Goal: Task Accomplishment & Management: Complete application form

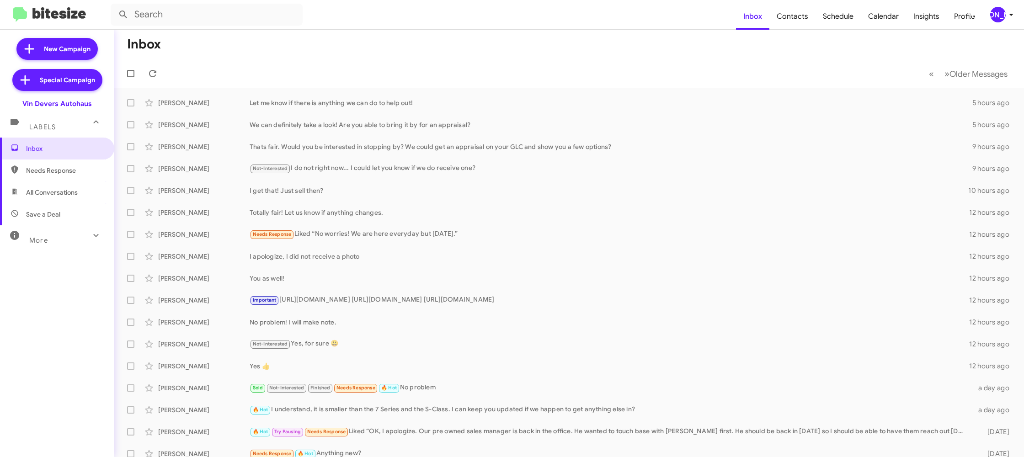
click at [997, 11] on div "[PERSON_NAME]" at bounding box center [998, 15] width 16 height 16
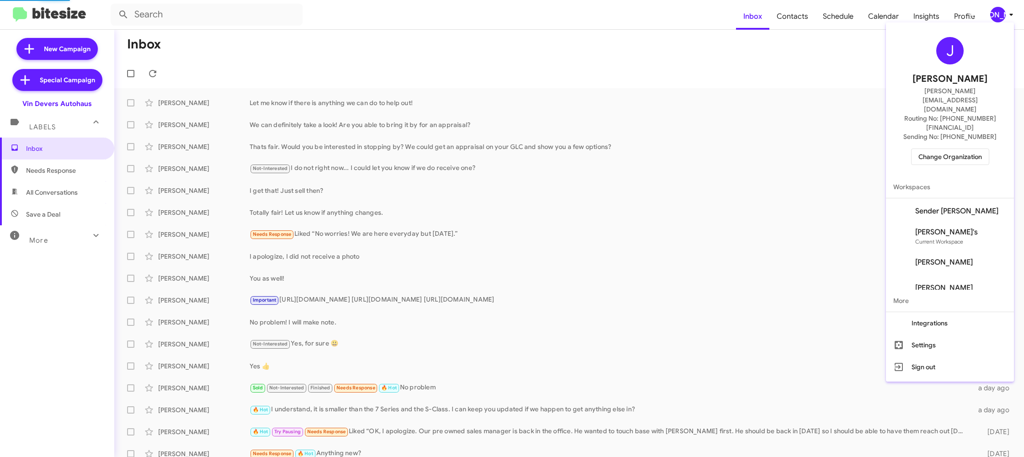
click at [947, 149] on span "Change Organization" at bounding box center [950, 157] width 64 height 16
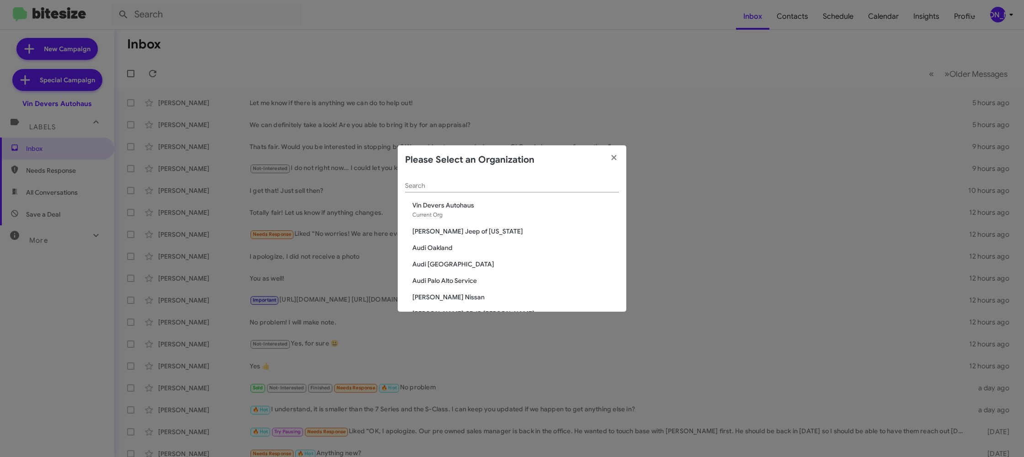
click at [438, 191] on div "Search" at bounding box center [512, 188] width 214 height 26
click at [438, 190] on input "Search" at bounding box center [512, 185] width 214 height 7
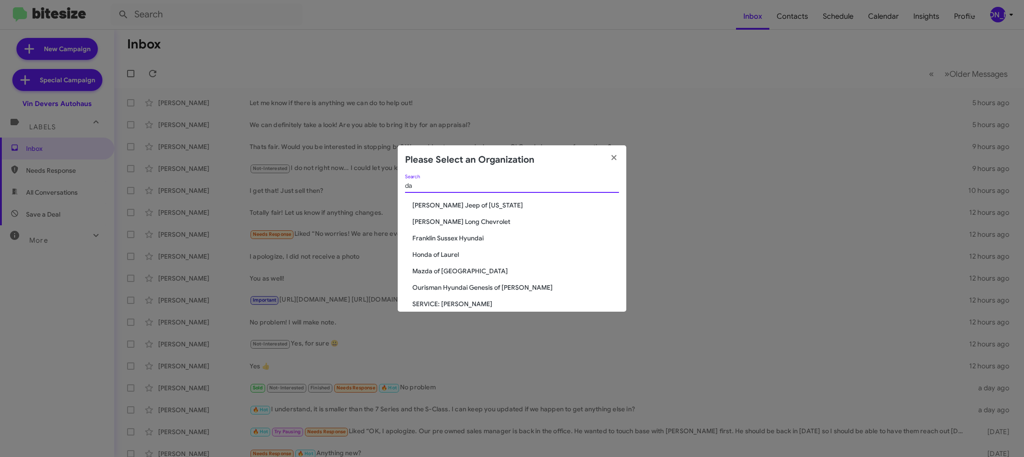
scroll to position [0, 0]
type input "da"
click at [437, 221] on span "[PERSON_NAME] Long Chevrolet" at bounding box center [515, 221] width 207 height 9
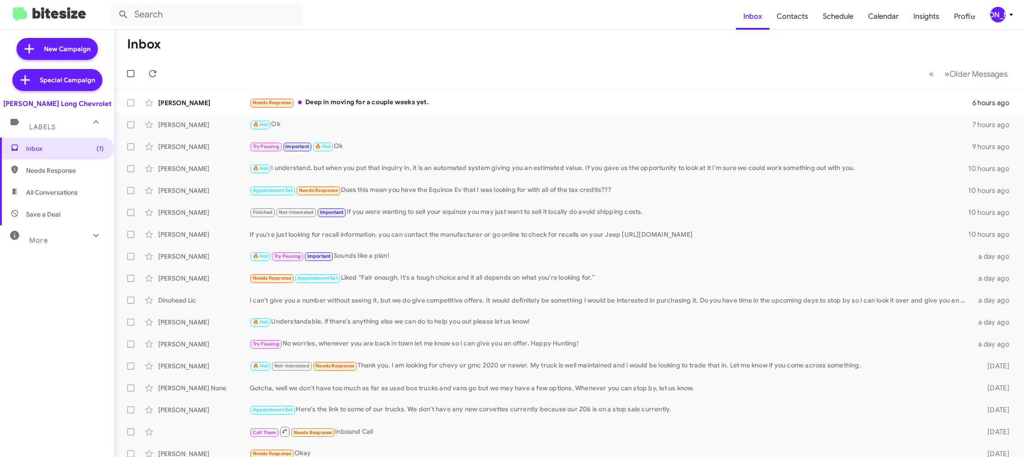
click at [1003, 7] on span "[PERSON_NAME]" at bounding box center [1002, 15] width 27 height 16
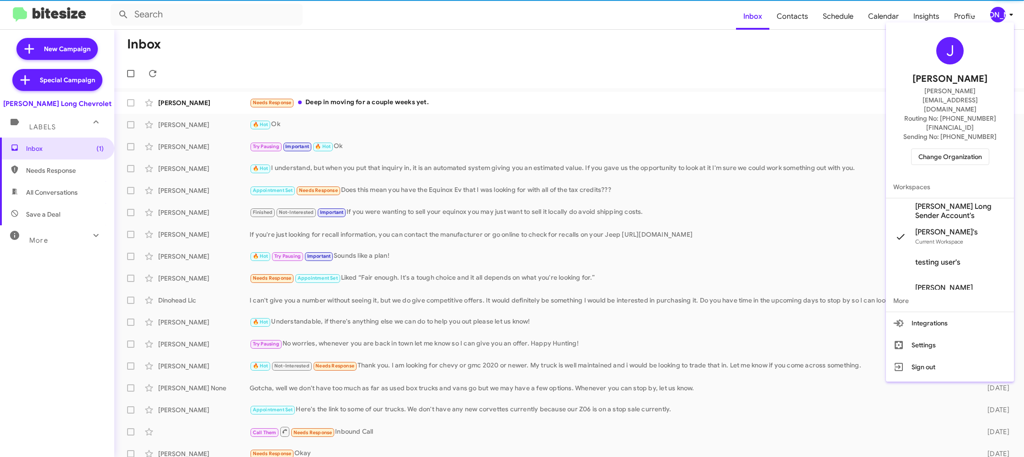
click at [963, 202] on span "Daniels Long Sender Account's" at bounding box center [960, 211] width 91 height 18
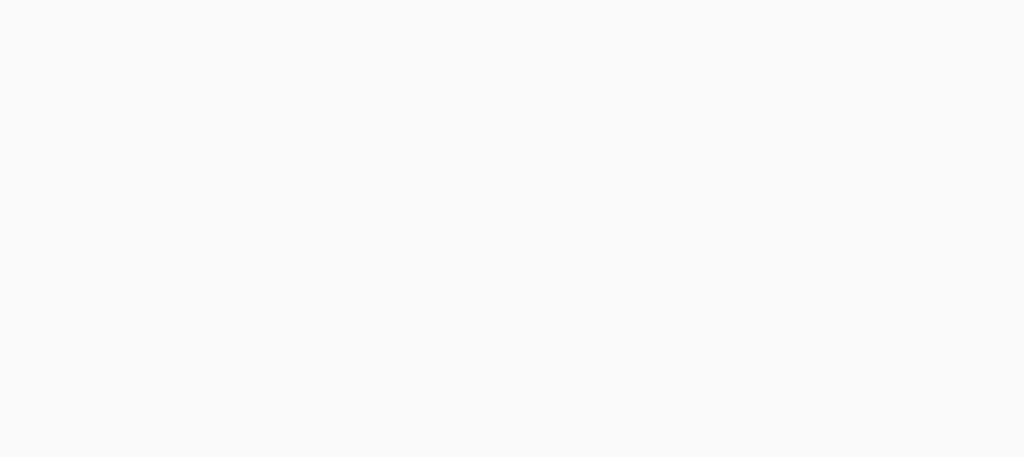
click at [783, 20] on body at bounding box center [512, 228] width 1024 height 457
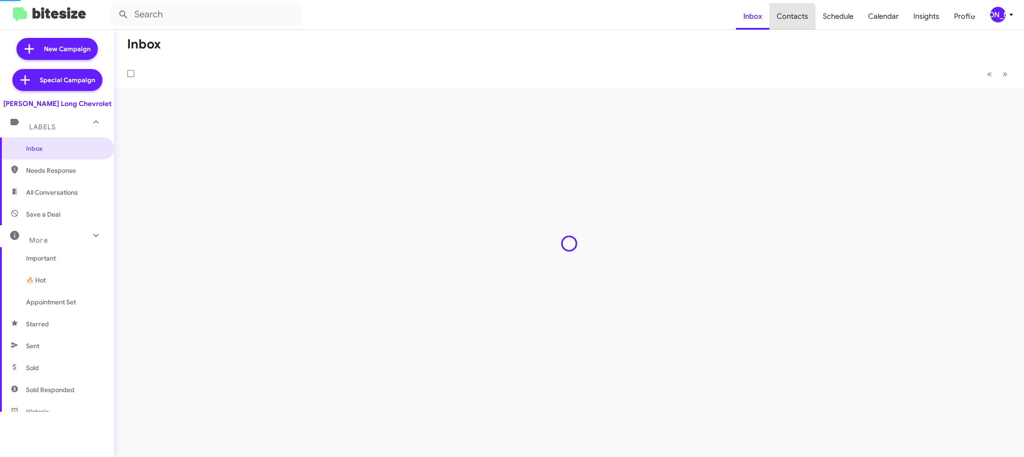
click at [783, 20] on span "Contacts" at bounding box center [792, 16] width 46 height 27
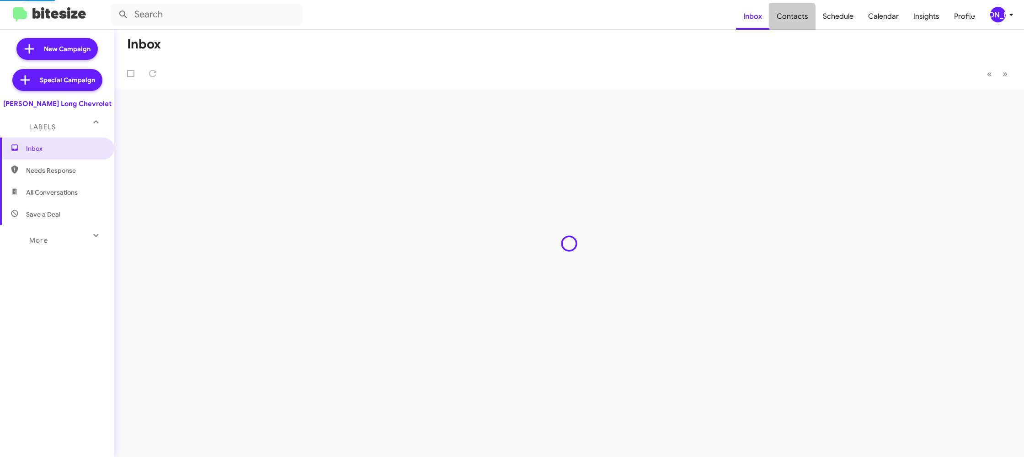
click at [783, 20] on span "Contacts" at bounding box center [792, 16] width 46 height 27
type input "in:groups"
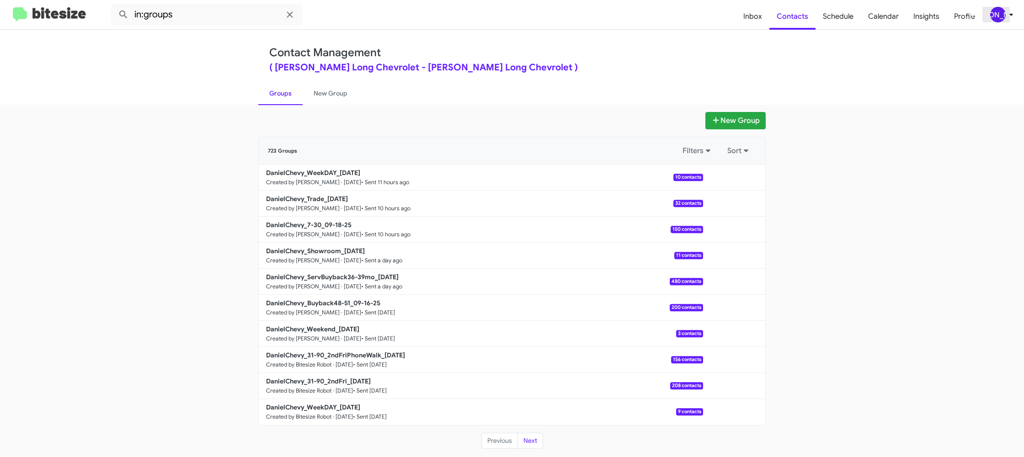
click at [1002, 17] on div "[PERSON_NAME]" at bounding box center [998, 15] width 16 height 16
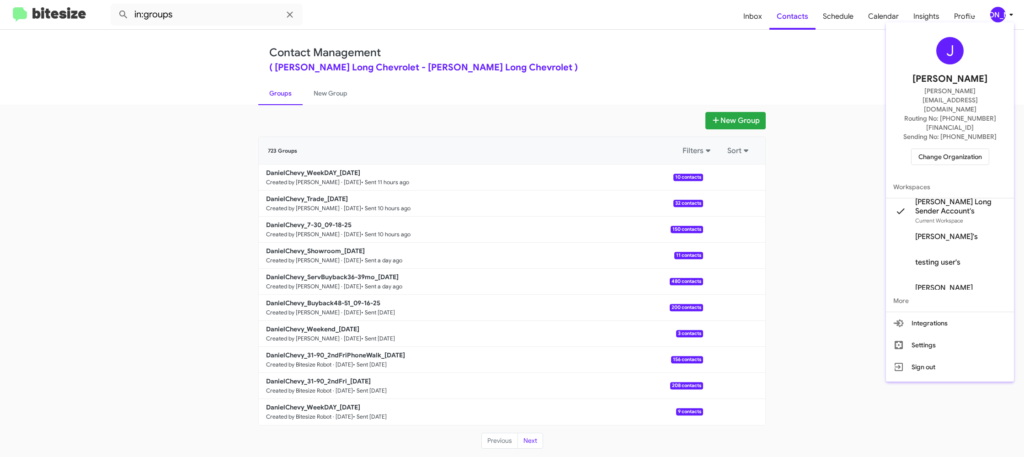
click at [320, 101] on div at bounding box center [512, 228] width 1024 height 457
click at [320, 101] on link "New Group" at bounding box center [330, 93] width 56 height 24
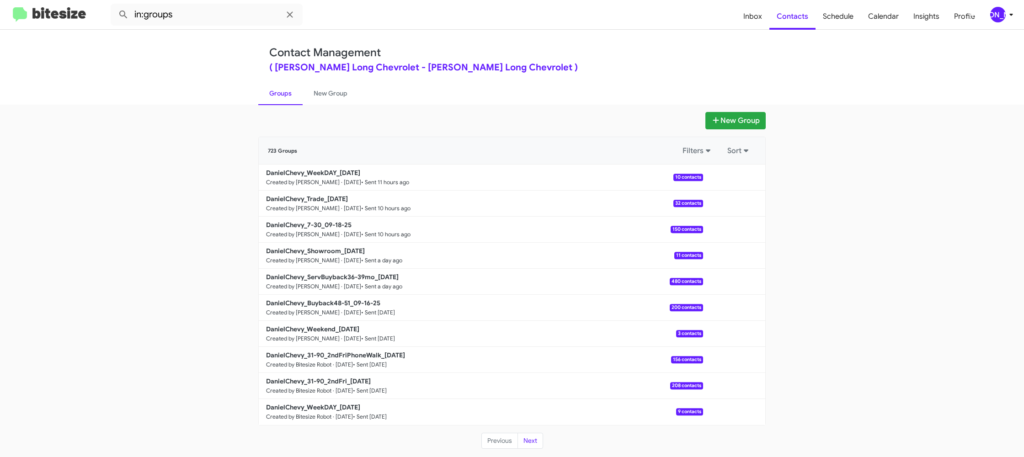
drag, startPoint x: 320, startPoint y: 101, endPoint x: 359, endPoint y: 4, distance: 104.5
click at [320, 96] on link "New Group" at bounding box center [330, 93] width 56 height 24
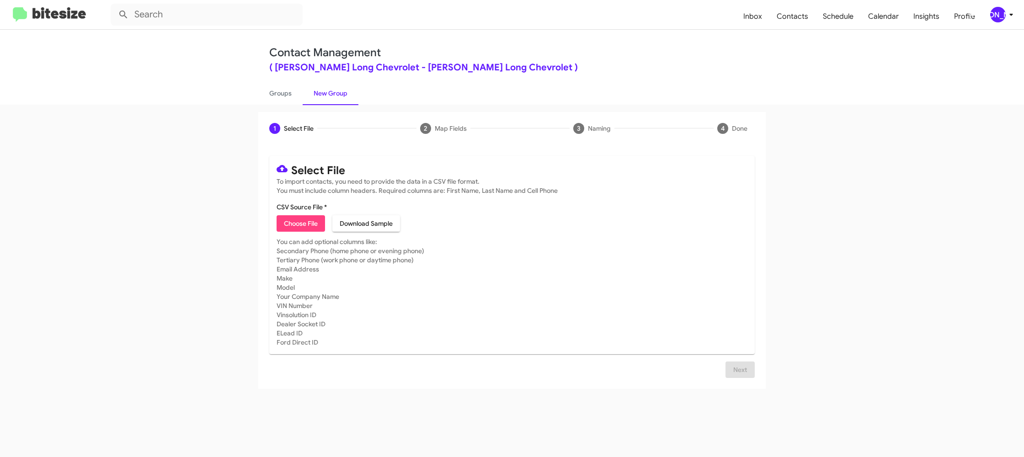
click at [305, 226] on span "Choose File" at bounding box center [301, 223] width 34 height 16
type input "DanielChevy_31-90_3rdFri_09-19-25"
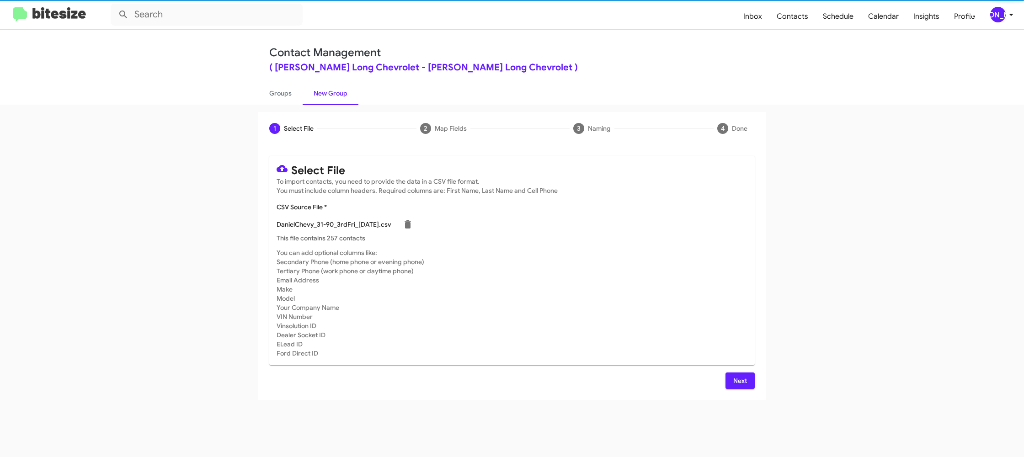
click at [619, 247] on mat-card "Select File To import contacts, you need to provide the data in a CSV file form…" at bounding box center [511, 260] width 485 height 209
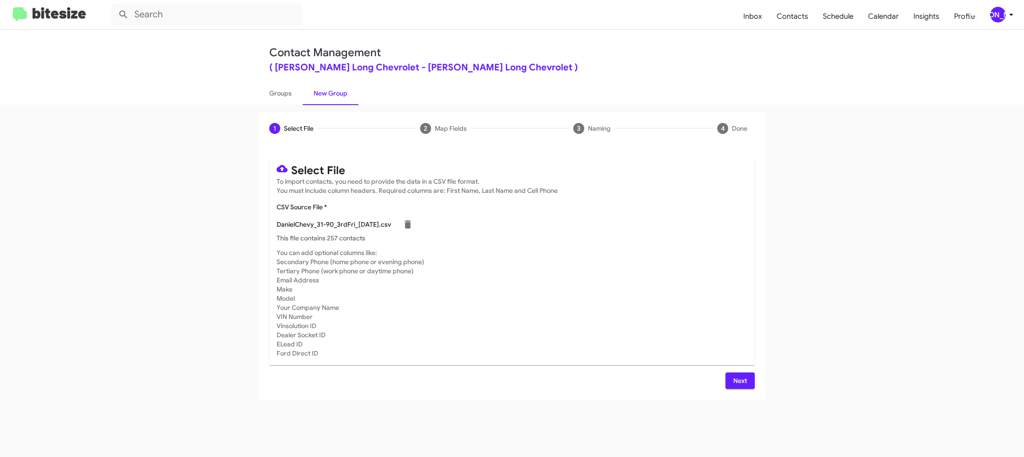
click at [738, 384] on span "Next" at bounding box center [739, 380] width 15 height 16
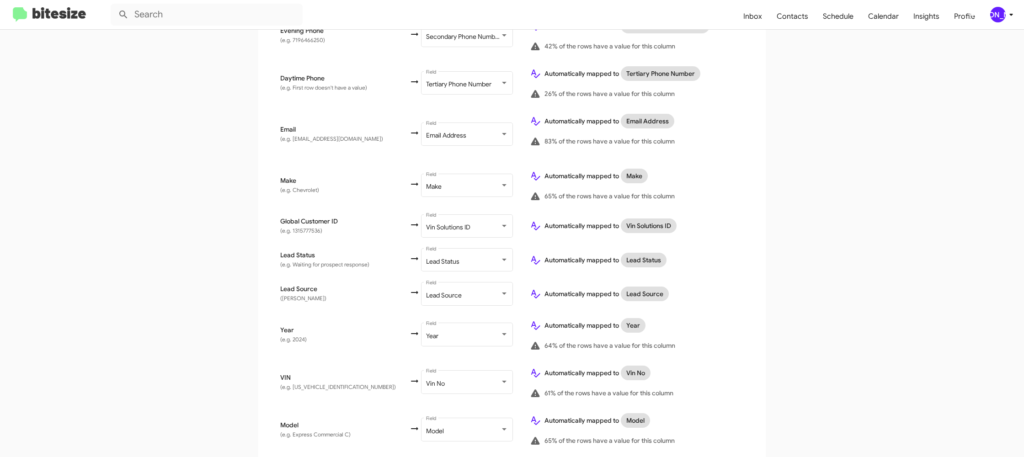
scroll to position [449, 0]
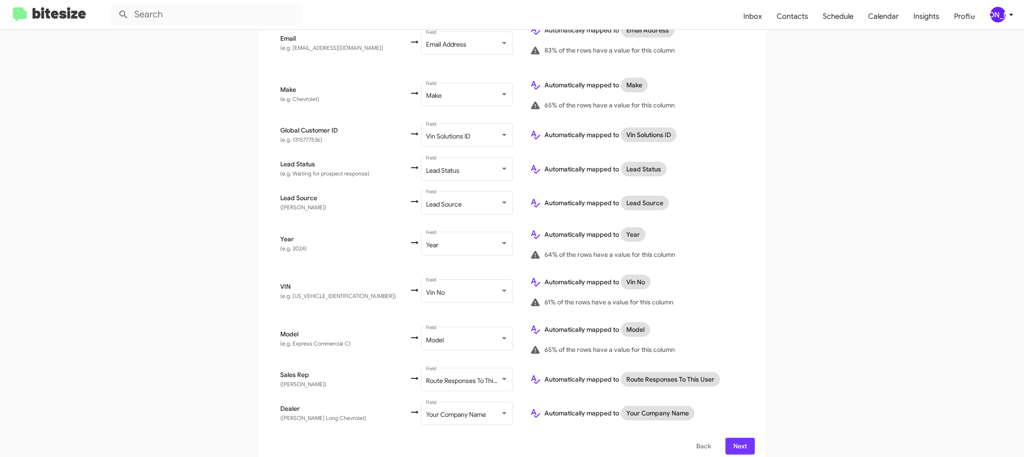
drag, startPoint x: 737, startPoint y: 432, endPoint x: 732, endPoint y: 429, distance: 6.0
click at [737, 438] on span "Next" at bounding box center [739, 446] width 15 height 16
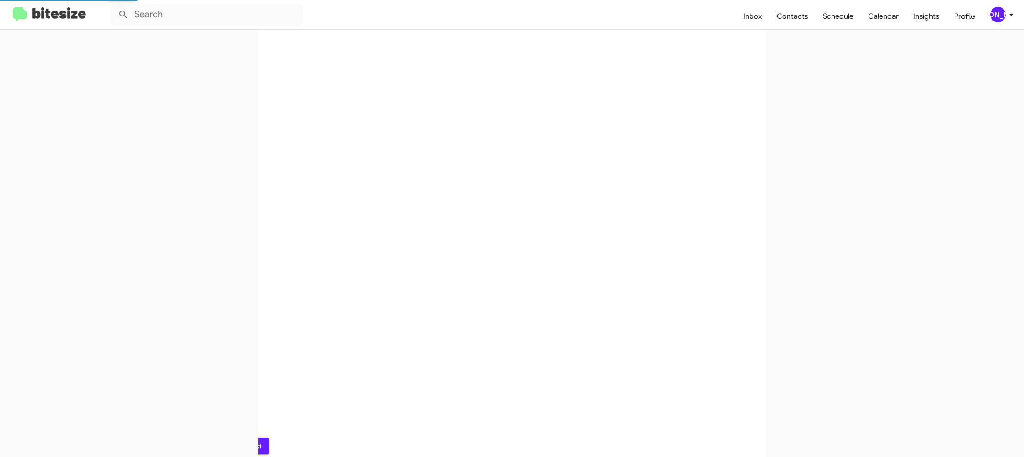
scroll to position [0, 0]
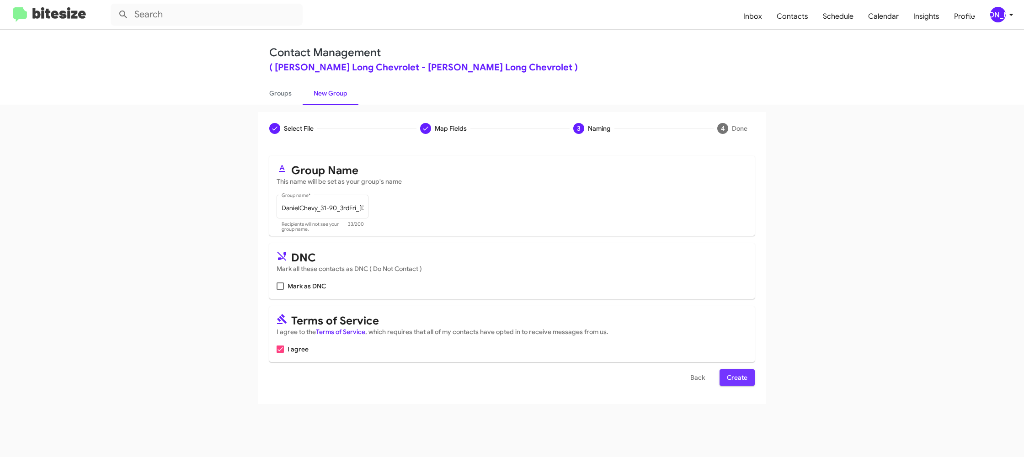
drag, startPoint x: 749, startPoint y: 382, endPoint x: 742, endPoint y: 377, distance: 7.9
click at [748, 382] on button "Create" at bounding box center [736, 377] width 35 height 16
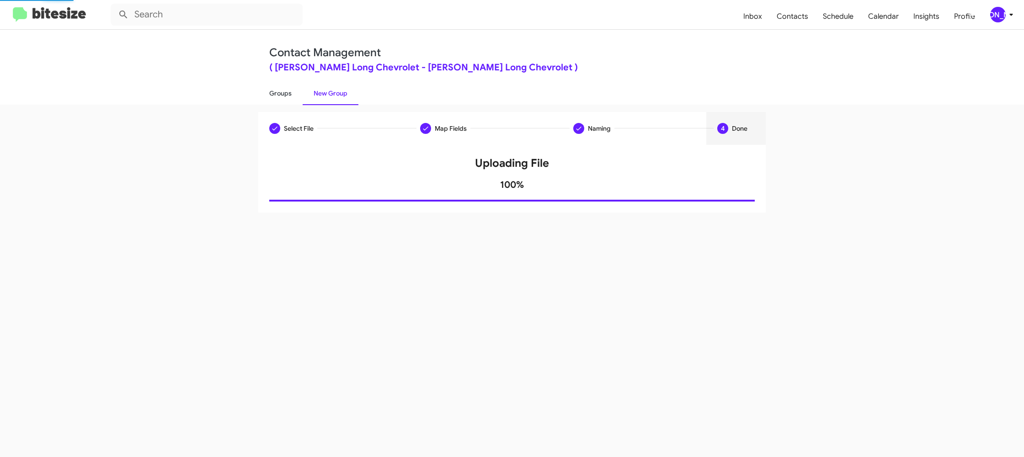
click at [282, 98] on link "Groups" at bounding box center [280, 93] width 44 height 24
type input "in:groups"
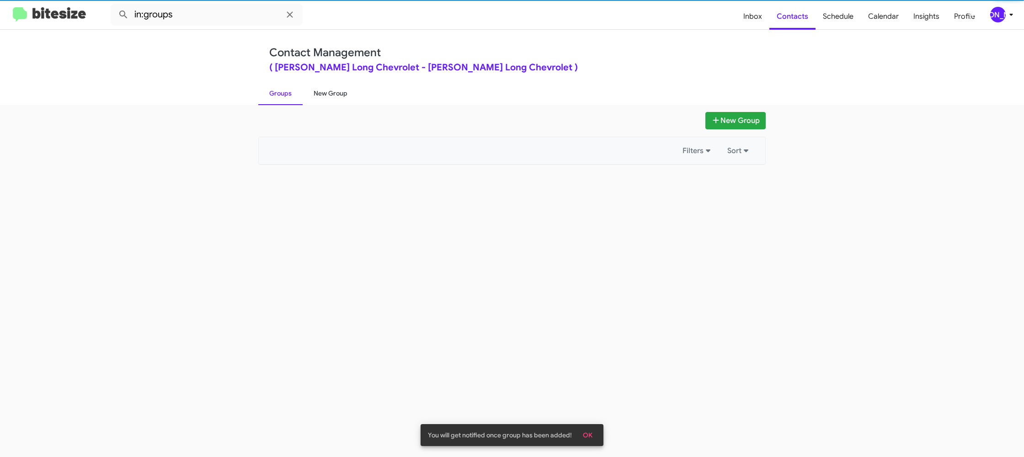
click at [323, 96] on link "New Group" at bounding box center [330, 93] width 56 height 24
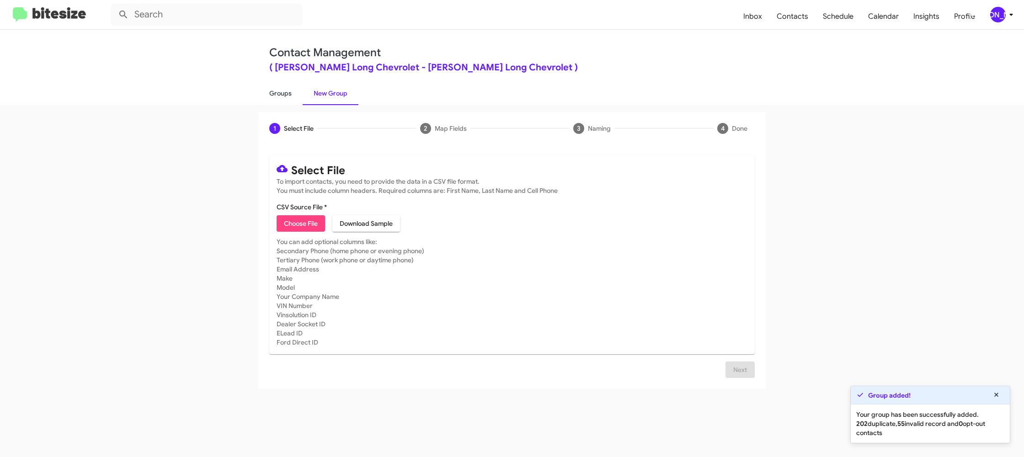
click at [263, 96] on link "Groups" at bounding box center [280, 93] width 44 height 24
type input "in:groups"
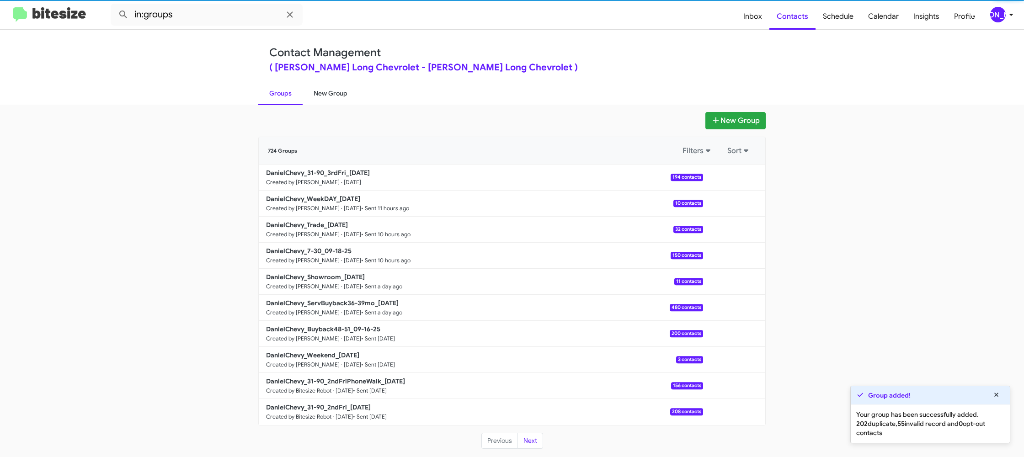
click at [331, 92] on link "New Group" at bounding box center [330, 93] width 56 height 24
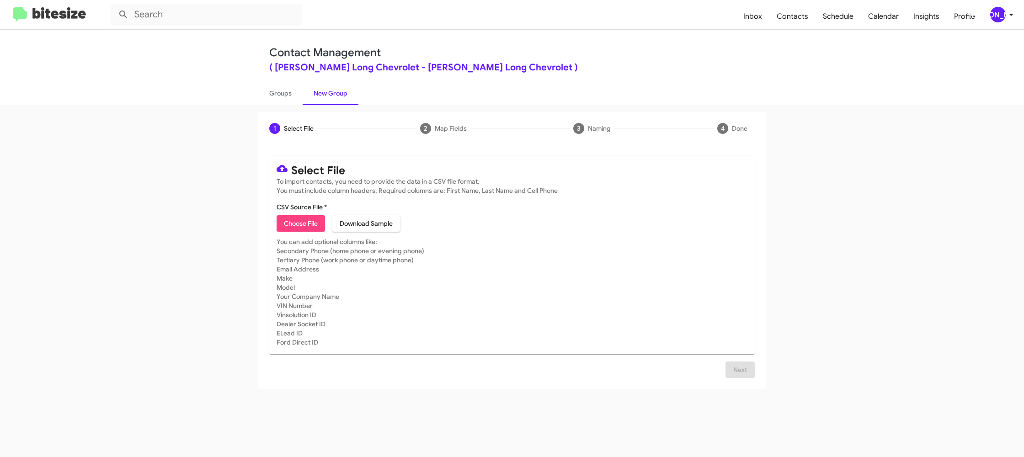
click at [302, 222] on span "Choose File" at bounding box center [301, 223] width 34 height 16
type input "DanielChevy_31-90_3rdFriPhone:Walk_09-19-25"
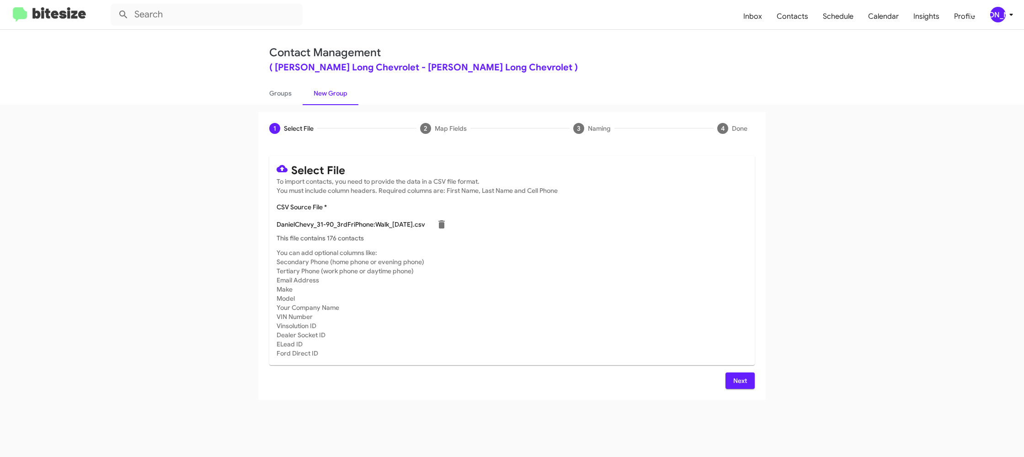
drag, startPoint x: 605, startPoint y: 201, endPoint x: 510, endPoint y: 209, distance: 94.4
click at [608, 202] on mat-card "Select File To import contacts, you need to provide the data in a CSV file form…" at bounding box center [511, 260] width 485 height 209
drag, startPoint x: 741, startPoint y: 381, endPoint x: 728, endPoint y: 377, distance: 12.9
click at [739, 380] on span "Next" at bounding box center [739, 380] width 15 height 16
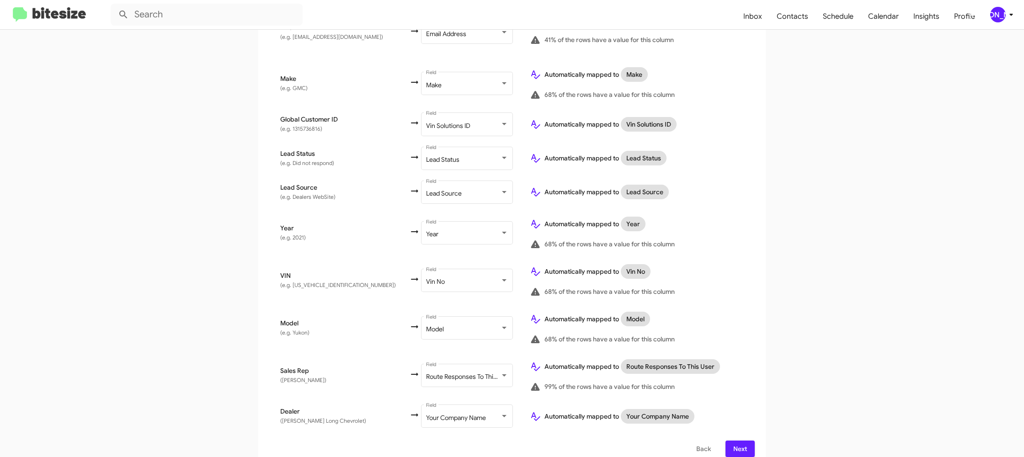
scroll to position [436, 0]
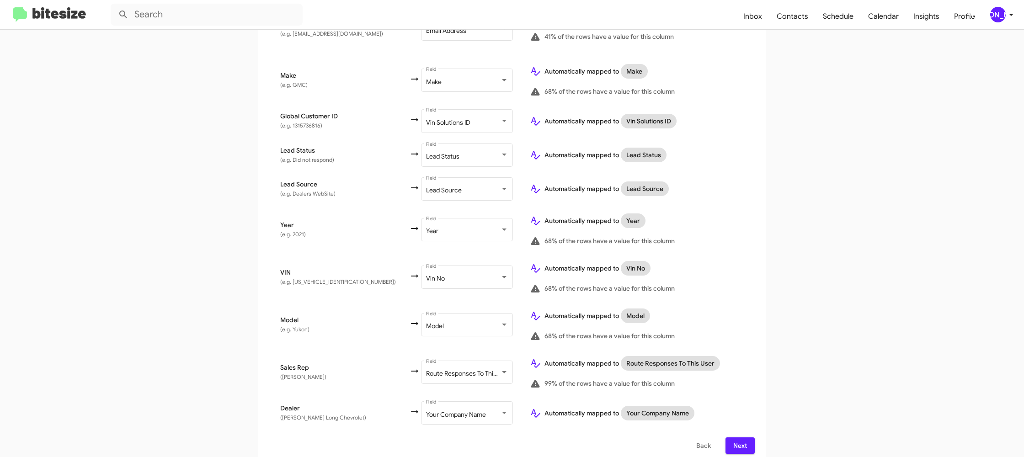
click at [732, 437] on span "Next" at bounding box center [739, 445] width 15 height 16
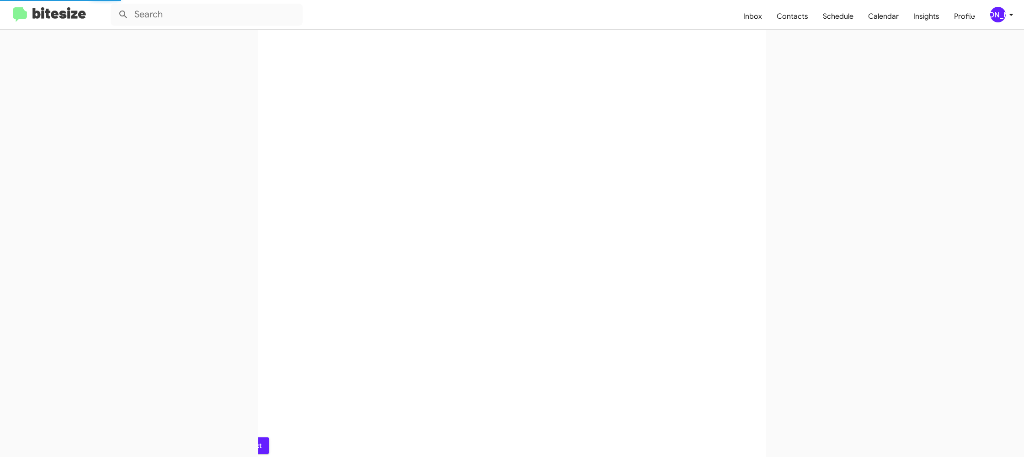
scroll to position [0, 0]
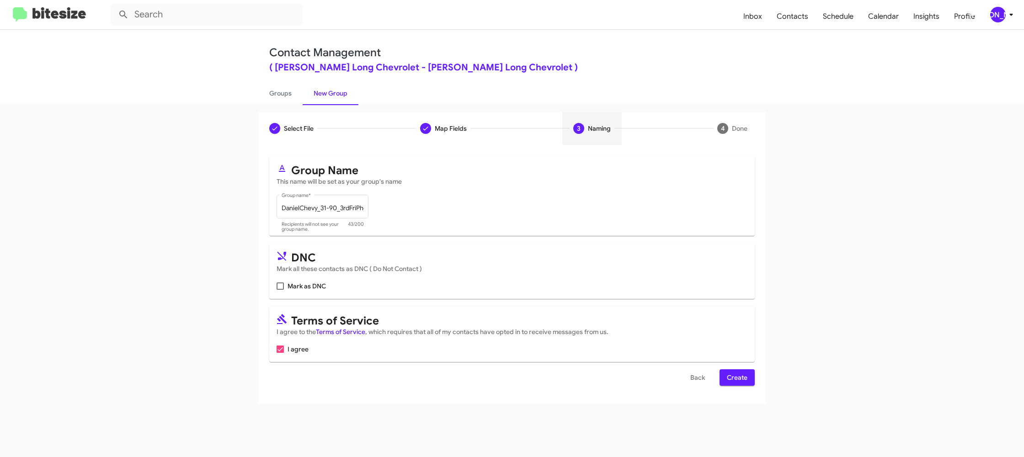
drag, startPoint x: 741, startPoint y: 378, endPoint x: 611, endPoint y: 302, distance: 150.5
click at [741, 378] on span "Create" at bounding box center [737, 377] width 21 height 16
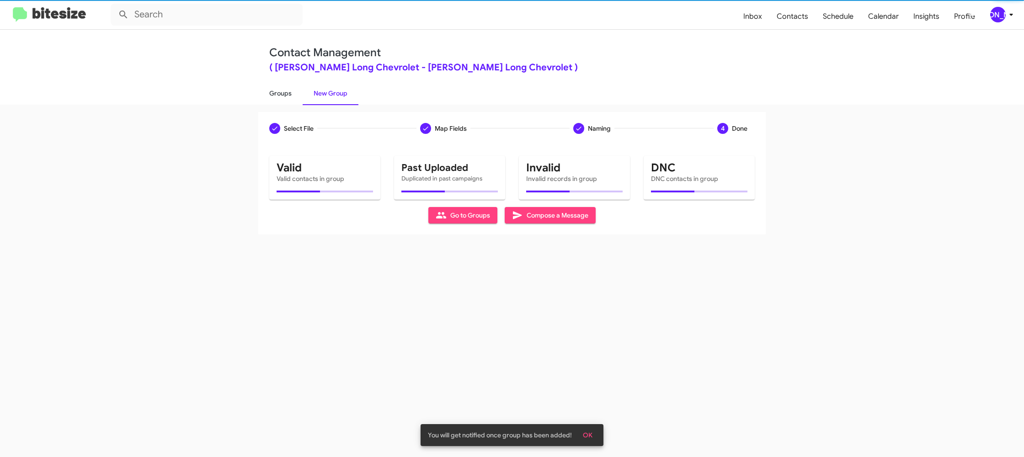
click at [278, 94] on link "Groups" at bounding box center [280, 93] width 44 height 24
type input "in:groups"
click at [278, 94] on link "Groups" at bounding box center [280, 93] width 44 height 24
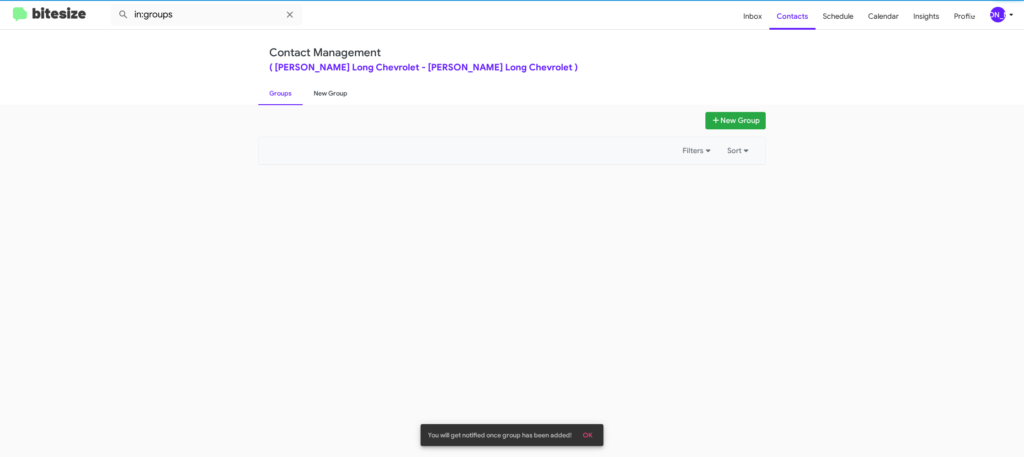
click at [316, 93] on link "New Group" at bounding box center [330, 93] width 56 height 24
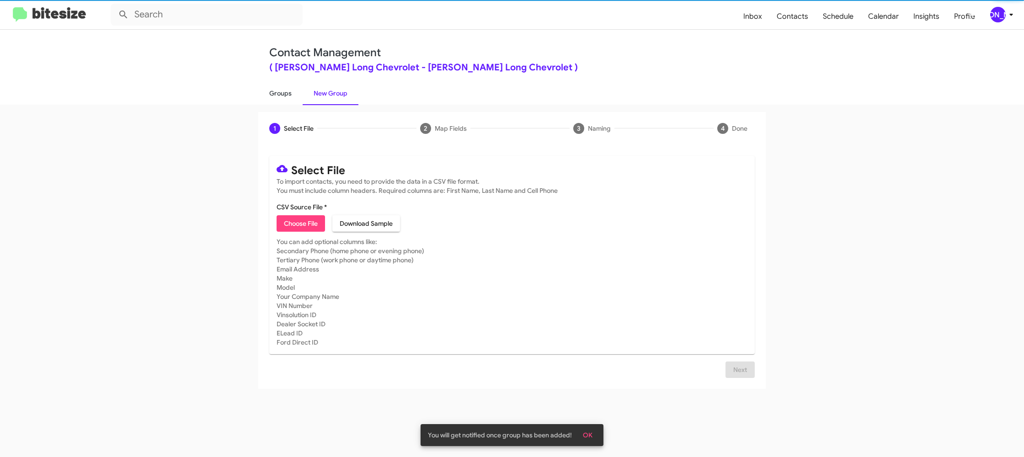
click at [295, 92] on link "Groups" at bounding box center [280, 93] width 44 height 24
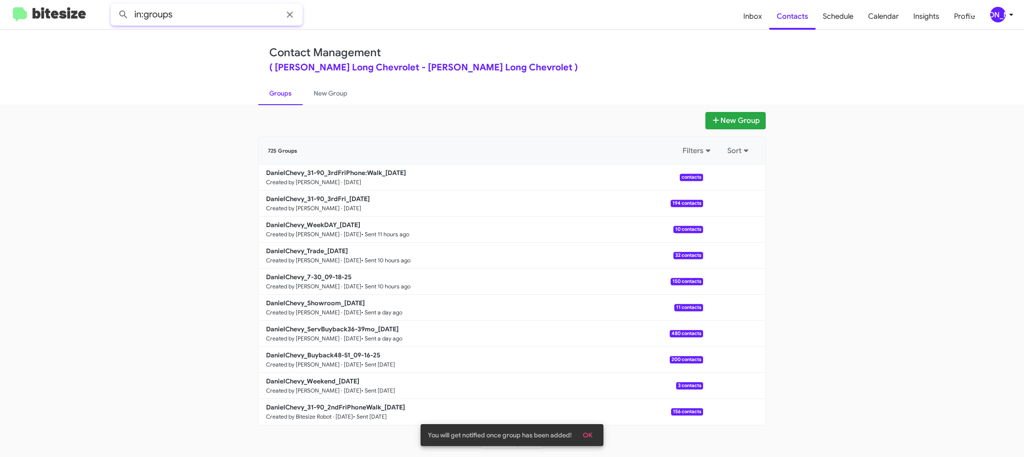
click at [214, 16] on input "in:groups" at bounding box center [207, 15] width 192 height 22
type input "in:groups 31-90"
click at [114, 5] on button at bounding box center [123, 14] width 18 height 18
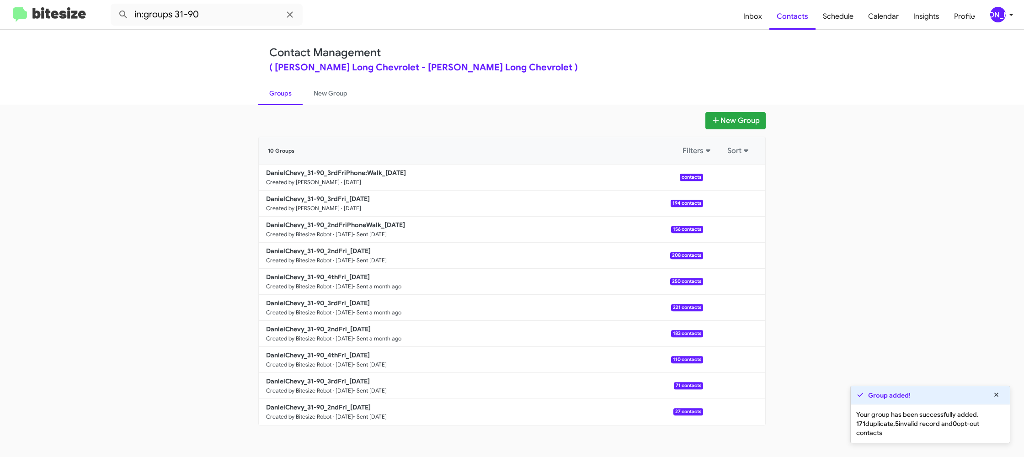
drag, startPoint x: 308, startPoint y: 97, endPoint x: 295, endPoint y: 96, distance: 13.7
click at [308, 97] on link "New Group" at bounding box center [330, 93] width 56 height 24
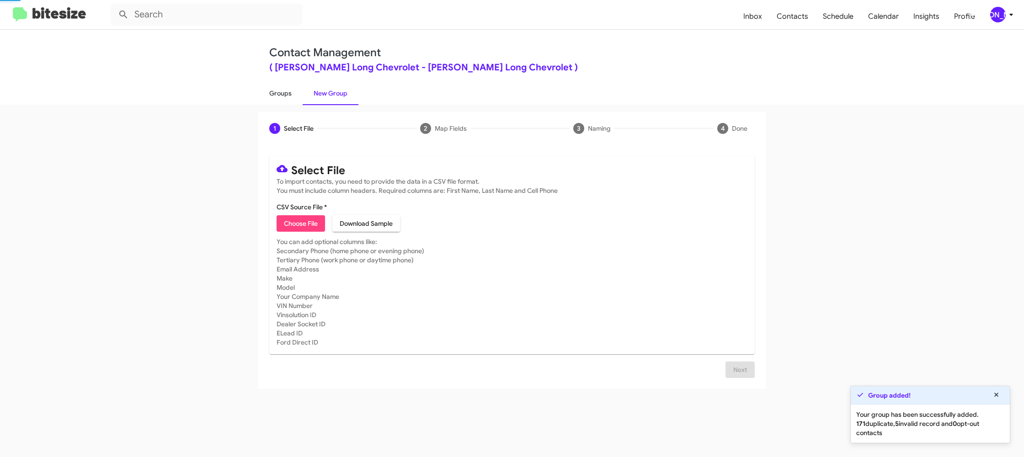
click at [289, 96] on link "Groups" at bounding box center [280, 93] width 44 height 24
type input "in:groups"
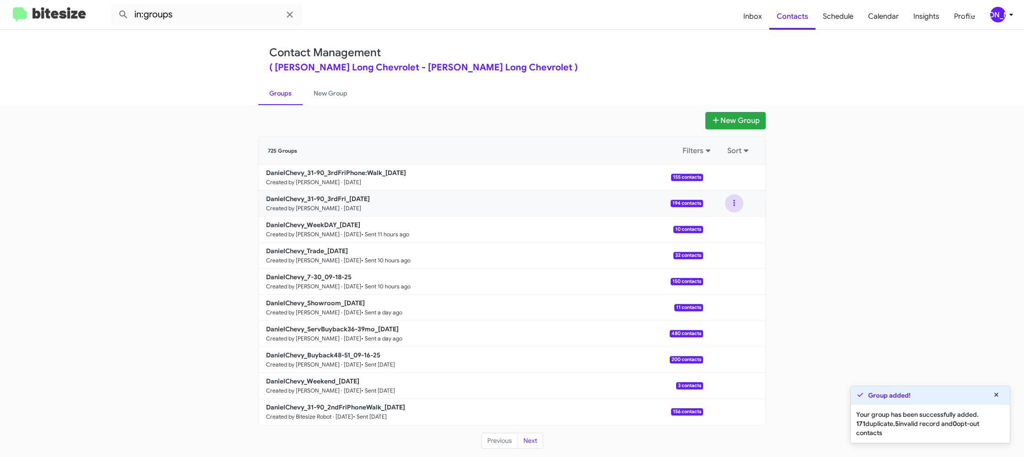
click at [735, 205] on button at bounding box center [734, 203] width 18 height 18
click at [724, 225] on button "View contacts" at bounding box center [706, 228] width 73 height 22
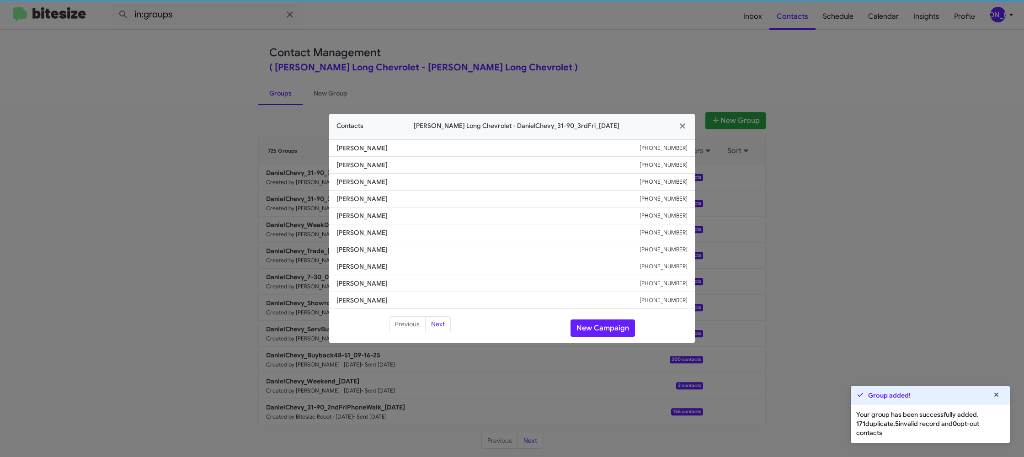
click at [383, 239] on li "June Sawyer +17193550407" at bounding box center [512, 232] width 366 height 17
click at [382, 239] on li "June Sawyer +17193550407" at bounding box center [512, 232] width 366 height 17
copy span "June Sawyer"
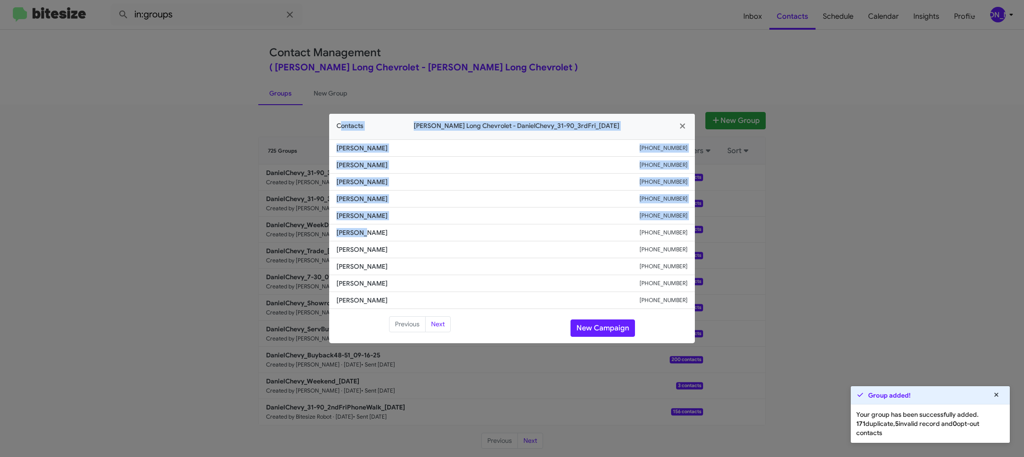
drag, startPoint x: 599, startPoint y: 305, endPoint x: 364, endPoint y: 233, distance: 245.6
click at [363, 230] on modal-container "Contacts Daniels Long Chevrolet - DanielChevy_31-90_3rdFri_09-19-25 Jada Allen …" at bounding box center [512, 228] width 1024 height 457
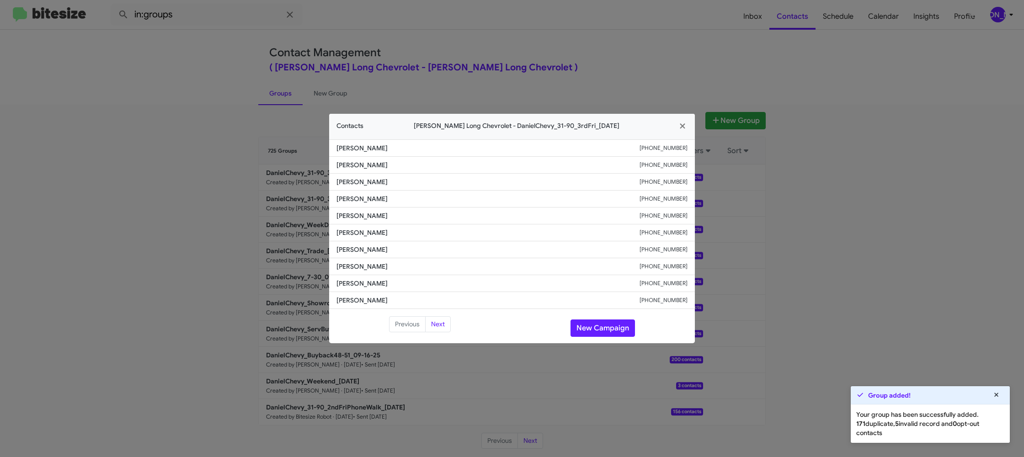
drag, startPoint x: 368, startPoint y: 237, endPoint x: 363, endPoint y: 230, distance: 8.2
click at [364, 231] on span "June Sawyer" at bounding box center [487, 232] width 303 height 9
click at [363, 230] on span "June Sawyer" at bounding box center [487, 232] width 303 height 9
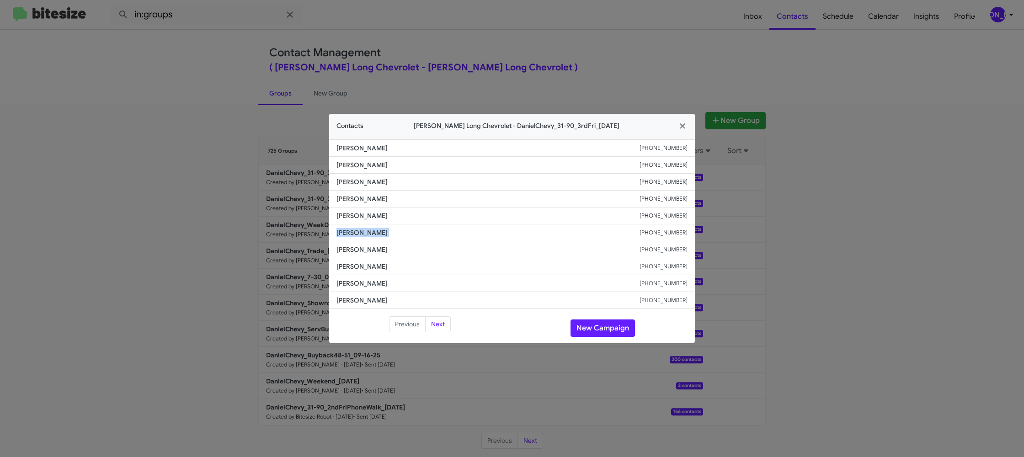
click at [363, 230] on span "June Sawyer" at bounding box center [487, 232] width 303 height 9
copy span "June Sawyer"
drag, startPoint x: 582, startPoint y: 307, endPoint x: 378, endPoint y: 235, distance: 216.0
click at [433, 285] on modal-container "Contacts Daniels Long Chevrolet - DanielChevy_31-90_3rdFri_09-19-25 Jada Allen …" at bounding box center [512, 228] width 1024 height 457
click at [375, 239] on li "June Sawyer +17193550407" at bounding box center [512, 232] width 366 height 17
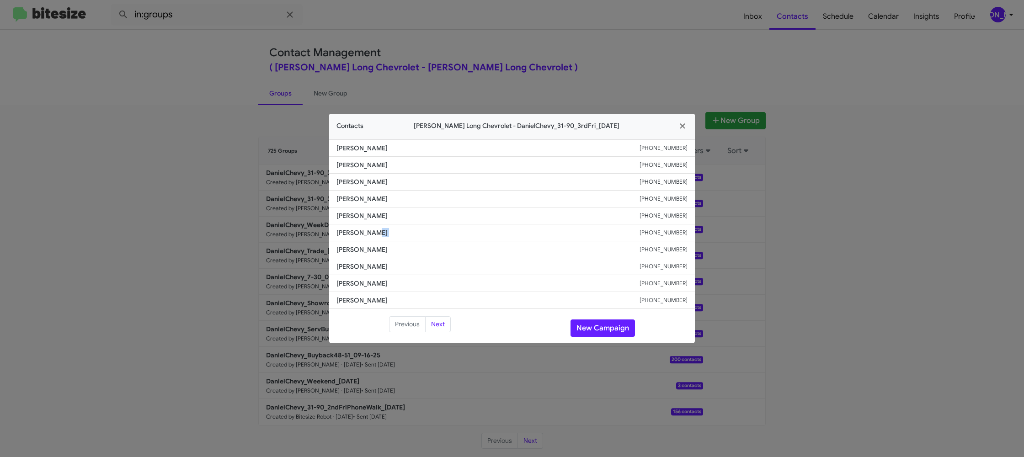
drag, startPoint x: 375, startPoint y: 239, endPoint x: 370, endPoint y: 233, distance: 7.8
click at [372, 236] on li "June Sawyer +17193550407" at bounding box center [512, 232] width 366 height 17
click at [370, 233] on span "June Sawyer" at bounding box center [487, 232] width 303 height 9
drag, startPoint x: 370, startPoint y: 233, endPoint x: 378, endPoint y: 231, distance: 8.4
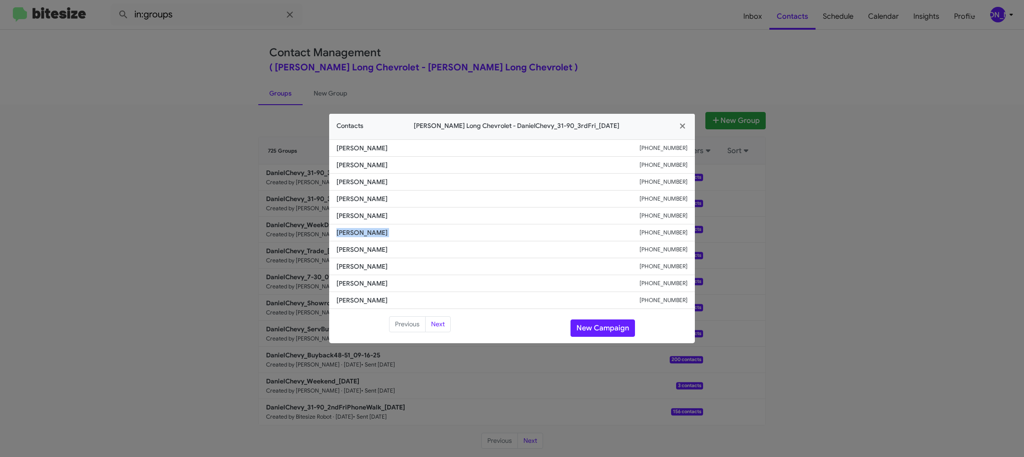
click at [366, 231] on span "June Sawyer" at bounding box center [487, 232] width 303 height 9
drag, startPoint x: 525, startPoint y: 51, endPoint x: 536, endPoint y: 63, distance: 16.2
click at [525, 52] on modal-container "Contacts Daniels Long Chevrolet - DanielChevy_31-90_3rdFri_09-19-25 Jada Allen …" at bounding box center [512, 228] width 1024 height 457
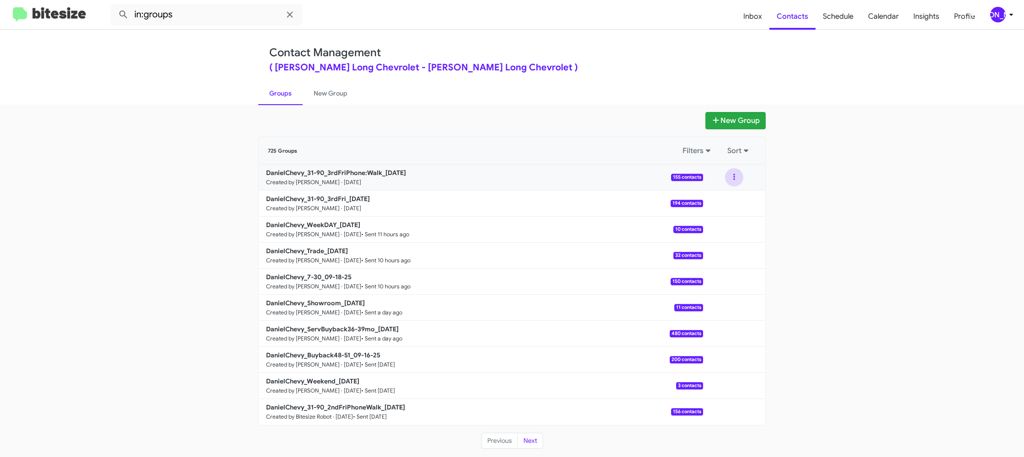
click at [726, 179] on button at bounding box center [734, 177] width 18 height 18
click at [715, 201] on button "View contacts" at bounding box center [706, 202] width 73 height 22
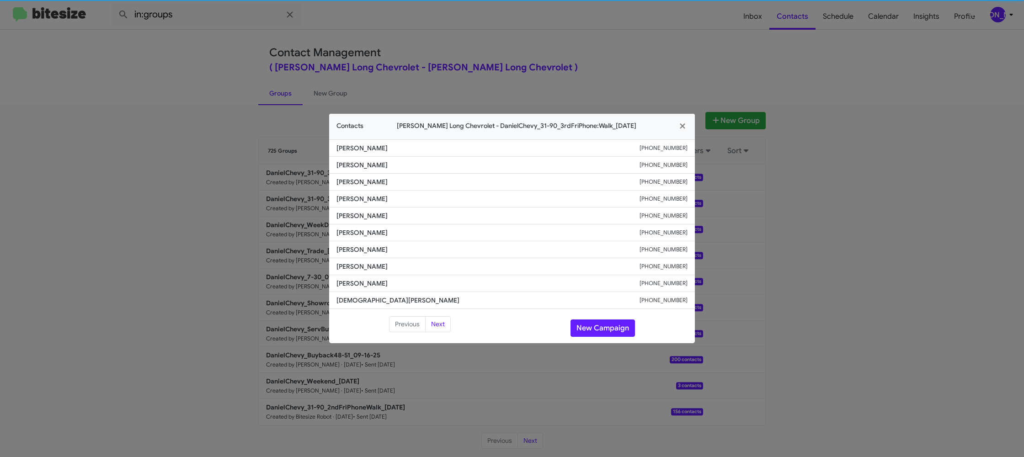
click at [346, 223] on li "Jonathon Bindert +16124081334" at bounding box center [512, 215] width 366 height 17
drag, startPoint x: 218, startPoint y: 117, endPoint x: 340, endPoint y: 236, distance: 170.6
click at [223, 122] on modal-container "Contacts Daniels Long Chevrolet - DanielChevy_31-90_3rdFriPhone:Walk_09-19-25 E…" at bounding box center [512, 228] width 1024 height 457
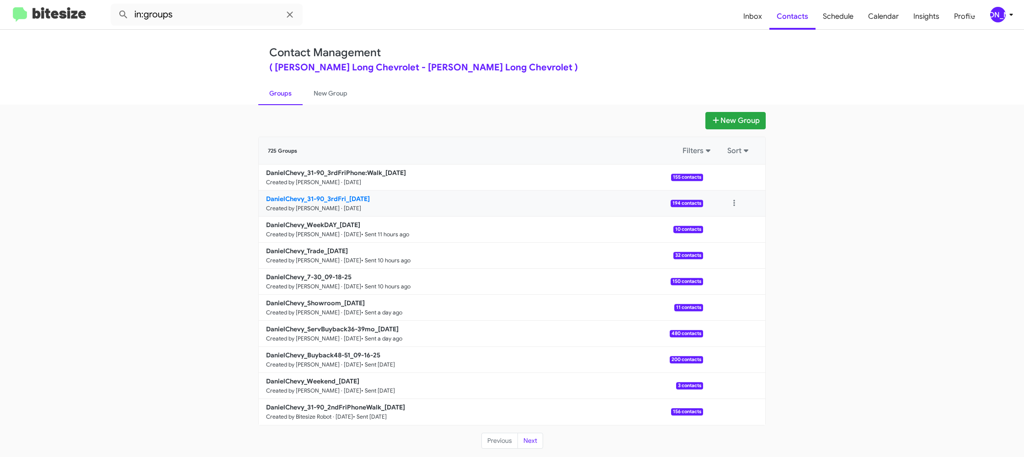
click at [337, 206] on small "Created by [PERSON_NAME] · [DATE]" at bounding box center [313, 208] width 95 height 7
drag, startPoint x: 337, startPoint y: 206, endPoint x: 328, endPoint y: 217, distance: 14.6
click at [332, 202] on link "DanielChevy_31-90_3rdFri_09-19-25 Created by Jason Apdua · Sep 19, 2025 194 con…" at bounding box center [481, 204] width 444 height 26
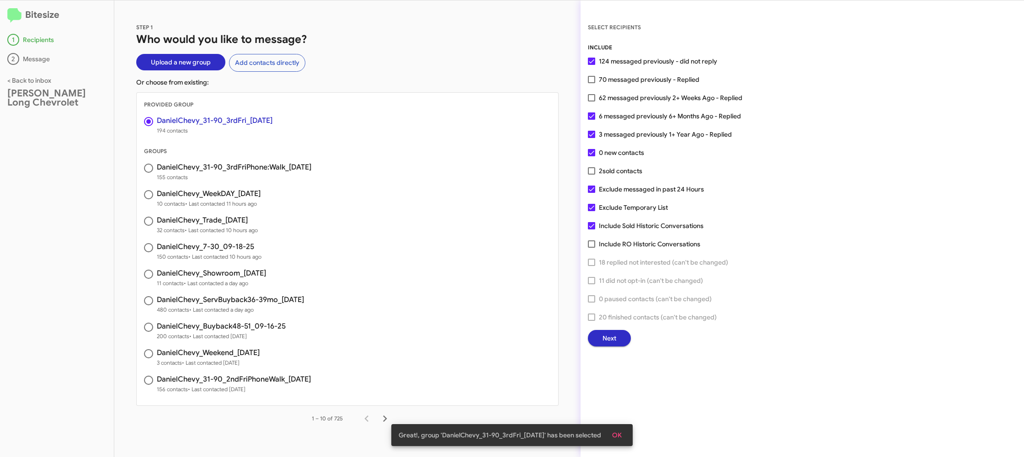
click at [667, 99] on span "62 messaged previously 2+ Weeks Ago - Replied" at bounding box center [670, 97] width 143 height 11
click at [591, 101] on input "62 messaged previously 2+ Weeks Ago - Replied" at bounding box center [591, 101] width 0 height 0
checkbox input "true"
click at [611, 343] on span "Next" at bounding box center [609, 338] width 14 height 16
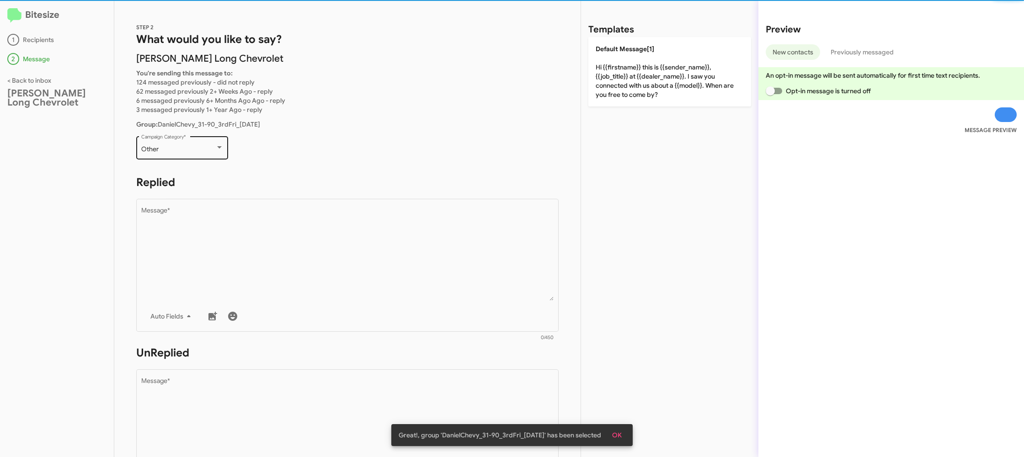
click at [178, 145] on div "Other Campaign Category *" at bounding box center [182, 146] width 82 height 25
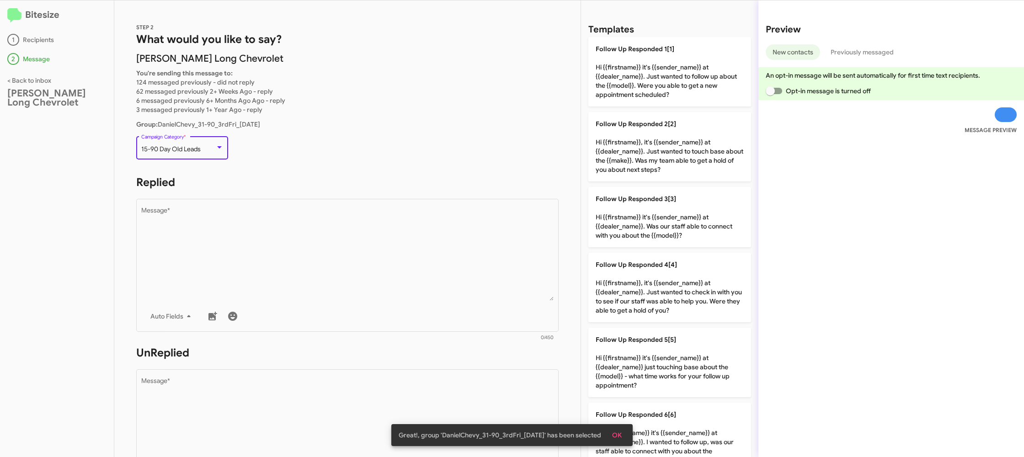
scroll to position [19, 0]
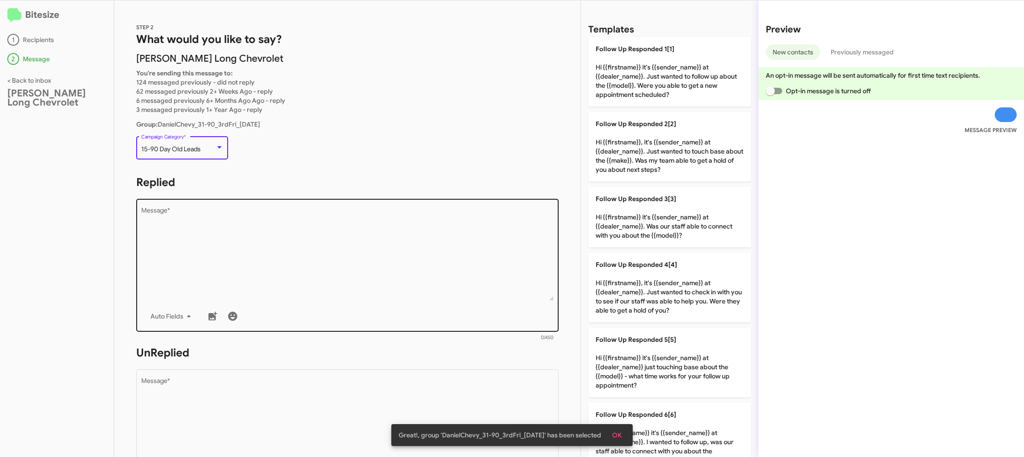
click at [318, 205] on div "Drop image here to insert Auto Fields Message *" at bounding box center [347, 264] width 413 height 135
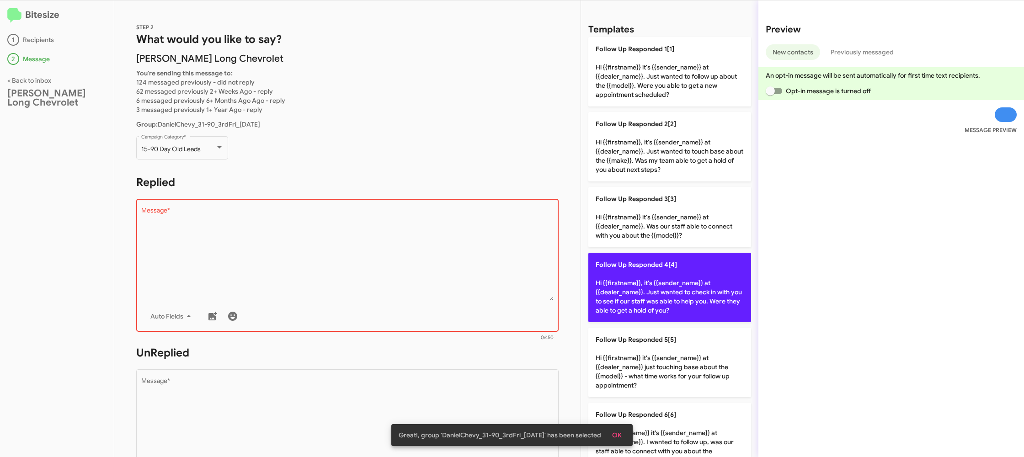
drag, startPoint x: 653, startPoint y: 224, endPoint x: 605, endPoint y: 255, distance: 57.3
click at [650, 227] on p "Follow Up Responded 3[3] Hi {{firstname}} it's {{sender_name}} at {{dealer_name…" at bounding box center [669, 217] width 163 height 60
type textarea "Hi {{firstname}} it's {{sender_name}} at {{dealer_name}}. Was our staff able to…"
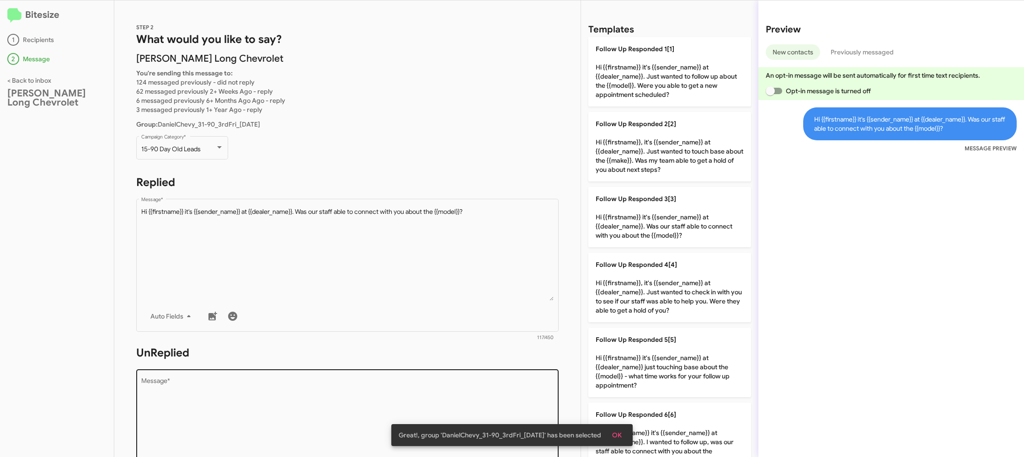
click at [462, 398] on textarea "Message *" at bounding box center [347, 424] width 413 height 93
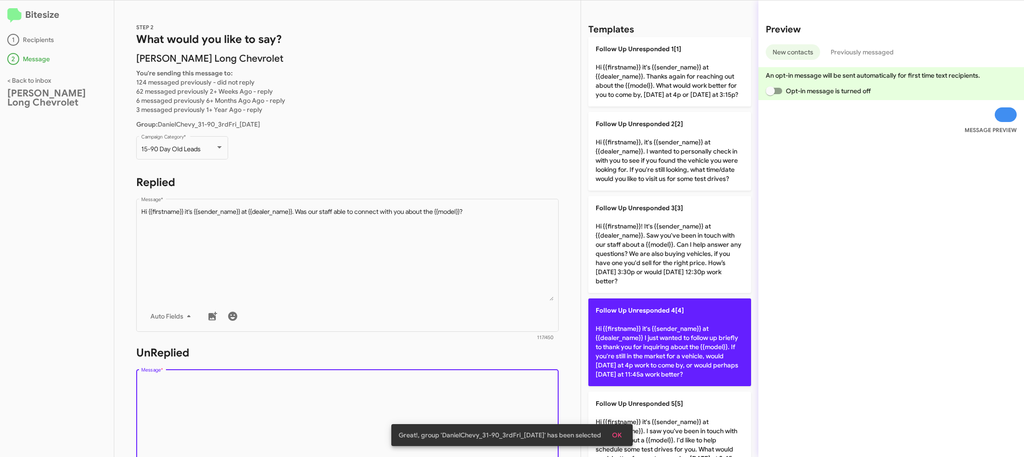
drag, startPoint x: 462, startPoint y: 398, endPoint x: 633, endPoint y: 309, distance: 193.1
click at [463, 392] on textarea "Message *" at bounding box center [347, 424] width 413 height 93
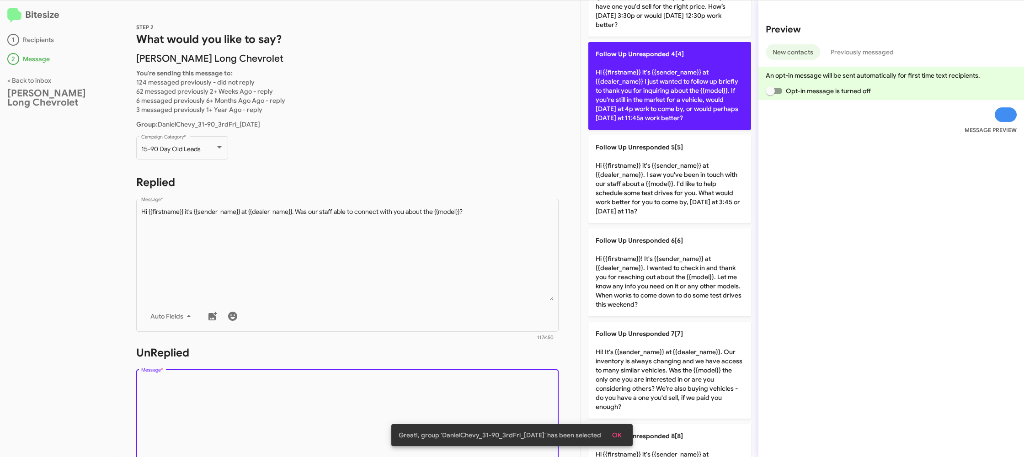
scroll to position [605, 0]
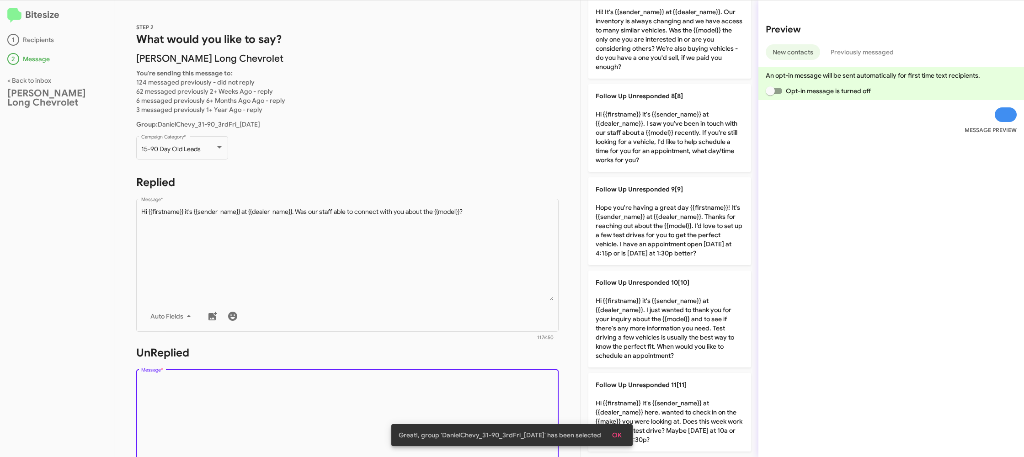
click at [639, 308] on p "Follow Up Unresponded 10[10] Hi {{firstname}} it's {{sender_name}} at {{dealer_…" at bounding box center [669, 318] width 163 height 97
type textarea "Hi {{firstname}} it's {{sender_name}} at {{dealer_name}}. I just wanted to than…"
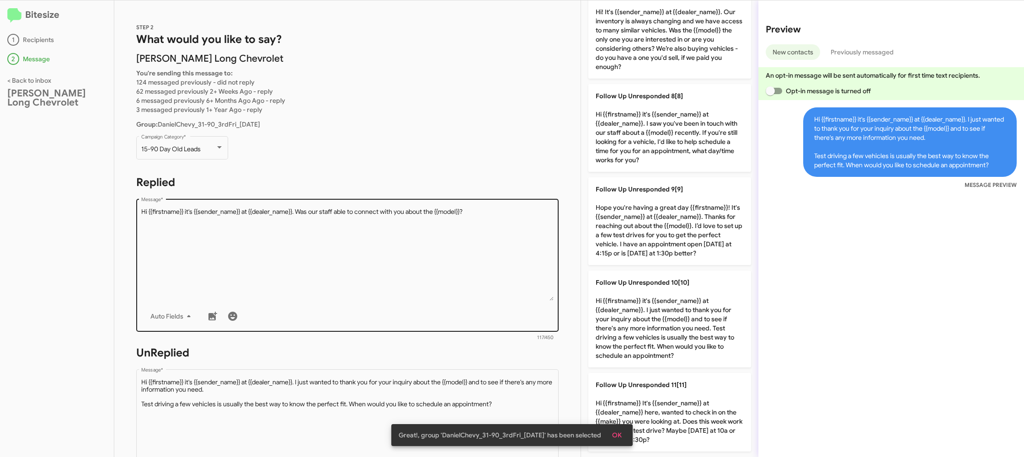
scroll to position [173, 0]
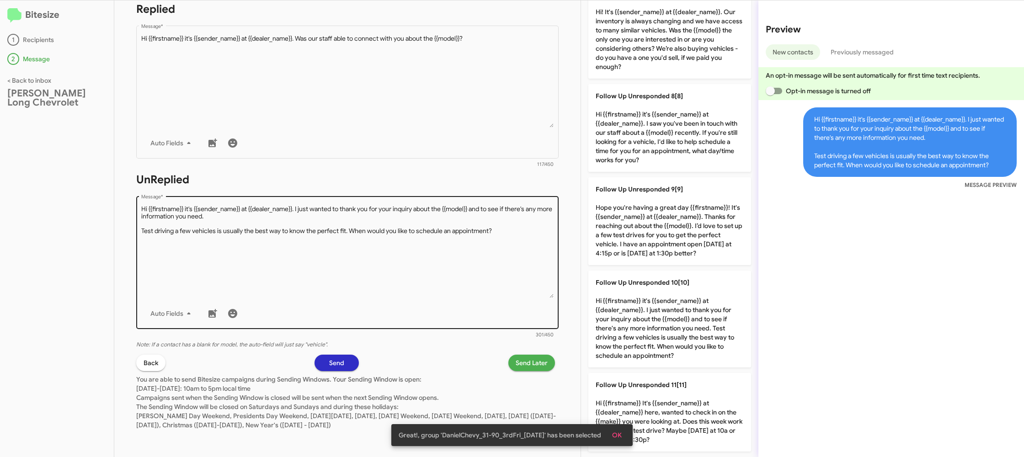
click at [456, 286] on textarea "Message *" at bounding box center [347, 251] width 413 height 93
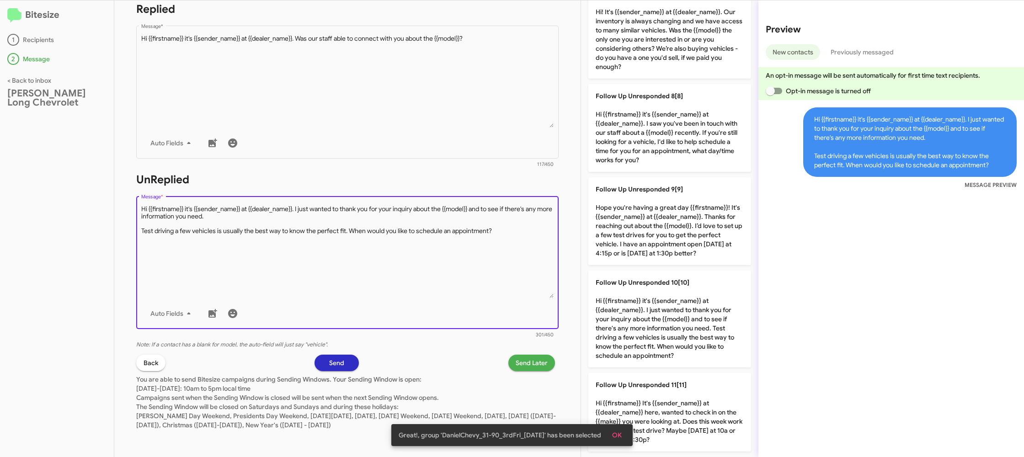
click at [455, 286] on textarea "Message *" at bounding box center [347, 251] width 413 height 93
click at [526, 371] on p "You are able to send Bitesize campaigns during Sending Windows. Your Sending Wi…" at bounding box center [347, 400] width 422 height 58
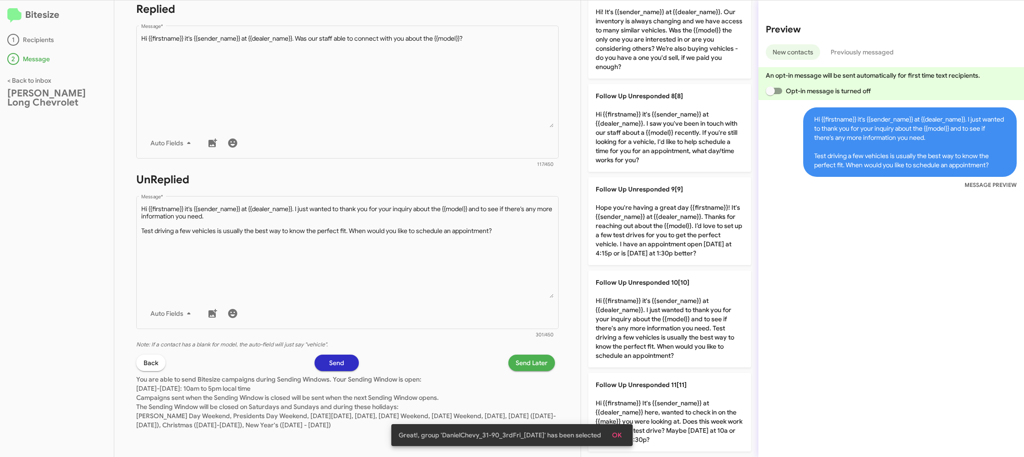
click at [524, 364] on span "Send Later" at bounding box center [531, 363] width 32 height 16
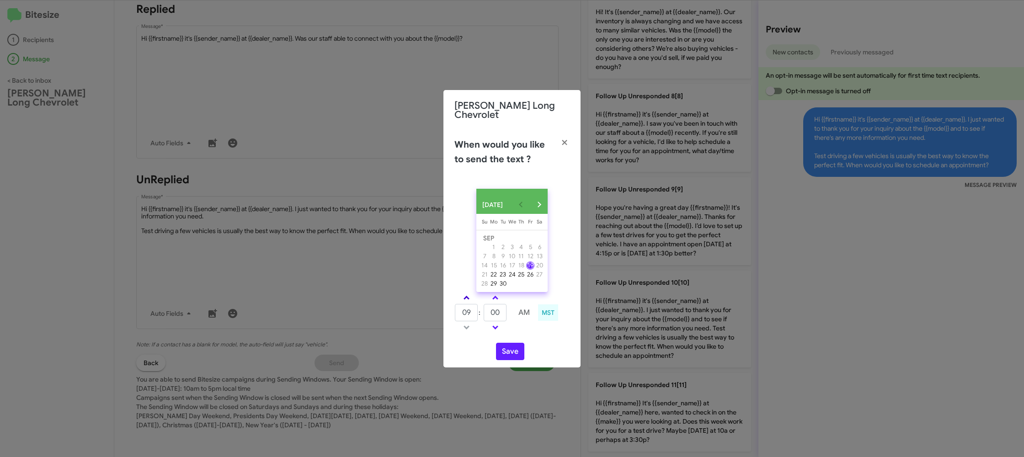
click at [464, 296] on span at bounding box center [466, 299] width 6 height 6
drag, startPoint x: 464, startPoint y: 296, endPoint x: 475, endPoint y: 296, distance: 10.5
click at [464, 296] on span at bounding box center [466, 299] width 6 height 6
type input "11"
click at [504, 296] on td at bounding box center [495, 297] width 24 height 11
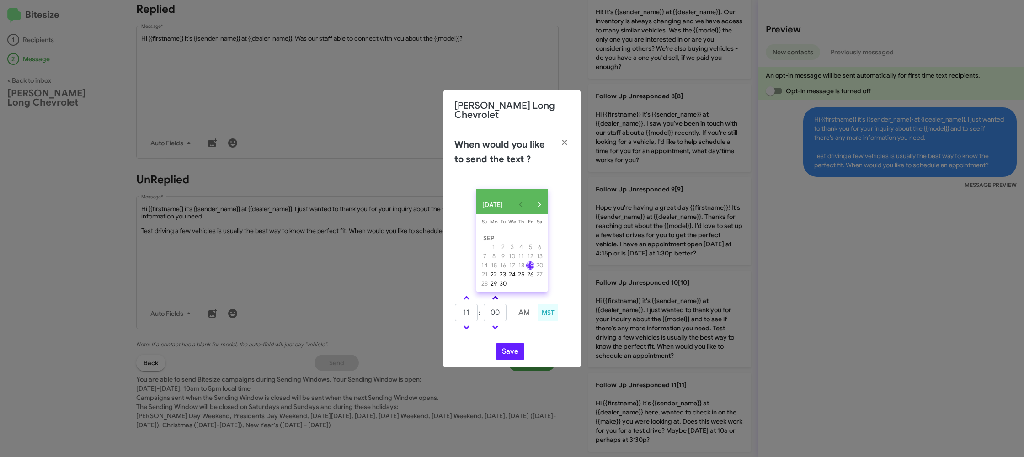
click at [493, 296] on span at bounding box center [495, 299] width 6 height 6
type input "10"
click at [511, 347] on button "Save" at bounding box center [510, 351] width 28 height 17
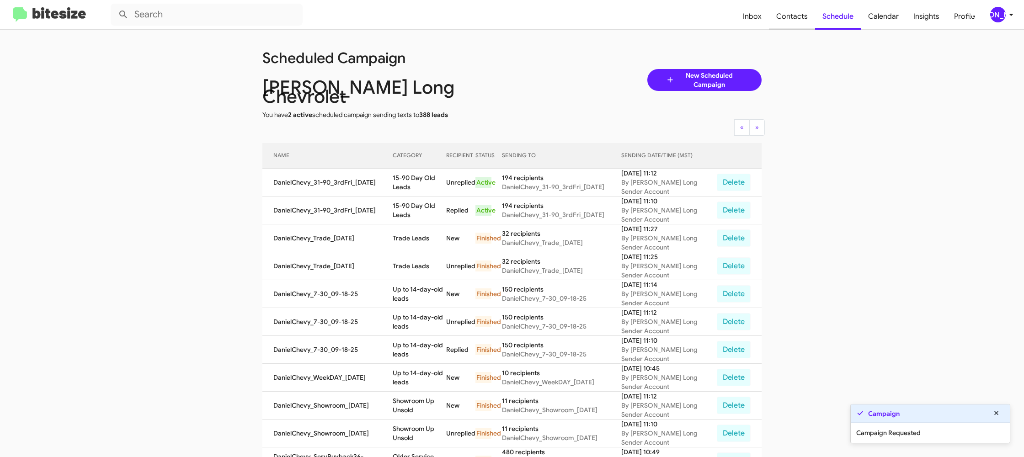
click at [779, 21] on span "Contacts" at bounding box center [792, 16] width 46 height 27
type input "in:groups"
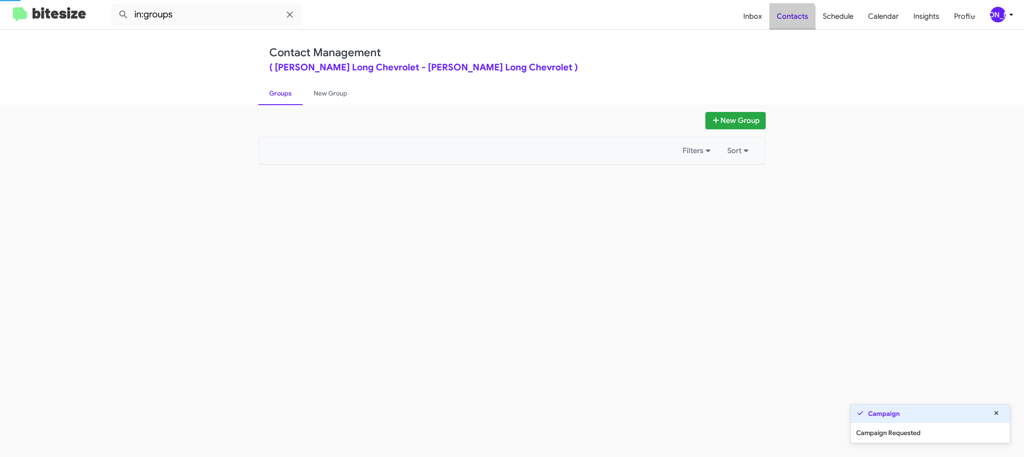
click at [779, 21] on span "Contacts" at bounding box center [792, 16] width 46 height 27
drag, startPoint x: 779, startPoint y: 21, endPoint x: 577, endPoint y: 63, distance: 206.6
click at [780, 21] on span "Contacts" at bounding box center [792, 16] width 46 height 27
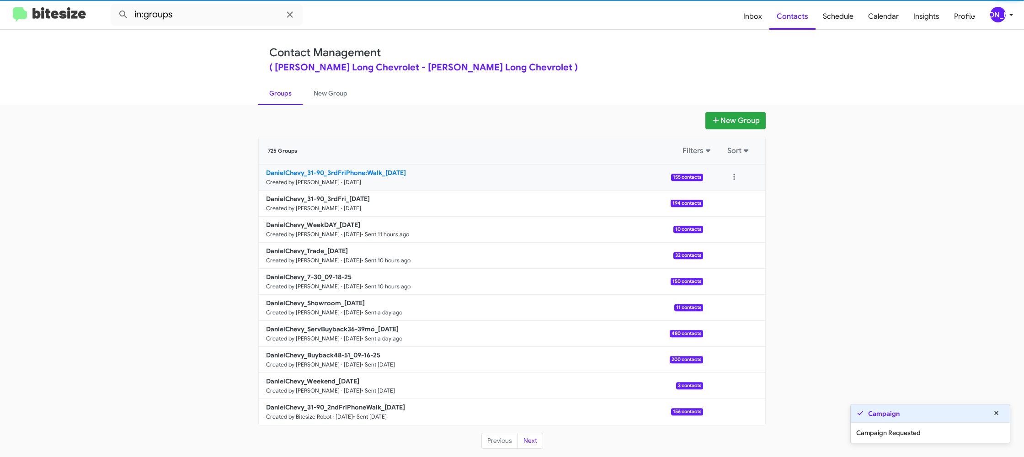
click at [342, 171] on b "DanielChevy_31-90_3rdFriPhone:Walk_09-19-25" at bounding box center [336, 173] width 140 height 8
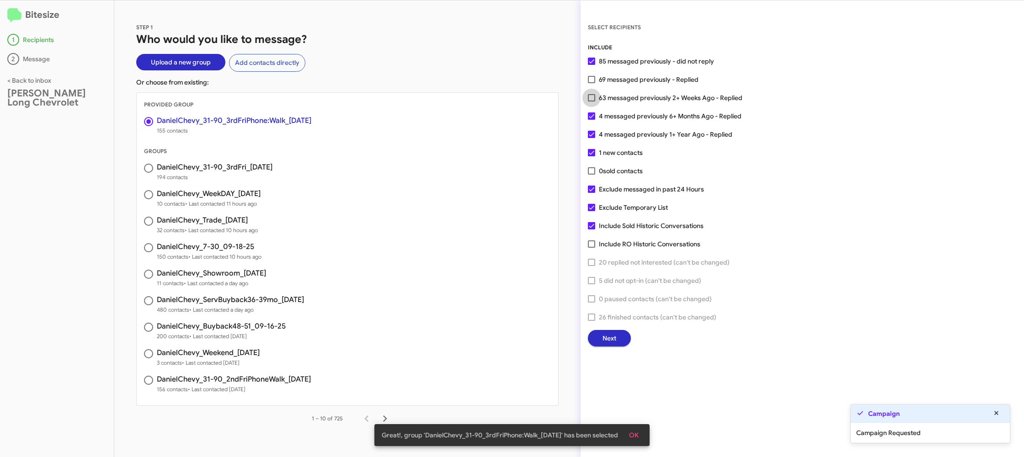
click at [604, 96] on span "63 messaged previously 2+ Weeks Ago - Replied" at bounding box center [670, 97] width 143 height 11
click at [591, 101] on input "63 messaged previously 2+ Weeks Ago - Replied" at bounding box center [591, 101] width 0 height 0
checkbox input "true"
click at [595, 338] on button "Next" at bounding box center [609, 338] width 43 height 16
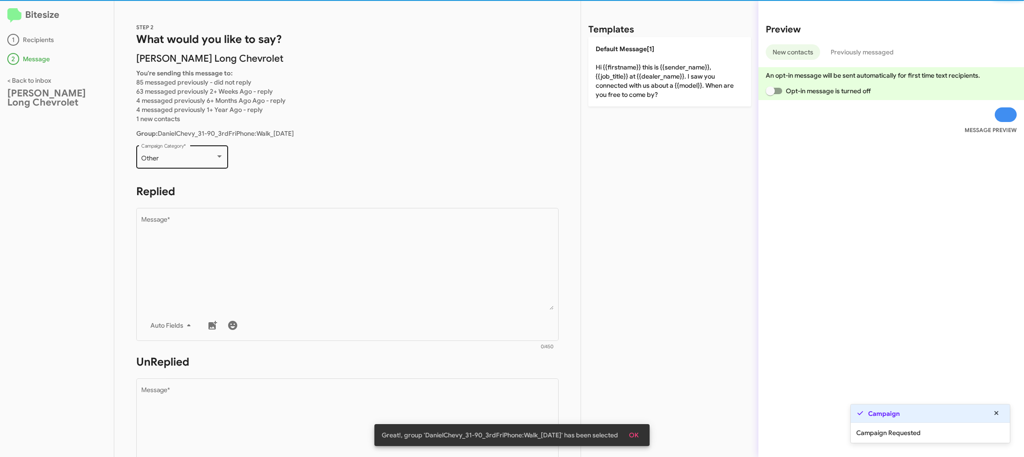
click at [195, 164] on div "Other Campaign Category *" at bounding box center [182, 155] width 82 height 25
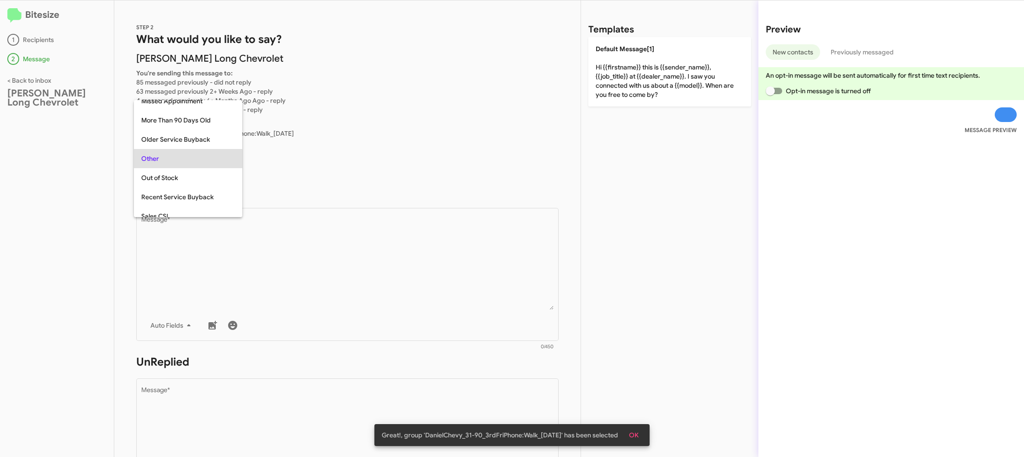
scroll to position [19, 0]
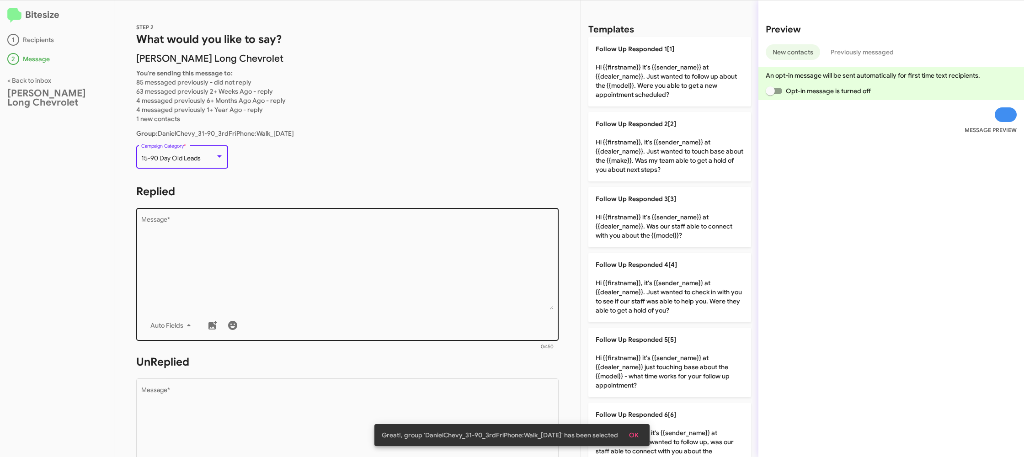
click at [430, 242] on textarea "Message *" at bounding box center [347, 263] width 413 height 93
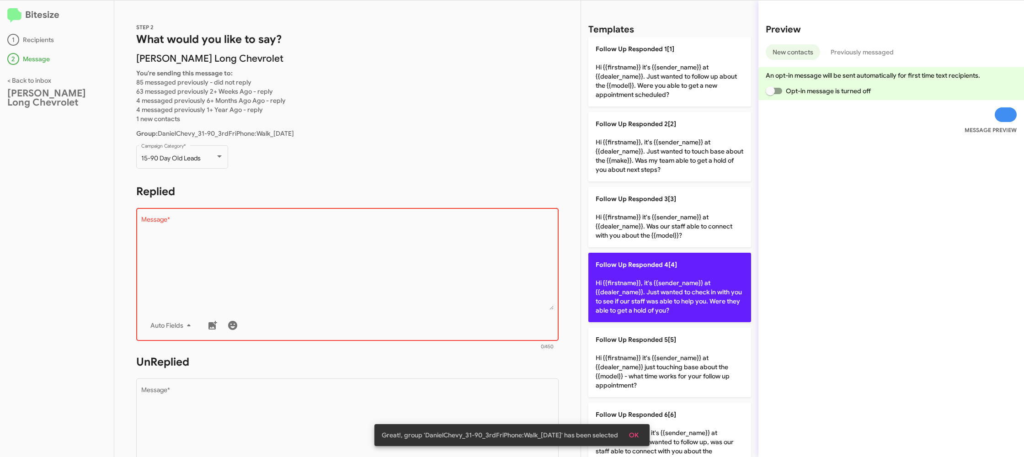
click at [682, 280] on p "Follow Up Responded 4[4] Hi {{firstname}}, it's {{sender_name}} at {{dealer_nam…" at bounding box center [669, 287] width 163 height 69
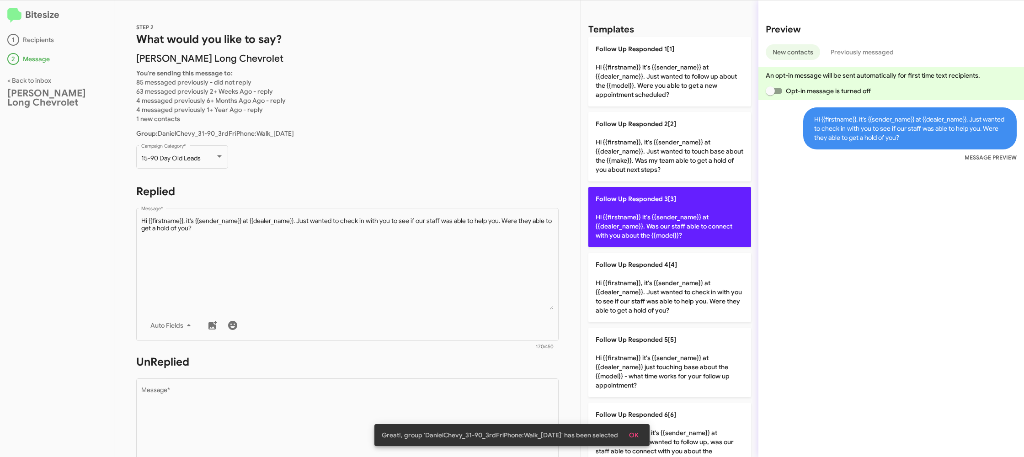
click at [660, 230] on p "Follow Up Responded 3[3] Hi {{firstname}} it's {{sender_name}} at {{dealer_name…" at bounding box center [669, 217] width 163 height 60
type textarea "Hi {{firstname}} it's {{sender_name}} at {{dealer_name}}. Was our staff able to…"
click at [659, 229] on p "Follow Up Responded 3[3] Hi {{firstname}} it's {{sender_name}} at {{dealer_name…" at bounding box center [669, 217] width 163 height 60
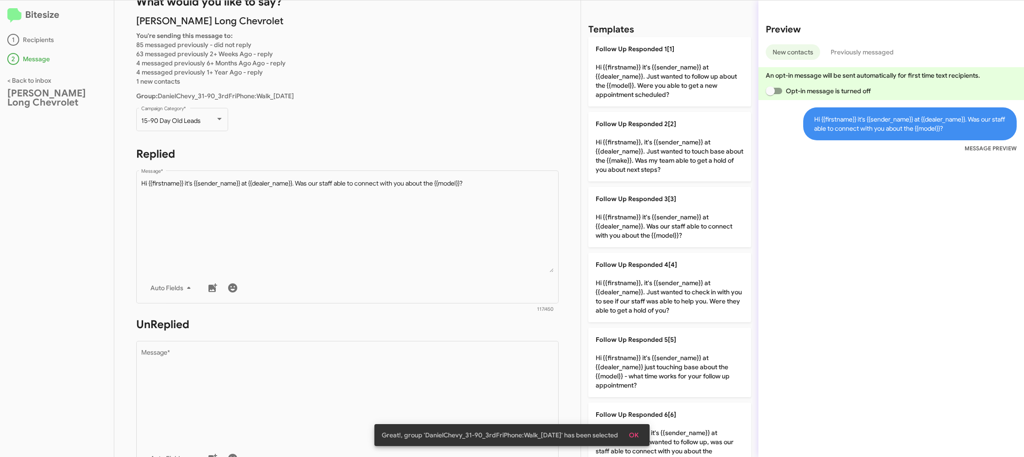
scroll to position [249, 0]
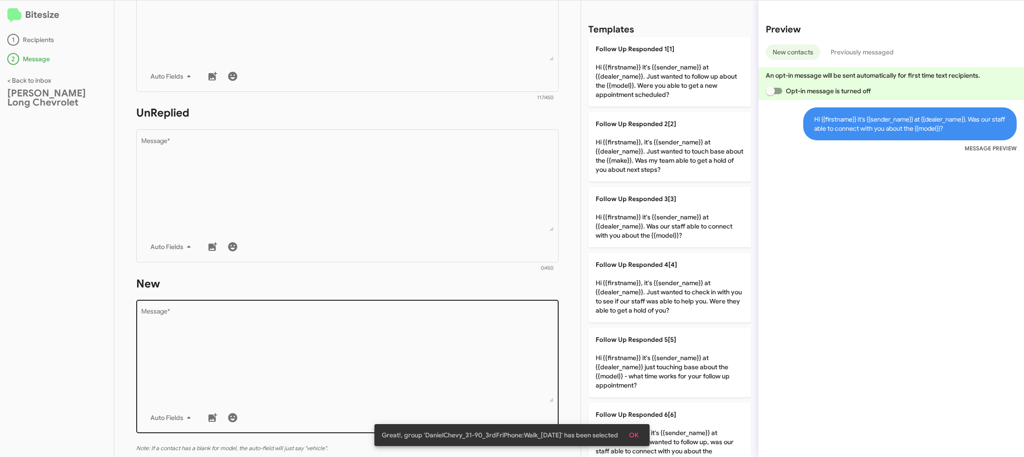
click at [465, 315] on textarea "Message *" at bounding box center [347, 355] width 413 height 93
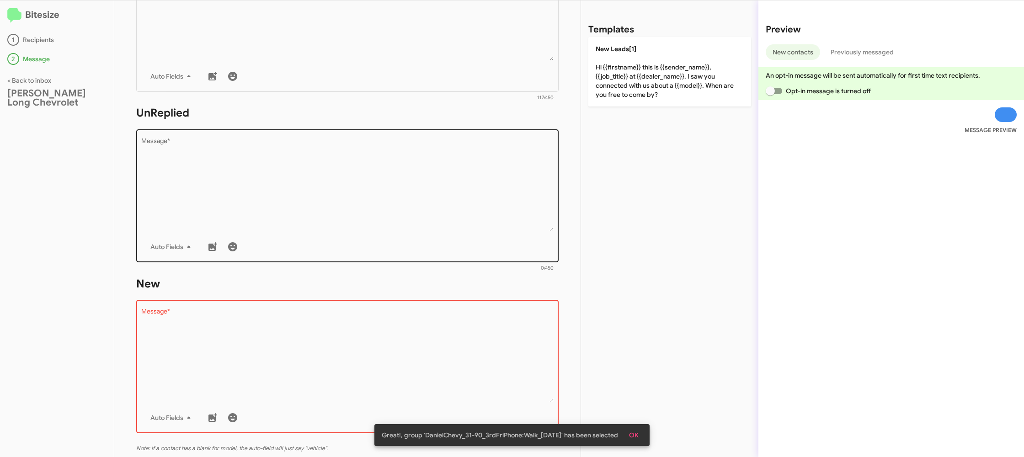
click at [480, 235] on div "Drop image here to insert Auto Fields Message *" at bounding box center [347, 194] width 413 height 135
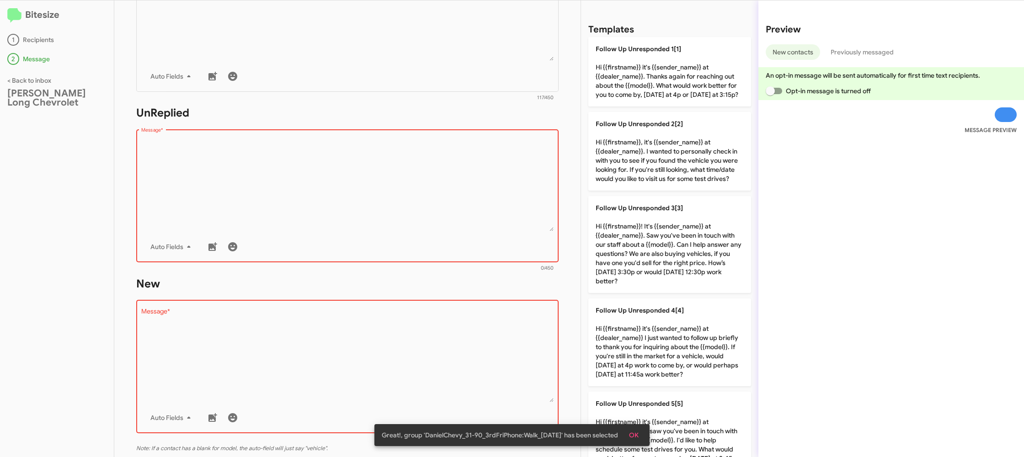
click at [480, 235] on div "Drop image here to insert Auto Fields Message *" at bounding box center [347, 194] width 413 height 135
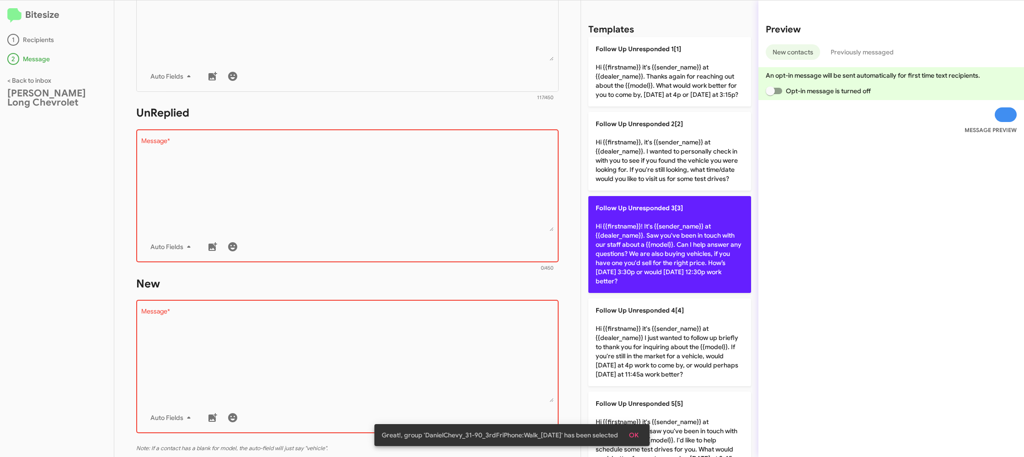
drag, startPoint x: 480, startPoint y: 235, endPoint x: 638, endPoint y: 264, distance: 160.2
click at [481, 235] on div "Drop image here to insert Auto Fields Message *" at bounding box center [347, 194] width 413 height 135
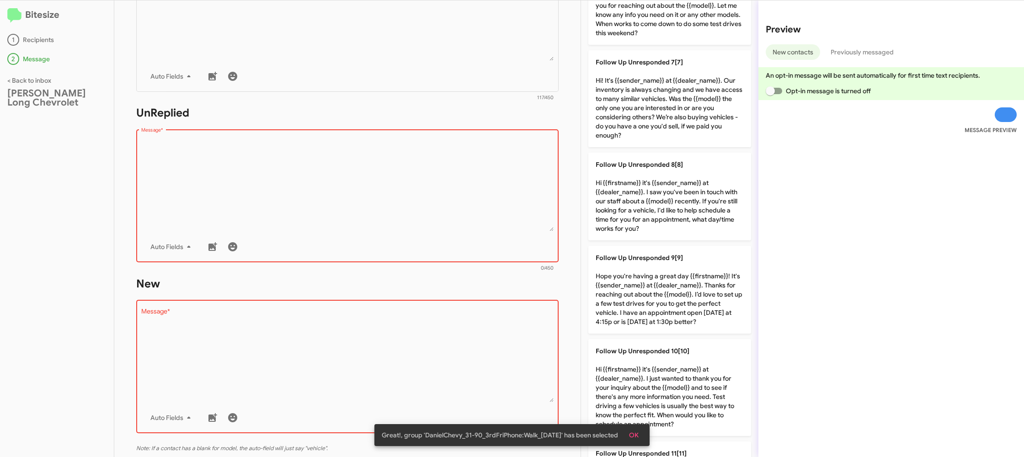
scroll to position [605, 0]
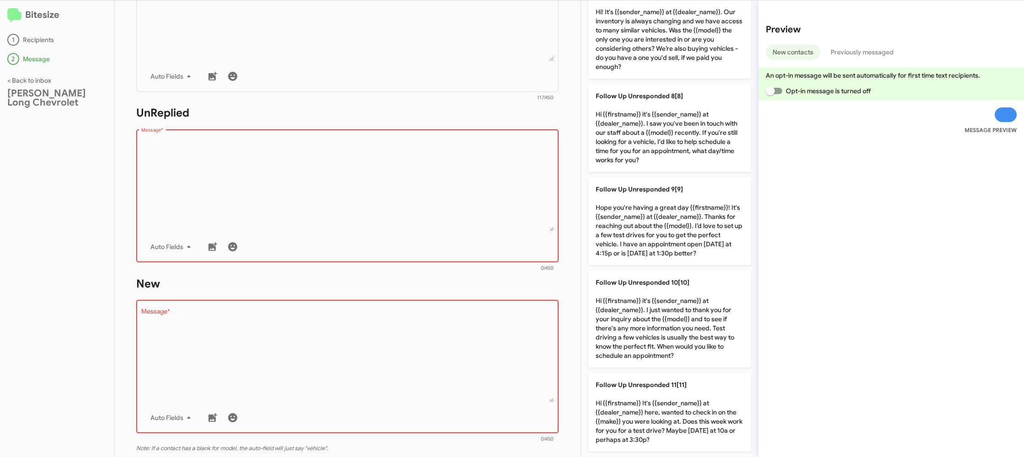
drag, startPoint x: 681, startPoint y: 324, endPoint x: 476, endPoint y: 368, distance: 209.9
click at [674, 326] on p "Follow Up Unresponded 10[10] Hi {{firstname}} it's {{sender_name}} at {{dealer_…" at bounding box center [669, 318] width 163 height 97
type textarea "Hi {{firstname}} it's {{sender_name}} at {{dealer_name}}. I just wanted to than…"
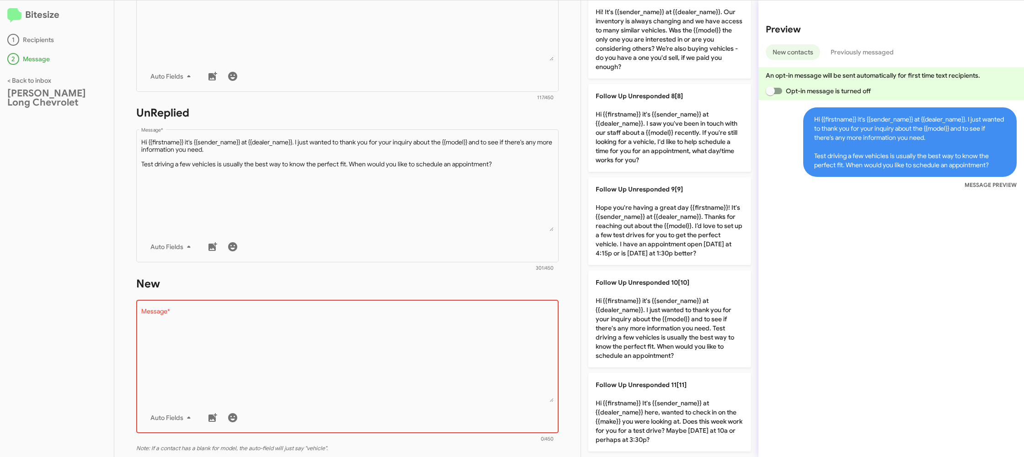
click at [475, 369] on textarea "Message *" at bounding box center [347, 355] width 413 height 93
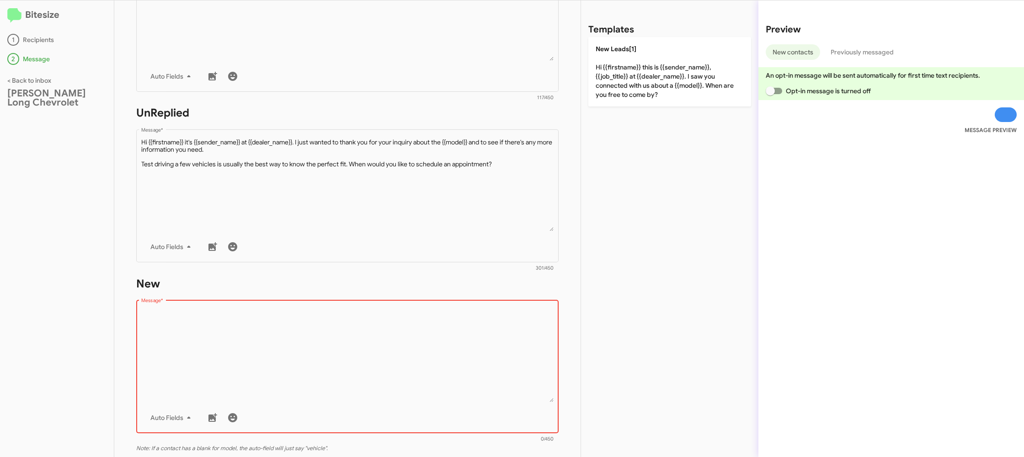
drag, startPoint x: 474, startPoint y: 369, endPoint x: 604, endPoint y: 139, distance: 263.3
click at [471, 355] on textarea "Message *" at bounding box center [347, 355] width 413 height 93
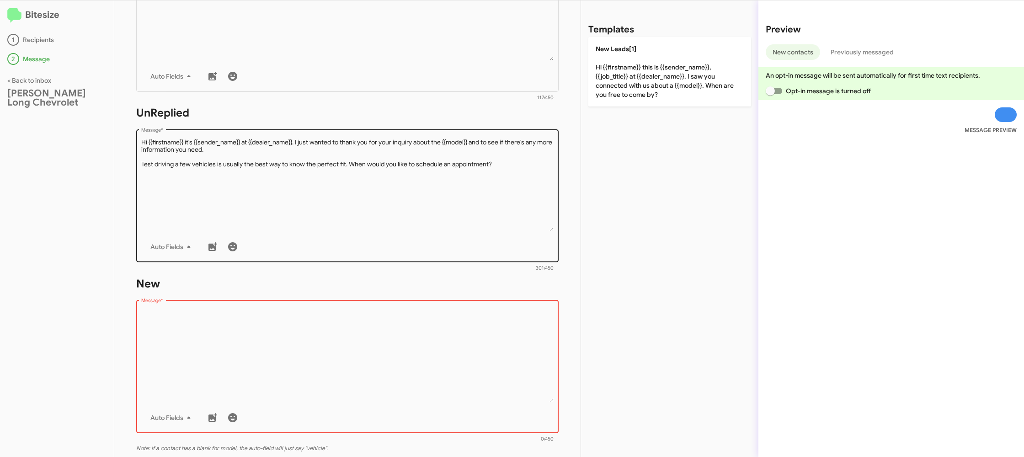
drag, startPoint x: 642, startPoint y: 87, endPoint x: 435, endPoint y: 166, distance: 222.0
click at [642, 87] on p "New Leads[1] Hi {{firstname}} this is {{sender_name}}, {{job_title}} at {{deale…" at bounding box center [669, 71] width 163 height 69
type textarea "Hi {{firstname}} this is {{sender_name}}, {{job_title}} at {{dealer_name}}. I s…"
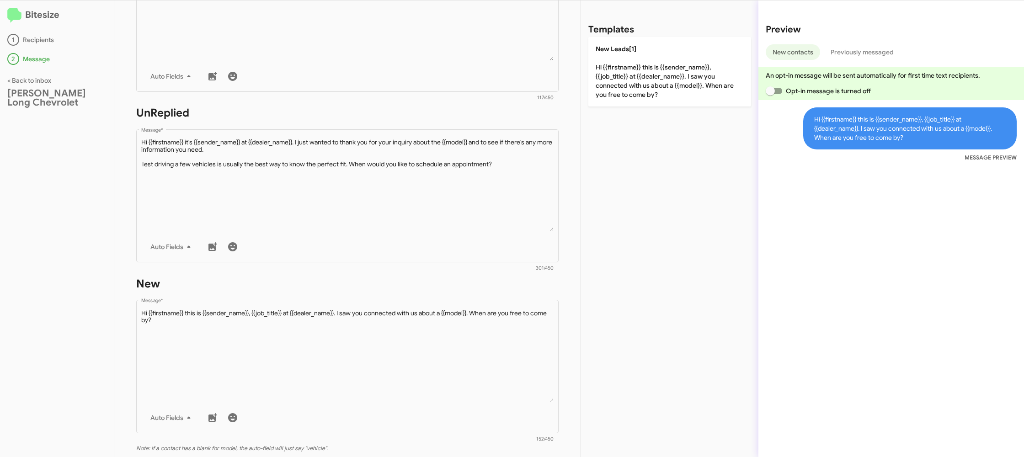
click at [425, 93] on div "Drop image here to insert Auto Fields Message * 117/450" at bounding box center [347, 30] width 422 height 142
click at [487, 65] on div "Drop image here to insert Auto Fields Message *" at bounding box center [347, 24] width 413 height 135
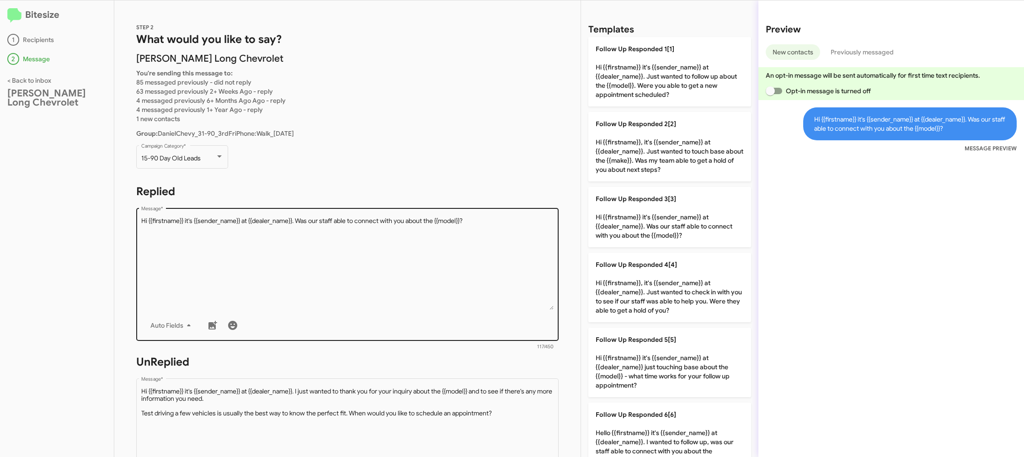
drag, startPoint x: 639, startPoint y: 217, endPoint x: 500, endPoint y: 263, distance: 146.7
click at [639, 217] on p "Follow Up Responded 3[3] Hi {{firstname}} it's {{sender_name}} at {{dealer_name…" at bounding box center [669, 217] width 163 height 60
click at [493, 265] on textarea "Message *" at bounding box center [347, 263] width 413 height 93
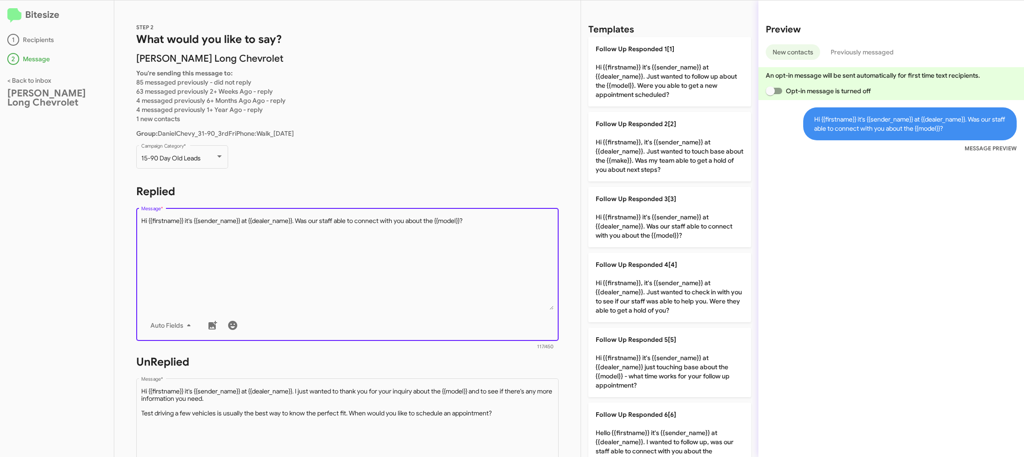
click at [493, 265] on textarea "Message *" at bounding box center [347, 263] width 413 height 93
drag, startPoint x: 661, startPoint y: 214, endPoint x: 557, endPoint y: 234, distance: 106.5
click at [660, 215] on p "Follow Up Responded 3[3] Hi {{firstname}} it's {{sender_name}} at {{dealer_name…" at bounding box center [669, 217] width 163 height 60
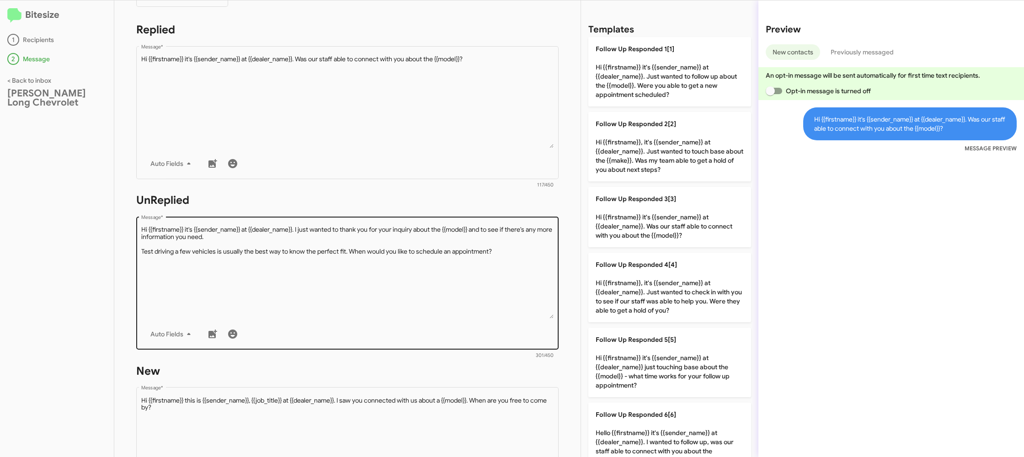
scroll to position [175, 0]
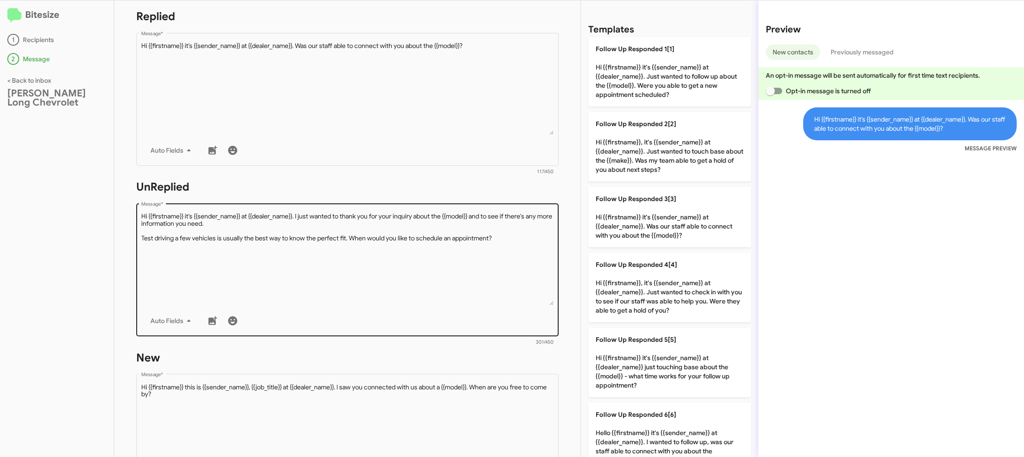
click at [530, 279] on textarea "Message *" at bounding box center [347, 258] width 413 height 93
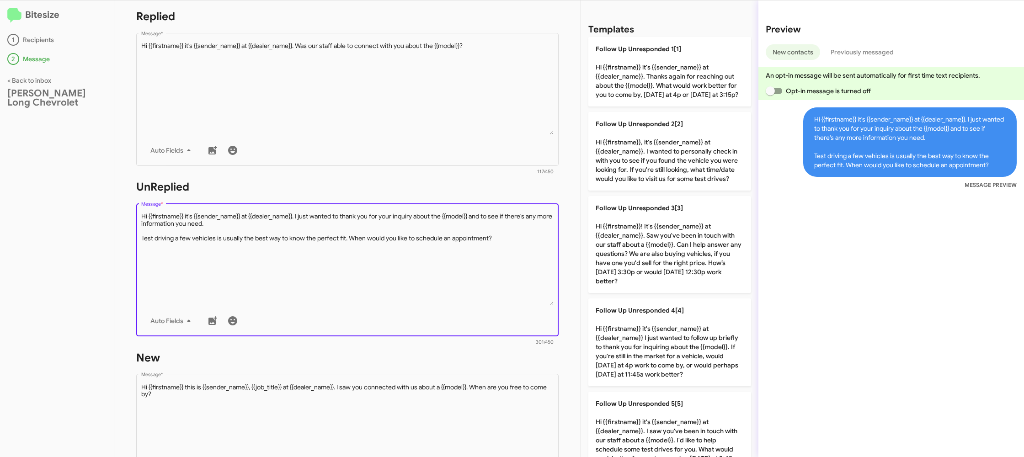
click at [530, 279] on textarea "Message *" at bounding box center [347, 258] width 413 height 93
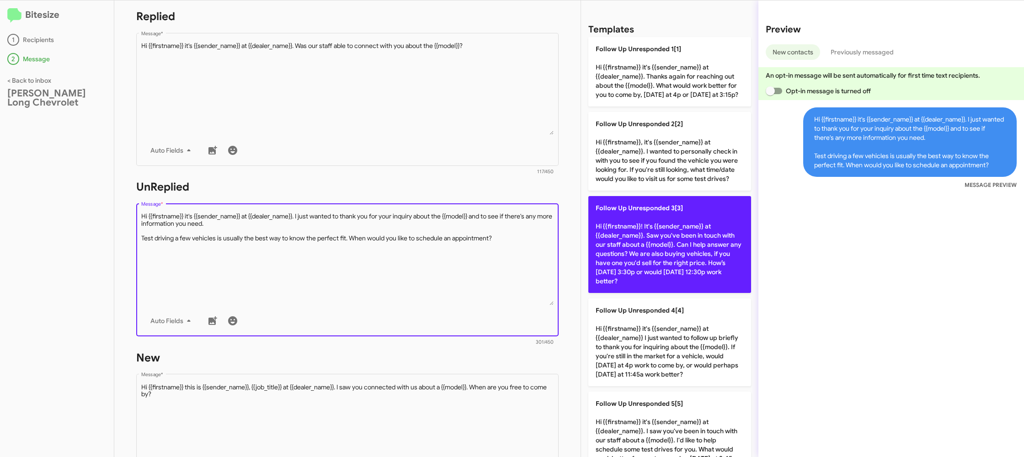
drag, startPoint x: 530, startPoint y: 279, endPoint x: 630, endPoint y: 275, distance: 100.6
click at [536, 278] on textarea "Message *" at bounding box center [347, 258] width 413 height 93
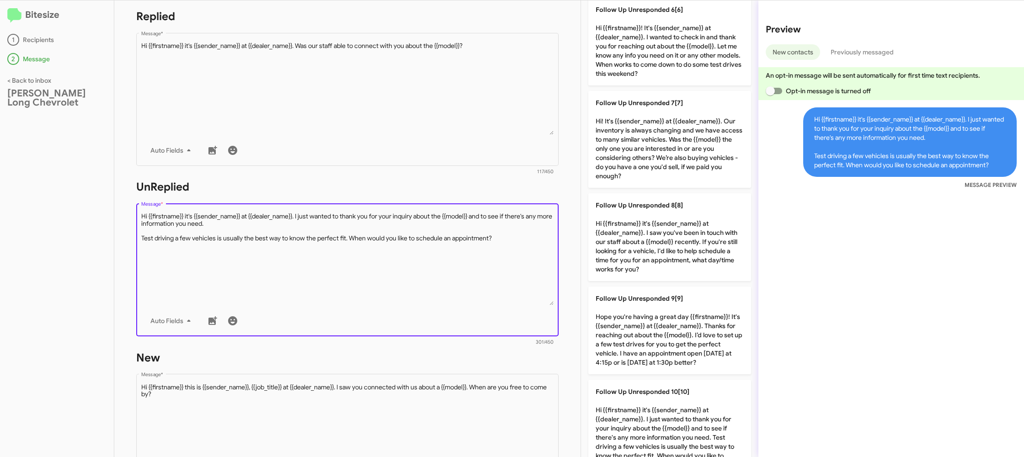
scroll to position [605, 0]
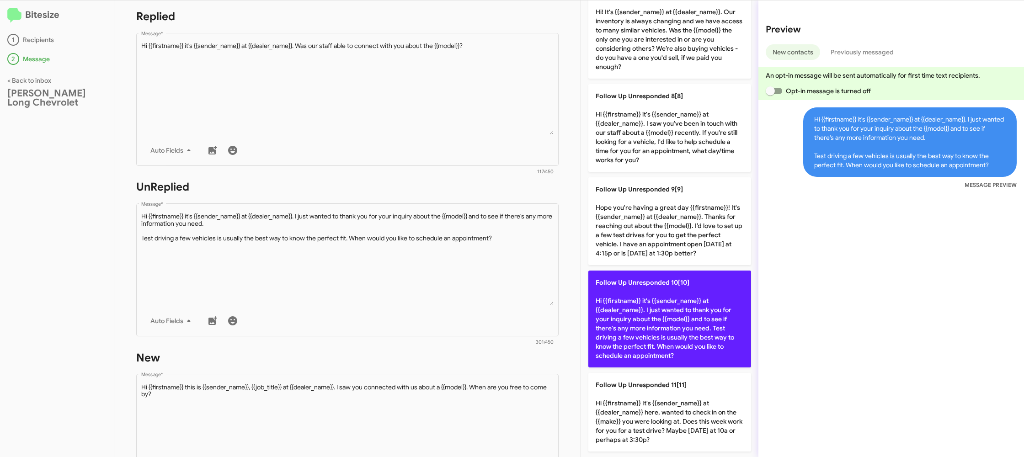
drag, startPoint x: 642, startPoint y: 291, endPoint x: 497, endPoint y: 270, distance: 146.7
click at [642, 291] on p "Follow Up Unresponded 10[10] Hi {{firstname}} it's {{sender_name}} at {{dealer_…" at bounding box center [669, 318] width 163 height 97
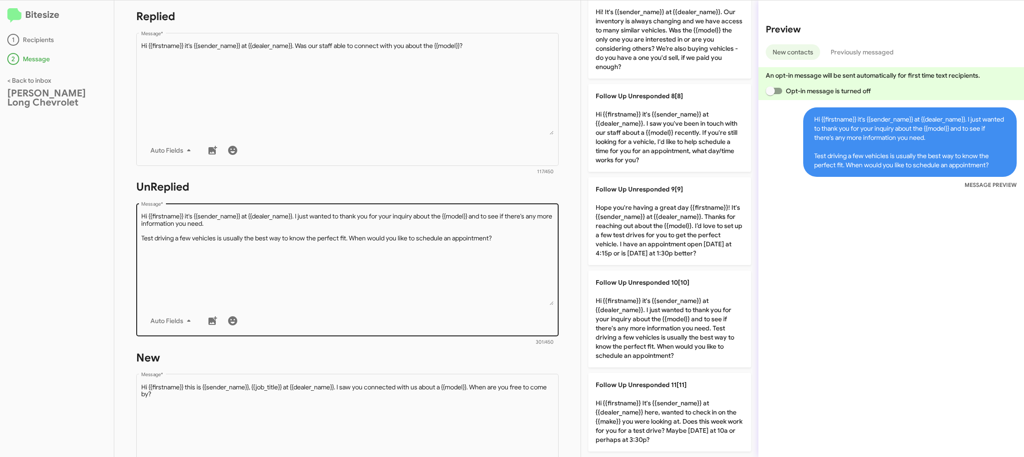
type textarea "Hi {{firstname}} it's {{sender_name}} at {{dealer_name}}. I just wanted to than…"
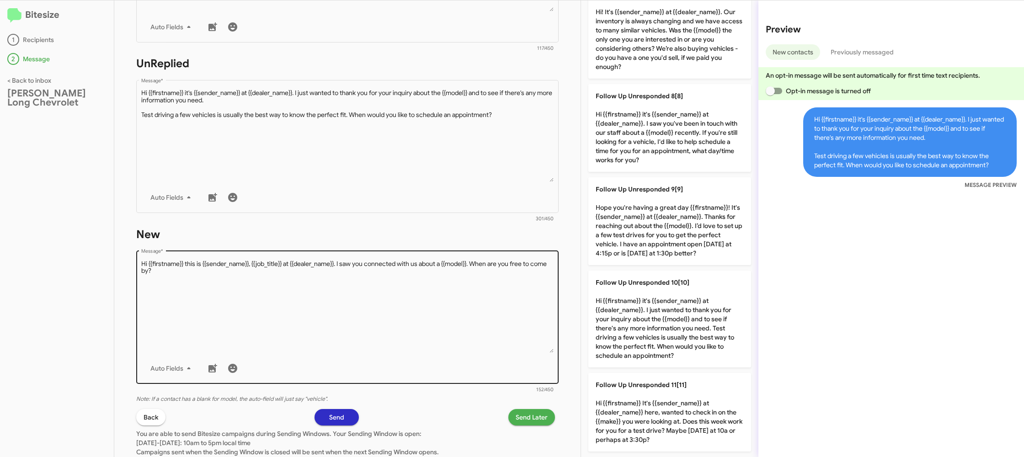
scroll to position [308, 0]
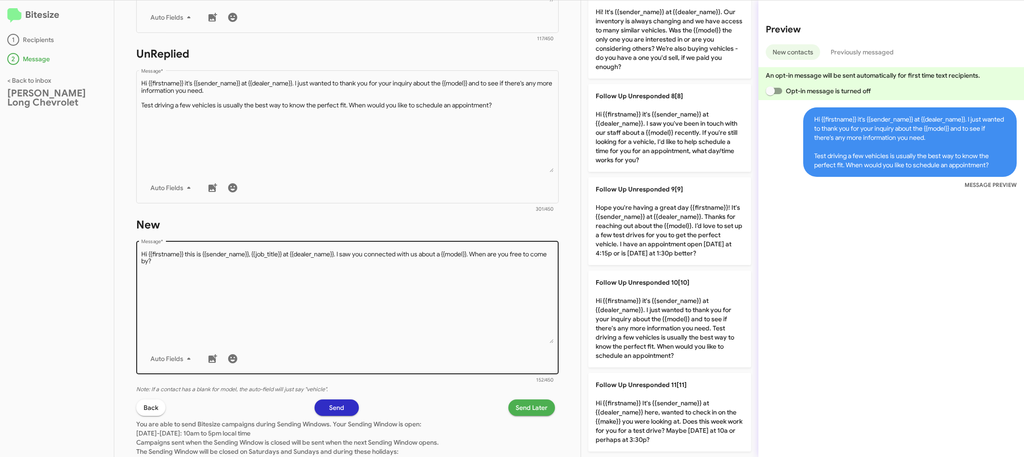
click at [486, 285] on textarea "Message *" at bounding box center [347, 296] width 413 height 93
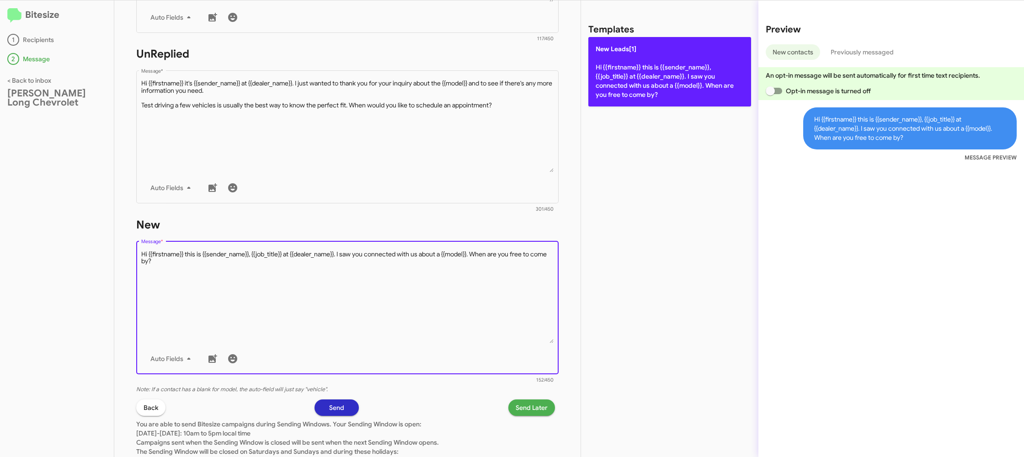
drag, startPoint x: 485, startPoint y: 287, endPoint x: 616, endPoint y: 74, distance: 250.7
click at [496, 265] on textarea "Message *" at bounding box center [347, 296] width 413 height 93
click at [637, 57] on p "New Leads[1] Hi {{firstname}} this is {{sender_name}}, {{job_title}} at {{deale…" at bounding box center [669, 71] width 163 height 69
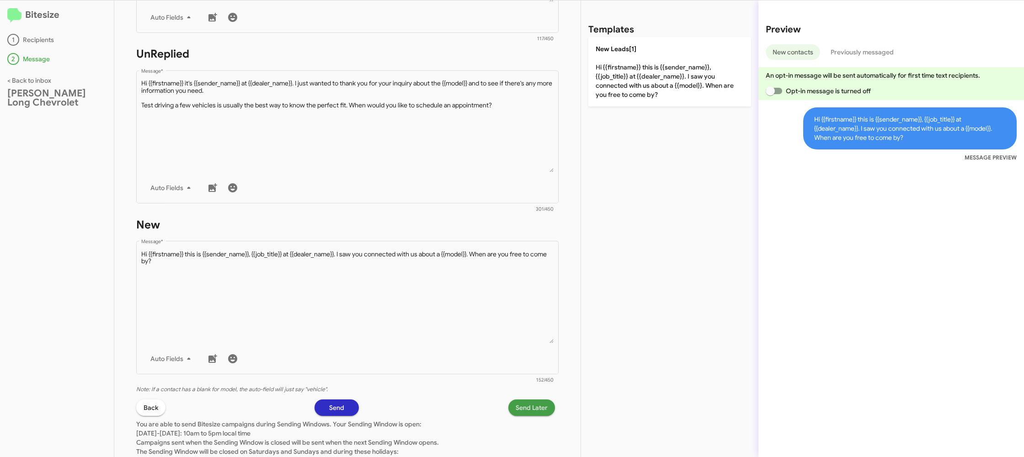
click at [538, 416] on span "Send Later" at bounding box center [531, 407] width 32 height 16
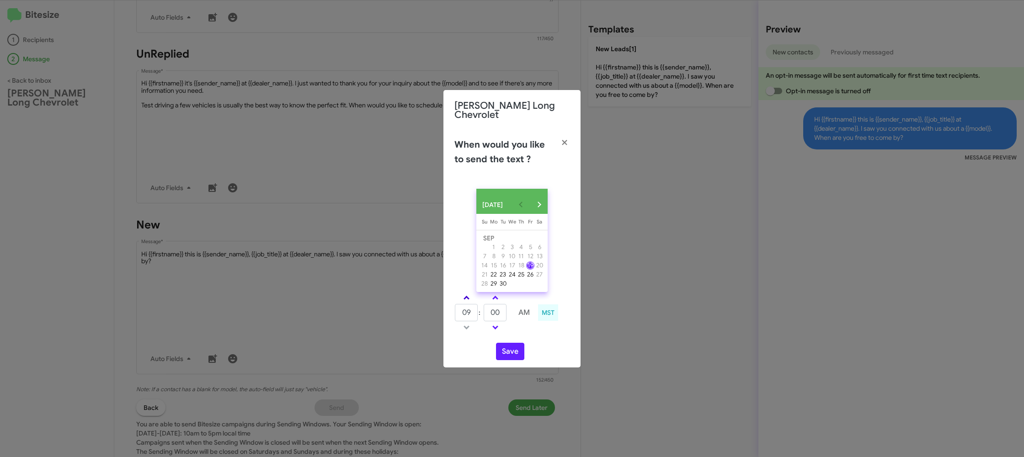
click at [468, 297] on span at bounding box center [466, 299] width 6 height 6
drag, startPoint x: 468, startPoint y: 297, endPoint x: 481, endPoint y: 298, distance: 13.3
click at [468, 297] on span at bounding box center [466, 299] width 6 height 6
type input "11"
click at [495, 301] on tbody "11 : 00 AM" at bounding box center [495, 312] width 82 height 41
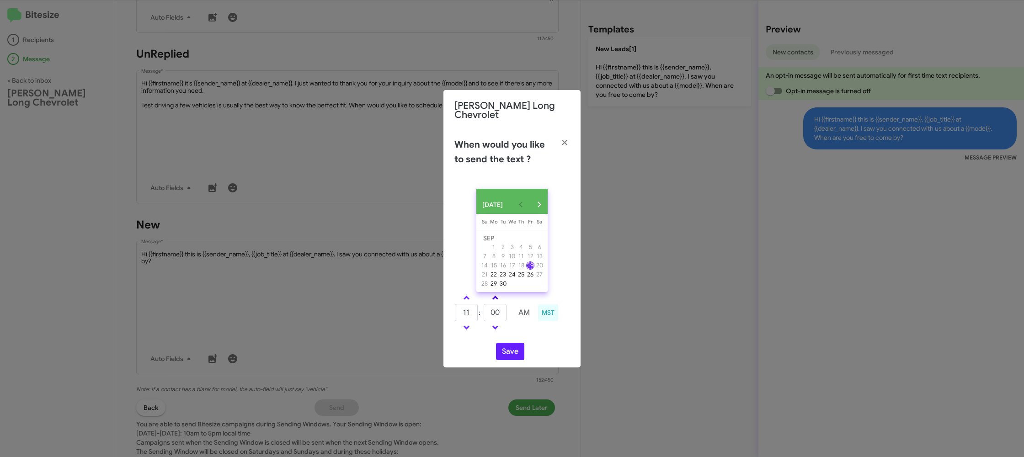
click at [494, 297] on span at bounding box center [495, 299] width 6 height 6
drag, startPoint x: 494, startPoint y: 297, endPoint x: 484, endPoint y: 291, distance: 11.9
click at [494, 296] on span at bounding box center [495, 299] width 6 height 6
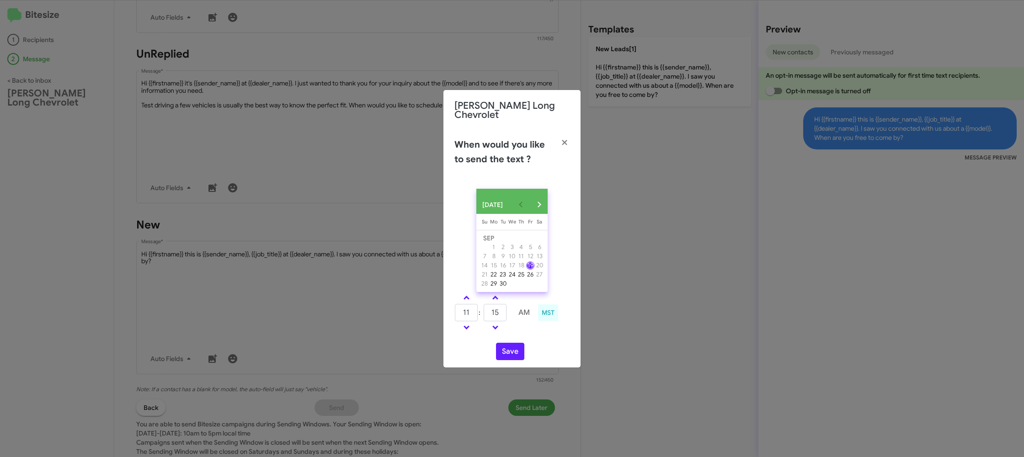
type input "20"
click at [512, 349] on button "Save" at bounding box center [510, 351] width 28 height 17
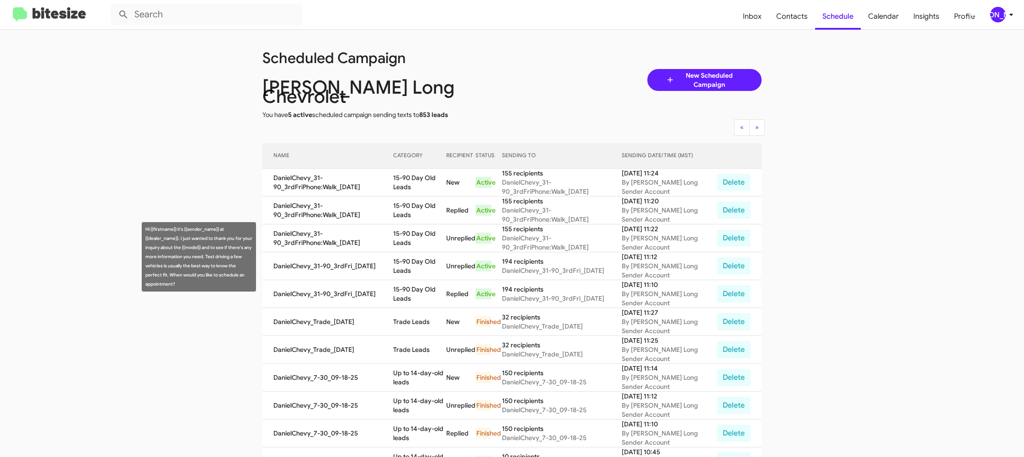
click at [387, 260] on td "DanielChevy_31-90_3rdFri_09-19-25" at bounding box center [327, 266] width 131 height 28
drag, startPoint x: 387, startPoint y: 260, endPoint x: 422, endPoint y: 254, distance: 35.3
click at [388, 260] on td "DanielChevy_31-90_3rdFri_09-19-25" at bounding box center [327, 266] width 131 height 28
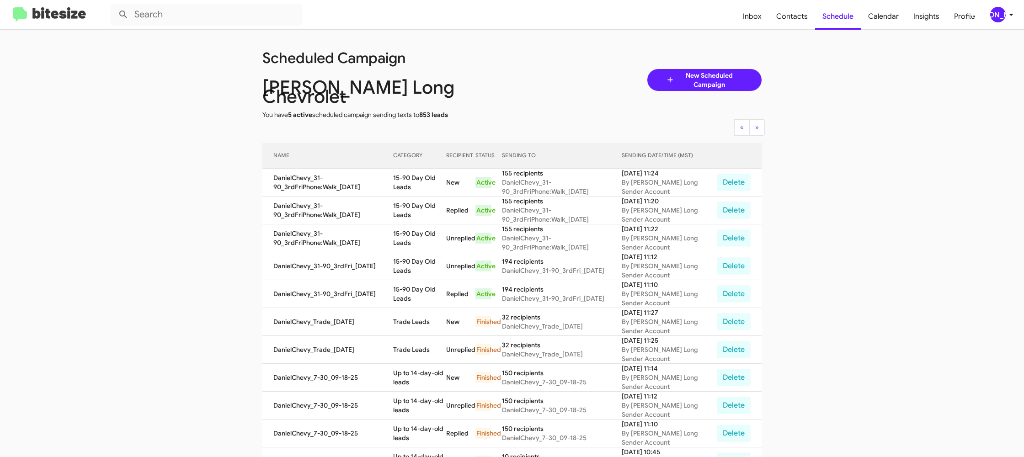
click at [422, 254] on td "15-90 Day Old Leads" at bounding box center [419, 266] width 53 height 28
drag, startPoint x: 422, startPoint y: 254, endPoint x: 412, endPoint y: 249, distance: 11.2
click at [420, 253] on td "15-90 Day Old Leads" at bounding box center [419, 266] width 53 height 28
copy td "15-90 Day Old Leads"
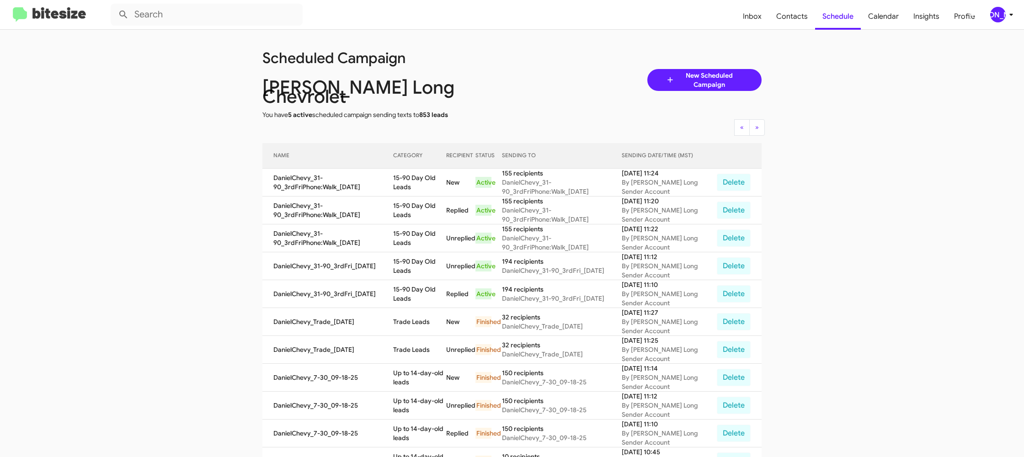
copy td "15-90 Day Old Leads"
click at [1005, 11] on icon at bounding box center [1010, 14] width 11 height 11
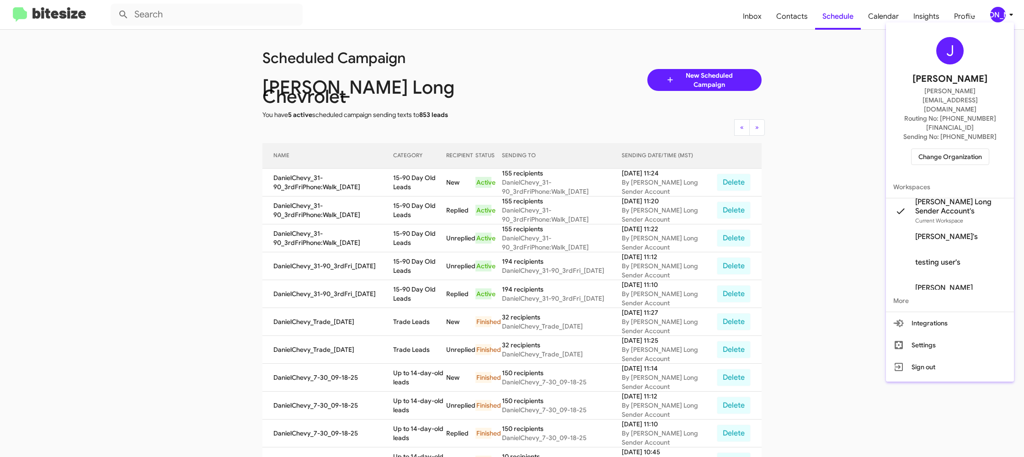
click at [939, 135] on div "J Jason Apdua jason@bitesize.co Routing No: +1 (719) 228-3570 Sending No: +1 (7…" at bounding box center [950, 101] width 128 height 150
click at [933, 149] on span "Change Organization" at bounding box center [950, 157] width 64 height 16
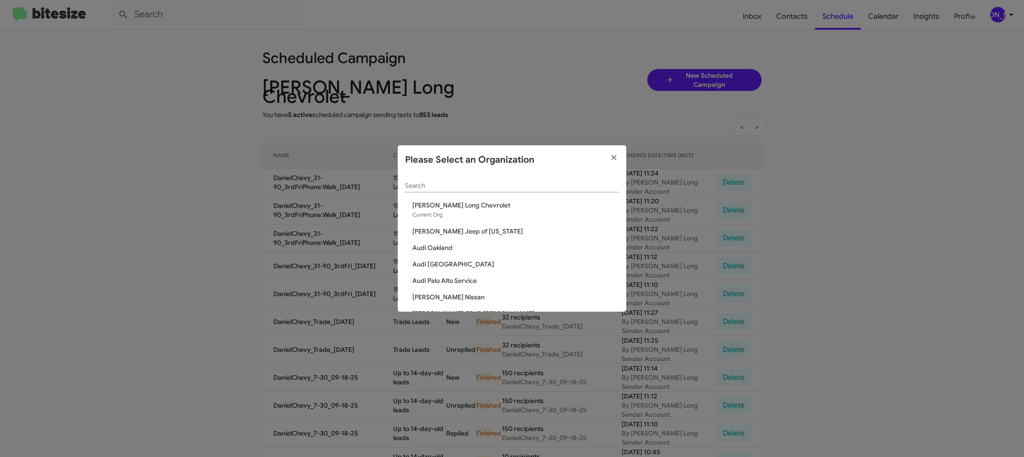
click at [436, 183] on input "Search" at bounding box center [512, 185] width 214 height 7
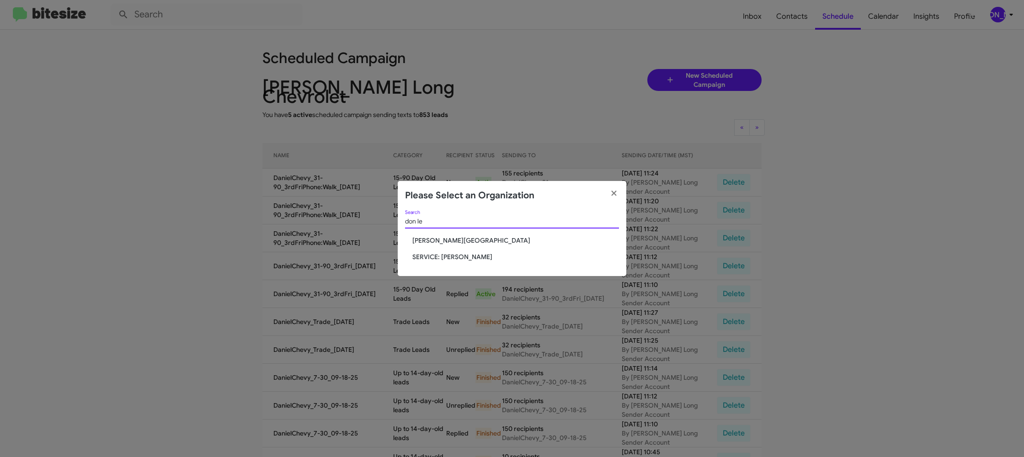
type input "don le"
click at [465, 242] on span "[PERSON_NAME][GEOGRAPHIC_DATA]" at bounding box center [515, 240] width 207 height 9
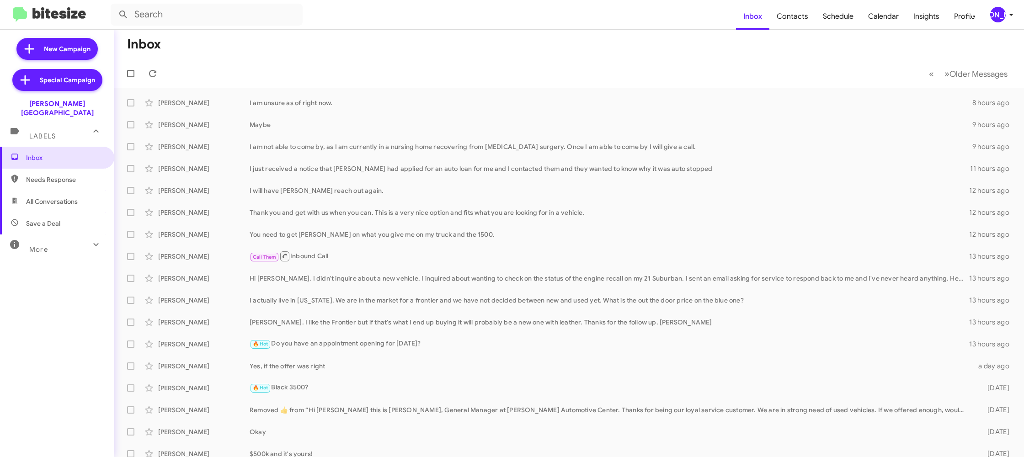
click at [991, 11] on div "[PERSON_NAME]" at bounding box center [998, 15] width 16 height 16
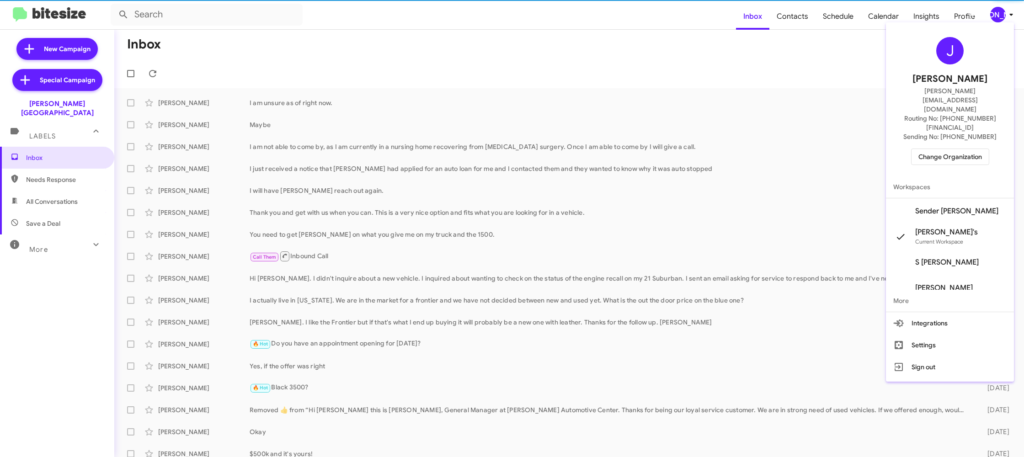
click at [970, 149] on span "Change Organization" at bounding box center [950, 157] width 64 height 16
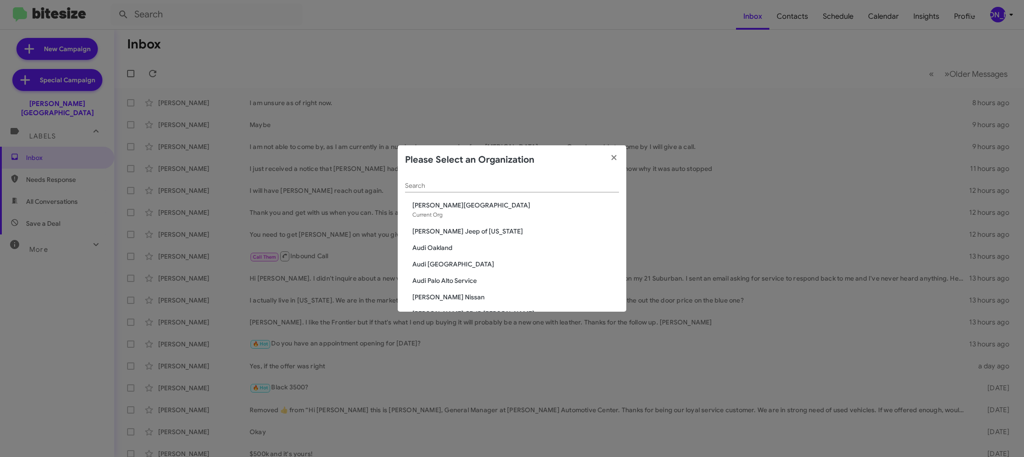
drag, startPoint x: 882, startPoint y: 75, endPoint x: 887, endPoint y: 64, distance: 12.1
click at [882, 74] on modal-container "Please Select an Organization Search Don Ledford Auto Center Current Org Adams …" at bounding box center [512, 228] width 1024 height 457
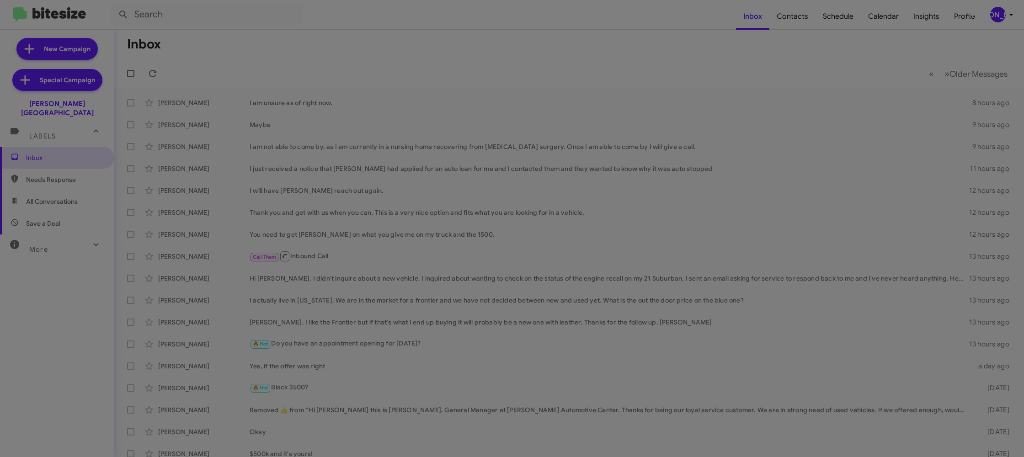
drag, startPoint x: 957, startPoint y: 33, endPoint x: 981, endPoint y: 18, distance: 28.1
click at [959, 32] on modal-container "Please Select an Organization Search Don Ledford Auto Center Current Org Adams …" at bounding box center [512, 228] width 1024 height 457
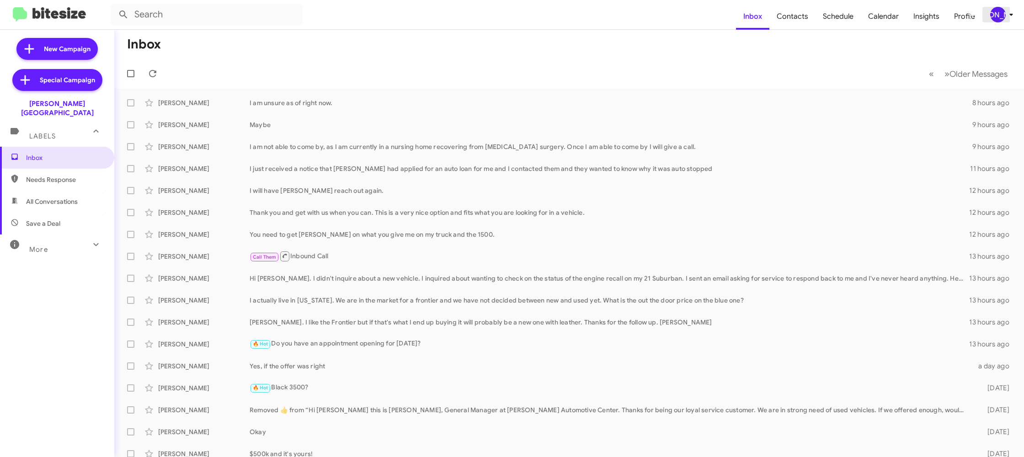
click at [993, 16] on div "[PERSON_NAME]" at bounding box center [998, 15] width 16 height 16
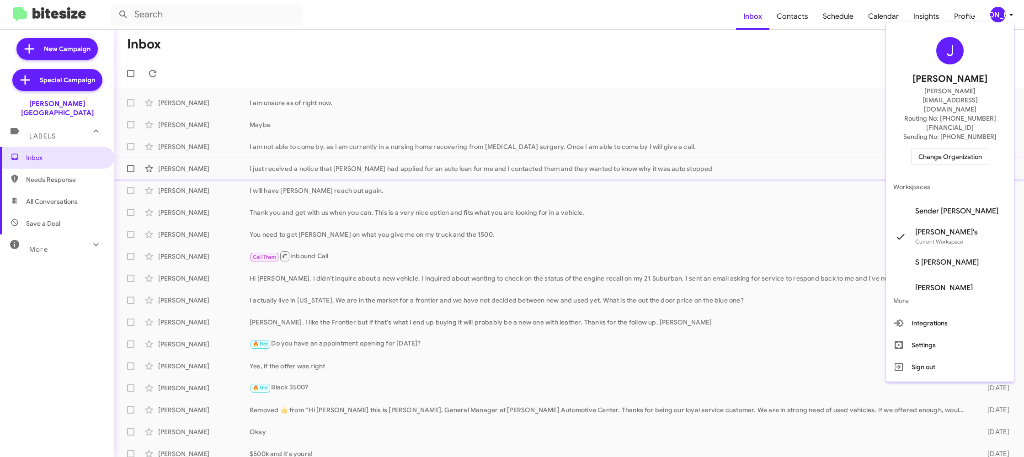
click at [969, 198] on span "Sender Don Ledford's" at bounding box center [950, 211] width 128 height 26
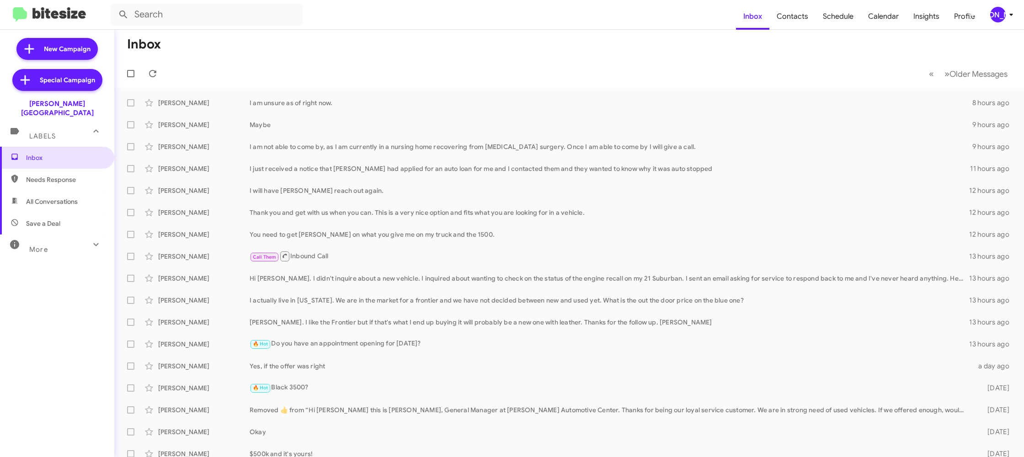
drag, startPoint x: 1007, startPoint y: 11, endPoint x: 1002, endPoint y: 16, distance: 6.5
click at [1006, 13] on icon at bounding box center [1010, 14] width 11 height 11
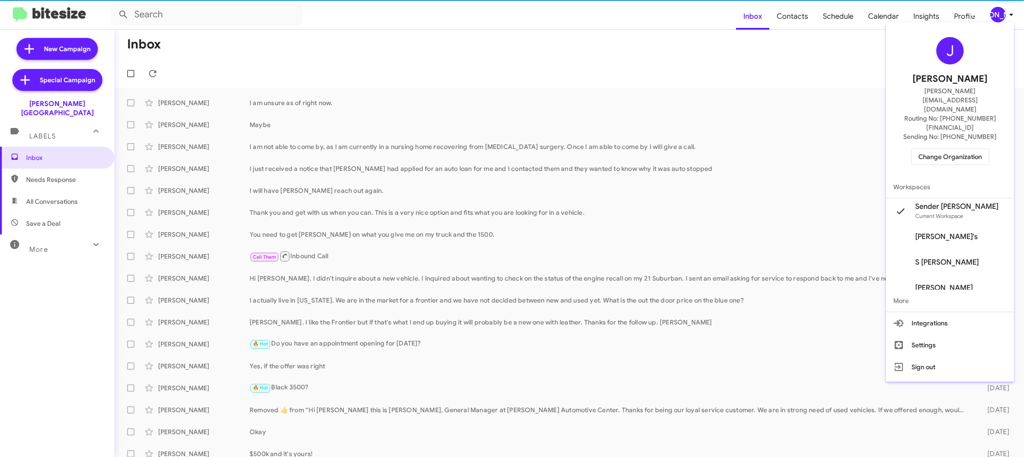
click at [951, 202] on span "Sender [PERSON_NAME]" at bounding box center [956, 206] width 83 height 9
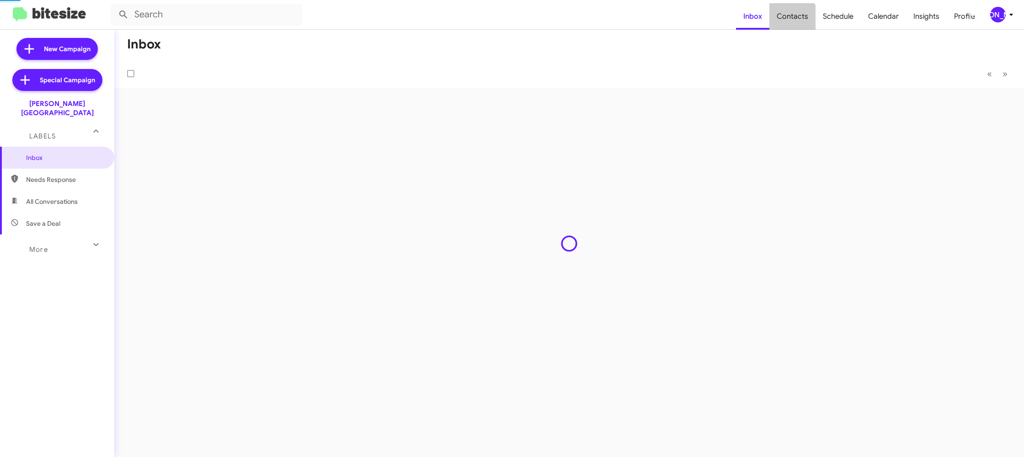
click at [794, 21] on span "Contacts" at bounding box center [792, 16] width 46 height 27
type input "in:groups"
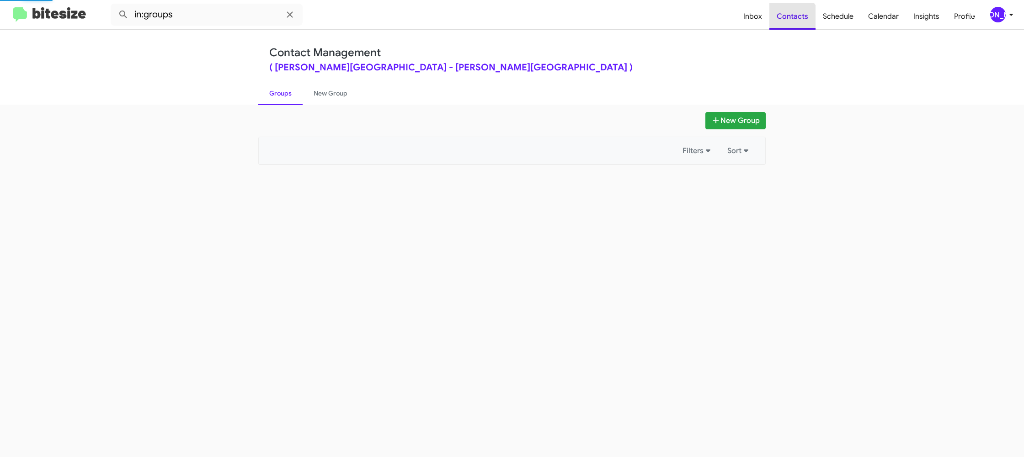
click at [794, 21] on span "Contacts" at bounding box center [792, 16] width 46 height 27
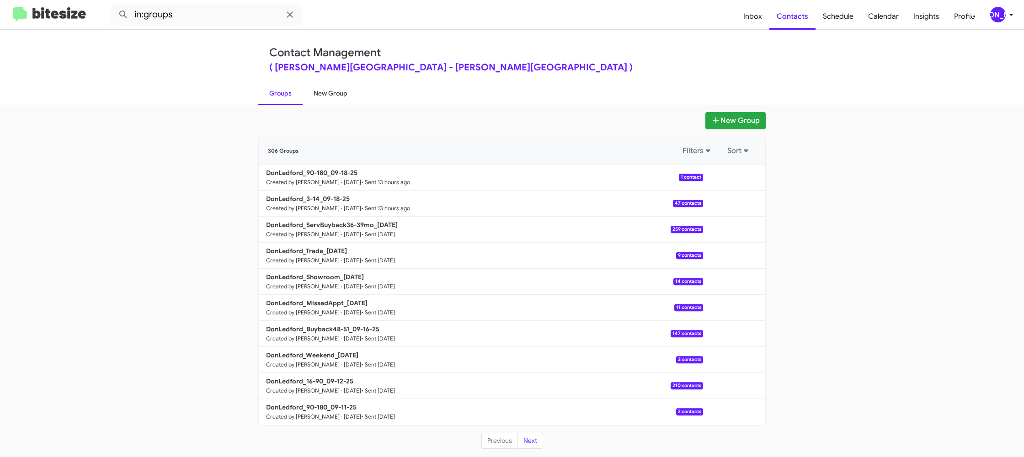
click at [329, 94] on link "New Group" at bounding box center [330, 93] width 56 height 24
drag, startPoint x: 329, startPoint y: 94, endPoint x: 348, endPoint y: 4, distance: 91.6
click at [330, 89] on link "New Group" at bounding box center [330, 93] width 56 height 24
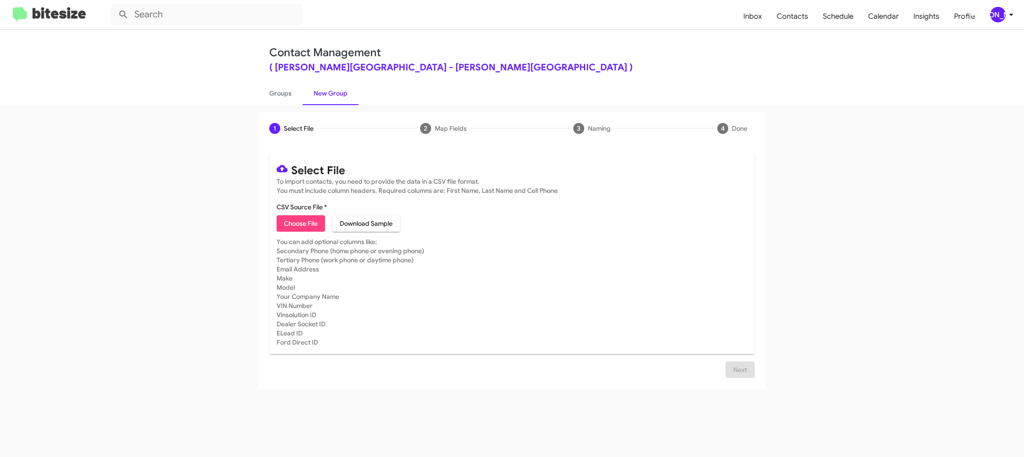
click at [306, 223] on span "Choose File" at bounding box center [301, 223] width 34 height 16
type input "DonLedford_16-90_09-19-25"
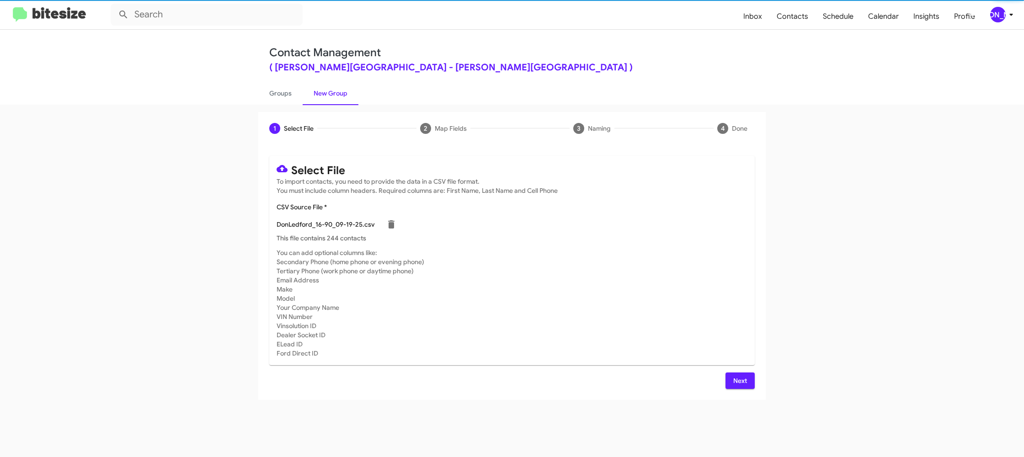
drag, startPoint x: 553, startPoint y: 232, endPoint x: 652, endPoint y: 304, distance: 122.2
click at [554, 232] on div "DonLedford_16-90_09-19-25.csv" at bounding box center [511, 224] width 471 height 18
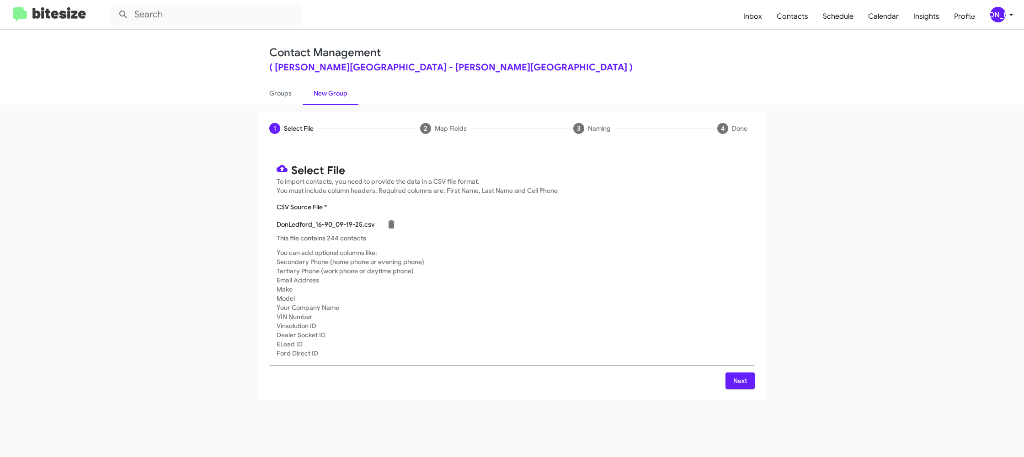
click at [740, 371] on div "Select File To import contacts, you need to provide the data in a CSV file form…" at bounding box center [511, 272] width 485 height 233
click at [735, 376] on span "Next" at bounding box center [739, 380] width 15 height 16
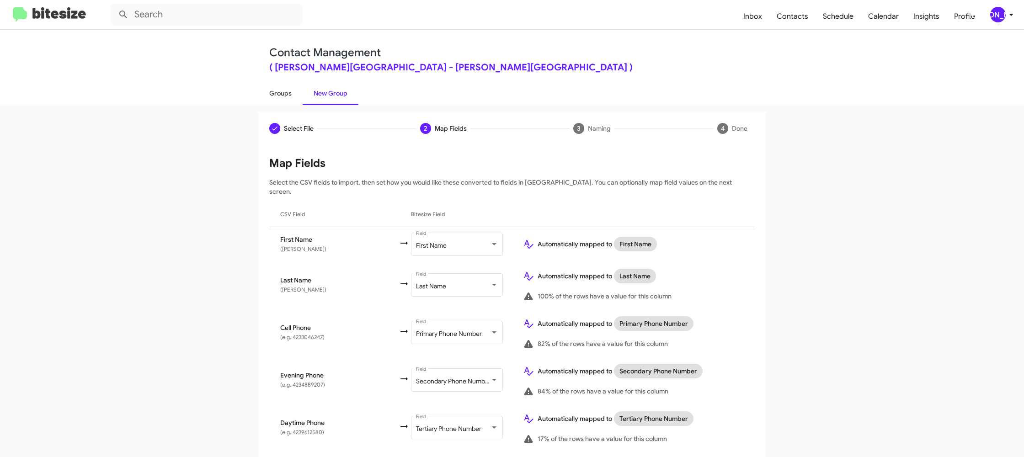
click at [286, 93] on link "Groups" at bounding box center [280, 93] width 44 height 24
type input "in:groups"
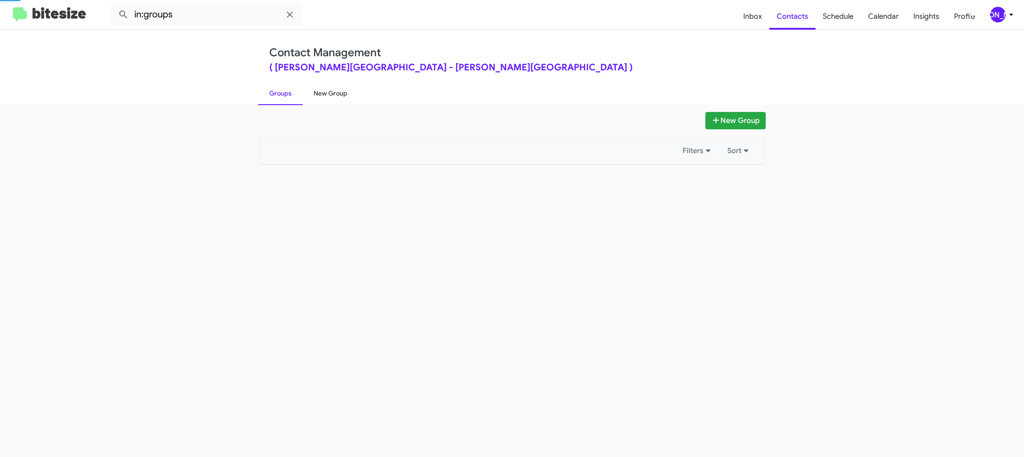
click at [334, 97] on link "New Group" at bounding box center [330, 93] width 56 height 24
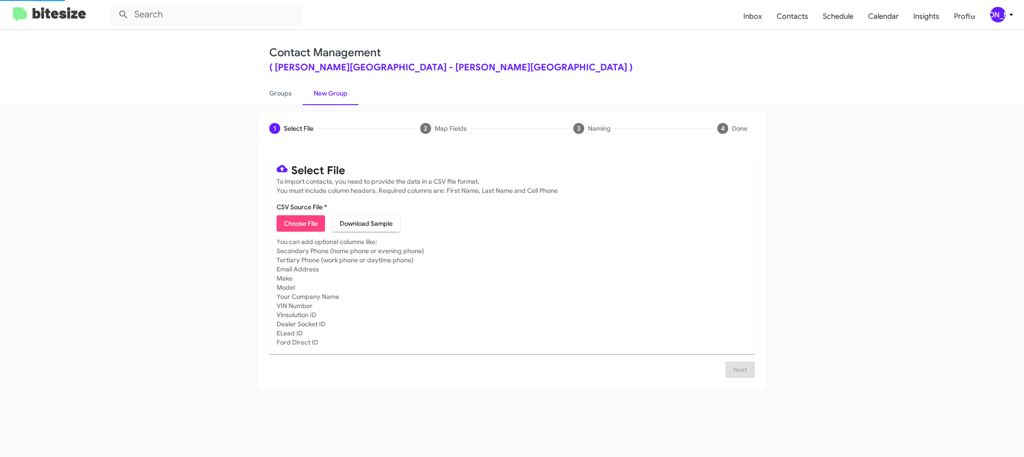
click at [334, 97] on link "New Group" at bounding box center [330, 93] width 56 height 24
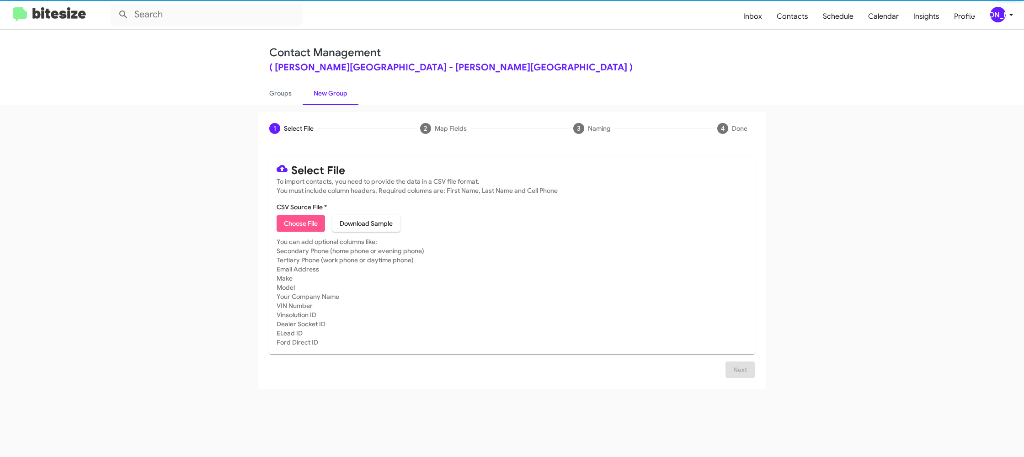
click at [304, 225] on span "Choose File" at bounding box center [301, 223] width 34 height 16
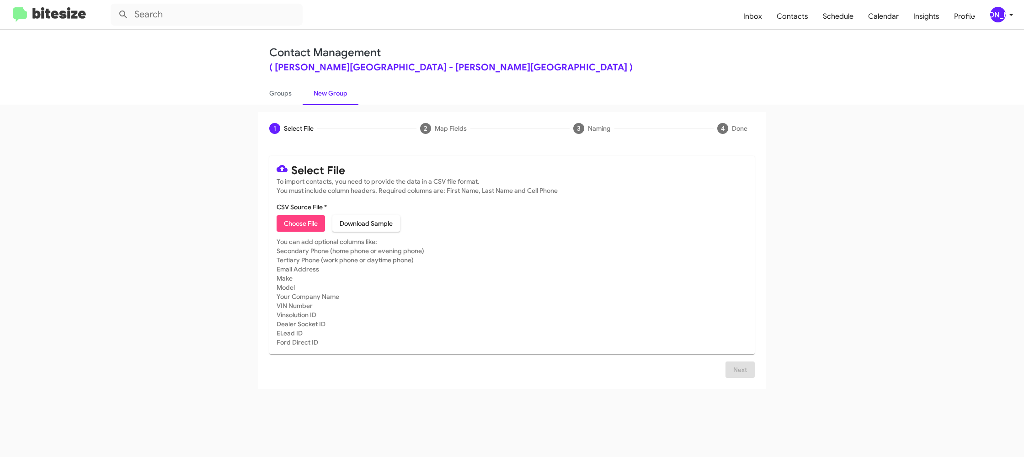
type input "DonLedford_16-90_09-19-25"
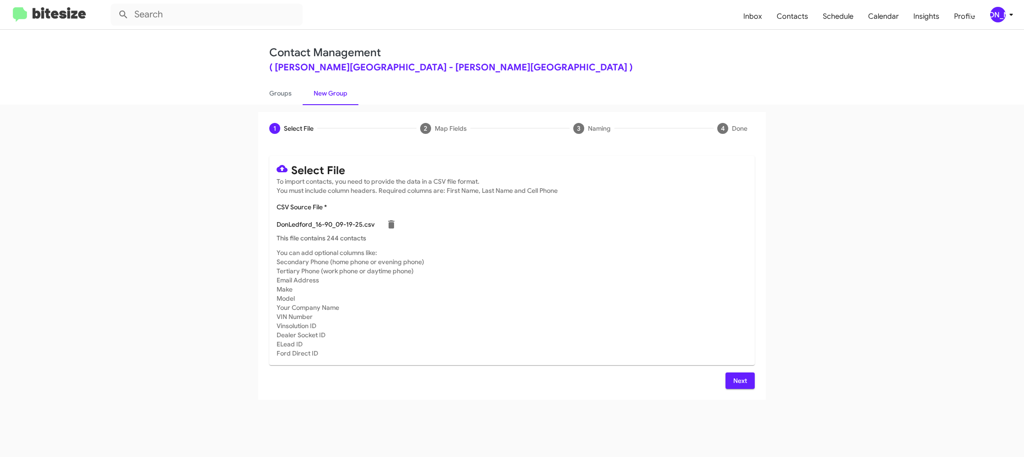
click at [692, 300] on mat-card-subtitle "You can add optional columns like: Secondary Phone (home phone or evening phone…" at bounding box center [511, 303] width 471 height 110
drag, startPoint x: 742, startPoint y: 382, endPoint x: 732, endPoint y: 376, distance: 12.2
click at [742, 382] on span "Next" at bounding box center [739, 380] width 15 height 16
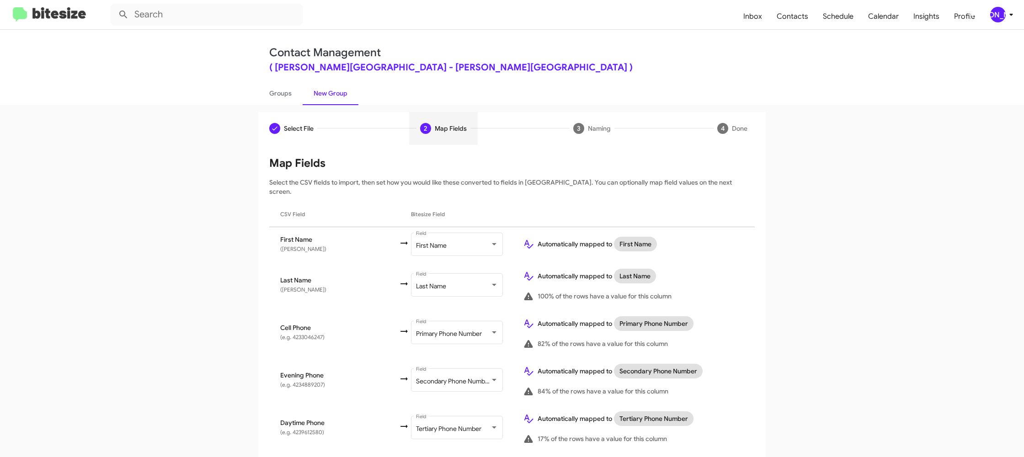
scroll to position [436, 0]
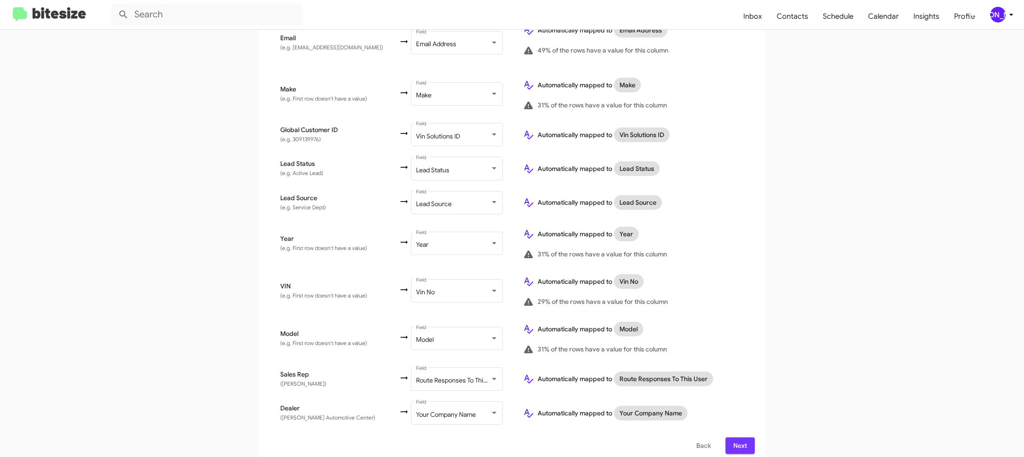
click at [744, 437] on span "Next" at bounding box center [739, 445] width 15 height 16
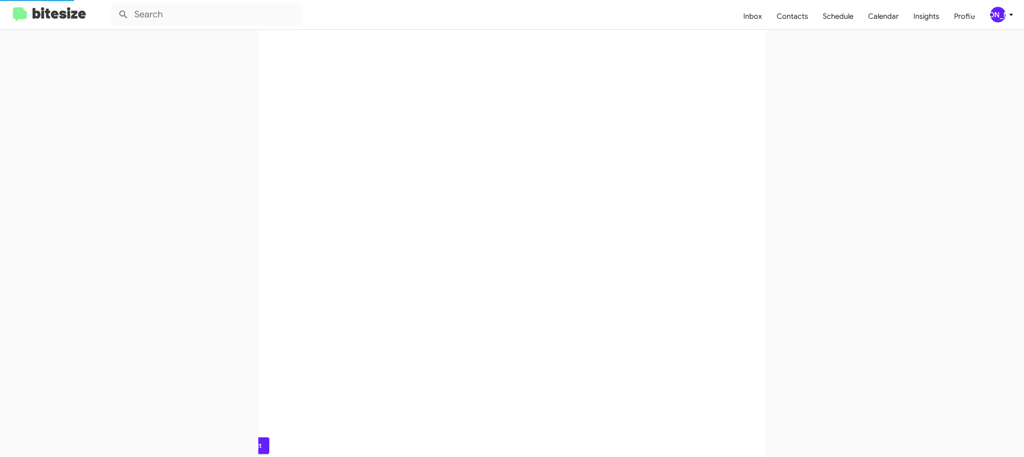
scroll to position [0, 0]
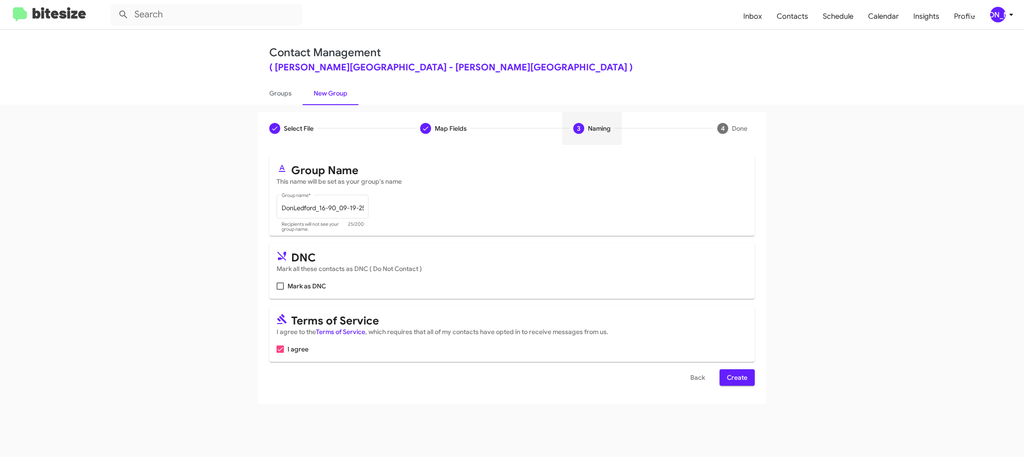
click at [741, 373] on span "Create" at bounding box center [737, 377] width 21 height 16
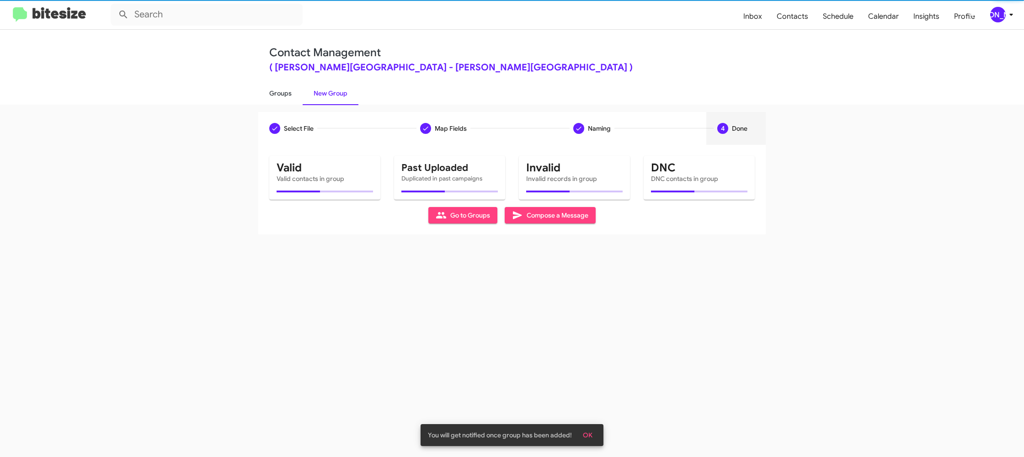
click at [277, 99] on link "Groups" at bounding box center [280, 93] width 44 height 24
type input "in:groups"
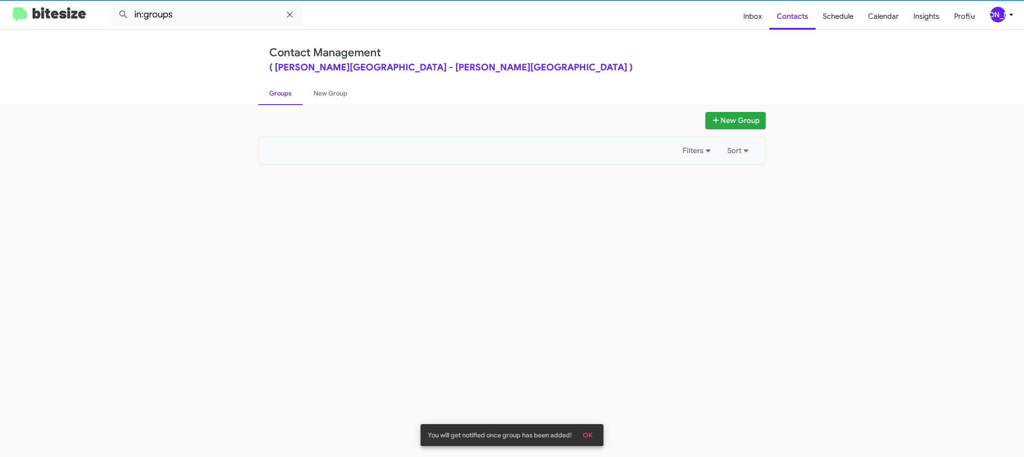
click at [277, 99] on link "Groups" at bounding box center [280, 93] width 44 height 24
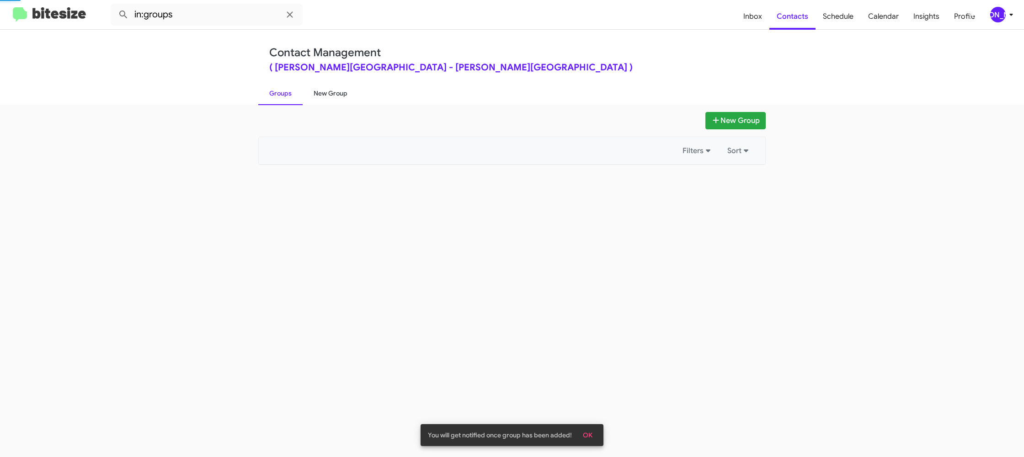
click at [318, 91] on link "New Group" at bounding box center [330, 93] width 56 height 24
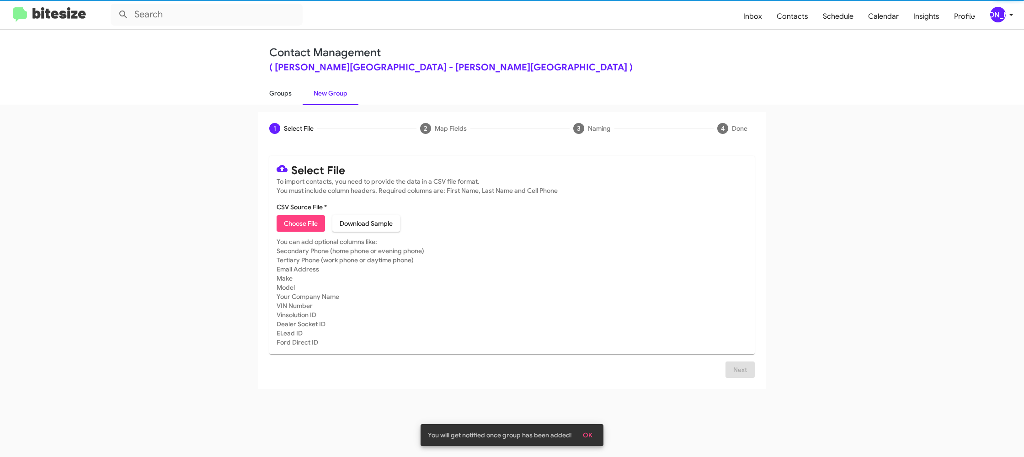
click at [287, 94] on link "Groups" at bounding box center [280, 93] width 44 height 24
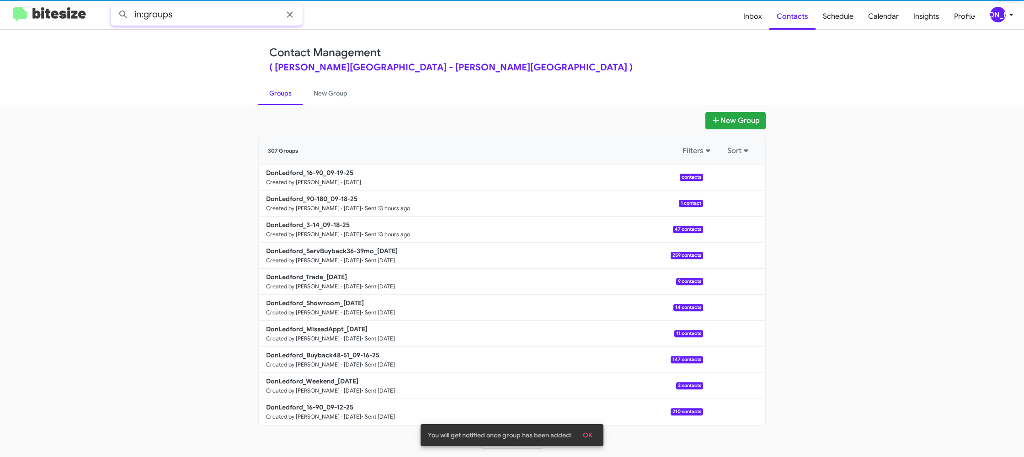
click at [204, 12] on input "in:groups" at bounding box center [207, 15] width 192 height 22
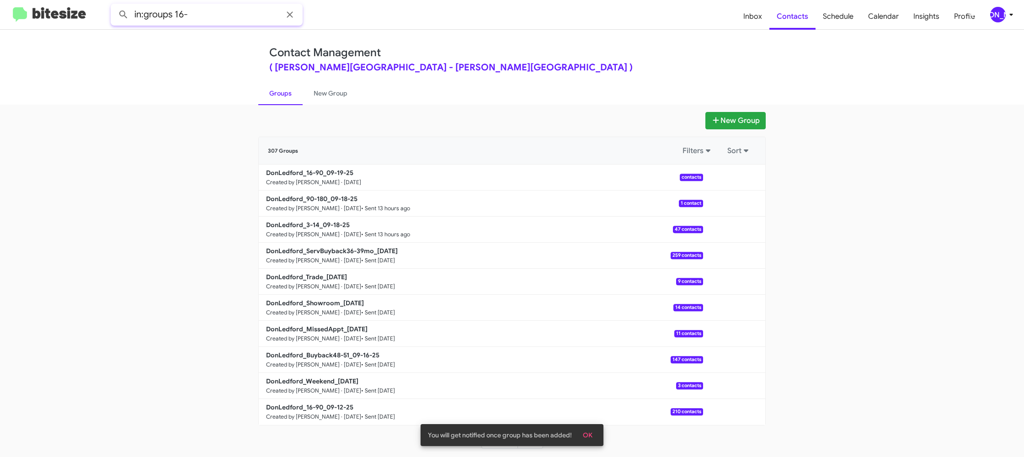
type input "in:groups 16-"
click at [114, 5] on button at bounding box center [123, 14] width 18 height 18
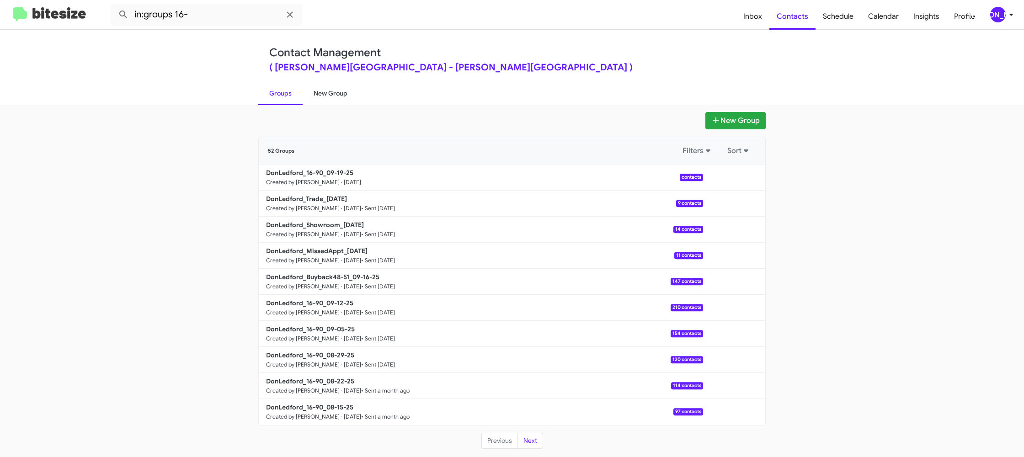
click at [318, 92] on link "New Group" at bounding box center [330, 93] width 56 height 24
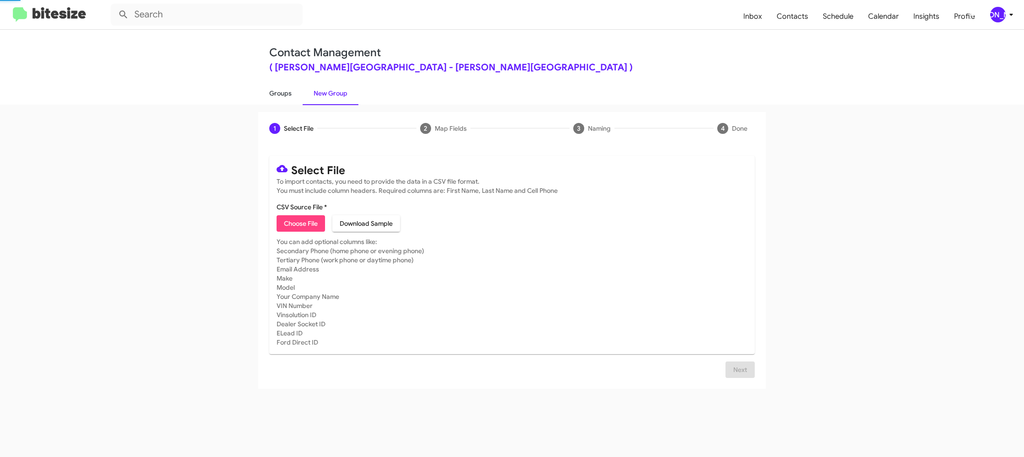
click at [287, 94] on link "Groups" at bounding box center [280, 93] width 44 height 24
type input "in:groups"
click at [287, 94] on link "Groups" at bounding box center [280, 93] width 44 height 24
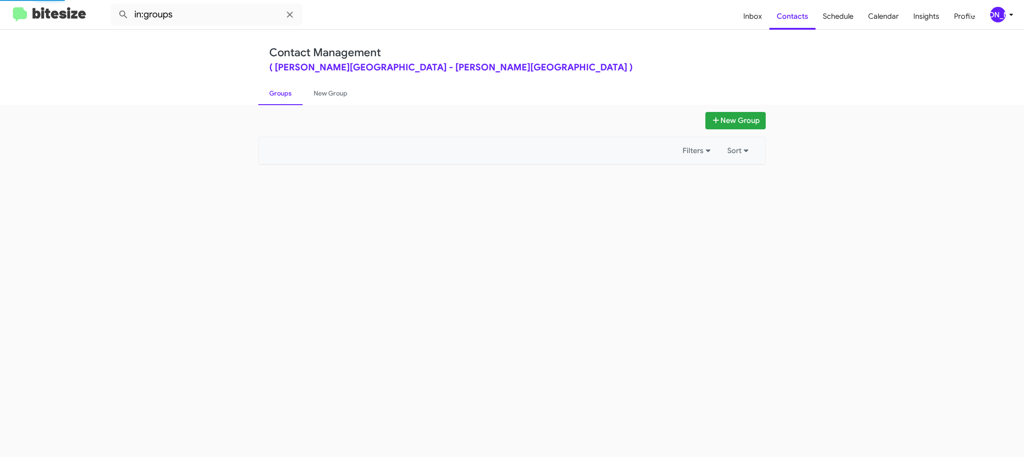
click at [287, 94] on link "Groups" at bounding box center [280, 93] width 44 height 24
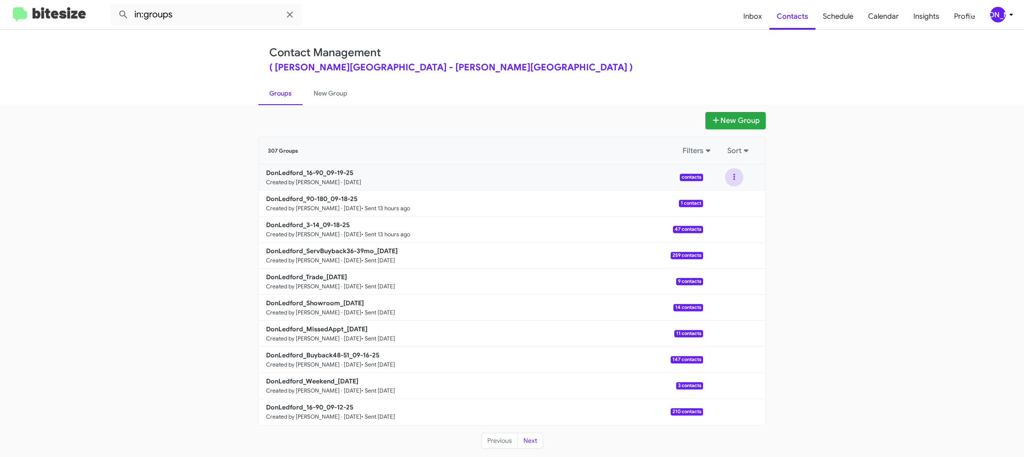
click at [740, 180] on button at bounding box center [734, 177] width 18 height 18
click at [715, 221] on button "Archive" at bounding box center [706, 224] width 73 height 22
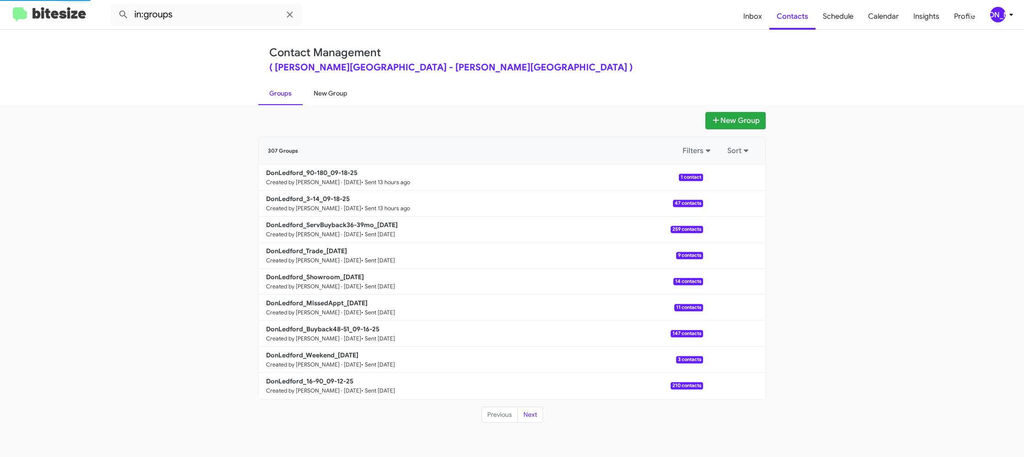
click at [334, 87] on link "New Group" at bounding box center [330, 93] width 56 height 24
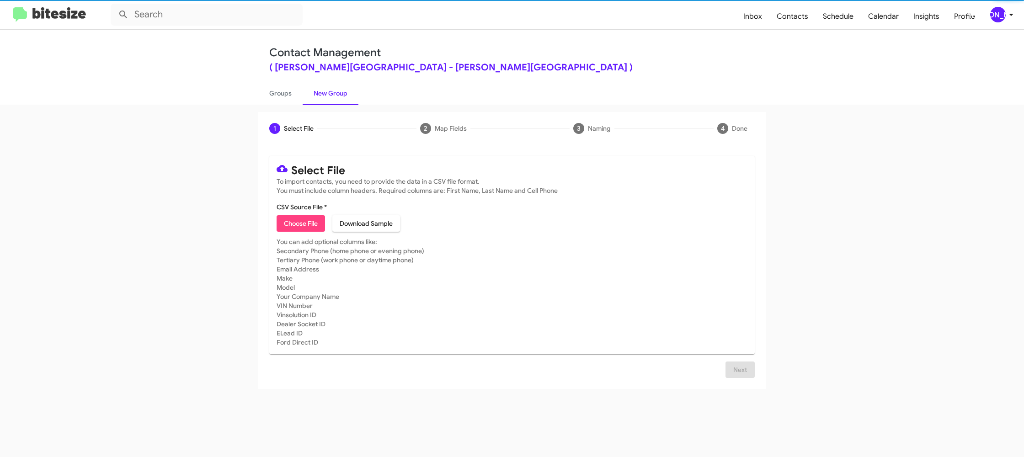
click at [334, 87] on link "New Group" at bounding box center [330, 93] width 56 height 24
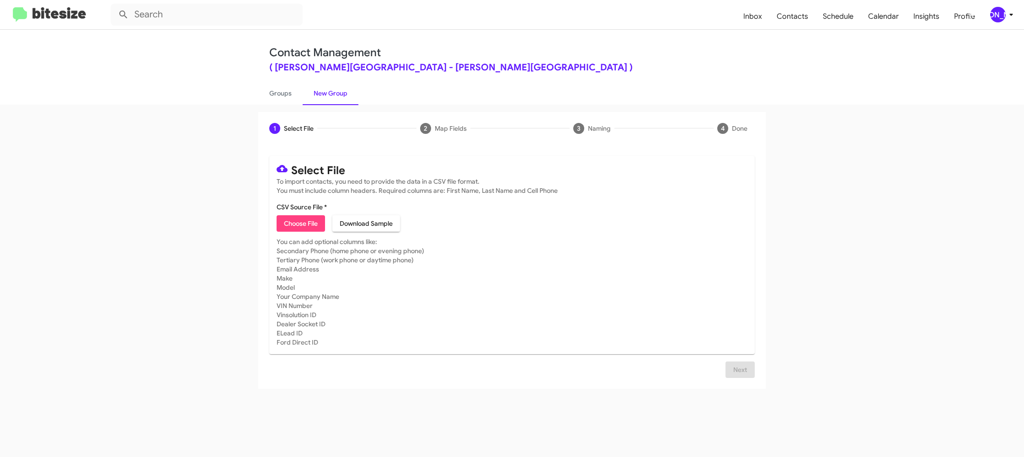
click at [316, 220] on span "Choose File" at bounding box center [301, 223] width 34 height 16
type input "DonLedford_16-90_09-19-25"
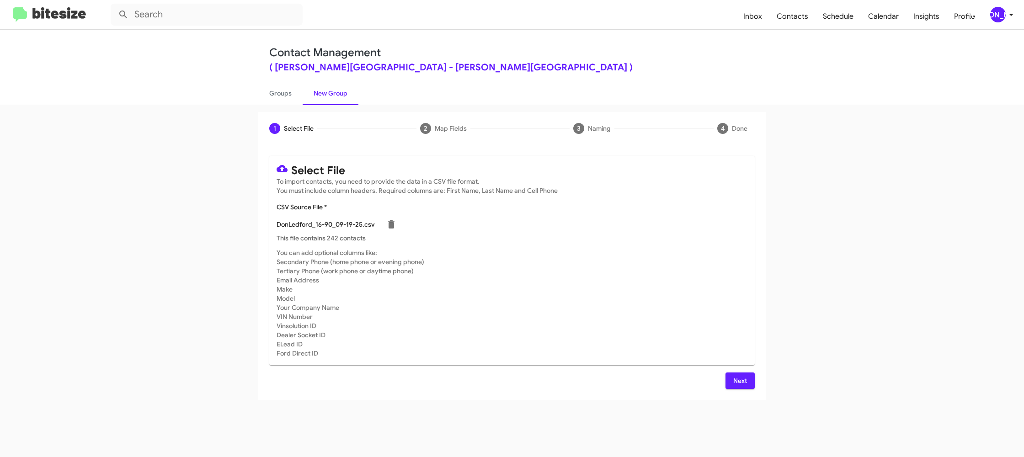
drag, startPoint x: 693, startPoint y: 311, endPoint x: 726, endPoint y: 383, distance: 78.7
click at [694, 311] on mat-card-subtitle "You can add optional columns like: Secondary Phone (home phone or evening phone…" at bounding box center [511, 303] width 471 height 110
click at [742, 385] on span "Next" at bounding box center [739, 380] width 15 height 16
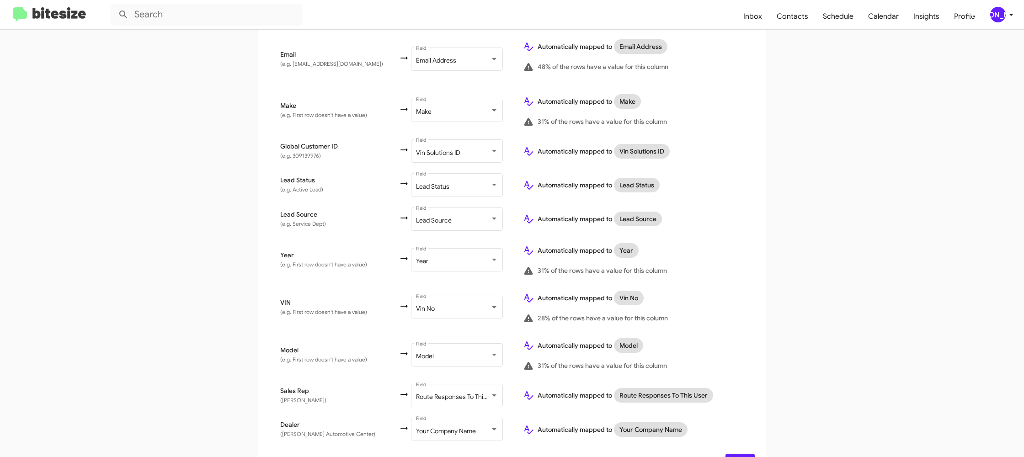
scroll to position [436, 0]
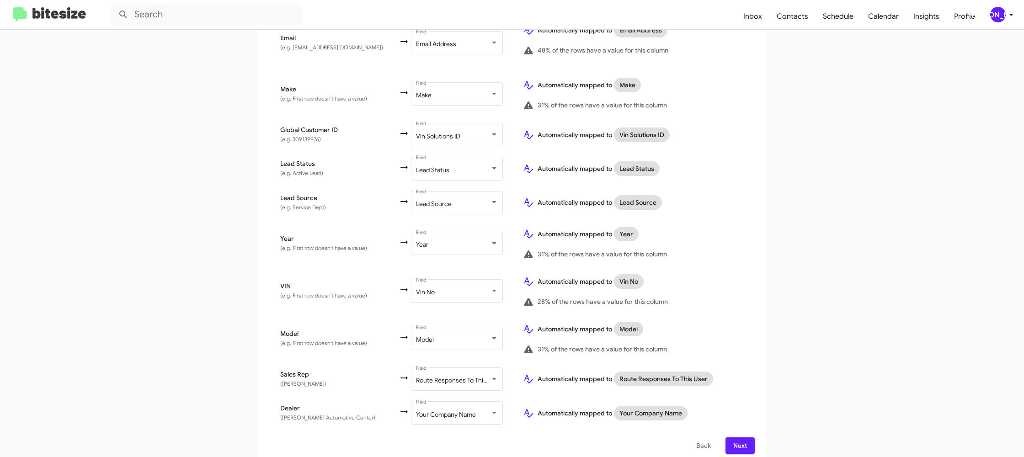
click at [747, 440] on button "Next" at bounding box center [739, 445] width 29 height 16
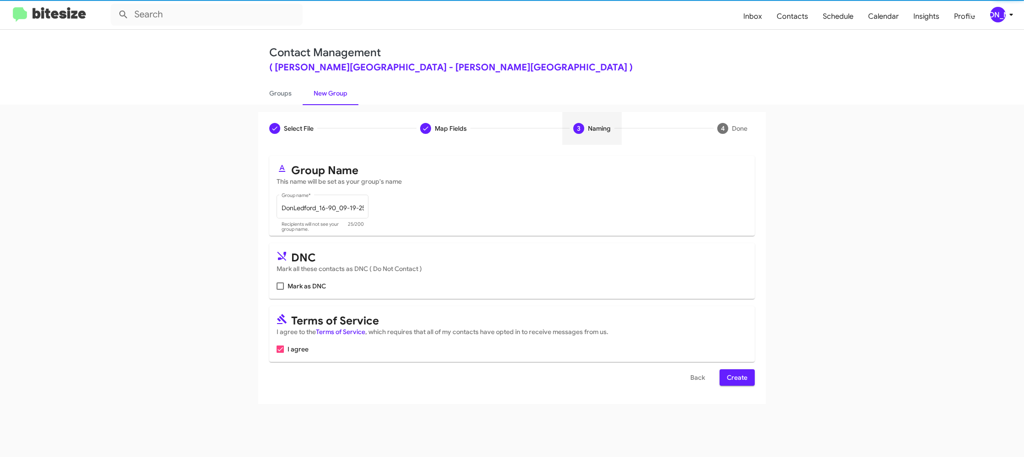
scroll to position [0, 0]
click at [743, 375] on span "Create" at bounding box center [737, 377] width 21 height 16
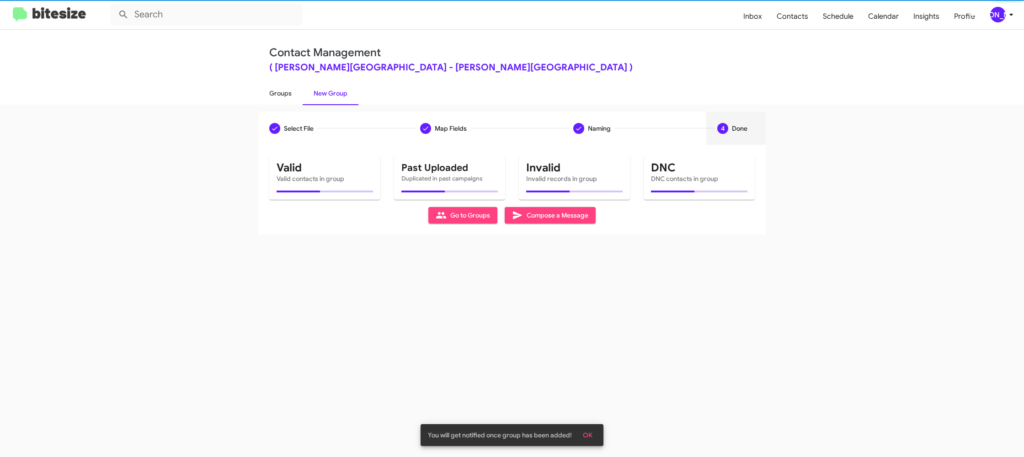
click at [291, 94] on link "Groups" at bounding box center [280, 93] width 44 height 24
type input "in:groups"
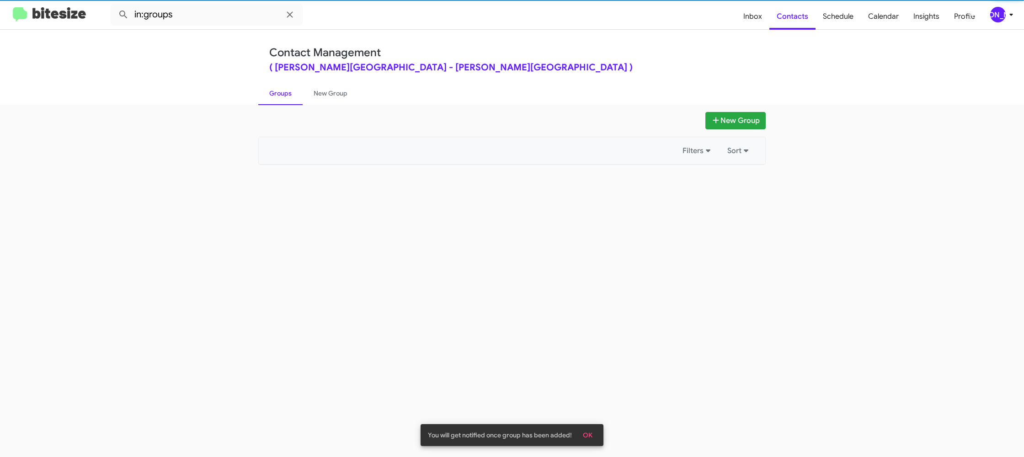
click at [291, 94] on link "Groups" at bounding box center [280, 93] width 44 height 24
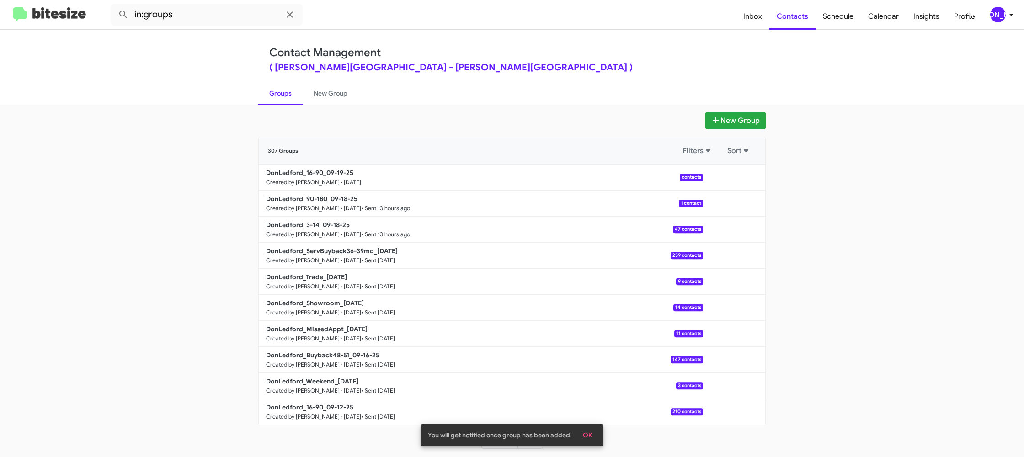
click at [291, 94] on link "Groups" at bounding box center [280, 93] width 44 height 24
click at [314, 95] on link "New Group" at bounding box center [330, 93] width 56 height 24
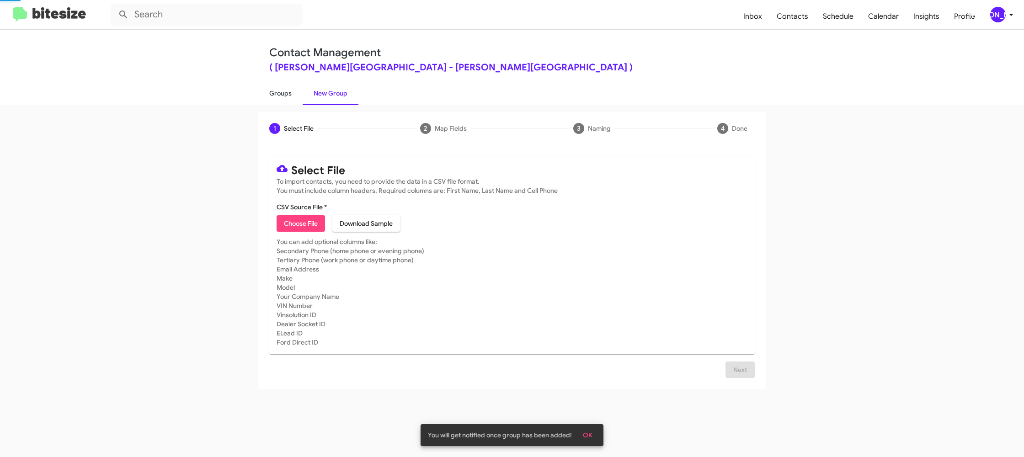
click at [282, 94] on link "Groups" at bounding box center [280, 93] width 44 height 24
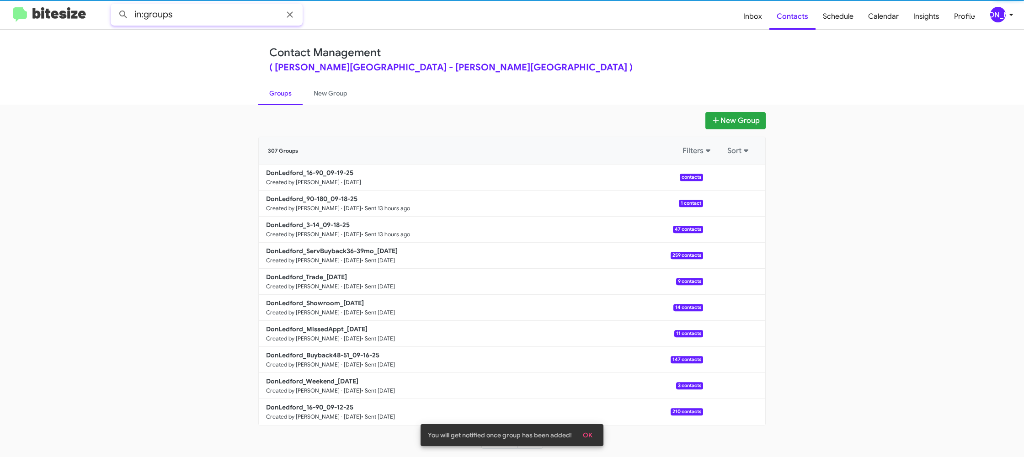
click at [219, 16] on input "in:groups" at bounding box center [207, 15] width 192 height 22
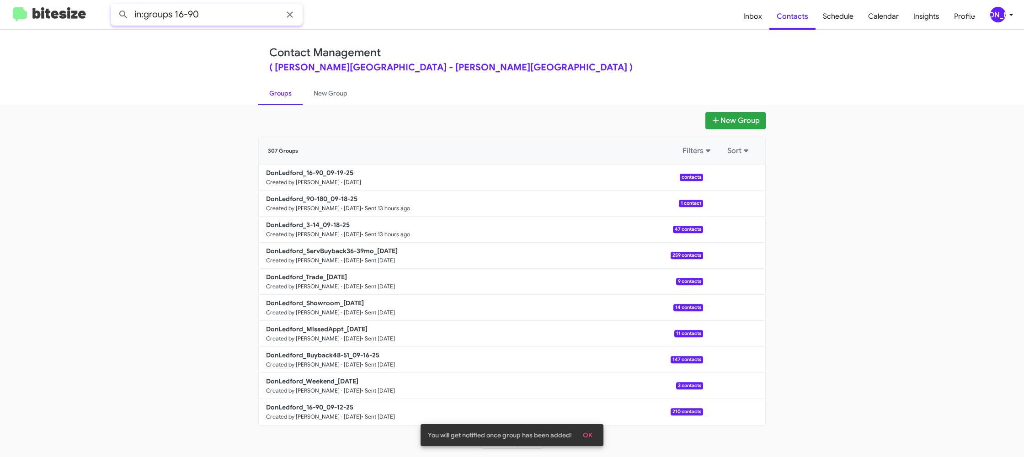
click at [114, 5] on button at bounding box center [123, 14] width 18 height 18
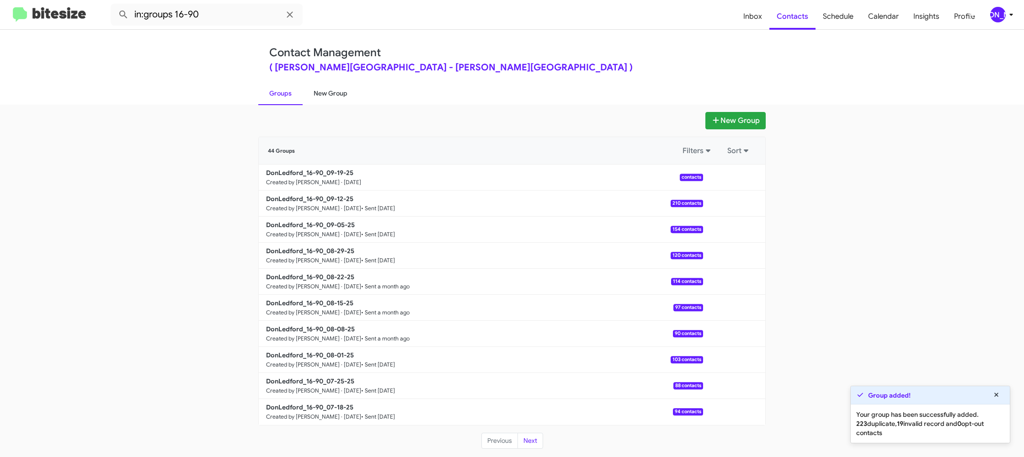
click at [286, 95] on link "Groups" at bounding box center [280, 93] width 44 height 24
type input "in:groups"
click at [332, 90] on link "New Group" at bounding box center [330, 93] width 56 height 24
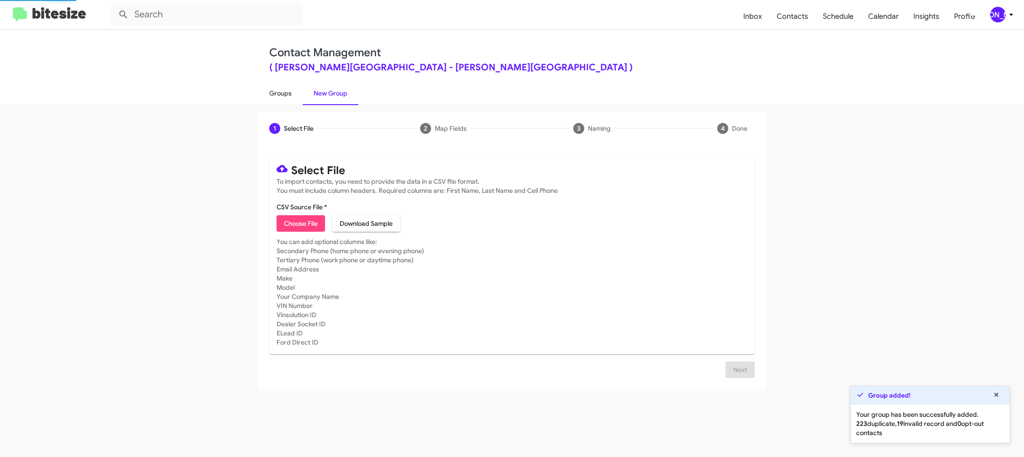
click at [286, 91] on link "Groups" at bounding box center [280, 93] width 44 height 24
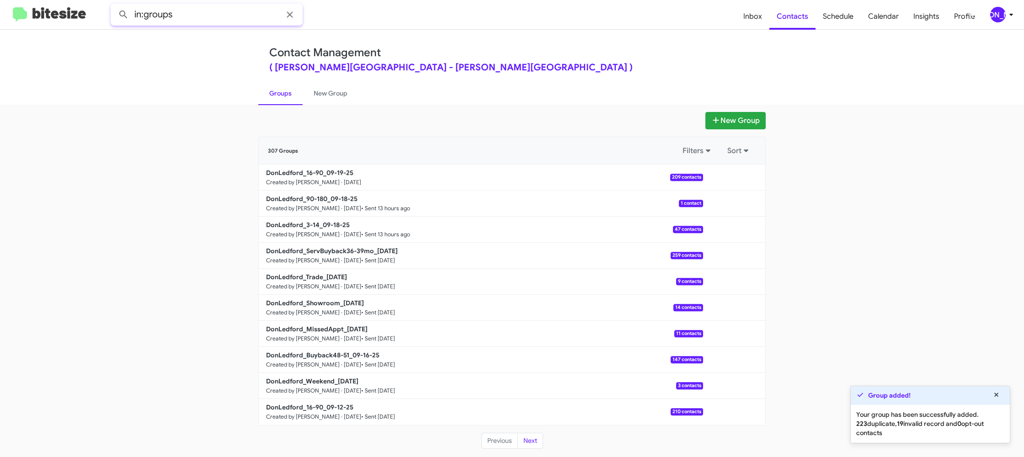
click at [206, 16] on input "in:groups" at bounding box center [207, 15] width 192 height 22
type input "in:groups 16"
click at [114, 5] on button at bounding box center [123, 14] width 18 height 18
click at [320, 96] on link "New Group" at bounding box center [330, 93] width 56 height 24
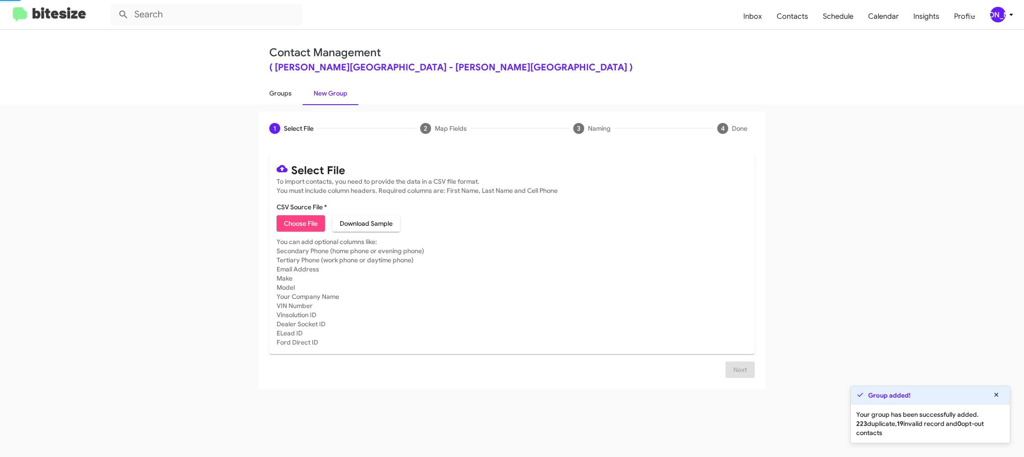
click at [277, 97] on link "Groups" at bounding box center [280, 93] width 44 height 24
type input "in:groups"
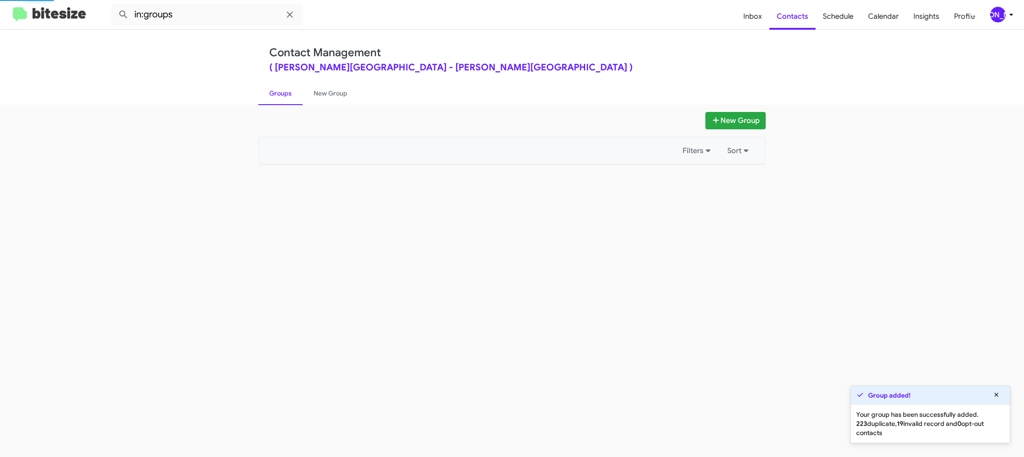
drag, startPoint x: 277, startPoint y: 97, endPoint x: 633, endPoint y: 146, distance: 359.3
click at [278, 96] on link "Groups" at bounding box center [280, 93] width 44 height 24
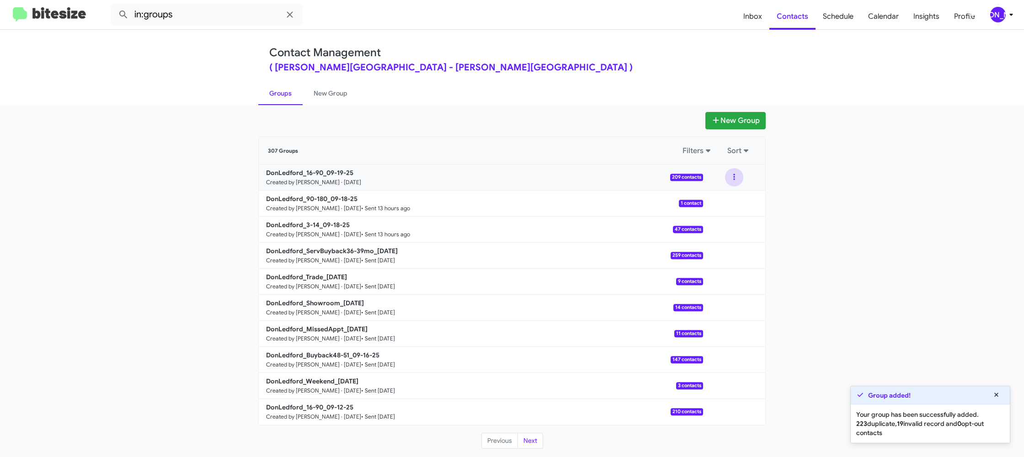
click at [729, 182] on button at bounding box center [734, 177] width 18 height 18
click at [726, 197] on button "View contacts" at bounding box center [706, 202] width 73 height 22
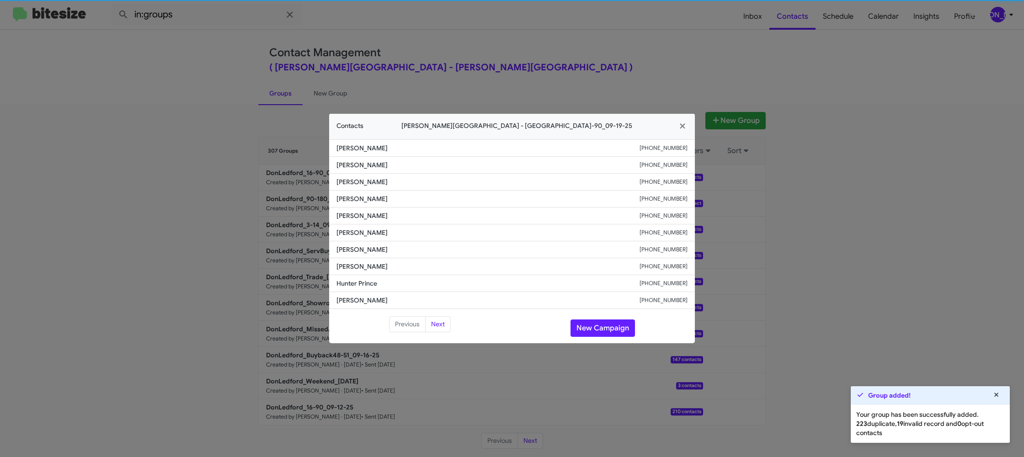
click at [361, 234] on span "Matthew Hickey" at bounding box center [487, 232] width 303 height 9
copy span "Matthew Hickey"
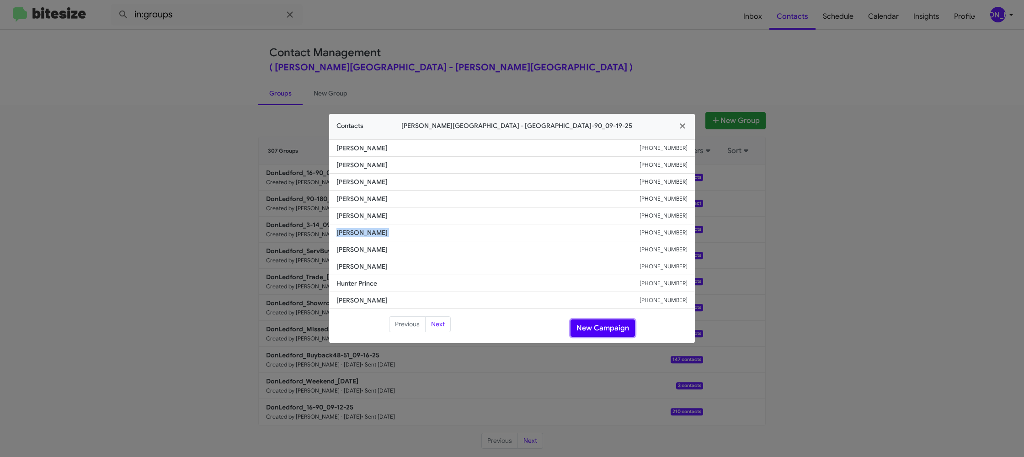
click at [603, 325] on button "New Campaign" at bounding box center [602, 327] width 64 height 17
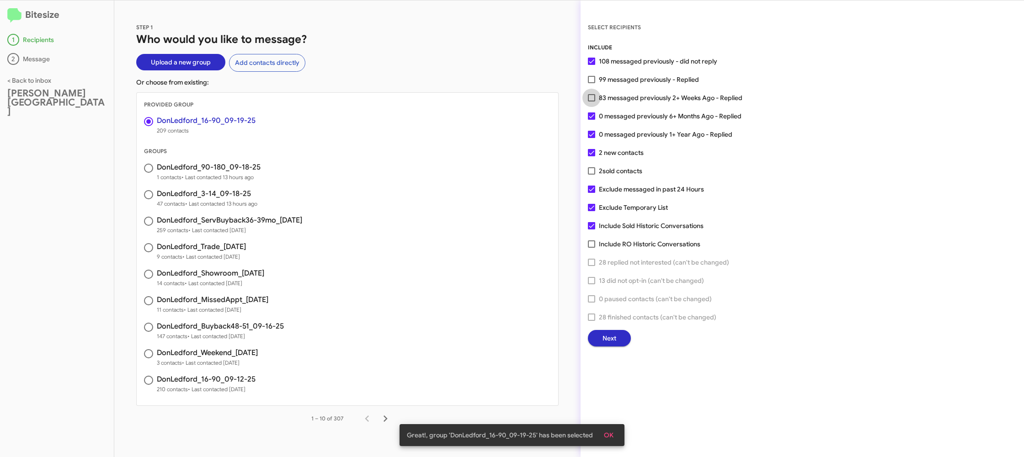
drag, startPoint x: 610, startPoint y: 95, endPoint x: 609, endPoint y: 101, distance: 5.1
click at [610, 96] on span "83 messaged previously 2+ Weeks Ago - Replied" at bounding box center [670, 97] width 143 height 11
click at [591, 101] on input "83 messaged previously 2+ Weeks Ago - Replied" at bounding box center [591, 101] width 0 height 0
checkbox input "true"
click at [593, 337] on button "Next" at bounding box center [609, 338] width 43 height 16
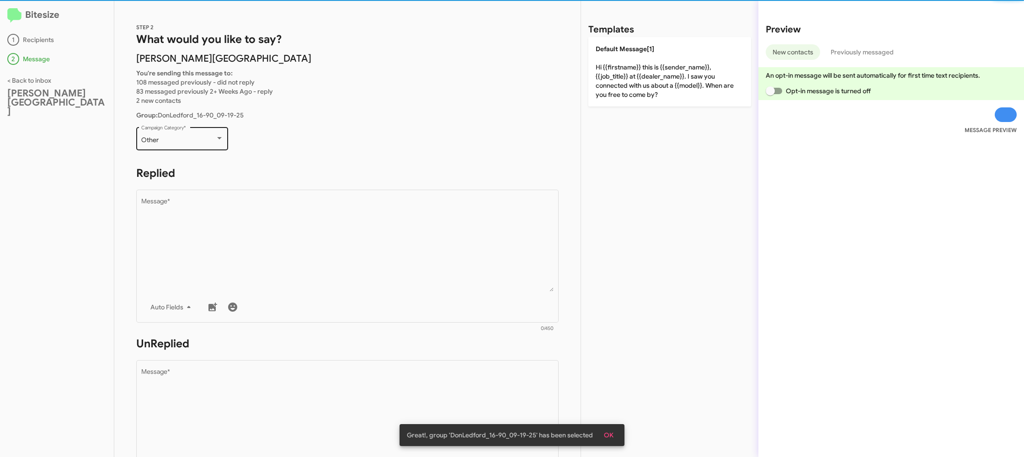
click at [207, 136] on div "Other Campaign Category *" at bounding box center [182, 137] width 82 height 25
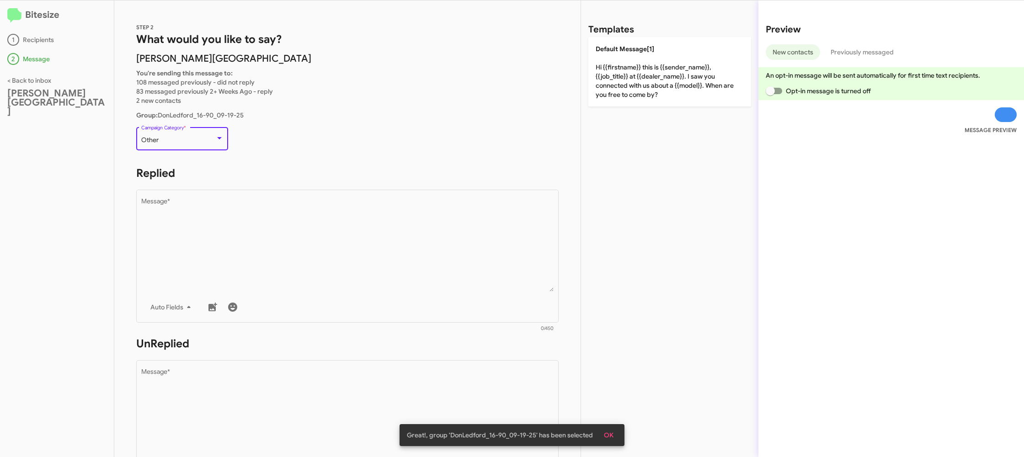
scroll to position [19, 0]
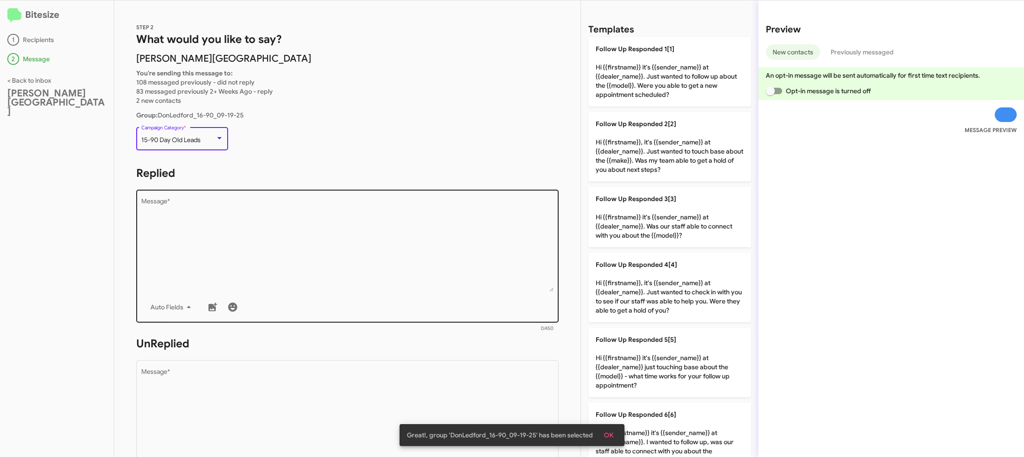
click at [298, 201] on div "Drop image here to insert Auto Fields Message *" at bounding box center [347, 255] width 413 height 135
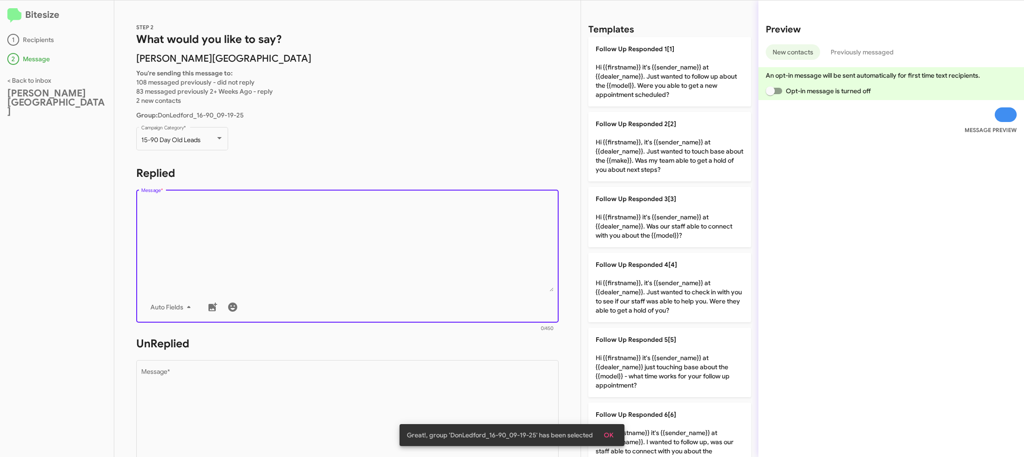
drag, startPoint x: 699, startPoint y: 293, endPoint x: 471, endPoint y: 346, distance: 234.1
click at [696, 293] on p "Follow Up Responded 4[4] Hi {{firstname}}, it's {{sender_name}} at {{dealer_nam…" at bounding box center [669, 287] width 163 height 69
type textarea "Hi {{firstname}}, it's {{sender_name}} at {{dealer_name}}. Just wanted to check…"
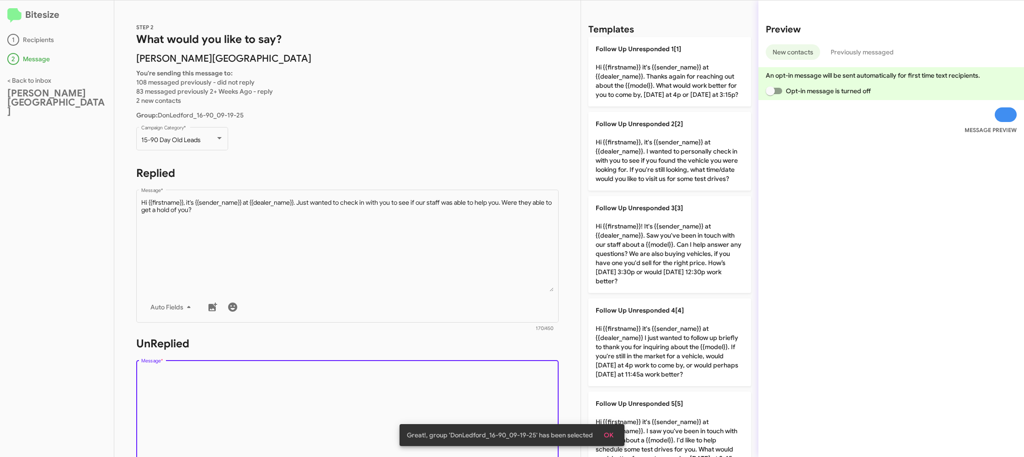
click at [408, 377] on textarea "Message *" at bounding box center [347, 415] width 413 height 93
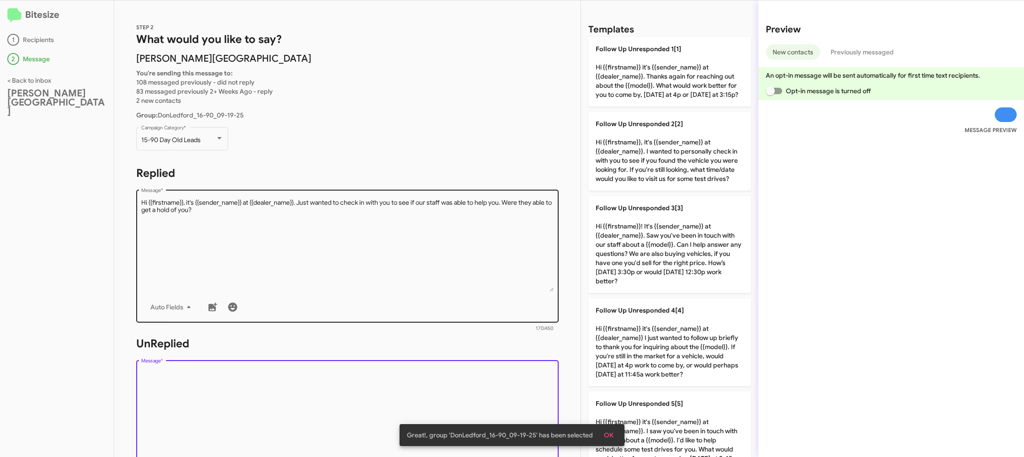
drag, startPoint x: 411, startPoint y: 375, endPoint x: 508, endPoint y: 291, distance: 127.9
click at [470, 329] on div "STEP 2 What would you like to say? Don Ledford Auto Center You're sending this …" at bounding box center [347, 228] width 466 height 456
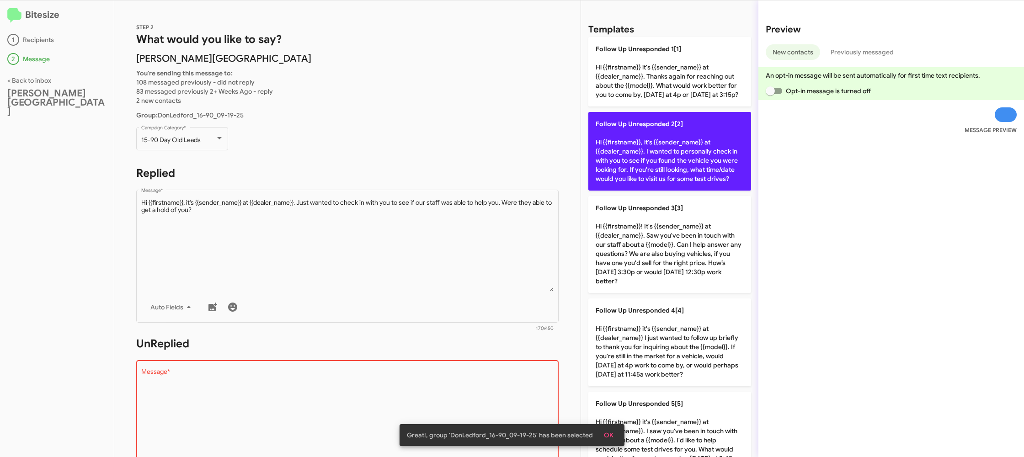
drag, startPoint x: 642, startPoint y: 156, endPoint x: 631, endPoint y: 157, distance: 10.5
click at [642, 156] on p "Follow Up Unresponded 2[2] Hi {{firstname}}, it's {{sender_name}} at {{dealer_n…" at bounding box center [669, 151] width 163 height 79
type textarea "Hi {{firstname}}, it's {{sender_name}} at {{dealer_name}}. I wanted to personal…"
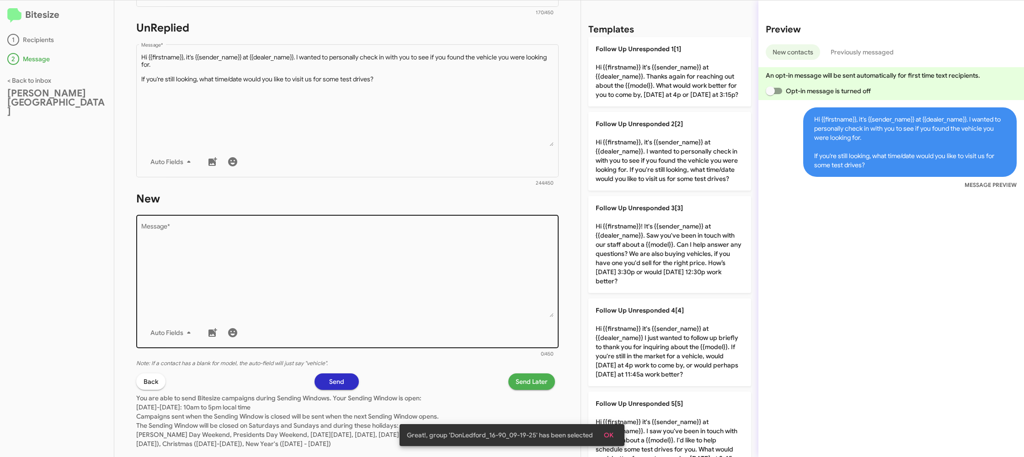
scroll to position [335, 0]
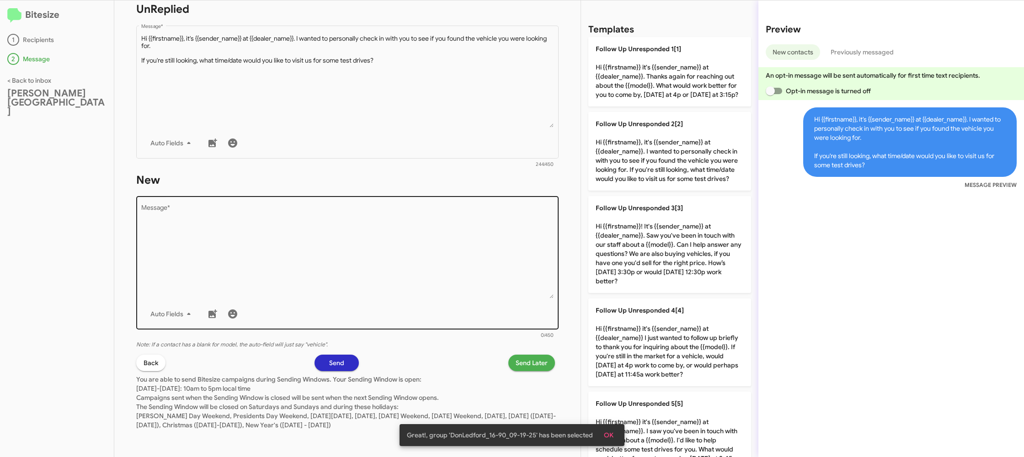
click at [446, 246] on textarea "Message *" at bounding box center [347, 251] width 413 height 93
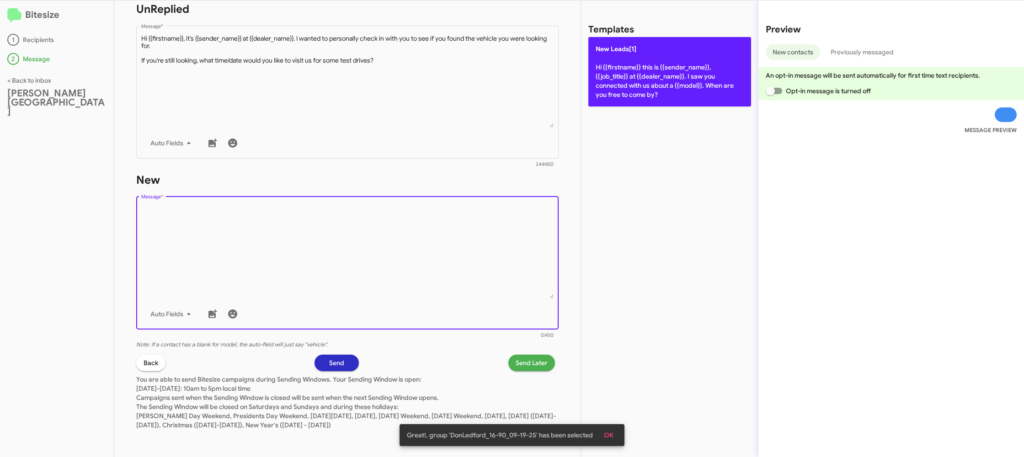
drag, startPoint x: 445, startPoint y: 248, endPoint x: 659, endPoint y: 97, distance: 261.9
click at [463, 228] on textarea "Message *" at bounding box center [347, 251] width 413 height 93
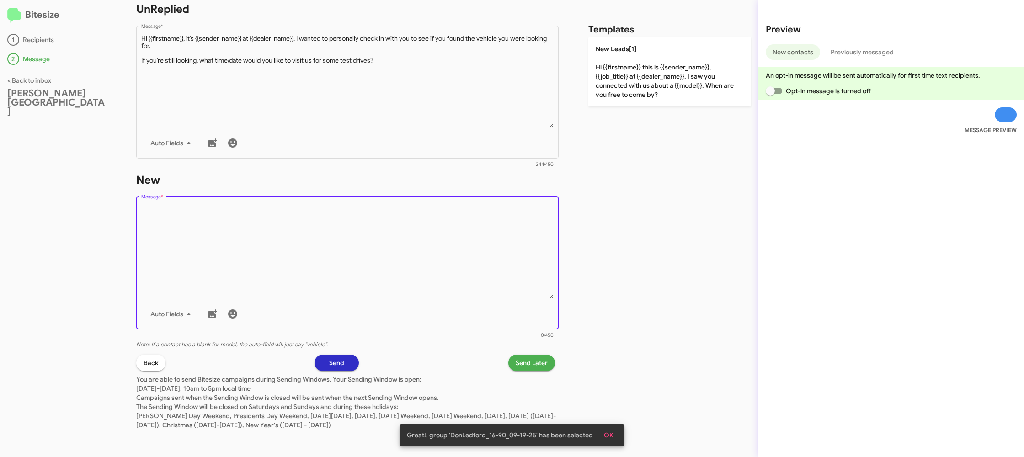
drag, startPoint x: 685, startPoint y: 88, endPoint x: 515, endPoint y: 314, distance: 282.3
click at [685, 88] on p "New Leads[1] Hi {{firstname}} this is {{sender_name}}, {{job_title}} at {{deale…" at bounding box center [669, 71] width 163 height 69
type textarea "Hi {{firstname}} this is {{sender_name}}, {{job_title}} at {{dealer_name}}. I s…"
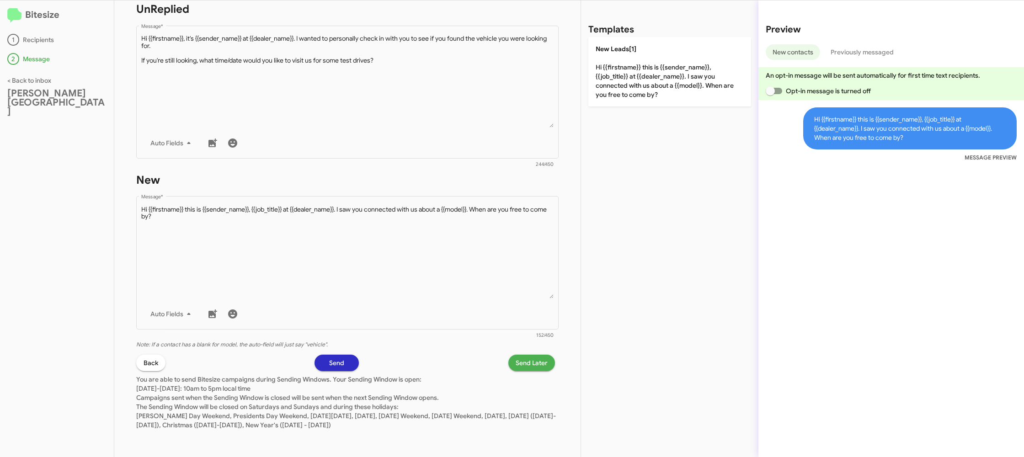
click at [518, 364] on span "Send Later" at bounding box center [531, 363] width 32 height 16
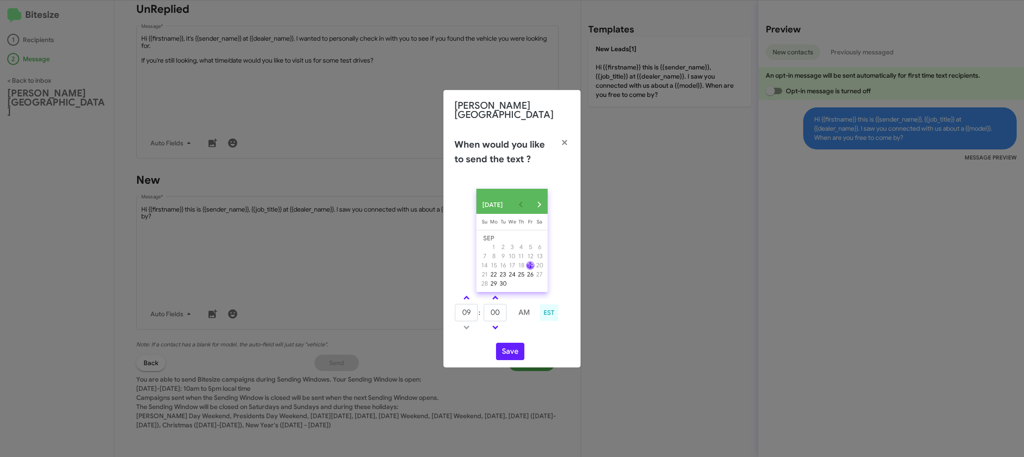
drag, startPoint x: 464, startPoint y: 294, endPoint x: 510, endPoint y: 312, distance: 49.6
click at [465, 293] on link at bounding box center [466, 297] width 16 height 11
type input "10"
click at [508, 311] on td at bounding box center [509, 312] width 5 height 18
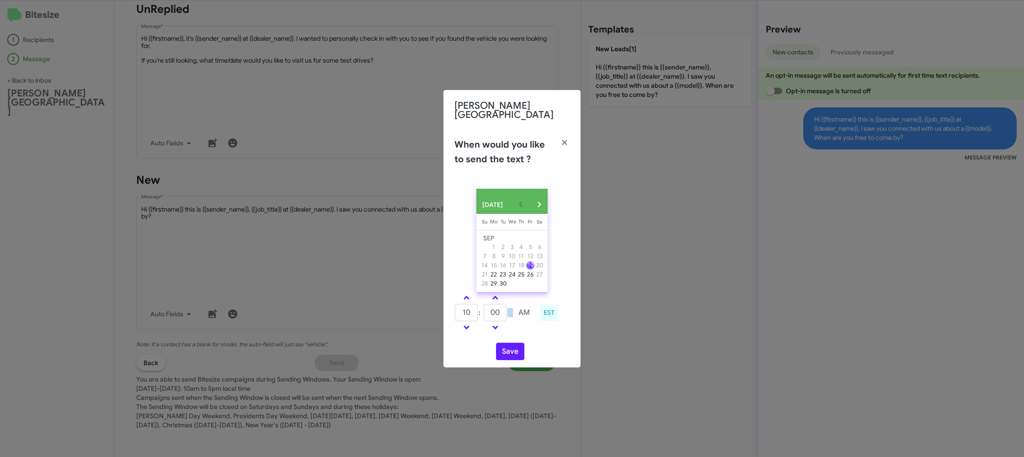
click at [508, 311] on td at bounding box center [509, 312] width 5 height 18
click at [499, 311] on input "00" at bounding box center [494, 312] width 23 height 17
type input "45"
drag, startPoint x: 524, startPoint y: 325, endPoint x: 514, endPoint y: 343, distance: 20.2
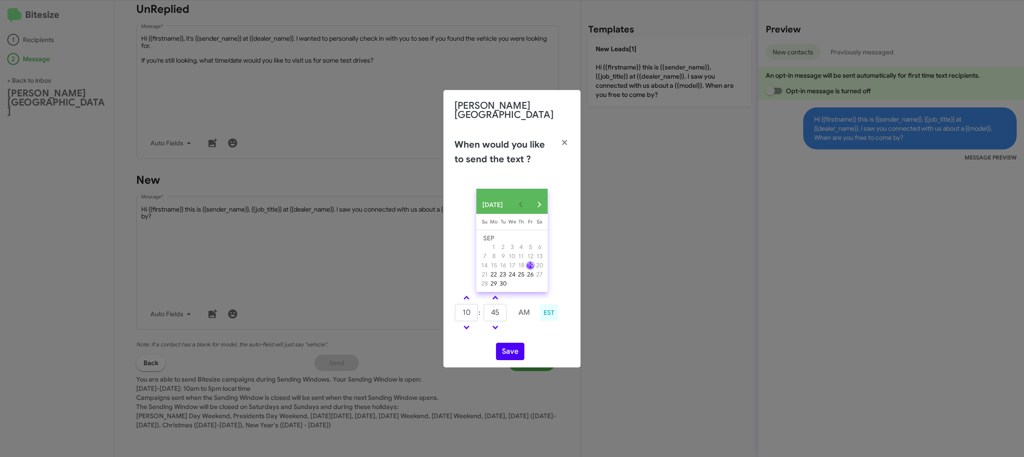
click at [523, 327] on td at bounding box center [524, 327] width 24 height 11
click at [514, 345] on button "Save" at bounding box center [510, 351] width 28 height 17
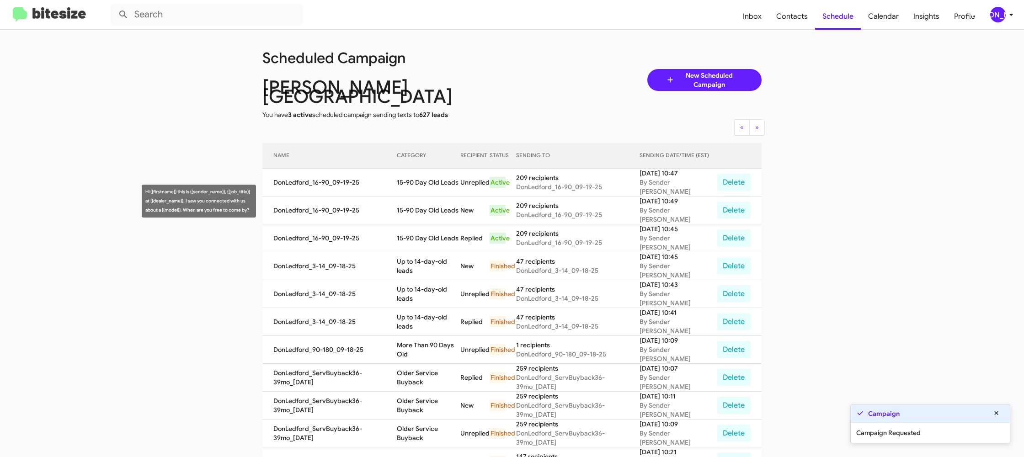
click at [451, 205] on td "15-90 Day Old Leads" at bounding box center [429, 210] width 64 height 28
drag, startPoint x: 451, startPoint y: 205, endPoint x: 435, endPoint y: 170, distance: 38.8
click at [451, 202] on td "15-90 Day Old Leads" at bounding box center [429, 210] width 64 height 28
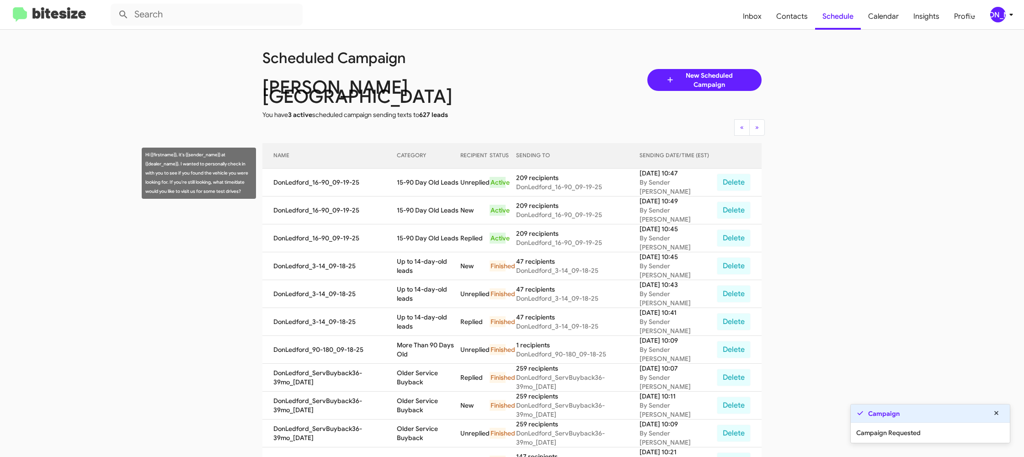
copy td "15-90 Day Old Leads"
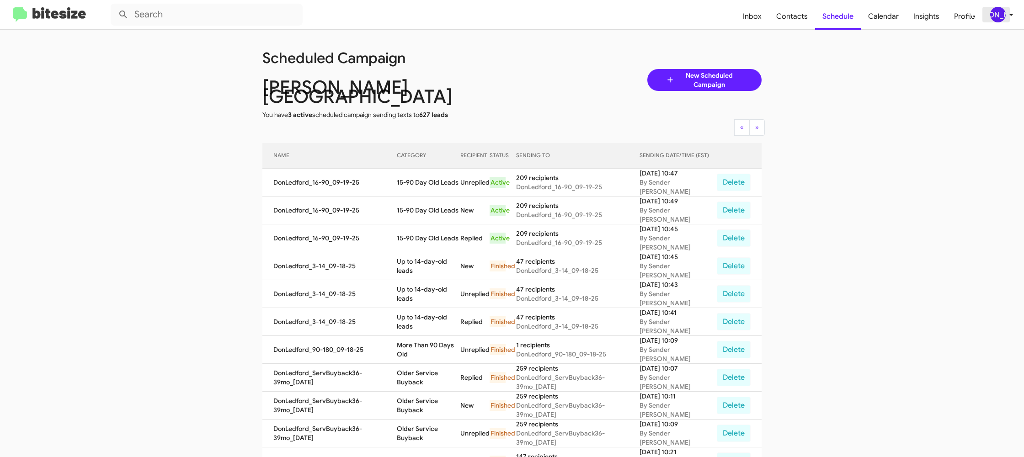
drag, startPoint x: 998, startPoint y: 17, endPoint x: 994, endPoint y: 21, distance: 5.6
click at [997, 18] on div "[PERSON_NAME]" at bounding box center [998, 15] width 16 height 16
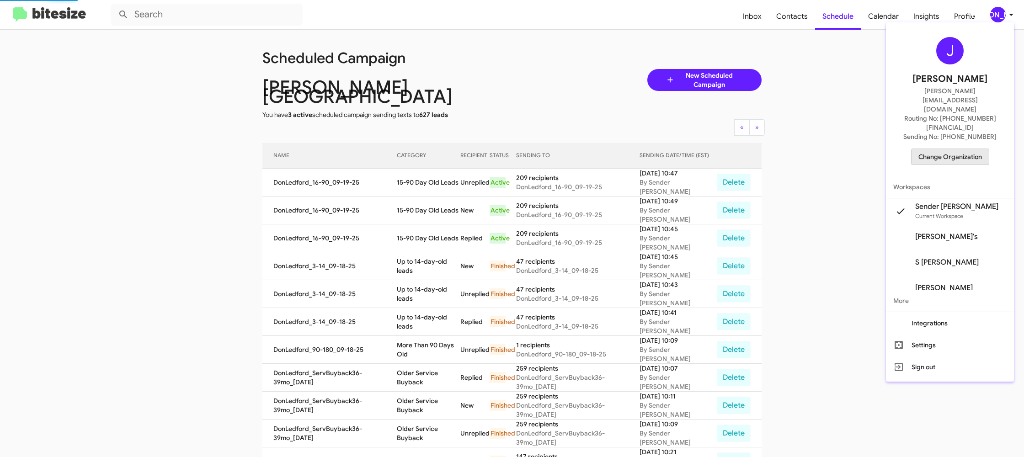
click at [940, 149] on span "Change Organization" at bounding box center [950, 157] width 64 height 16
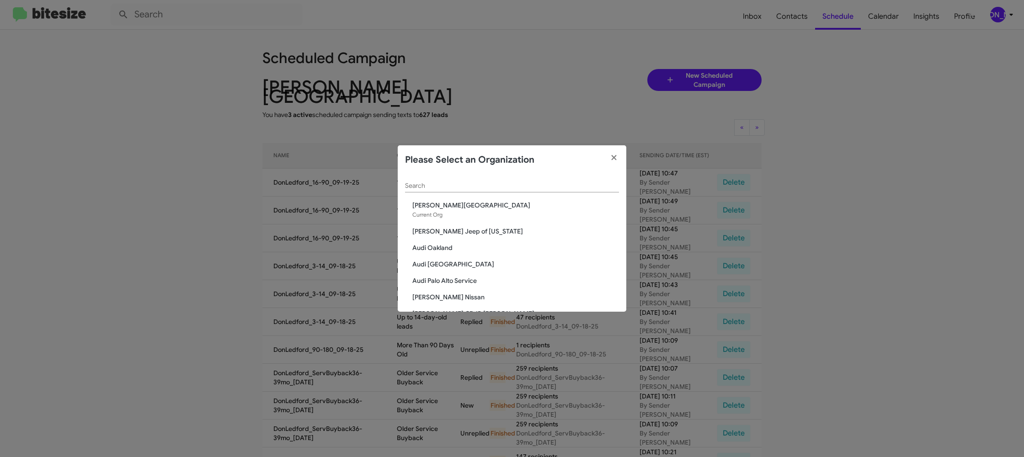
click at [444, 188] on input "Search" at bounding box center [512, 185] width 214 height 7
type input "ed"
click at [455, 230] on span "[PERSON_NAME] Imports" at bounding box center [515, 231] width 207 height 9
drag, startPoint x: 455, startPoint y: 230, endPoint x: 436, endPoint y: 12, distance: 219.2
click at [455, 229] on span "[PERSON_NAME] Imports" at bounding box center [515, 231] width 207 height 9
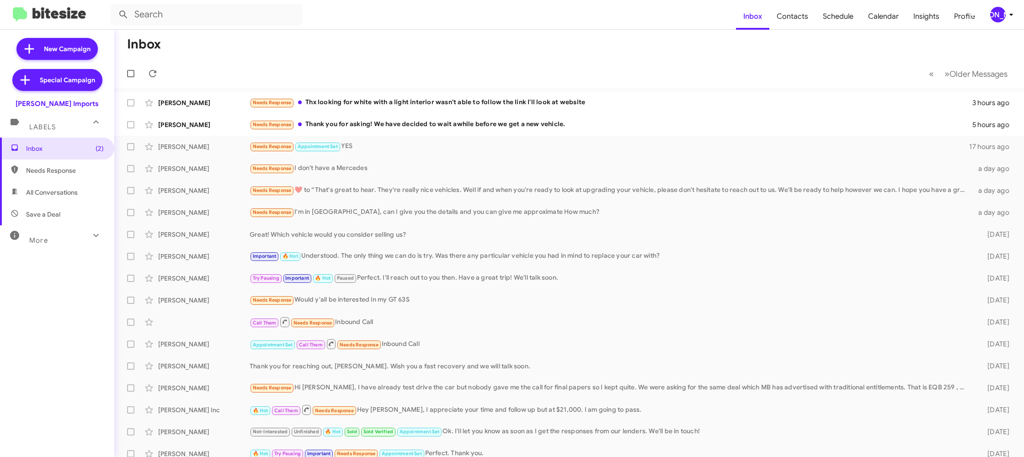
click at [1006, 15] on icon at bounding box center [1010, 14] width 11 height 11
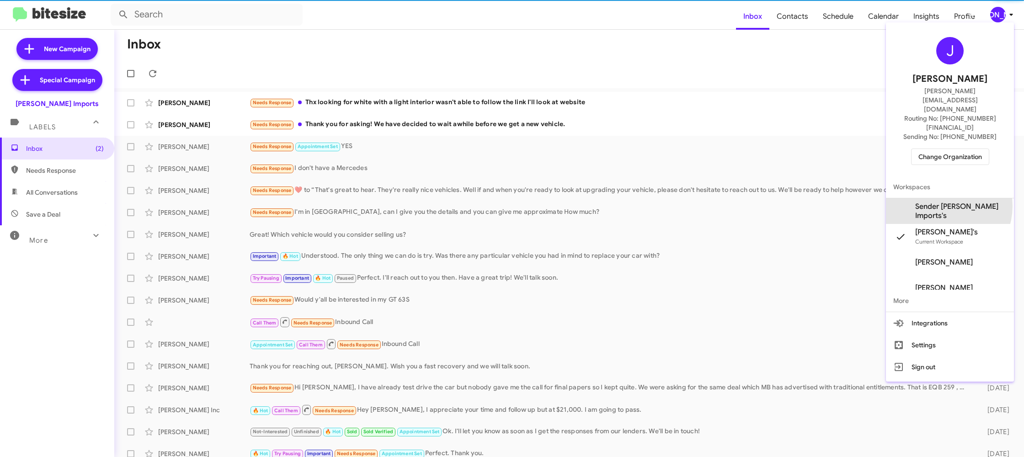
drag, startPoint x: 944, startPoint y: 179, endPoint x: 836, endPoint y: 87, distance: 142.0
click at [944, 198] on span "Sender Ed Hicks Imports's" at bounding box center [950, 211] width 128 height 26
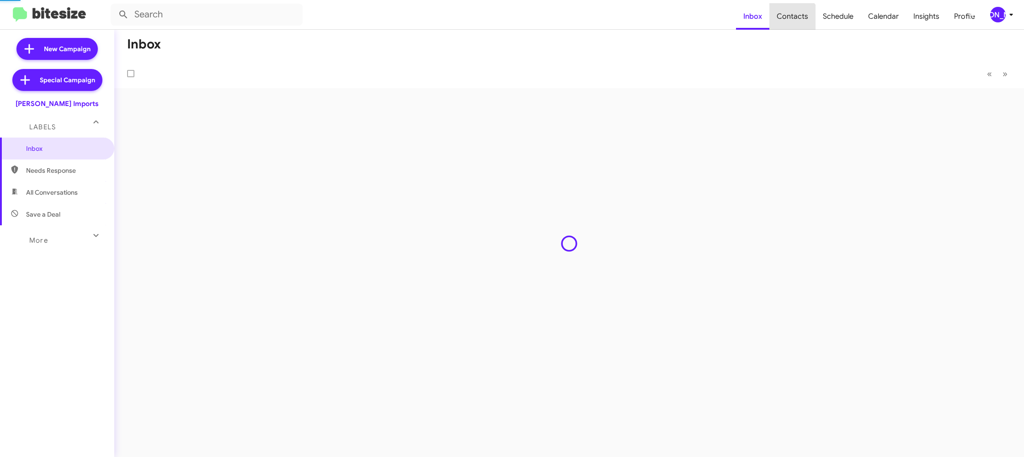
click at [793, 25] on span "Contacts" at bounding box center [792, 16] width 46 height 27
drag, startPoint x: 0, startPoint y: 0, endPoint x: 722, endPoint y: 5, distance: 722.0
click at [785, 19] on span "Contacts" at bounding box center [792, 16] width 46 height 27
type input "in:groups"
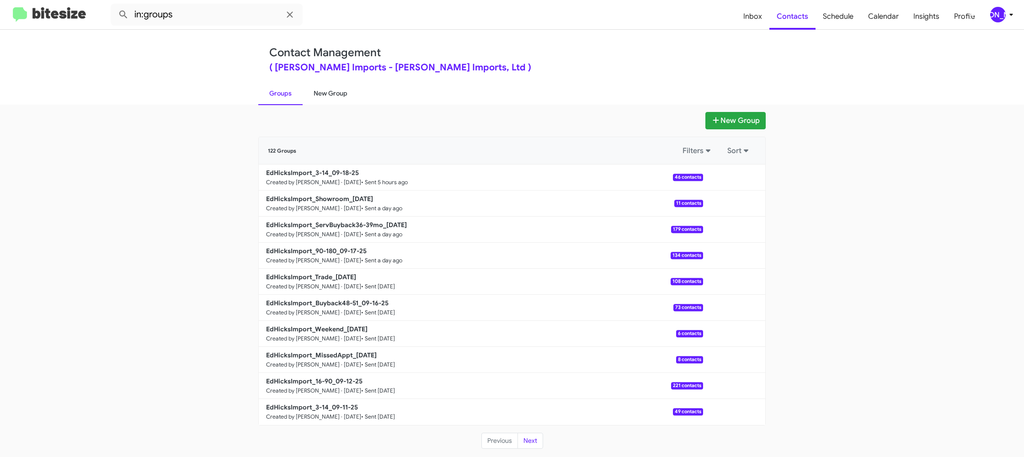
click at [347, 90] on link "New Group" at bounding box center [330, 93] width 56 height 24
drag, startPoint x: 347, startPoint y: 90, endPoint x: 335, endPoint y: 23, distance: 68.1
click at [343, 82] on link "New Group" at bounding box center [330, 93] width 56 height 24
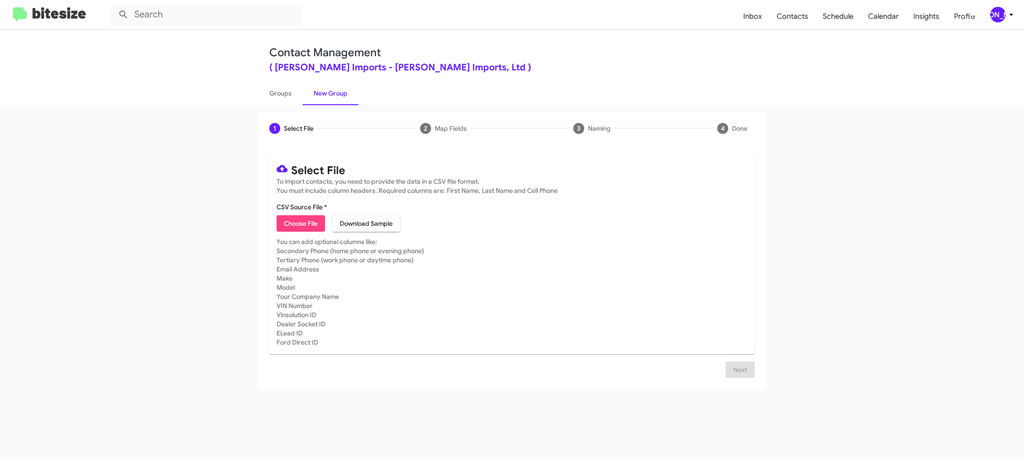
click at [296, 223] on span "Choose File" at bounding box center [301, 223] width 34 height 16
type input "EdHicksImport_16-90_09-19-25"
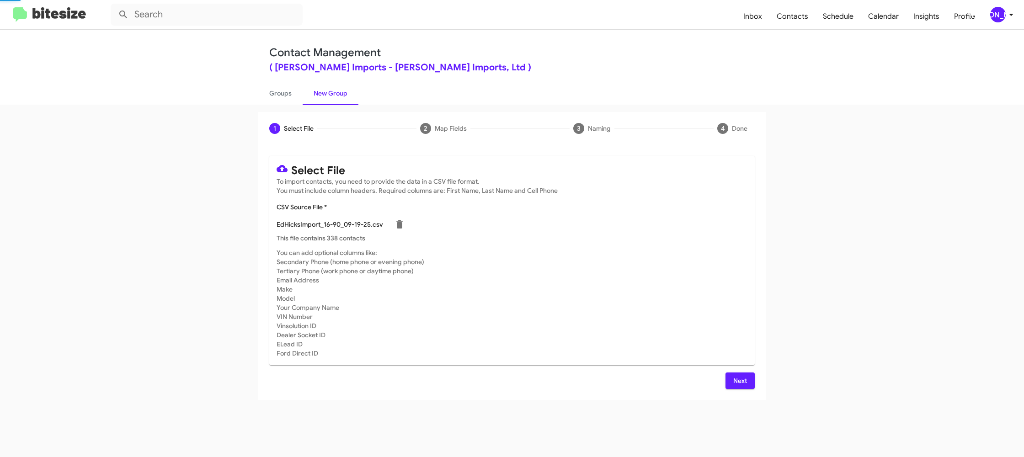
click at [652, 274] on mat-card-subtitle "You can add optional columns like: Secondary Phone (home phone or evening phone…" at bounding box center [511, 303] width 471 height 110
drag, startPoint x: 742, startPoint y: 383, endPoint x: 683, endPoint y: 330, distance: 78.9
click at [741, 383] on span "Next" at bounding box center [739, 380] width 15 height 16
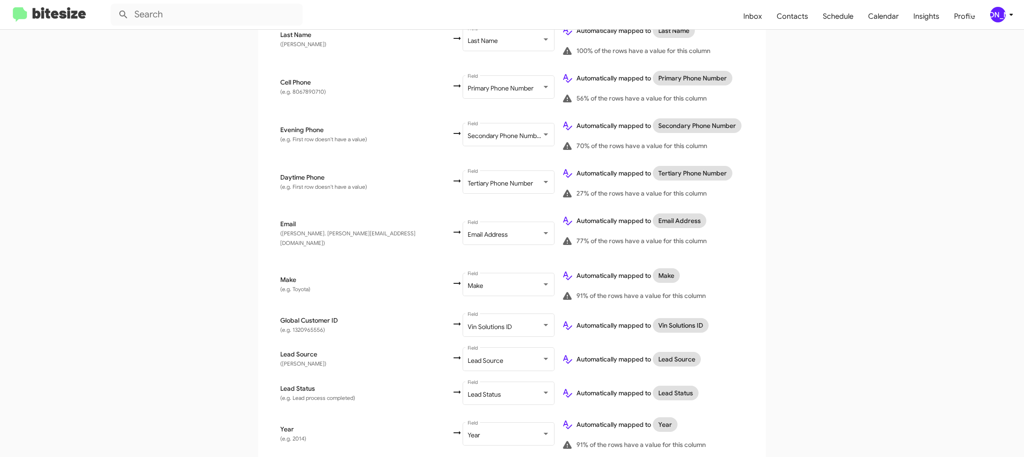
scroll to position [436, 0]
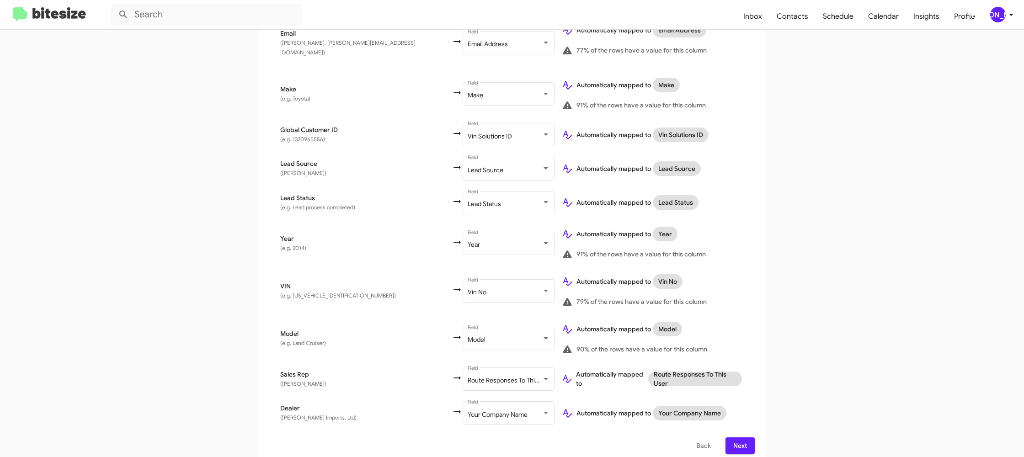
click at [747, 440] on button "Next" at bounding box center [739, 445] width 29 height 16
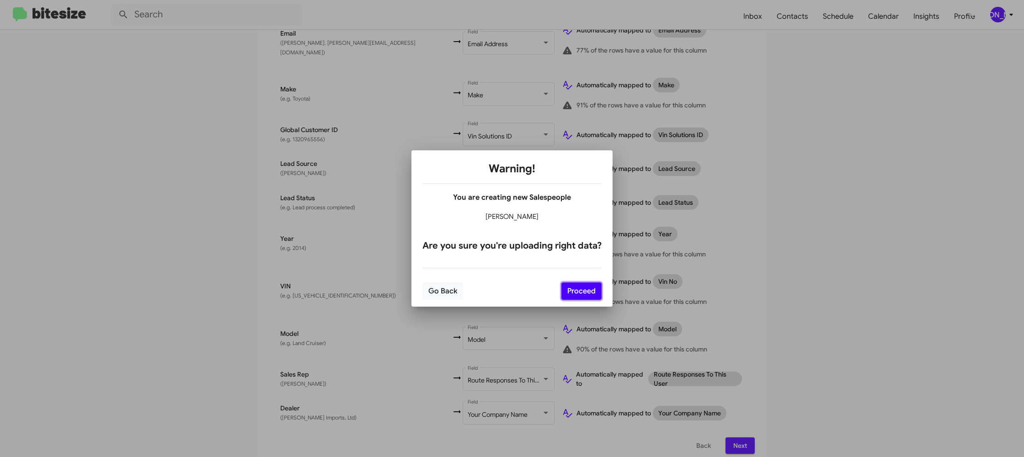
click at [590, 297] on button "Proceed" at bounding box center [581, 290] width 40 height 17
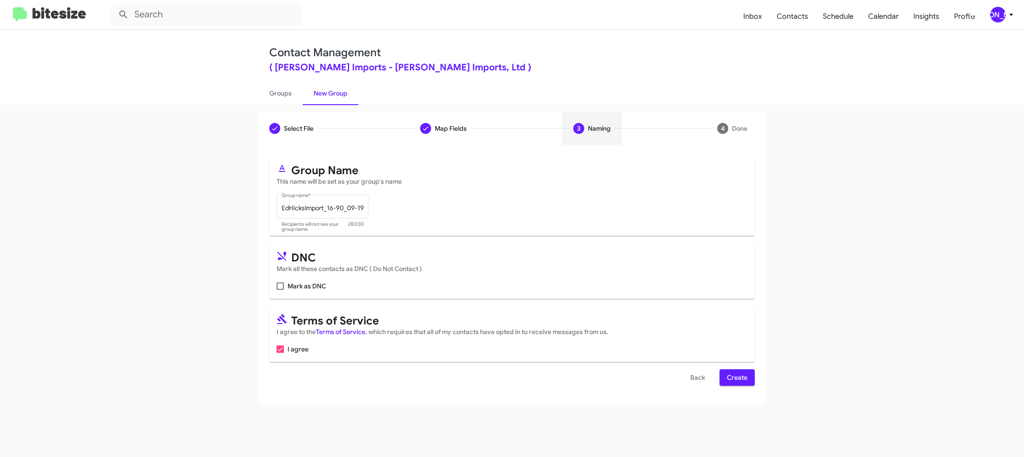
scroll to position [0, 0]
click at [725, 375] on button "Create" at bounding box center [736, 377] width 35 height 16
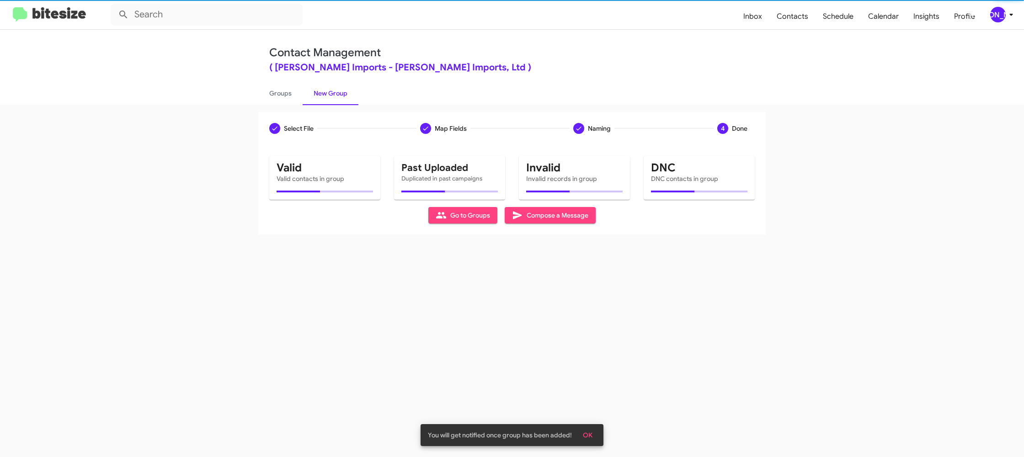
click at [275, 90] on link "Groups" at bounding box center [280, 93] width 44 height 24
type input "in:groups"
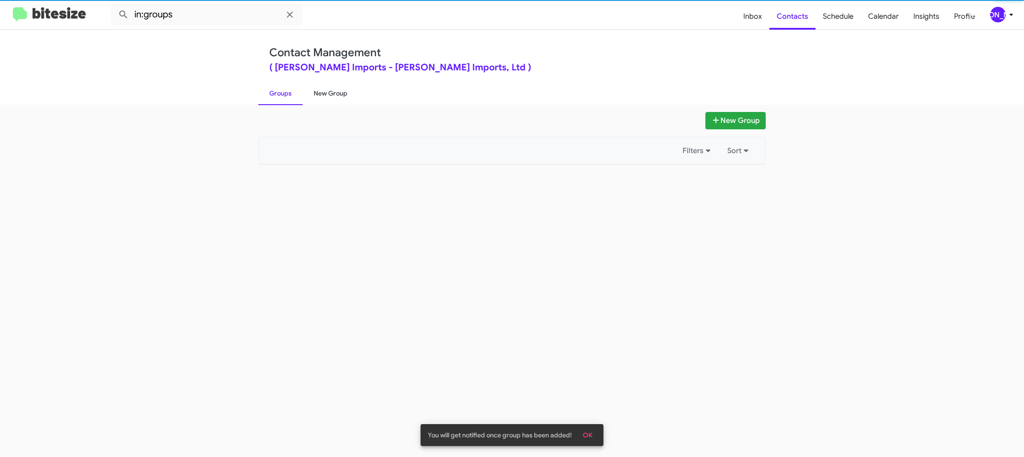
click at [308, 89] on link "New Group" at bounding box center [330, 93] width 56 height 24
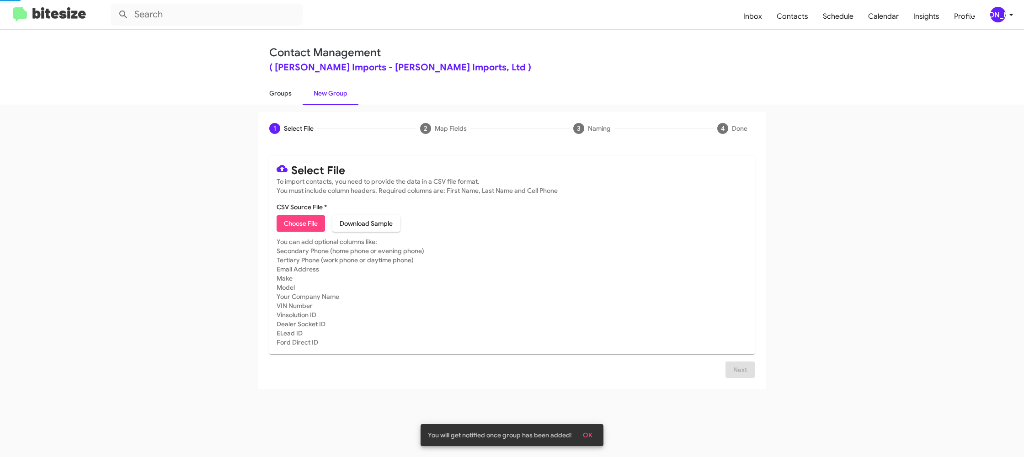
click at [284, 91] on link "Groups" at bounding box center [280, 93] width 44 height 24
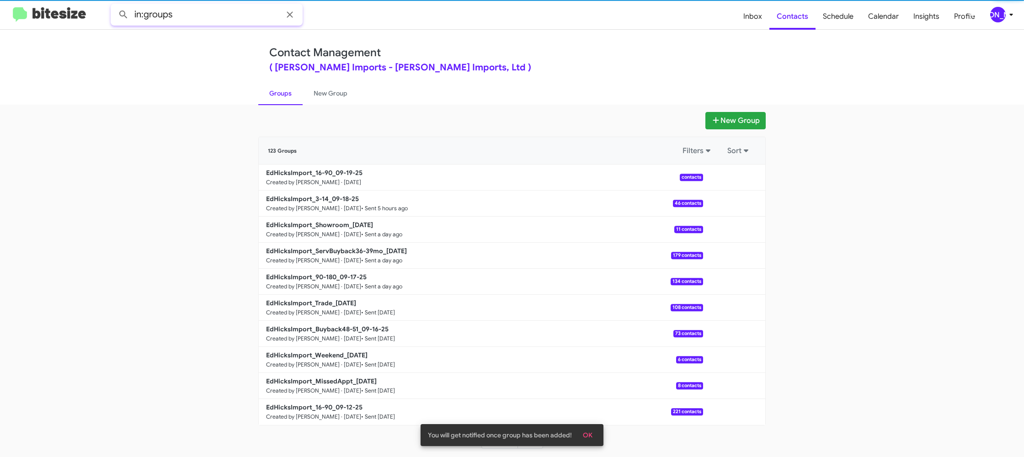
click at [194, 12] on input "in:groups" at bounding box center [207, 15] width 192 height 22
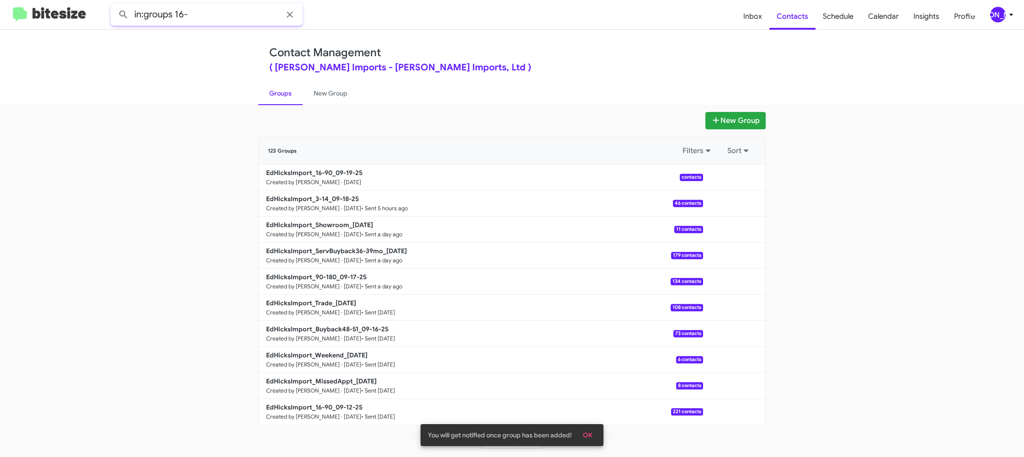
type input "in:groups 16-"
click at [114, 5] on button at bounding box center [123, 14] width 18 height 18
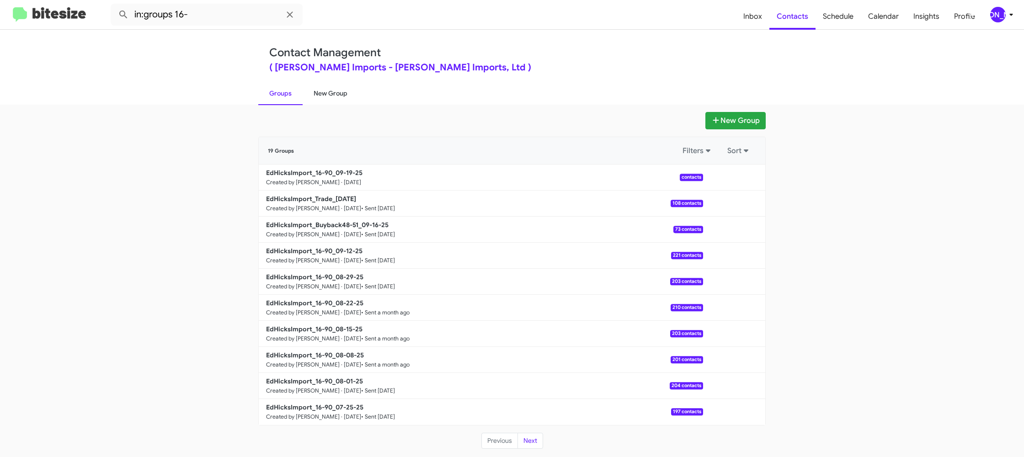
click at [323, 90] on link "New Group" at bounding box center [330, 93] width 56 height 24
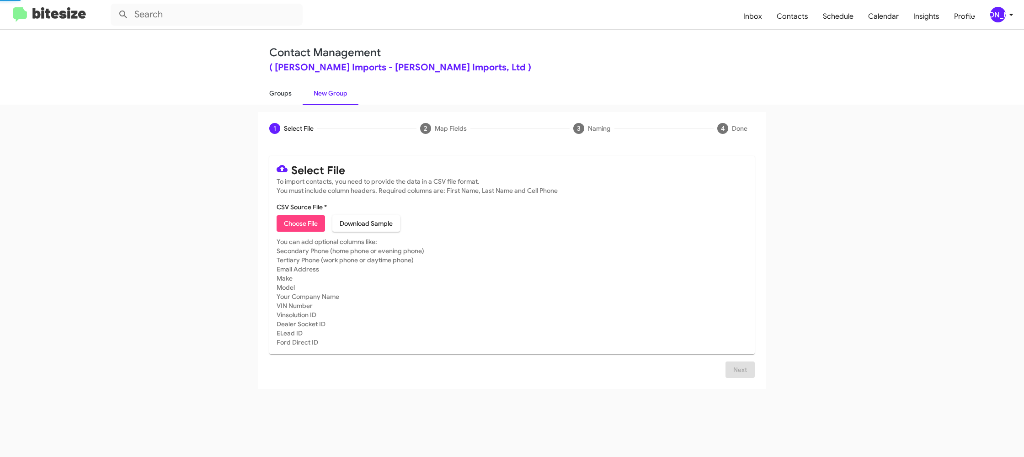
click at [289, 95] on link "Groups" at bounding box center [280, 93] width 44 height 24
type input "in:groups"
click at [289, 95] on link "Groups" at bounding box center [280, 93] width 44 height 24
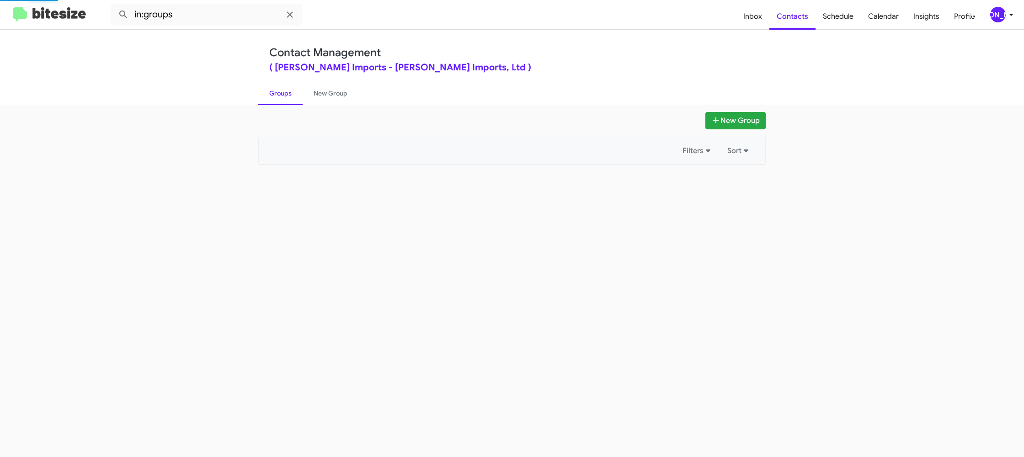
click at [289, 95] on link "Groups" at bounding box center [280, 93] width 44 height 24
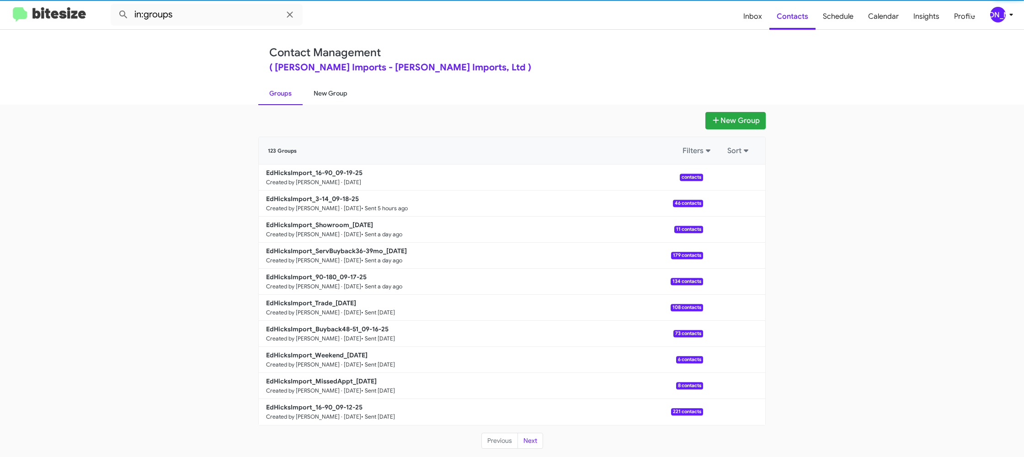
click at [318, 94] on link "New Group" at bounding box center [330, 93] width 56 height 24
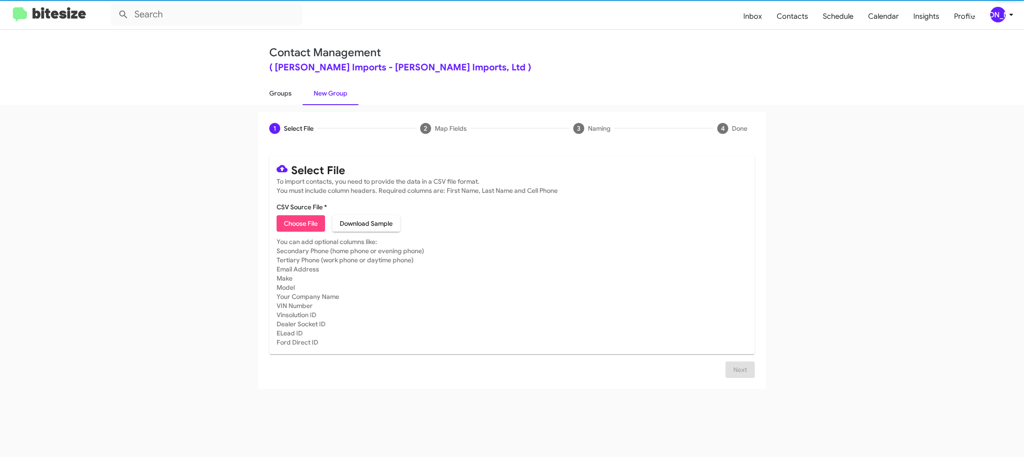
click at [288, 95] on link "Groups" at bounding box center [280, 93] width 44 height 24
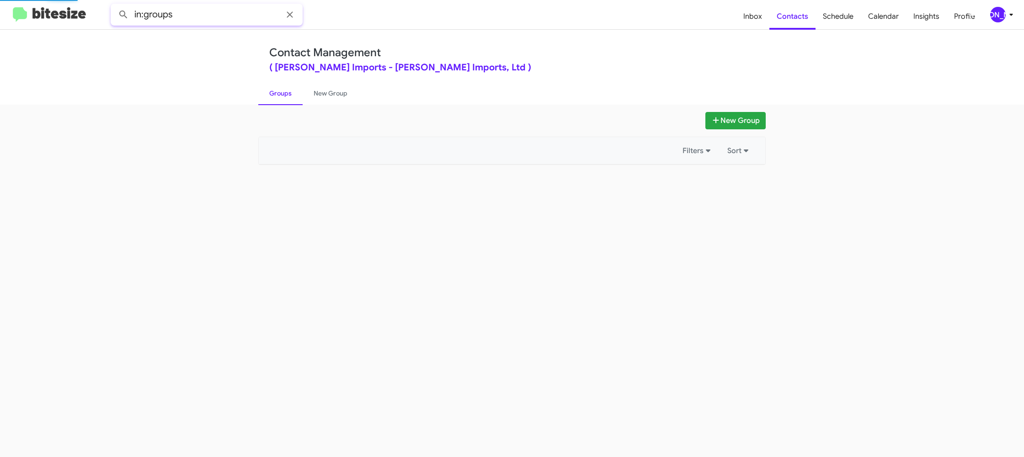
click at [217, 10] on input "in:groups" at bounding box center [207, 15] width 192 height 22
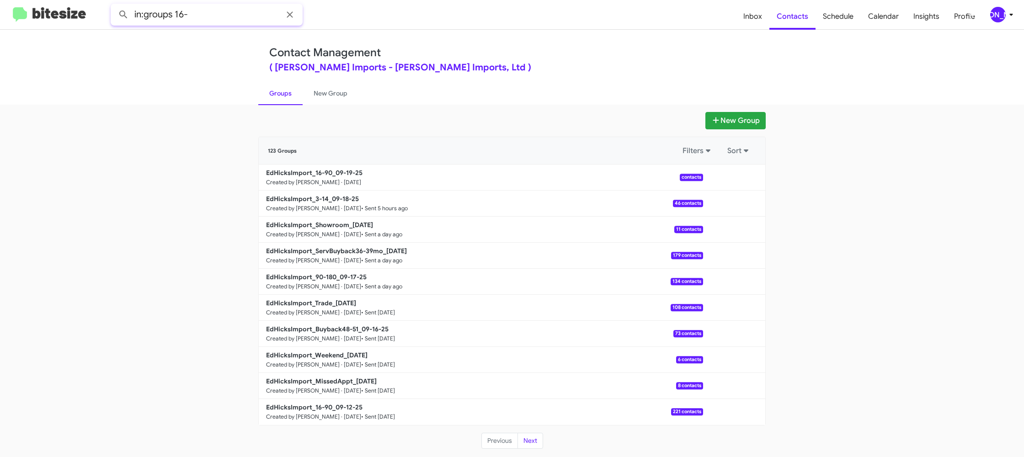
type input "in:groups 16-"
click at [114, 5] on button at bounding box center [123, 14] width 18 height 18
click at [332, 87] on link "New Group" at bounding box center [330, 93] width 56 height 24
drag, startPoint x: 332, startPoint y: 87, endPoint x: 324, endPoint y: 87, distance: 7.8
click at [330, 87] on link "New Group" at bounding box center [330, 93] width 56 height 24
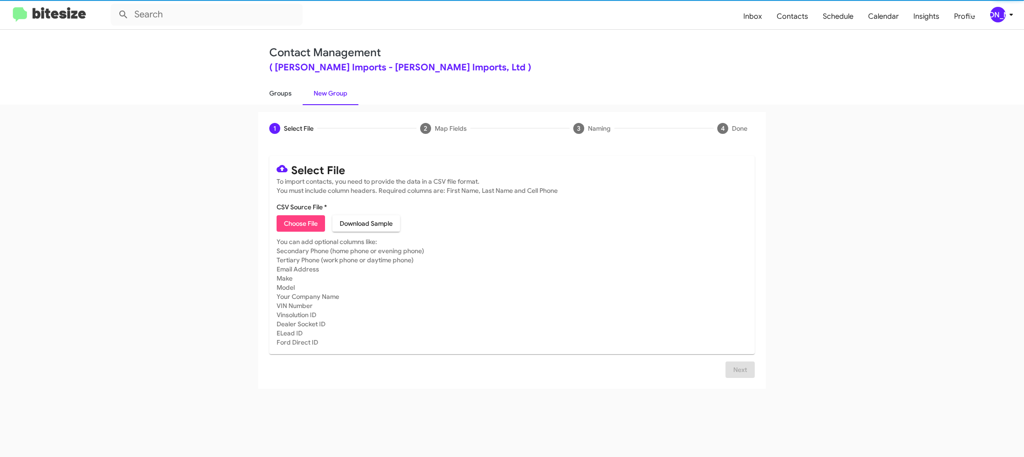
click at [276, 93] on link "Groups" at bounding box center [280, 93] width 44 height 24
type input "in:groups"
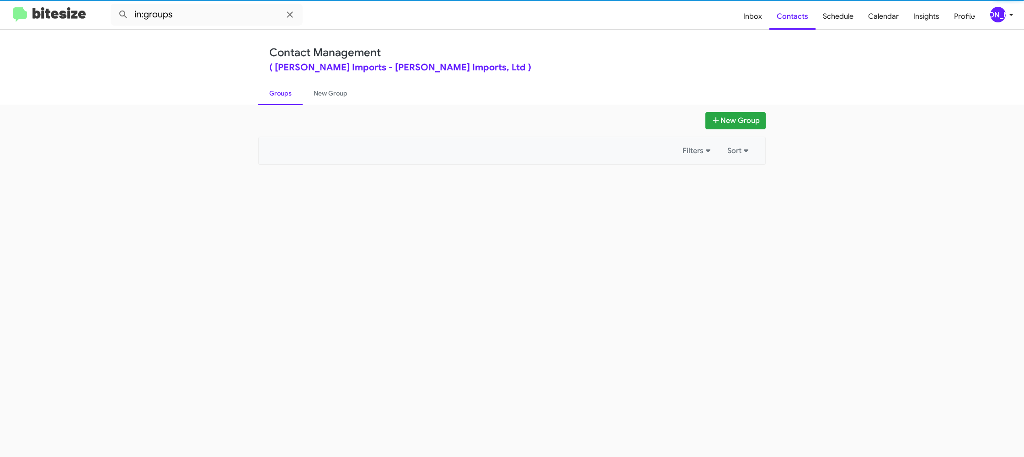
click at [276, 93] on link "Groups" at bounding box center [280, 93] width 44 height 24
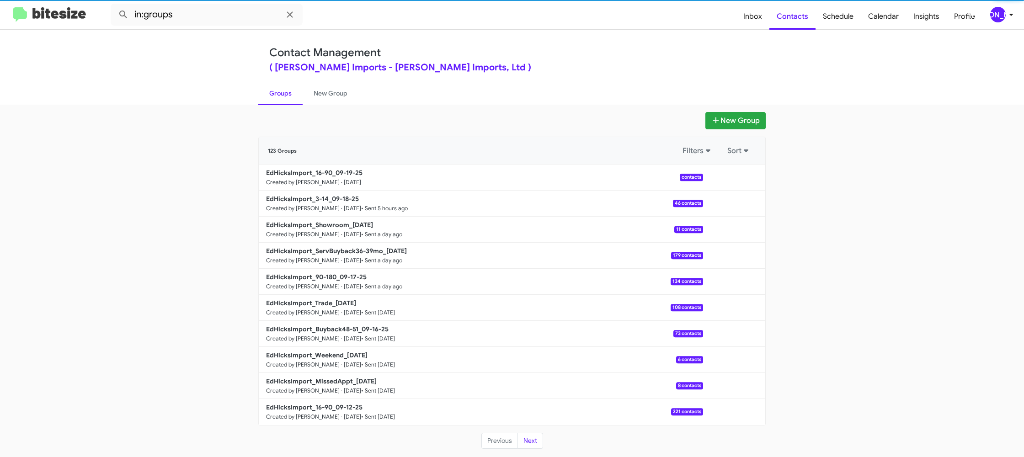
click at [276, 93] on link "Groups" at bounding box center [280, 93] width 44 height 24
drag, startPoint x: 318, startPoint y: 94, endPoint x: 298, endPoint y: 95, distance: 20.6
click at [318, 94] on link "New Group" at bounding box center [330, 93] width 56 height 24
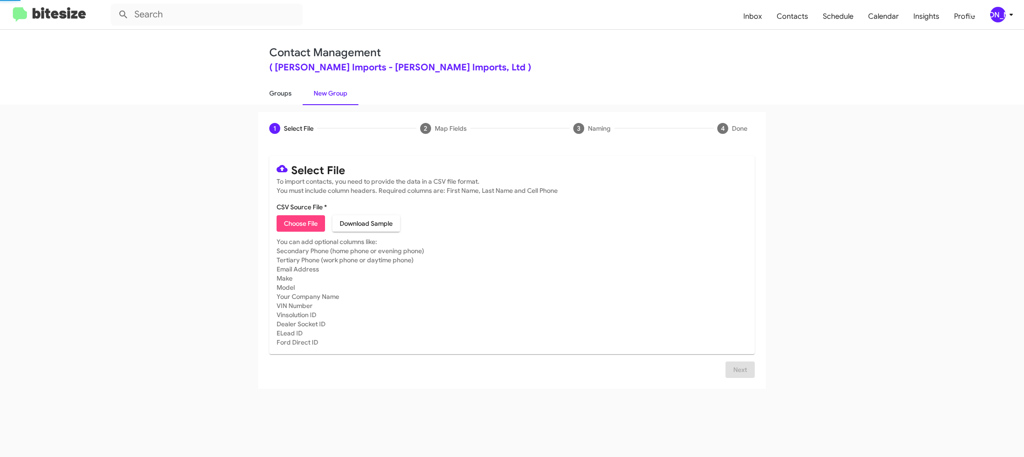
click at [294, 95] on link "Groups" at bounding box center [280, 93] width 44 height 24
type input "in:groups"
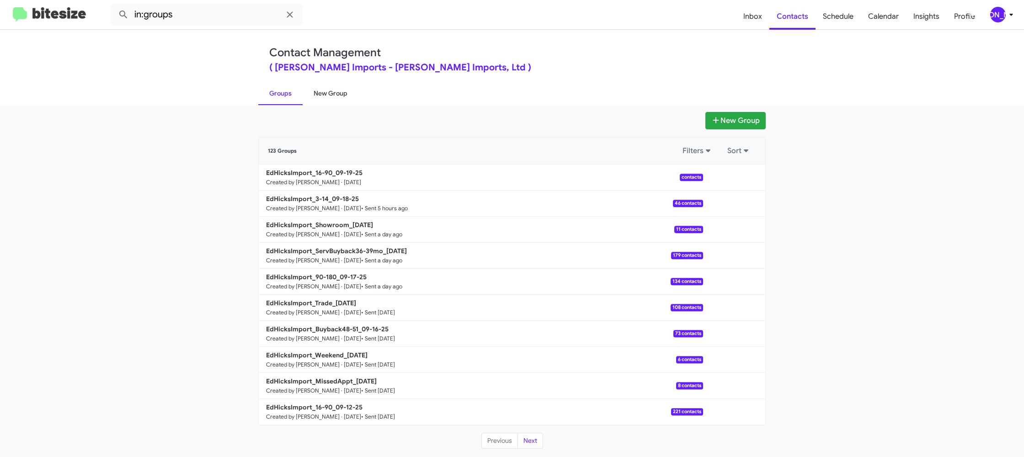
click at [333, 99] on link "New Group" at bounding box center [330, 93] width 56 height 24
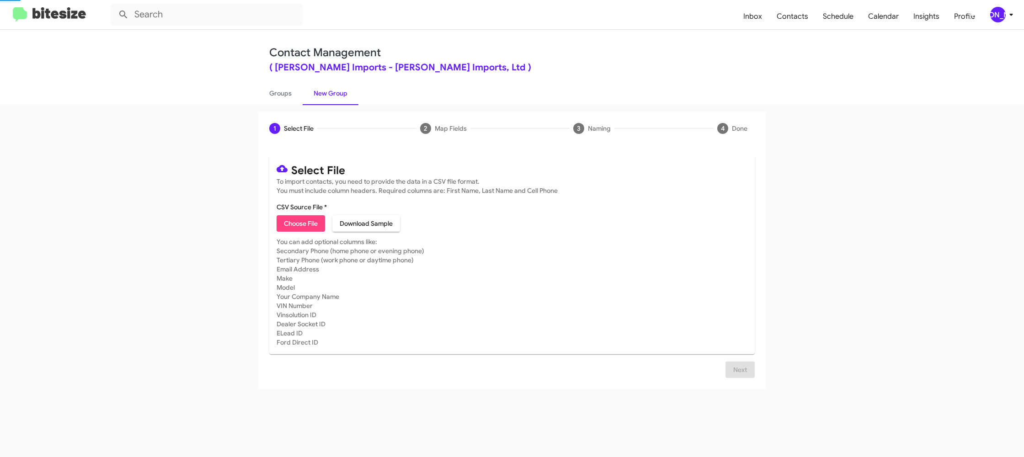
click at [333, 99] on link "New Group" at bounding box center [330, 93] width 56 height 24
click at [292, 94] on link "Groups" at bounding box center [280, 93] width 44 height 24
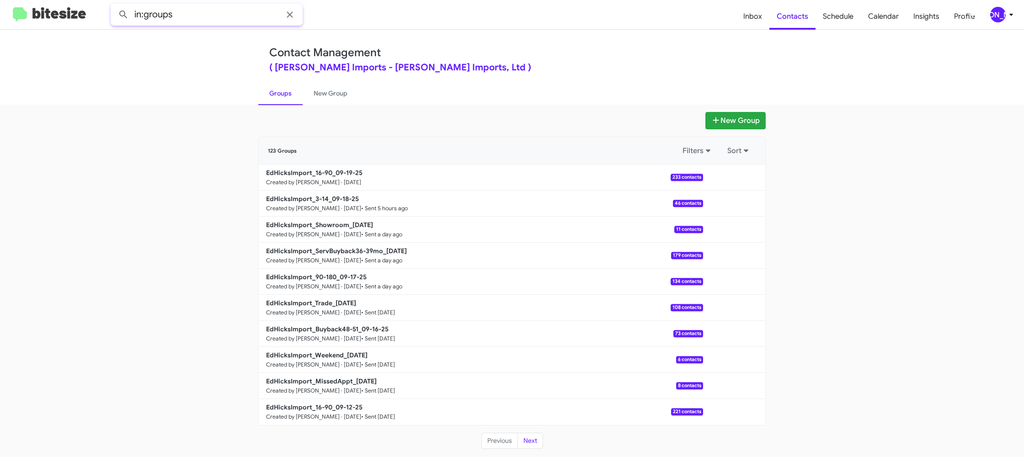
click at [218, 19] on input "in:groups" at bounding box center [207, 15] width 192 height 22
type input "in:groups 16-"
click at [114, 5] on button at bounding box center [123, 14] width 18 height 18
click at [322, 97] on link "New Group" at bounding box center [330, 93] width 56 height 24
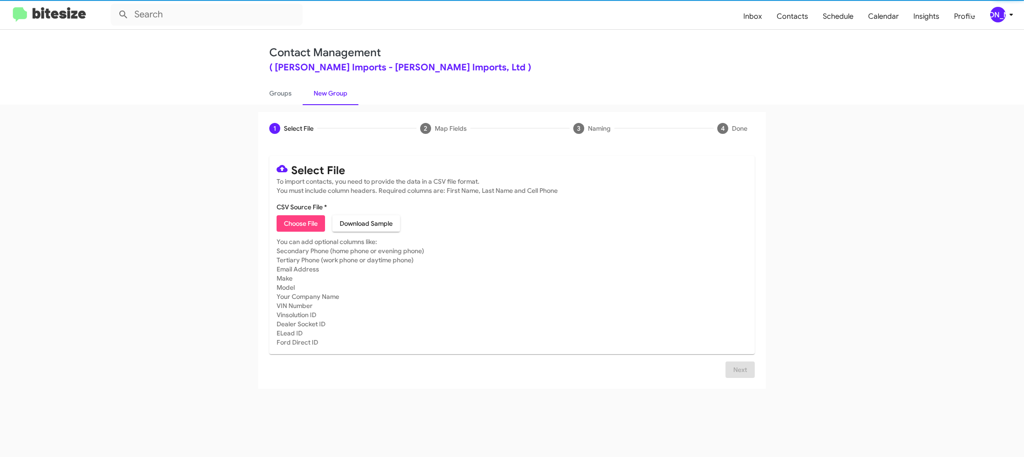
click at [294, 95] on link "Groups" at bounding box center [280, 93] width 44 height 24
type input "in:groups"
click at [294, 95] on link "Groups" at bounding box center [280, 93] width 44 height 24
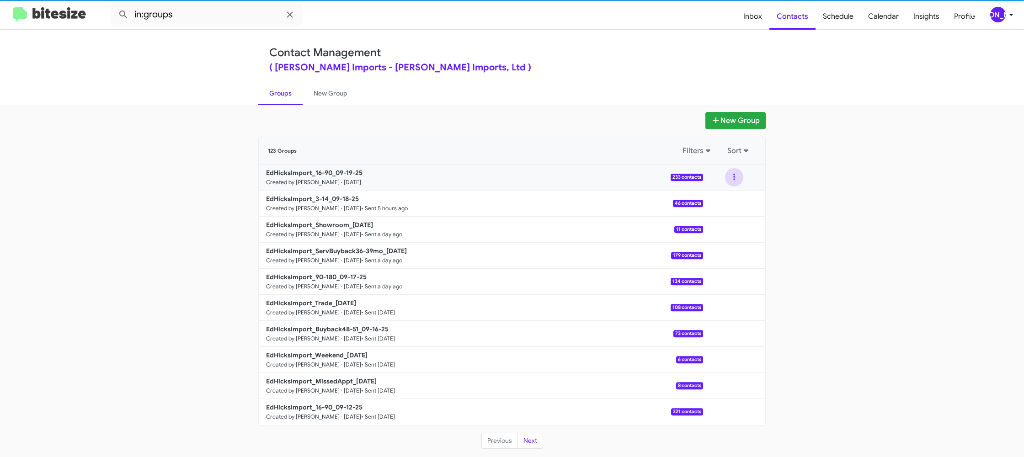
click at [738, 183] on button at bounding box center [734, 177] width 18 height 18
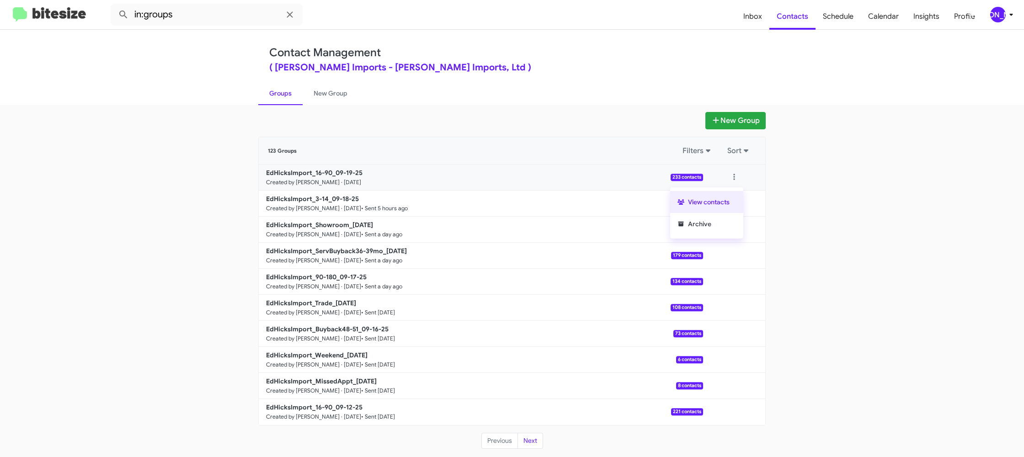
click at [728, 193] on button "View contacts" at bounding box center [706, 202] width 73 height 22
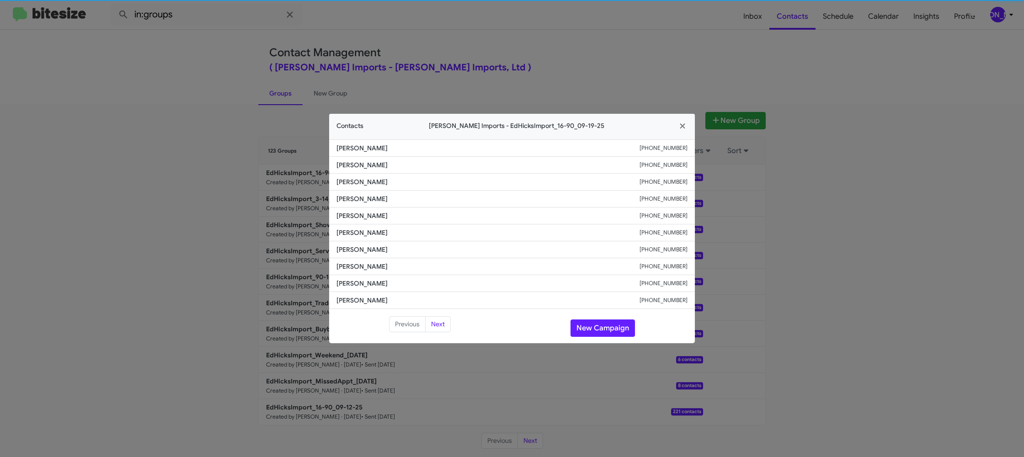
click at [348, 232] on span "Adam Garcia" at bounding box center [487, 232] width 303 height 9
copy span "Adam Garcia"
click at [356, 217] on span "Daniel Gutierrez" at bounding box center [487, 215] width 303 height 9
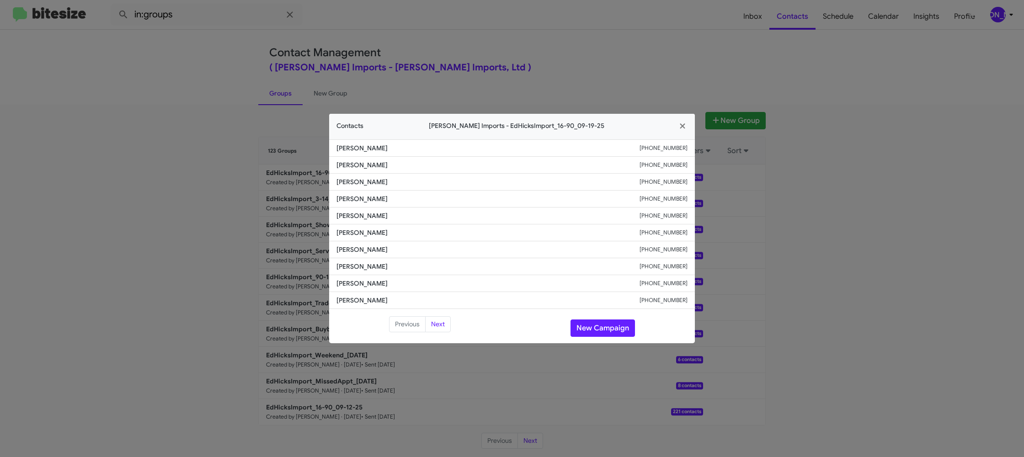
click at [356, 217] on span "Daniel Gutierrez" at bounding box center [487, 215] width 303 height 9
copy span "Daniel Gutierrez"
click at [361, 182] on span "Angelica Solano" at bounding box center [487, 181] width 303 height 9
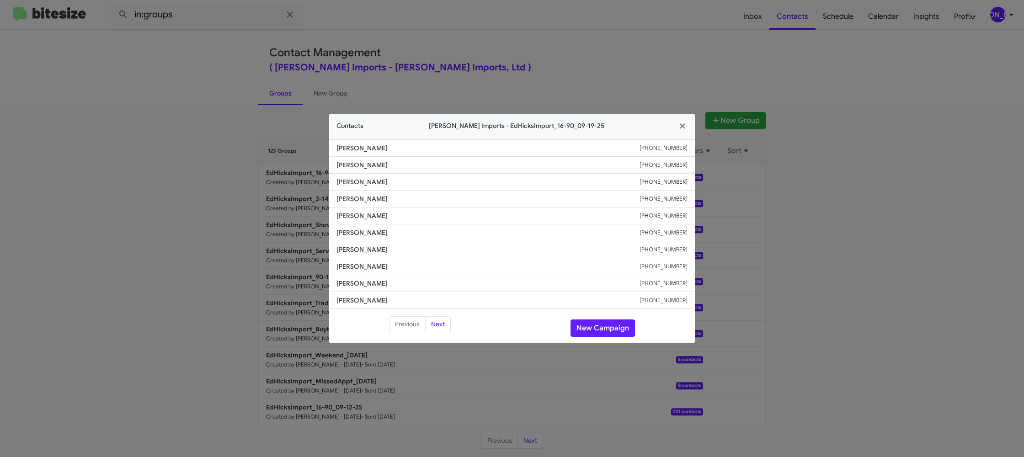
click at [361, 182] on span "Angelica Solano" at bounding box center [487, 181] width 303 height 9
copy span "Angelica Solano"
click at [596, 323] on button "New Campaign" at bounding box center [602, 327] width 64 height 17
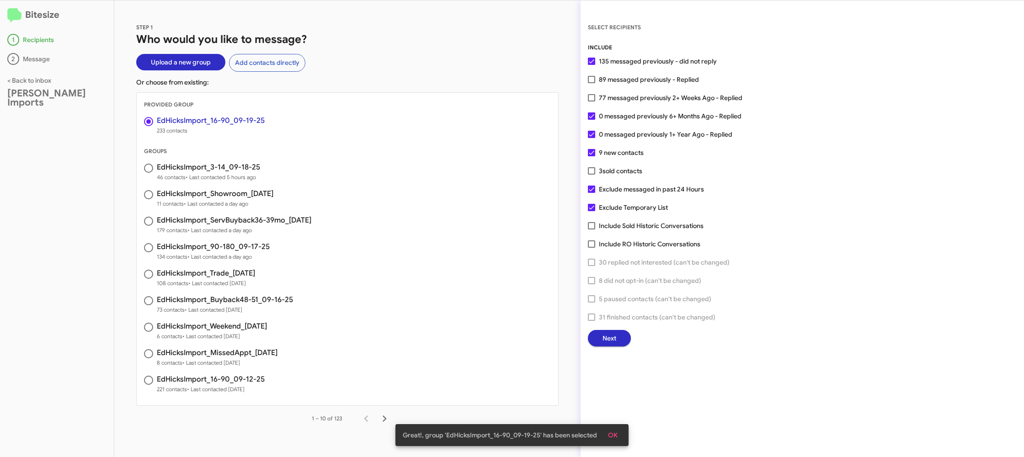
click at [596, 334] on button "Next" at bounding box center [609, 338] width 43 height 16
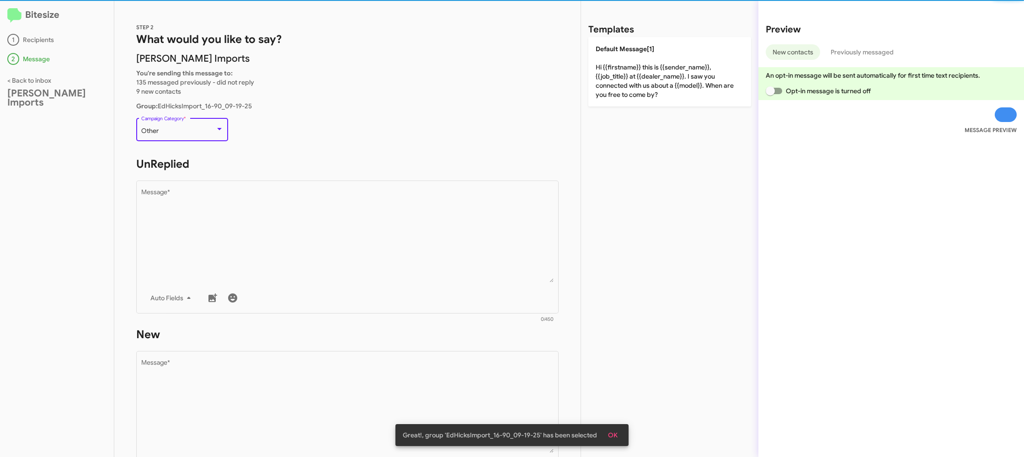
click at [214, 130] on div "Other" at bounding box center [178, 130] width 74 height 7
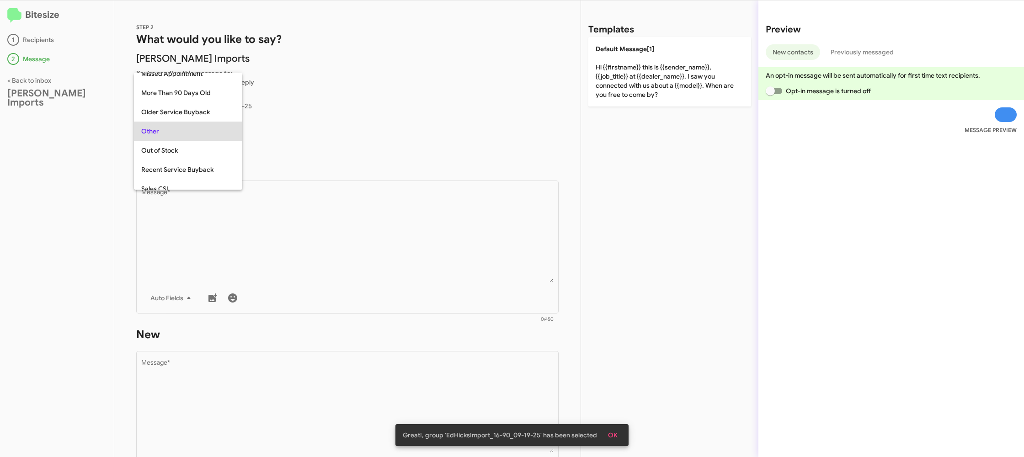
scroll to position [19, 0]
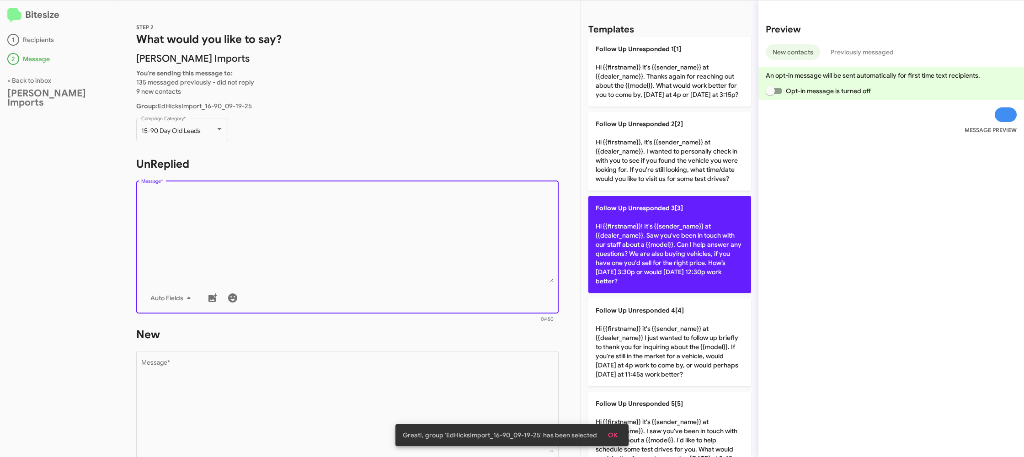
drag, startPoint x: 264, startPoint y: 218, endPoint x: 650, endPoint y: 286, distance: 391.5
click at [267, 219] on textarea "Message *" at bounding box center [347, 235] width 413 height 93
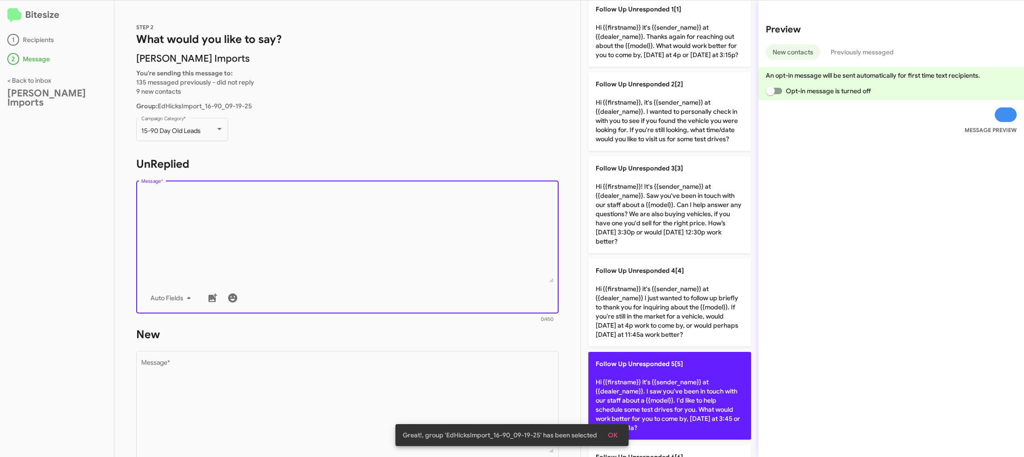
scroll to position [48, 0]
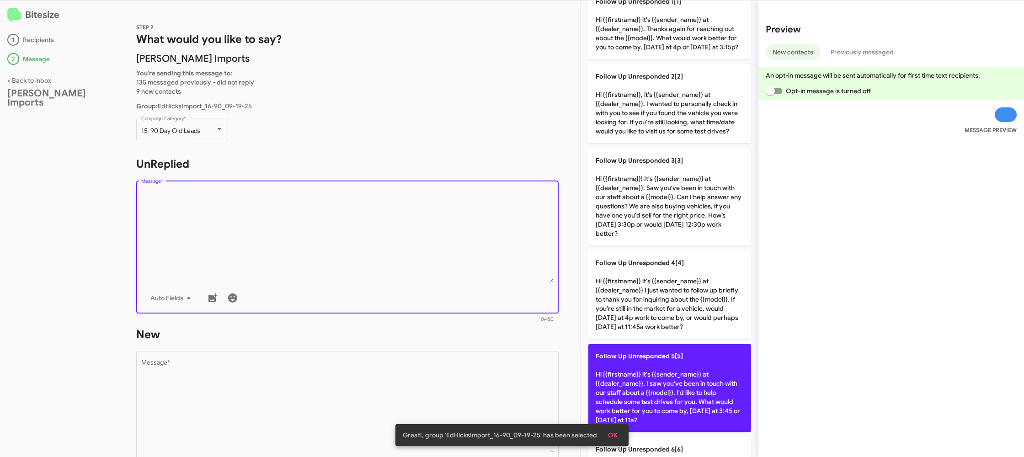
click at [649, 381] on p "Follow Up Unresponded 5[5] Hi {{firstname}} it's {{sender_name}} at {{dealer_na…" at bounding box center [669, 388] width 163 height 88
type textarea "Hi {{firstname}} it's {{sender_name}} at {{dealer_name}}. I saw you've been in …"
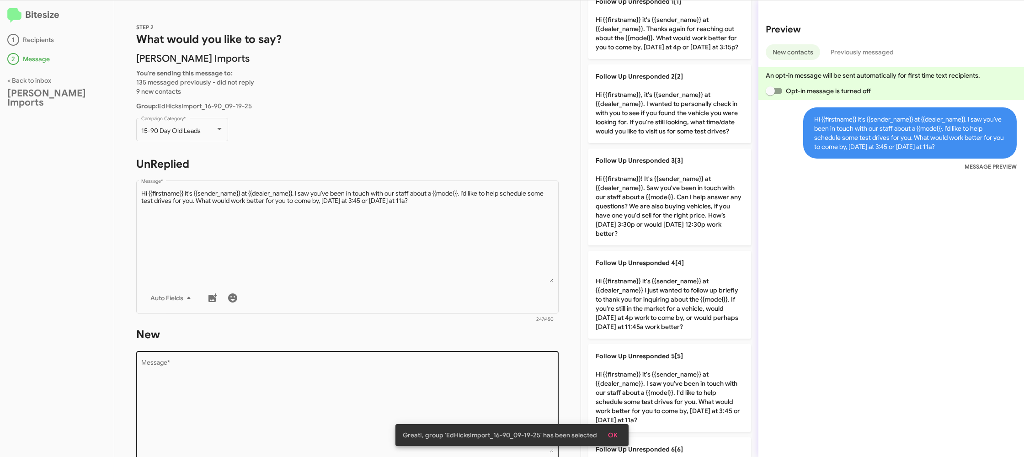
click at [449, 369] on textarea "Message *" at bounding box center [347, 406] width 413 height 93
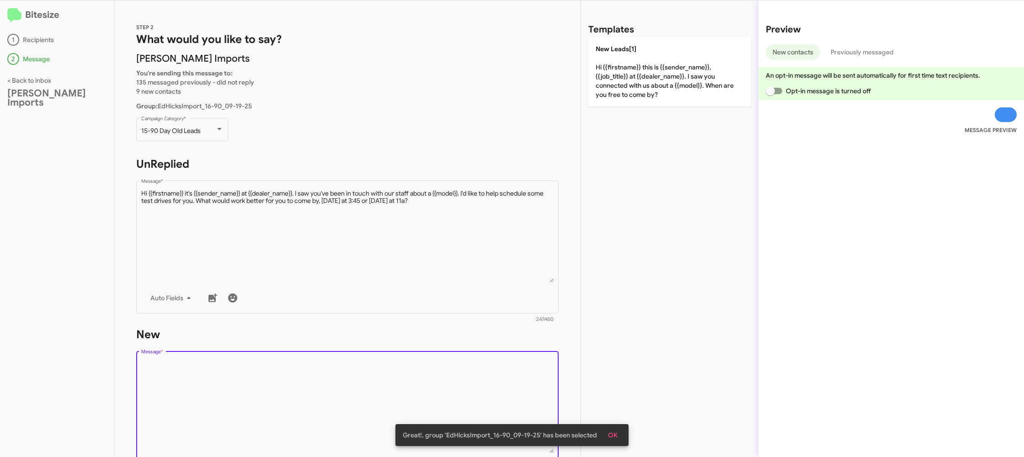
click at [449, 369] on textarea "Message *" at bounding box center [347, 406] width 413 height 93
drag, startPoint x: 449, startPoint y: 369, endPoint x: 621, endPoint y: 170, distance: 263.0
click at [469, 349] on form "New Drop image here to insert Auto Fields Message * 0/450" at bounding box center [347, 410] width 422 height 167
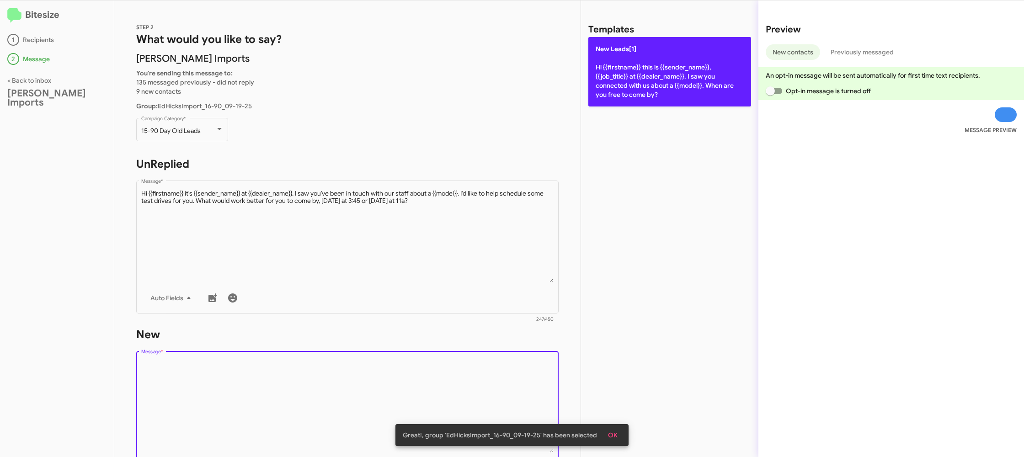
click at [671, 82] on p "New Leads[1] Hi {{firstname}} this is {{sender_name}}, {{job_title}} at {{deale…" at bounding box center [669, 71] width 163 height 69
type textarea "Hi {{firstname}} this is {{sender_name}}, {{job_title}} at {{dealer_name}}. I s…"
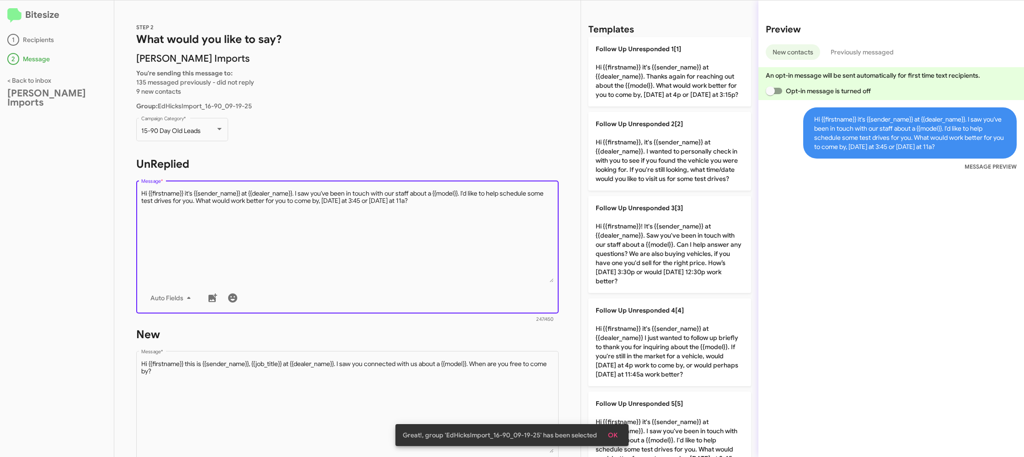
click at [402, 237] on textarea "Message *" at bounding box center [347, 235] width 413 height 93
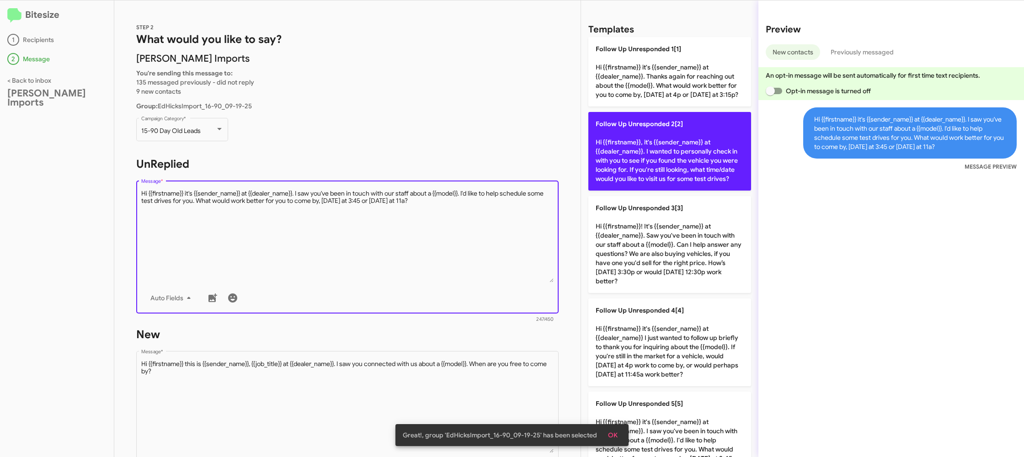
click at [642, 164] on p "Follow Up Unresponded 2[2] Hi {{firstname}}, it's {{sender_name}} at {{dealer_n…" at bounding box center [669, 151] width 163 height 79
type textarea "Hi {{firstname}}, it's {{sender_name}} at {{dealer_name}}. I wanted to personal…"
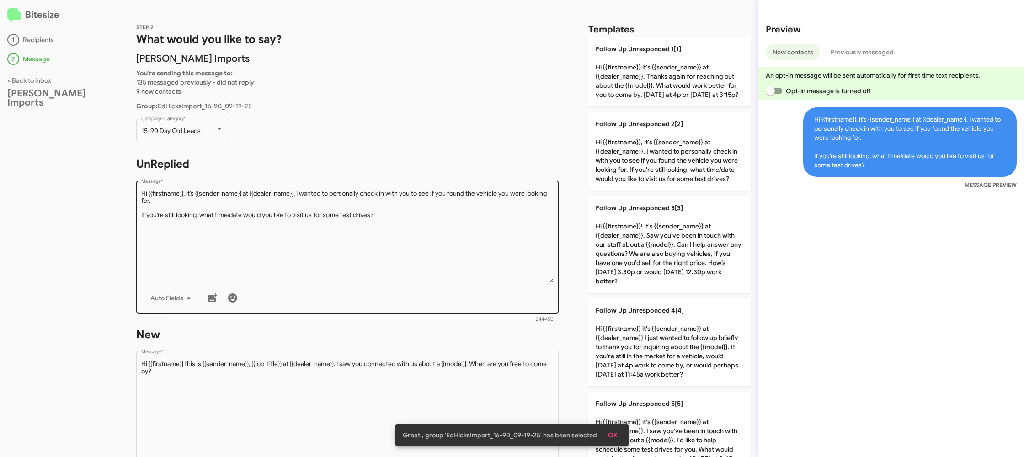
scroll to position [155, 0]
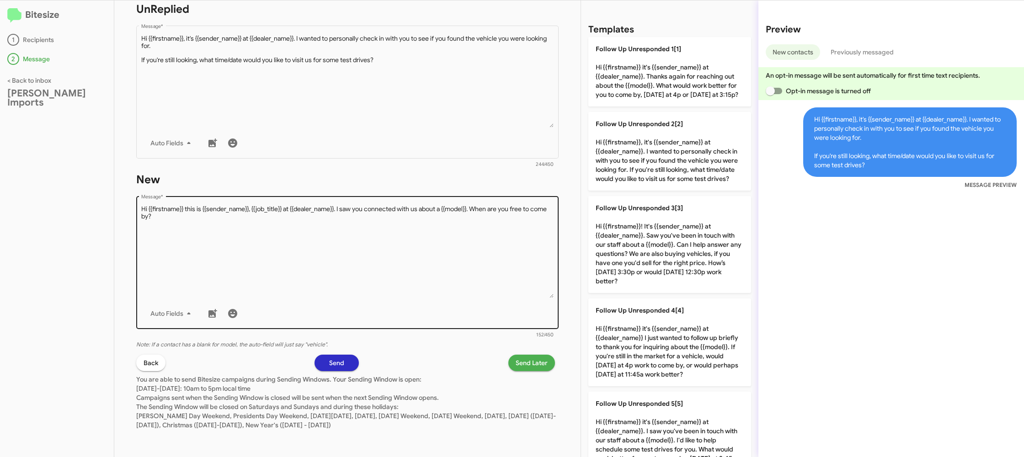
drag, startPoint x: 459, startPoint y: 200, endPoint x: 456, endPoint y: 204, distance: 4.7
click at [457, 202] on div "Drop image here to insert Auto Fields Message *" at bounding box center [347, 261] width 413 height 135
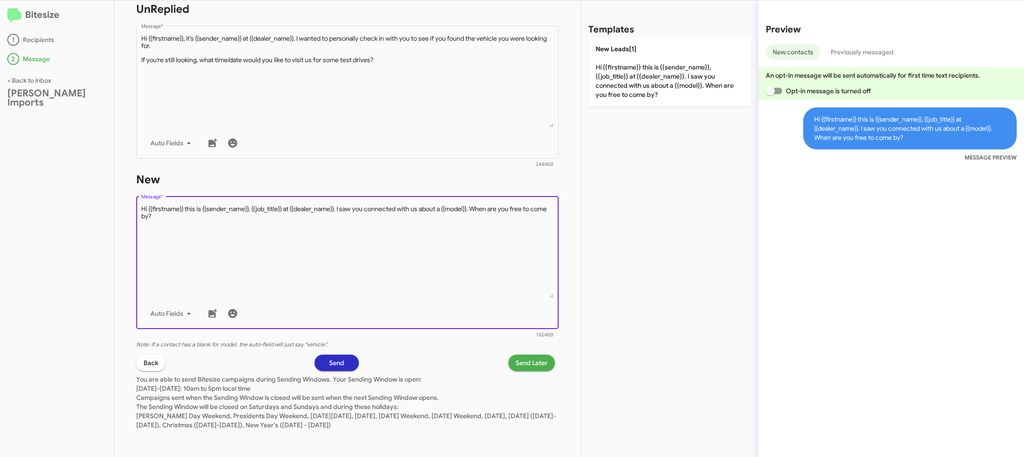
click at [456, 210] on textarea "Message *" at bounding box center [347, 251] width 413 height 93
drag, startPoint x: 456, startPoint y: 210, endPoint x: 591, endPoint y: 107, distance: 168.9
click at [489, 186] on form "New Drop image here to insert Auto Fields Message * 152/450" at bounding box center [347, 255] width 422 height 167
drag, startPoint x: 626, startPoint y: 80, endPoint x: 604, endPoint y: 103, distance: 31.7
click at [626, 80] on p "New Leads[1] Hi {{firstname}} this is {{sender_name}}, {{job_title}} at {{deale…" at bounding box center [669, 71] width 163 height 69
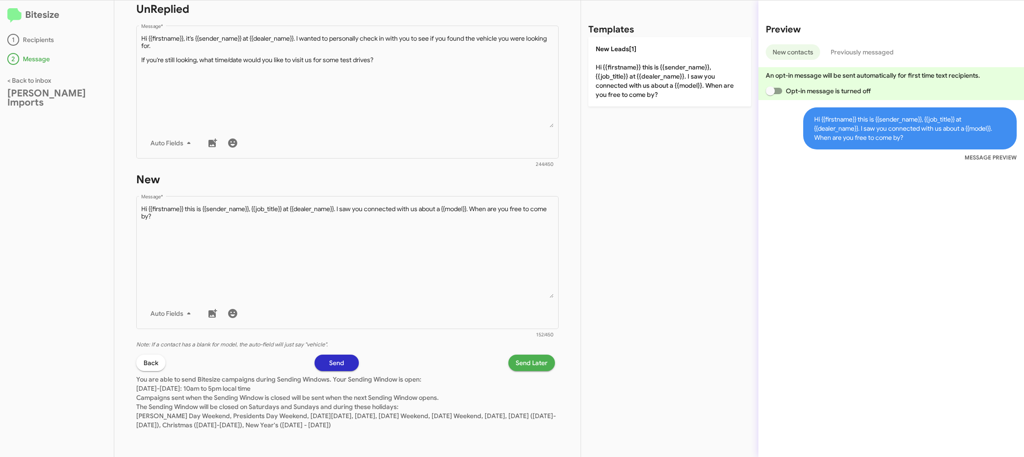
click at [534, 365] on span "Send Later" at bounding box center [531, 363] width 32 height 16
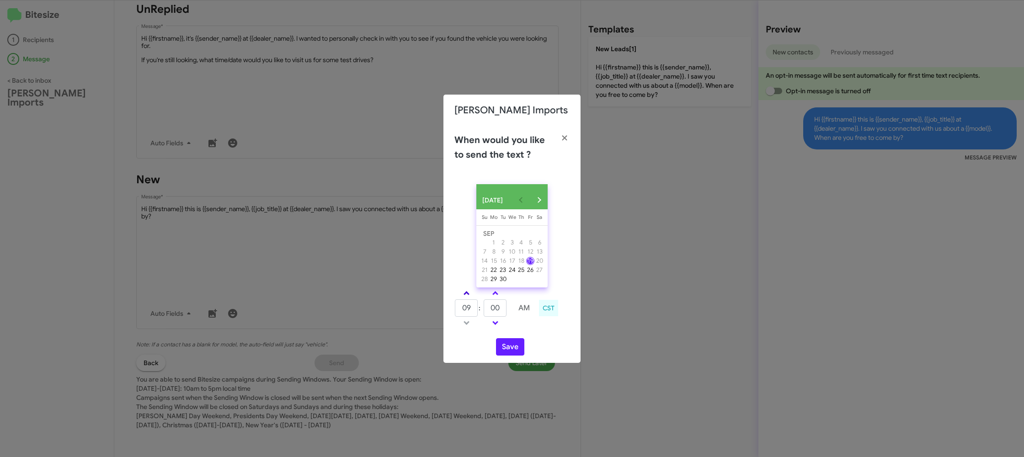
click at [470, 297] on link at bounding box center [466, 293] width 16 height 11
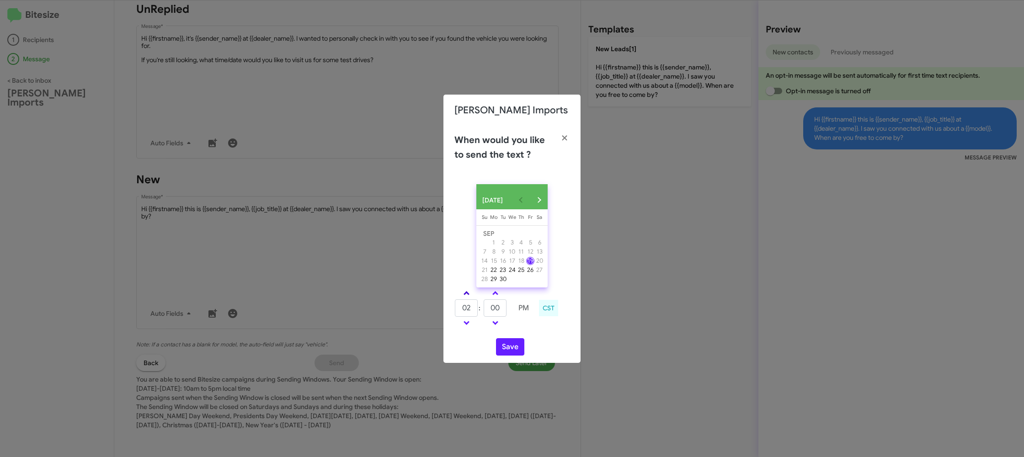
click at [470, 297] on link at bounding box center [466, 293] width 16 height 11
drag, startPoint x: 465, startPoint y: 329, endPoint x: 469, endPoint y: 325, distance: 5.2
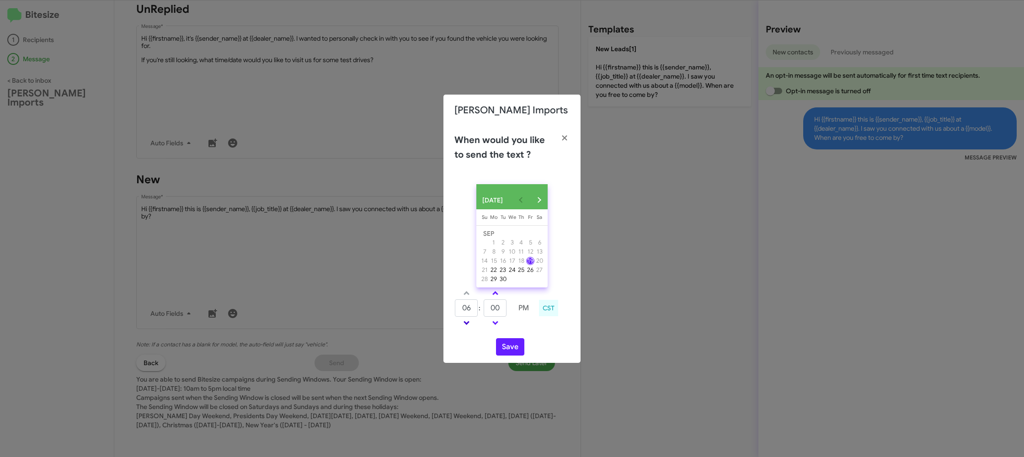
click at [466, 328] on link at bounding box center [466, 323] width 16 height 11
type input "05"
click at [489, 308] on input "00" at bounding box center [494, 307] width 23 height 17
click at [499, 309] on input "00" at bounding box center [494, 307] width 23 height 17
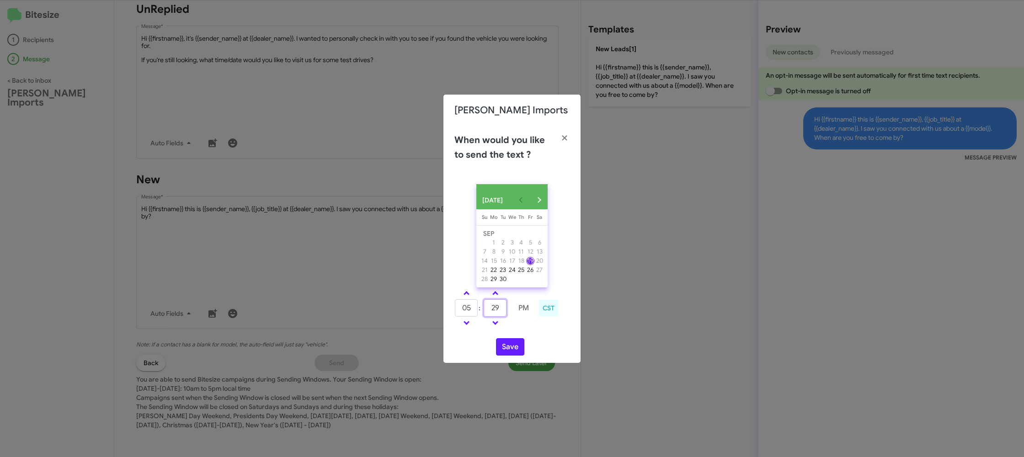
type input "29"
click at [524, 329] on td at bounding box center [523, 322] width 23 height 11
click at [507, 346] on button "Save" at bounding box center [510, 346] width 28 height 17
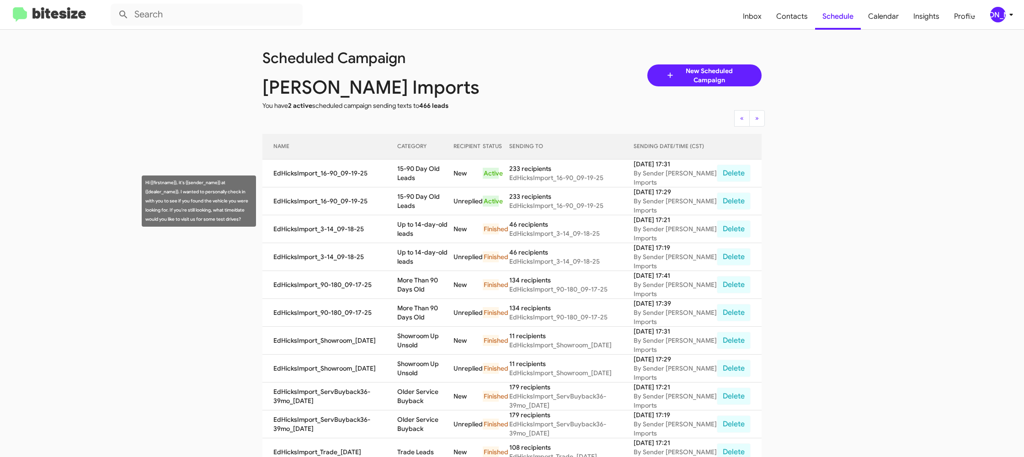
click at [425, 195] on td "15-90 Day Old Leads" at bounding box center [425, 201] width 56 height 28
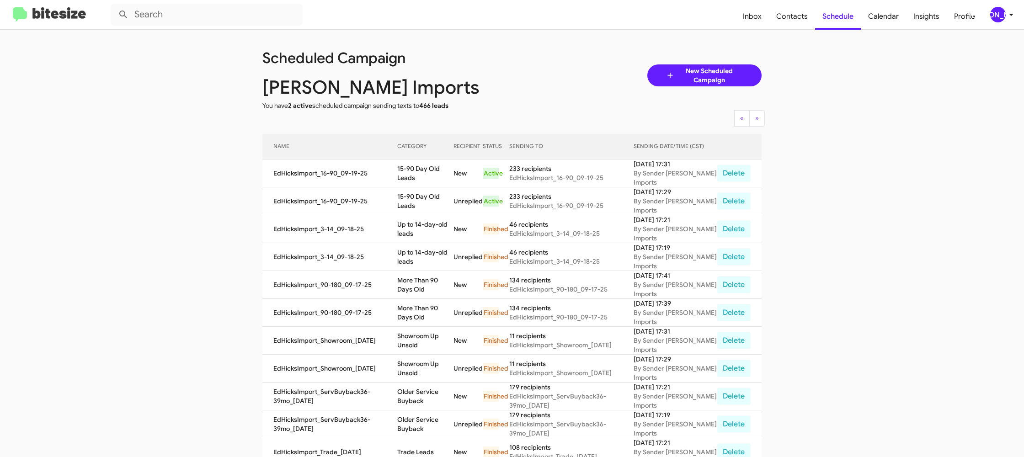
click at [425, 195] on td "15-90 Day Old Leads" at bounding box center [425, 201] width 56 height 28
drag, startPoint x: 425, startPoint y: 195, endPoint x: 356, endPoint y: 216, distance: 72.1
click at [425, 195] on td "15-90 Day Old Leads" at bounding box center [425, 201] width 56 height 28
copy td "15-90 Day Old Leads"
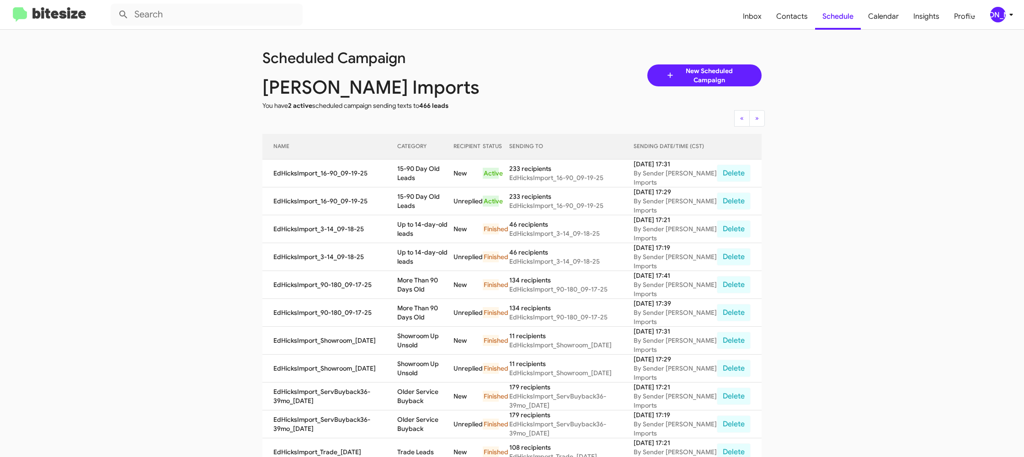
click at [1002, 8] on span "[PERSON_NAME]" at bounding box center [1002, 15] width 27 height 16
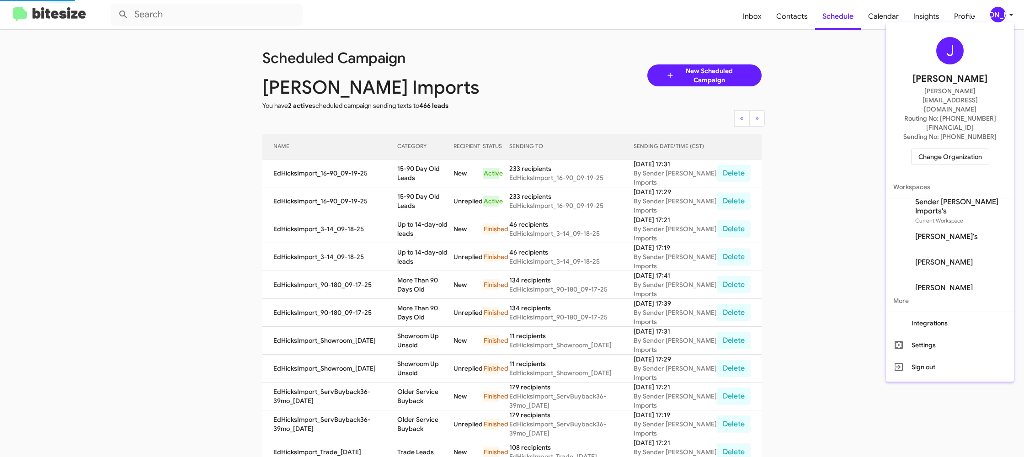
click at [942, 149] on span "Change Organization" at bounding box center [950, 157] width 64 height 16
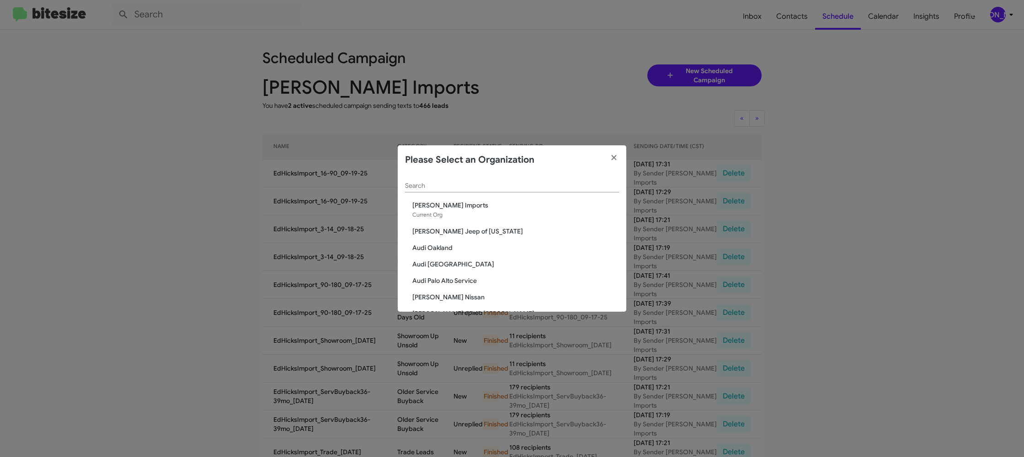
click at [451, 189] on input "Search" at bounding box center [512, 185] width 214 height 7
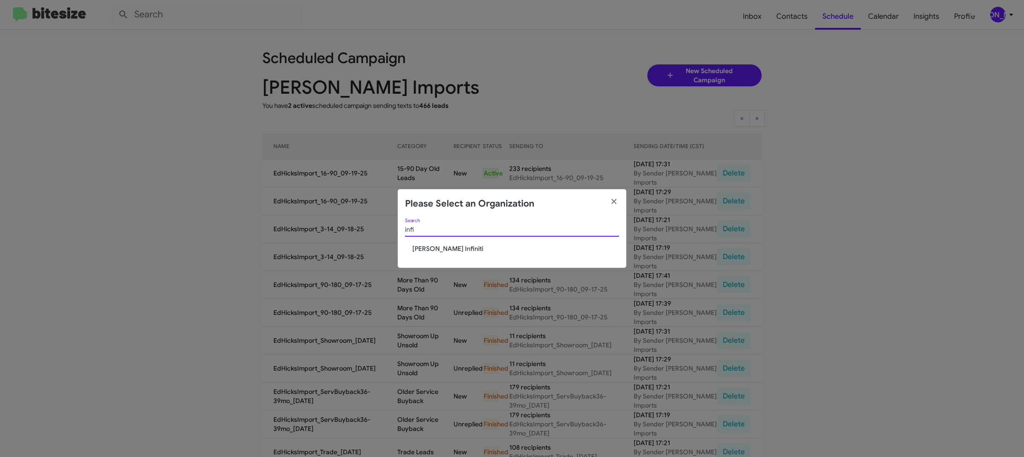
type input "infi"
click at [436, 244] on div "infi Search" at bounding box center [512, 231] width 214 height 26
click at [435, 249] on span "[PERSON_NAME] Infiniti" at bounding box center [515, 248] width 207 height 9
click at [440, 243] on div "infi Search Ed Hicks Infiniti" at bounding box center [512, 243] width 228 height 50
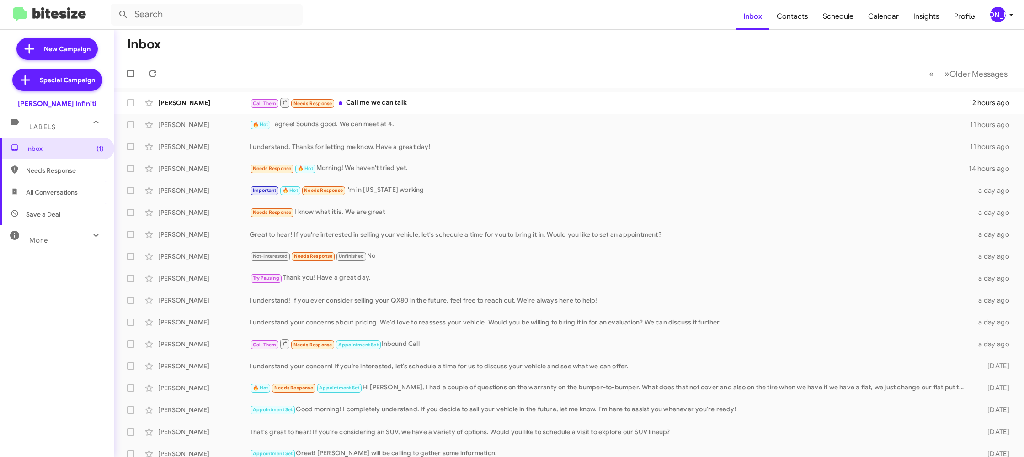
click at [996, 23] on mat-toolbar "Inbox Contacts Schedule Calendar Insights Profile [PERSON_NAME]" at bounding box center [512, 14] width 1024 height 29
click at [997, 16] on div "[PERSON_NAME]" at bounding box center [998, 15] width 16 height 16
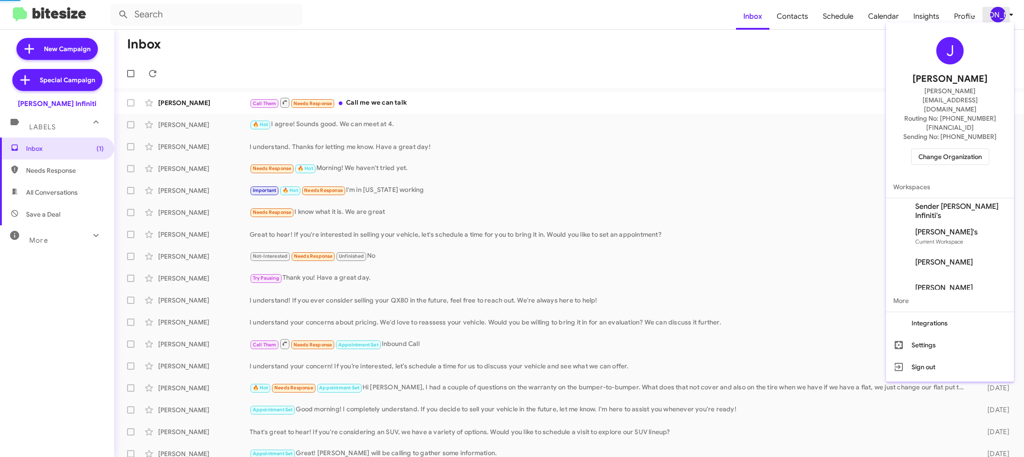
scroll to position [0, 0]
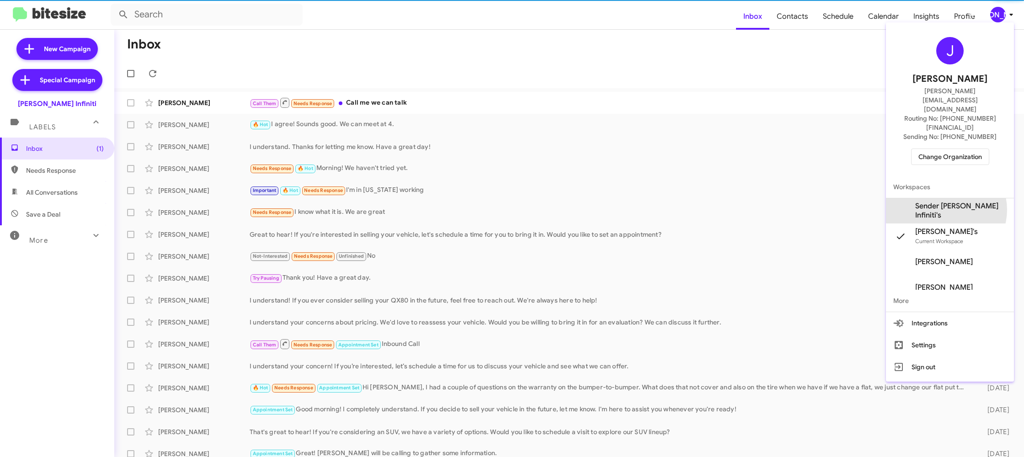
click at [955, 202] on span "Sender Ed Hicks Infiniti's" at bounding box center [960, 211] width 91 height 18
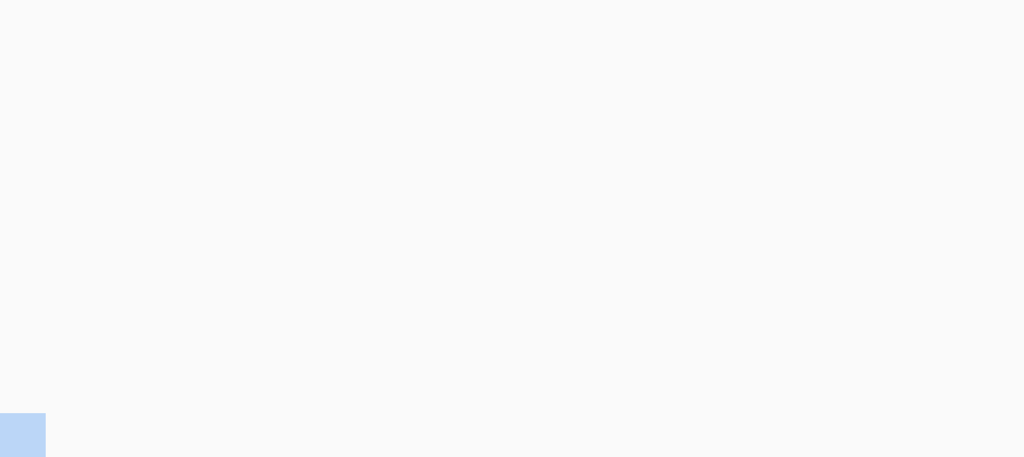
click at [806, 24] on body at bounding box center [512, 228] width 1024 height 457
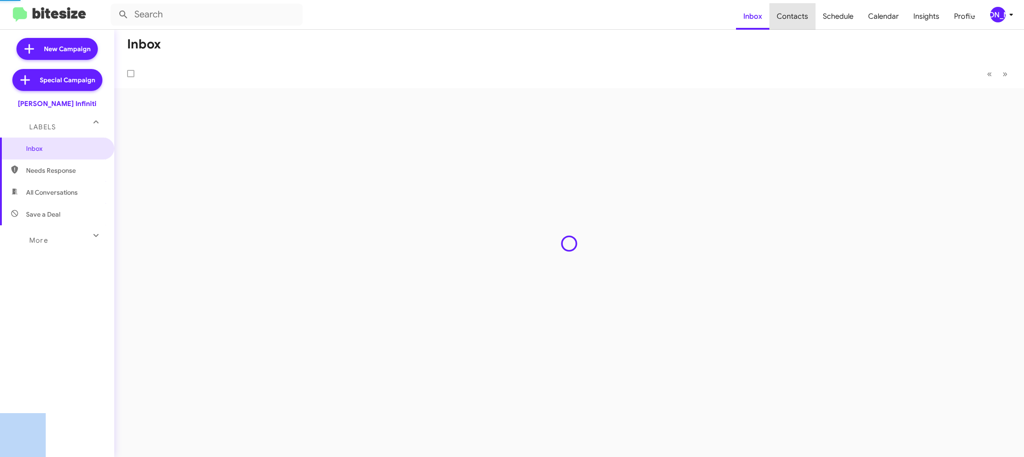
click at [806, 24] on span "Contacts" at bounding box center [792, 16] width 46 height 27
type input "in:groups"
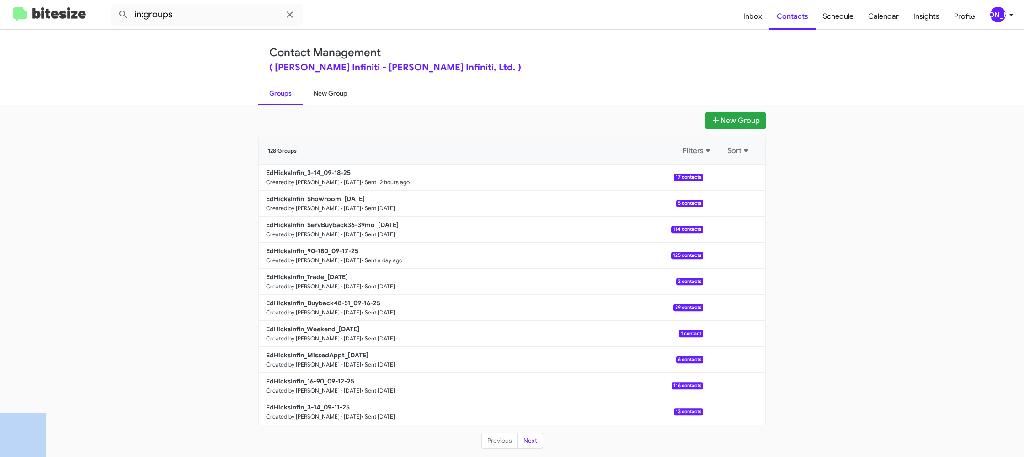
click at [333, 90] on link "New Group" at bounding box center [330, 93] width 56 height 24
drag, startPoint x: 333, startPoint y: 90, endPoint x: 318, endPoint y: 104, distance: 21.0
click at [332, 89] on link "New Group" at bounding box center [330, 93] width 56 height 24
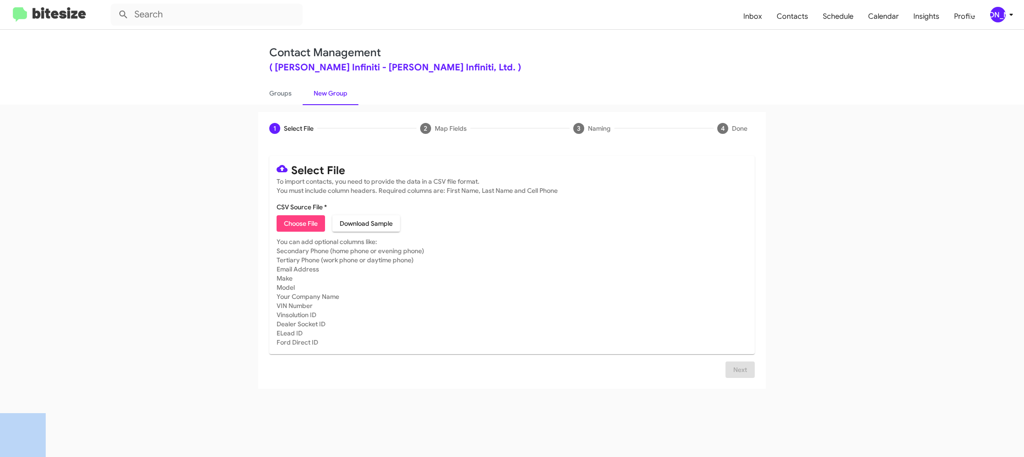
click at [292, 224] on span "Choose File" at bounding box center [301, 223] width 34 height 16
type input "EdHicksInfin_16-90_09-19-25"
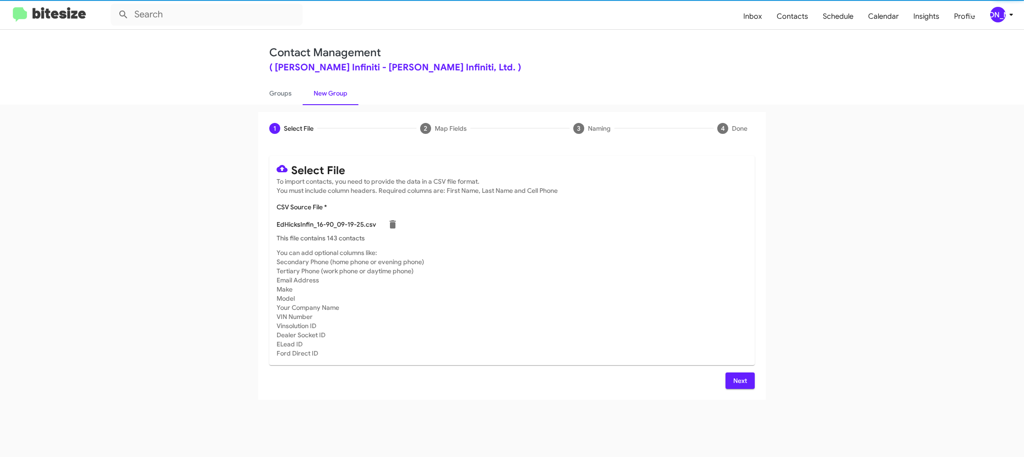
click at [567, 253] on mat-card-subtitle "You can add optional columns like: Secondary Phone (home phone or evening phone…" at bounding box center [511, 303] width 471 height 110
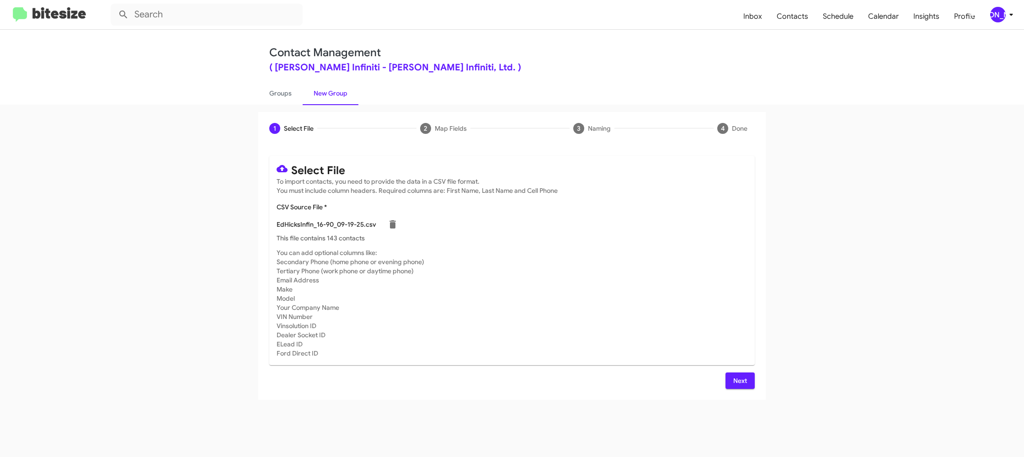
click at [738, 383] on span "Next" at bounding box center [739, 380] width 15 height 16
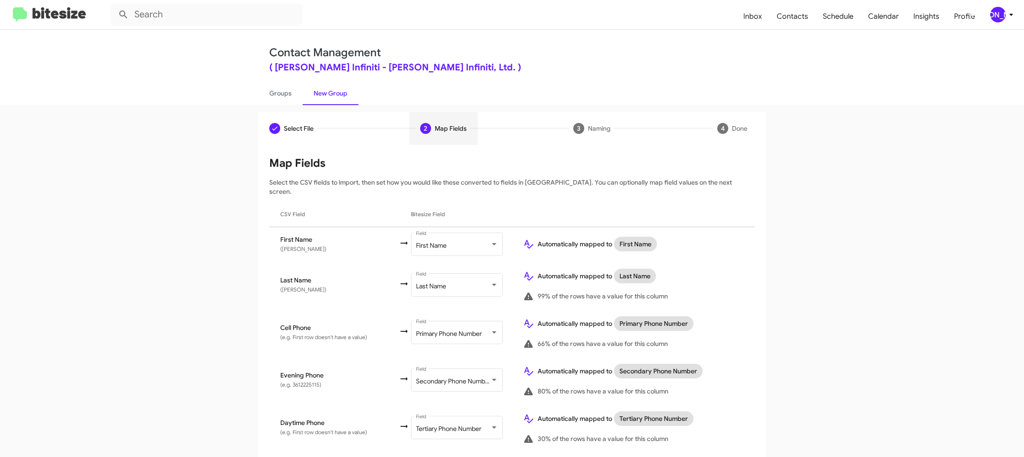
scroll to position [436, 0]
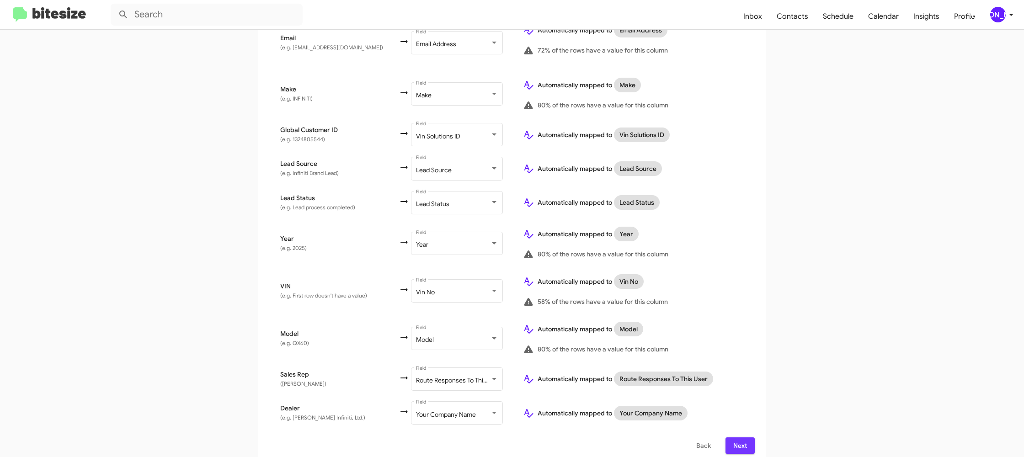
click at [745, 439] on span "Next" at bounding box center [739, 445] width 15 height 16
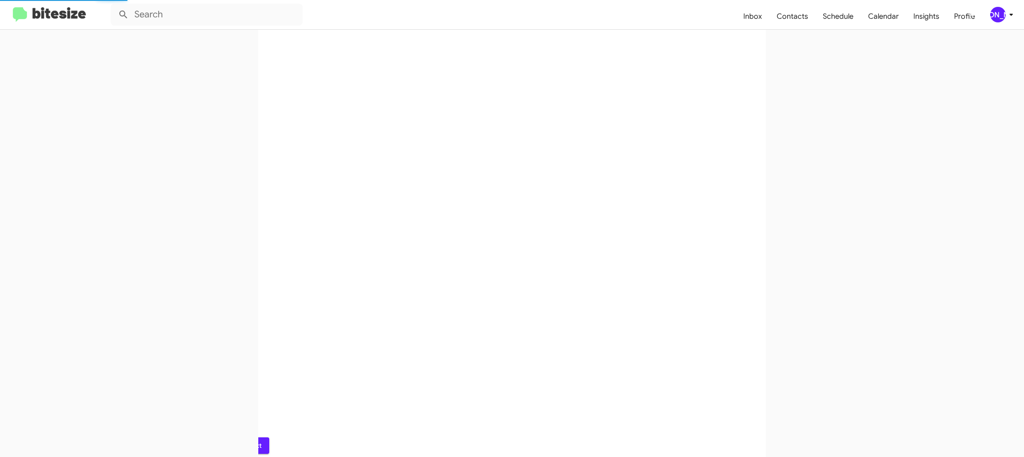
scroll to position [0, 0]
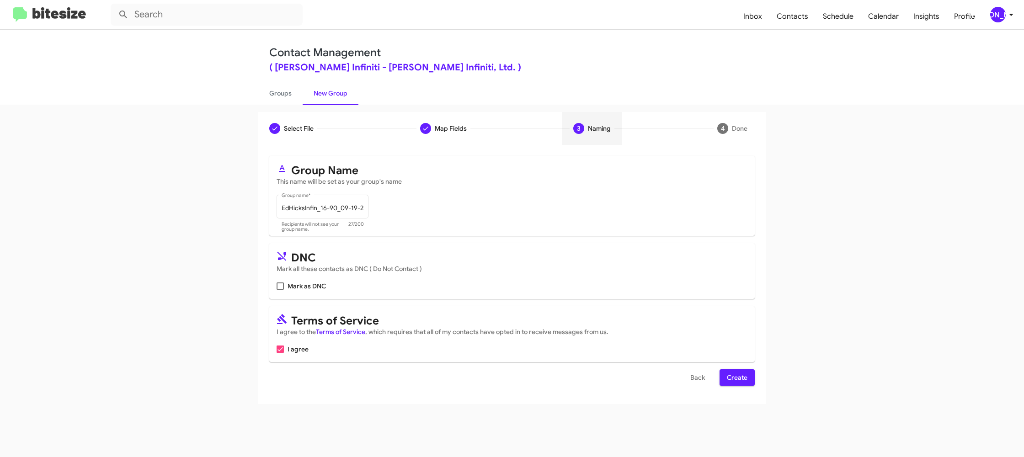
click at [728, 379] on span "Create" at bounding box center [737, 377] width 21 height 16
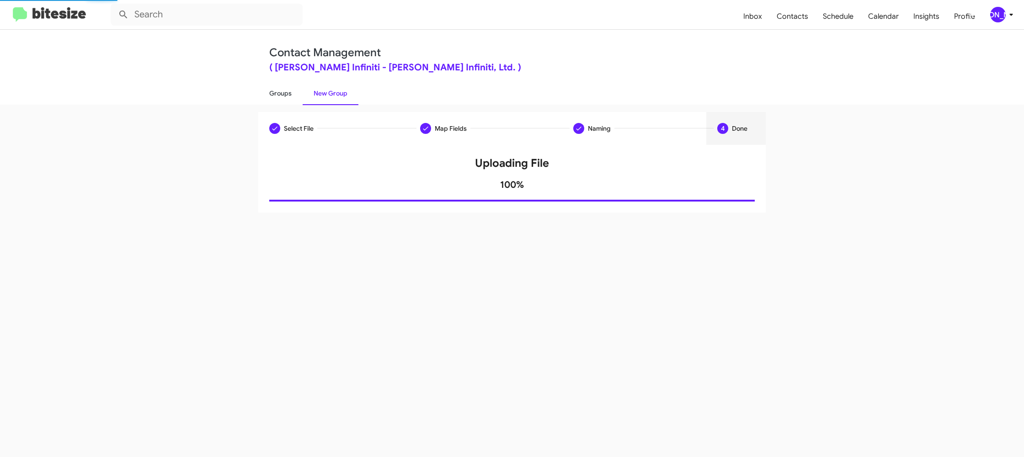
click at [281, 93] on link "Groups" at bounding box center [280, 93] width 44 height 24
type input "in:groups"
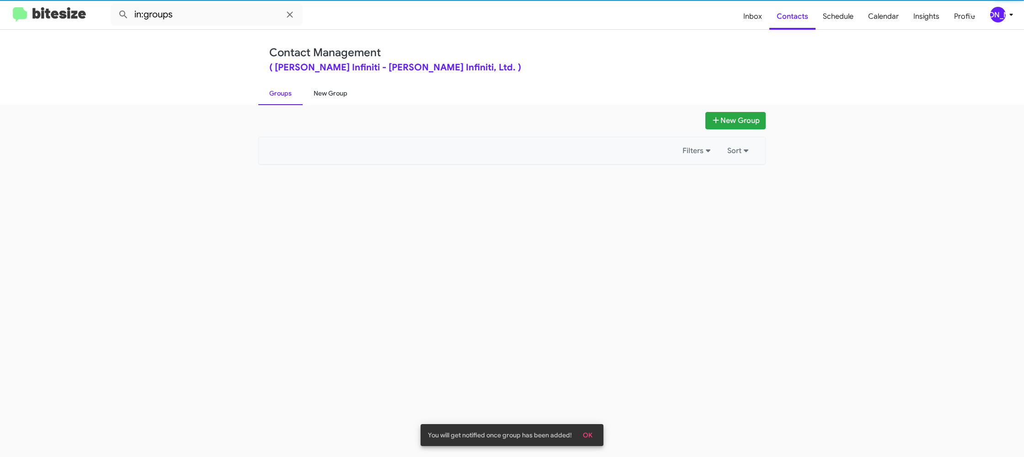
drag, startPoint x: 281, startPoint y: 93, endPoint x: 331, endPoint y: 90, distance: 50.3
click at [282, 93] on link "Groups" at bounding box center [280, 93] width 44 height 24
click at [331, 90] on link "New Group" at bounding box center [330, 93] width 56 height 24
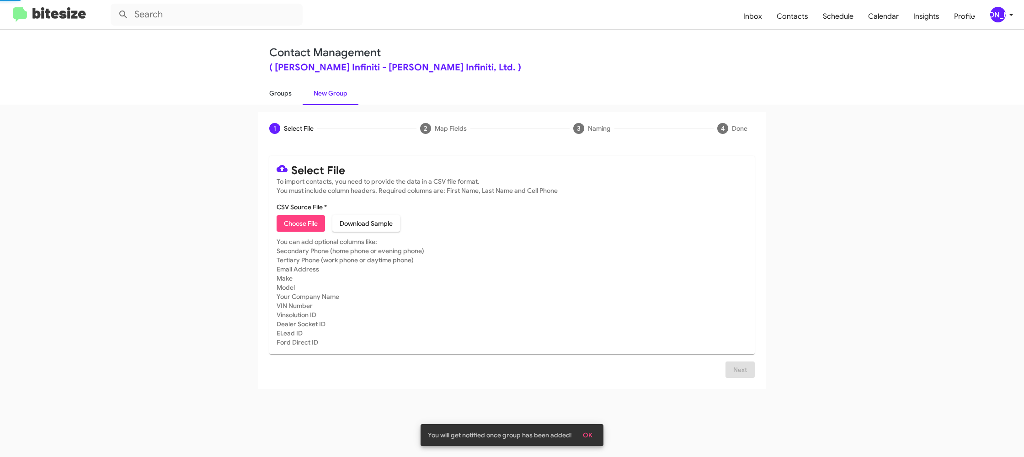
click at [278, 91] on link "Groups" at bounding box center [280, 93] width 44 height 24
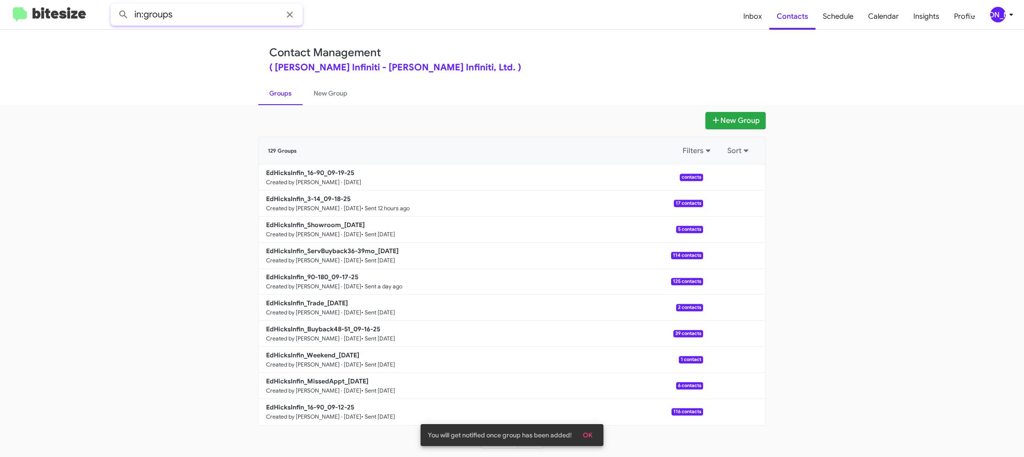
click at [231, 16] on input "in:groups" at bounding box center [207, 15] width 192 height 22
type input "in:groups 16-"
click at [114, 5] on button at bounding box center [123, 14] width 18 height 18
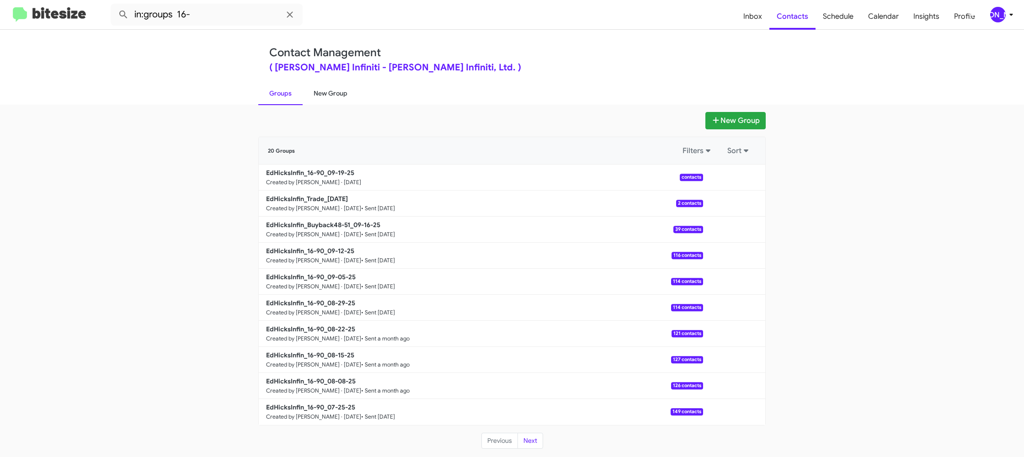
click at [333, 94] on link "New Group" at bounding box center [330, 93] width 56 height 24
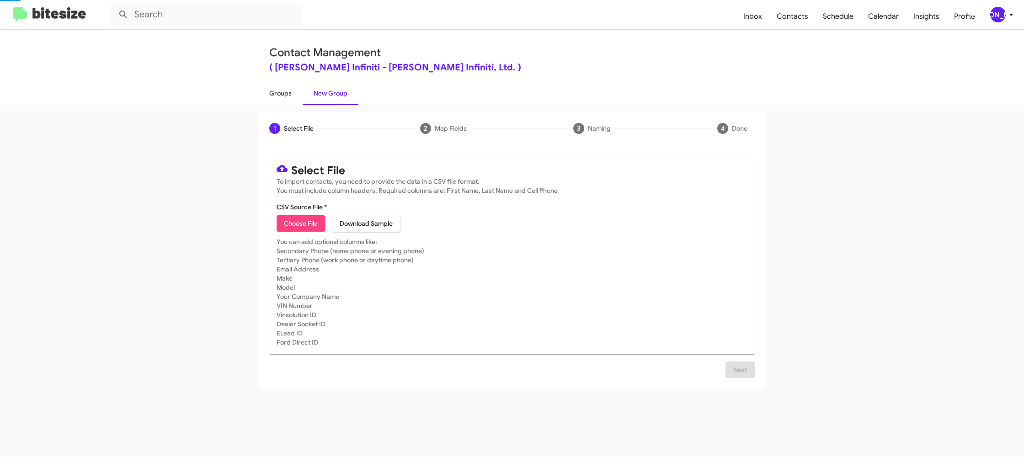
click at [292, 93] on link "Groups" at bounding box center [280, 93] width 44 height 24
type input "in:groups"
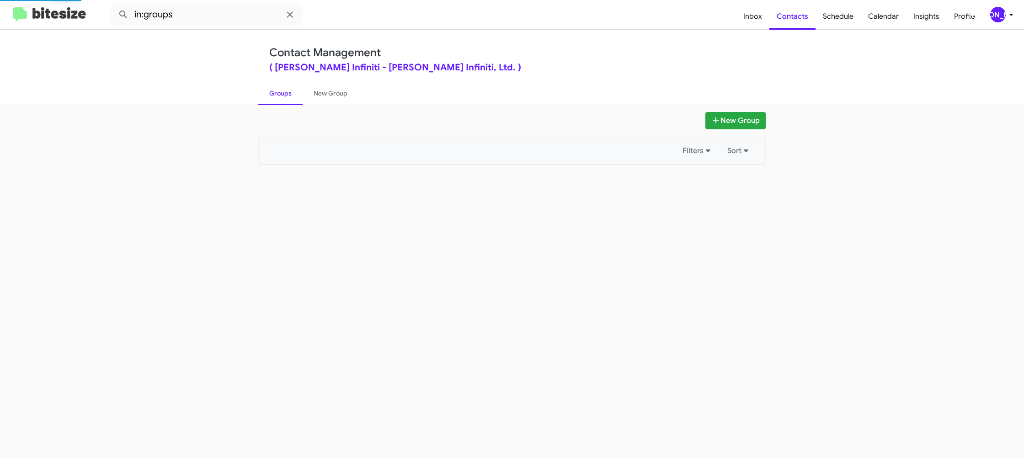
click at [292, 93] on link "Groups" at bounding box center [280, 93] width 44 height 24
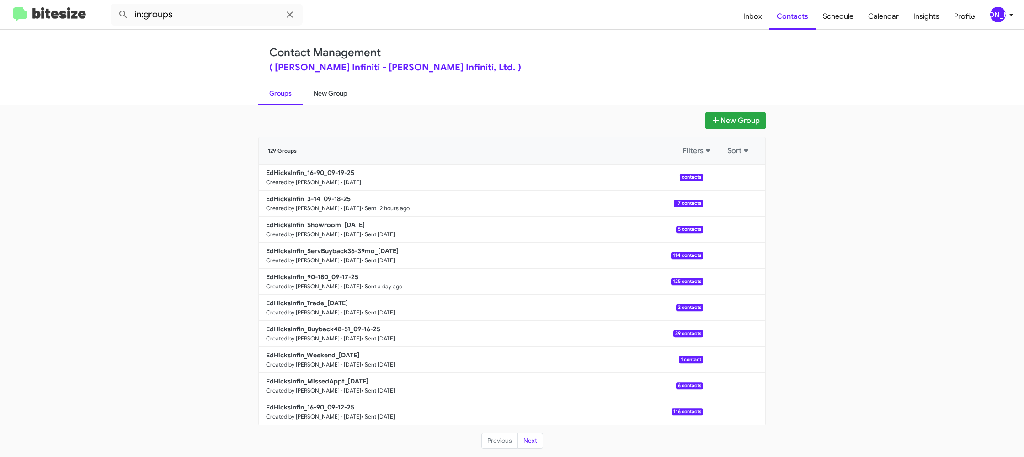
click at [329, 101] on link "New Group" at bounding box center [330, 93] width 56 height 24
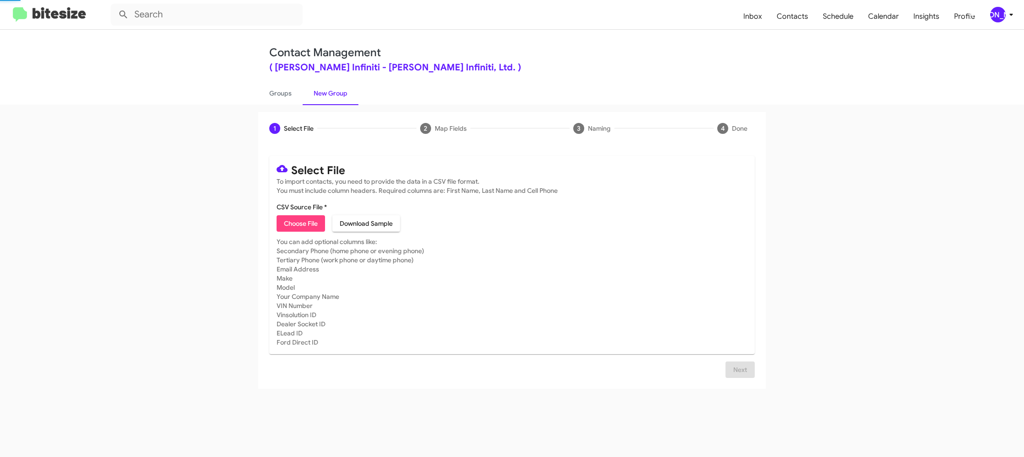
click at [329, 101] on link "New Group" at bounding box center [330, 93] width 56 height 24
drag, startPoint x: 329, startPoint y: 101, endPoint x: 323, endPoint y: 101, distance: 5.5
click at [329, 101] on link "New Group" at bounding box center [330, 93] width 56 height 24
click at [263, 98] on link "Groups" at bounding box center [280, 93] width 44 height 24
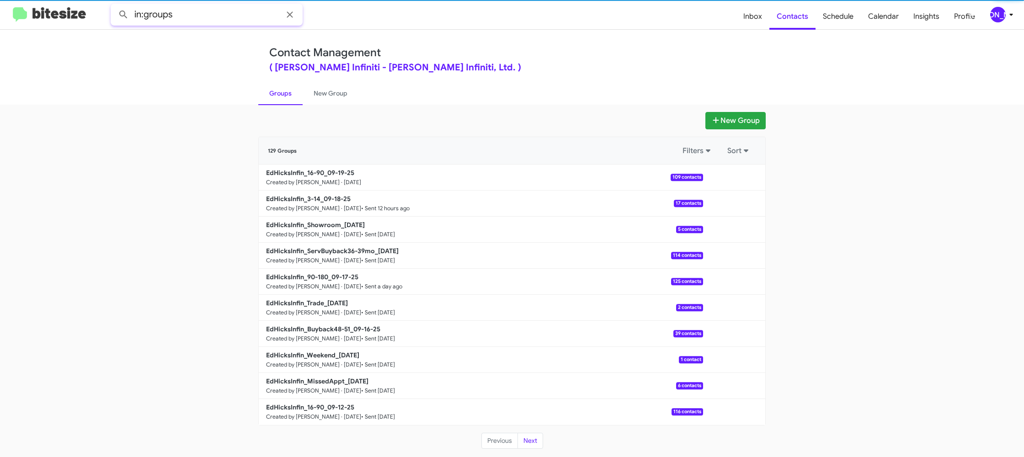
click at [210, 16] on input "in:groups" at bounding box center [207, 15] width 192 height 22
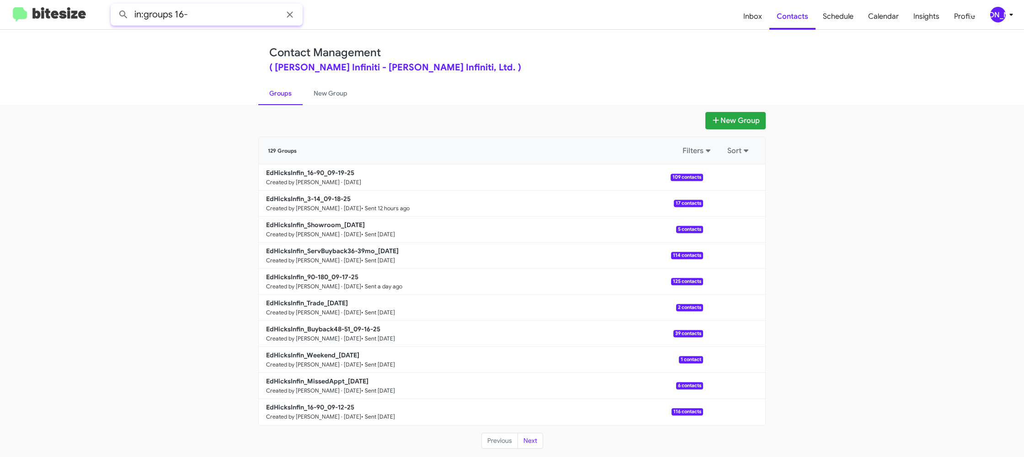
type input "in:groups 16-"
click at [114, 5] on button at bounding box center [123, 14] width 18 height 18
drag, startPoint x: 332, startPoint y: 93, endPoint x: 298, endPoint y: 94, distance: 33.8
click at [332, 93] on link "New Group" at bounding box center [330, 93] width 56 height 24
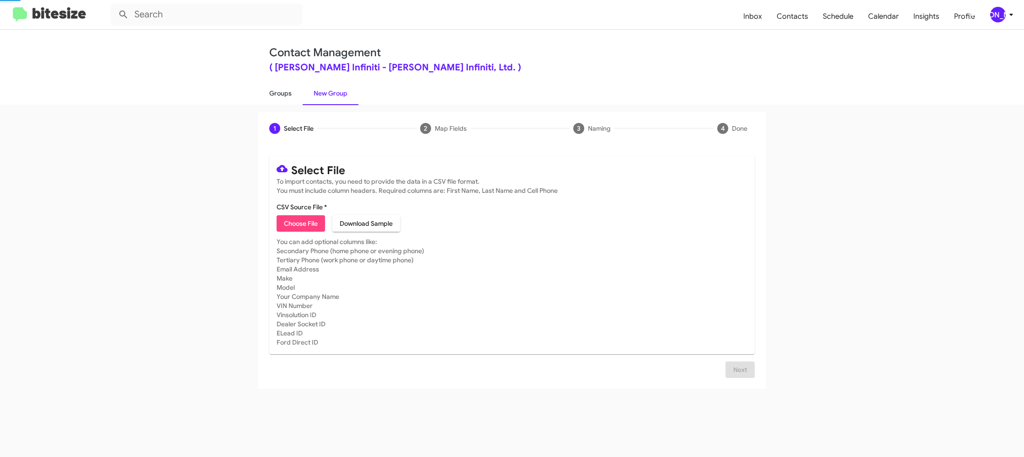
click at [293, 94] on link "Groups" at bounding box center [280, 93] width 44 height 24
type input "in:groups"
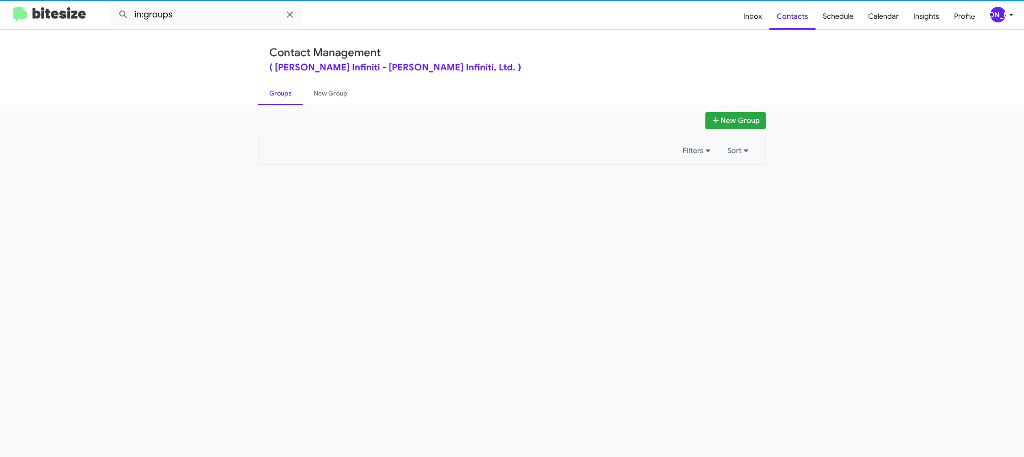
click at [293, 94] on link "Groups" at bounding box center [280, 93] width 44 height 24
drag, startPoint x: 293, startPoint y: 94, endPoint x: 565, endPoint y: 163, distance: 280.2
click at [296, 92] on link "Groups" at bounding box center [280, 93] width 44 height 24
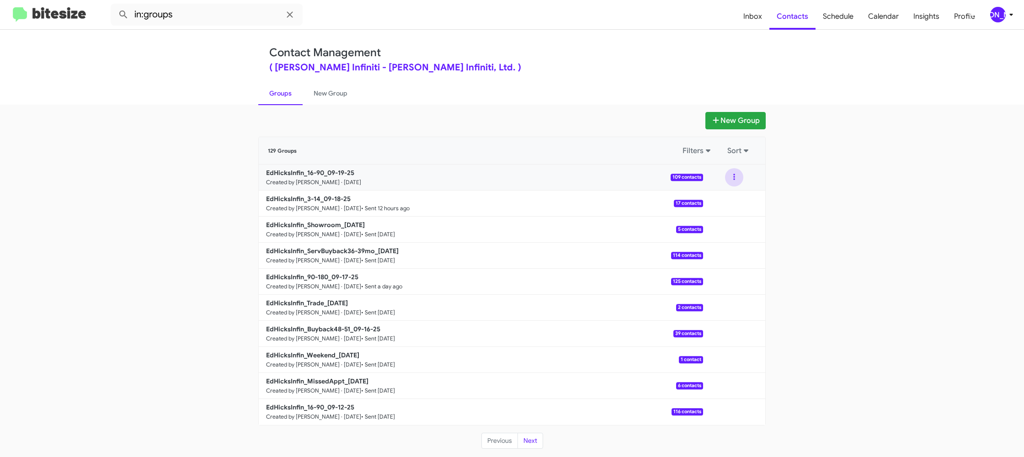
drag, startPoint x: 739, startPoint y: 179, endPoint x: 735, endPoint y: 186, distance: 8.8
click at [739, 179] on button at bounding box center [734, 177] width 18 height 18
click at [724, 197] on button "View contacts" at bounding box center [706, 202] width 73 height 22
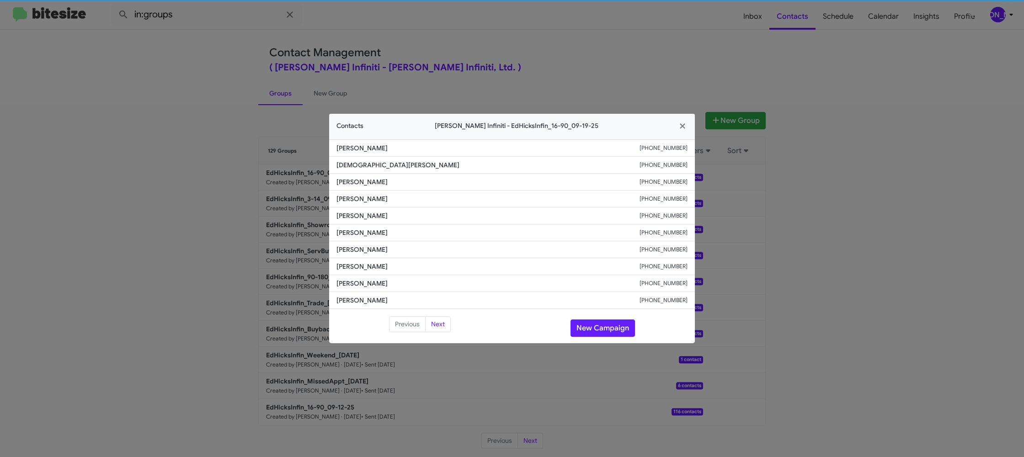
click at [365, 235] on span "Grace Moren" at bounding box center [487, 232] width 303 height 9
click at [605, 326] on button "New Campaign" at bounding box center [602, 327] width 64 height 17
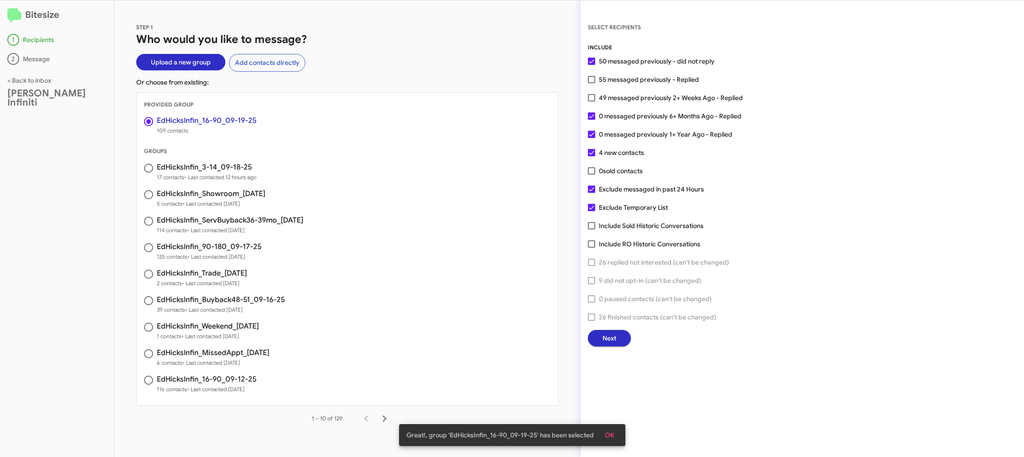
click at [620, 339] on button "Next" at bounding box center [609, 338] width 43 height 16
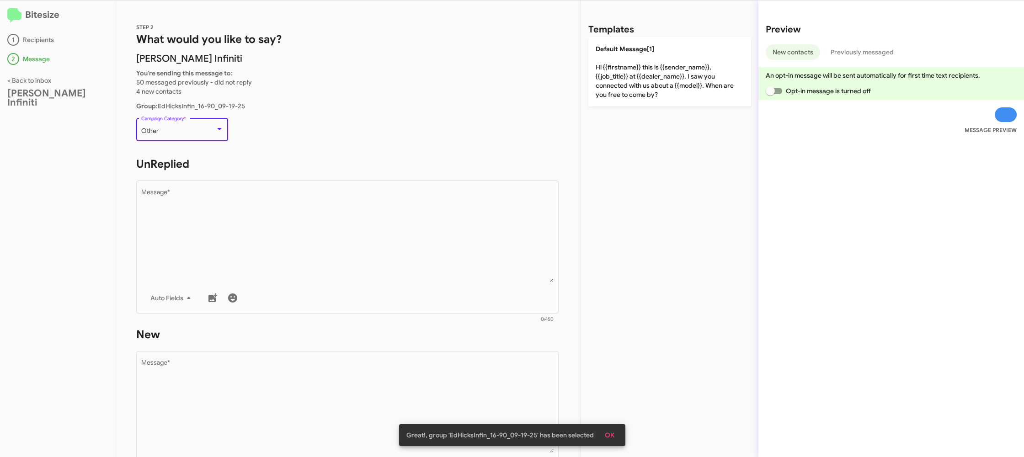
click at [201, 129] on div "Other" at bounding box center [178, 130] width 74 height 7
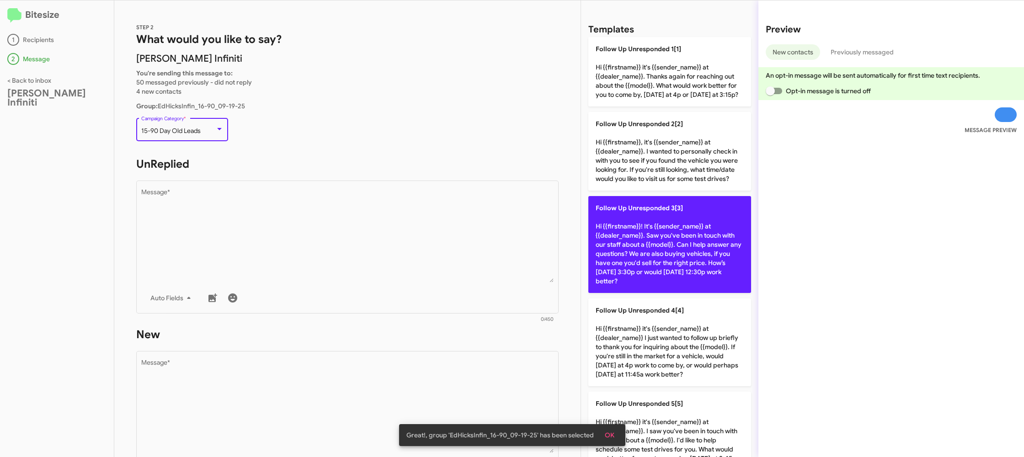
drag, startPoint x: 256, startPoint y: 199, endPoint x: 588, endPoint y: 284, distance: 342.4
click at [259, 200] on textarea "Message *" at bounding box center [347, 235] width 413 height 93
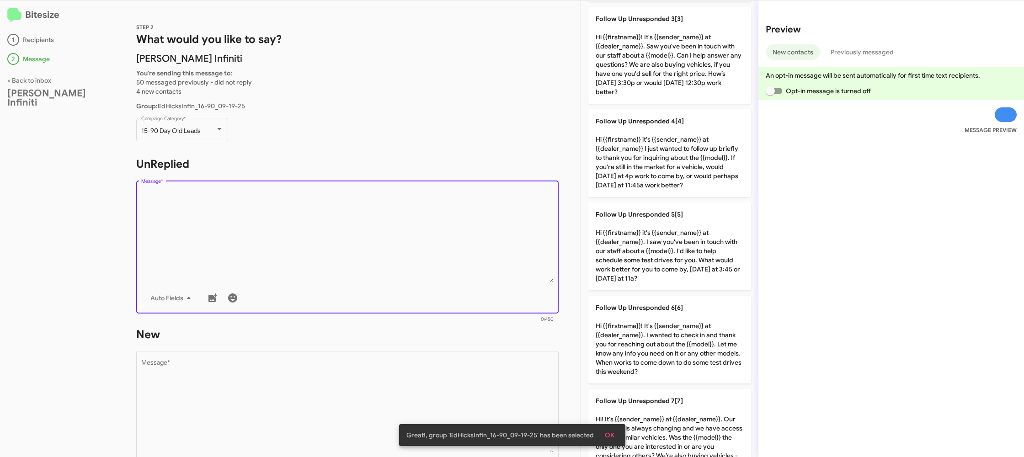
scroll to position [0, 0]
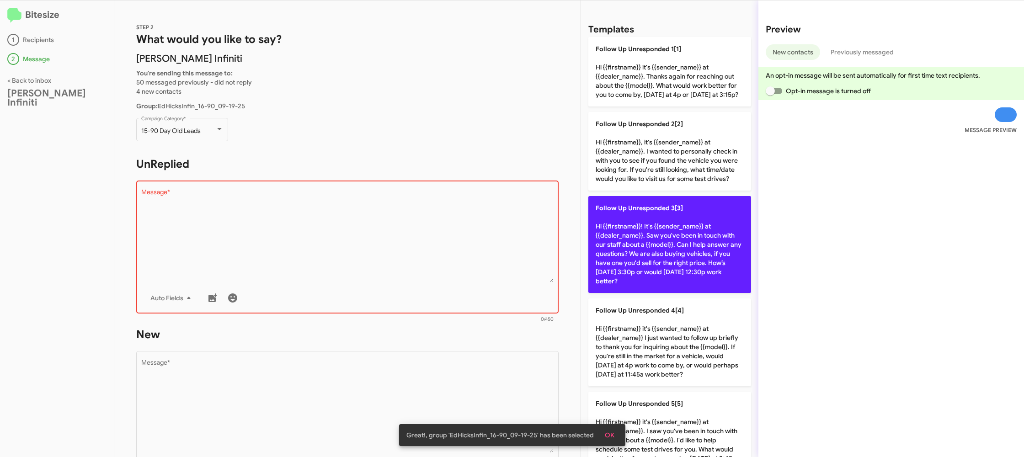
drag, startPoint x: 645, startPoint y: 253, endPoint x: 612, endPoint y: 261, distance: 33.9
click at [640, 252] on p "Follow Up Unresponded 3[3] Hi {{firstname}}! It's {{sender_name}} at {{dealer_n…" at bounding box center [669, 244] width 163 height 97
type textarea "Hi {{firstname}}! It's {{sender_name}} at {{dealer_name}}. Saw you've been in t…"
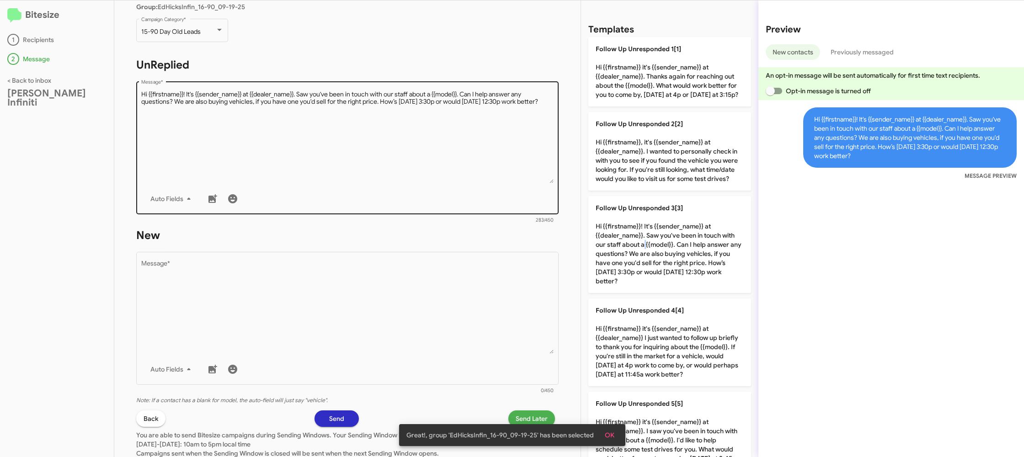
scroll to position [155, 0]
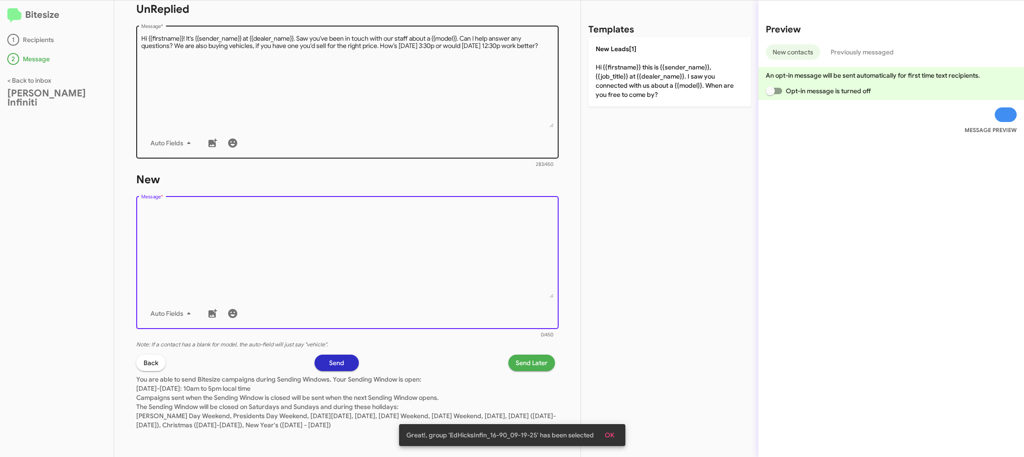
click at [358, 243] on textarea "Message *" at bounding box center [347, 251] width 413 height 93
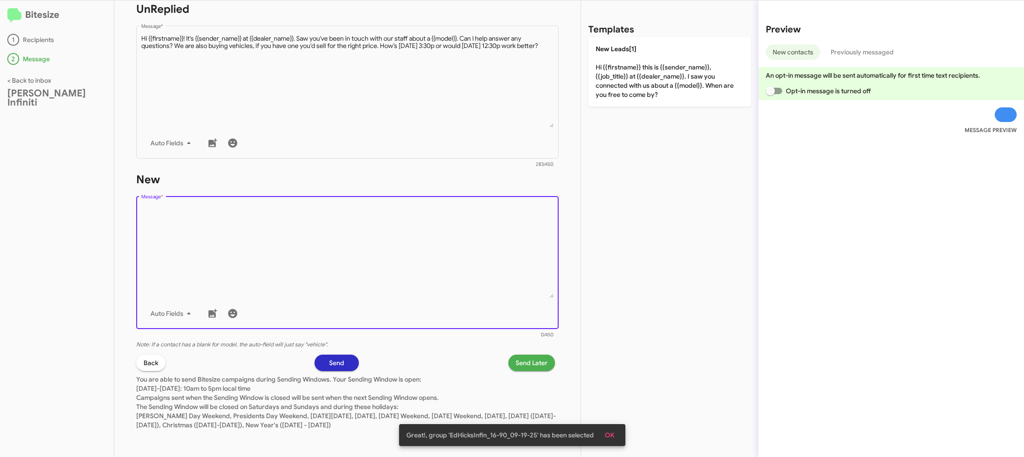
drag, startPoint x: 630, startPoint y: 97, endPoint x: 625, endPoint y: 103, distance: 7.9
click at [630, 97] on p "New Leads[1] Hi {{firstname}} this is {{sender_name}}, {{job_title}} at {{deale…" at bounding box center [669, 71] width 163 height 69
type textarea "Hi {{firstname}} this is {{sender_name}}, {{job_title}} at {{dealer_name}}. I s…"
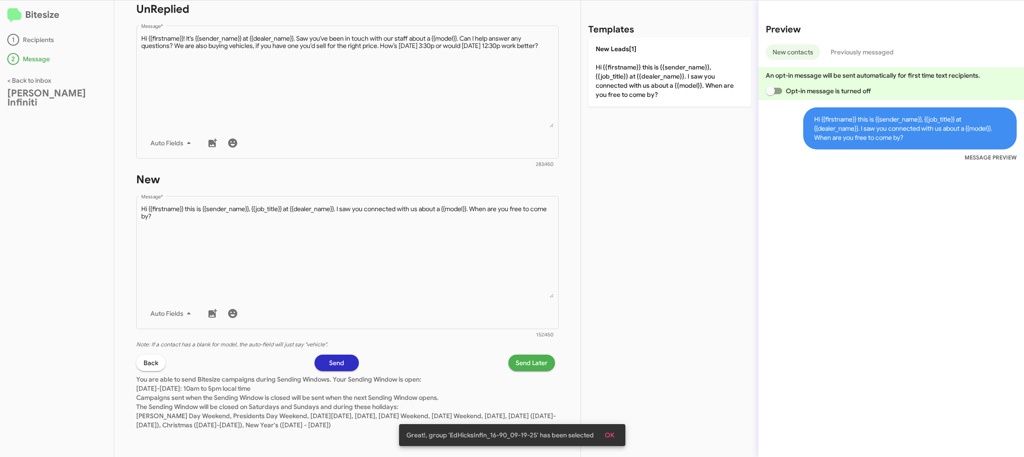
click at [530, 361] on span "Send Later" at bounding box center [531, 363] width 32 height 16
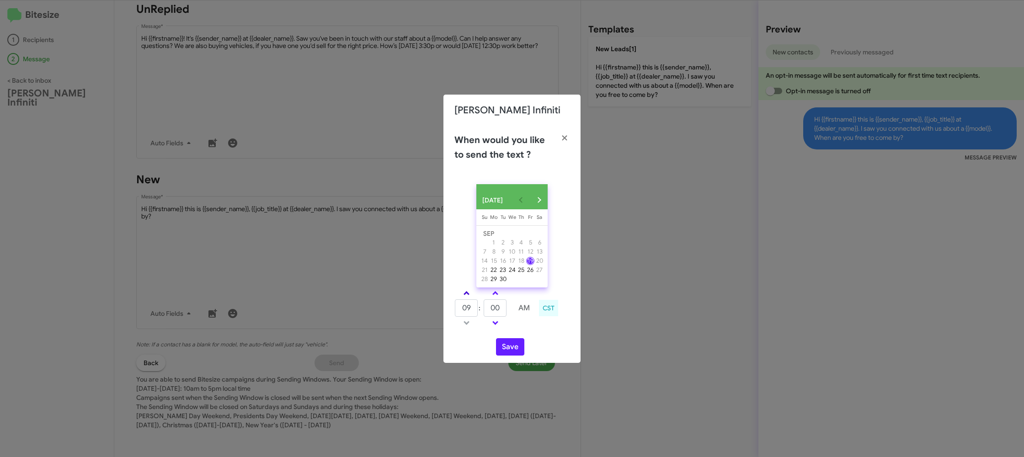
click at [468, 296] on link at bounding box center [466, 293] width 16 height 11
type input "10"
click at [496, 307] on input "00" at bounding box center [494, 307] width 23 height 17
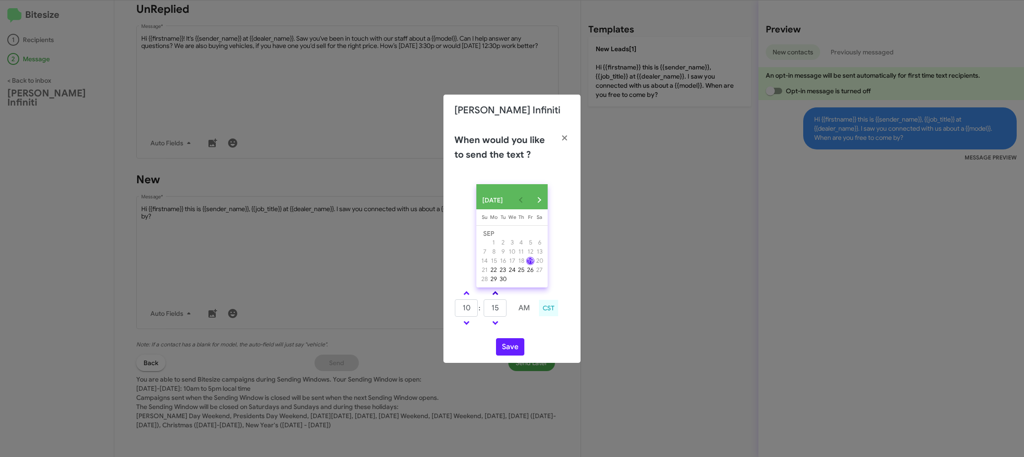
click at [496, 298] on link at bounding box center [495, 293] width 16 height 11
type input "25"
click at [512, 350] on button "Save" at bounding box center [510, 346] width 28 height 17
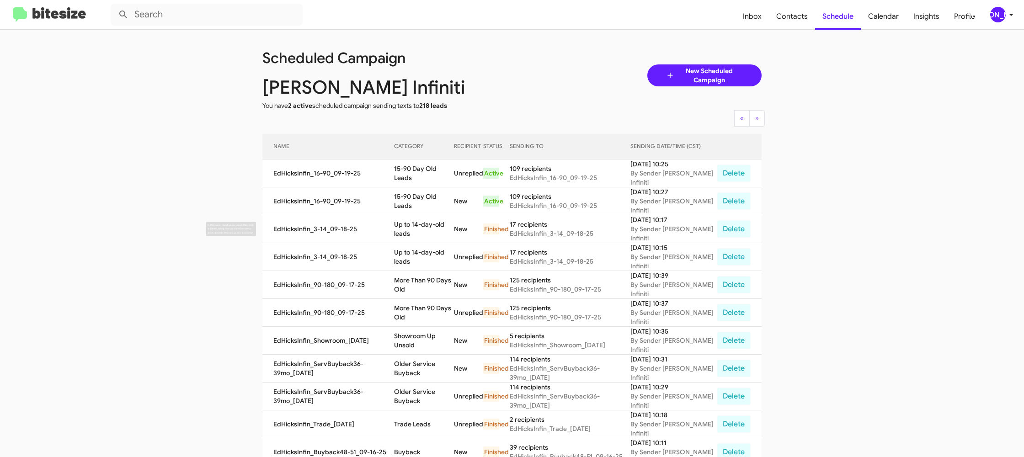
click at [440, 224] on td "Up to 14-day-old leads" at bounding box center [424, 229] width 60 height 28
click at [440, 223] on td "Up to 14-day-old leads" at bounding box center [424, 229] width 60 height 28
click at [439, 206] on td "15-90 Day Old Leads" at bounding box center [424, 201] width 60 height 28
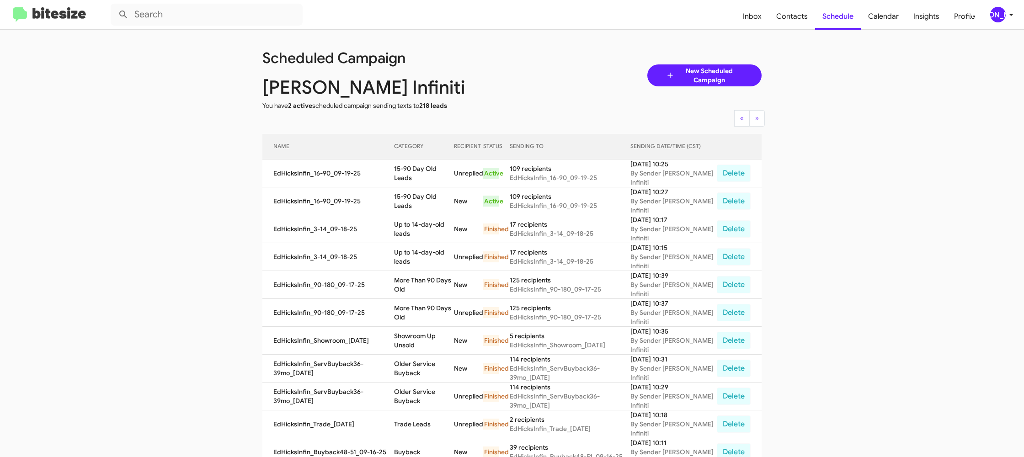
click at [439, 206] on td "15-90 Day Old Leads" at bounding box center [424, 201] width 60 height 28
copy td "15-90 Day Old Leads"
click at [1003, 16] on div "[PERSON_NAME]" at bounding box center [998, 15] width 16 height 16
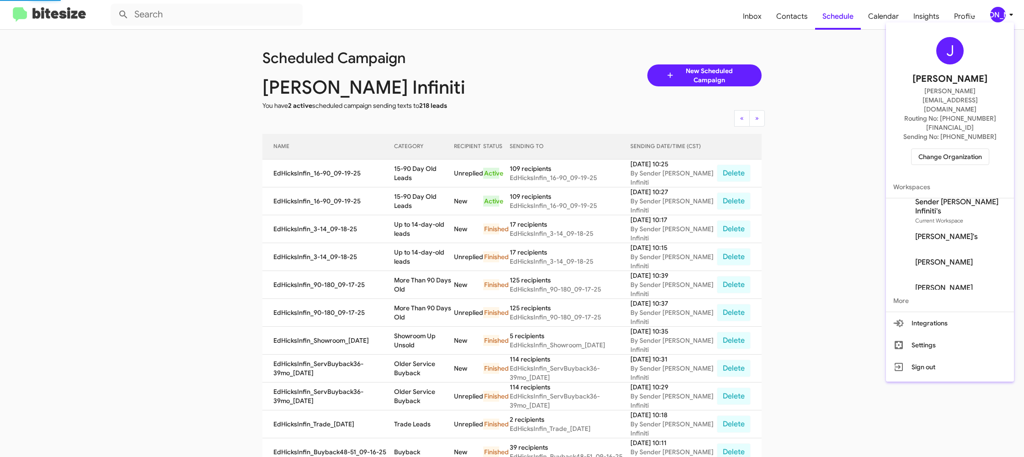
click at [942, 149] on span "Change Organization" at bounding box center [950, 157] width 64 height 16
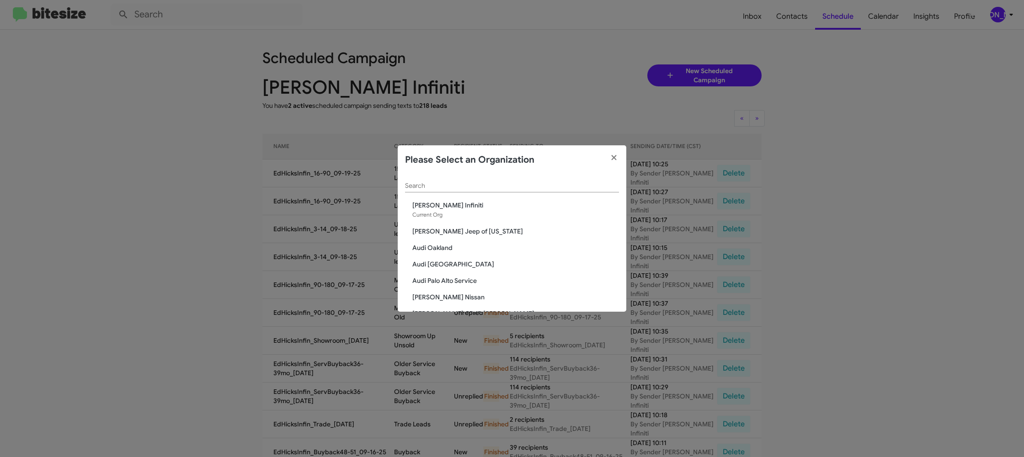
click at [417, 188] on input "Search" at bounding box center [512, 185] width 214 height 7
type input "ed"
drag, startPoint x: 446, startPoint y: 263, endPoint x: 273, endPoint y: 342, distance: 190.2
click at [445, 262] on span "Ed Hicks Nissan" at bounding box center [515, 264] width 207 height 9
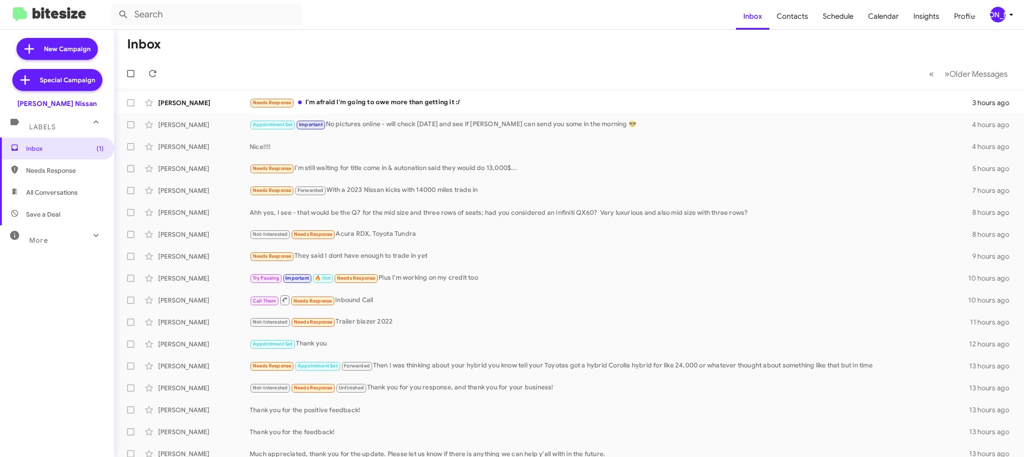
click at [1002, 22] on mat-toolbar "Inbox Contacts Schedule Calendar Insights Profile [PERSON_NAME]" at bounding box center [512, 14] width 1024 height 29
click at [1001, 14] on div "[PERSON_NAME]" at bounding box center [998, 15] width 16 height 16
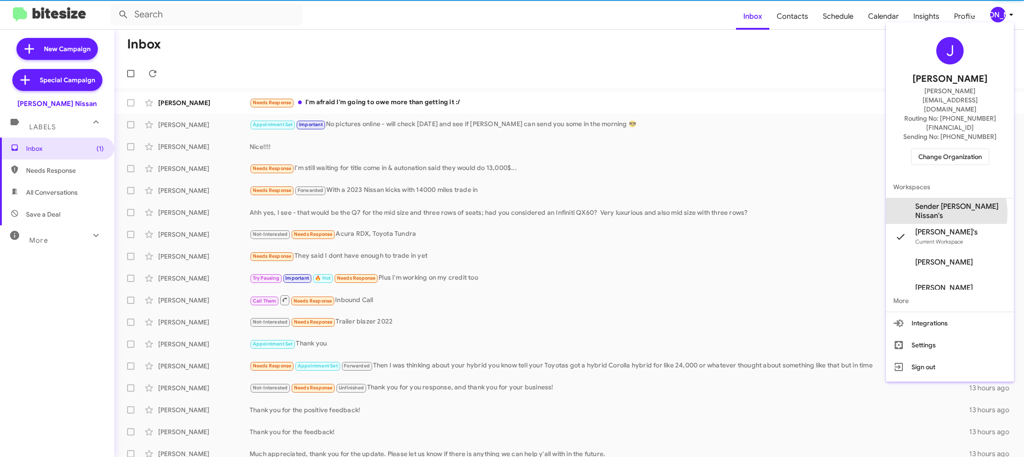
drag, startPoint x: 946, startPoint y: 186, endPoint x: 931, endPoint y: 145, distance: 43.5
click at [946, 202] on span "Sender [PERSON_NAME] Nissan's" at bounding box center [960, 211] width 91 height 18
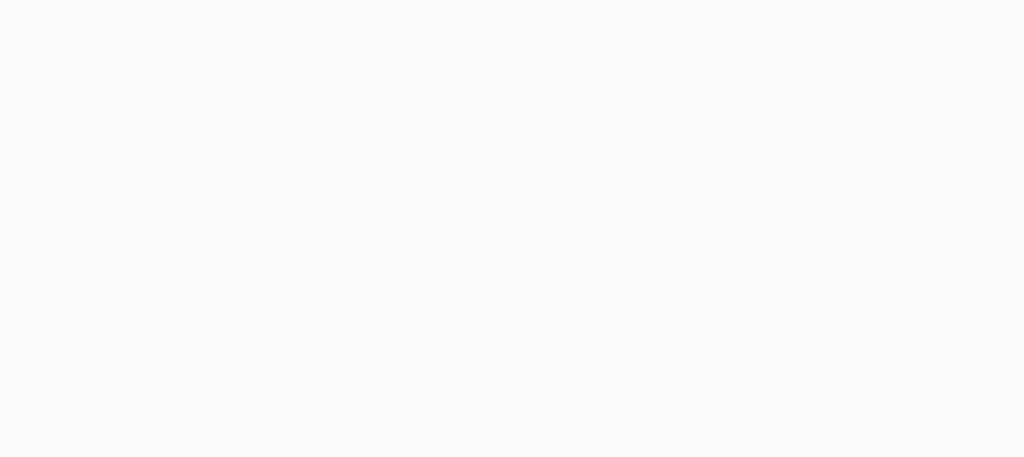
click at [789, 13] on body at bounding box center [512, 228] width 1024 height 457
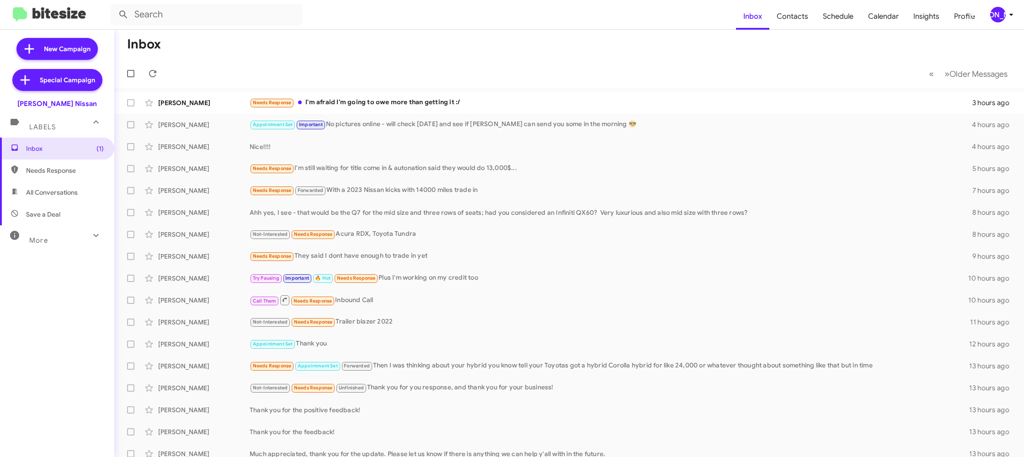
click at [998, 4] on mat-toolbar "Inbox Contacts Schedule Calendar Insights Profile [PERSON_NAME]" at bounding box center [512, 14] width 1024 height 29
click at [993, 19] on div "[PERSON_NAME]" at bounding box center [998, 15] width 16 height 16
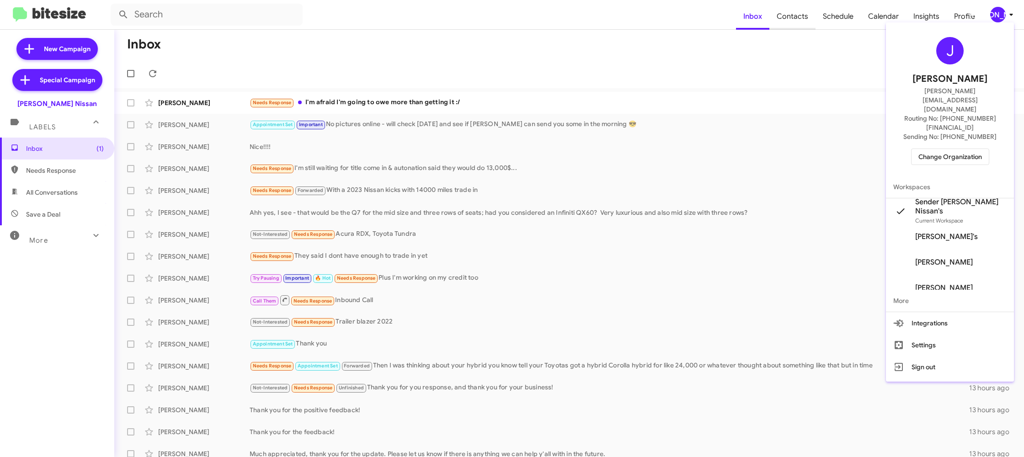
drag, startPoint x: 791, startPoint y: 42, endPoint x: 784, endPoint y: 21, distance: 23.1
click at [787, 35] on div at bounding box center [512, 228] width 1024 height 457
click at [785, 18] on span "Contacts" at bounding box center [792, 16] width 46 height 27
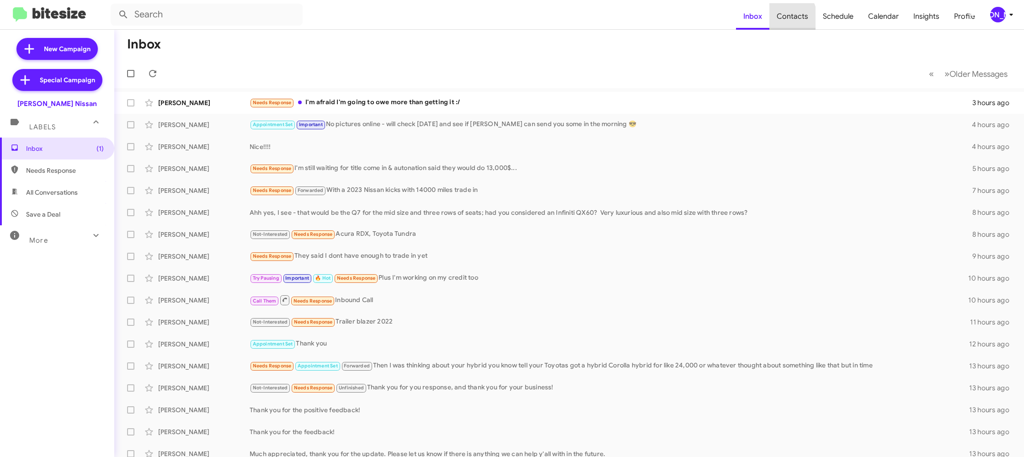
click at [785, 18] on span "Contacts" at bounding box center [792, 16] width 46 height 27
drag, startPoint x: 785, startPoint y: 18, endPoint x: 732, endPoint y: 3, distance: 54.7
click at [772, 14] on span "Contacts" at bounding box center [792, 16] width 46 height 27
type input "in:groups"
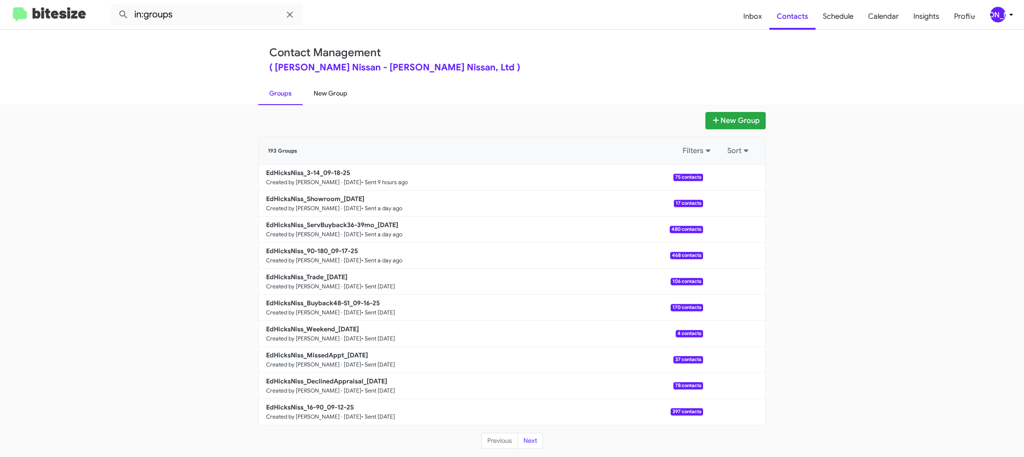
click at [336, 92] on link "New Group" at bounding box center [330, 93] width 56 height 24
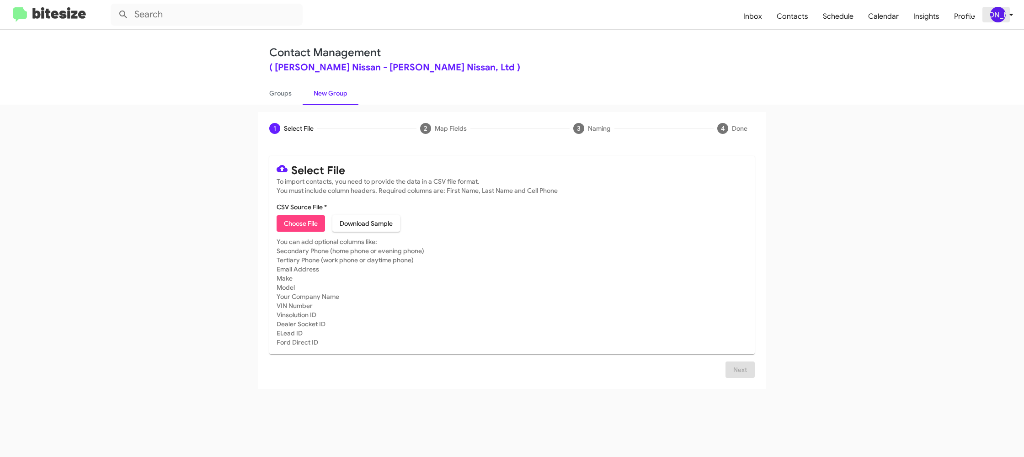
click at [1004, 15] on div "[PERSON_NAME]" at bounding box center [998, 15] width 16 height 16
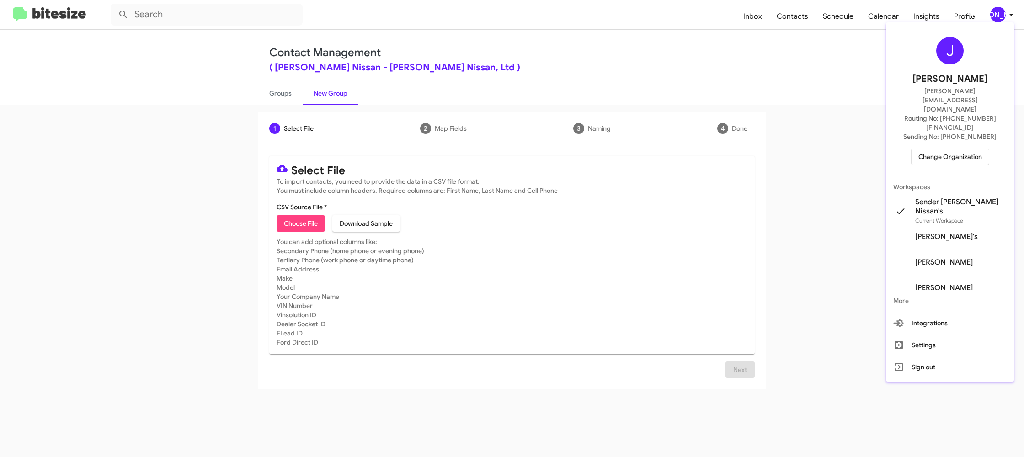
click at [1004, 15] on div at bounding box center [512, 228] width 1024 height 457
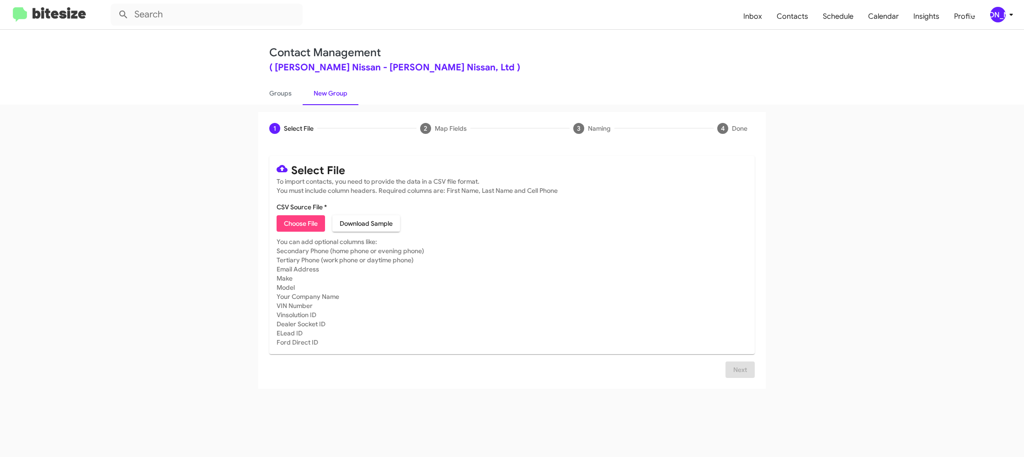
click at [299, 224] on span "Choose File" at bounding box center [301, 223] width 34 height 16
type input "EdHicksNiss_16-90_09-19-25"
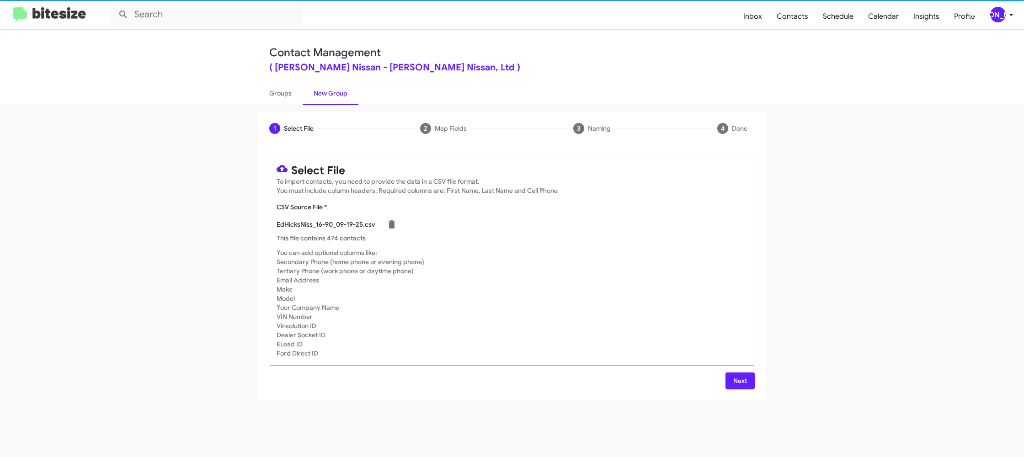
click at [539, 227] on div "EdHicksNiss_16-90_09-19-25.csv" at bounding box center [511, 224] width 471 height 18
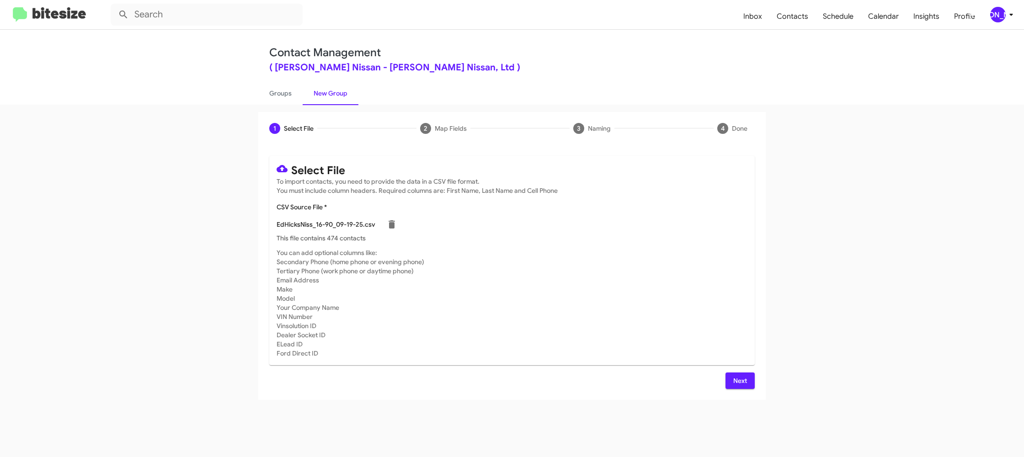
click at [739, 381] on span "Next" at bounding box center [739, 380] width 15 height 16
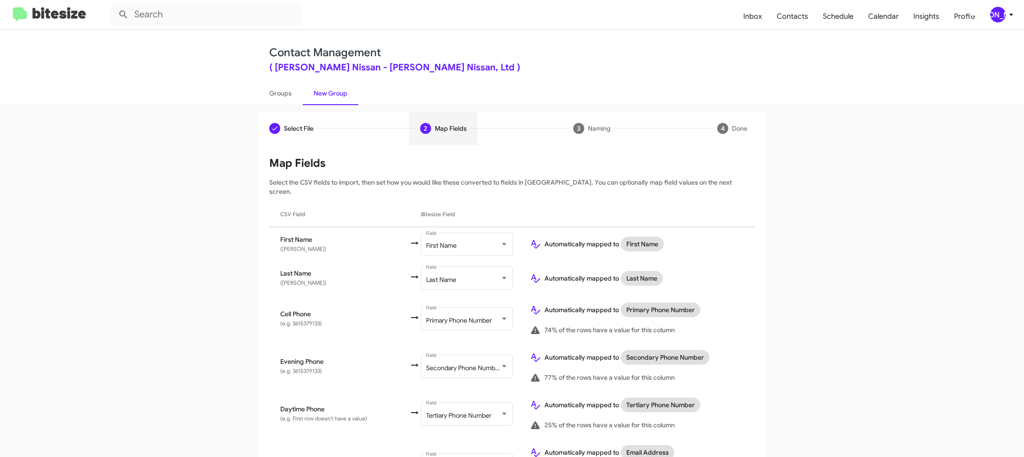
scroll to position [422, 0]
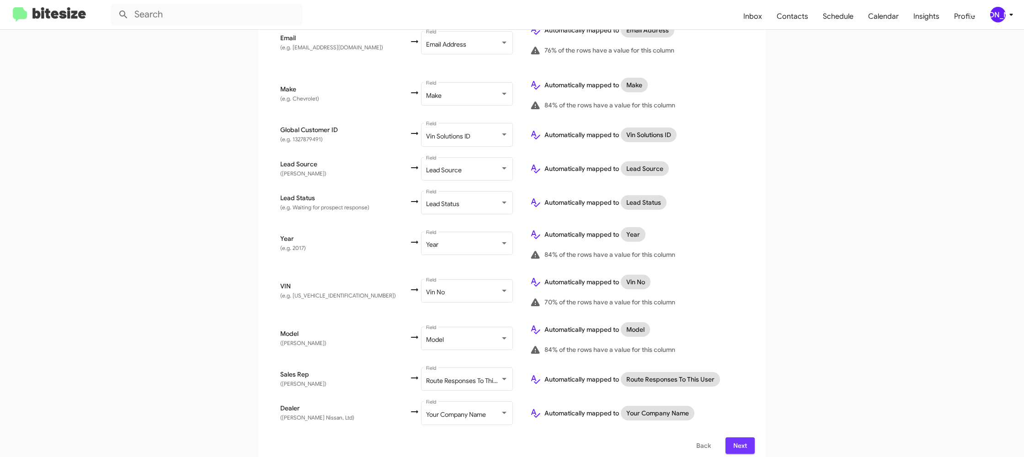
click at [733, 437] on span "Next" at bounding box center [739, 445] width 15 height 16
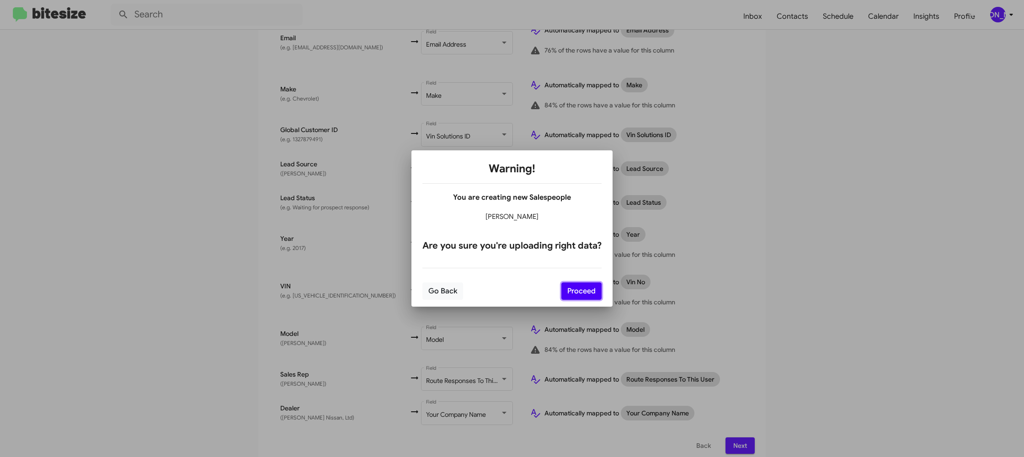
drag, startPoint x: 595, startPoint y: 290, endPoint x: 600, endPoint y: 292, distance: 5.5
click at [595, 290] on button "Proceed" at bounding box center [581, 290] width 40 height 17
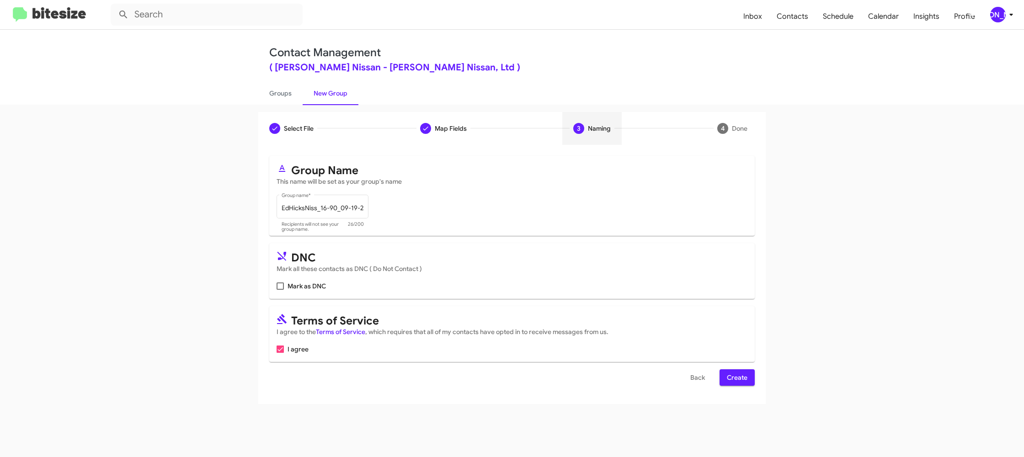
click at [726, 378] on button "Create" at bounding box center [736, 377] width 35 height 16
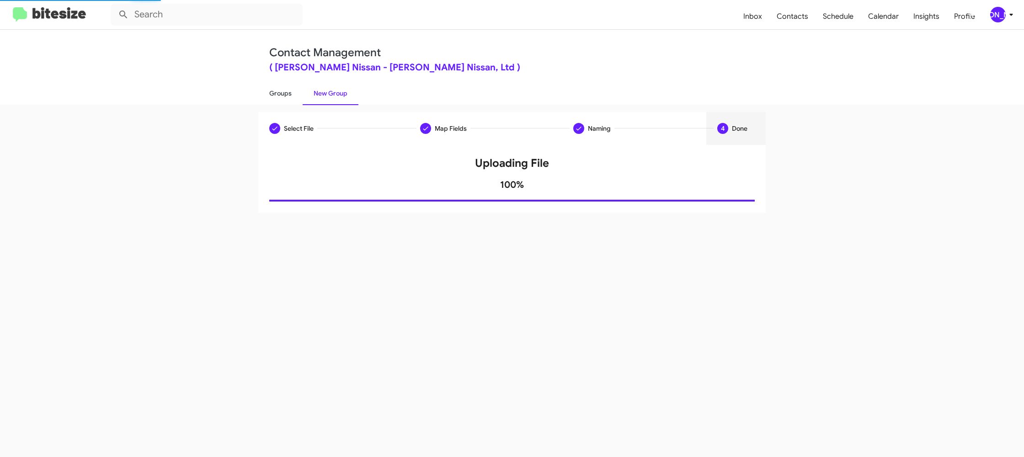
click at [279, 89] on link "Groups" at bounding box center [280, 93] width 44 height 24
type input "in:groups"
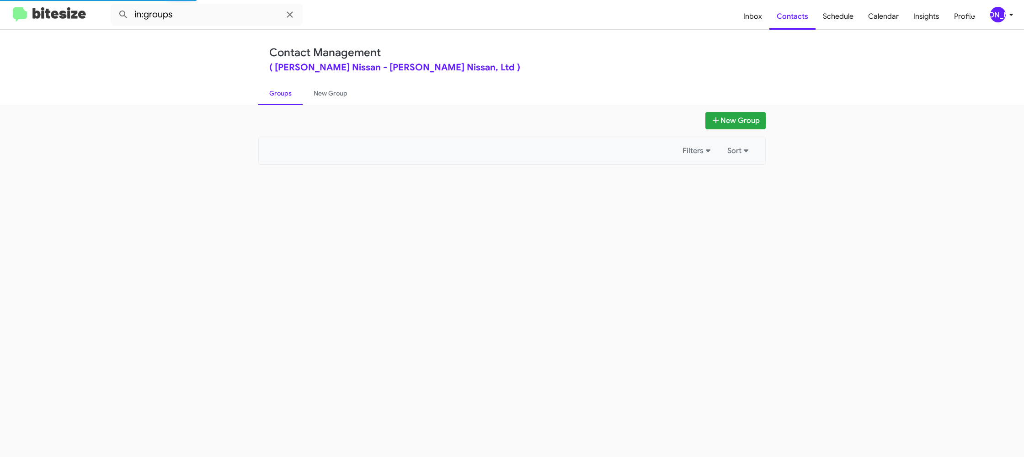
click at [279, 89] on link "Groups" at bounding box center [280, 93] width 44 height 24
click at [306, 89] on link "New Group" at bounding box center [330, 93] width 56 height 24
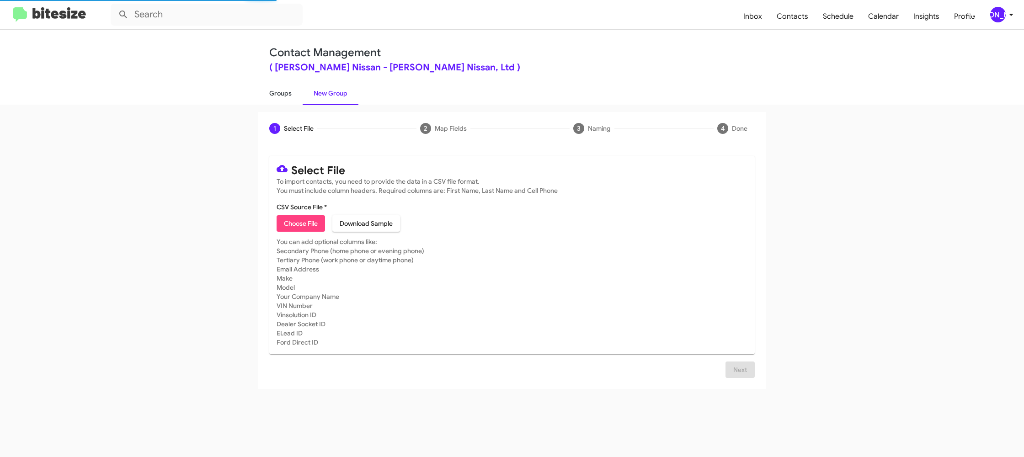
click at [276, 90] on link "Groups" at bounding box center [280, 93] width 44 height 24
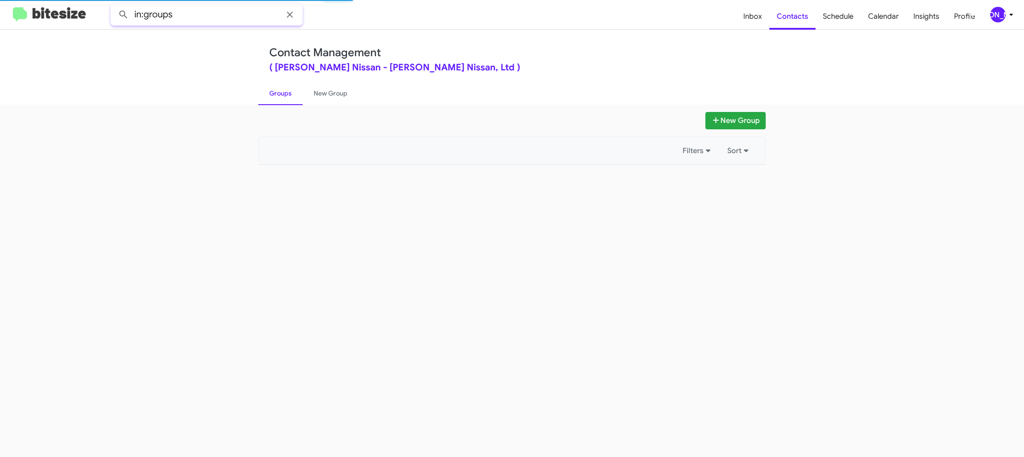
click at [215, 16] on input "in:groups" at bounding box center [207, 15] width 192 height 22
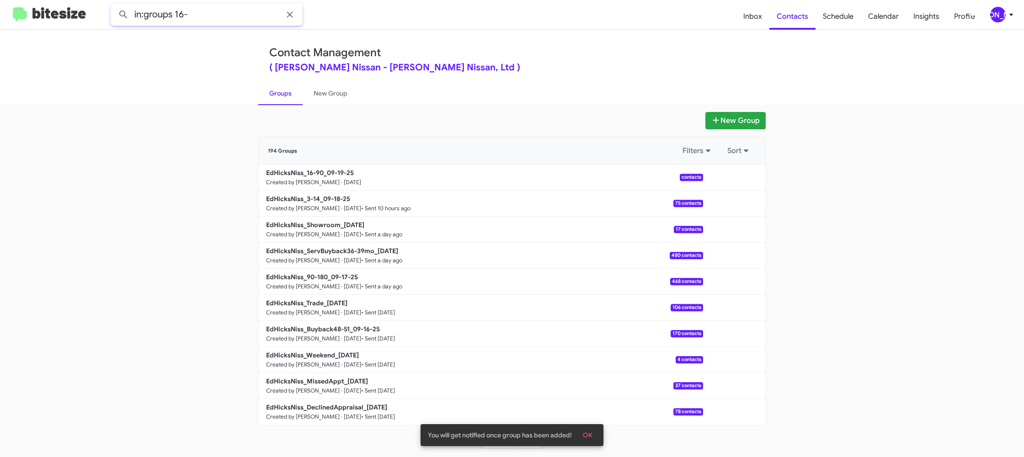
type input "in:groups 16-"
click at [114, 5] on button at bounding box center [123, 14] width 18 height 18
click at [333, 101] on link "New Group" at bounding box center [330, 93] width 56 height 24
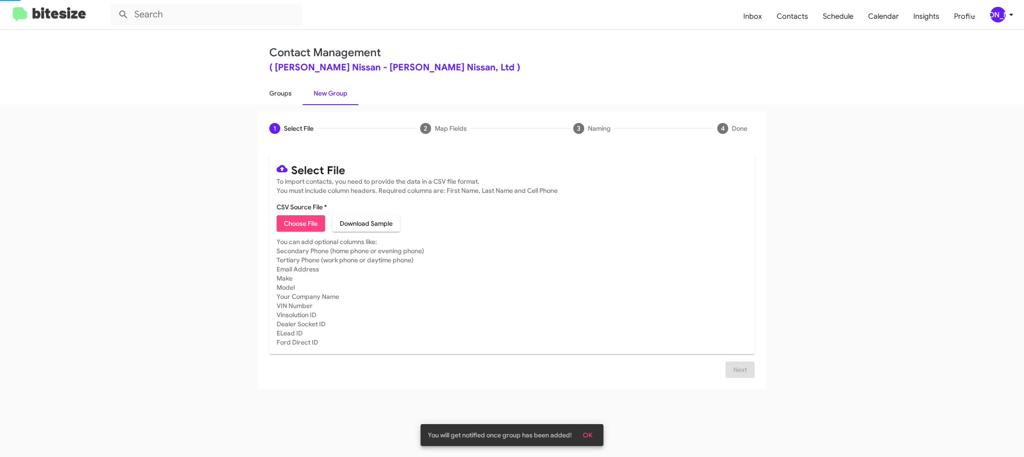
click at [294, 98] on link "Groups" at bounding box center [280, 93] width 44 height 24
type input "in:groups"
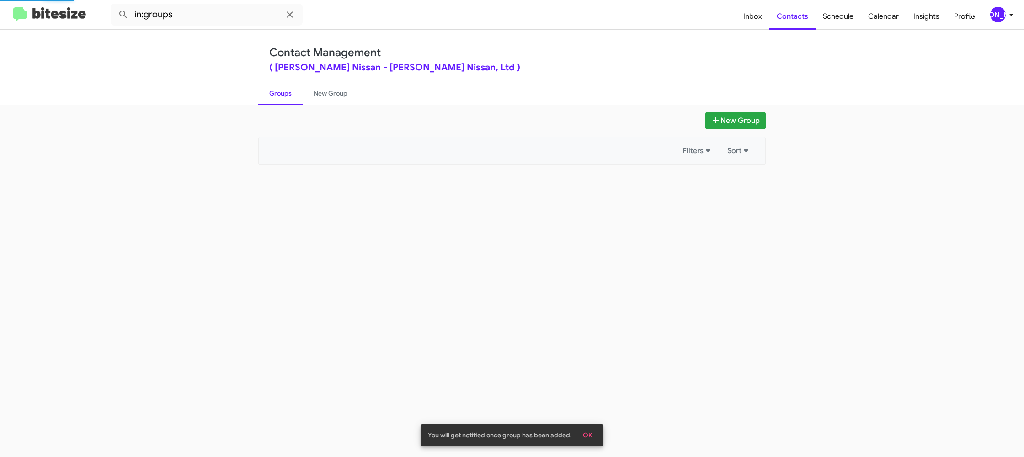
click at [294, 98] on link "Groups" at bounding box center [280, 93] width 44 height 24
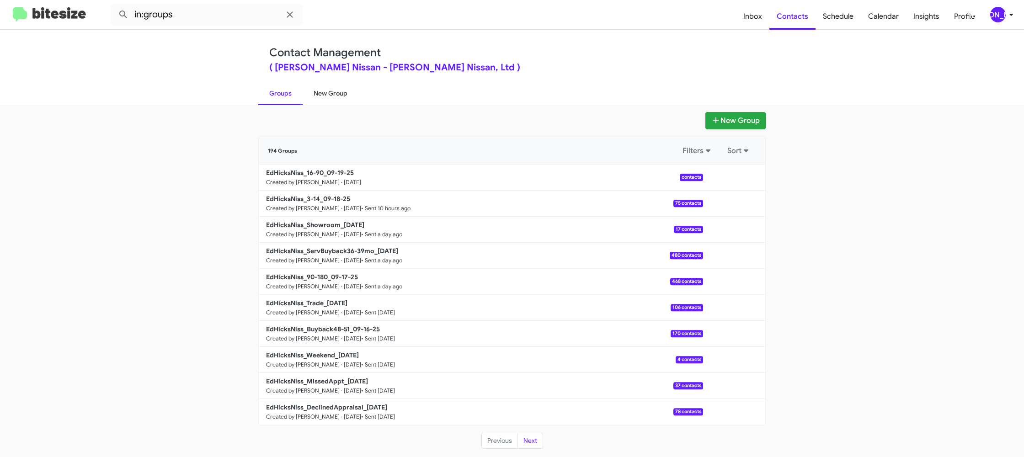
click at [336, 86] on link "New Group" at bounding box center [330, 93] width 56 height 24
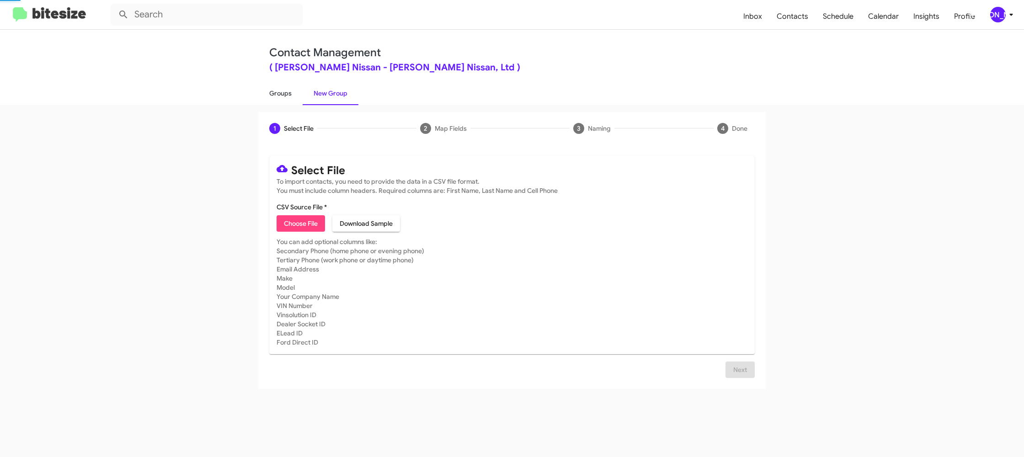
click at [278, 94] on link "Groups" at bounding box center [280, 93] width 44 height 24
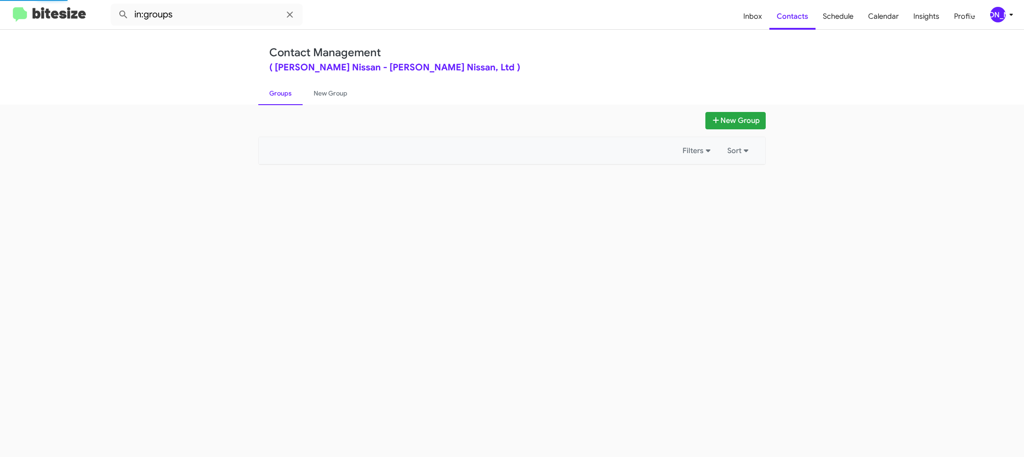
drag, startPoint x: 278, startPoint y: 94, endPoint x: 213, endPoint y: 48, distance: 79.0
click at [278, 94] on link "Groups" at bounding box center [280, 93] width 44 height 24
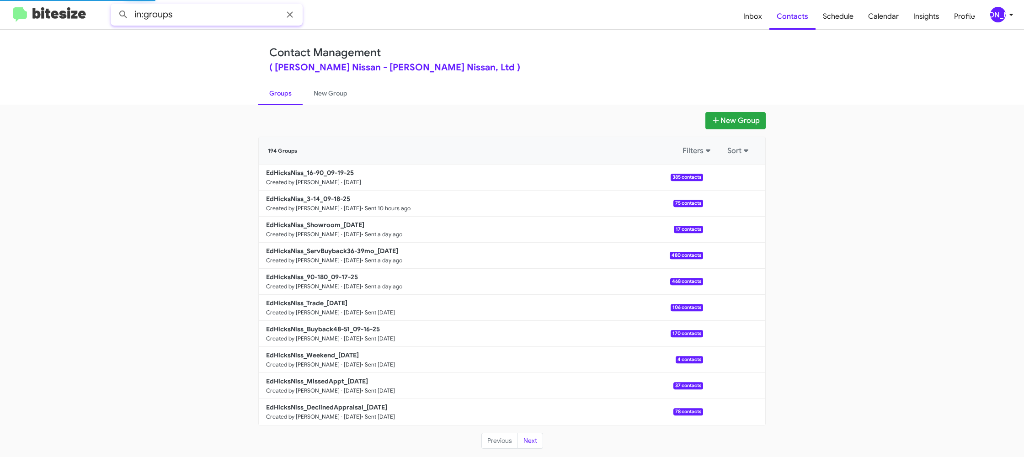
click at [205, 11] on input "in:groups" at bounding box center [207, 15] width 192 height 22
type input "in:groups 16-"
click at [114, 5] on button at bounding box center [123, 14] width 18 height 18
click at [328, 94] on link "New Group" at bounding box center [330, 93] width 56 height 24
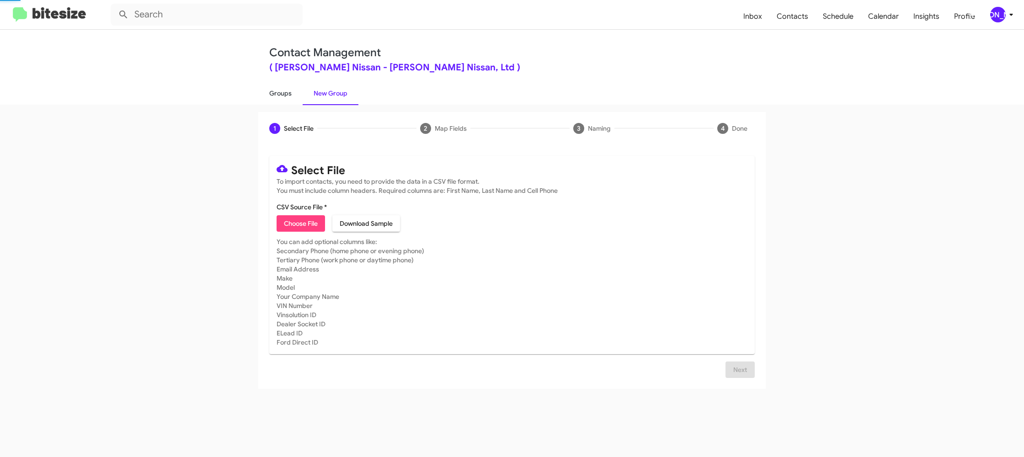
click at [281, 93] on link "Groups" at bounding box center [280, 93] width 44 height 24
type input "in:groups"
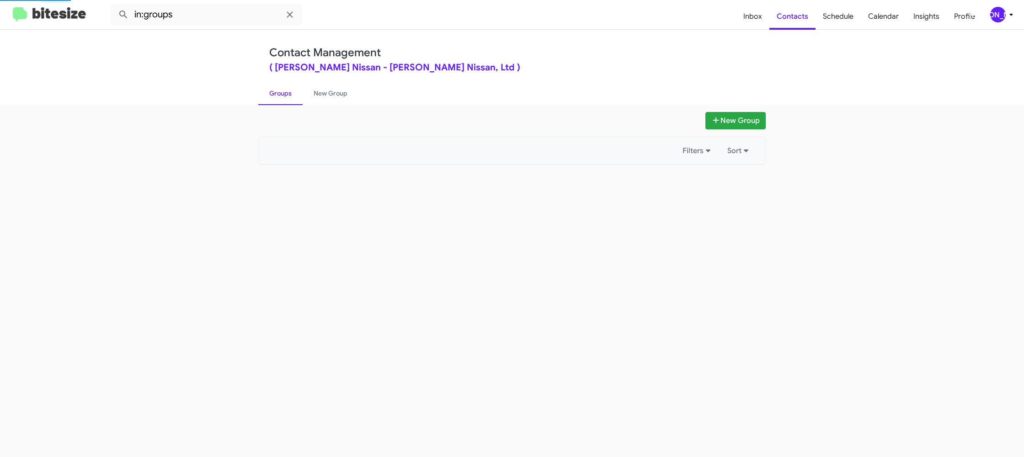
click at [281, 93] on link "Groups" at bounding box center [280, 93] width 44 height 24
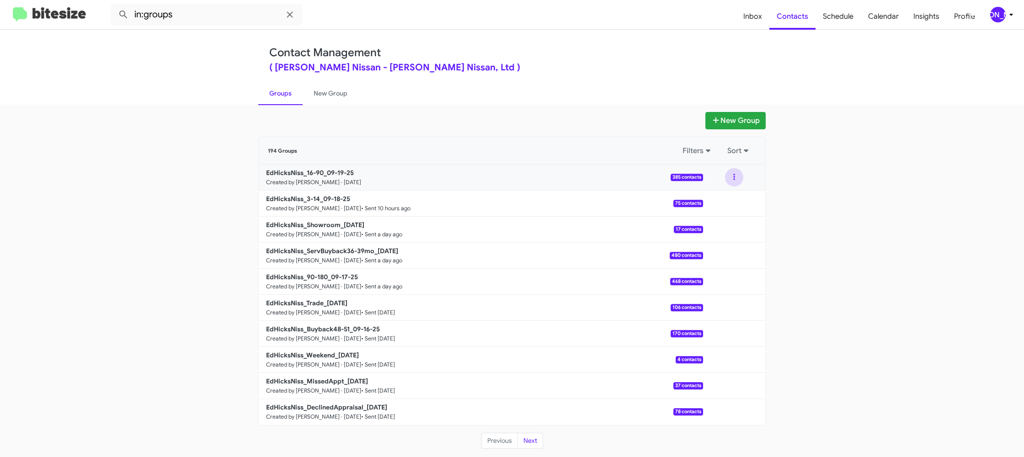
click at [733, 181] on button at bounding box center [734, 177] width 18 height 18
click at [727, 199] on button "View contacts" at bounding box center [706, 202] width 73 height 22
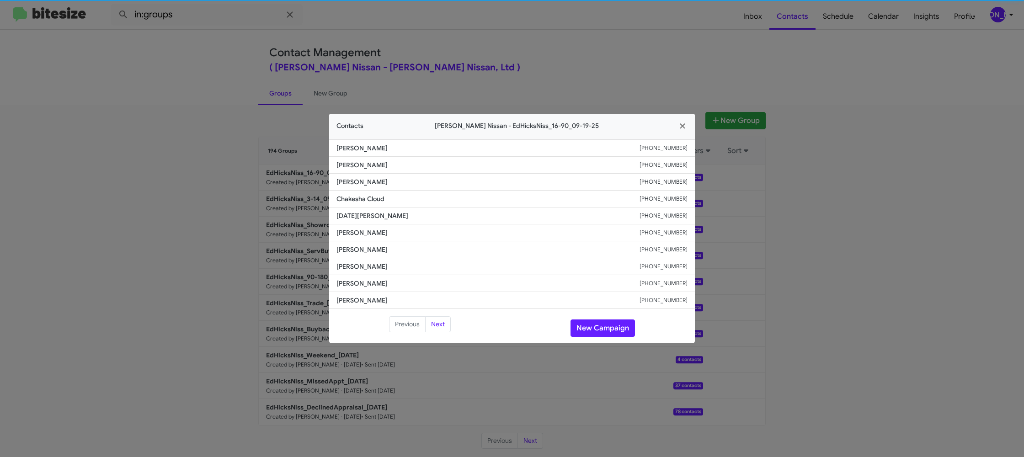
click at [353, 230] on span "Adrianna Garza" at bounding box center [487, 232] width 303 height 9
copy span "Adrianna Garza"
drag, startPoint x: 216, startPoint y: 151, endPoint x: 232, endPoint y: 164, distance: 20.1
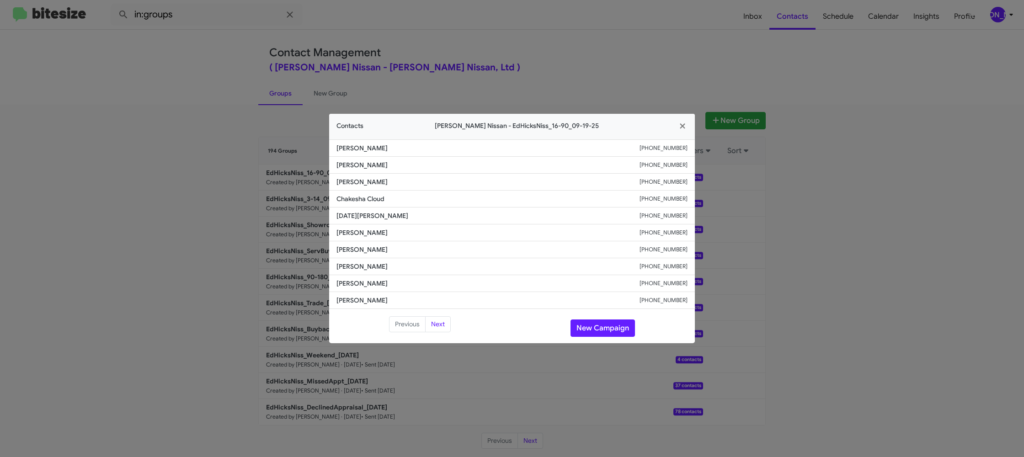
click at [216, 152] on modal-container "Contacts Ed Hicks Nissan - EdHicksNiss_16-90_09-19-25 Richard Germer +136150050…" at bounding box center [512, 228] width 1024 height 457
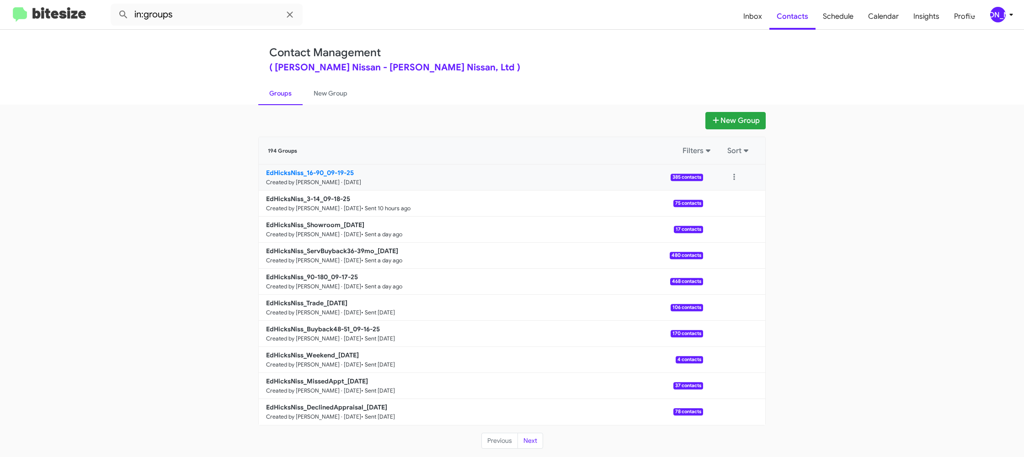
click at [327, 174] on b "EdHicksNiss_16-90_09-19-25" at bounding box center [310, 173] width 88 height 8
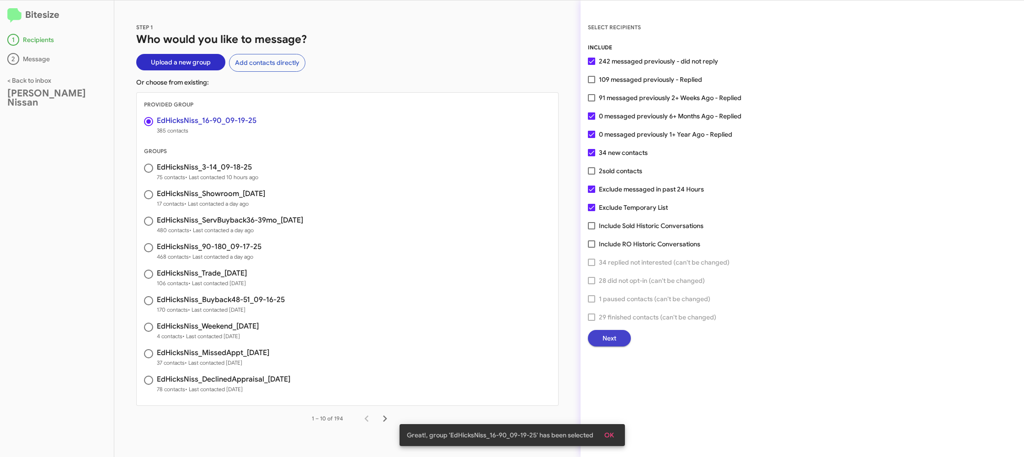
click at [602, 341] on span "Next" at bounding box center [609, 338] width 14 height 16
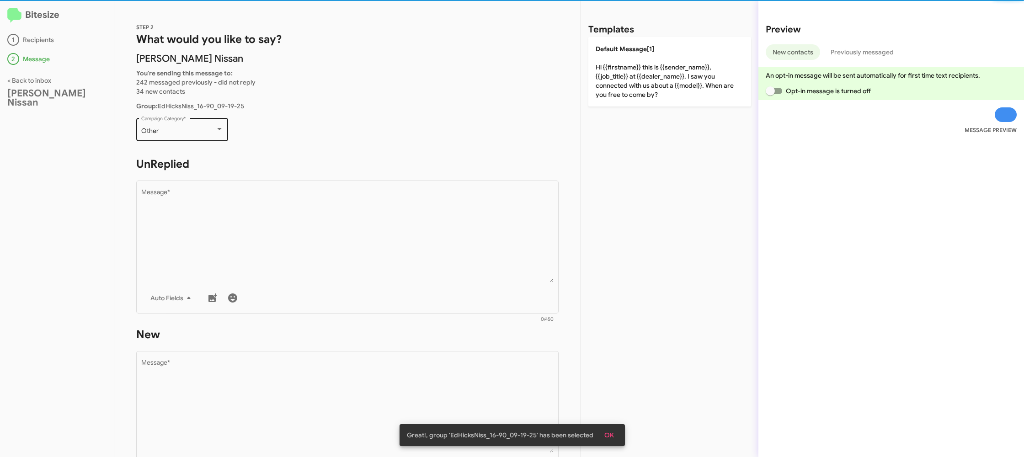
click at [197, 134] on div "Other" at bounding box center [178, 130] width 74 height 7
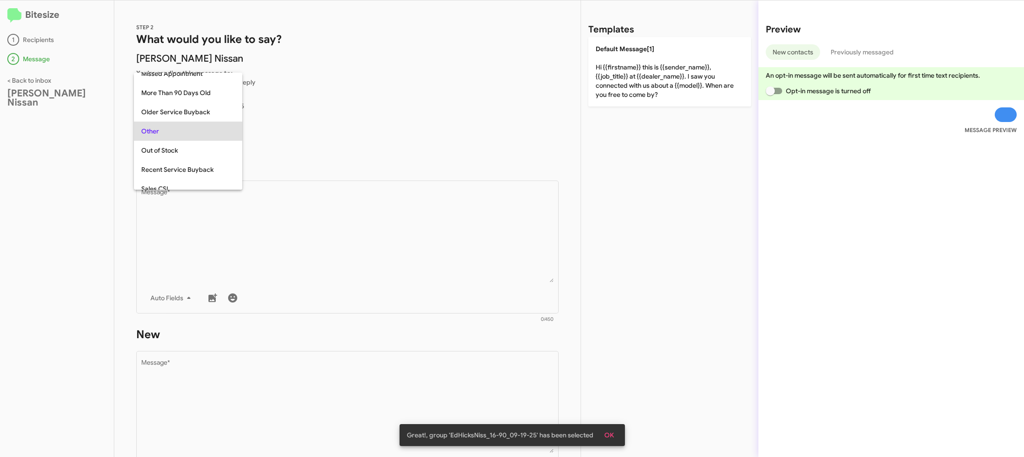
scroll to position [19, 0]
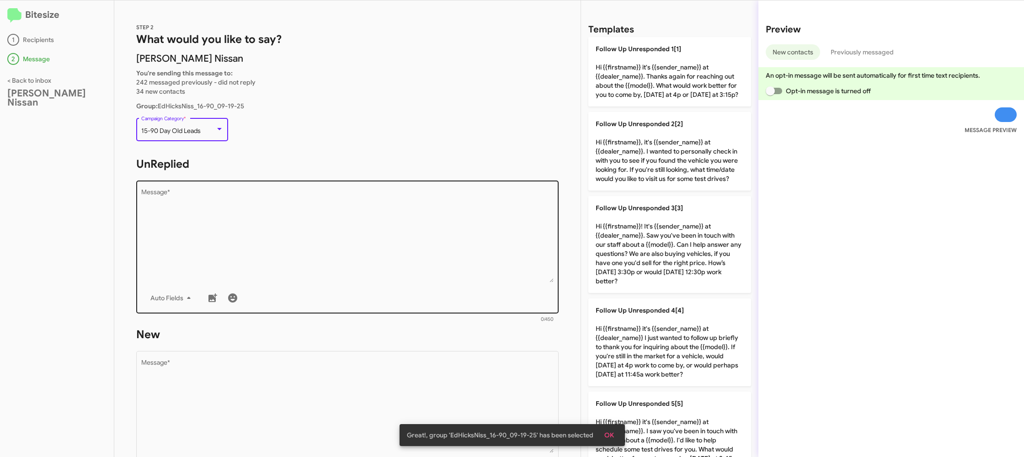
click at [341, 247] on textarea "Message *" at bounding box center [347, 235] width 413 height 93
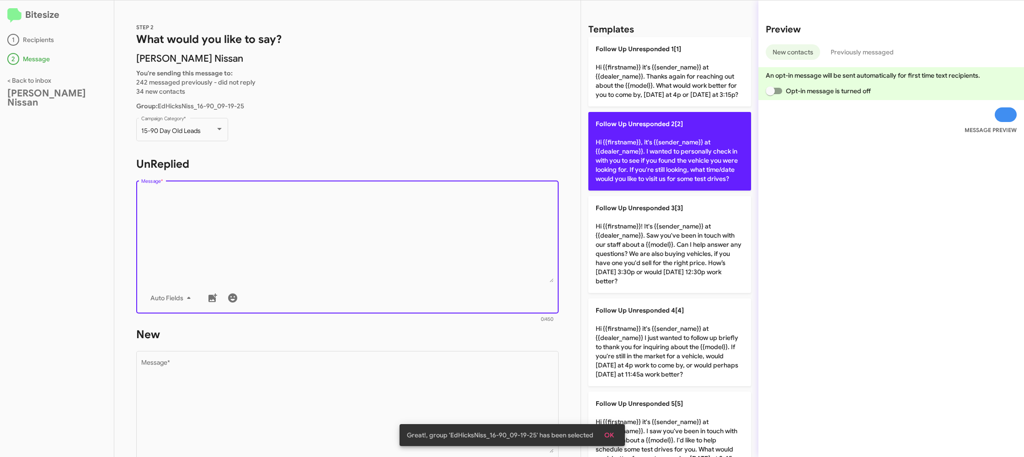
click at [615, 164] on p "Follow Up Unresponded 2[2] Hi {{firstname}}, it's {{sender_name}} at {{dealer_n…" at bounding box center [669, 151] width 163 height 79
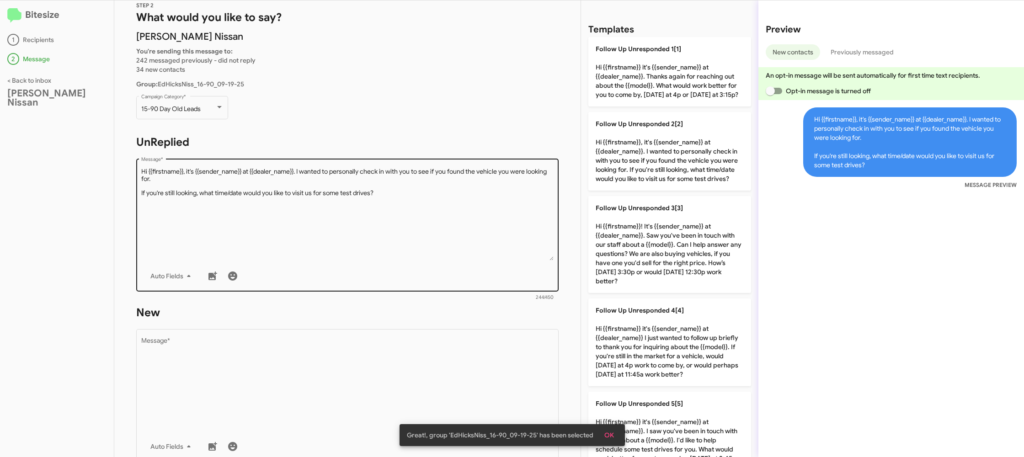
scroll to position [48, 0]
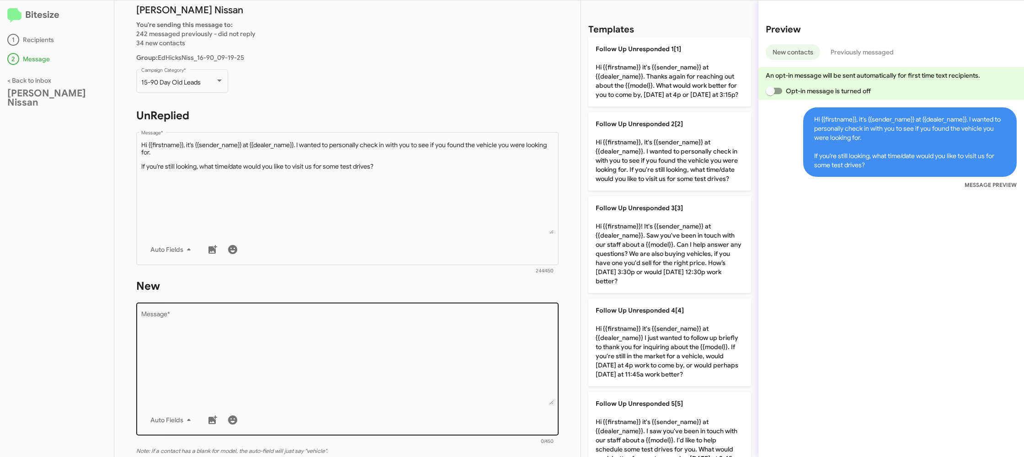
click at [376, 322] on textarea "Message *" at bounding box center [347, 357] width 413 height 93
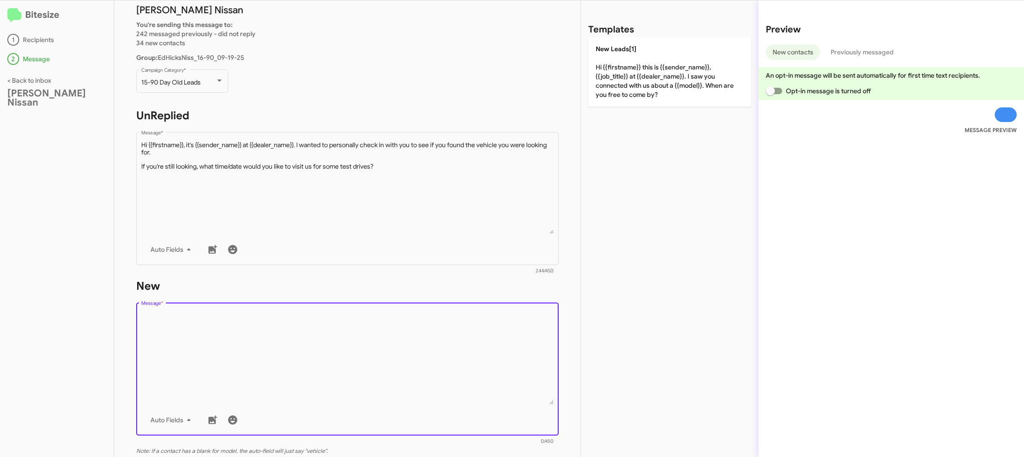
click at [376, 322] on textarea "Message *" at bounding box center [347, 357] width 413 height 93
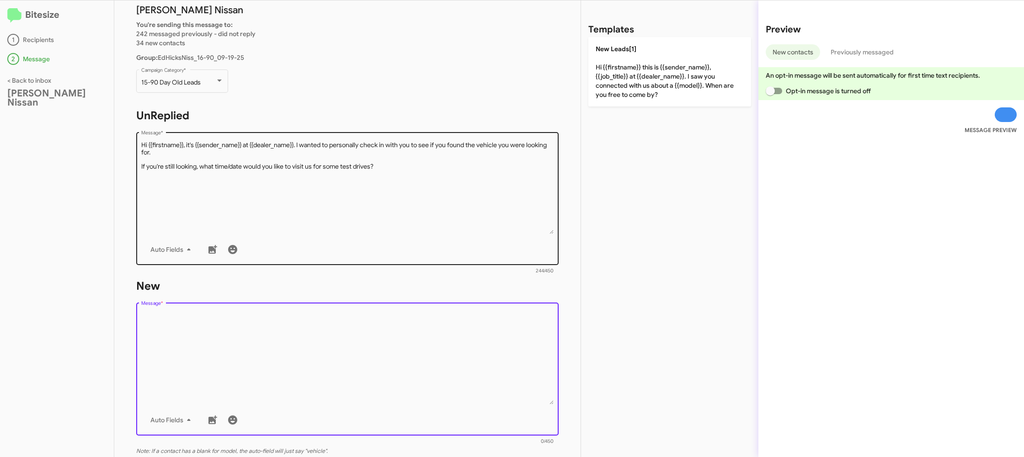
drag, startPoint x: 376, startPoint y: 322, endPoint x: 410, endPoint y: 204, distance: 123.2
click at [374, 314] on textarea "Message *" at bounding box center [347, 357] width 413 height 93
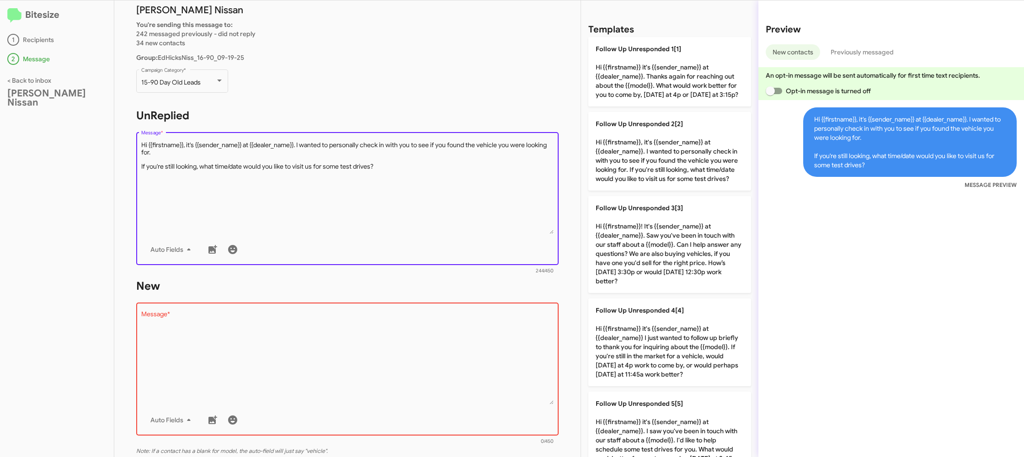
click at [412, 203] on textarea "Message *" at bounding box center [347, 187] width 413 height 93
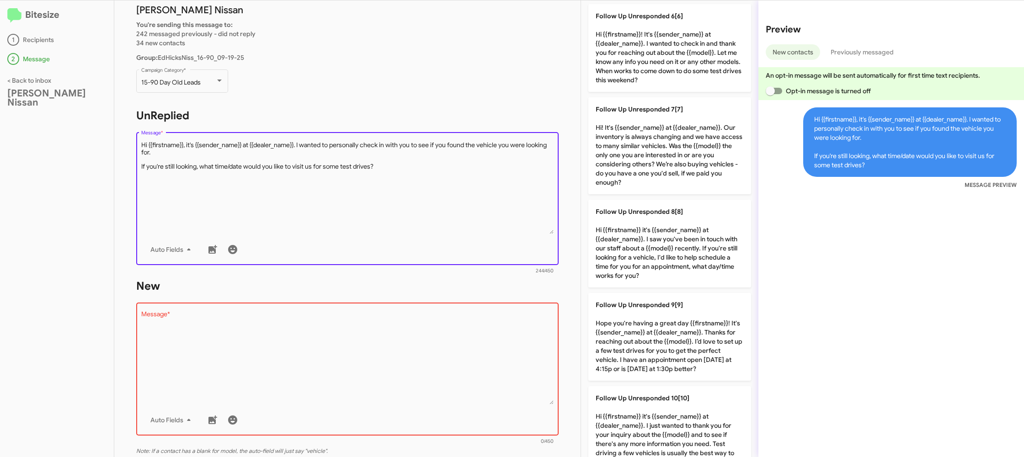
scroll to position [605, 0]
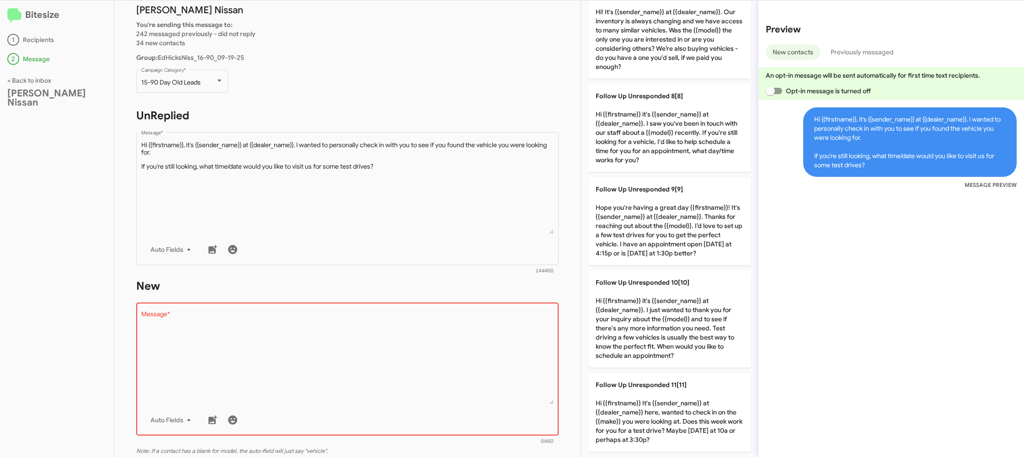
drag, startPoint x: 650, startPoint y: 210, endPoint x: 576, endPoint y: 222, distance: 75.0
click at [650, 210] on p "Follow Up Unresponded 9[9] Hope you're having a great day {{firstname}}! It's {…" at bounding box center [669, 221] width 163 height 88
type textarea "Hope you're having a great day {{firstname}}! It's {{sender_name}} at {{dealer_…"
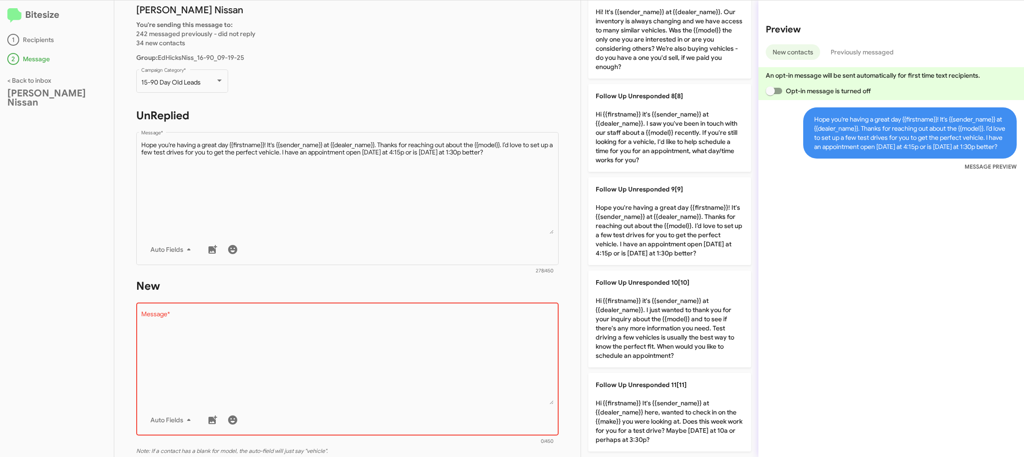
click at [417, 347] on textarea "Message *" at bounding box center [347, 357] width 413 height 93
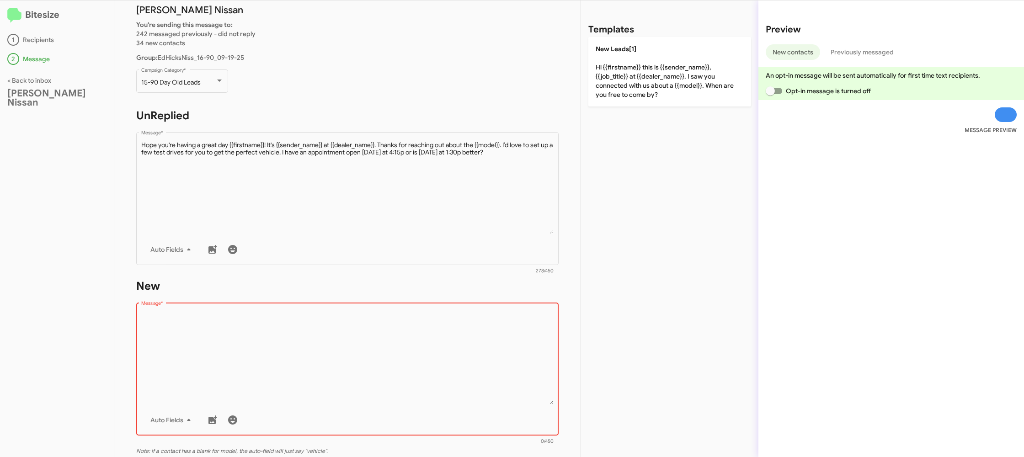
click at [417, 347] on textarea "Message *" at bounding box center [347, 357] width 413 height 93
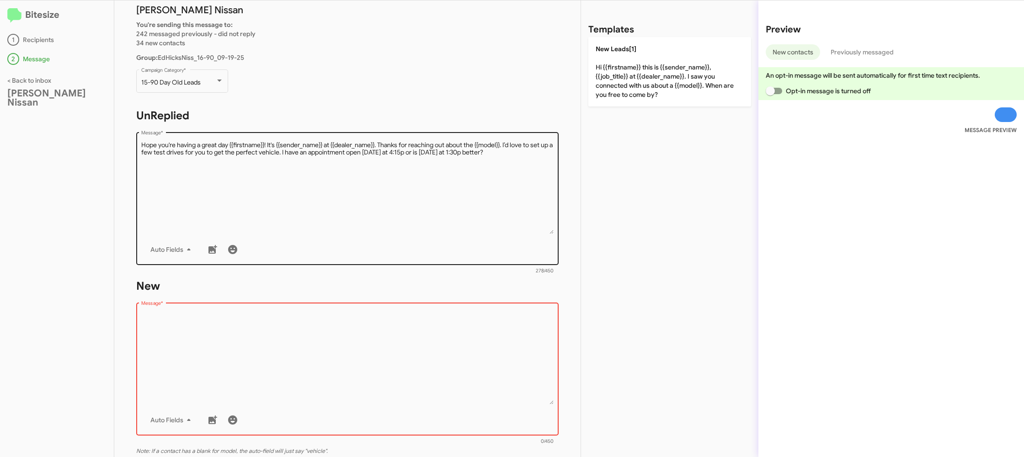
click at [429, 306] on div "Drop image here to insert Auto Fields Message *" at bounding box center [347, 368] width 413 height 135
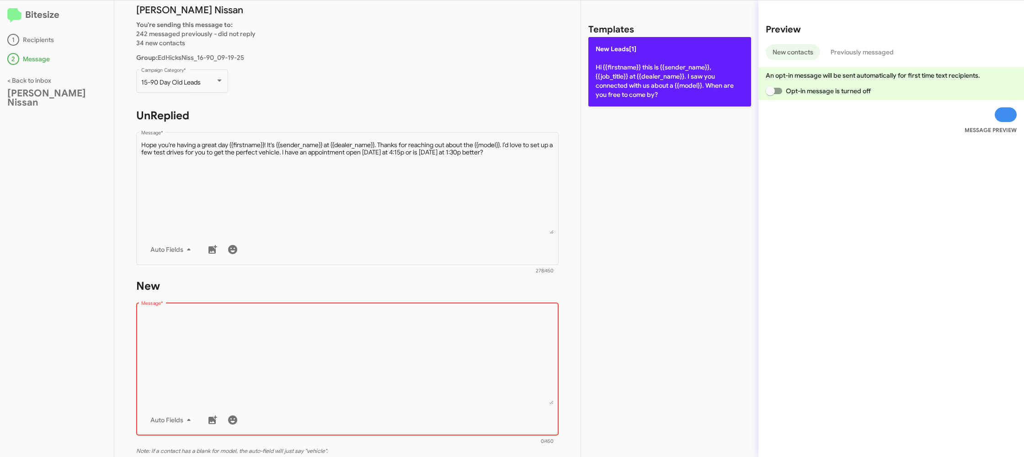
click at [635, 91] on p "New Leads[1] Hi {{firstname}} this is {{sender_name}}, {{job_title}} at {{deale…" at bounding box center [669, 71] width 163 height 69
type textarea "Hi {{firstname}} this is {{sender_name}}, {{job_title}} at {{dealer_name}}. I s…"
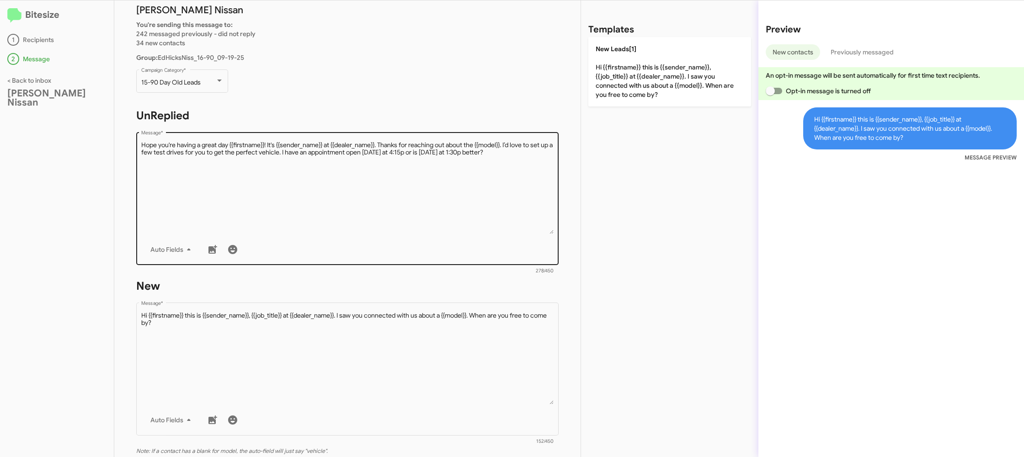
scroll to position [155, 0]
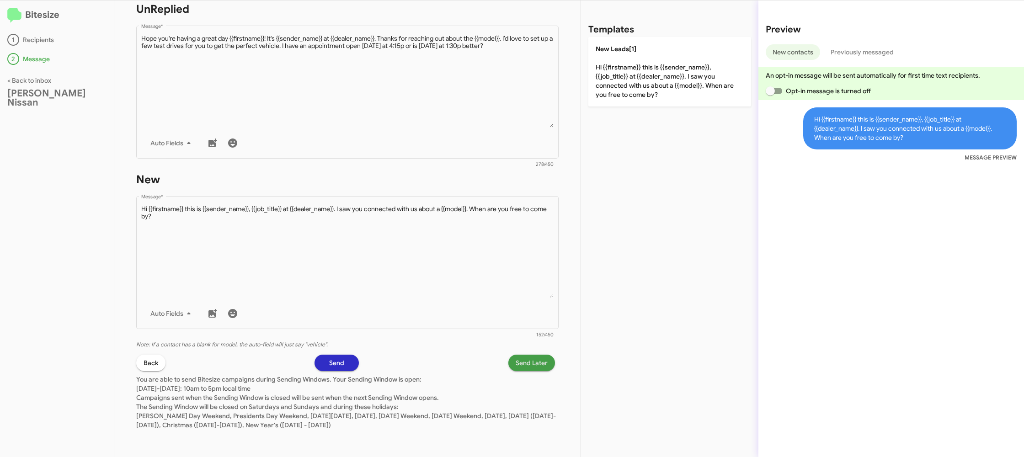
click at [542, 368] on span "Send Later" at bounding box center [531, 363] width 32 height 16
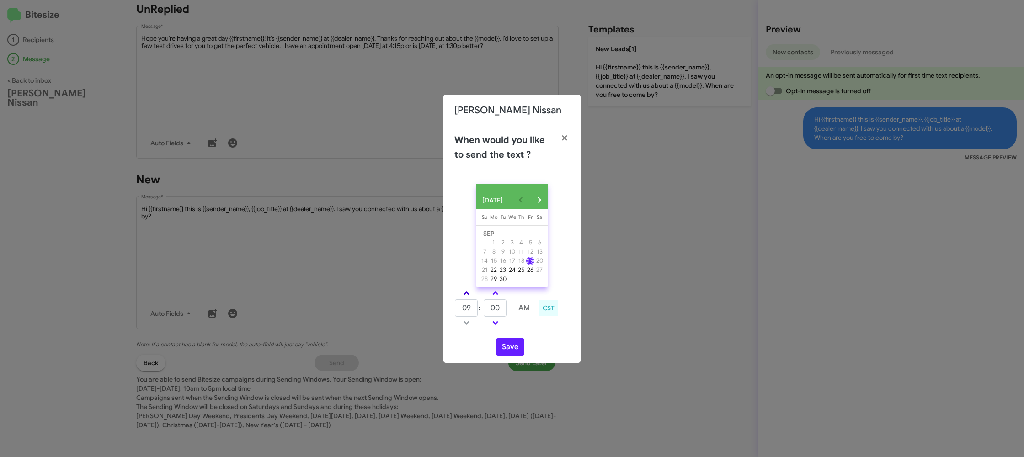
click at [463, 295] on link at bounding box center [466, 293] width 16 height 11
drag, startPoint x: 463, startPoint y: 295, endPoint x: 498, endPoint y: 318, distance: 41.2
click at [464, 294] on link at bounding box center [466, 293] width 16 height 11
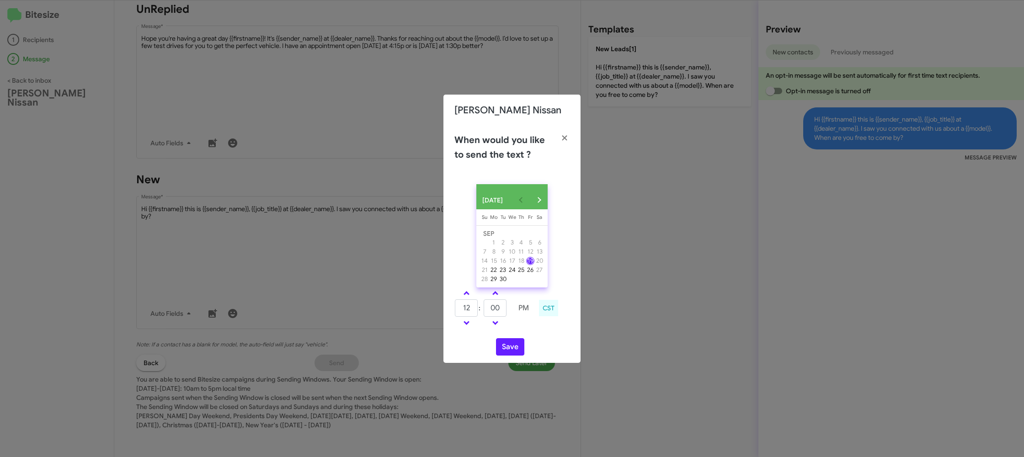
type input "01"
click at [502, 317] on input "00" at bounding box center [494, 307] width 23 height 17
type input "22"
drag, startPoint x: 519, startPoint y: 327, endPoint x: 512, endPoint y: 339, distance: 13.9
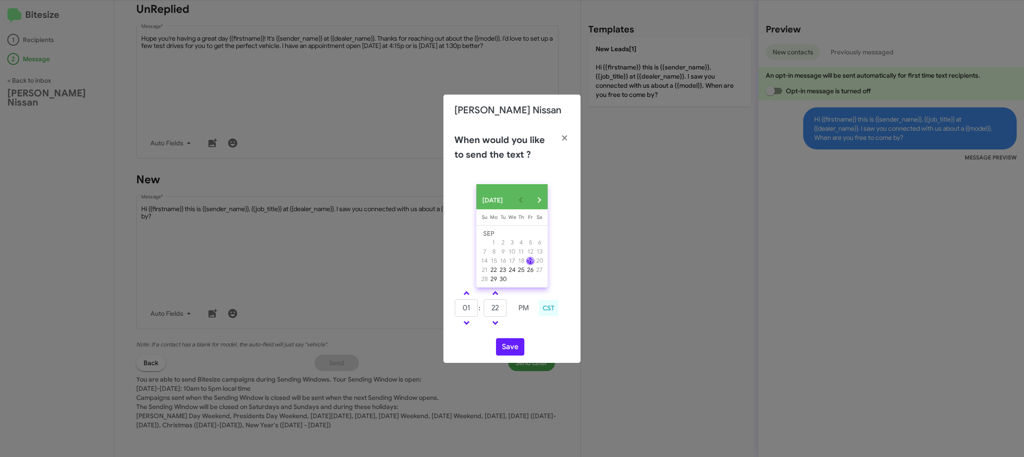
click at [518, 328] on td at bounding box center [523, 322] width 23 height 11
click at [510, 346] on button "Save" at bounding box center [510, 346] width 28 height 17
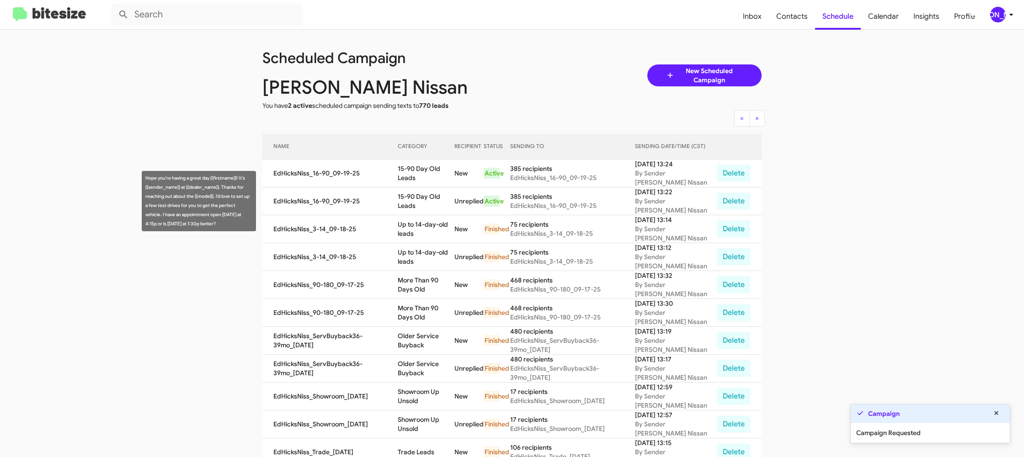
click at [413, 196] on td "15-90 Day Old Leads" at bounding box center [426, 201] width 57 height 28
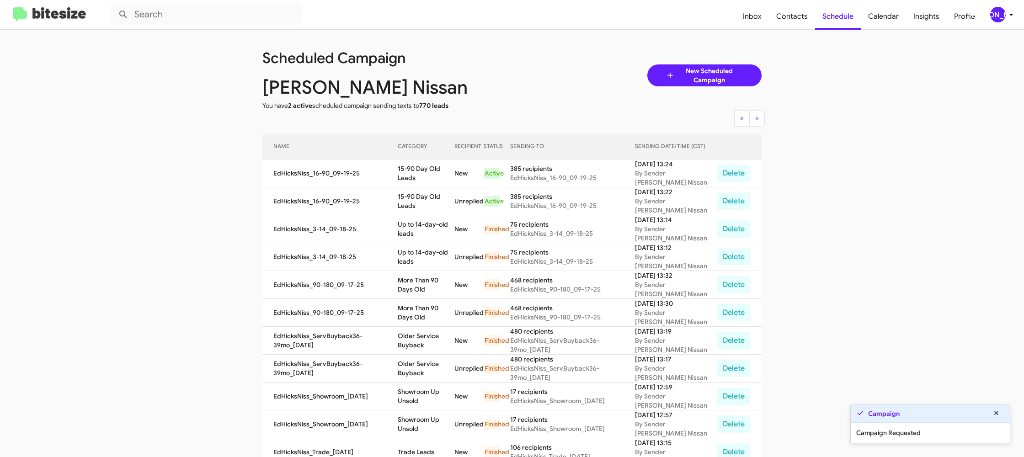
click at [413, 196] on td "15-90 Day Old Leads" at bounding box center [426, 201] width 57 height 28
copy td "15-90 Day Old Leads"
click at [1003, 16] on div "[PERSON_NAME]" at bounding box center [998, 15] width 16 height 16
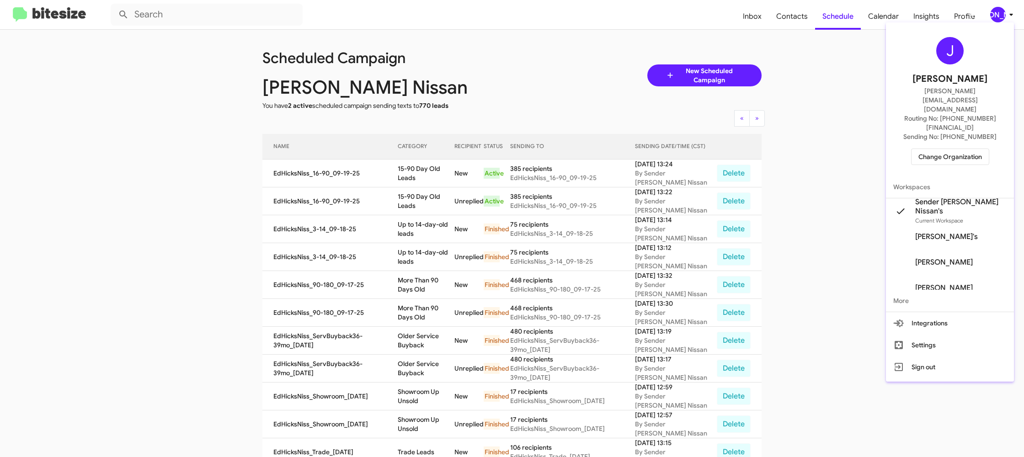
click at [935, 149] on span "Change Organization" at bounding box center [950, 157] width 64 height 16
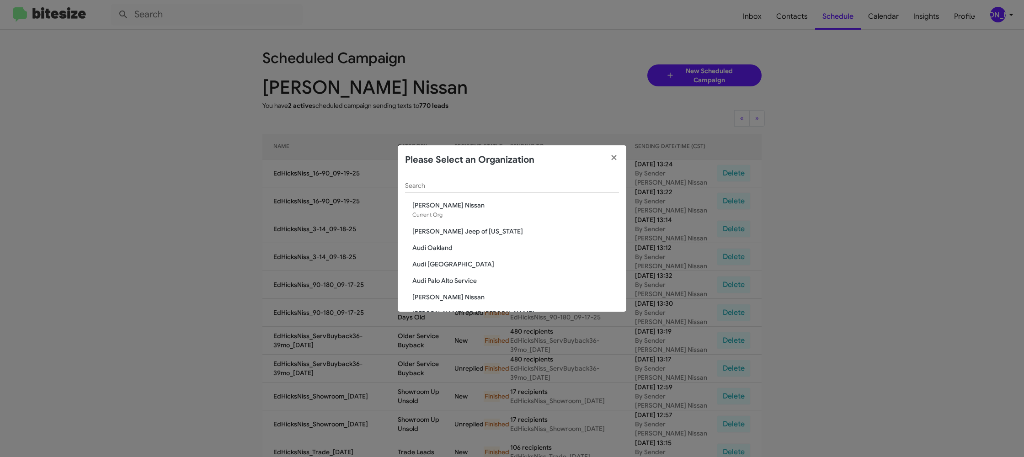
click at [443, 192] on div "Search" at bounding box center [512, 188] width 214 height 26
click at [444, 188] on input "Search" at bounding box center [512, 185] width 214 height 7
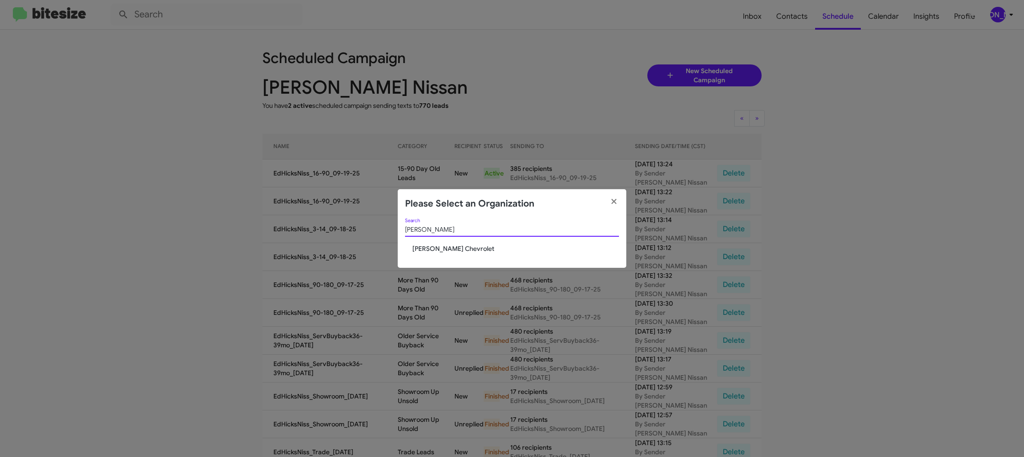
type input "elkin"
click at [445, 250] on span "[PERSON_NAME] Chevrolet" at bounding box center [515, 248] width 207 height 9
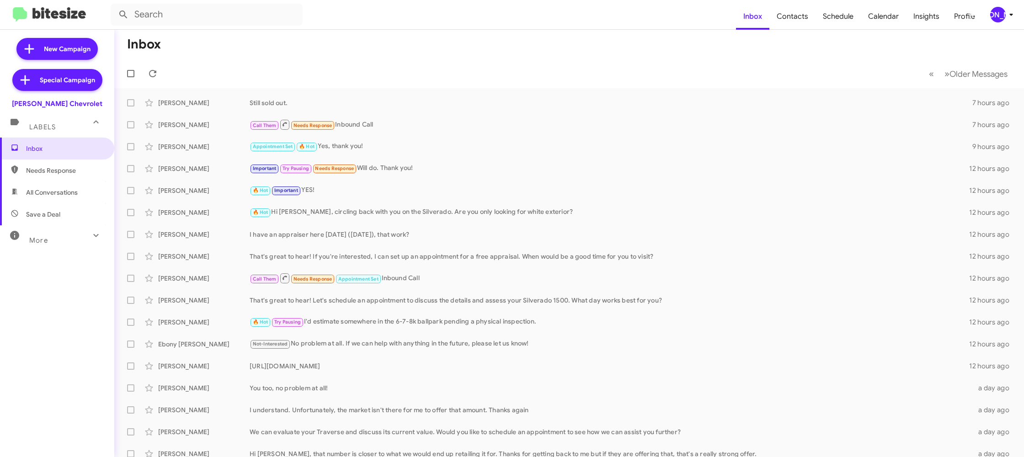
click at [997, 11] on div "[PERSON_NAME]" at bounding box center [998, 15] width 16 height 16
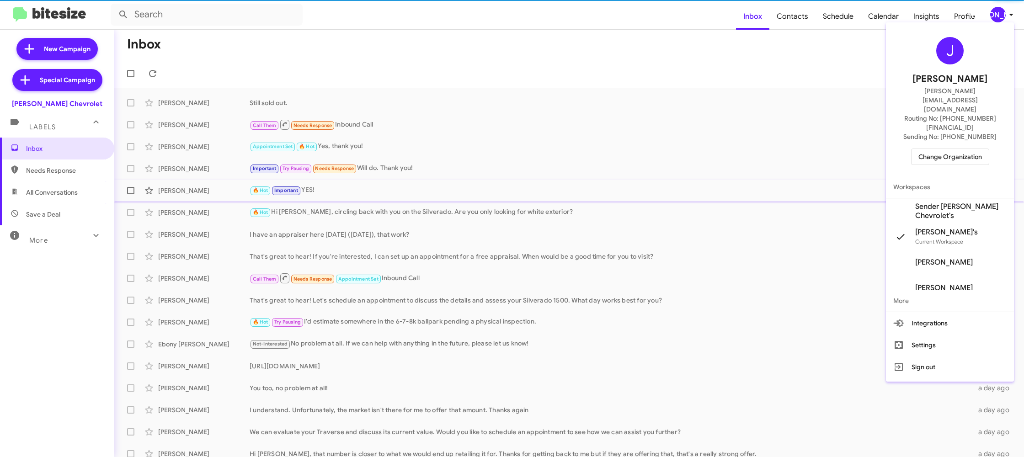
click at [947, 202] on span "Sender [PERSON_NAME] Chevrolet's" at bounding box center [960, 211] width 91 height 18
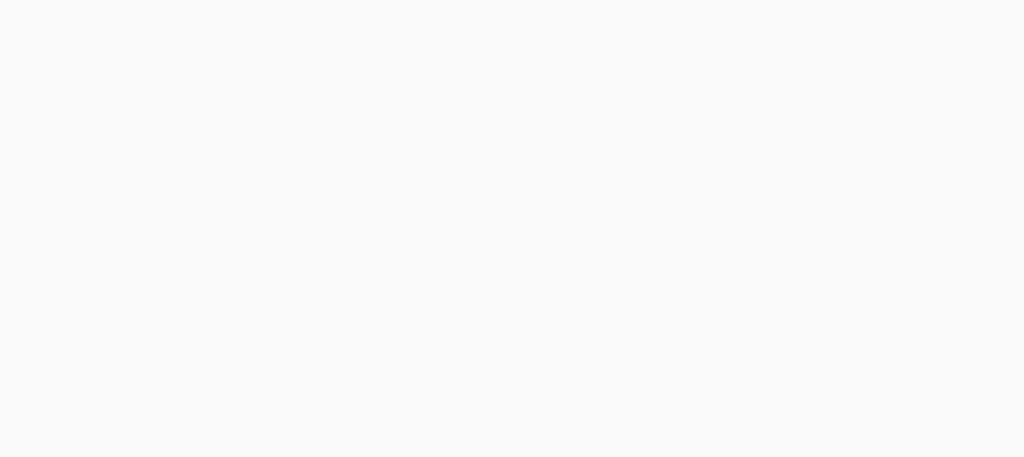
click at [790, 21] on body at bounding box center [512, 228] width 1024 height 457
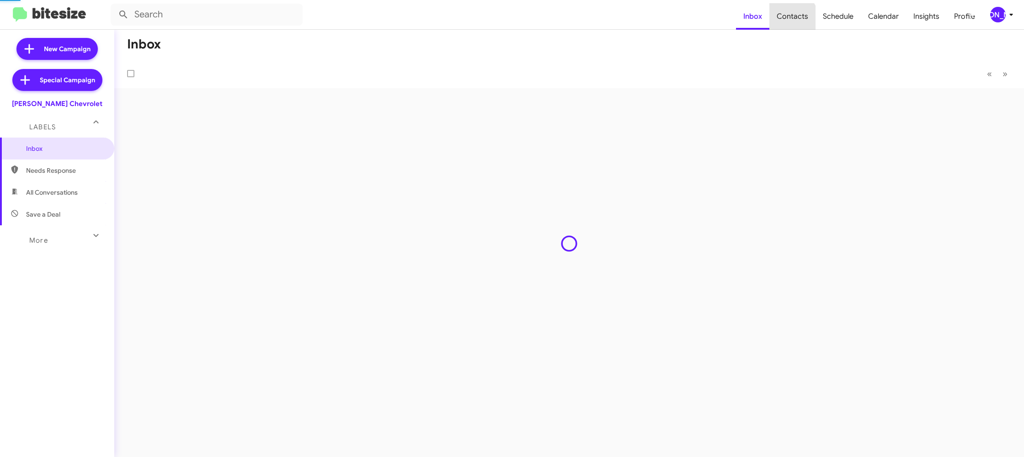
click at [790, 21] on span "Contacts" at bounding box center [792, 16] width 46 height 27
drag, startPoint x: 790, startPoint y: 21, endPoint x: 738, endPoint y: 4, distance: 54.3
click at [789, 19] on span "Contacts" at bounding box center [792, 16] width 46 height 27
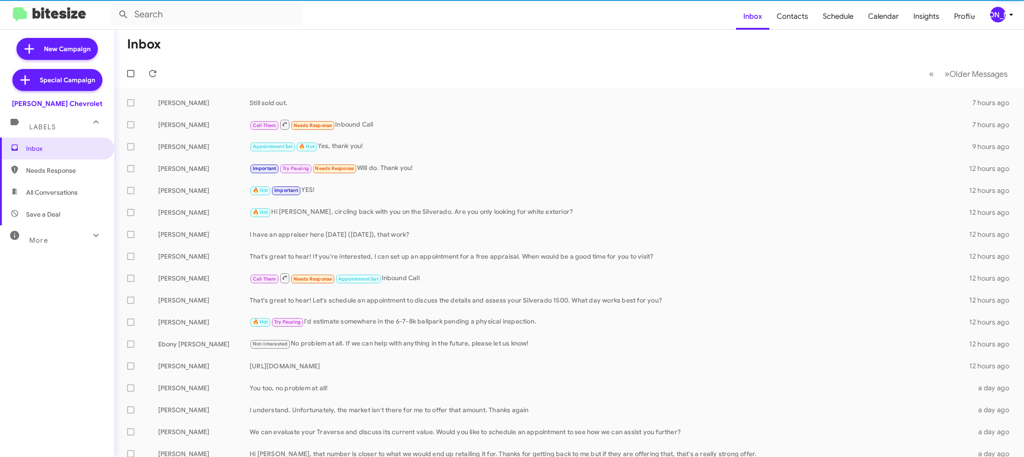
type input "in:groups"
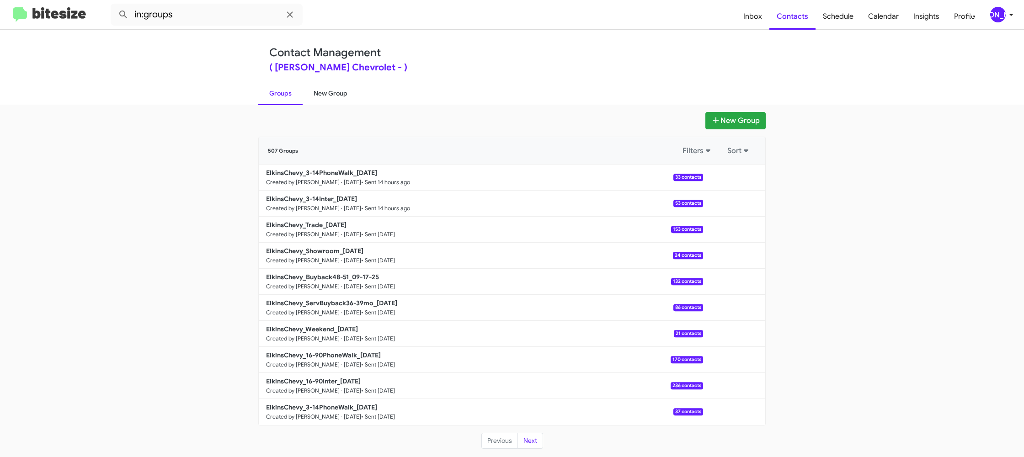
click at [332, 91] on link "New Group" at bounding box center [330, 93] width 56 height 24
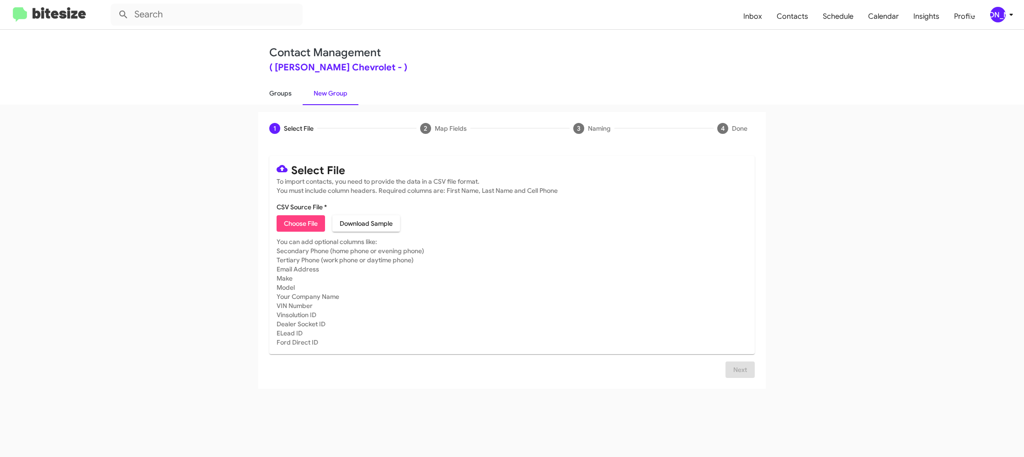
click at [293, 93] on link "Groups" at bounding box center [280, 93] width 44 height 24
type input "in:groups"
click at [293, 93] on link "Groups" at bounding box center [280, 93] width 44 height 24
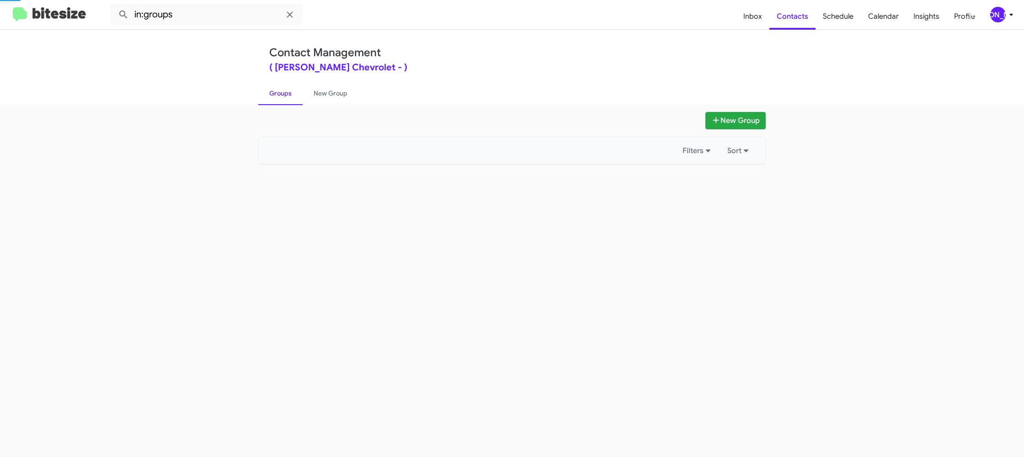
click at [293, 93] on link "Groups" at bounding box center [280, 93] width 44 height 24
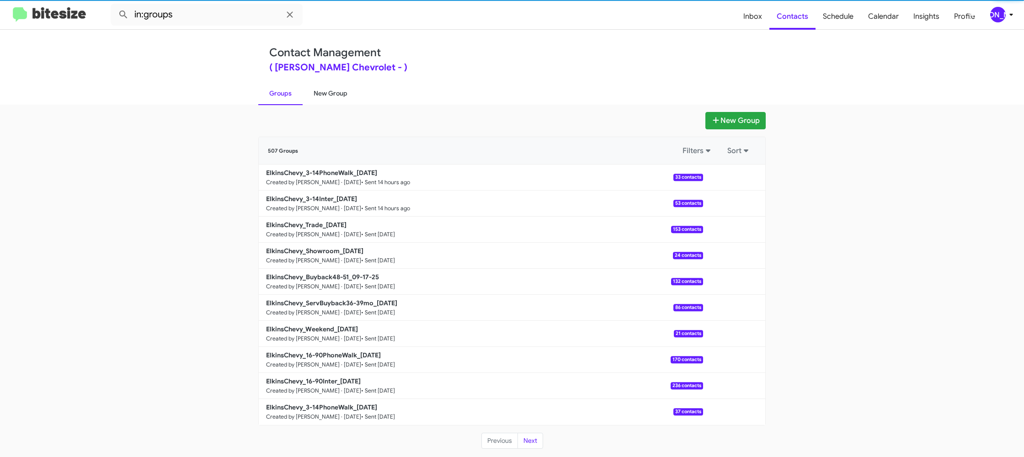
click at [339, 93] on link "New Group" at bounding box center [330, 93] width 56 height 24
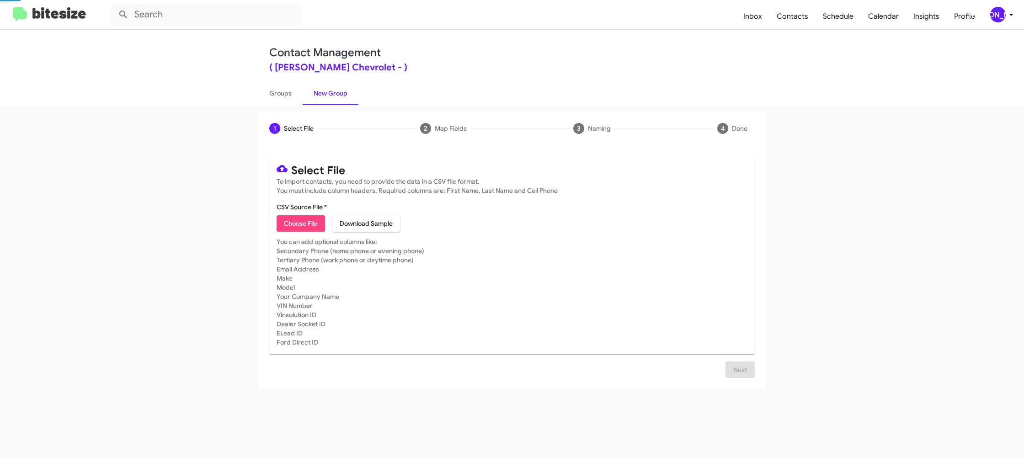
click at [339, 93] on link "New Group" at bounding box center [330, 93] width 56 height 24
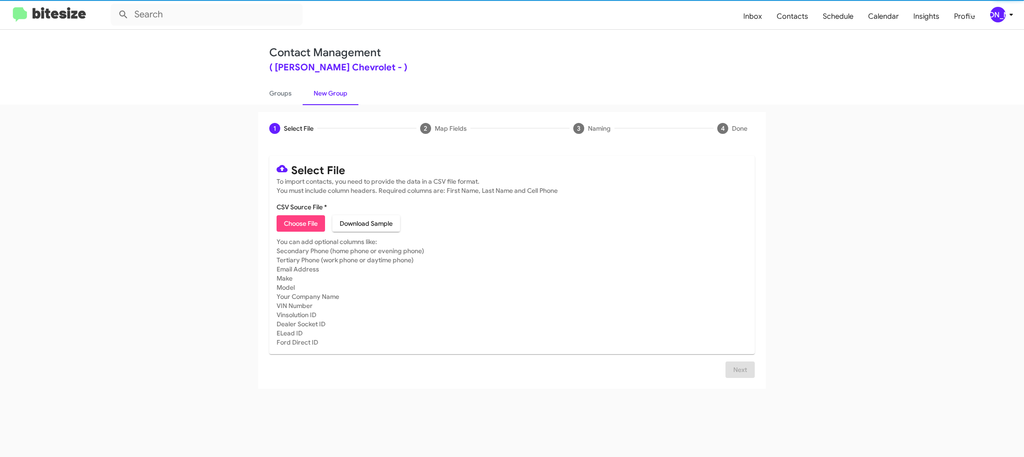
click at [300, 227] on span "Choose File" at bounding box center [301, 223] width 34 height 16
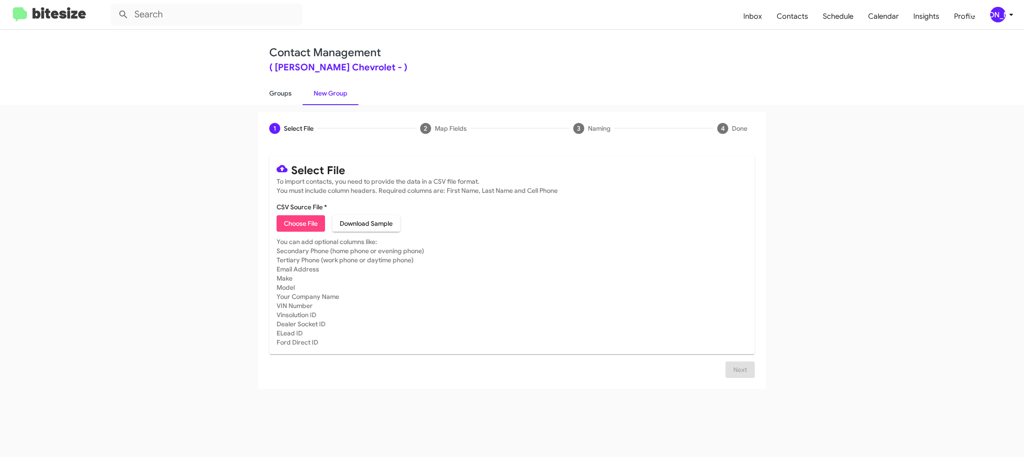
click at [296, 102] on link "Groups" at bounding box center [280, 93] width 44 height 24
type input "in:groups"
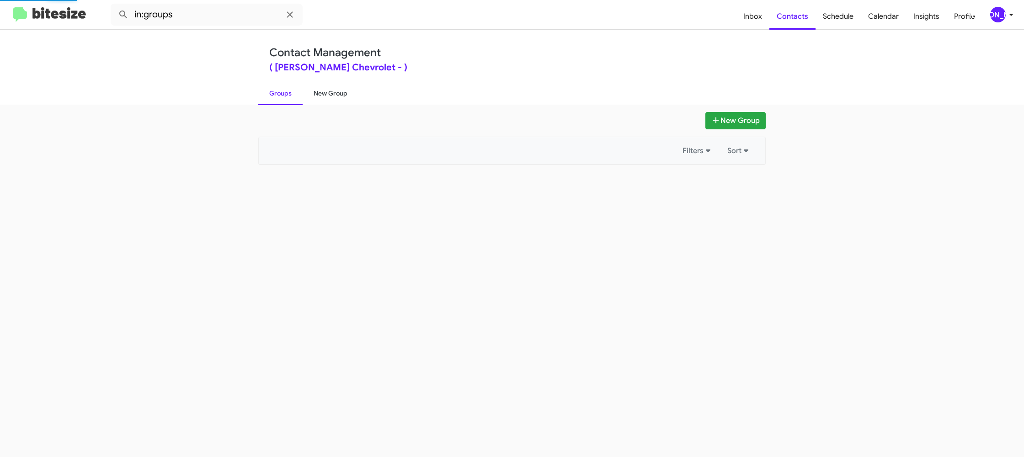
click at [330, 99] on link "New Group" at bounding box center [330, 93] width 56 height 24
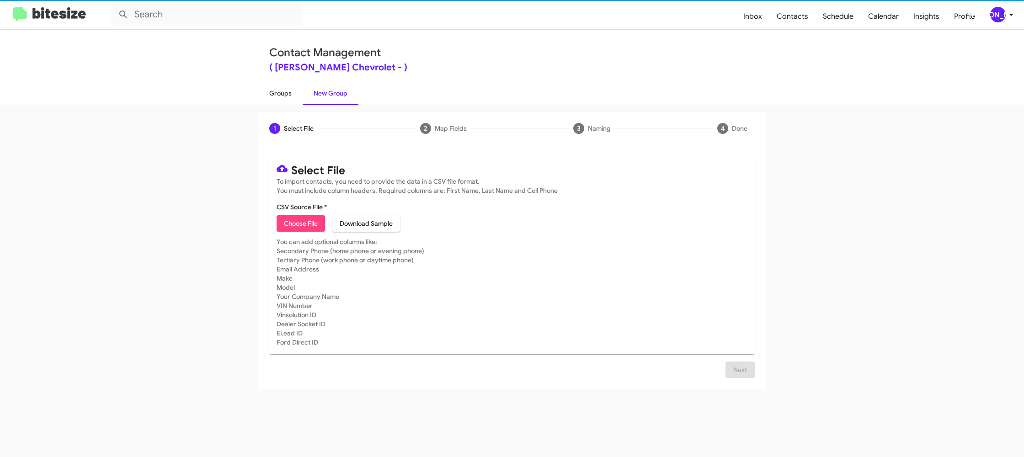
drag, startPoint x: 294, startPoint y: 95, endPoint x: 289, endPoint y: 95, distance: 4.7
click at [293, 95] on link "Groups" at bounding box center [280, 93] width 44 height 24
type input "in:groups"
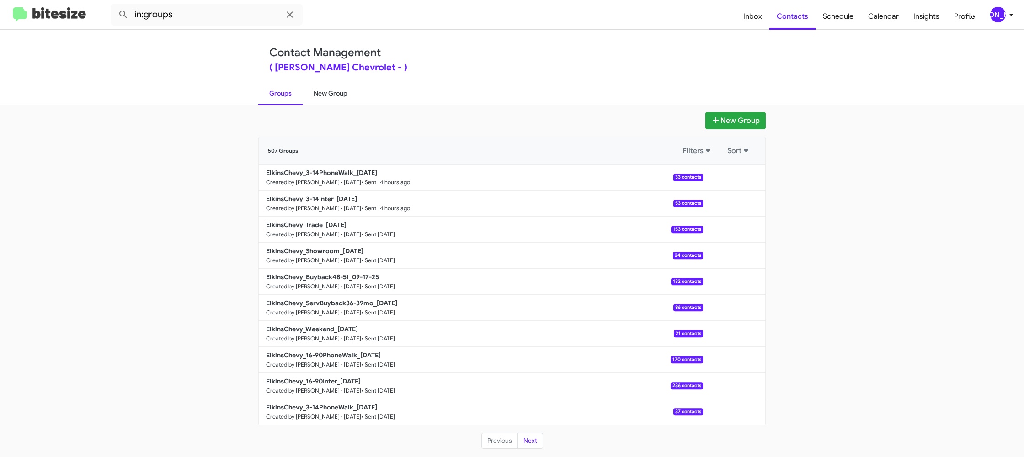
click at [326, 97] on link "New Group" at bounding box center [330, 93] width 56 height 24
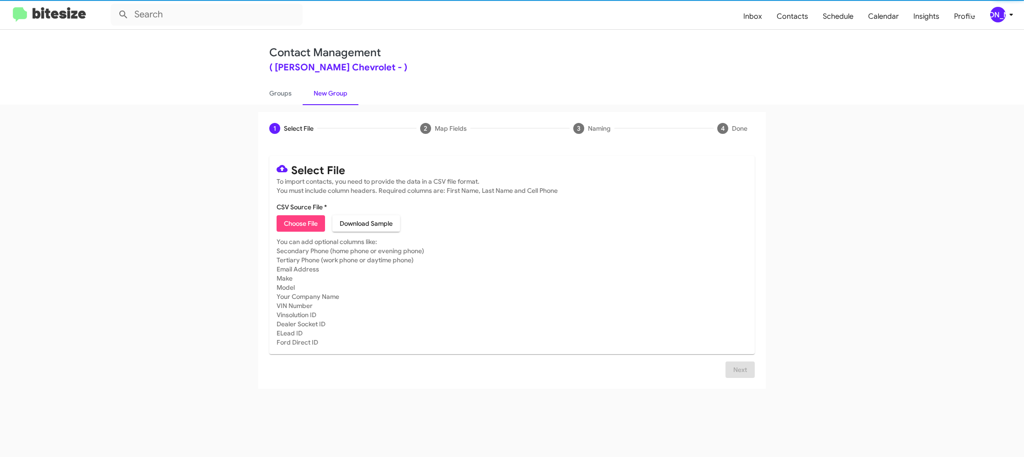
click at [306, 229] on span "Choose File" at bounding box center [301, 223] width 34 height 16
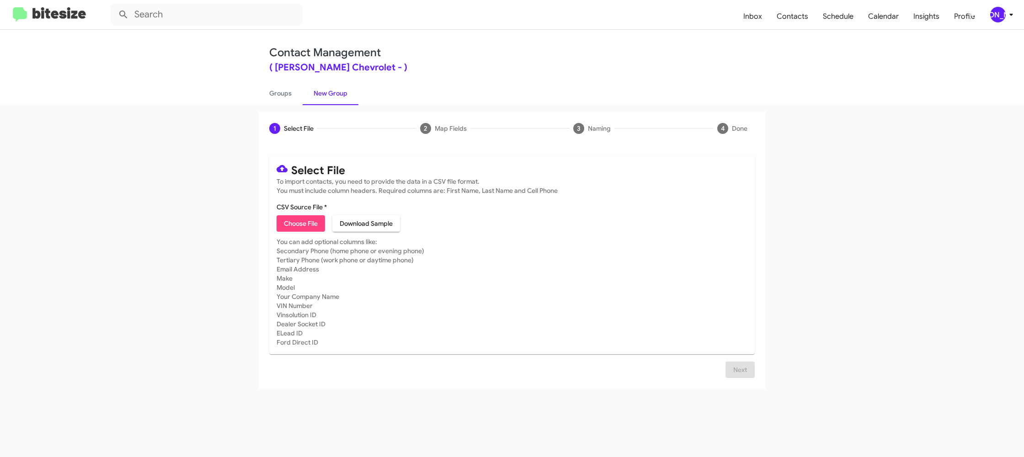
type input "ElkinsChevy_16-90Inter_09-19-25"
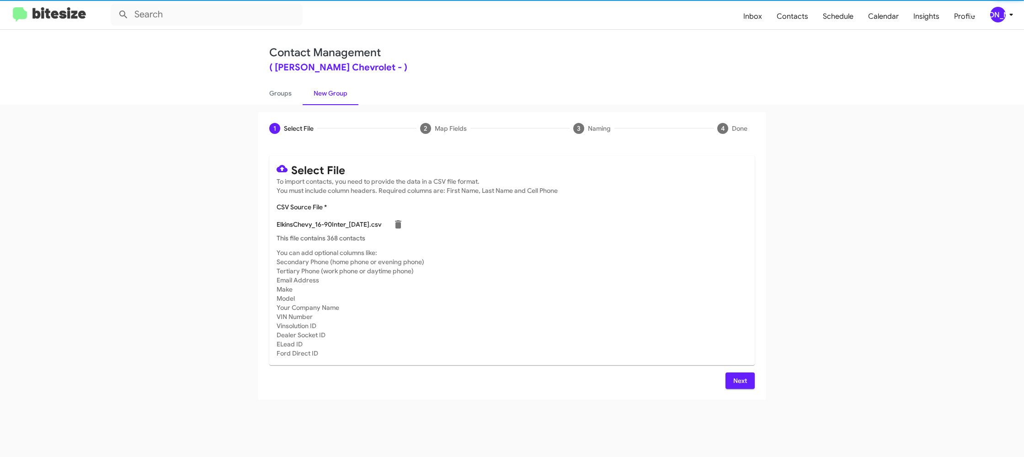
click at [600, 257] on mat-card-subtitle "You can add optional columns like: Secondary Phone (home phone or evening phone…" at bounding box center [511, 303] width 471 height 110
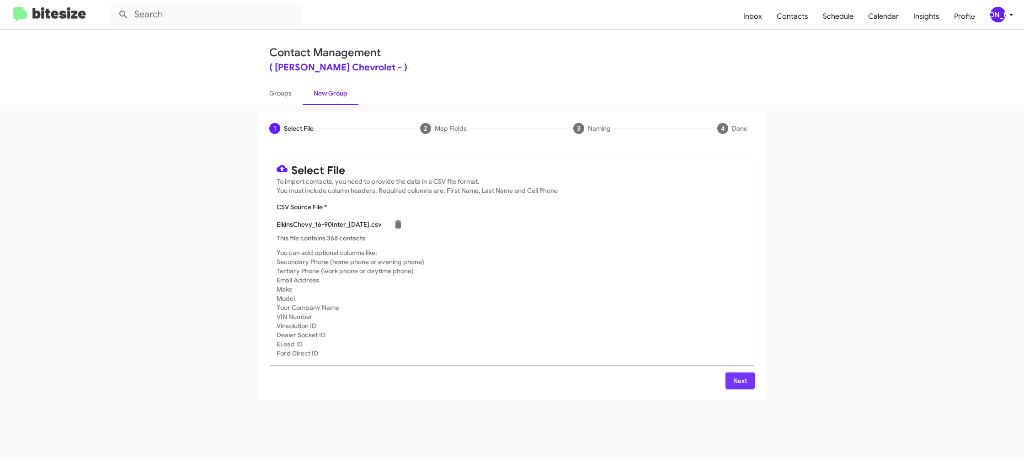
click at [742, 383] on span "Next" at bounding box center [739, 380] width 15 height 16
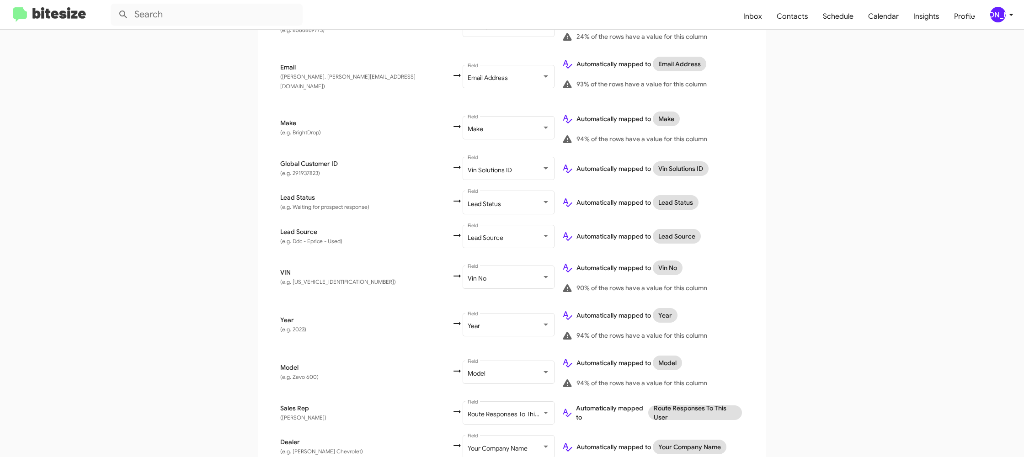
scroll to position [436, 0]
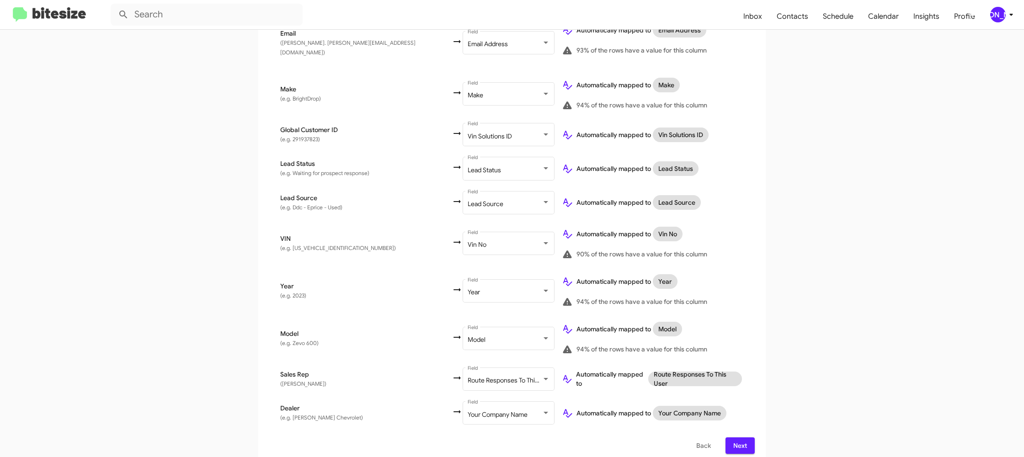
click at [737, 437] on span "Next" at bounding box center [739, 445] width 15 height 16
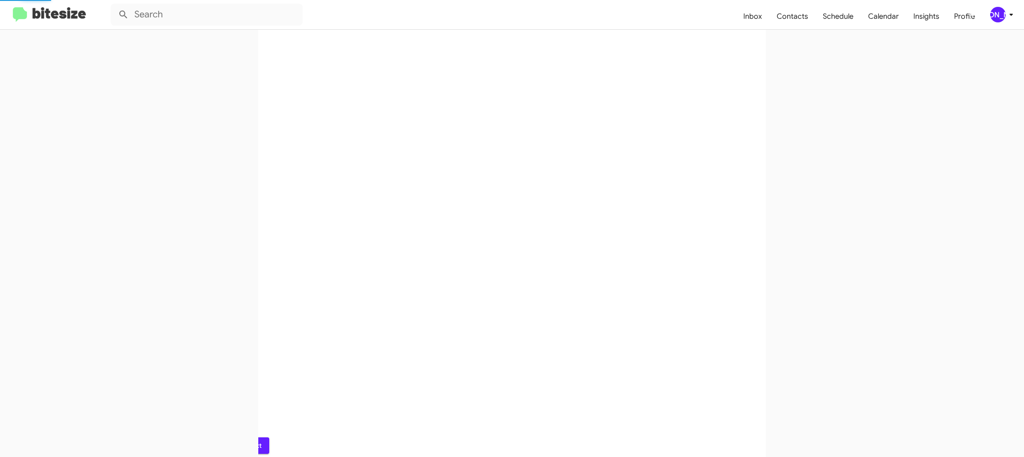
scroll to position [0, 0]
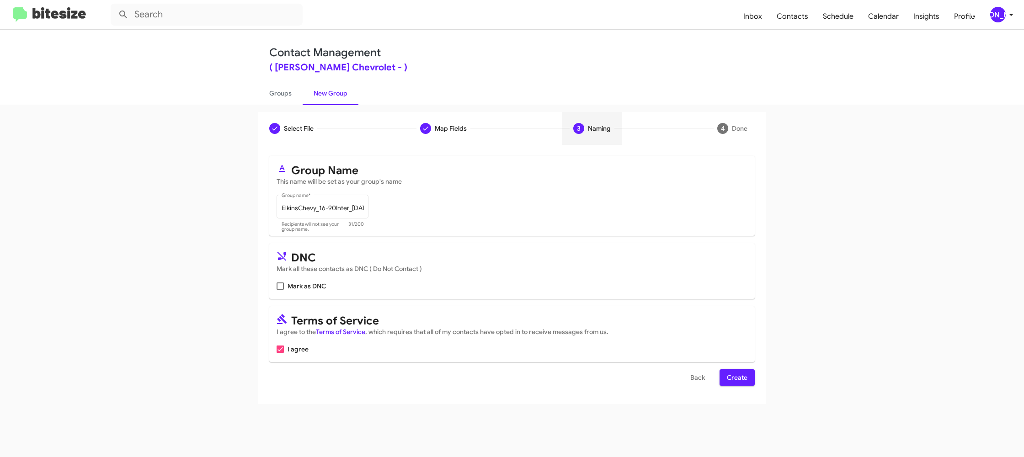
click at [731, 383] on span "Create" at bounding box center [737, 377] width 21 height 16
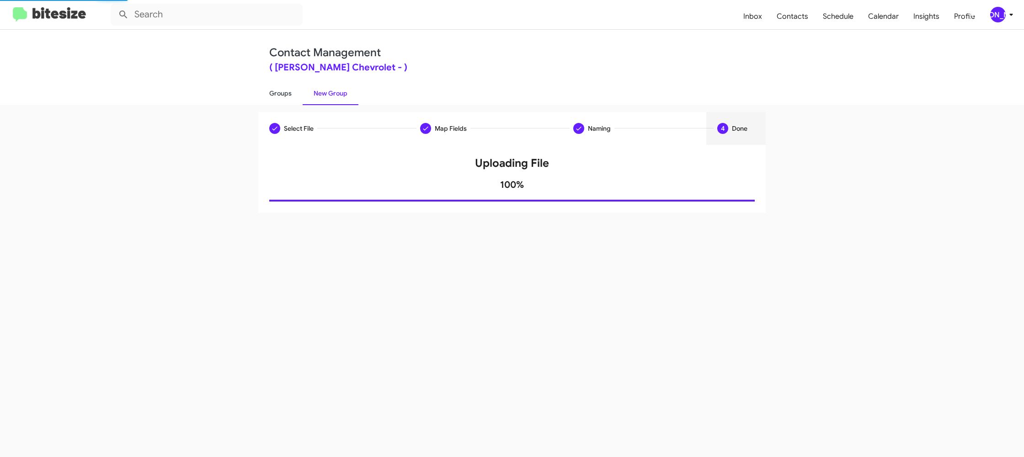
click at [284, 91] on link "Groups" at bounding box center [280, 93] width 44 height 24
type input "in:groups"
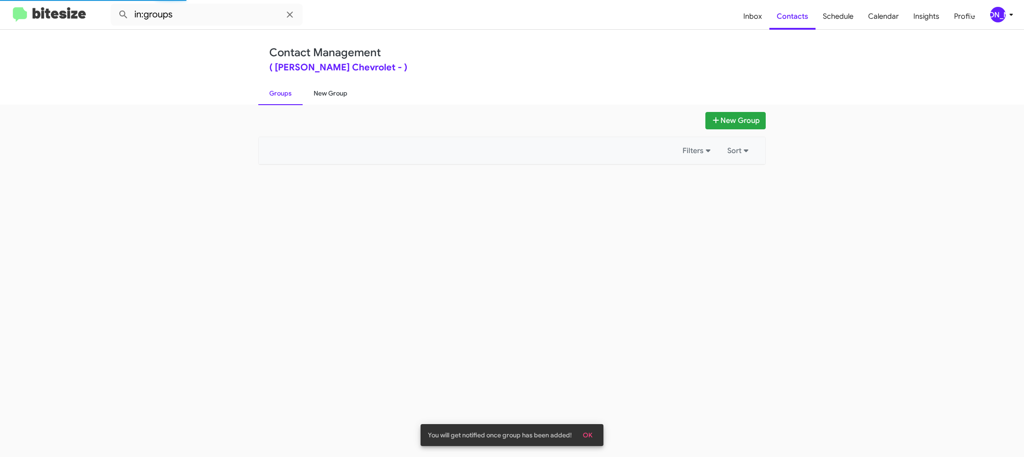
click at [322, 90] on link "New Group" at bounding box center [330, 93] width 56 height 24
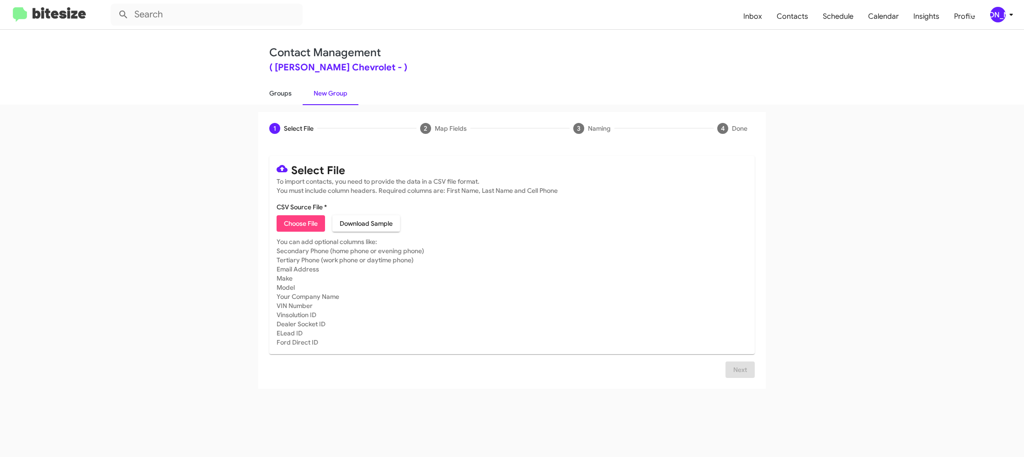
click at [280, 101] on link "Groups" at bounding box center [280, 93] width 44 height 24
type input "in:groups"
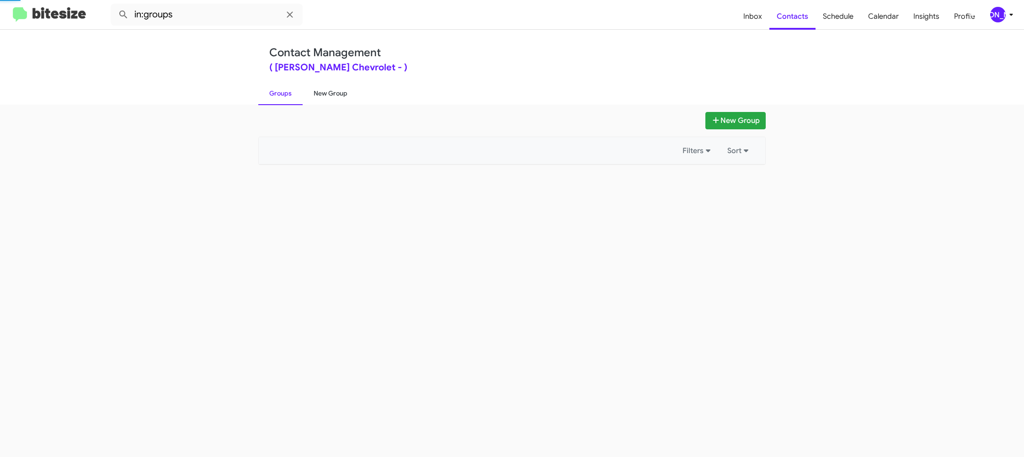
click at [332, 98] on link "New Group" at bounding box center [330, 93] width 56 height 24
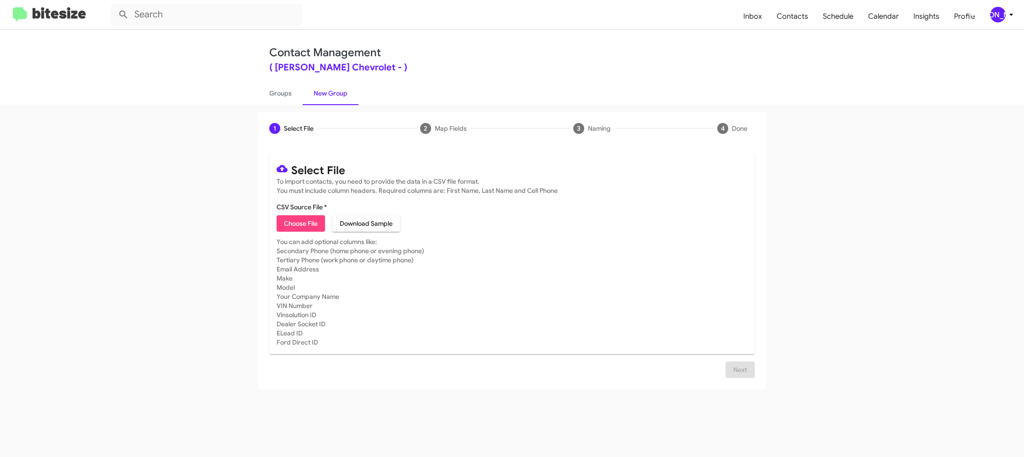
click at [300, 221] on span "Choose File" at bounding box center [301, 223] width 34 height 16
type input "ElkinsChevy_16-90PhoneWalk_09-19-25"
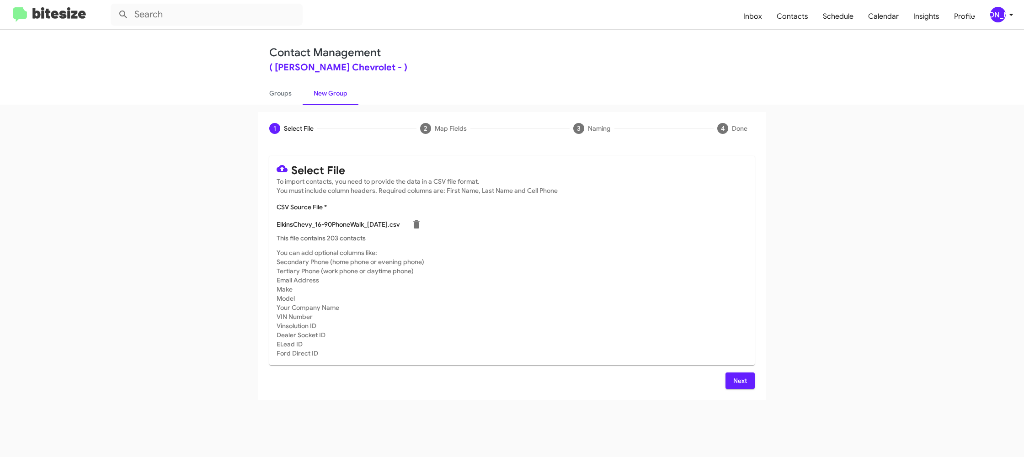
click at [680, 286] on mat-card-subtitle "You can add optional columns like: Secondary Phone (home phone or evening phone…" at bounding box center [511, 303] width 471 height 110
drag, startPoint x: 739, startPoint y: 381, endPoint x: 669, endPoint y: 347, distance: 77.7
click at [737, 380] on span "Next" at bounding box center [739, 380] width 15 height 16
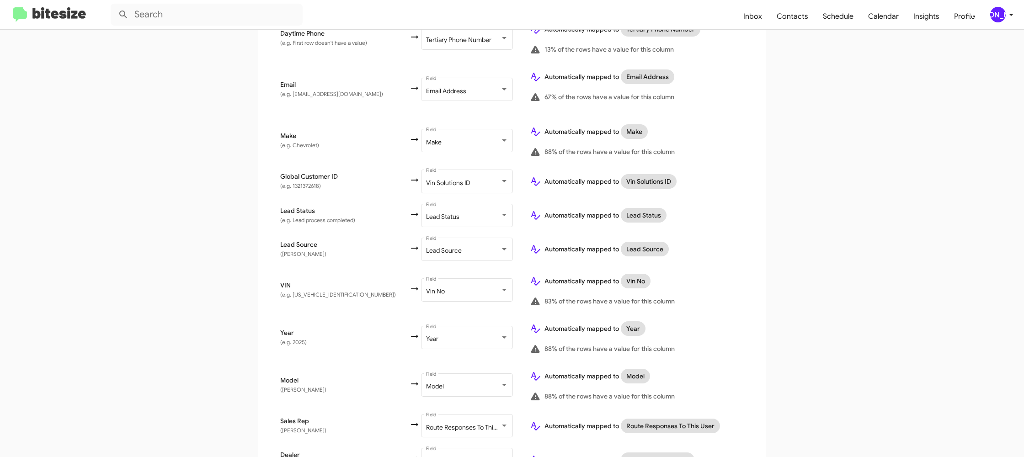
scroll to position [422, 0]
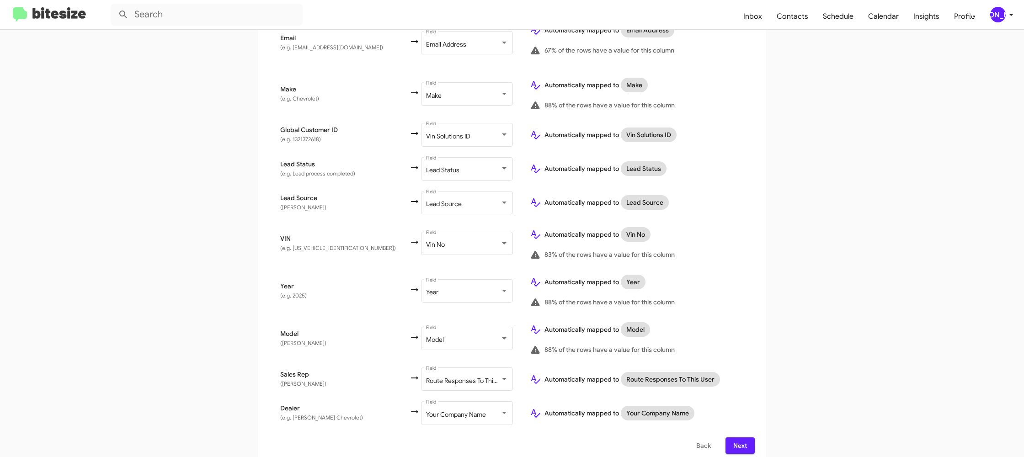
click at [735, 437] on span "Next" at bounding box center [739, 445] width 15 height 16
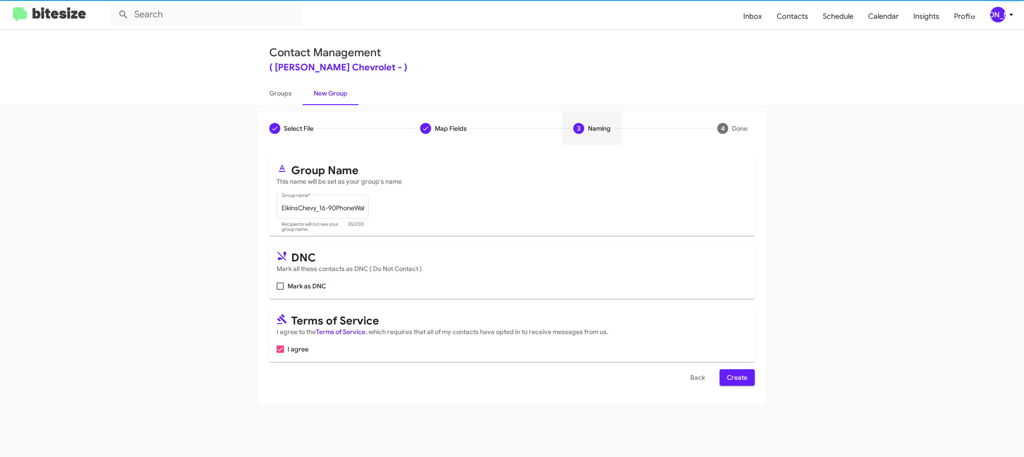
scroll to position [0, 0]
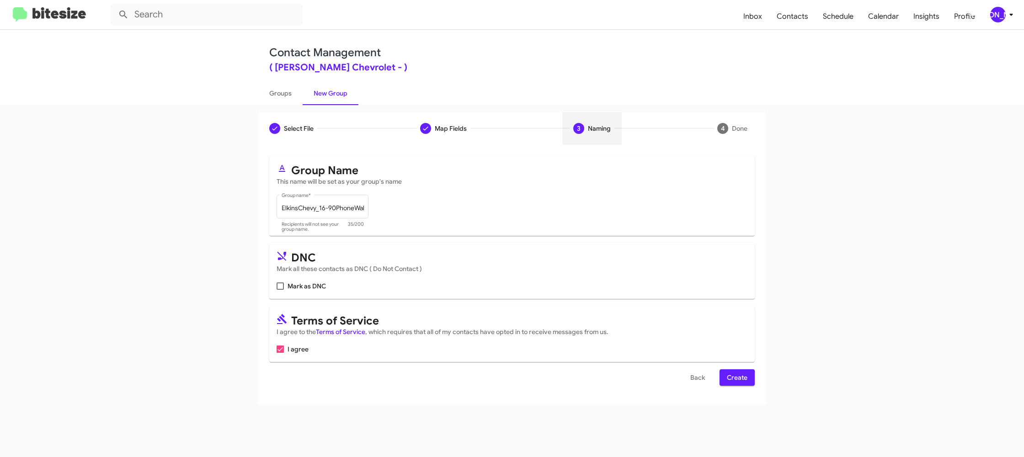
click at [753, 377] on div "Select File To import contacts, you need to provide the data in a CSV file form…" at bounding box center [511, 274] width 507 height 259
click at [742, 378] on span "Create" at bounding box center [737, 377] width 21 height 16
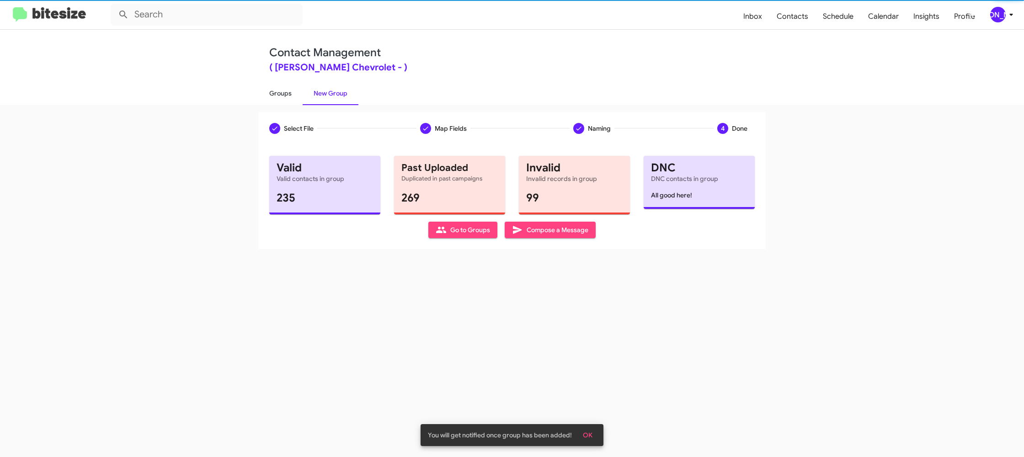
click at [280, 89] on link "Groups" at bounding box center [280, 93] width 44 height 24
type input "in:groups"
drag, startPoint x: 280, startPoint y: 89, endPoint x: 297, endPoint y: 87, distance: 17.0
click at [282, 88] on link "Groups" at bounding box center [280, 93] width 44 height 24
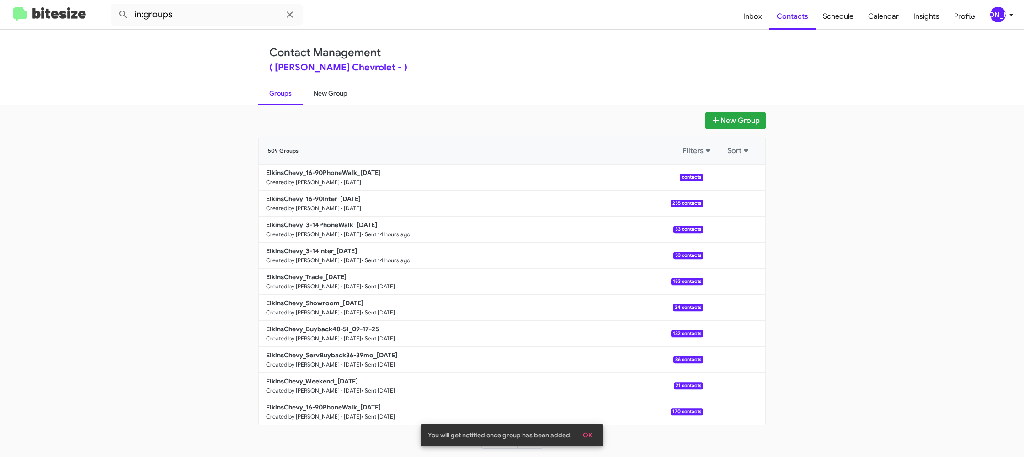
click at [298, 90] on link "Groups" at bounding box center [280, 93] width 44 height 24
click at [318, 92] on link "New Group" at bounding box center [330, 93] width 56 height 24
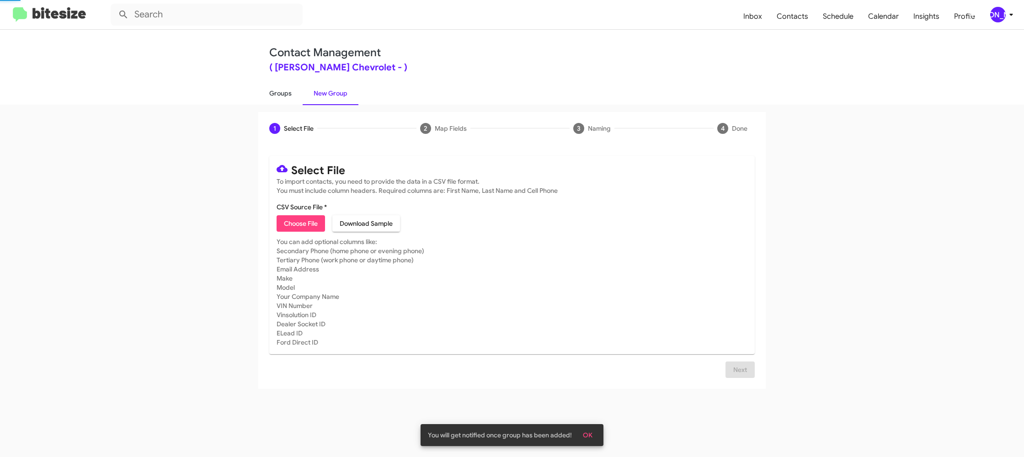
click at [283, 95] on link "Groups" at bounding box center [280, 93] width 44 height 24
type input "in:groups"
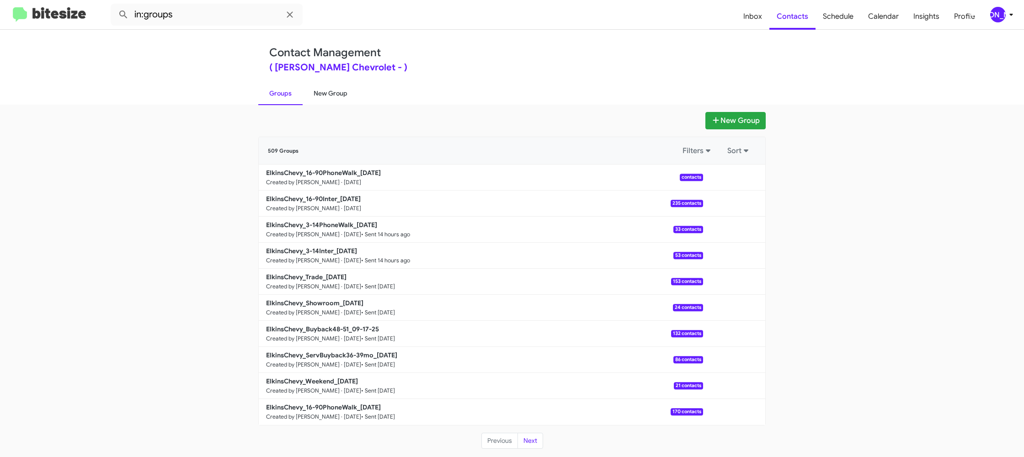
click at [325, 93] on link "New Group" at bounding box center [330, 93] width 56 height 24
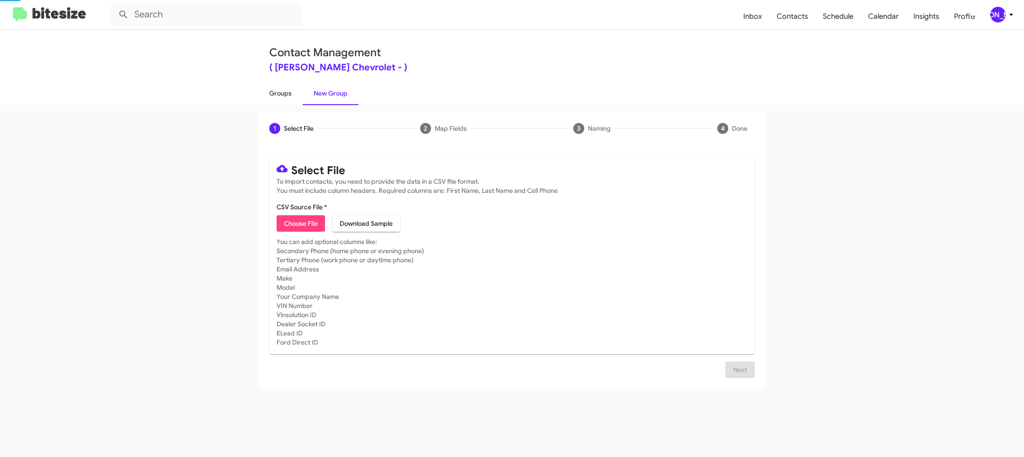
click at [284, 94] on link "Groups" at bounding box center [280, 93] width 44 height 24
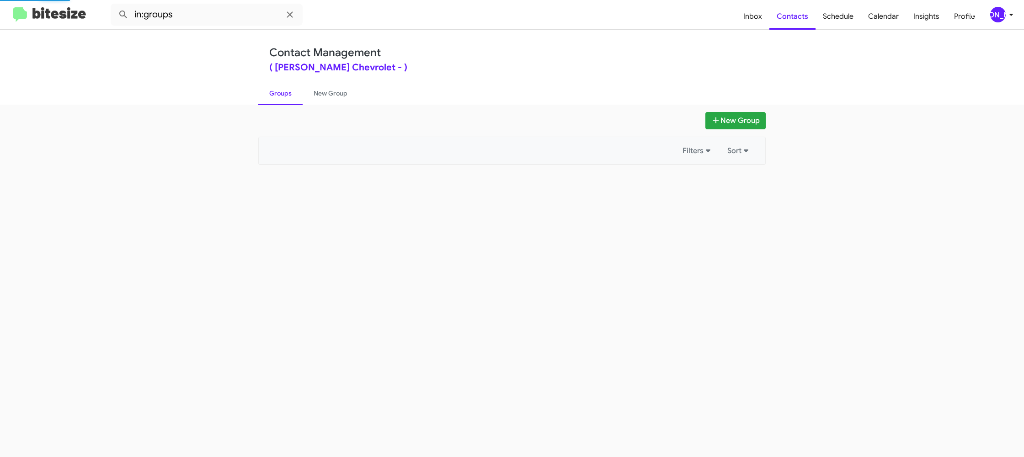
click at [284, 94] on link "Groups" at bounding box center [280, 93] width 44 height 24
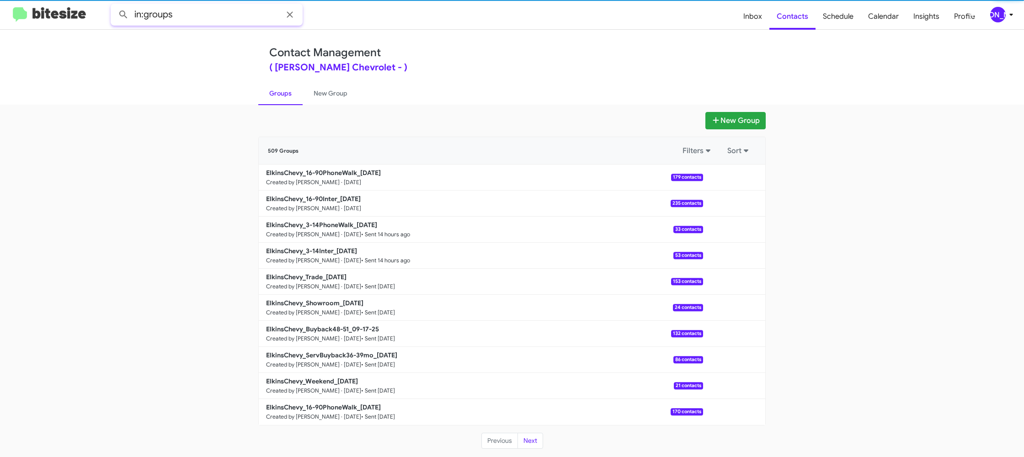
click at [199, 12] on input "in:groups" at bounding box center [207, 15] width 192 height 22
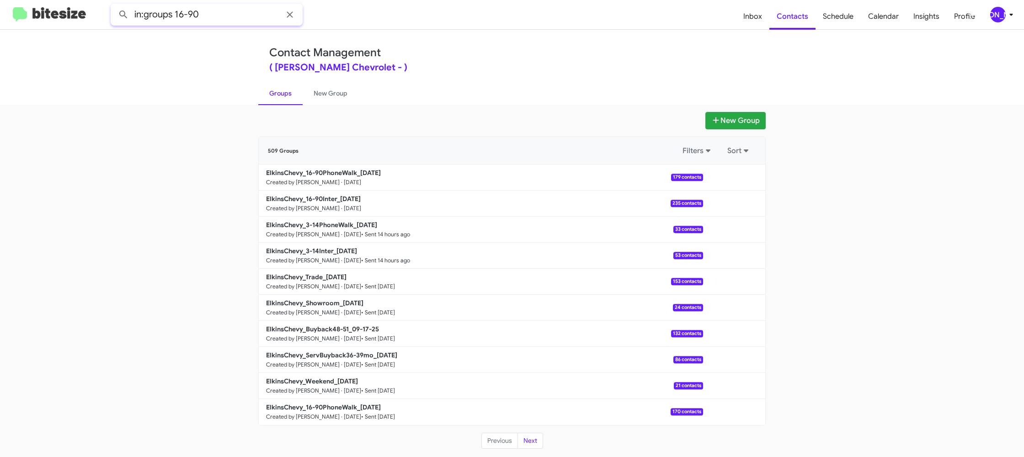
type input "in:groups 16-90"
click at [114, 5] on button at bounding box center [123, 14] width 18 height 18
click at [310, 95] on link "New Group" at bounding box center [330, 93] width 56 height 24
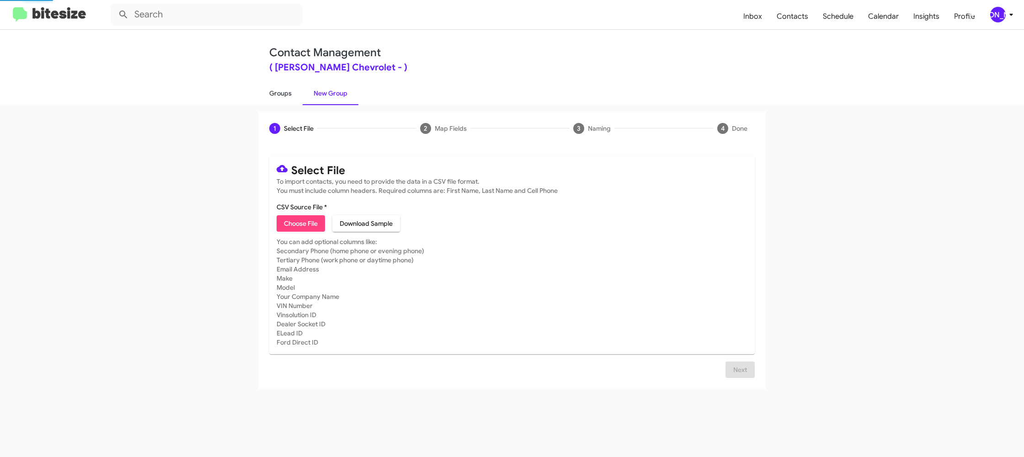
click at [284, 97] on link "Groups" at bounding box center [280, 93] width 44 height 24
drag, startPoint x: 284, startPoint y: 97, endPoint x: 242, endPoint y: 35, distance: 75.3
click at [282, 94] on link "Groups" at bounding box center [280, 93] width 44 height 24
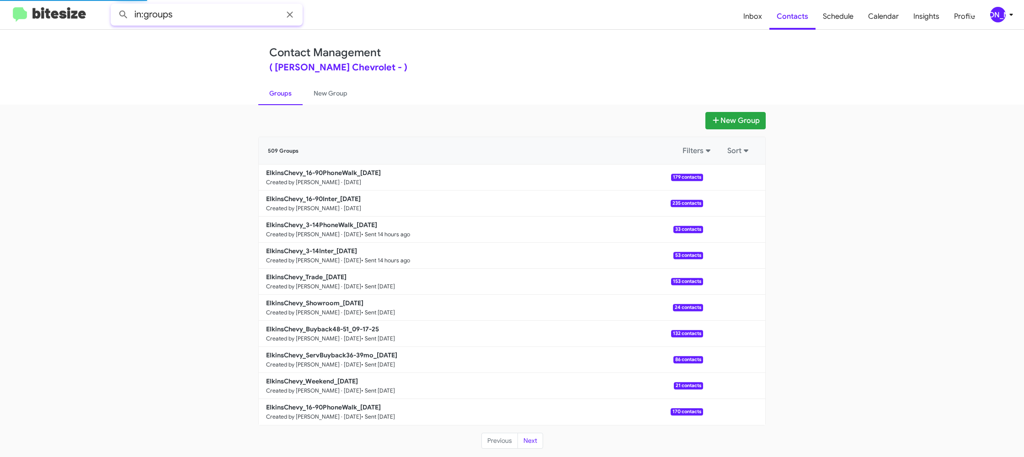
click at [192, 11] on input "in:groups" at bounding box center [207, 15] width 192 height 22
type input "in:groups 16-90"
click at [114, 5] on button at bounding box center [123, 14] width 18 height 18
click at [338, 97] on link "New Group" at bounding box center [330, 93] width 56 height 24
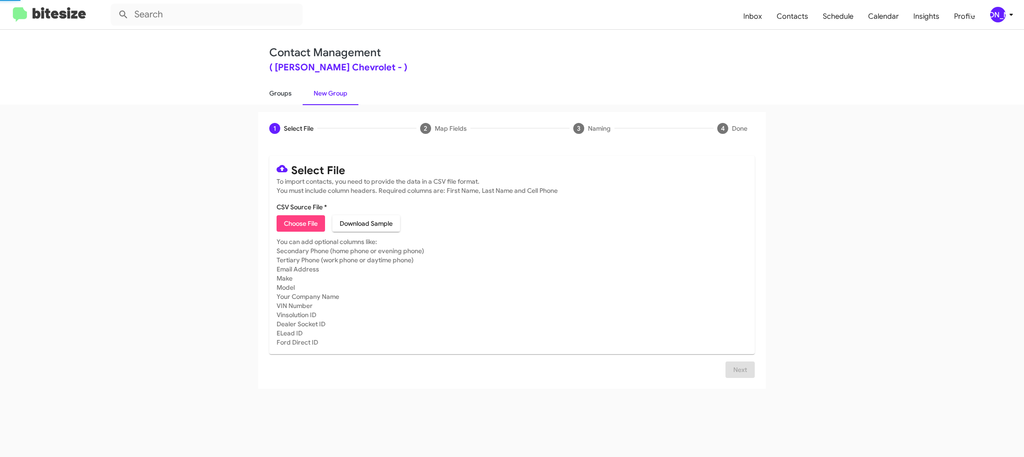
click at [267, 95] on link "Groups" at bounding box center [280, 93] width 44 height 24
type input "in:groups"
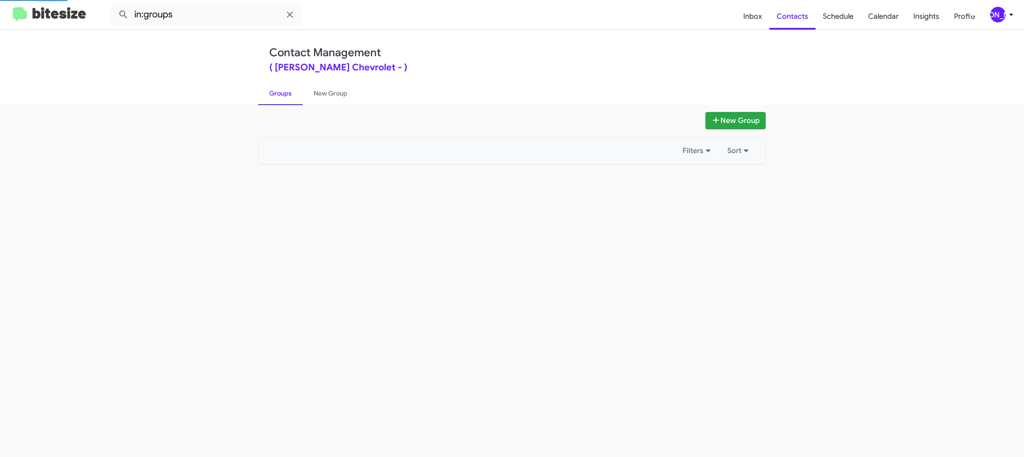
click at [267, 95] on link "Groups" at bounding box center [280, 93] width 44 height 24
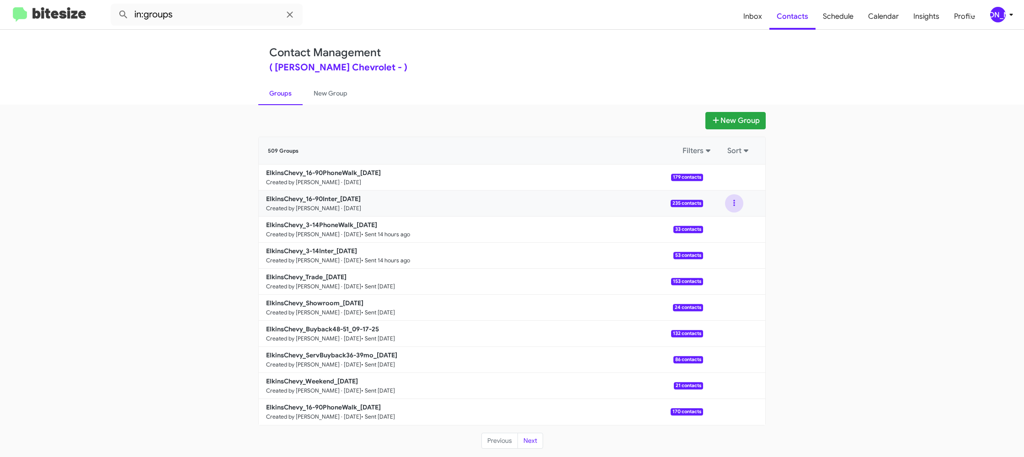
click at [741, 206] on button at bounding box center [734, 203] width 18 height 18
click at [726, 220] on button "View contacts" at bounding box center [706, 228] width 73 height 22
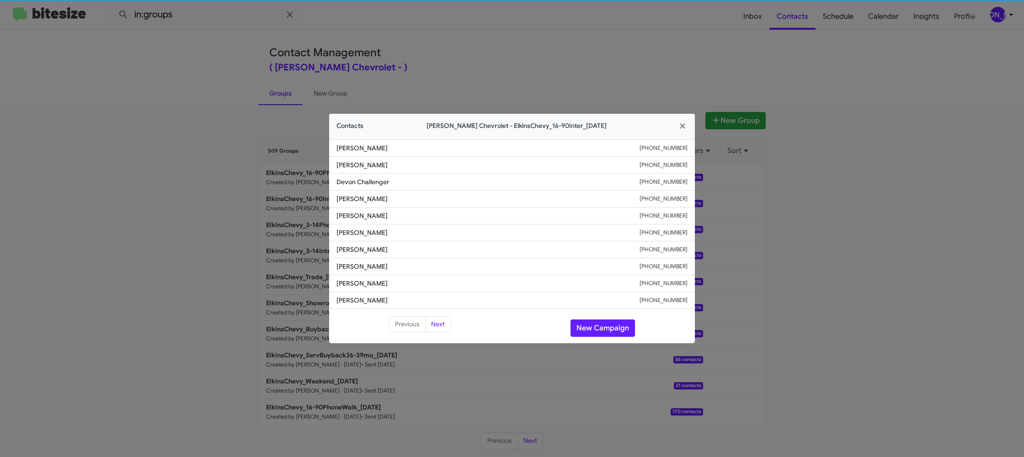
click at [343, 233] on span "Courtne Bongard" at bounding box center [487, 232] width 303 height 9
copy span "Courtne Bongard"
drag, startPoint x: 216, startPoint y: 28, endPoint x: 326, endPoint y: 236, distance: 234.9
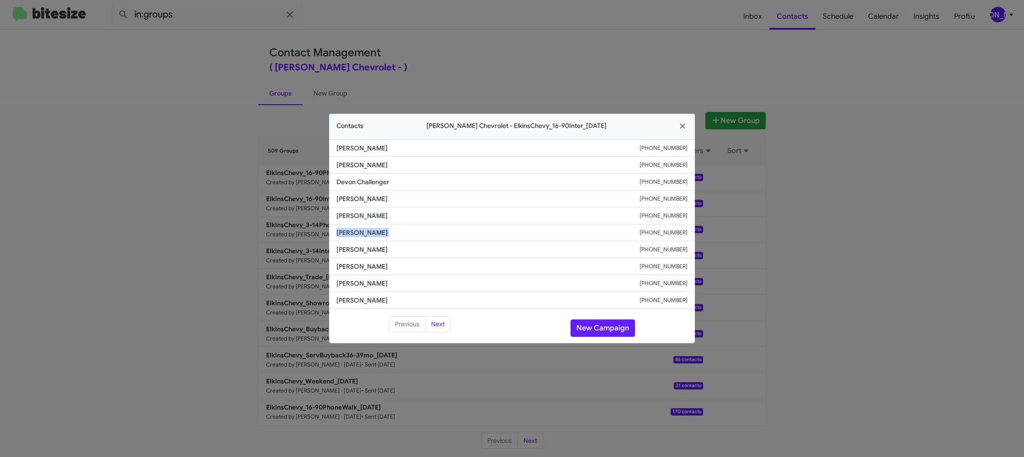
click at [325, 237] on modal-container "Contacts Elkins Chevrolet - ElkinsChevy_16-90Inter_09-19-25 Ed Stinson +1609226…" at bounding box center [512, 228] width 1024 height 457
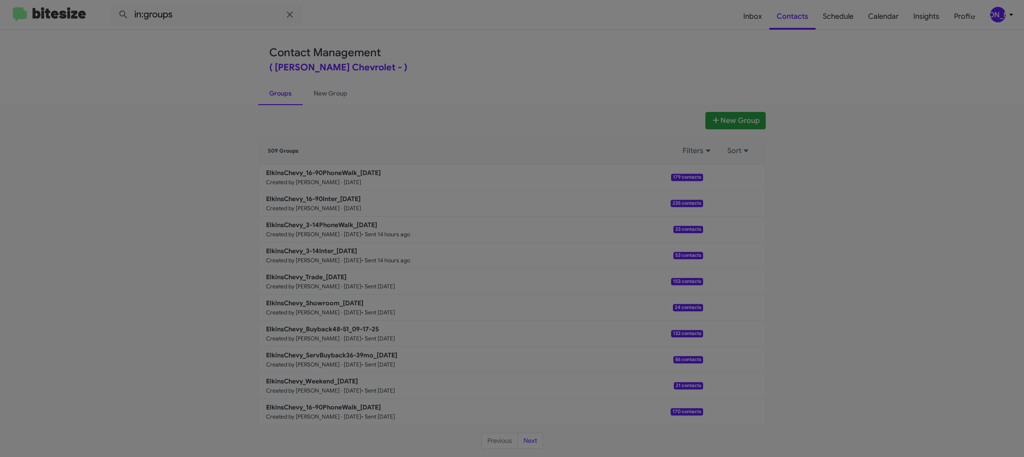
click at [364, 233] on li "Jess Ross +16097422606" at bounding box center [512, 226] width 366 height 17
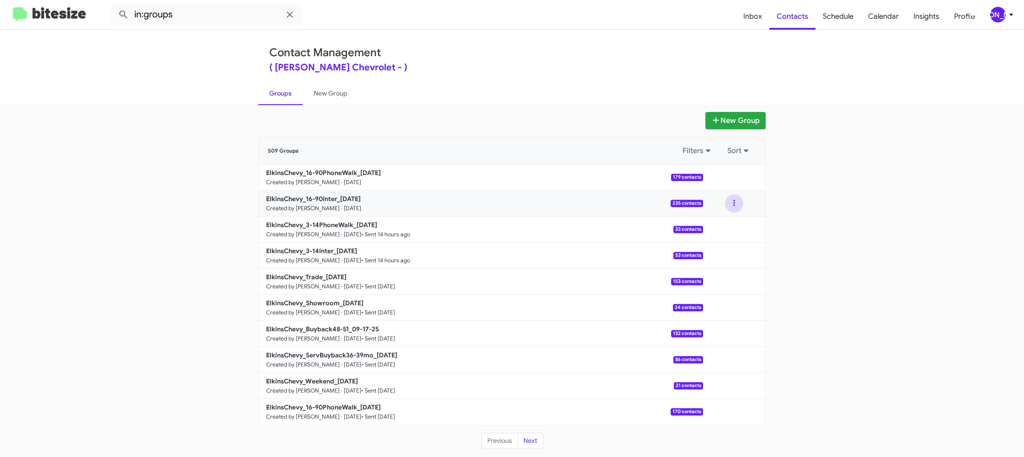
click at [728, 205] on button at bounding box center [734, 203] width 18 height 18
click at [726, 218] on button "View contacts" at bounding box center [706, 228] width 73 height 22
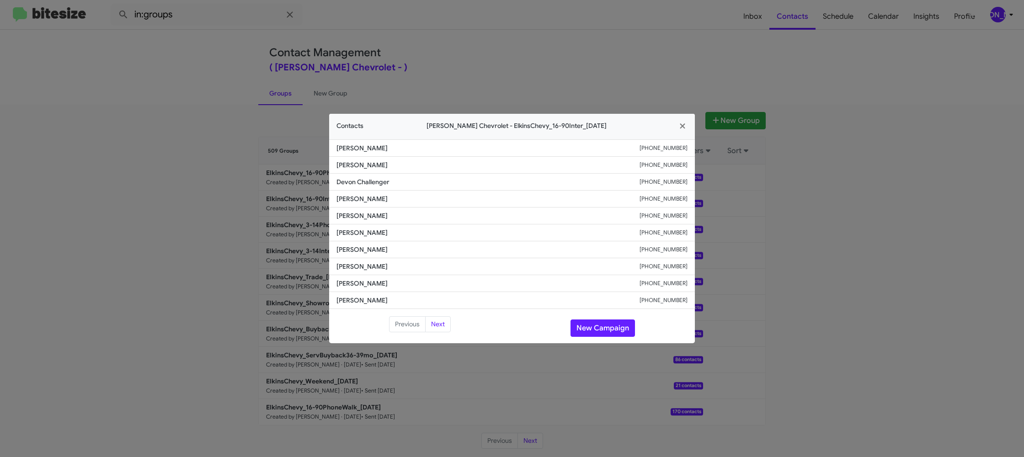
click at [355, 231] on span "Courtne Bongard" at bounding box center [487, 232] width 303 height 9
copy span "Courtne Bongard"
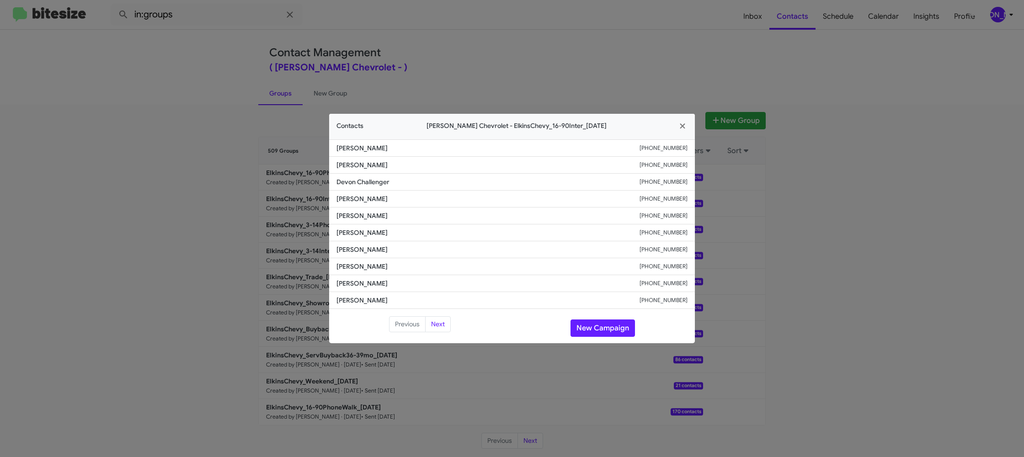
drag, startPoint x: 441, startPoint y: 57, endPoint x: 655, endPoint y: 79, distance: 214.6
click at [443, 56] on modal-container "Contacts Elkins Chevrolet - ElkinsChevy_16-90Inter_09-19-25 Ed Stinson +1609226…" at bounding box center [512, 228] width 1024 height 457
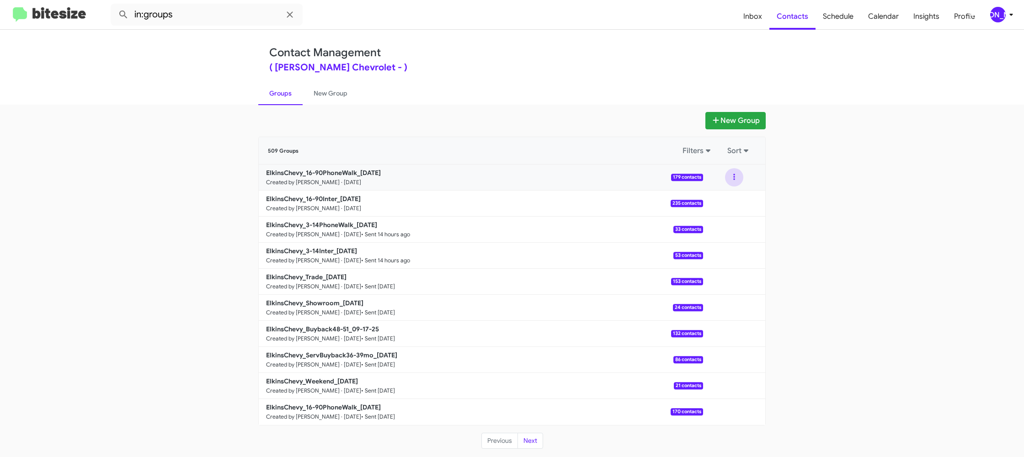
click at [736, 177] on button at bounding box center [734, 177] width 18 height 18
click at [721, 196] on button "View contacts" at bounding box center [706, 202] width 73 height 22
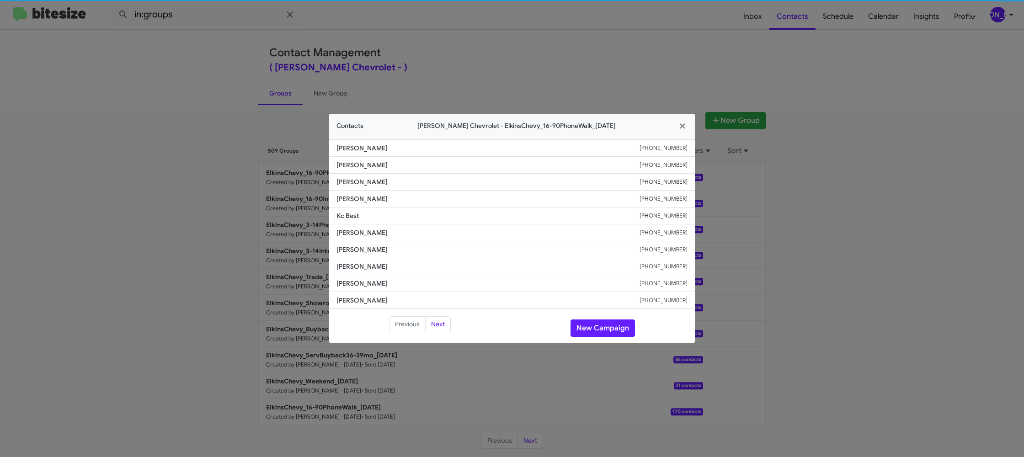
click at [359, 233] on span "Nicole Glassman" at bounding box center [487, 232] width 303 height 9
copy span "Nicole Glassman"
drag, startPoint x: 250, startPoint y: 122, endPoint x: 281, endPoint y: 139, distance: 34.8
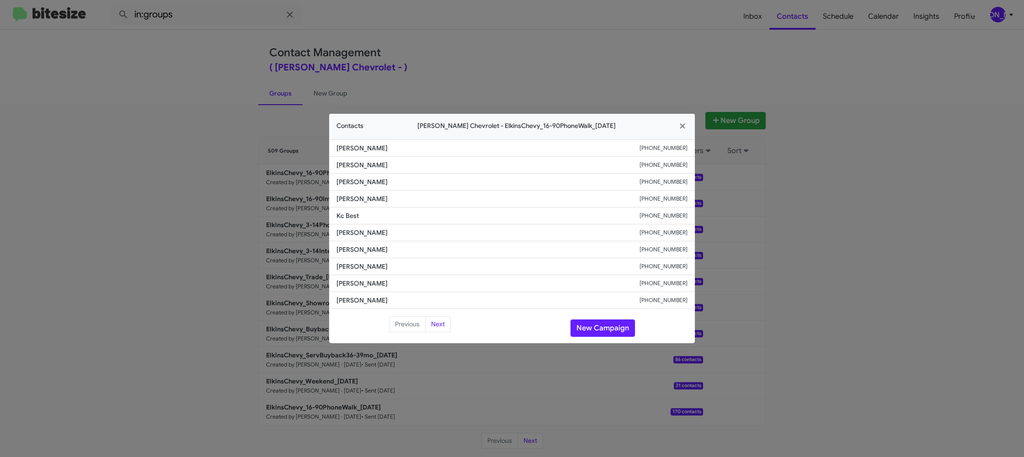
click at [250, 120] on modal-container "Contacts Elkins Chevrolet - ElkinsChevy_16-90PhoneWalk_09-19-25 Kyle Hines +160…" at bounding box center [512, 228] width 1024 height 457
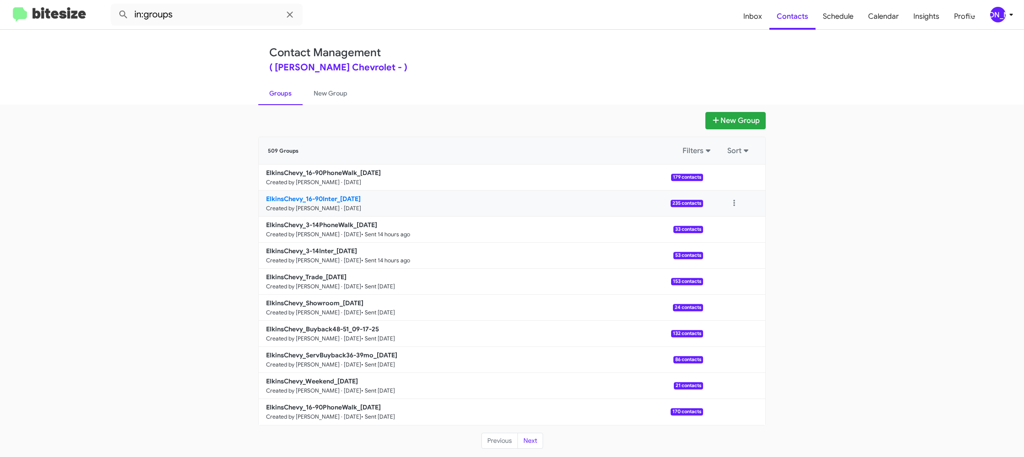
click at [357, 203] on link "ElkinsChevy_16-90Inter_09-19-25 Created by Jason Apdua · Sep 19, 2025 235 conta…" at bounding box center [481, 204] width 444 height 26
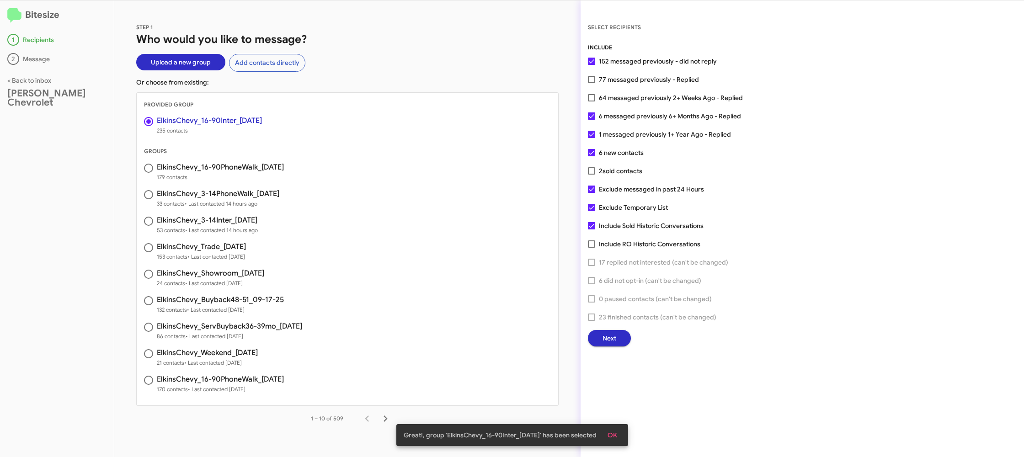
click at [609, 339] on span "Next" at bounding box center [609, 338] width 14 height 16
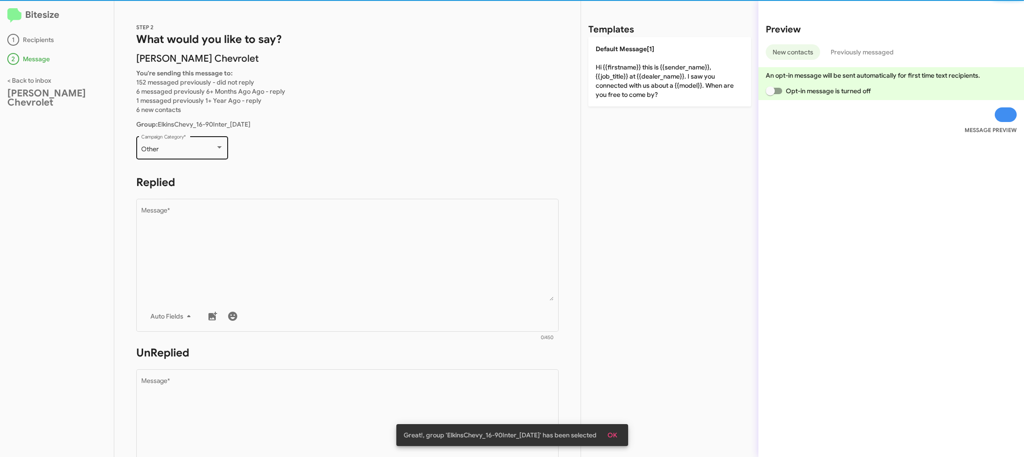
click at [206, 159] on div "Other Campaign Category *" at bounding box center [182, 146] width 82 height 25
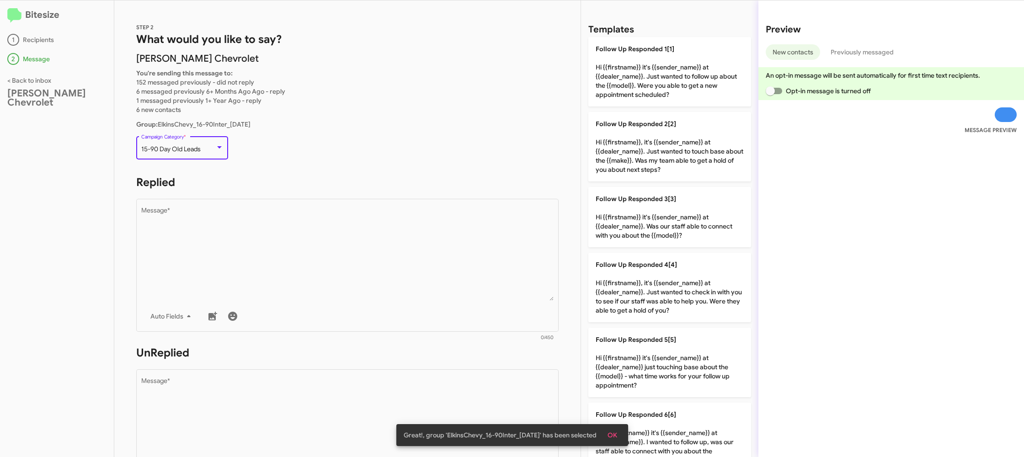
scroll to position [19, 0]
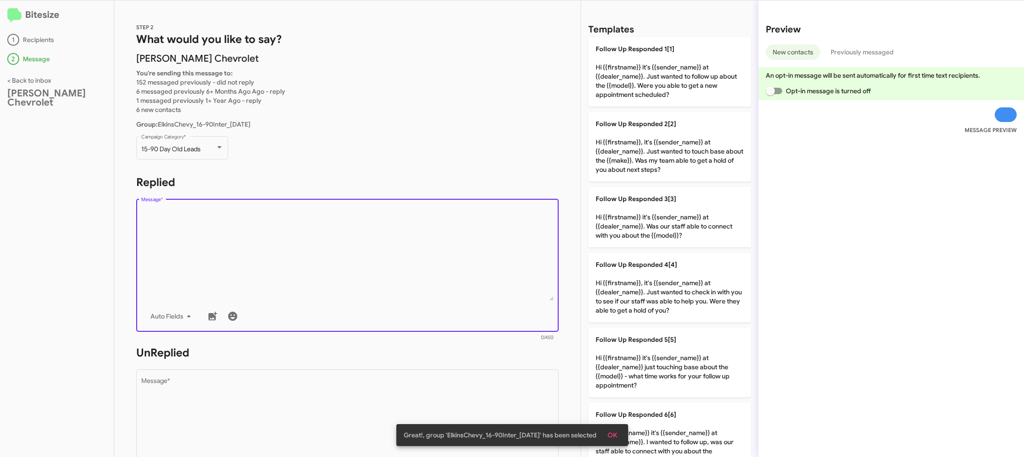
click at [304, 227] on textarea "Message *" at bounding box center [347, 253] width 413 height 93
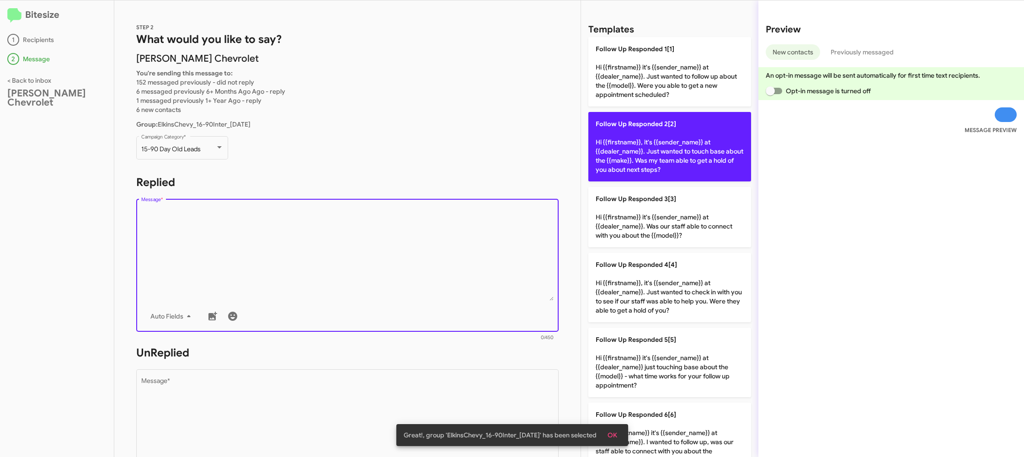
click at [658, 145] on p "Follow Up Responded 2[2] Hi {{firstname}}, it's {{sender_name}} at {{dealer_nam…" at bounding box center [669, 146] width 163 height 69
type textarea "Hi {{firstname}}, it's {{sender_name}} at {{dealer_name}}. Just wanted to touch…"
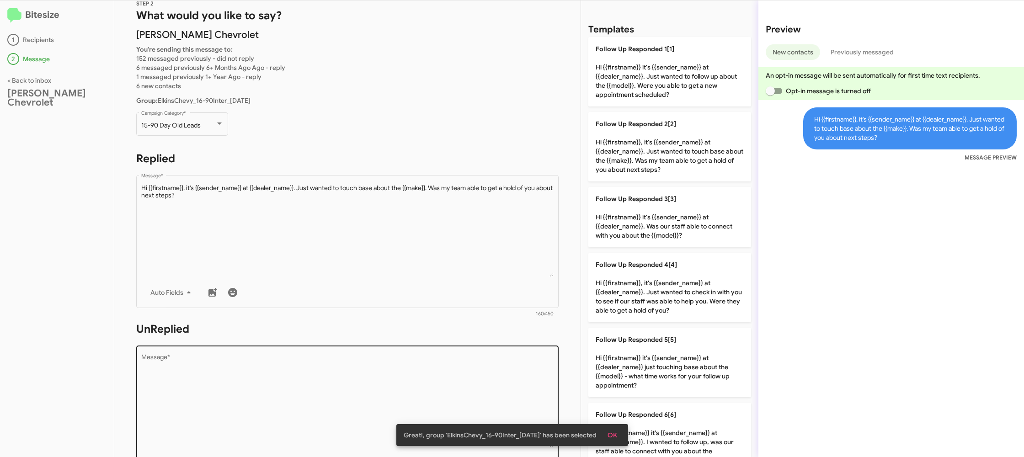
scroll to position [36, 0]
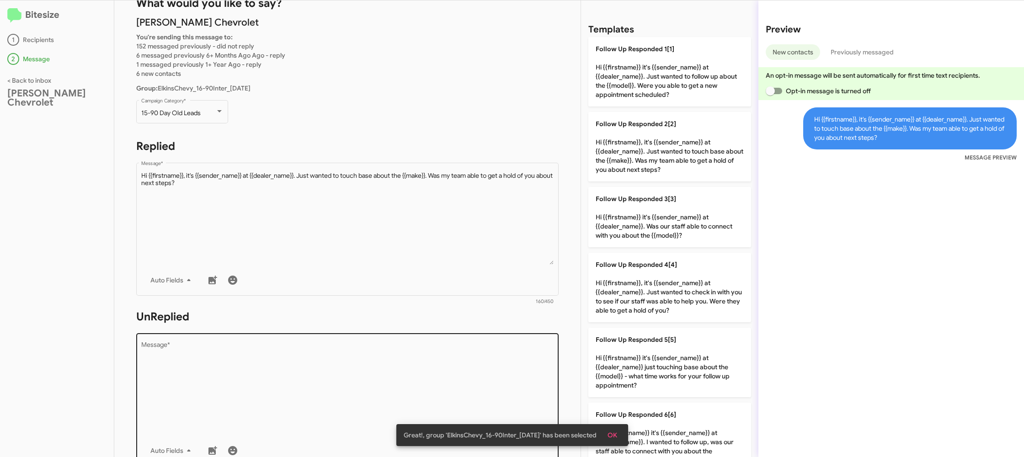
click at [394, 365] on textarea "Message *" at bounding box center [347, 388] width 413 height 93
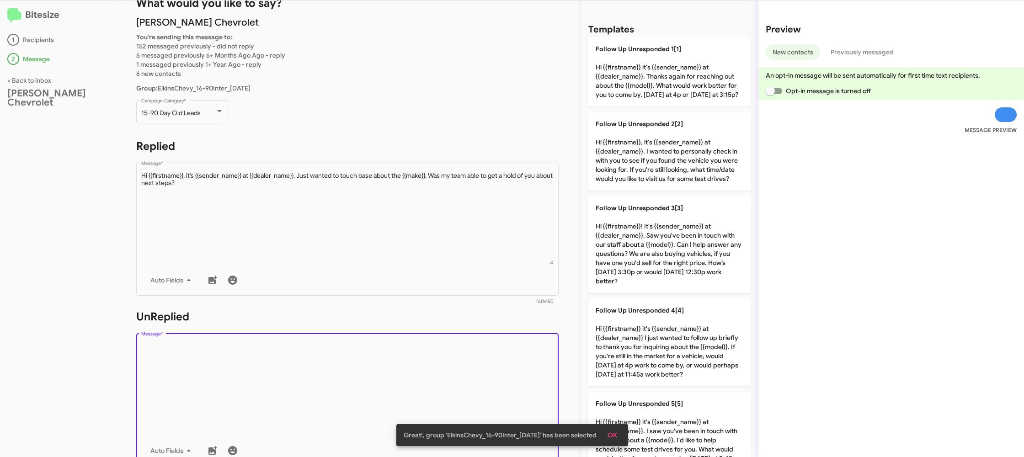
click at [393, 365] on textarea "Message *" at bounding box center [347, 388] width 413 height 93
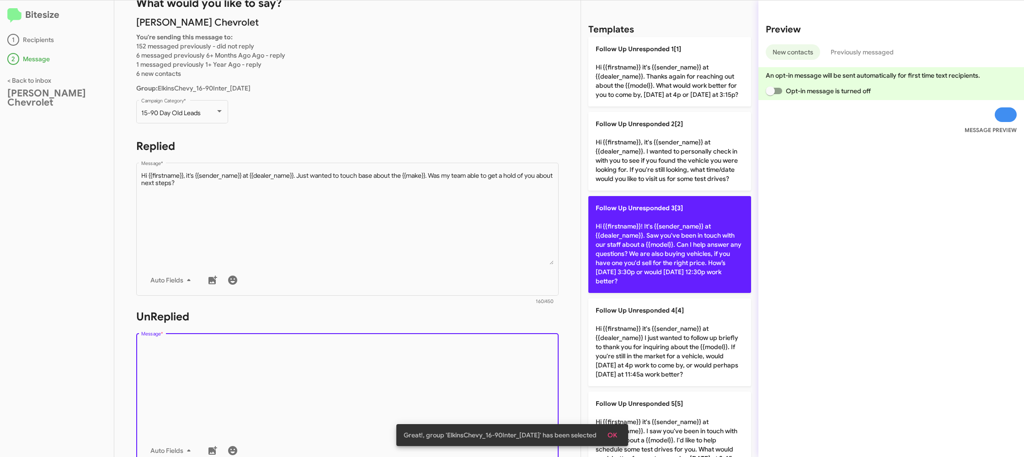
drag, startPoint x: 393, startPoint y: 365, endPoint x: 630, endPoint y: 264, distance: 256.9
click at [392, 357] on textarea "Message *" at bounding box center [347, 388] width 413 height 93
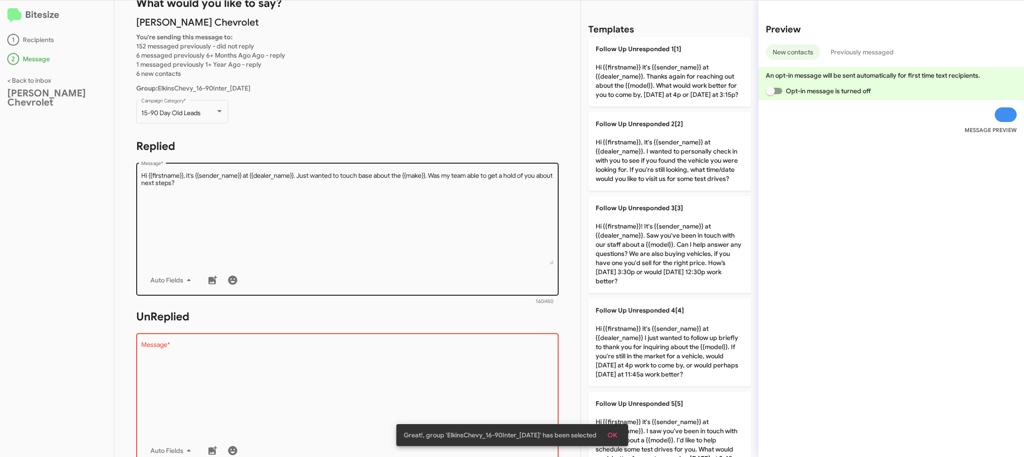
drag, startPoint x: 645, startPoint y: 258, endPoint x: 424, endPoint y: 239, distance: 221.1
click at [643, 257] on p "Follow Up Unresponded 3[3] Hi {{firstname}}! It's {{sender_name}} at {{dealer_n…" at bounding box center [669, 244] width 163 height 97
type textarea "Hi {{firstname}}! It's {{sender_name}} at {{dealer_name}}. Saw you've been in t…"
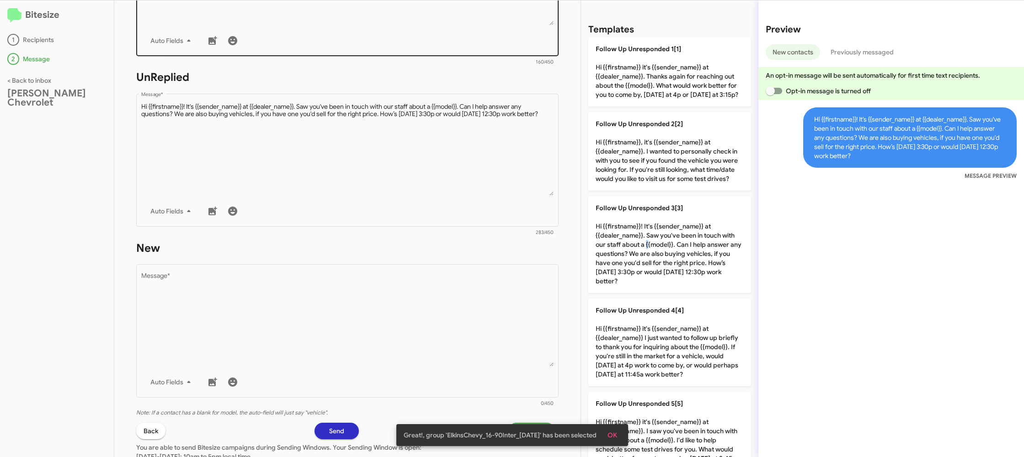
scroll to position [344, 0]
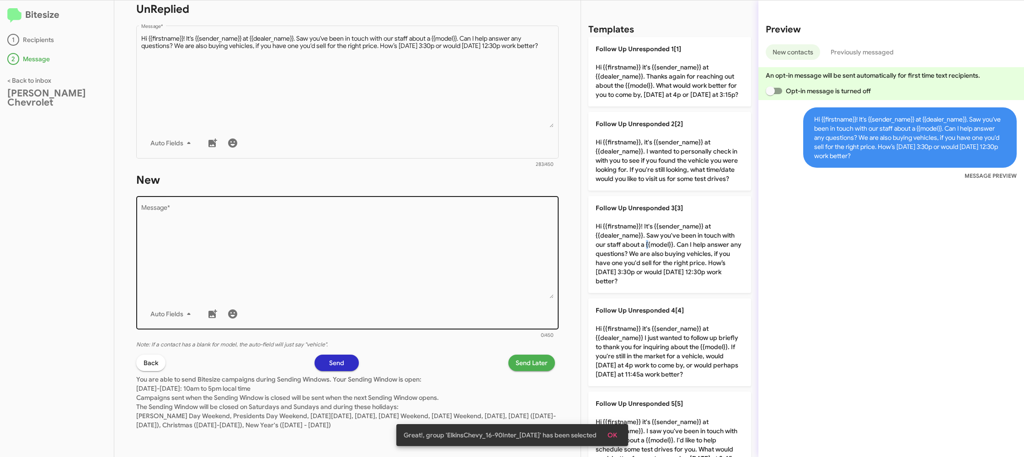
click at [426, 265] on textarea "Message *" at bounding box center [347, 251] width 413 height 93
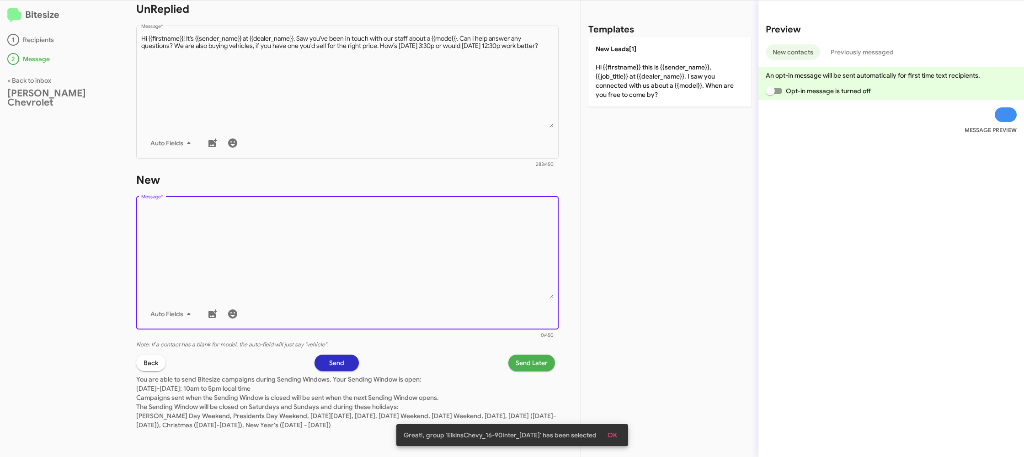
click at [429, 255] on textarea "Message *" at bounding box center [347, 251] width 413 height 93
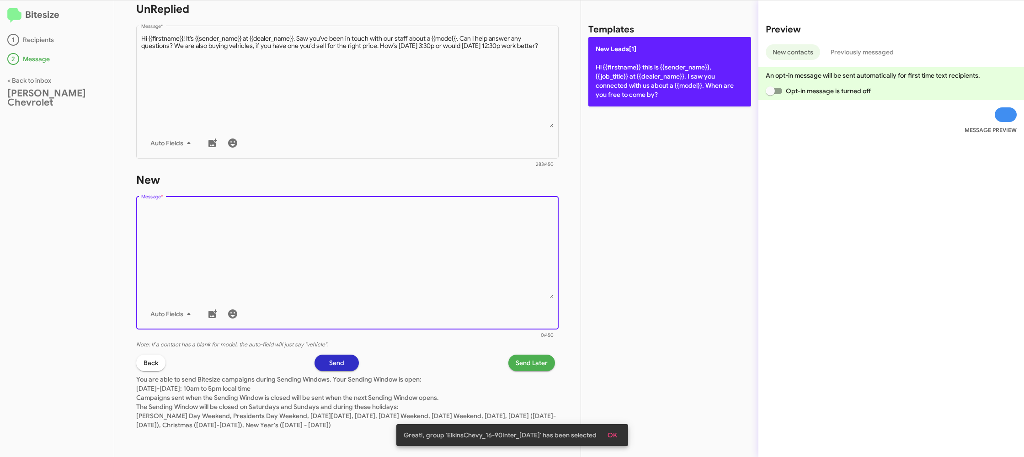
click at [624, 97] on div "Templates New Leads[1] Hi {{firstname}} this is {{sender_name}}, {{job_title}} …" at bounding box center [669, 228] width 177 height 456
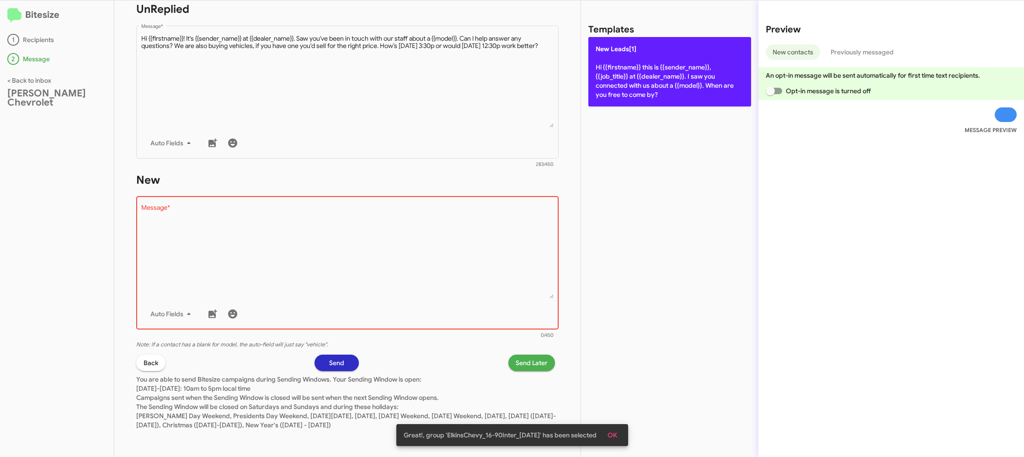
click at [622, 83] on p "New Leads[1] Hi {{firstname}} this is {{sender_name}}, {{job_title}} at {{deale…" at bounding box center [669, 71] width 163 height 69
type textarea "Hi {{firstname}} this is {{sender_name}}, {{job_title}} at {{dealer_name}}. I s…"
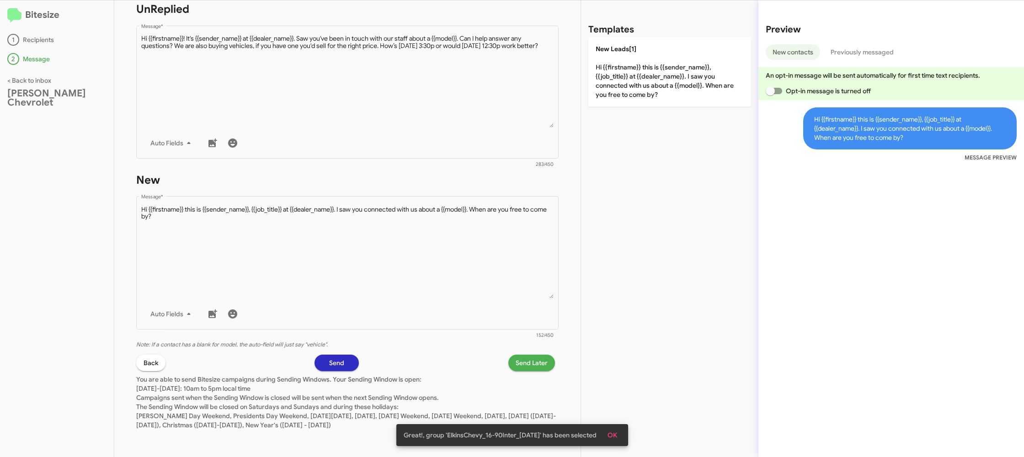
click at [525, 361] on span "Send Later" at bounding box center [531, 363] width 32 height 16
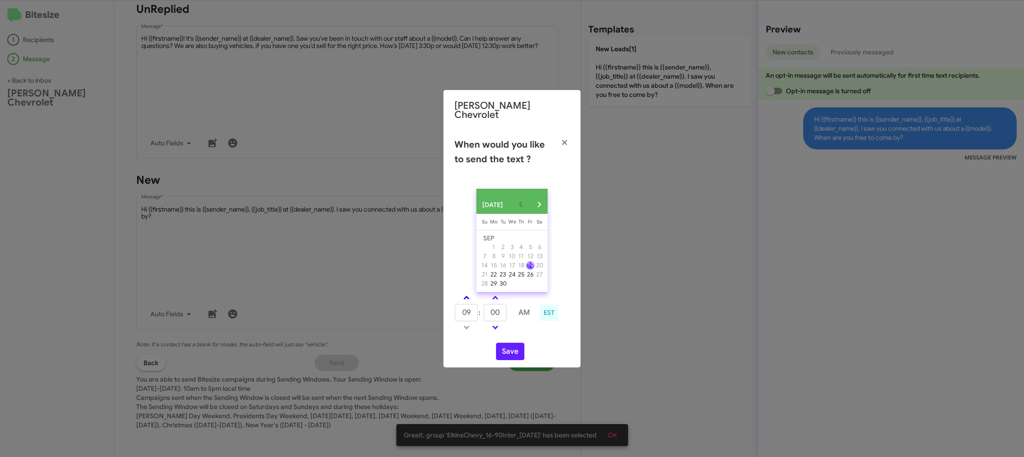
click at [464, 294] on link at bounding box center [466, 297] width 16 height 11
type input "10"
click at [499, 311] on input "00" at bounding box center [494, 312] width 23 height 17
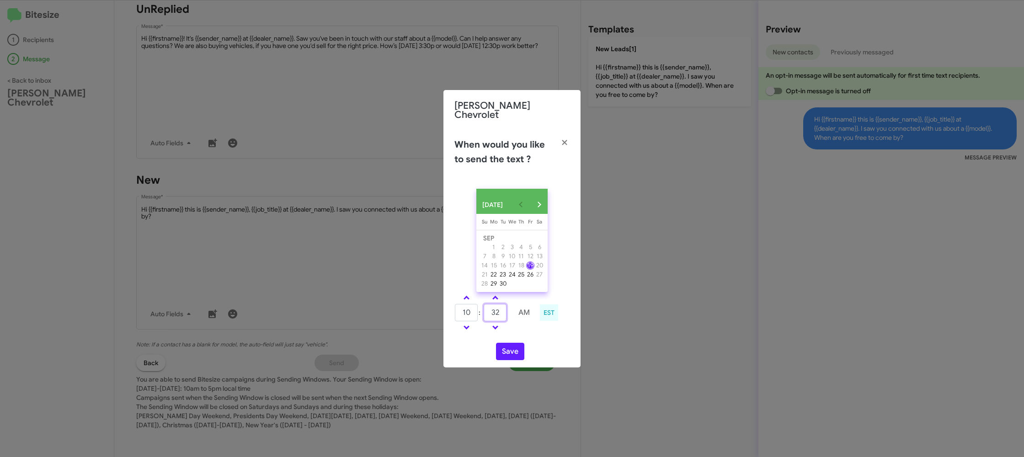
type input "32"
click at [520, 322] on td at bounding box center [524, 327] width 24 height 11
click at [510, 353] on button "Save" at bounding box center [510, 351] width 28 height 17
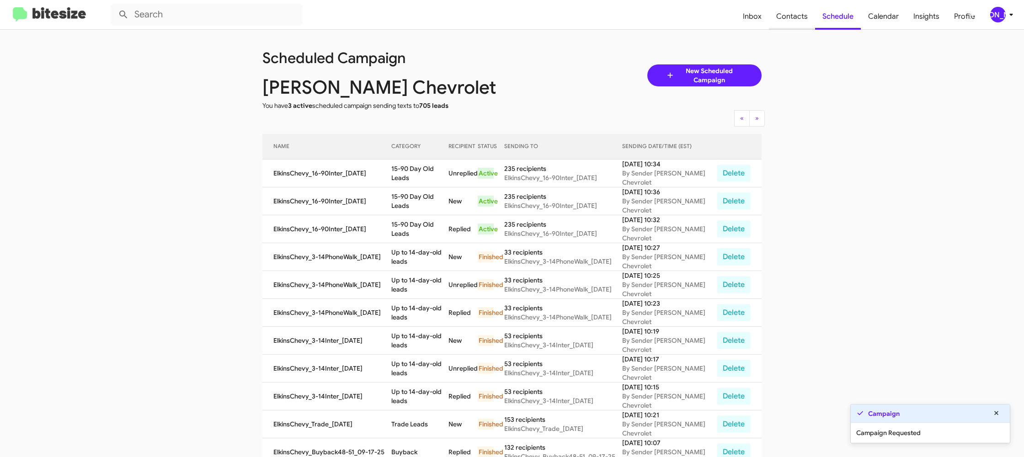
click at [798, 6] on span "Contacts" at bounding box center [792, 16] width 46 height 27
type input "in:groups"
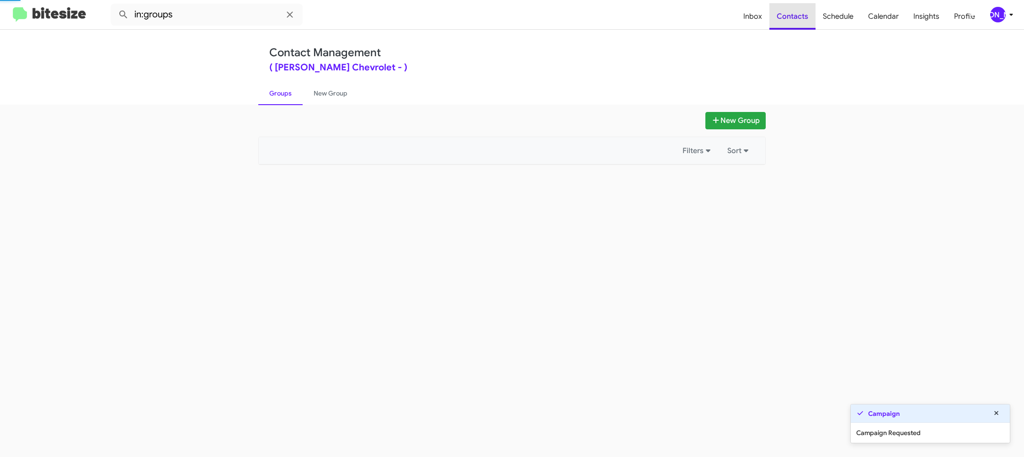
drag, startPoint x: 798, startPoint y: 6, endPoint x: 454, endPoint y: 175, distance: 383.6
click at [798, 6] on span "Contacts" at bounding box center [792, 16] width 46 height 27
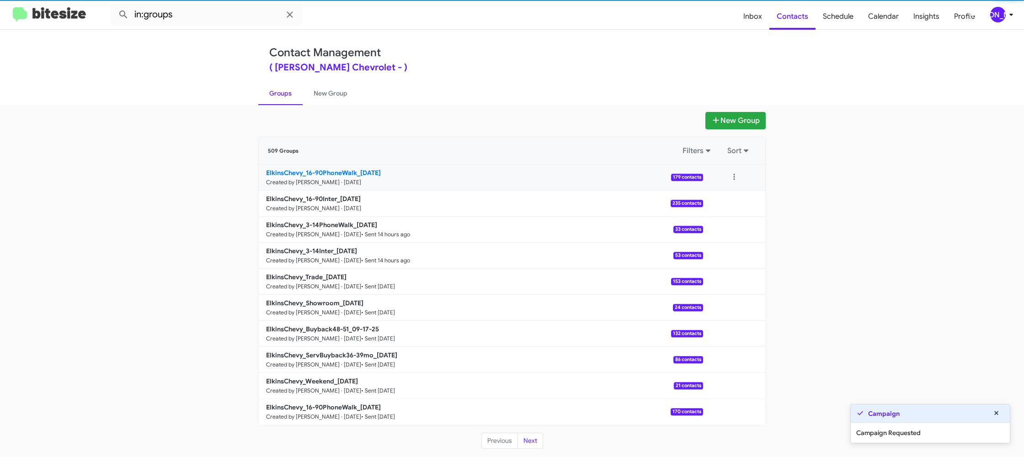
click at [339, 167] on link "ElkinsChevy_16-90PhoneWalk_09-19-25 Created by Jason Apdua · Sep 19, 2025 179 c…" at bounding box center [481, 177] width 444 height 26
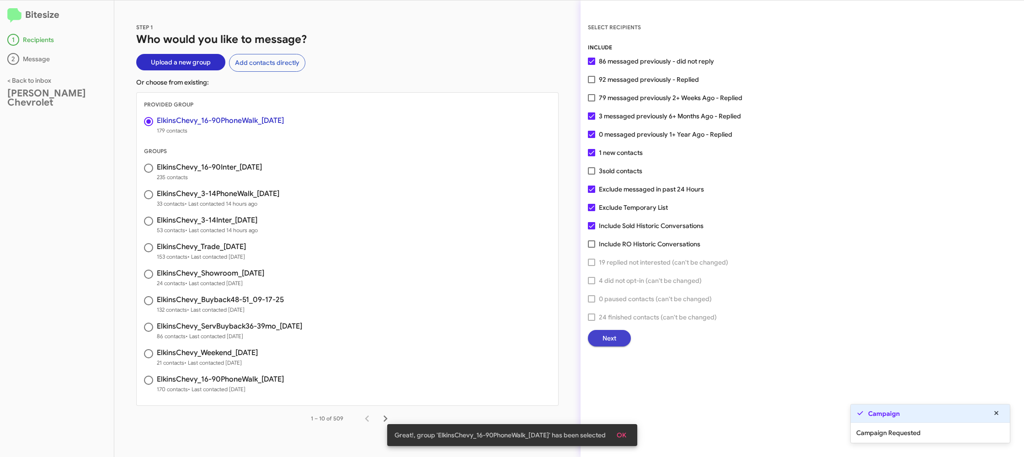
click at [611, 342] on span "Next" at bounding box center [609, 338] width 14 height 16
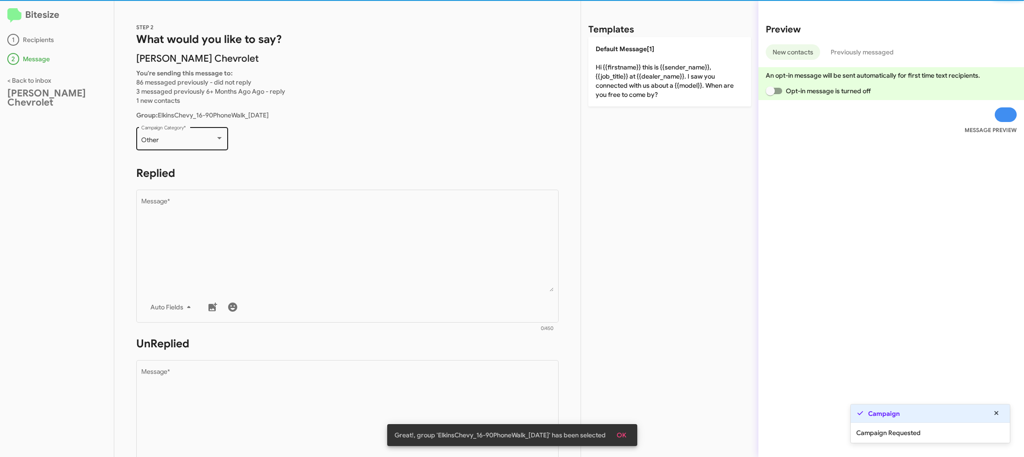
click at [196, 145] on div "Other Campaign Category *" at bounding box center [182, 137] width 82 height 25
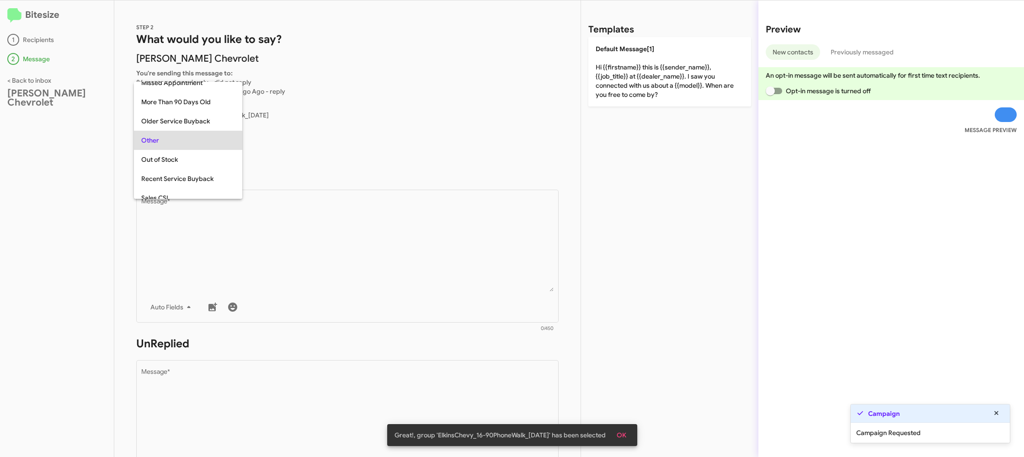
scroll to position [19, 0]
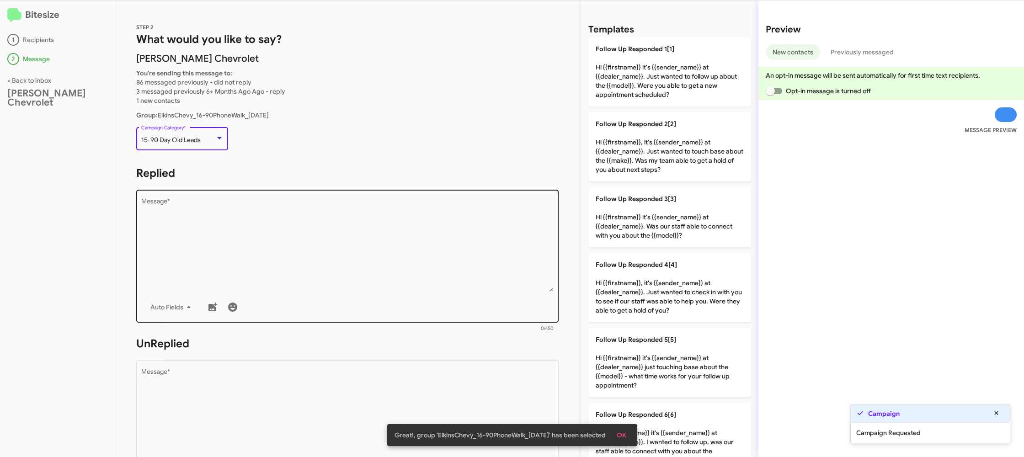
click at [254, 225] on textarea "Message *" at bounding box center [347, 244] width 413 height 93
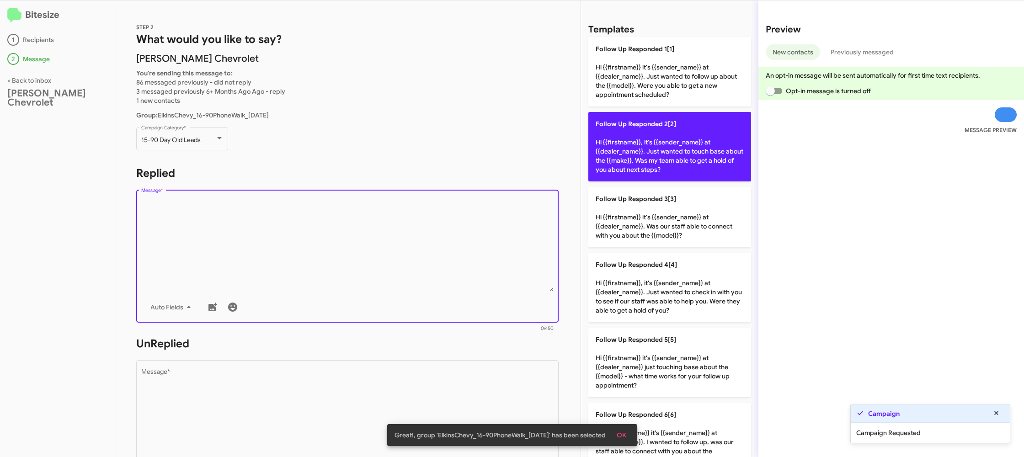
click at [600, 156] on p "Follow Up Responded 2[2] Hi {{firstname}}, it's {{sender_name}} at {{dealer_nam…" at bounding box center [669, 146] width 163 height 69
type textarea "Hi {{firstname}}, it's {{sender_name}} at {{dealer_name}}. Just wanted to touch…"
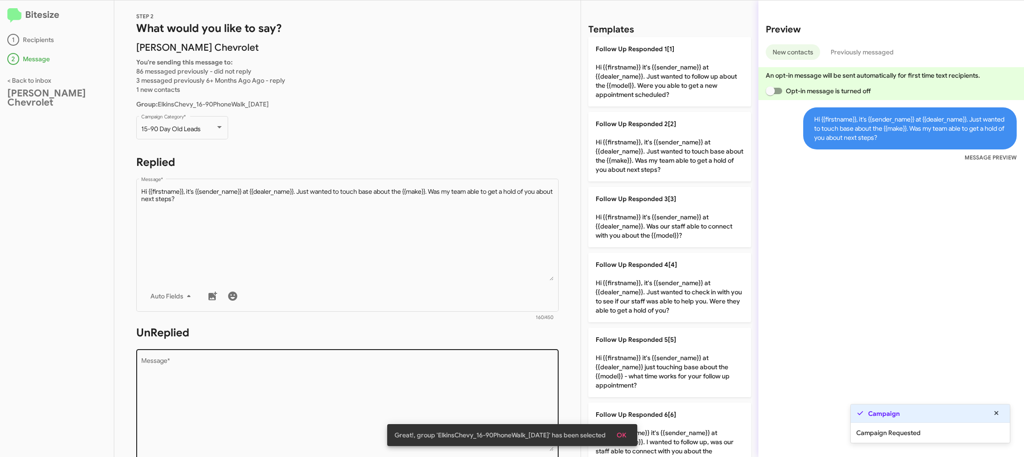
scroll to position [15, 0]
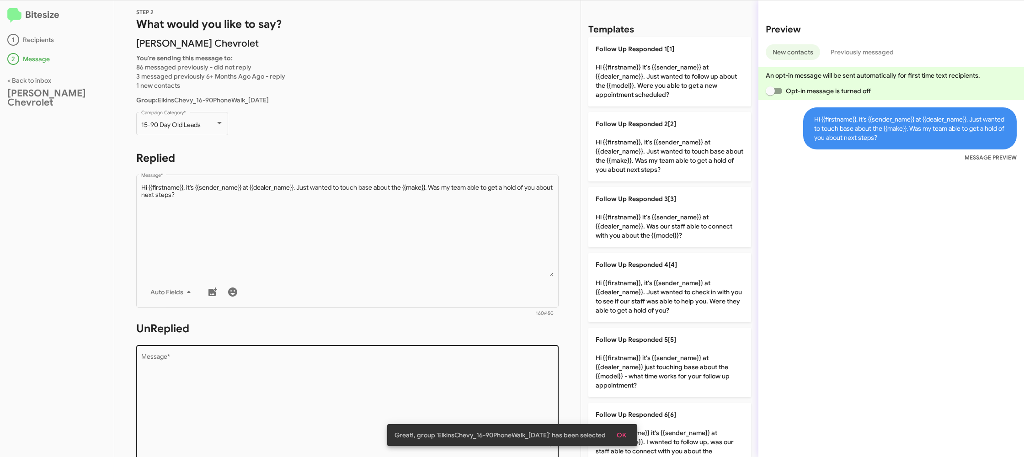
click at [450, 367] on textarea "Message *" at bounding box center [347, 400] width 413 height 93
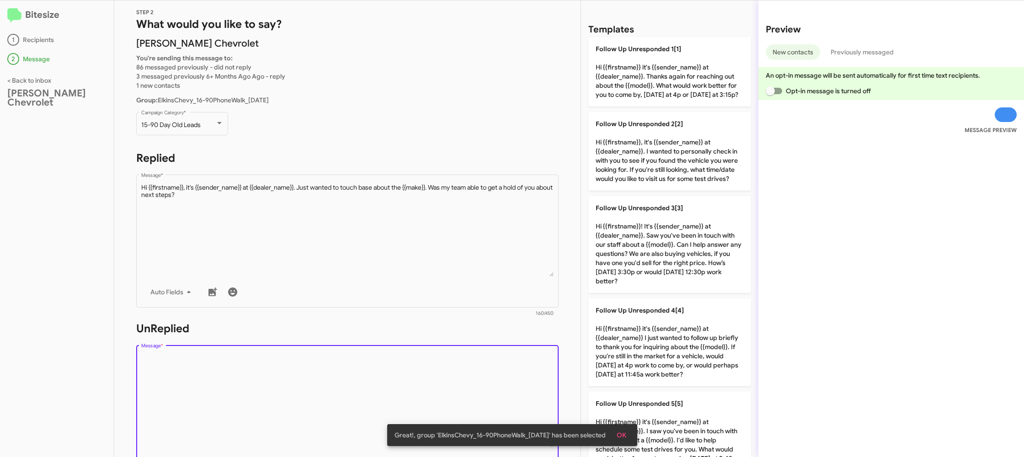
click at [449, 365] on textarea "Message *" at bounding box center [347, 400] width 413 height 93
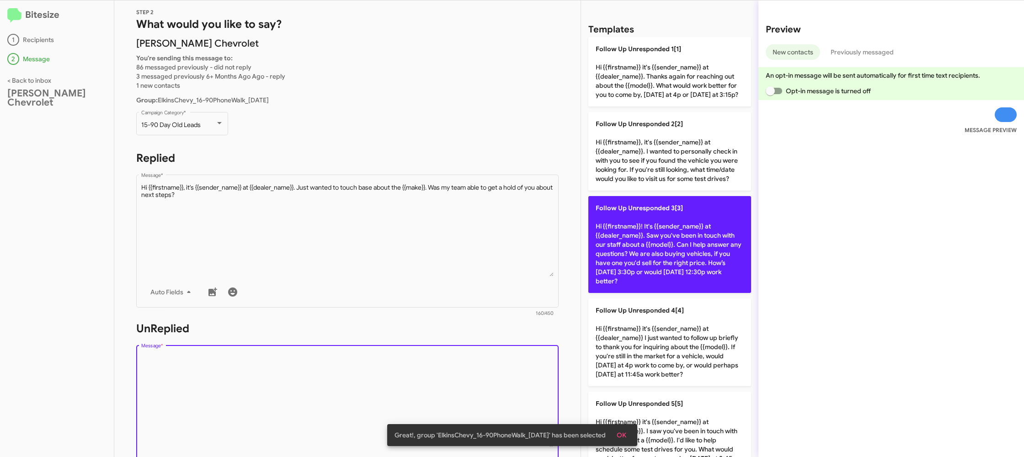
drag, startPoint x: 449, startPoint y: 365, endPoint x: 641, endPoint y: 269, distance: 214.4
click at [481, 339] on form "UnReplied Drop image here to insert Auto Fields Message * 0/450" at bounding box center [347, 404] width 422 height 167
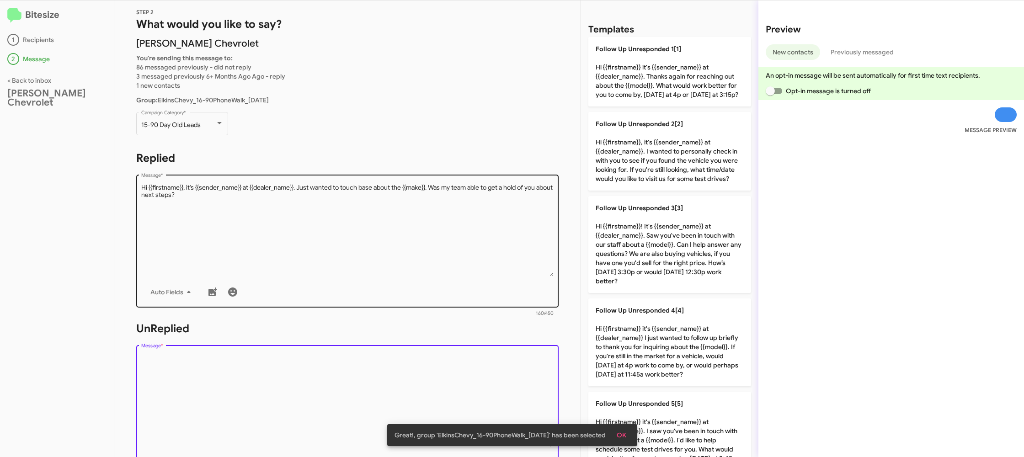
drag, startPoint x: 654, startPoint y: 252, endPoint x: 477, endPoint y: 206, distance: 182.6
click at [649, 250] on p "Follow Up Unresponded 3[3] Hi {{firstname}}! It's {{sender_name}} at {{dealer_n…" at bounding box center [669, 244] width 163 height 97
type textarea "Hi {{firstname}}! It's {{sender_name}} at {{dealer_name}}. Saw you've been in t…"
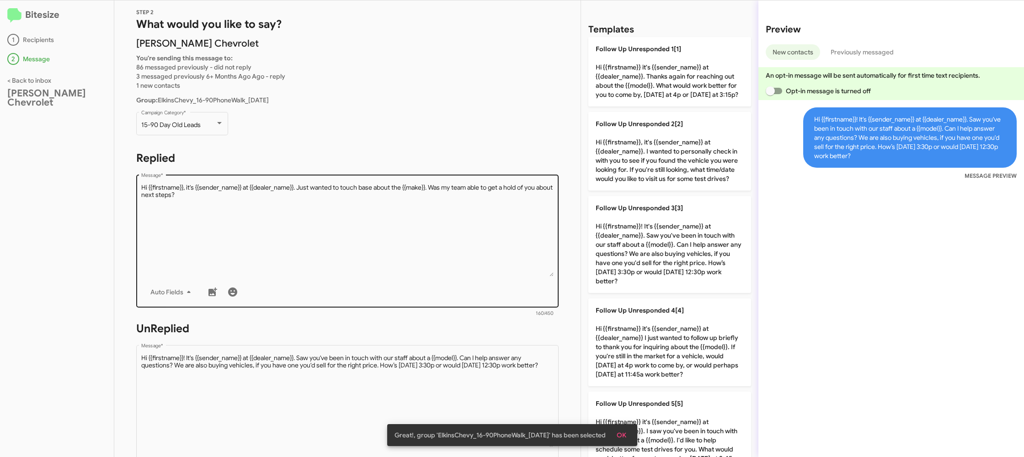
scroll to position [335, 0]
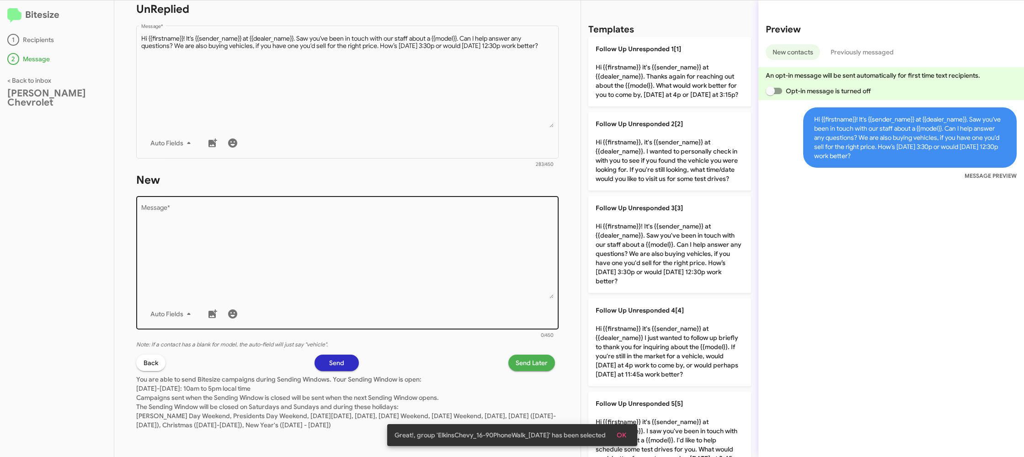
click at [464, 274] on textarea "Message *" at bounding box center [347, 251] width 413 height 93
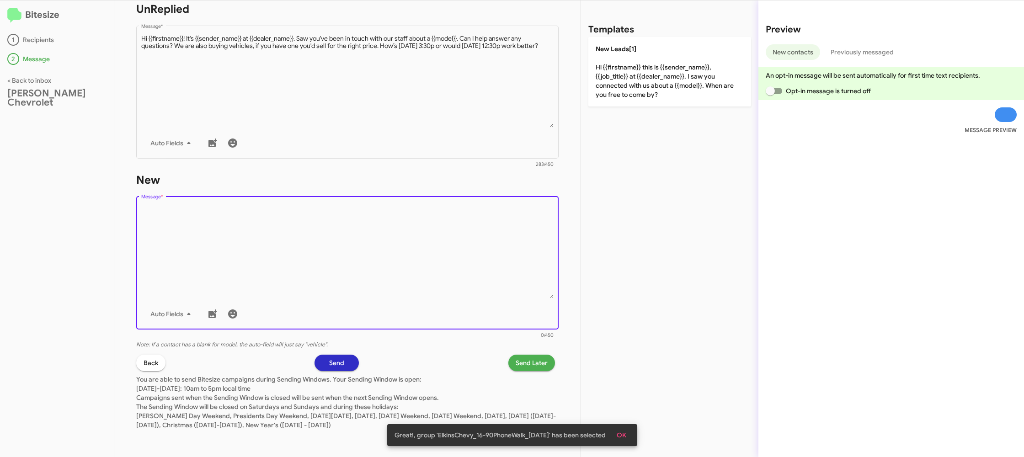
drag, startPoint x: 464, startPoint y: 274, endPoint x: 530, endPoint y: 198, distance: 100.7
click at [488, 242] on textarea "Message *" at bounding box center [347, 251] width 413 height 93
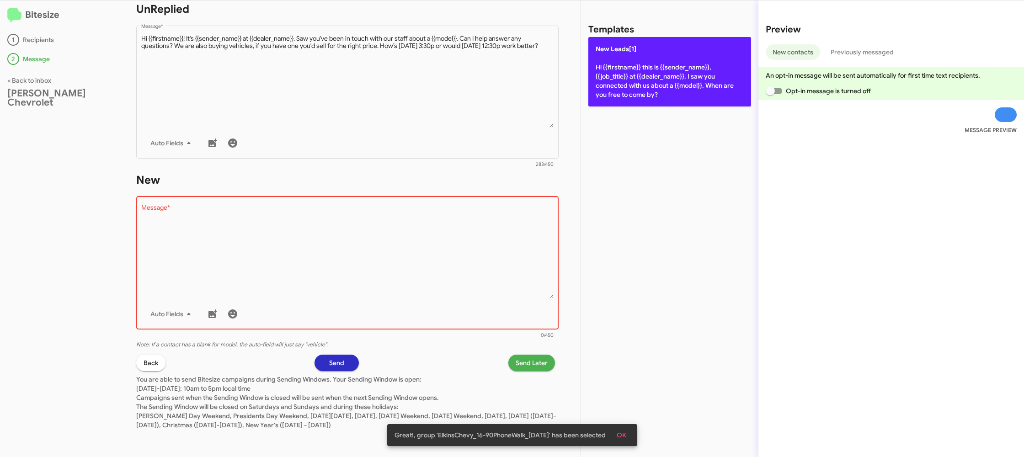
click at [643, 85] on p "New Leads[1] Hi {{firstname}} this is {{sender_name}}, {{job_title}} at {{deale…" at bounding box center [669, 71] width 163 height 69
type textarea "Hi {{firstname}} this is {{sender_name}}, {{job_title}} at {{dealer_name}}. I s…"
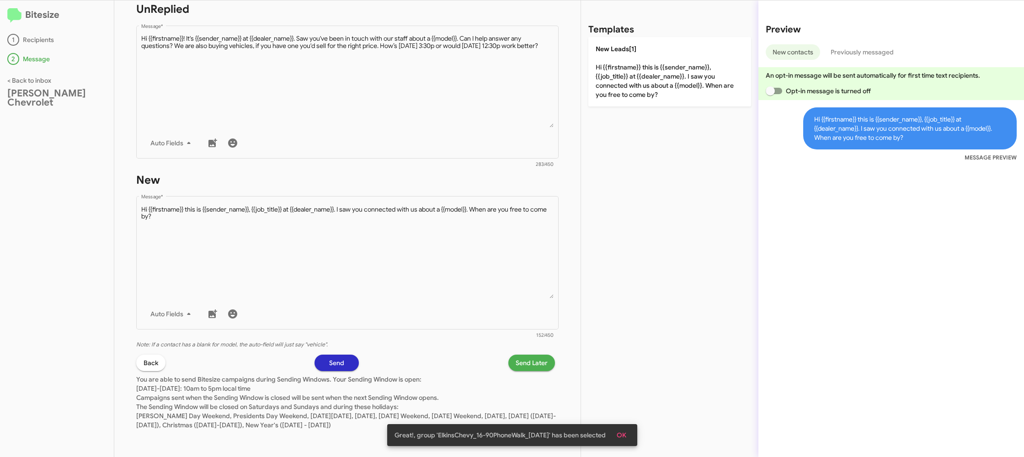
click at [518, 364] on span "Send Later" at bounding box center [531, 363] width 32 height 16
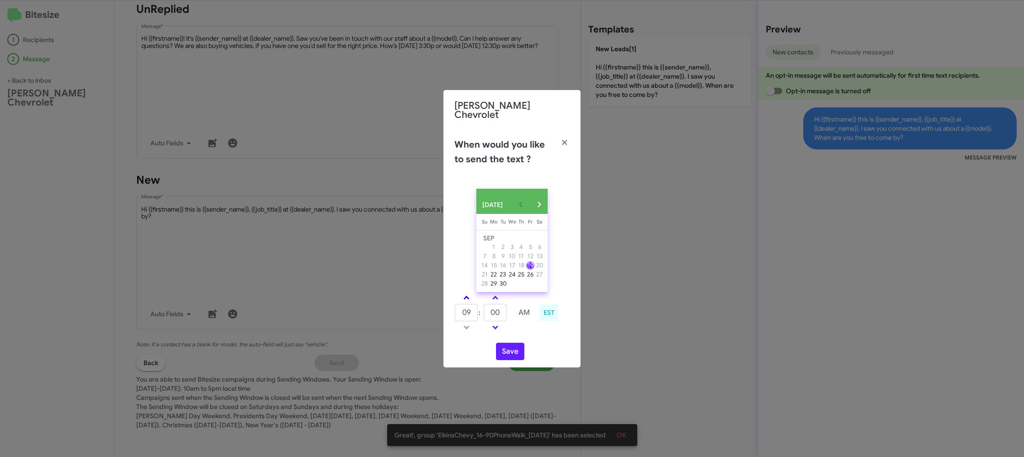
click at [468, 295] on link at bounding box center [466, 297] width 16 height 11
type input "10"
click at [491, 308] on input "00" at bounding box center [494, 312] width 23 height 17
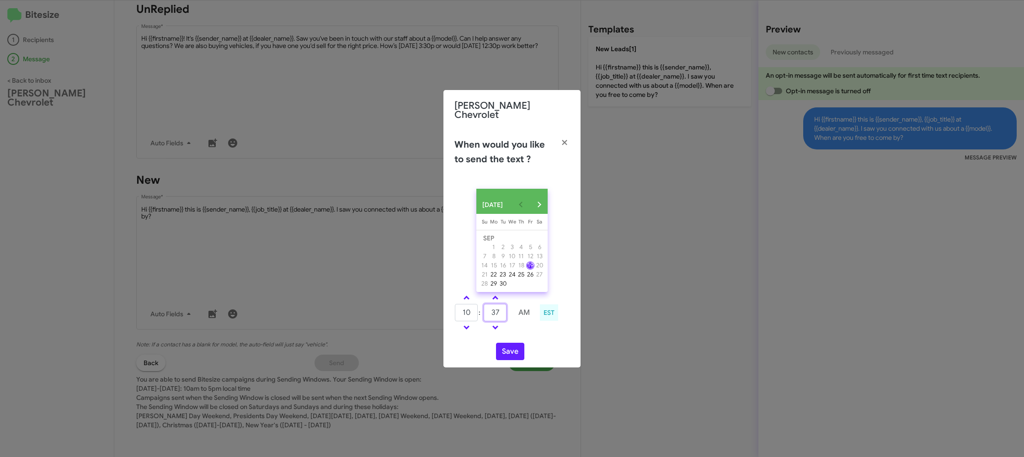
type input "37"
click at [535, 329] on td at bounding box center [524, 327] width 24 height 11
click at [508, 346] on button "Save" at bounding box center [510, 351] width 28 height 17
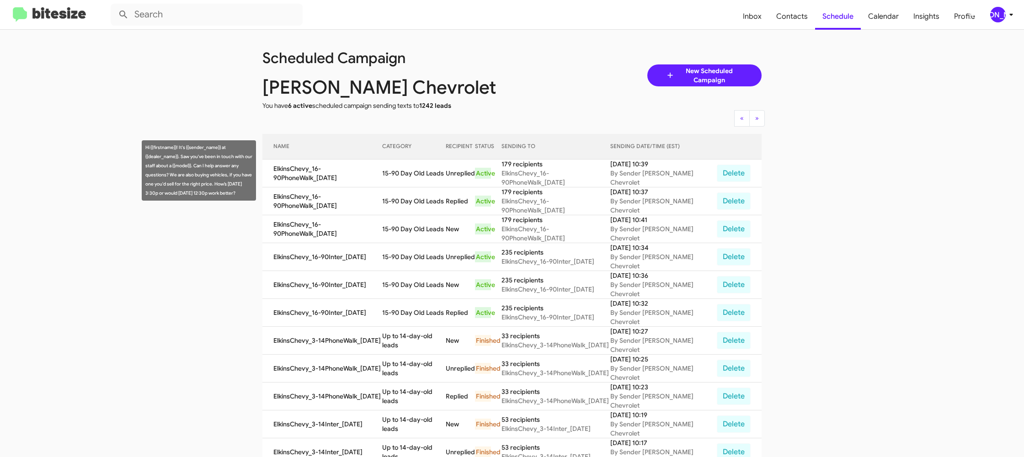
click at [414, 161] on td "15-90 Day Old Leads" at bounding box center [414, 173] width 64 height 28
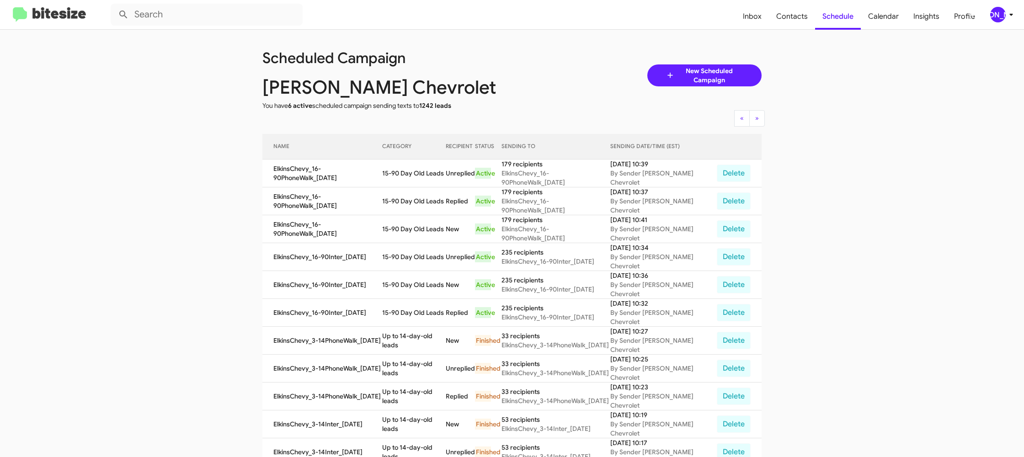
click at [414, 161] on td "15-90 Day Old Leads" at bounding box center [414, 173] width 64 height 28
copy td "15-90 Day Old Leads"
click at [995, 17] on div "[PERSON_NAME]" at bounding box center [998, 15] width 16 height 16
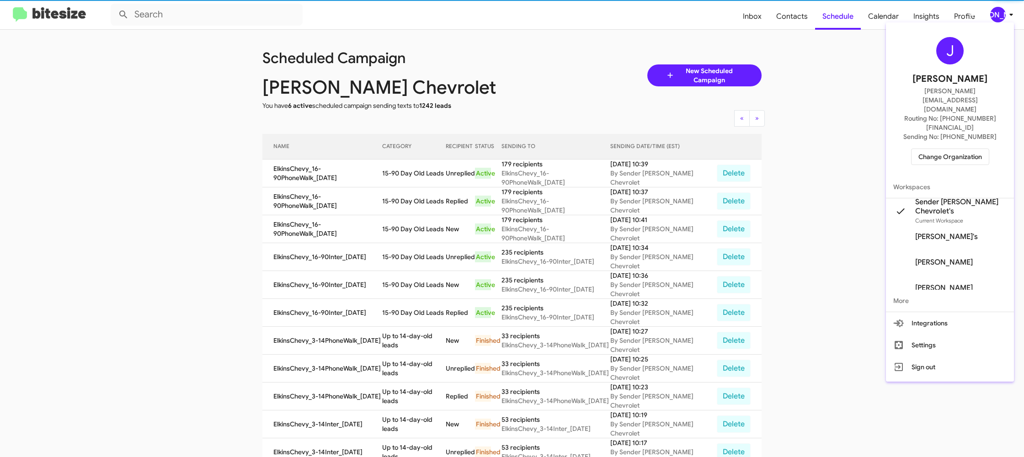
click at [955, 149] on span "Change Organization" at bounding box center [950, 157] width 64 height 16
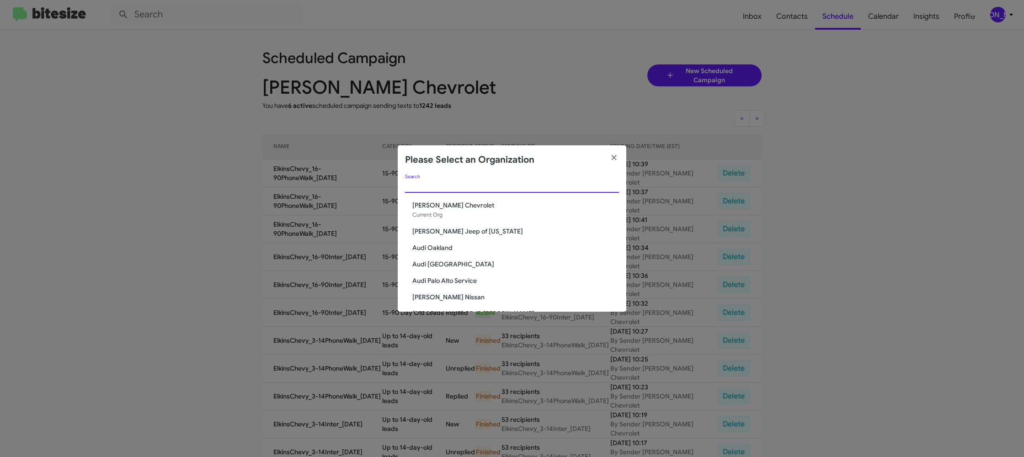
click at [427, 188] on input "Search" at bounding box center [512, 185] width 214 height 7
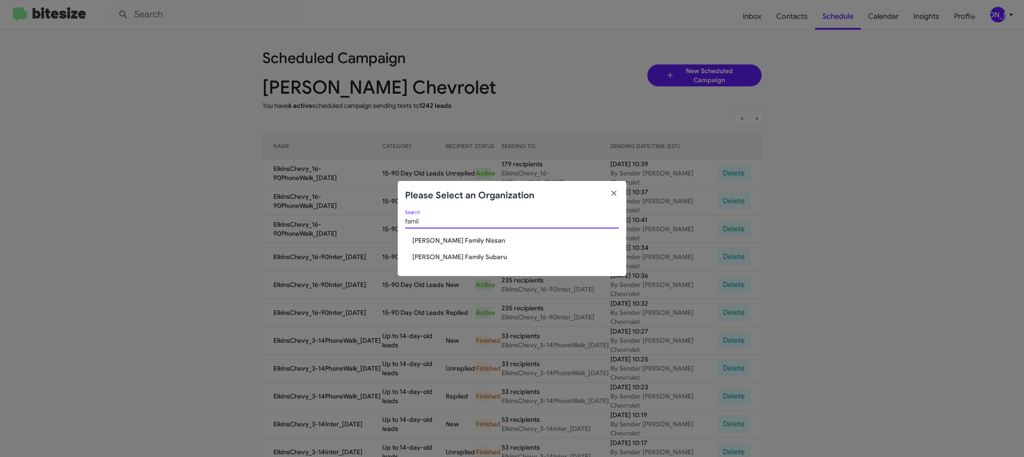
type input "famil"
click at [445, 239] on span "Hicks Family Nissan" at bounding box center [515, 240] width 207 height 9
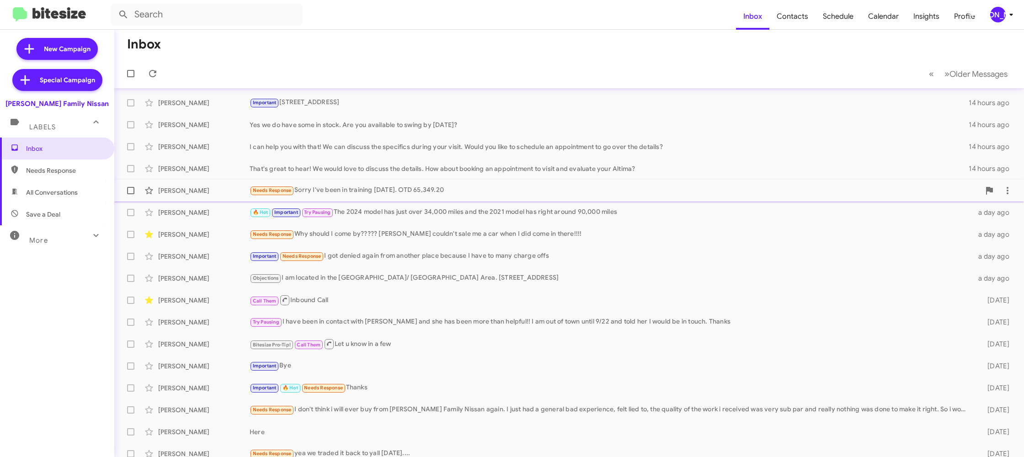
scroll to position [2, 0]
click at [1003, 11] on div "[PERSON_NAME]" at bounding box center [998, 15] width 16 height 16
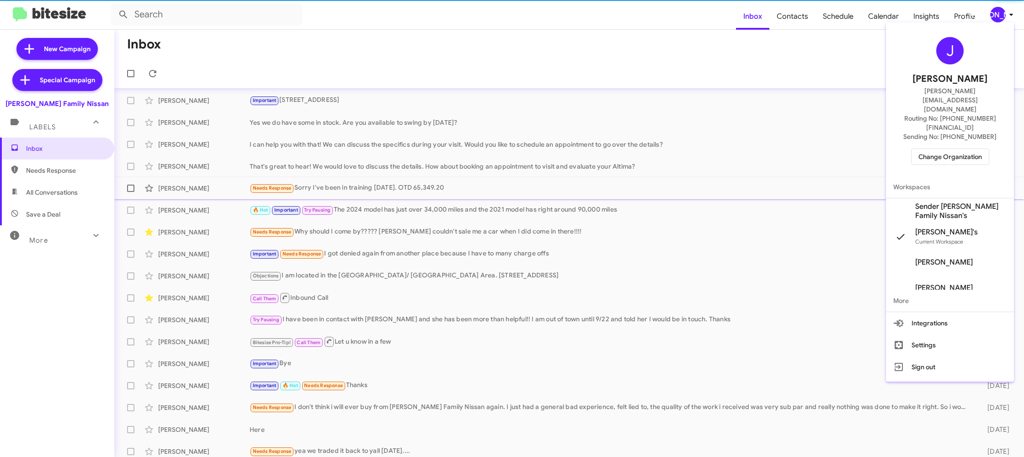
click at [953, 202] on span "Sender Hicks Family Nissan's" at bounding box center [960, 211] width 91 height 18
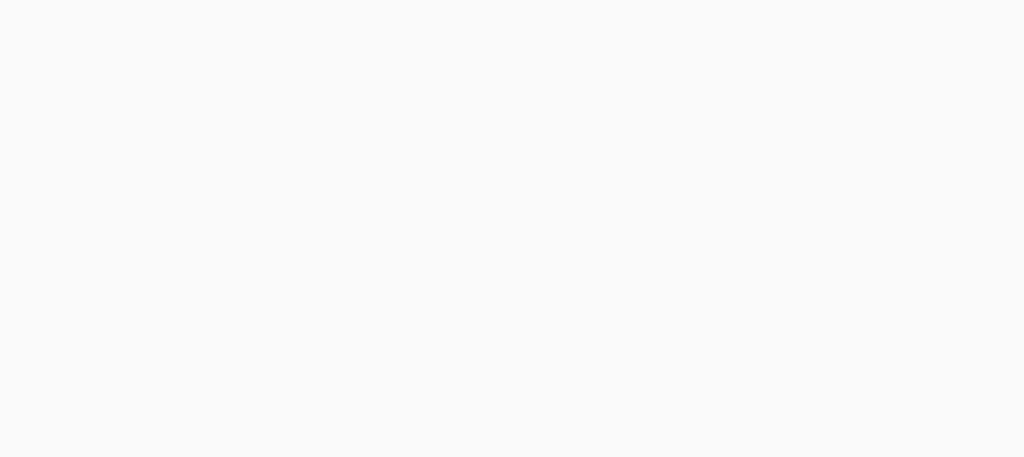
click at [796, 18] on body at bounding box center [512, 228] width 1024 height 457
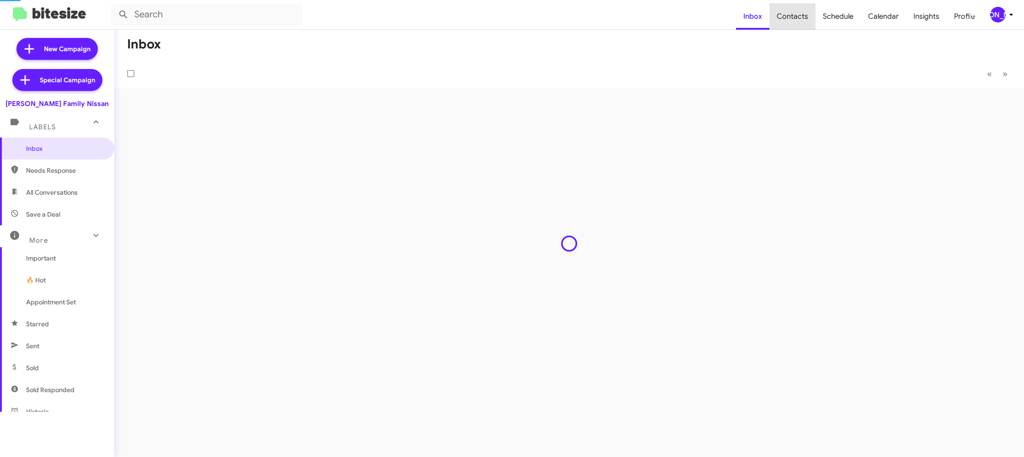
click at [796, 18] on span "Contacts" at bounding box center [792, 16] width 46 height 27
type input "in:groups"
click at [796, 18] on span "Contacts" at bounding box center [792, 16] width 46 height 27
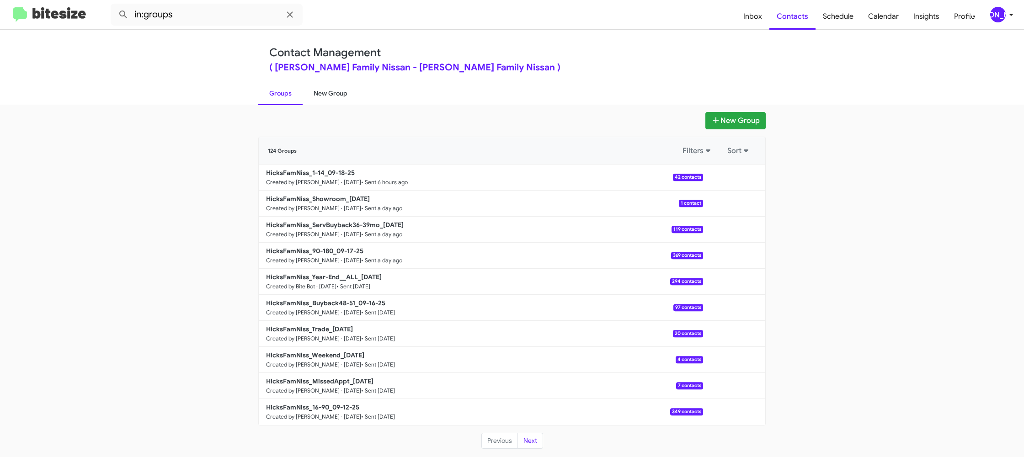
click at [327, 101] on link "New Group" at bounding box center [330, 93] width 56 height 24
drag, startPoint x: 327, startPoint y: 101, endPoint x: 320, endPoint y: 102, distance: 6.4
click at [324, 99] on link "New Group" at bounding box center [330, 93] width 56 height 24
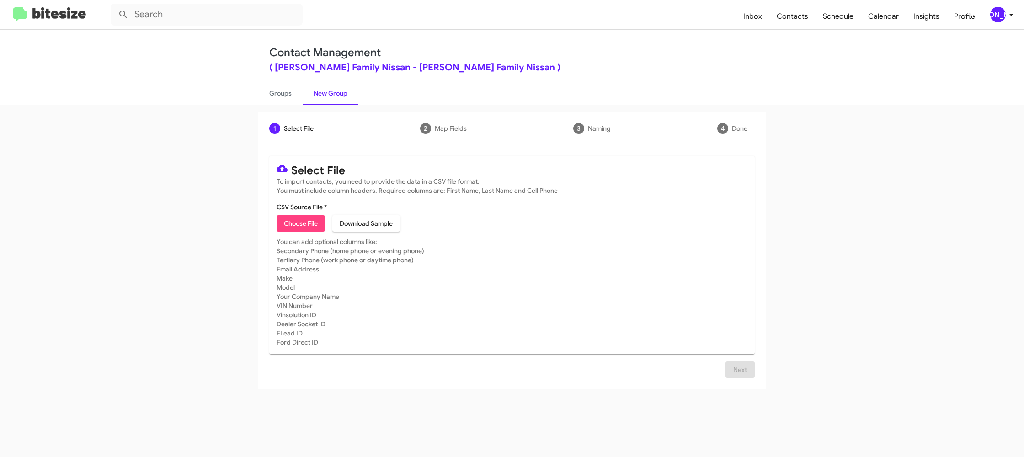
drag, startPoint x: 289, startPoint y: 95, endPoint x: 329, endPoint y: 93, distance: 39.8
click at [289, 95] on link "Groups" at bounding box center [280, 93] width 44 height 24
type input "in:groups"
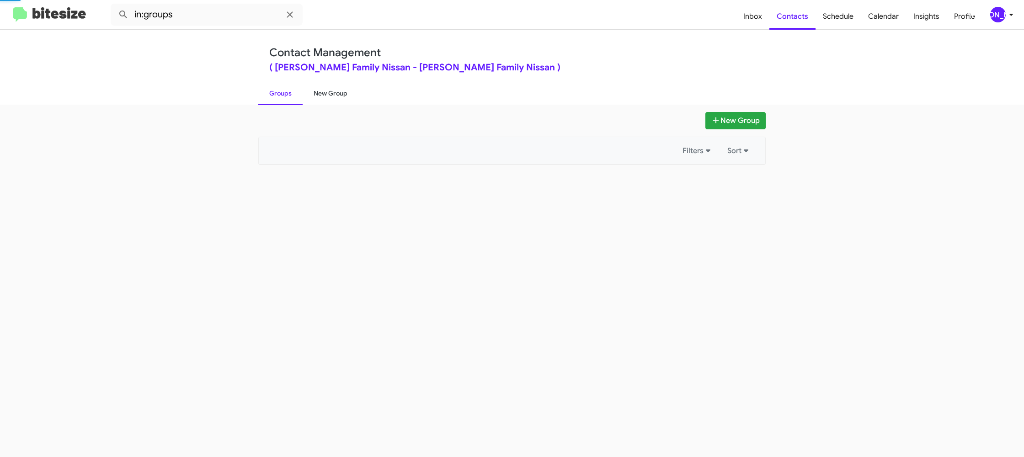
click at [329, 93] on link "New Group" at bounding box center [330, 93] width 56 height 24
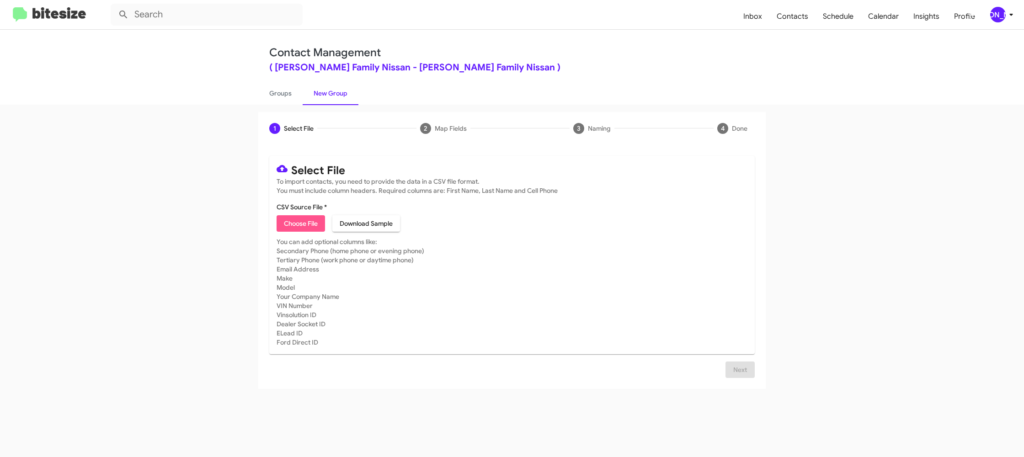
click at [301, 221] on span "Choose File" at bounding box center [301, 223] width 34 height 16
type input "HicksFamNiss_16-90_09-19-25"
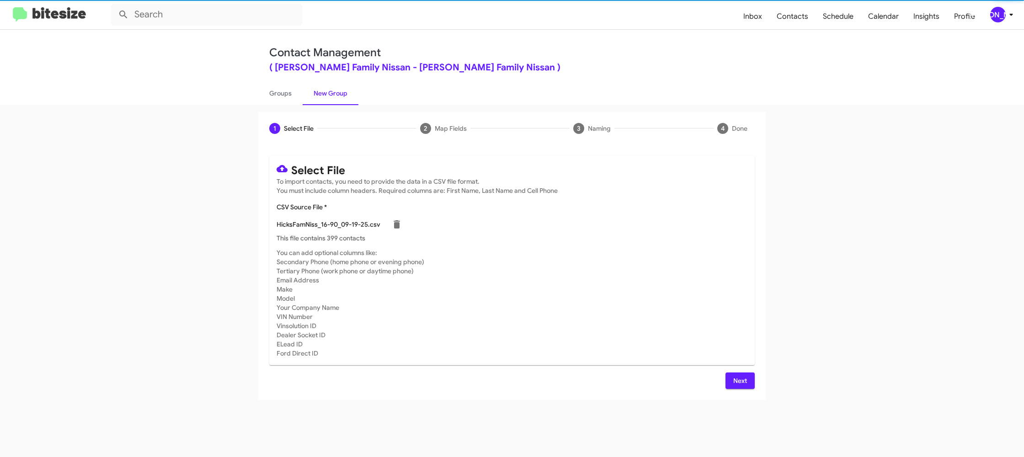
click at [673, 269] on mat-card-subtitle "You can add optional columns like: Secondary Phone (home phone or evening phone…" at bounding box center [511, 303] width 471 height 110
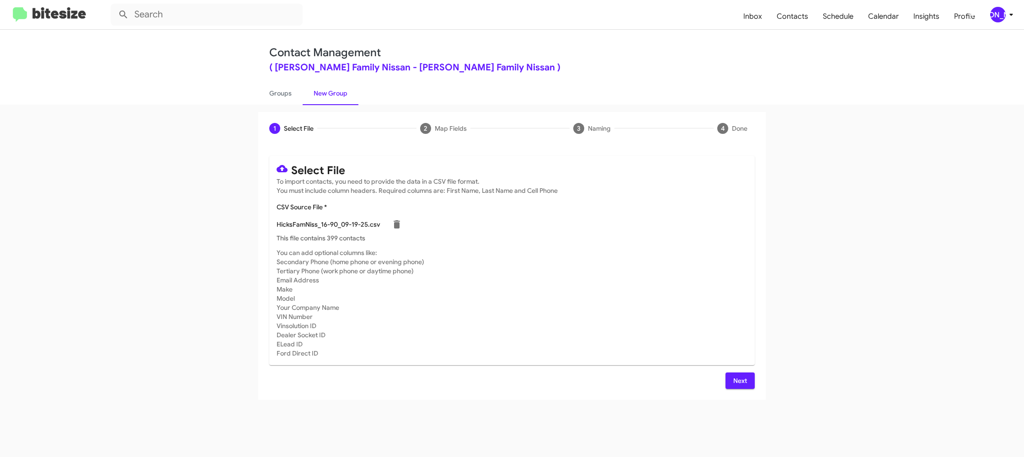
click at [742, 384] on span "Next" at bounding box center [739, 380] width 15 height 16
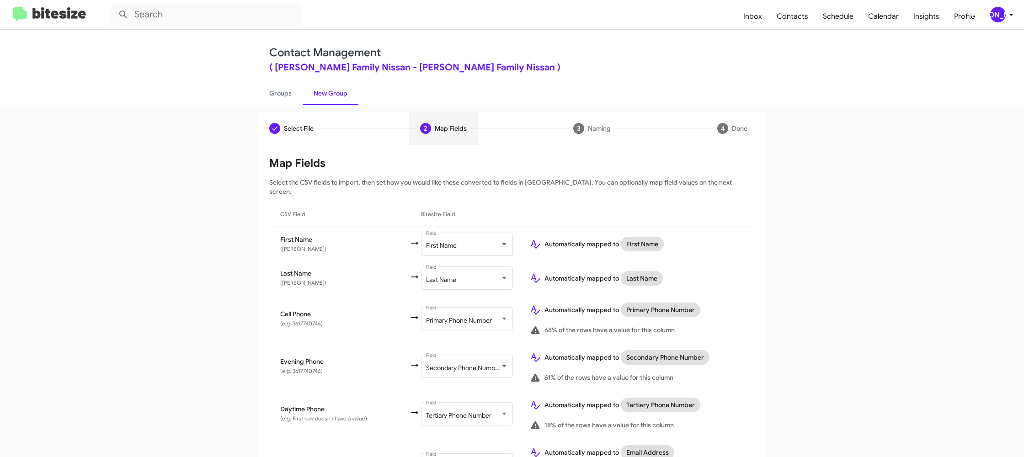
scroll to position [422, 0]
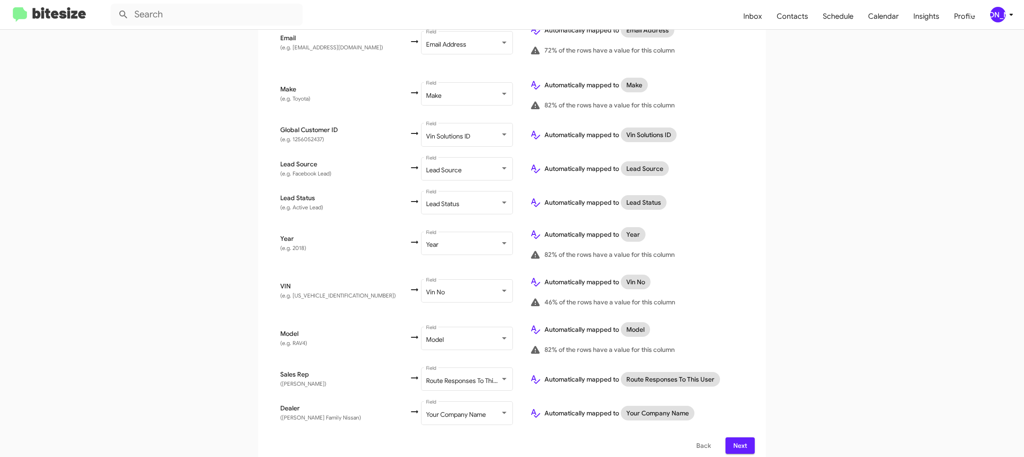
click at [737, 437] on span "Next" at bounding box center [739, 445] width 15 height 16
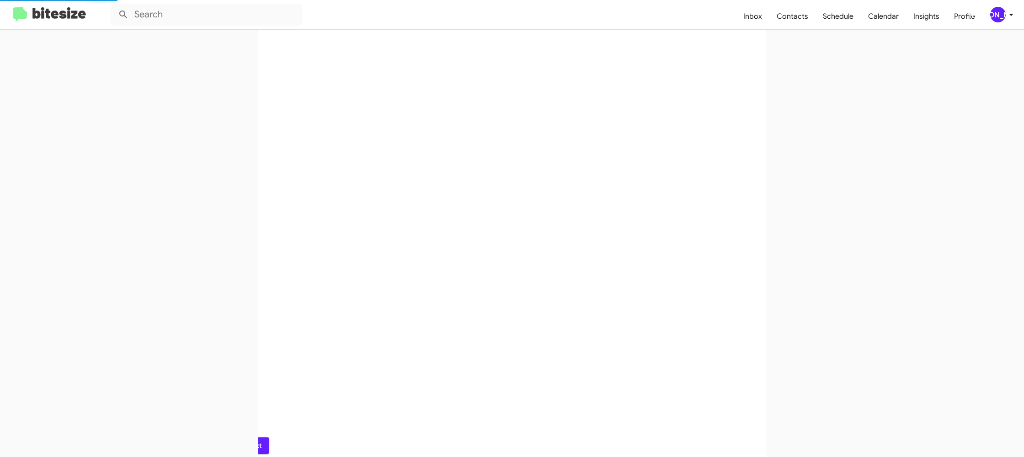
scroll to position [0, 0]
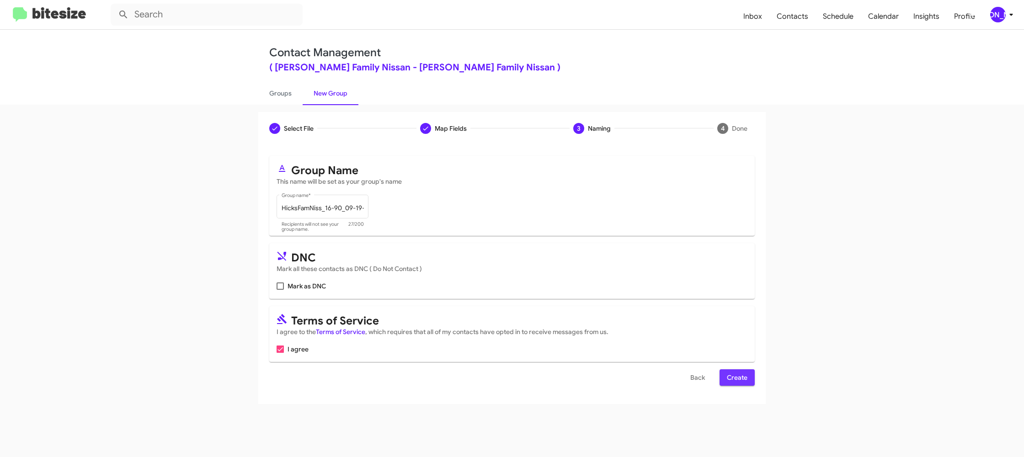
click at [730, 377] on span "Create" at bounding box center [737, 377] width 21 height 16
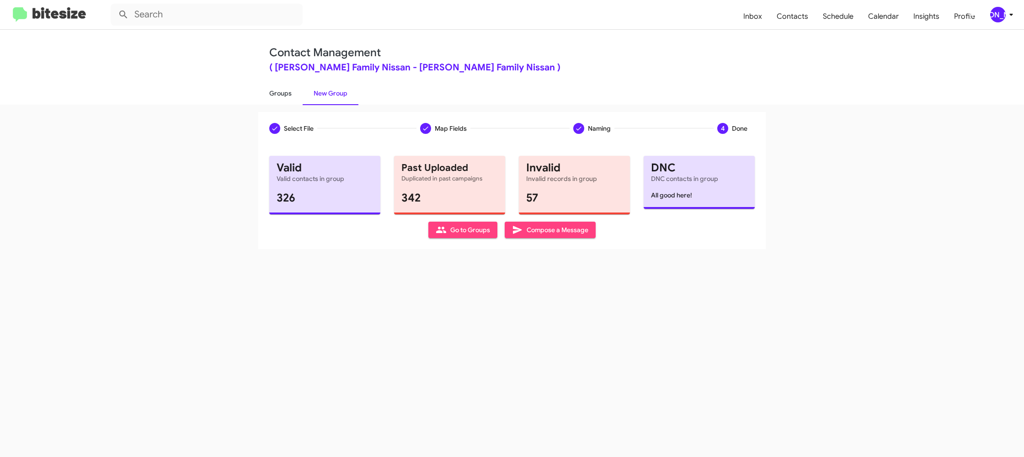
click at [295, 95] on link "Groups" at bounding box center [280, 93] width 44 height 24
click at [298, 93] on link "Groups" at bounding box center [280, 93] width 44 height 24
type input "in:groups"
click at [287, 93] on link "Groups" at bounding box center [280, 93] width 44 height 24
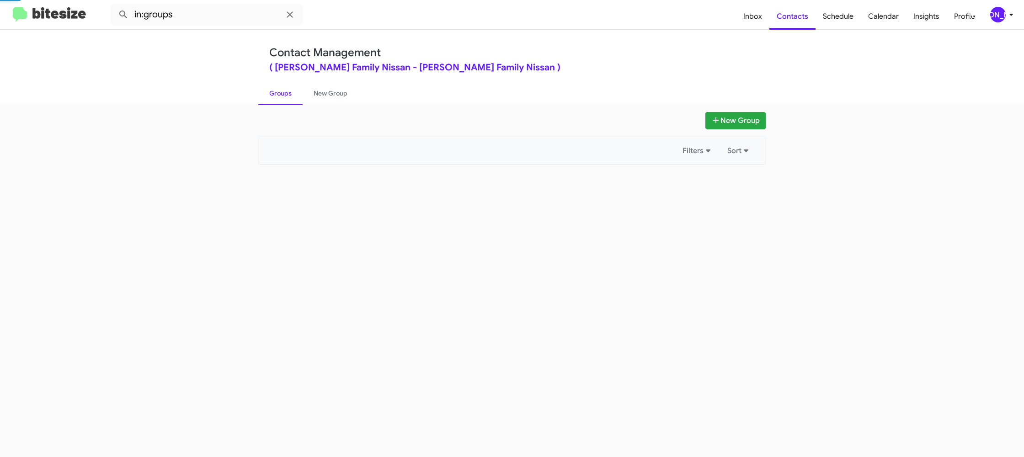
click at [287, 93] on link "Groups" at bounding box center [280, 93] width 44 height 24
drag, startPoint x: 302, startPoint y: 93, endPoint x: 297, endPoint y: 94, distance: 5.5
click at [302, 93] on link "New Group" at bounding box center [330, 93] width 56 height 24
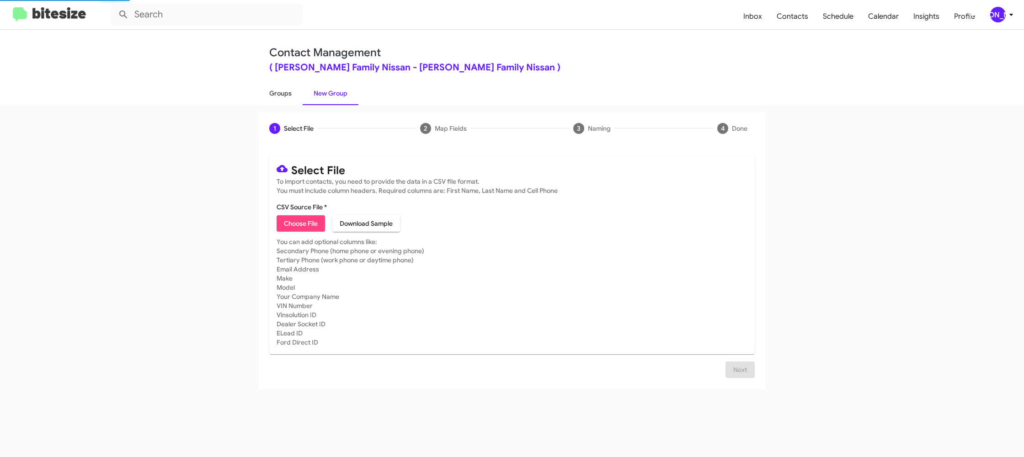
click at [283, 94] on link "Groups" at bounding box center [280, 93] width 44 height 24
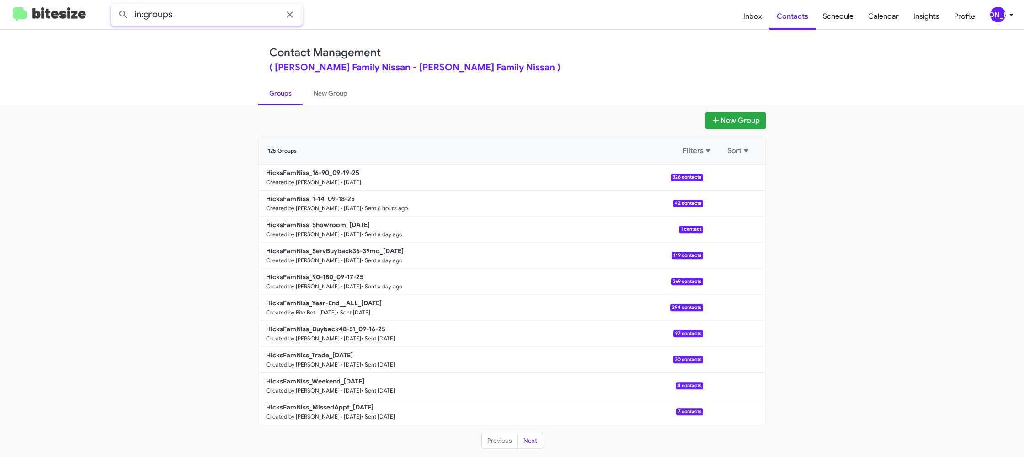
drag, startPoint x: 190, startPoint y: 8, endPoint x: 194, endPoint y: 15, distance: 8.2
click at [190, 11] on input "in:groups" at bounding box center [207, 15] width 192 height 22
type input "in:groups 16-"
click at [114, 5] on button at bounding box center [123, 14] width 18 height 18
click at [329, 93] on link "New Group" at bounding box center [330, 93] width 56 height 24
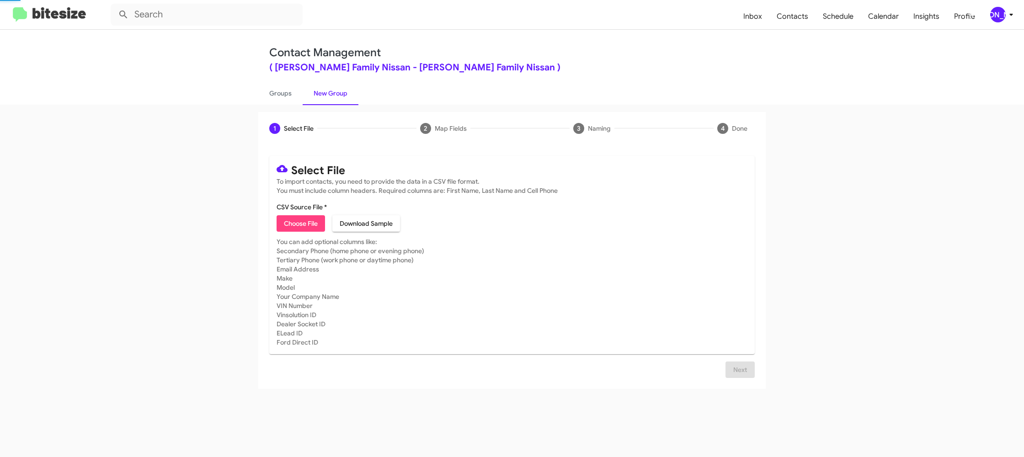
click at [329, 93] on link "New Group" at bounding box center [330, 93] width 56 height 24
drag, startPoint x: 329, startPoint y: 93, endPoint x: 337, endPoint y: 22, distance: 71.4
click at [329, 93] on link "New Group" at bounding box center [330, 93] width 56 height 24
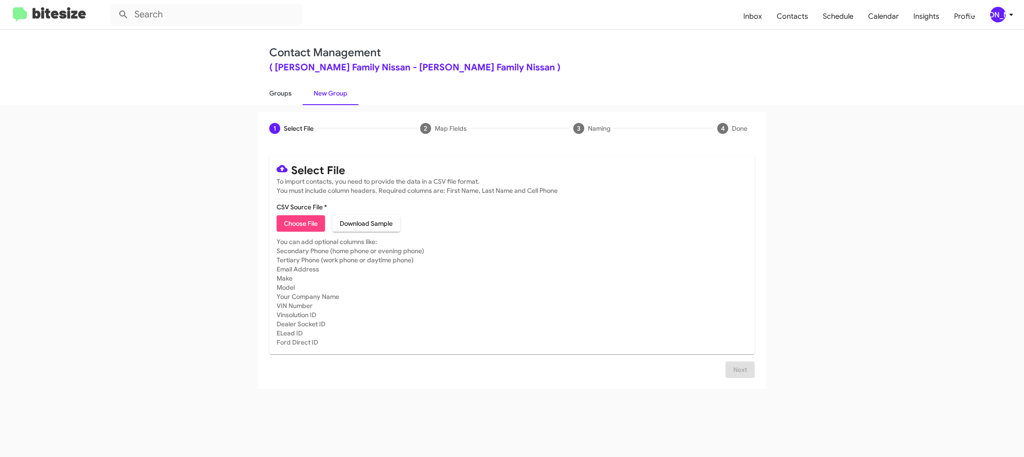
click at [289, 97] on link "Groups" at bounding box center [280, 93] width 44 height 24
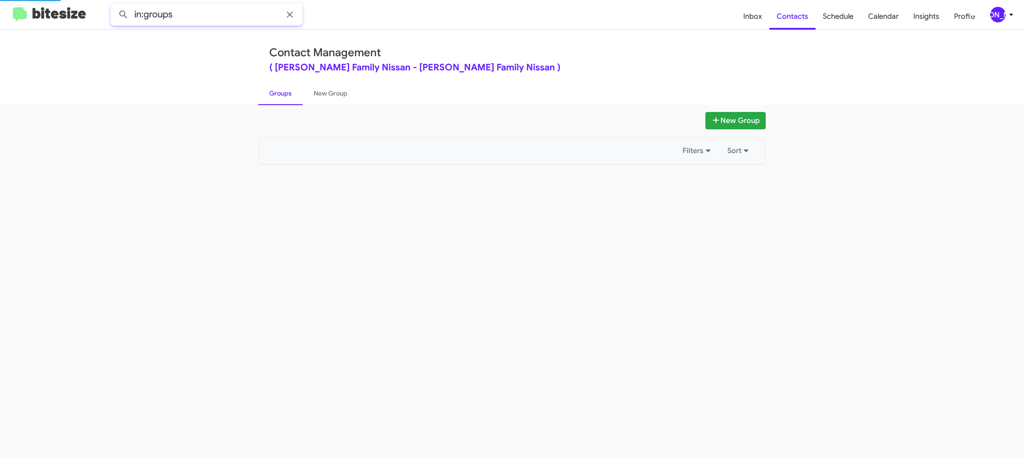
click at [211, 18] on input "in:groups" at bounding box center [207, 15] width 192 height 22
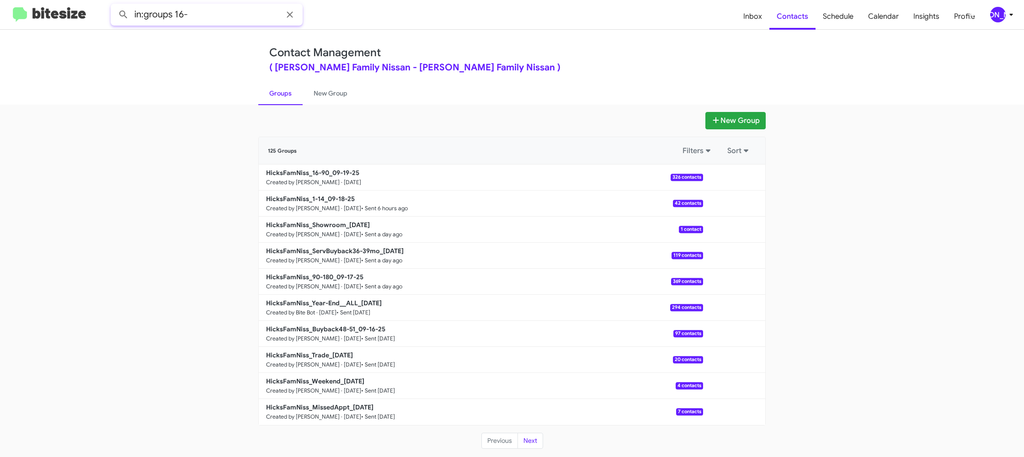
click at [114, 5] on button at bounding box center [123, 14] width 18 height 18
type input "in:groups 16-90"
click at [114, 5] on button at bounding box center [123, 14] width 18 height 18
click at [322, 99] on link "New Group" at bounding box center [330, 93] width 56 height 24
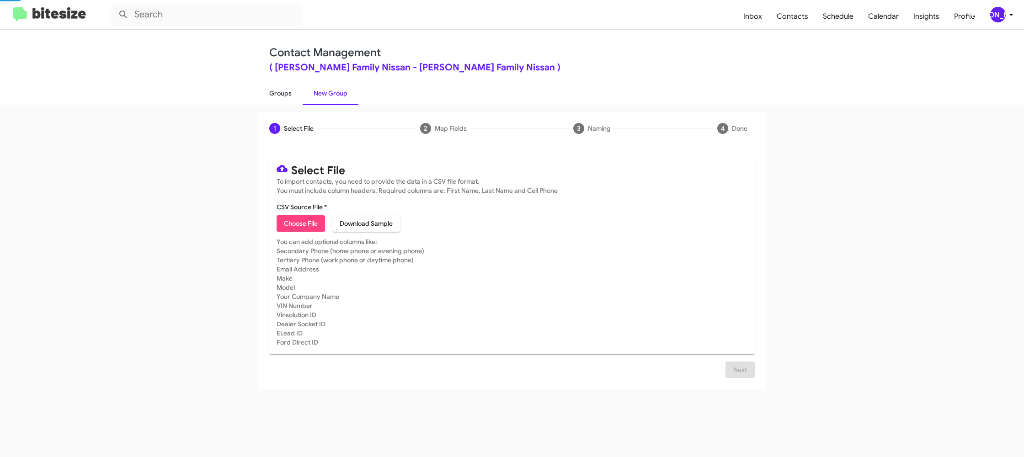
click at [281, 97] on link "Groups" at bounding box center [280, 93] width 44 height 24
type input "in:groups"
click at [281, 97] on link "Groups" at bounding box center [280, 93] width 44 height 24
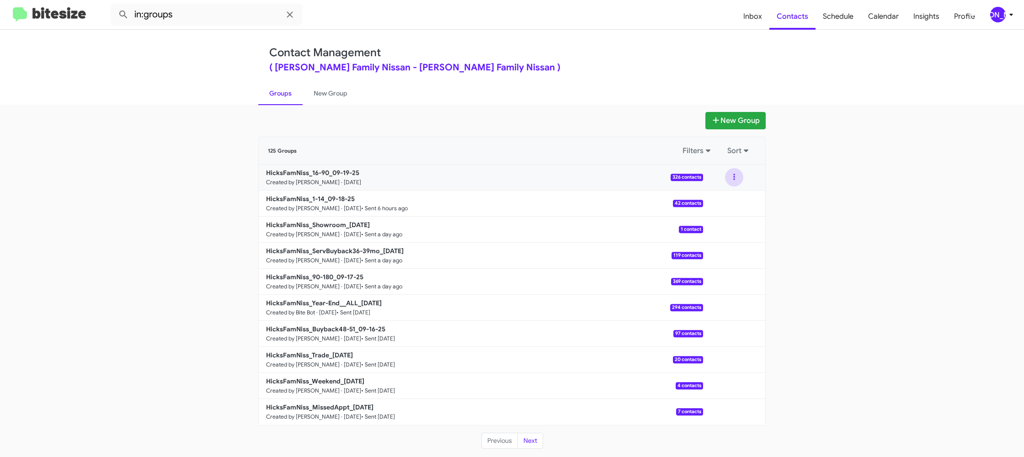
click at [733, 183] on button at bounding box center [734, 177] width 18 height 18
click at [725, 199] on button "View contacts" at bounding box center [706, 202] width 73 height 22
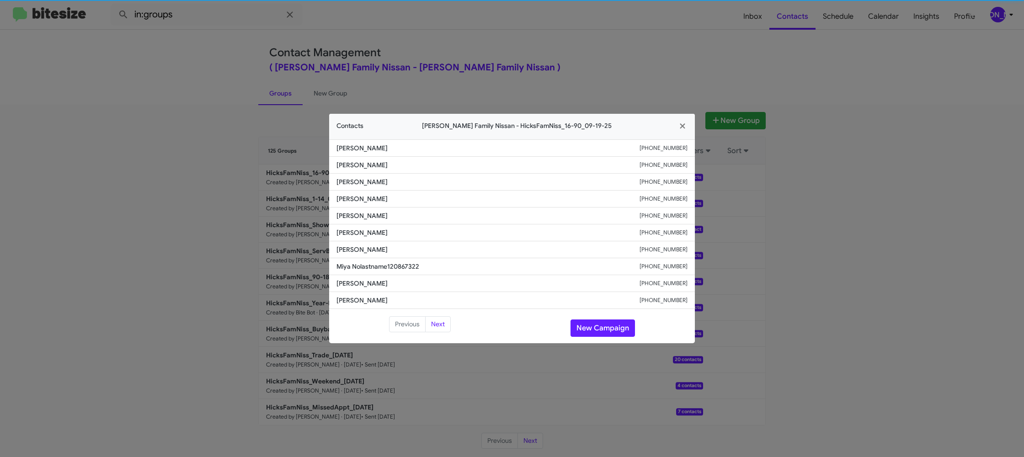
click at [351, 231] on span "Gwendolyn Kennard" at bounding box center [487, 232] width 303 height 9
copy span "Gwendolyn Kennard"
click at [594, 324] on button "New Campaign" at bounding box center [602, 327] width 64 height 17
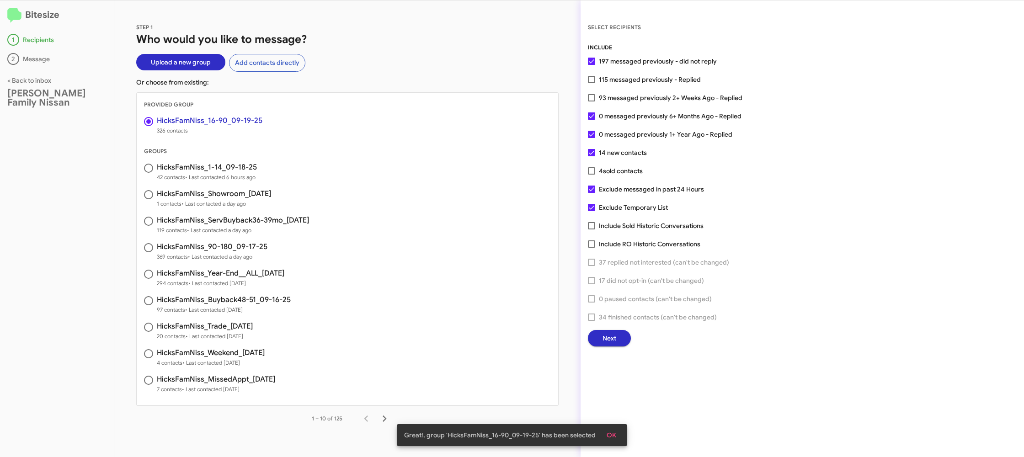
click at [617, 340] on button "Next" at bounding box center [609, 338] width 43 height 16
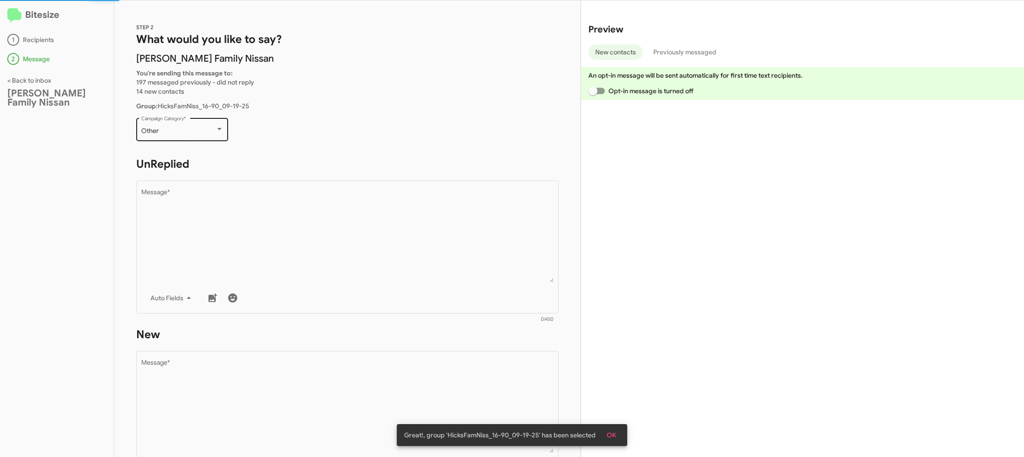
click at [179, 136] on div "Other Campaign Category *" at bounding box center [182, 128] width 82 height 25
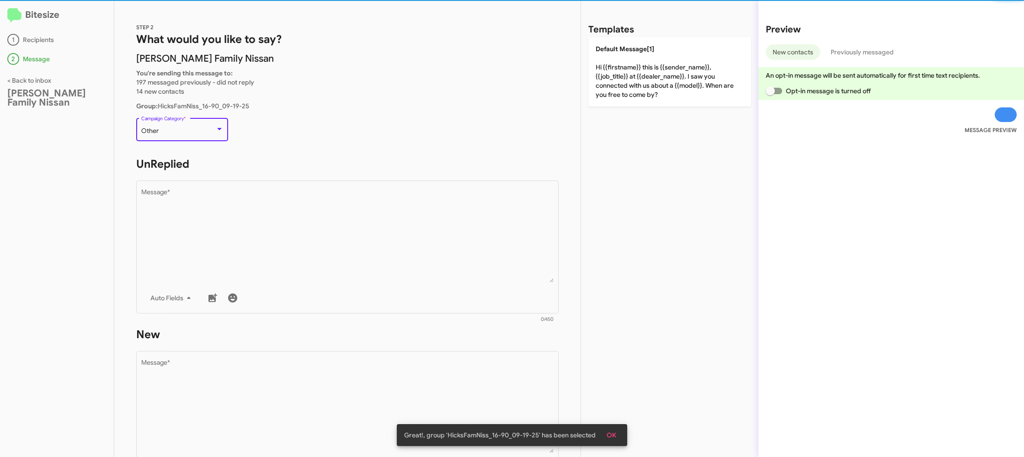
scroll to position [19, 0]
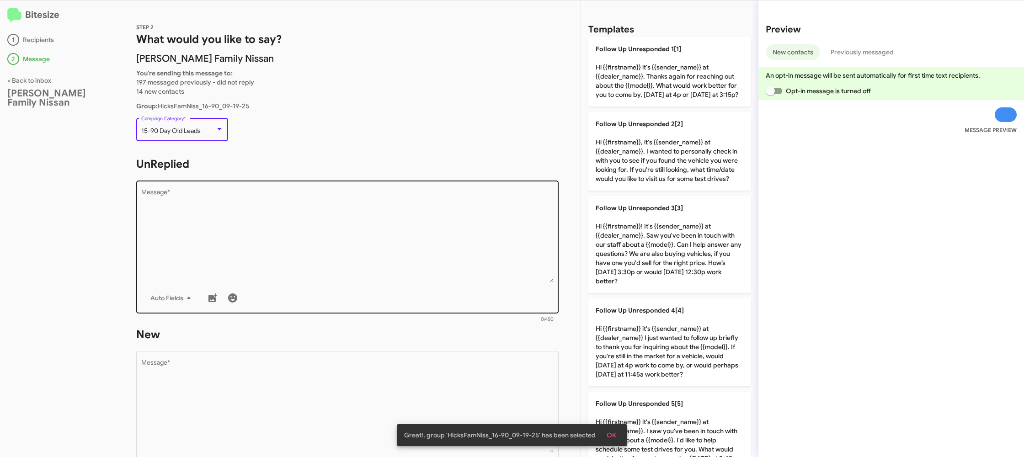
click at [261, 216] on textarea "Message *" at bounding box center [347, 235] width 413 height 93
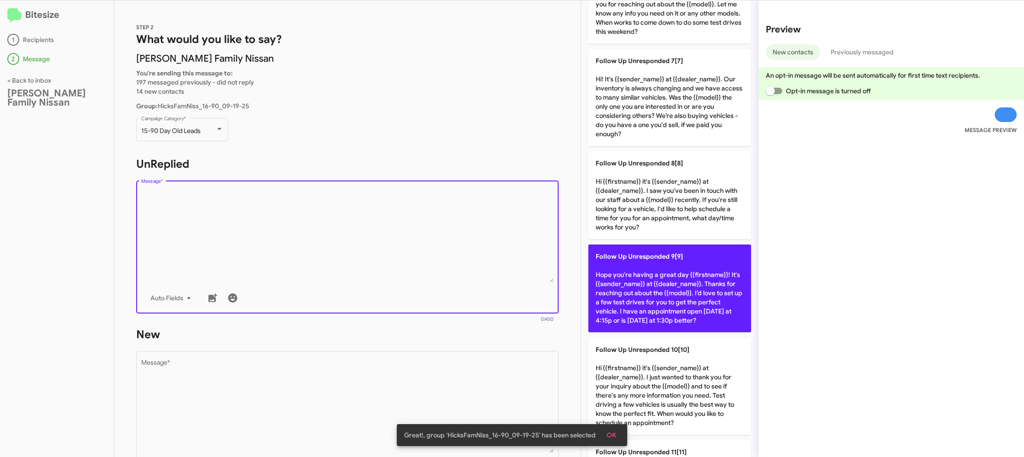
scroll to position [544, 0]
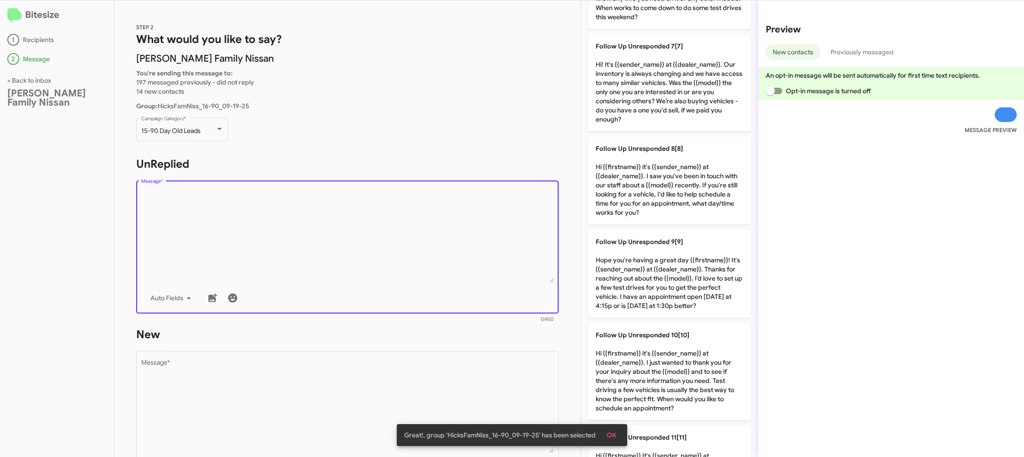
drag, startPoint x: 636, startPoint y: 94, endPoint x: 488, endPoint y: 227, distance: 199.0
click at [636, 94] on p "Follow Up Unresponded 7[7] Hi! It's {{sender_name}} at {{dealer_name}}. Our inv…" at bounding box center [669, 82] width 163 height 97
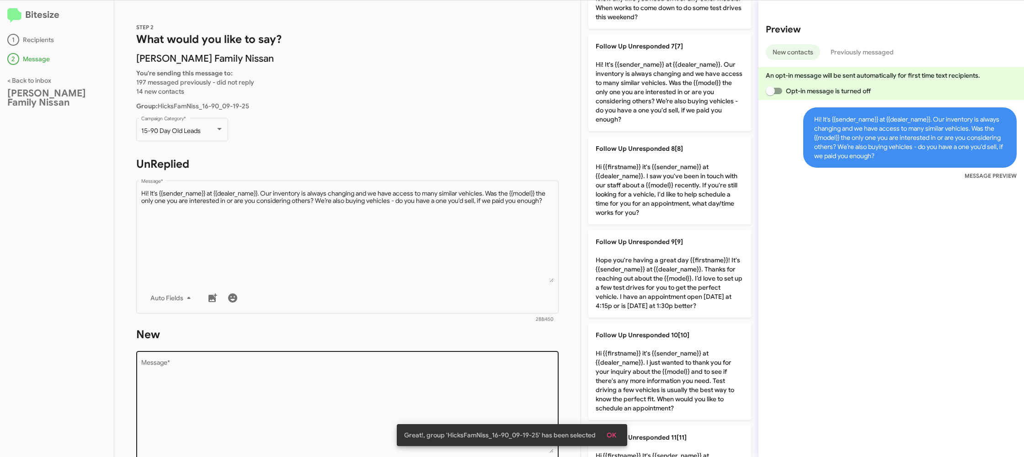
click at [438, 385] on textarea "Message *" at bounding box center [347, 406] width 413 height 93
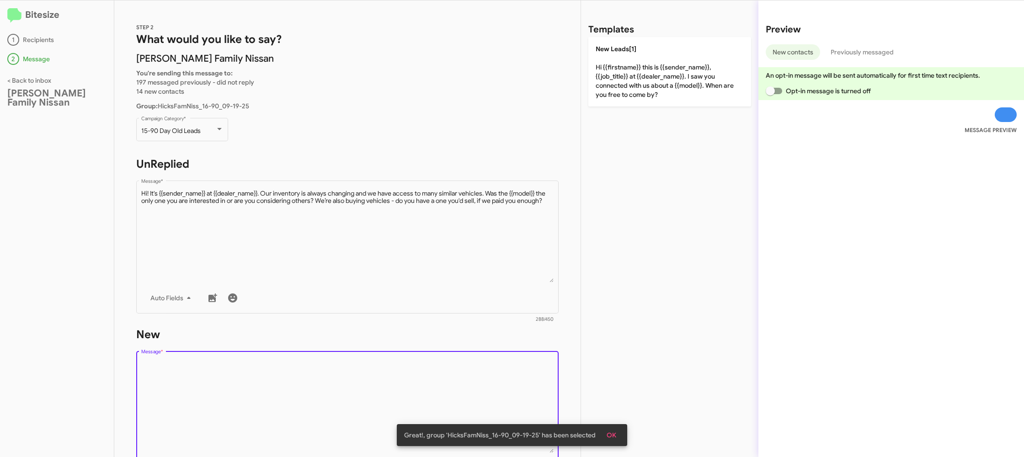
drag, startPoint x: 438, startPoint y: 385, endPoint x: 432, endPoint y: 378, distance: 9.7
click at [434, 381] on textarea "Message *" at bounding box center [347, 406] width 413 height 93
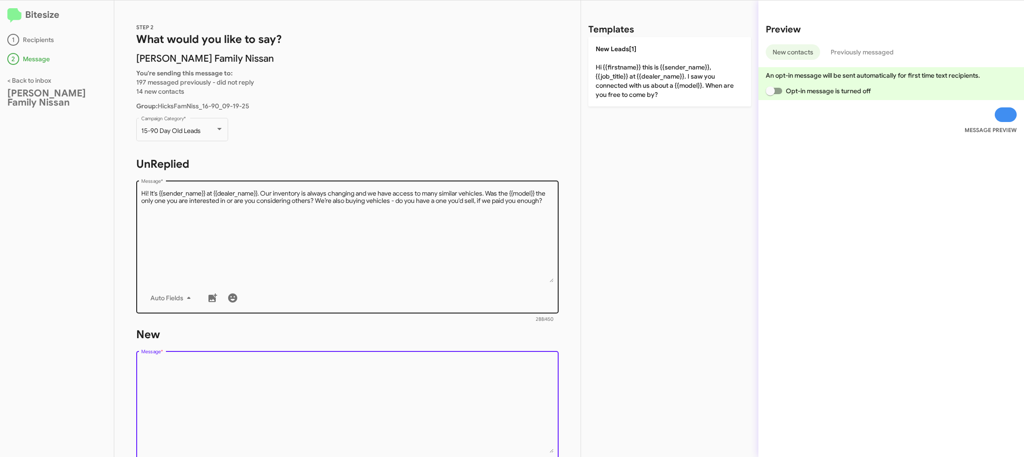
click at [449, 245] on textarea "Message *" at bounding box center [347, 235] width 413 height 93
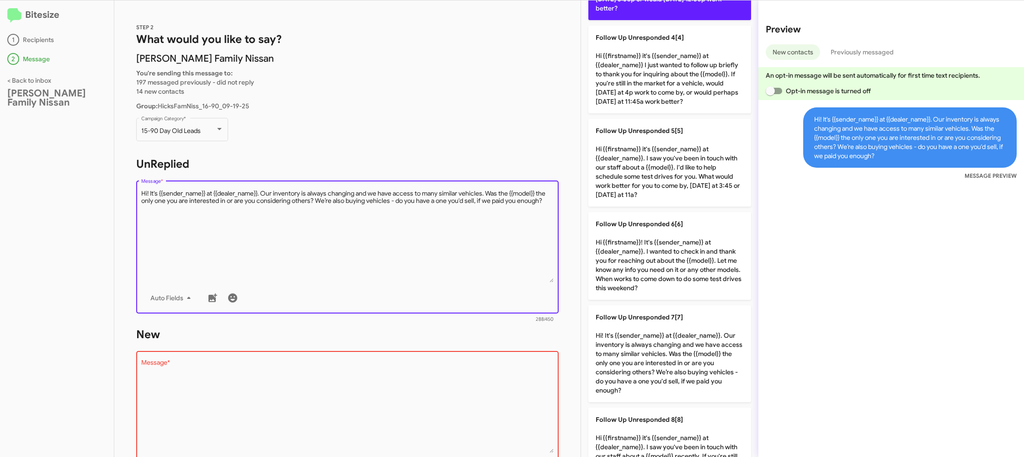
scroll to position [605, 0]
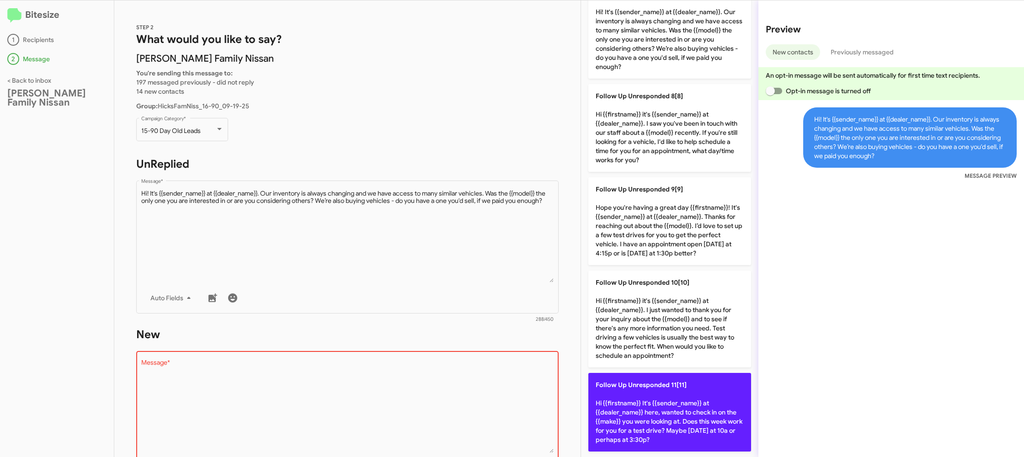
drag, startPoint x: 682, startPoint y: 412, endPoint x: 630, endPoint y: 405, distance: 52.6
click at [675, 411] on p "Follow Up Unresponded 11[11] Hi {{firstname}} It's {{sender_name}} at {{dealer_…" at bounding box center [669, 412] width 163 height 79
type textarea "Hi {{firstname}} It's {{sender_name}} at {{dealer_name}} here, wanted to check …"
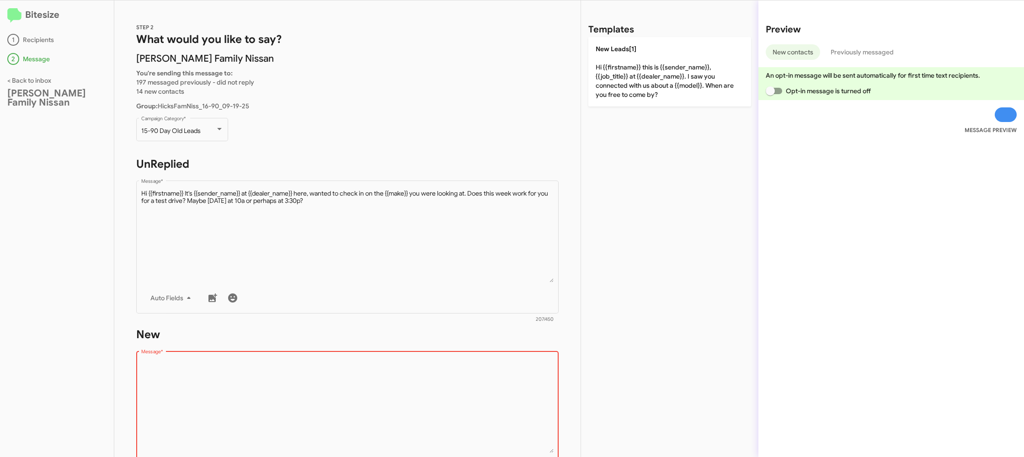
click at [440, 394] on textarea "Message *" at bounding box center [347, 406] width 413 height 93
drag, startPoint x: 440, startPoint y: 394, endPoint x: 461, endPoint y: 356, distance: 43.2
click at [442, 382] on textarea "Message *" at bounding box center [347, 406] width 413 height 93
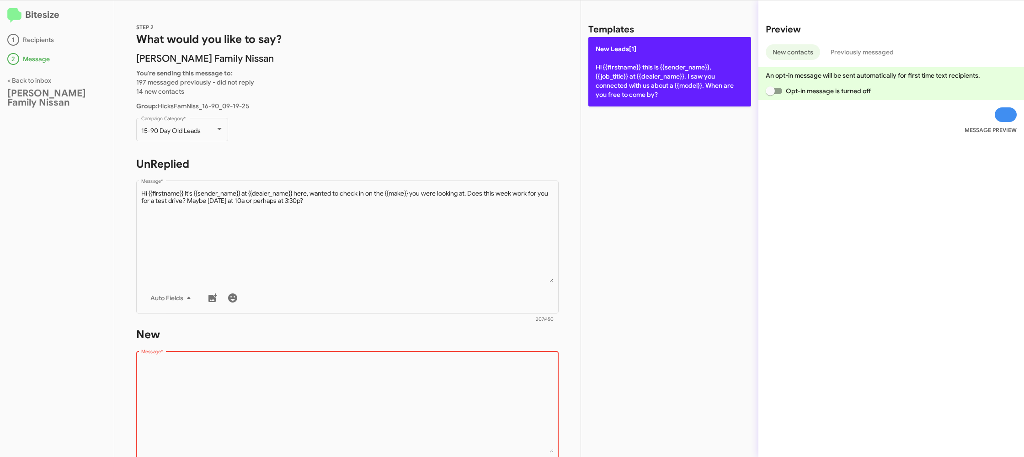
click at [612, 74] on p "New Leads[1] Hi {{firstname}} this is {{sender_name}}, {{job_title}} at {{deale…" at bounding box center [669, 71] width 163 height 69
type textarea "Hi {{firstname}} this is {{sender_name}}, {{job_title}} at {{dealer_name}}. I s…"
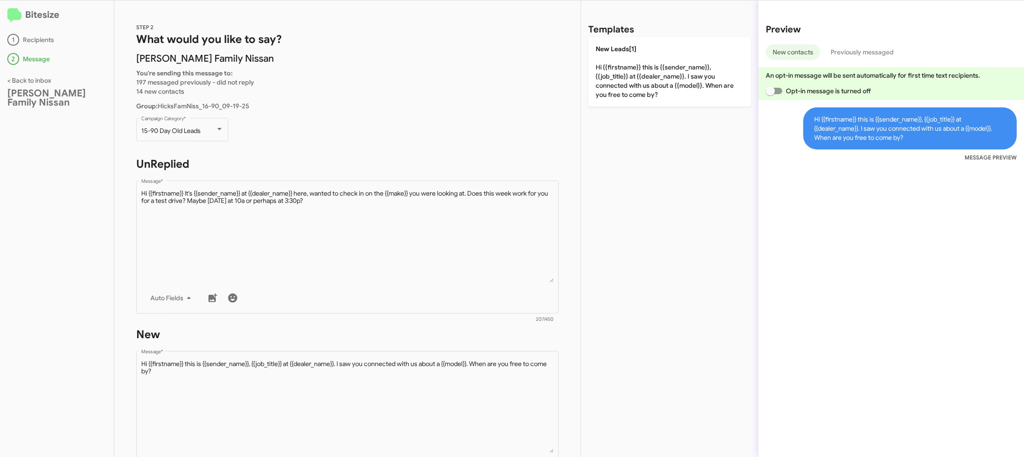
scroll to position [155, 0]
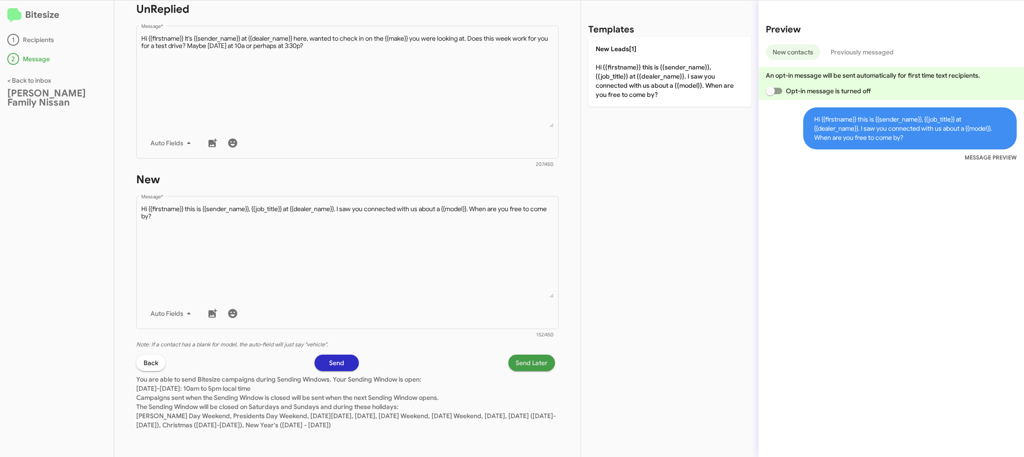
click at [524, 364] on span "Send Later" at bounding box center [531, 363] width 32 height 16
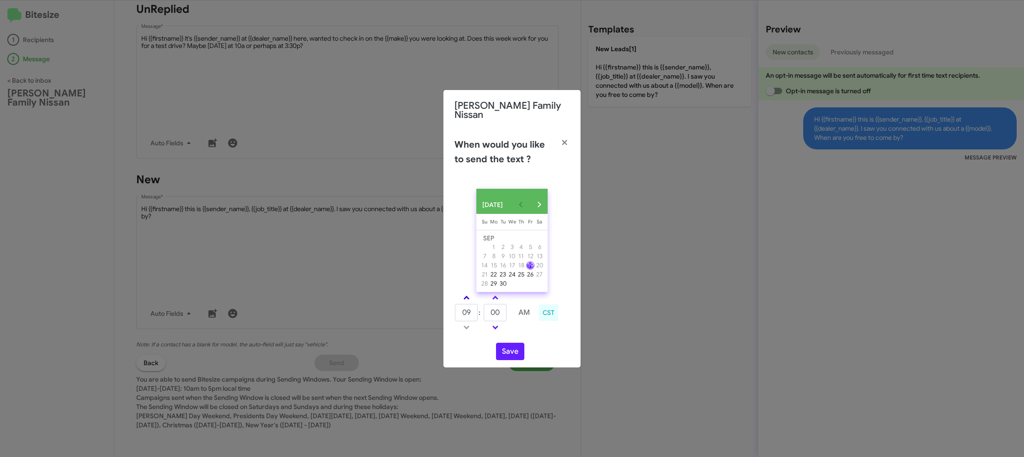
click at [461, 297] on link at bounding box center [466, 297] width 16 height 11
click at [462, 296] on link at bounding box center [466, 297] width 16 height 11
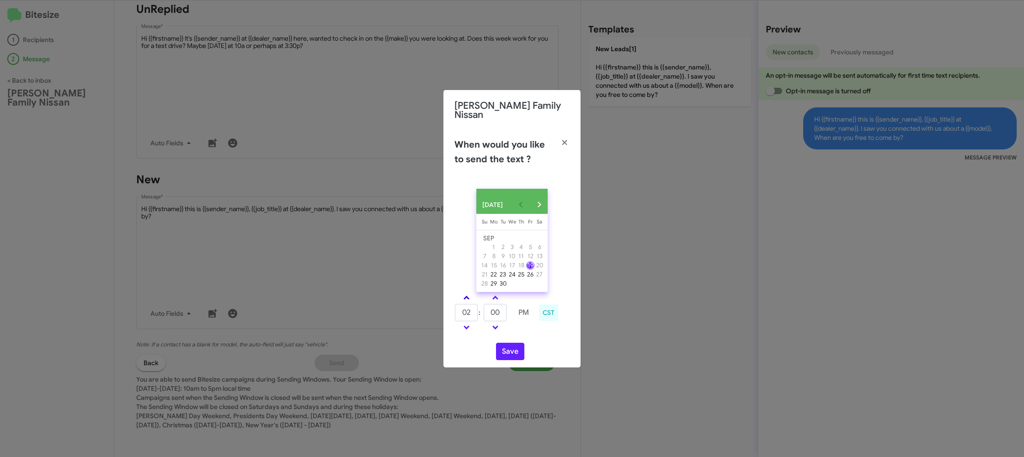
click at [462, 296] on link at bounding box center [466, 297] width 16 height 11
type input "05"
click at [494, 312] on input "00" at bounding box center [494, 312] width 23 height 17
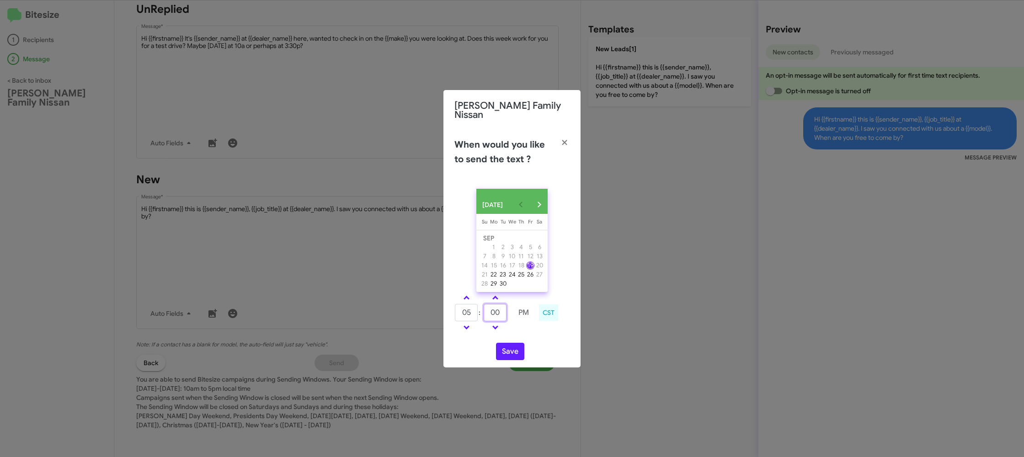
click at [494, 312] on input "00" at bounding box center [494, 312] width 23 height 17
type input "52"
drag, startPoint x: 525, startPoint y: 328, endPoint x: 512, endPoint y: 352, distance: 28.2
click at [525, 329] on td at bounding box center [523, 327] width 23 height 11
click at [512, 353] on button "Save" at bounding box center [510, 351] width 28 height 17
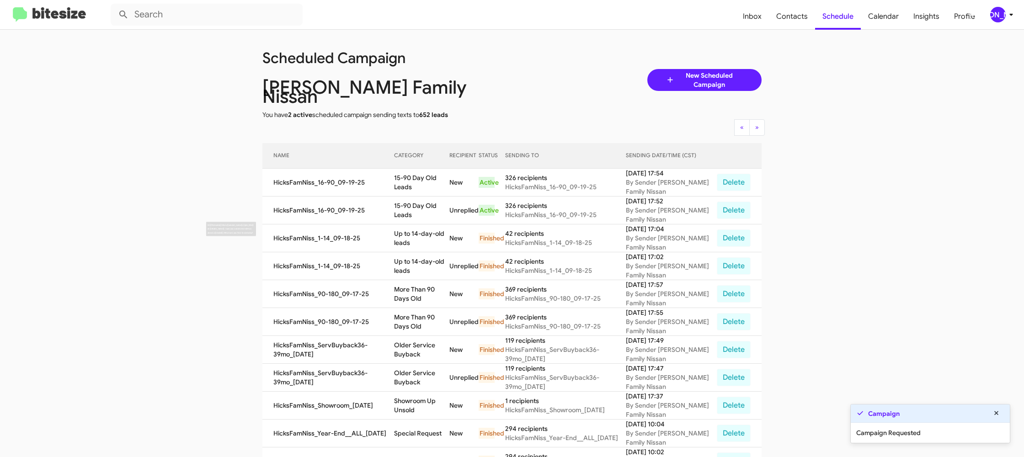
click at [417, 203] on td "15-90 Day Old Leads" at bounding box center [421, 210] width 55 height 28
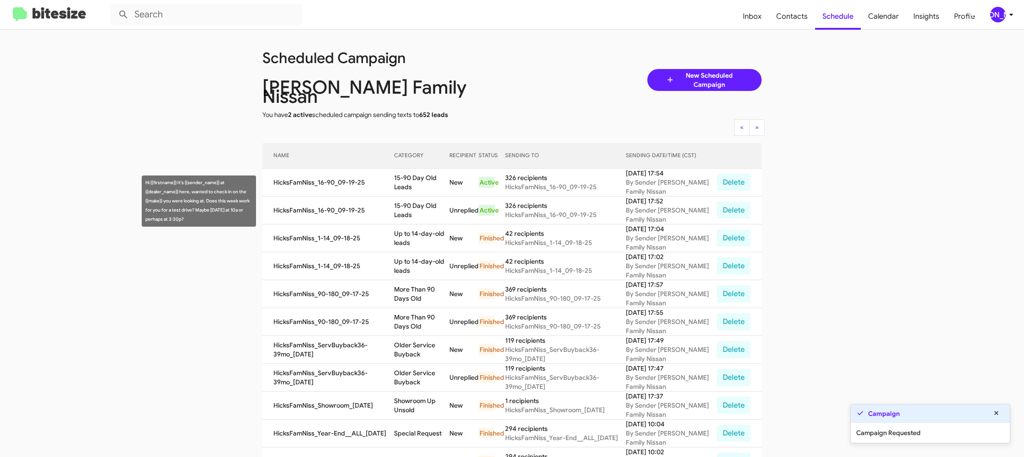
click at [415, 202] on td "15-90 Day Old Leads" at bounding box center [421, 210] width 55 height 28
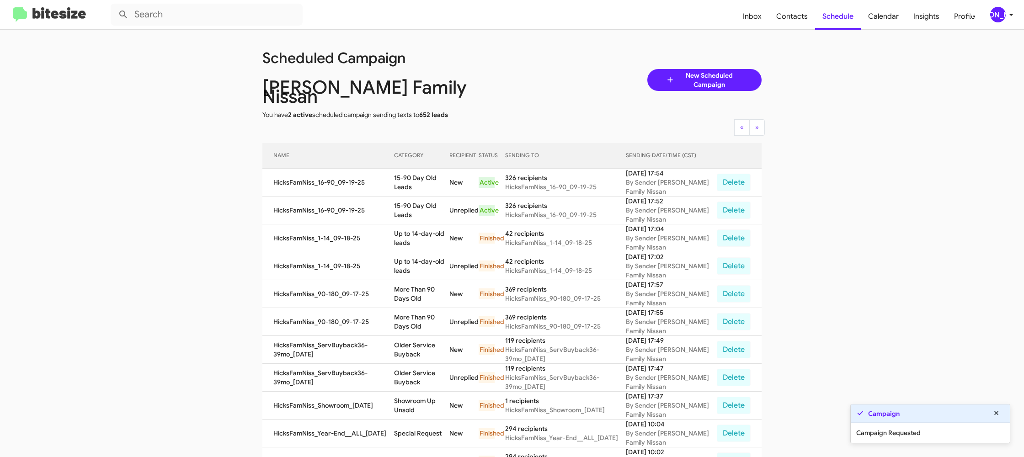
copy td "s"
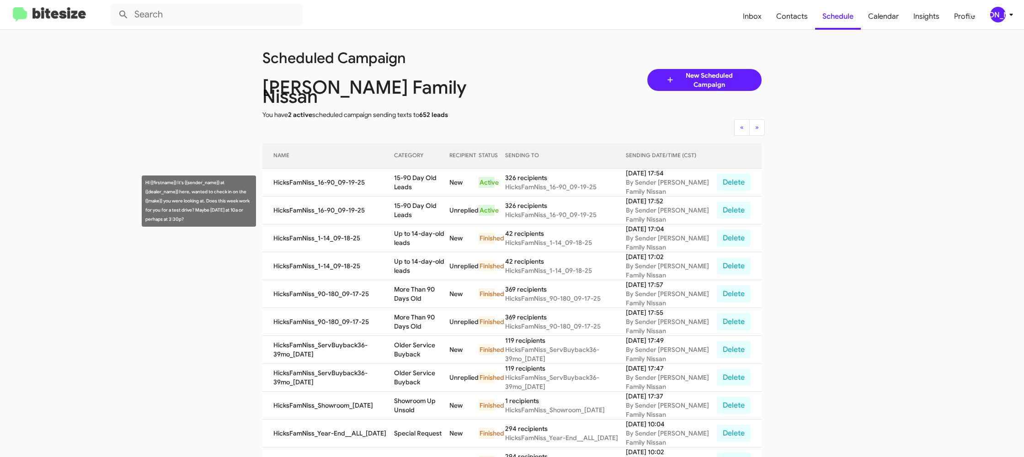
click at [415, 202] on td "15-90 Day Old Leads" at bounding box center [421, 210] width 55 height 28
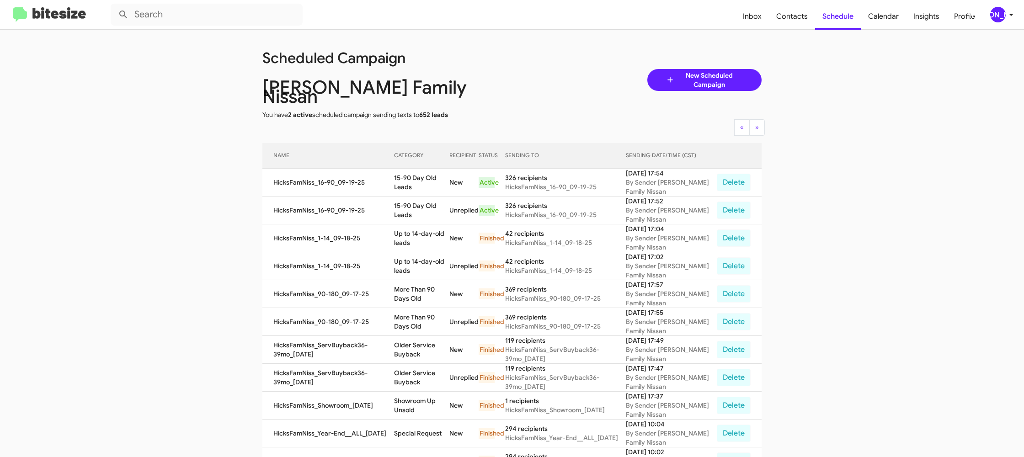
click at [415, 202] on td "15-90 Day Old Leads" at bounding box center [421, 210] width 55 height 28
click at [997, 18] on div "[PERSON_NAME]" at bounding box center [998, 15] width 16 height 16
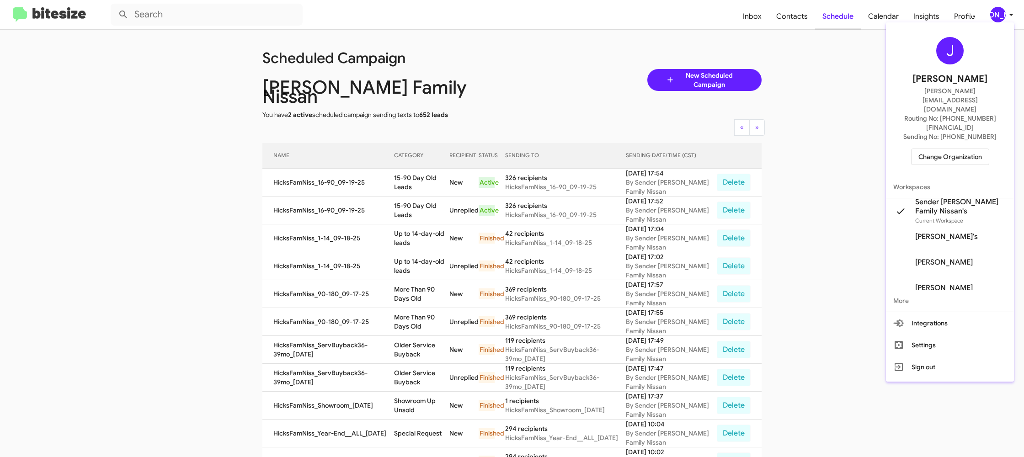
drag, startPoint x: 837, startPoint y: 7, endPoint x: 817, endPoint y: 16, distance: 22.1
click at [819, 16] on div at bounding box center [512, 228] width 1024 height 457
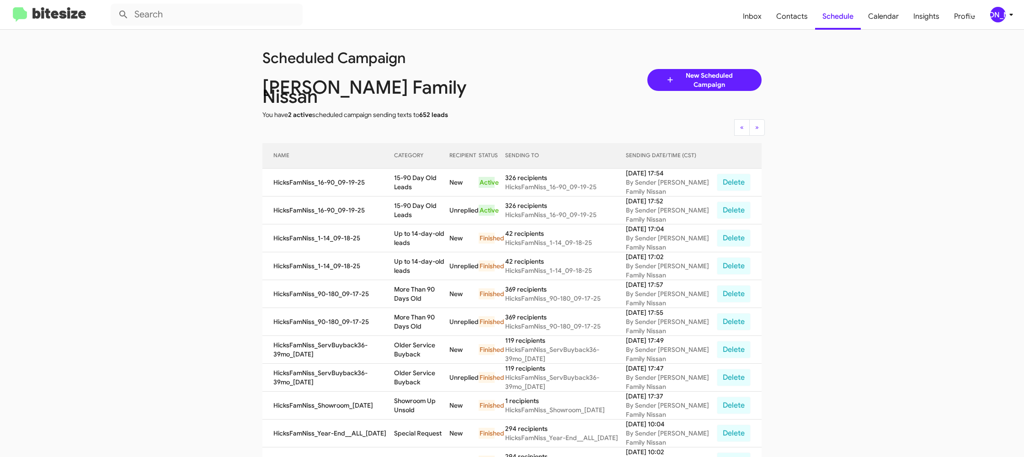
click at [1002, 16] on div "[PERSON_NAME]" at bounding box center [998, 15] width 16 height 16
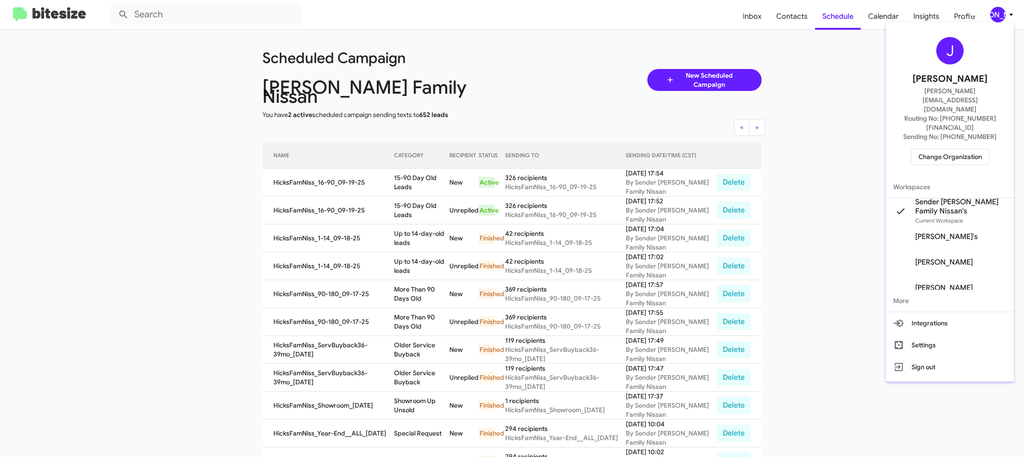
click at [927, 149] on span "Change Organization" at bounding box center [950, 157] width 64 height 16
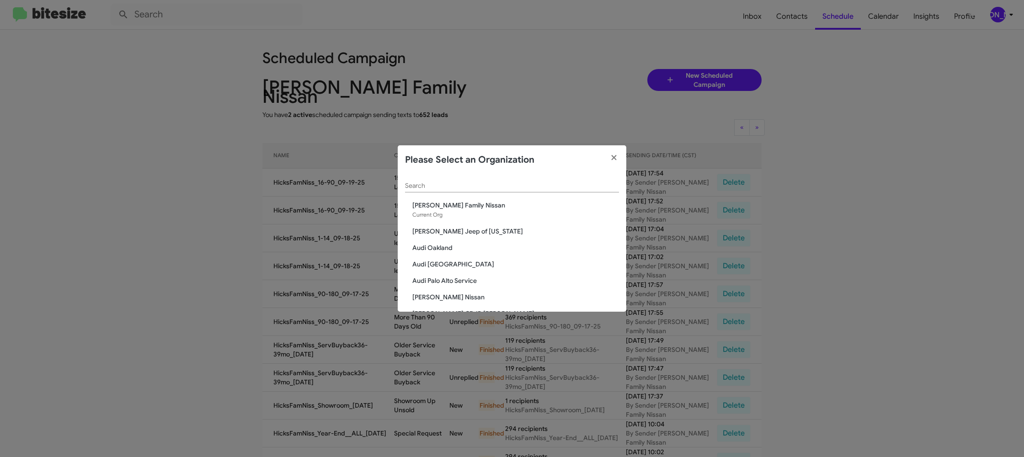
drag, startPoint x: 417, startPoint y: 197, endPoint x: 417, endPoint y: 187, distance: 10.5
click at [417, 196] on div "Search" at bounding box center [512, 188] width 214 height 26
click at [417, 186] on input "Search" at bounding box center [512, 185] width 214 height 7
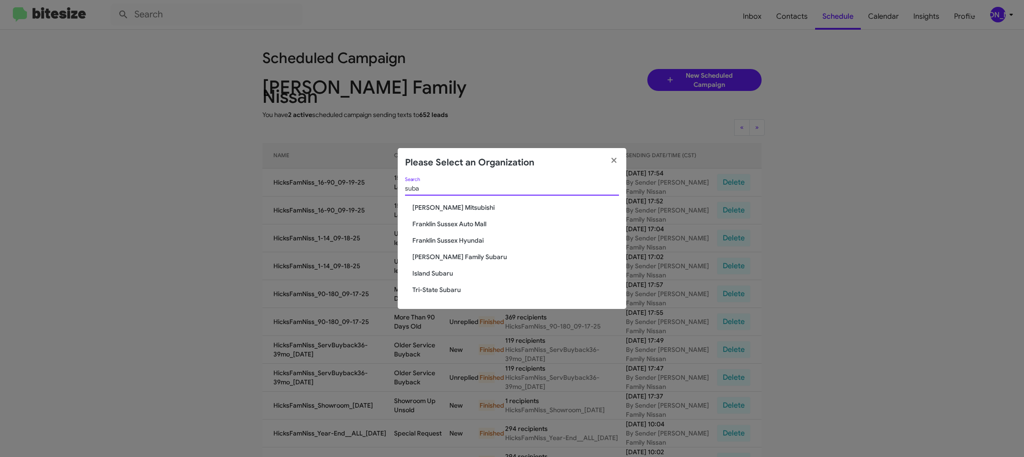
type input "suba"
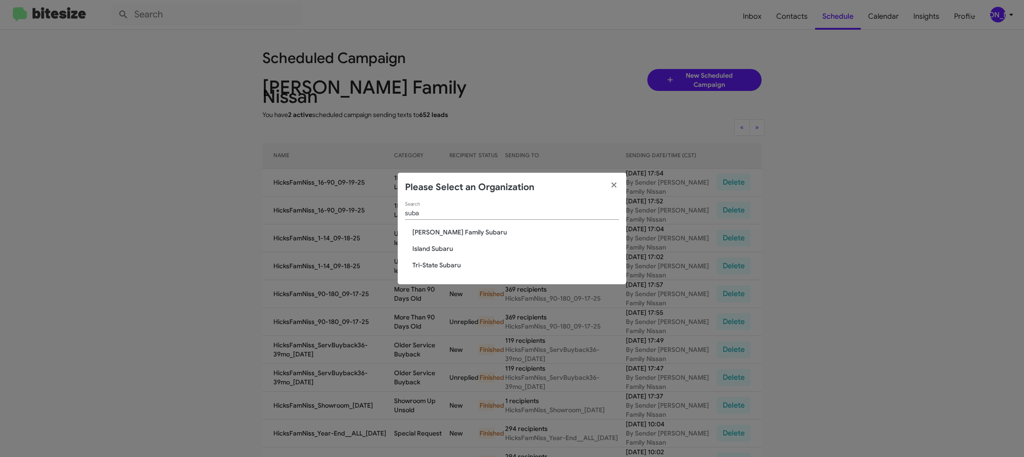
drag, startPoint x: 444, startPoint y: 233, endPoint x: 440, endPoint y: 233, distance: 4.6
click at [444, 233] on span "[PERSON_NAME] Family Subaru" at bounding box center [515, 232] width 207 height 9
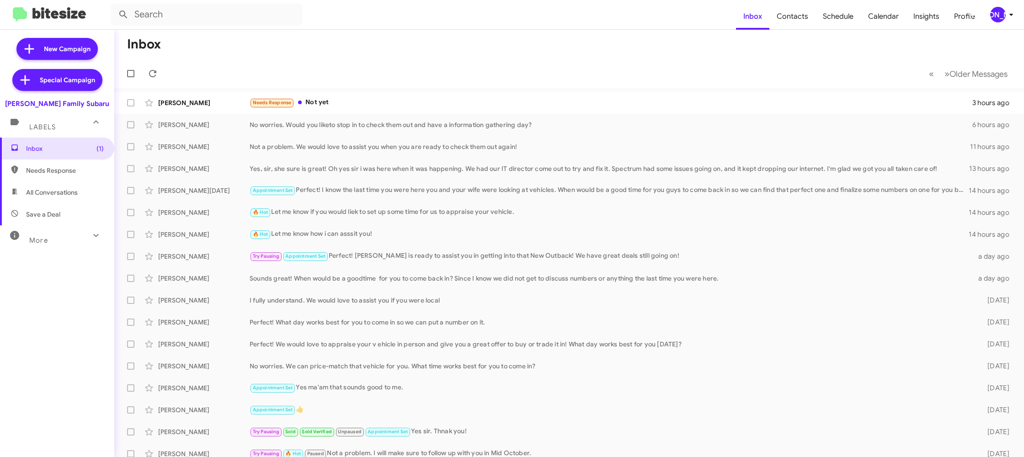
click at [1002, 20] on span "[PERSON_NAME]" at bounding box center [1002, 15] width 27 height 16
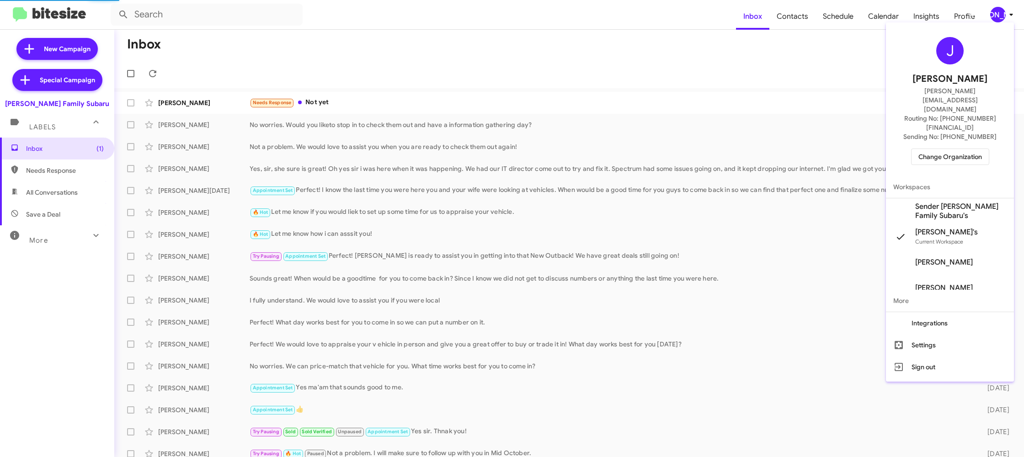
click at [942, 202] on span "Sender [PERSON_NAME] Family Subaru's" at bounding box center [960, 211] width 91 height 18
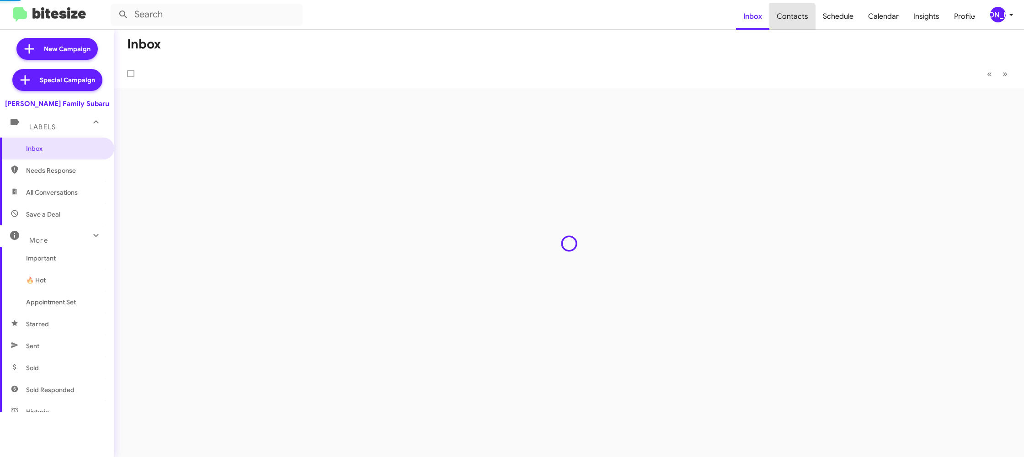
click at [793, 20] on span "Contacts" at bounding box center [792, 16] width 46 height 27
type input "in:groups"
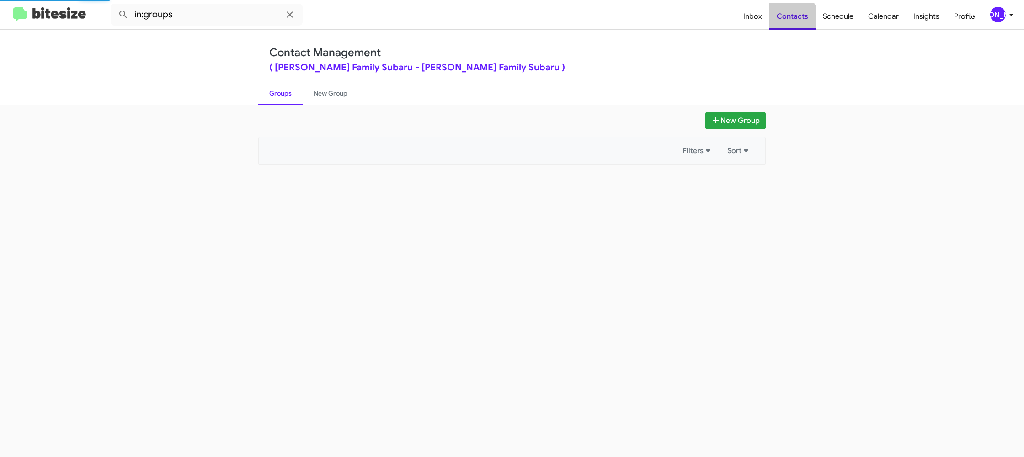
click at [793, 20] on span "Contacts" at bounding box center [792, 16] width 46 height 27
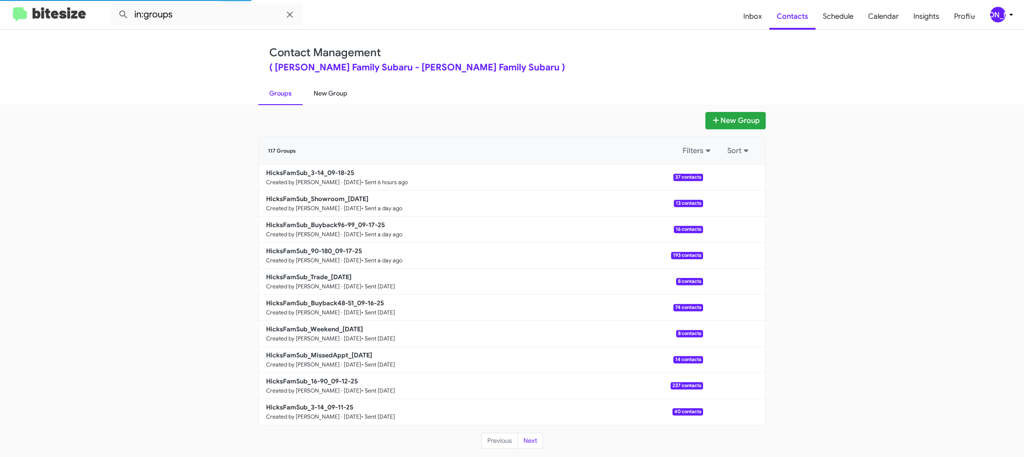
click at [337, 98] on link "New Group" at bounding box center [330, 93] width 56 height 24
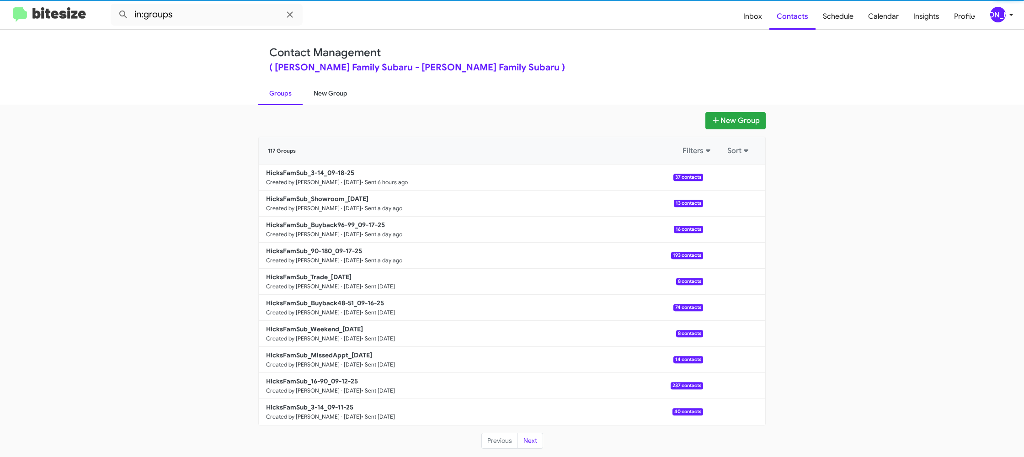
click at [337, 98] on link "New Group" at bounding box center [330, 93] width 56 height 24
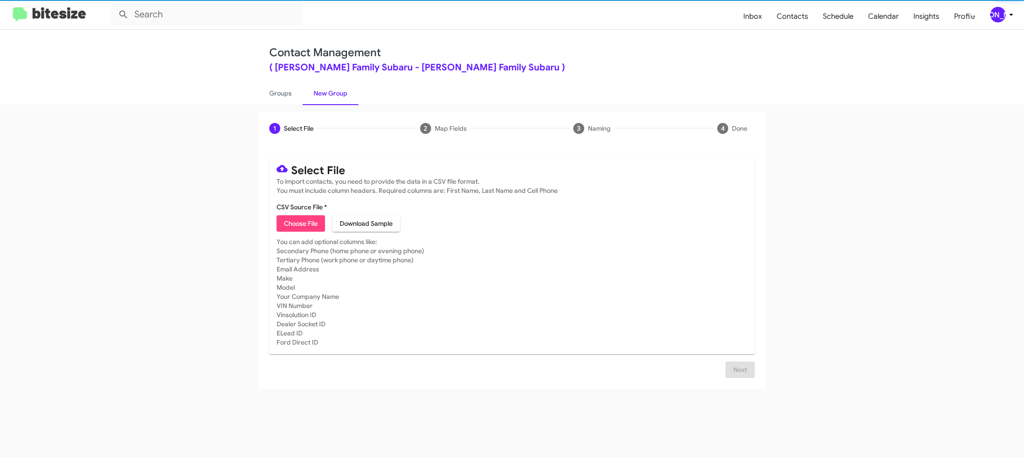
click at [298, 228] on span "Choose File" at bounding box center [301, 223] width 34 height 16
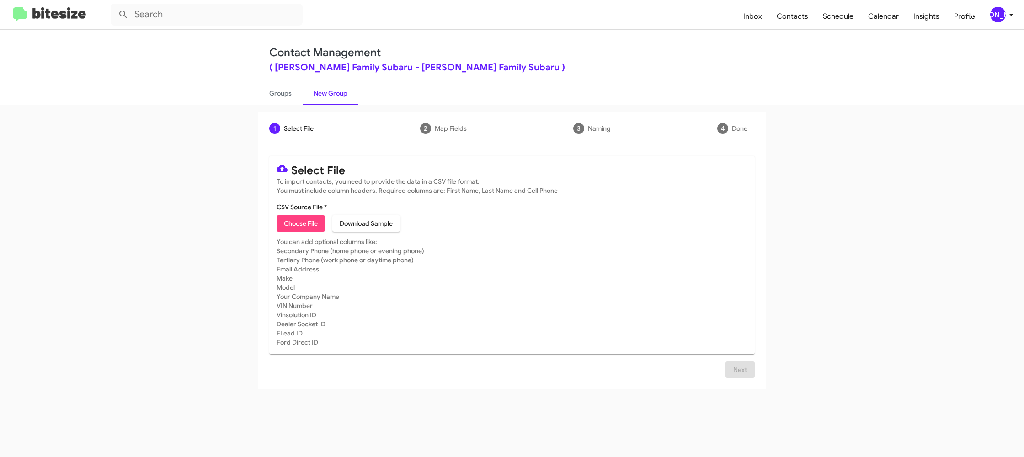
type input "HicksFamSub_16-90_09-19-25"
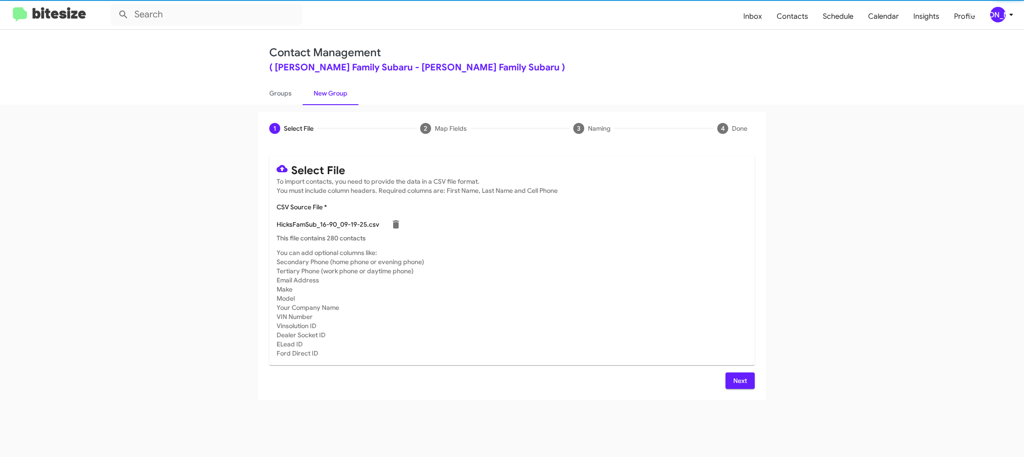
click at [566, 232] on div "HicksFamSub_16-90_09-19-25.csv" at bounding box center [511, 224] width 471 height 18
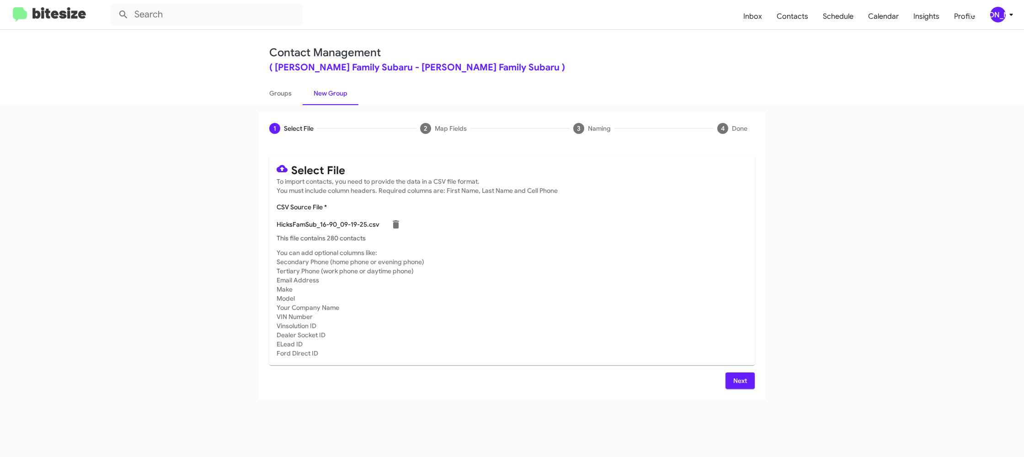
drag, startPoint x: 740, startPoint y: 383, endPoint x: 733, endPoint y: 383, distance: 6.9
click at [738, 384] on span "Next" at bounding box center [739, 380] width 15 height 16
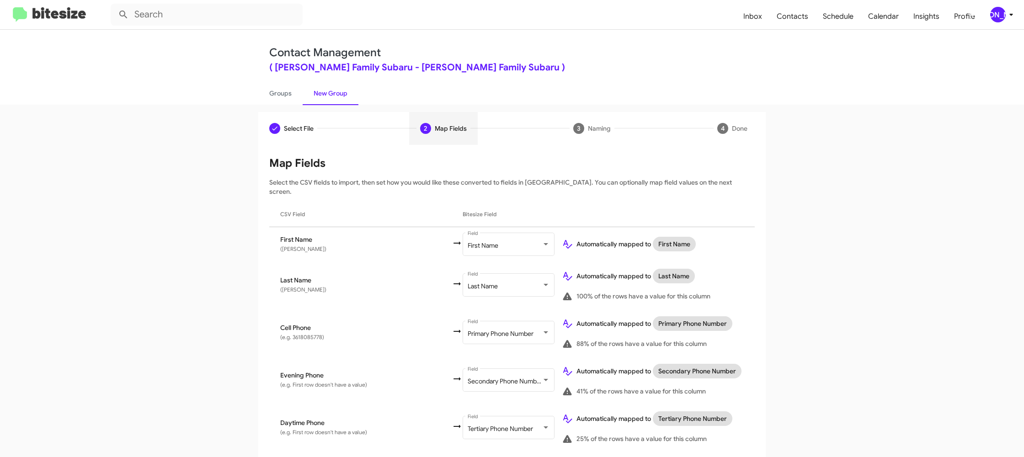
scroll to position [436, 0]
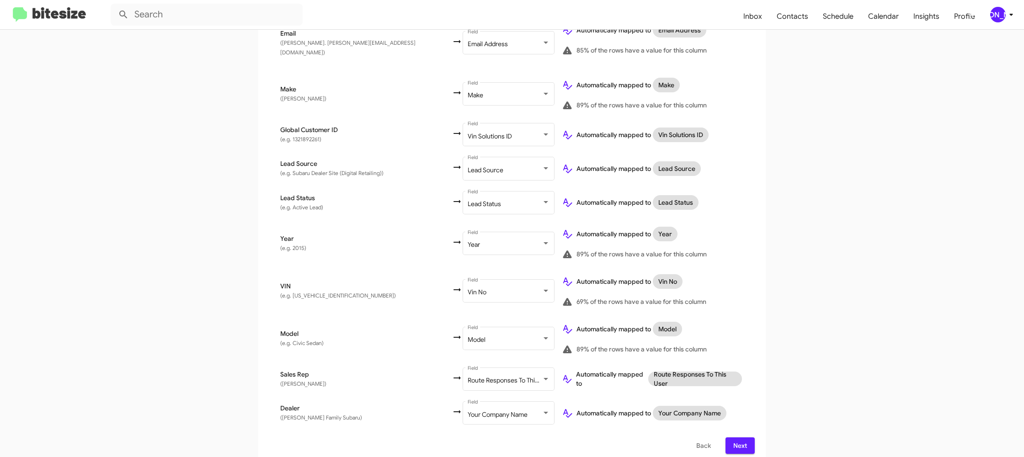
drag, startPoint x: 740, startPoint y: 439, endPoint x: 738, endPoint y: 433, distance: 5.8
click at [739, 439] on span "Next" at bounding box center [739, 445] width 15 height 16
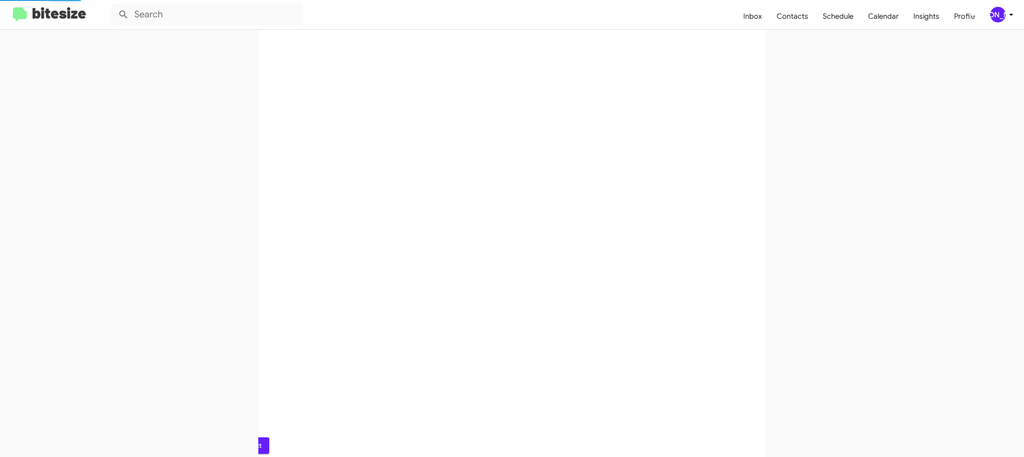
scroll to position [0, 0]
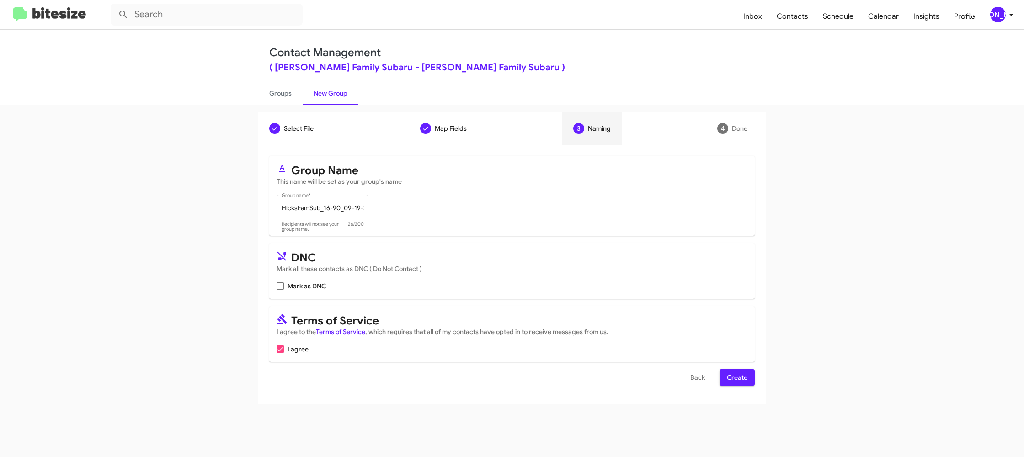
click at [738, 374] on span "Create" at bounding box center [737, 377] width 21 height 16
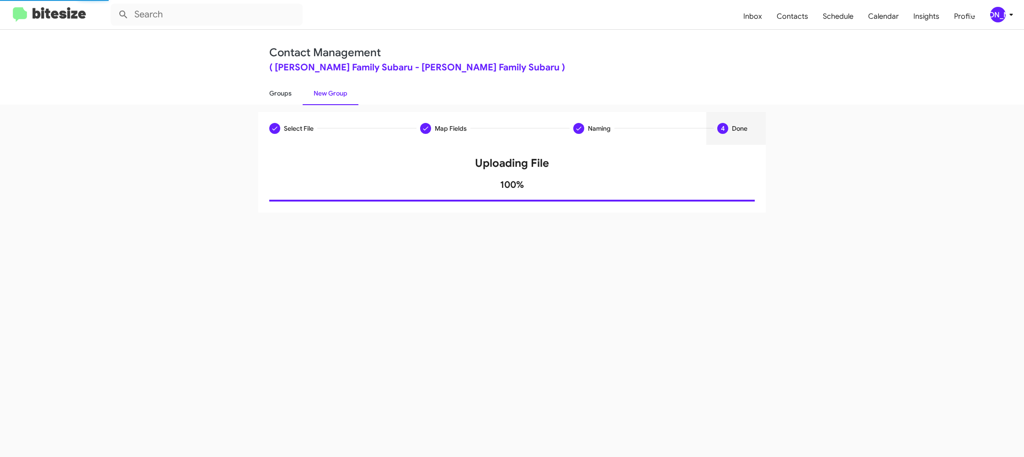
click at [282, 97] on link "Groups" at bounding box center [280, 93] width 44 height 24
type input "in:groups"
drag, startPoint x: 282, startPoint y: 97, endPoint x: 291, endPoint y: 95, distance: 9.0
click at [286, 96] on link "Groups" at bounding box center [280, 93] width 44 height 24
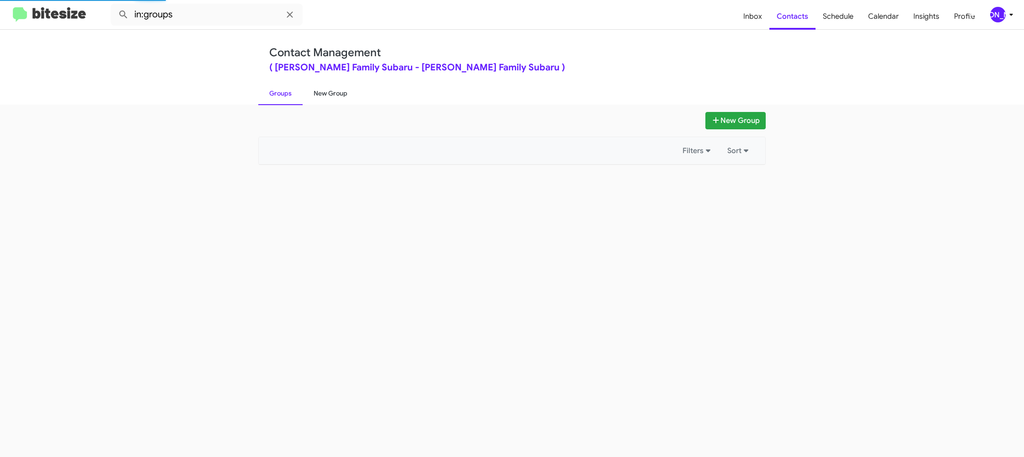
click at [314, 93] on link "New Group" at bounding box center [330, 93] width 56 height 24
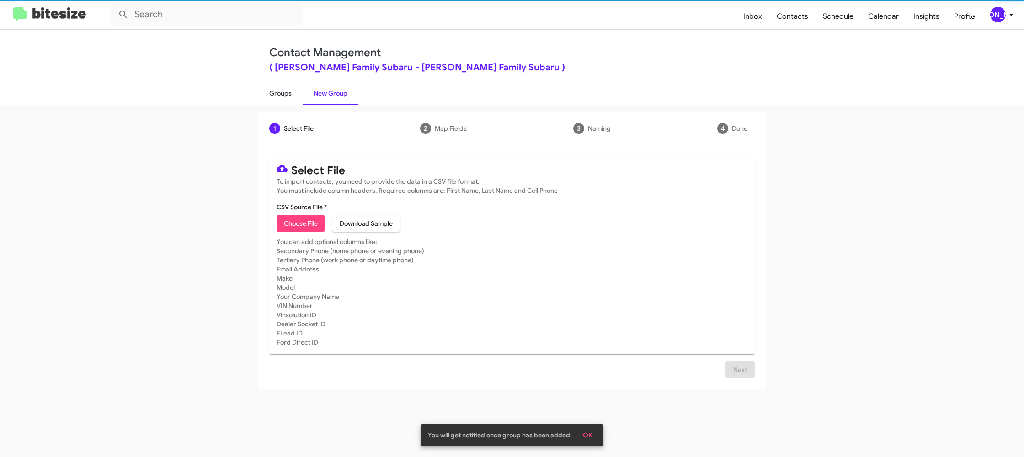
click at [286, 95] on link "Groups" at bounding box center [280, 93] width 44 height 24
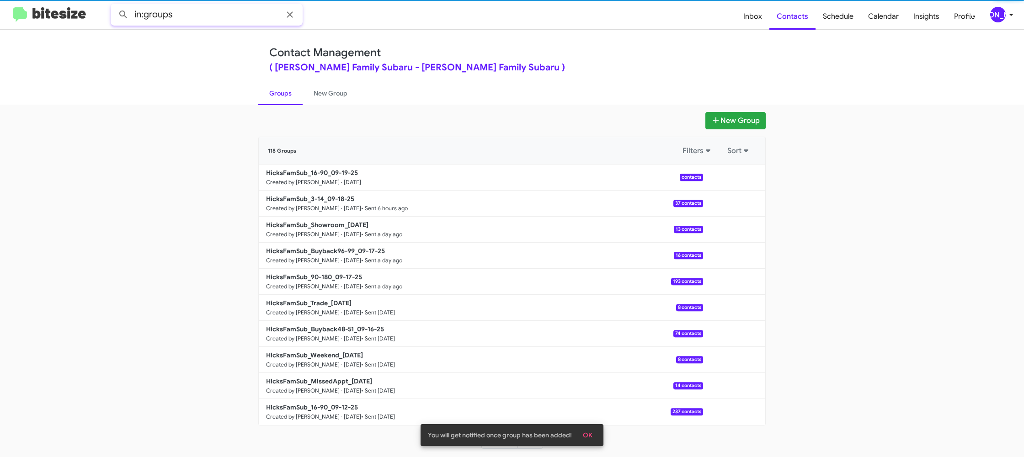
drag, startPoint x: 224, startPoint y: 23, endPoint x: 224, endPoint y: 18, distance: 5.0
click at [224, 21] on input "in:groups" at bounding box center [207, 15] width 192 height 22
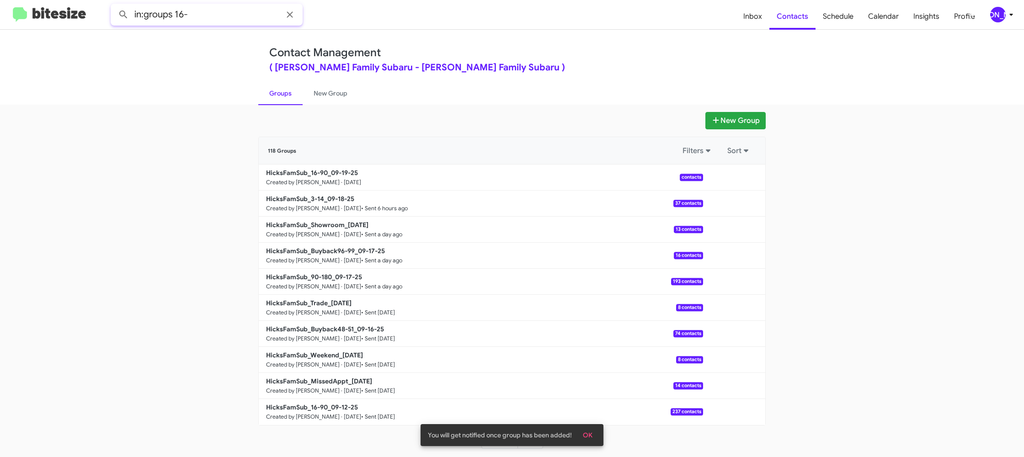
type input "in:groups 16-"
click at [114, 5] on button at bounding box center [123, 14] width 18 height 18
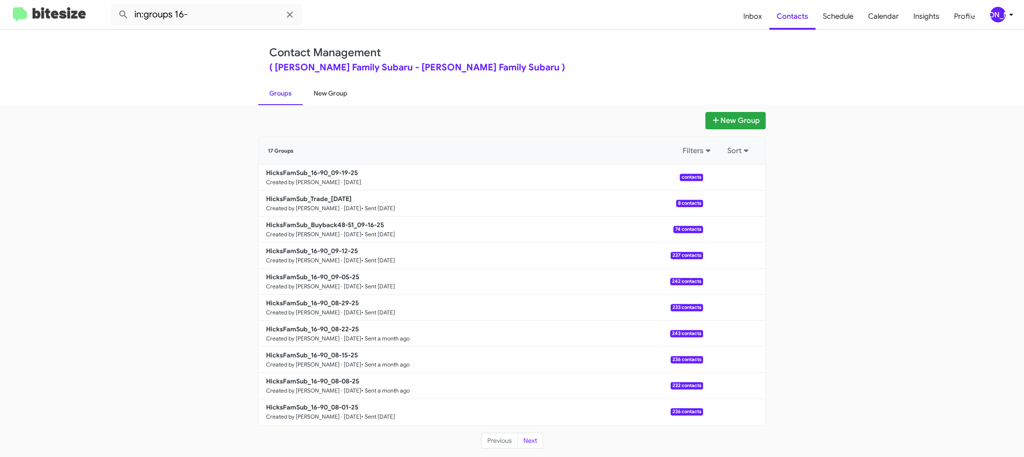
click at [323, 96] on link "New Group" at bounding box center [330, 93] width 56 height 24
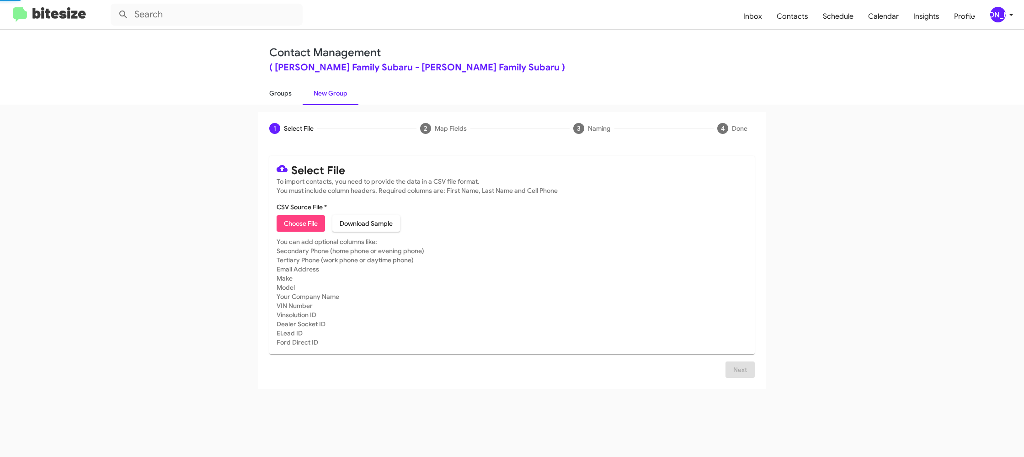
click at [283, 96] on link "Groups" at bounding box center [280, 93] width 44 height 24
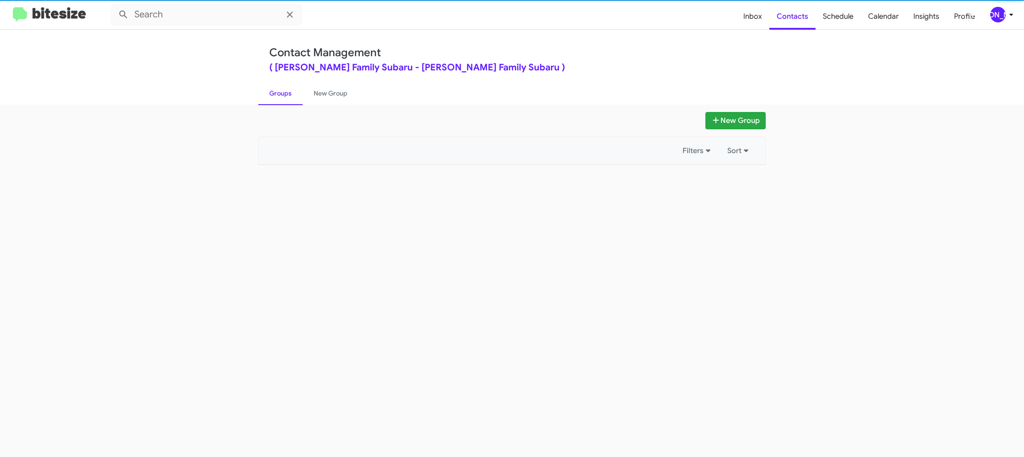
type input "in:groups"
click at [283, 96] on link "Groups" at bounding box center [280, 93] width 44 height 24
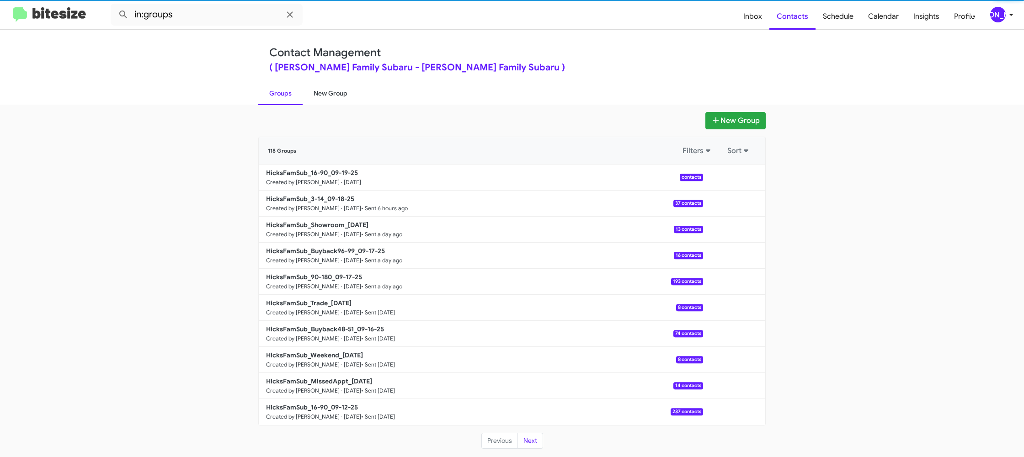
drag, startPoint x: 283, startPoint y: 96, endPoint x: 306, endPoint y: 90, distance: 24.0
click at [284, 94] on link "Groups" at bounding box center [280, 93] width 44 height 24
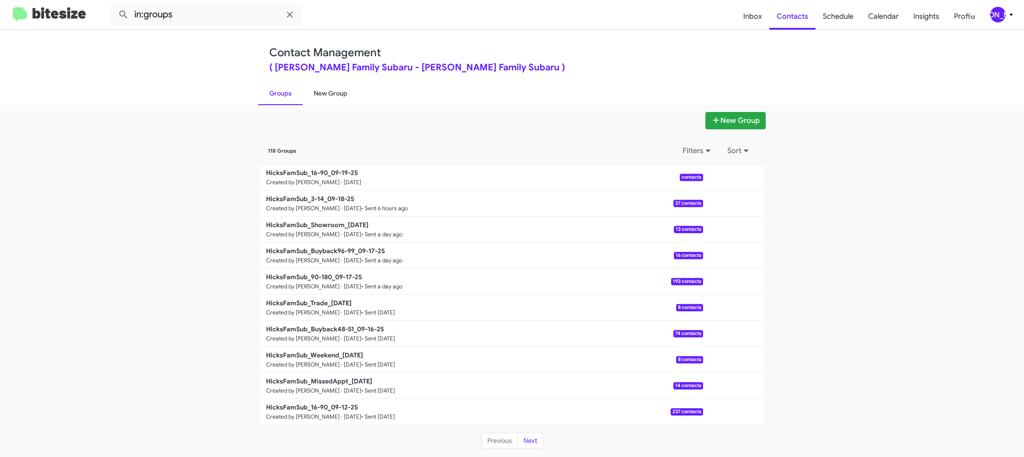
click at [306, 90] on link "New Group" at bounding box center [330, 93] width 56 height 24
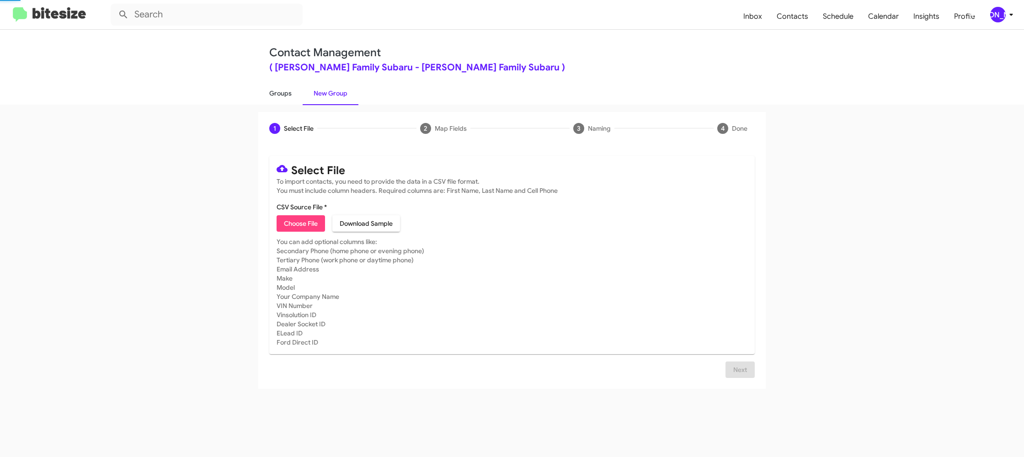
click at [288, 92] on link "Groups" at bounding box center [280, 93] width 44 height 24
type input "in:groups"
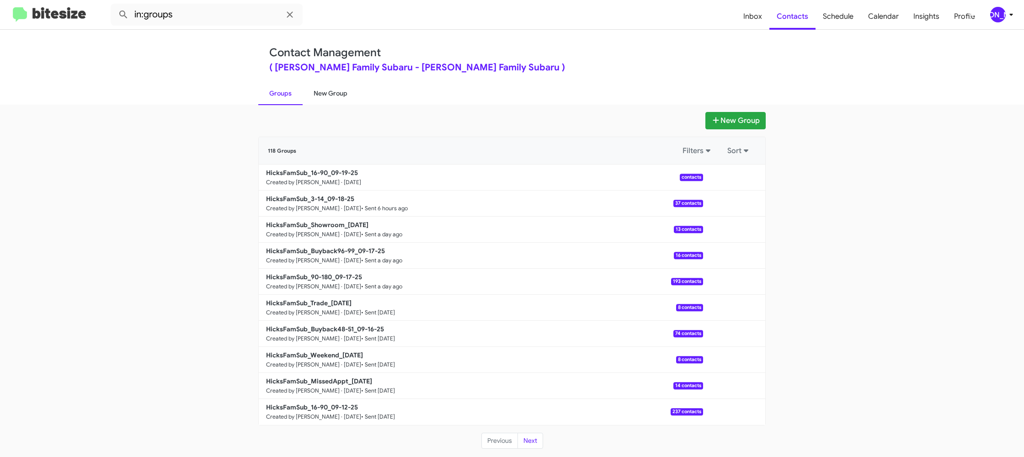
click at [329, 100] on link "New Group" at bounding box center [330, 93] width 56 height 24
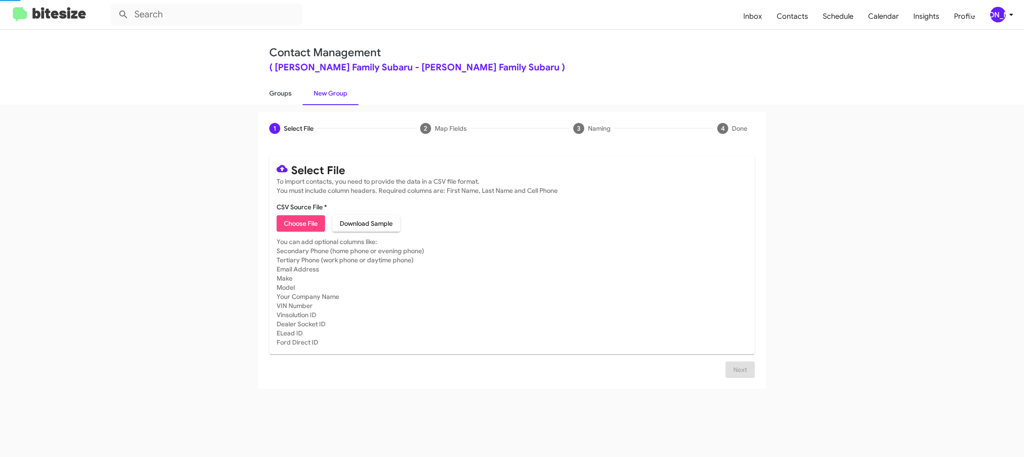
click at [295, 99] on link "Groups" at bounding box center [280, 93] width 44 height 24
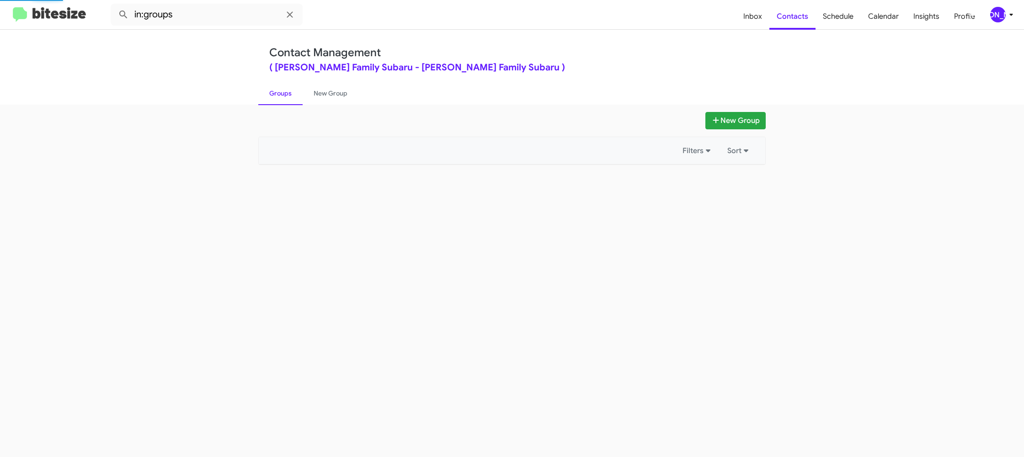
click at [295, 99] on link "Groups" at bounding box center [280, 93] width 44 height 24
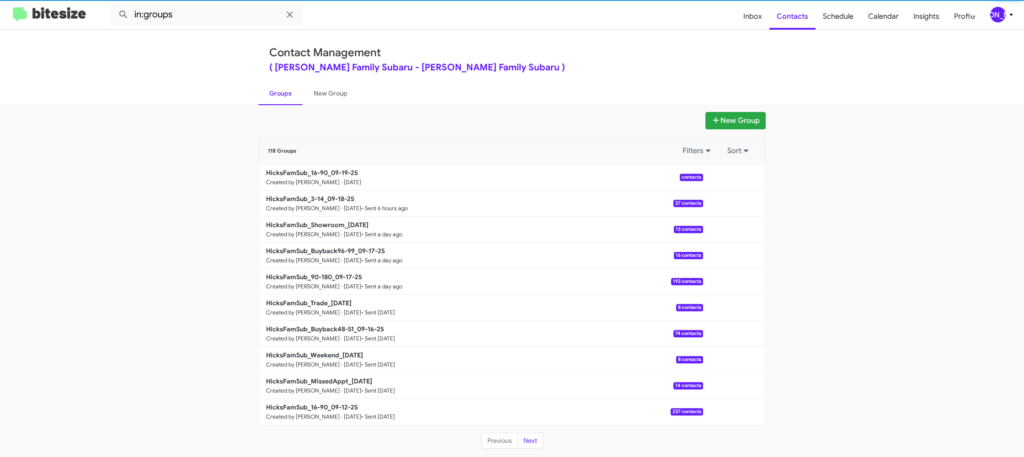
click at [295, 99] on link "Groups" at bounding box center [280, 93] width 44 height 24
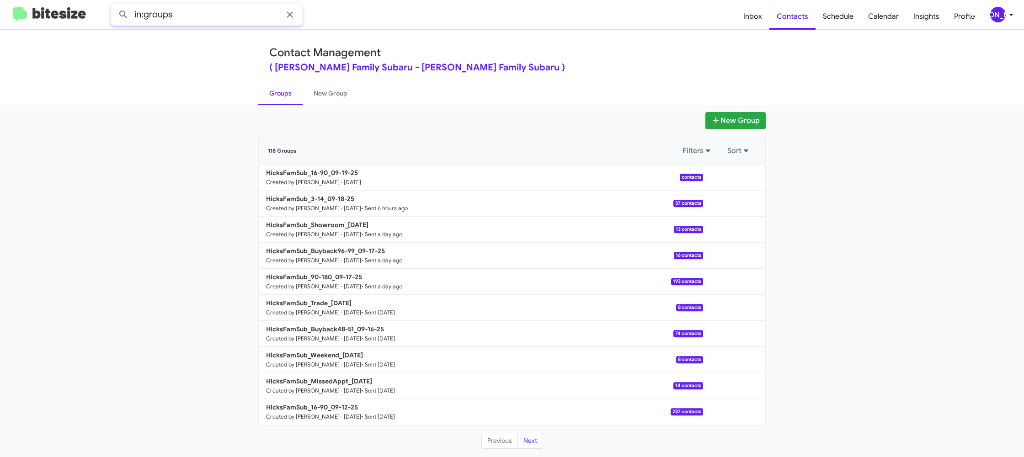
click at [244, 22] on input "in:groups" at bounding box center [207, 15] width 192 height 22
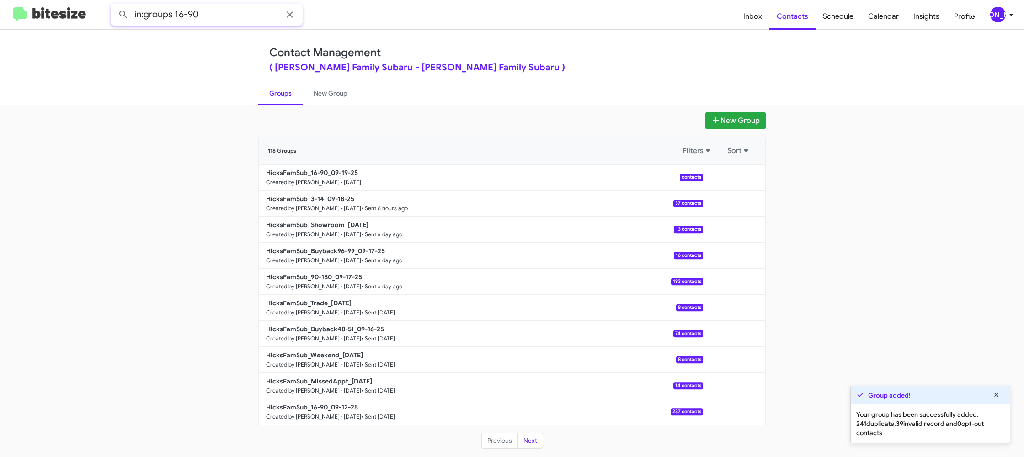
type input "in:groups 16-90"
click at [114, 5] on button at bounding box center [123, 14] width 18 height 18
drag, startPoint x: 322, startPoint y: 98, endPoint x: 298, endPoint y: 95, distance: 23.4
click at [322, 98] on link "New Group" at bounding box center [330, 93] width 56 height 24
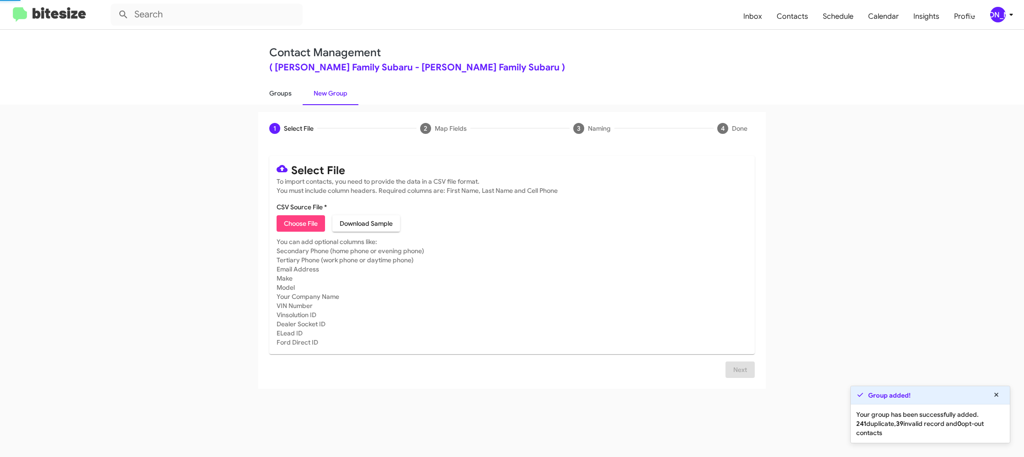
click at [289, 95] on link "Groups" at bounding box center [280, 93] width 44 height 24
type input "in:groups"
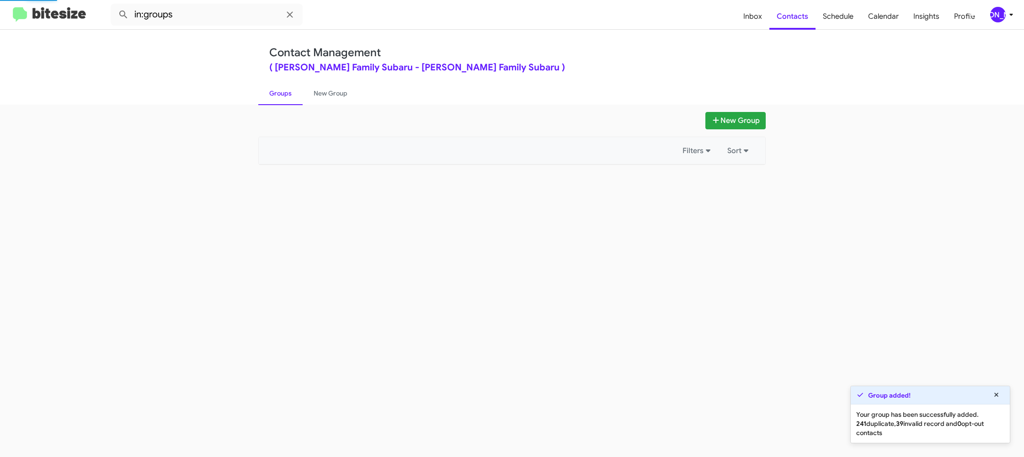
click at [289, 95] on link "Groups" at bounding box center [280, 93] width 44 height 24
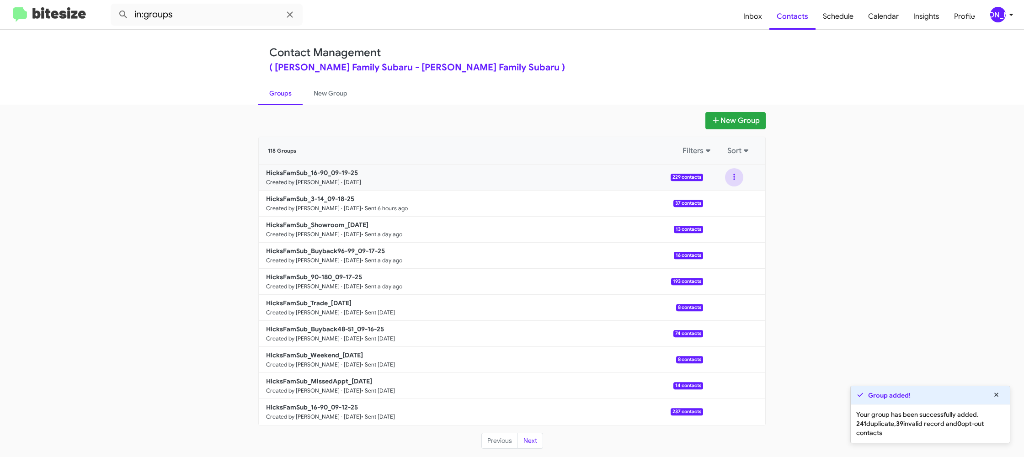
click at [733, 177] on button at bounding box center [734, 177] width 18 height 18
click at [725, 196] on button "View contacts" at bounding box center [706, 202] width 73 height 22
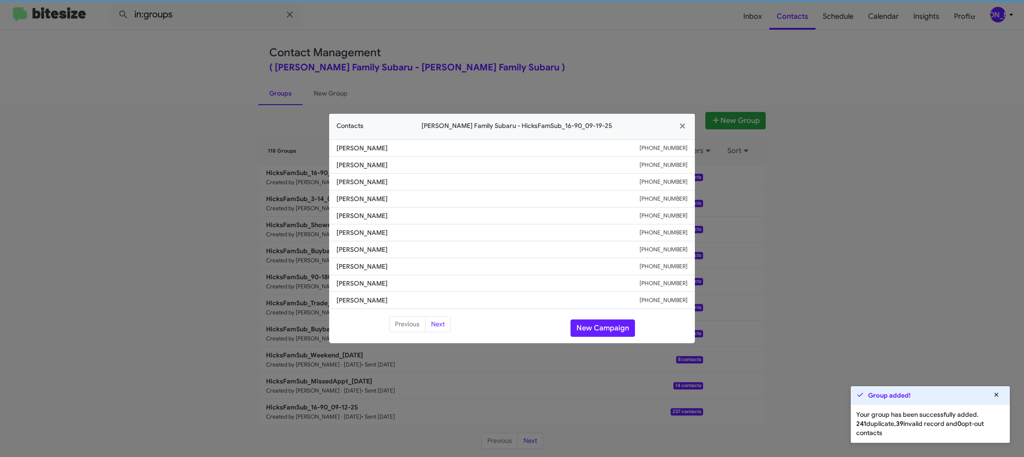
click at [356, 238] on li "Michelle Munoz +19562865607" at bounding box center [512, 232] width 366 height 17
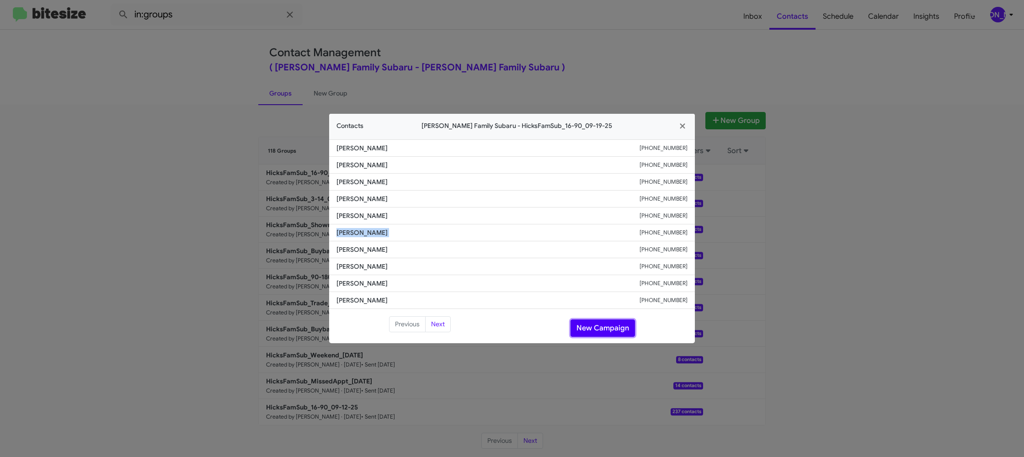
click at [601, 332] on button "New Campaign" at bounding box center [602, 327] width 64 height 17
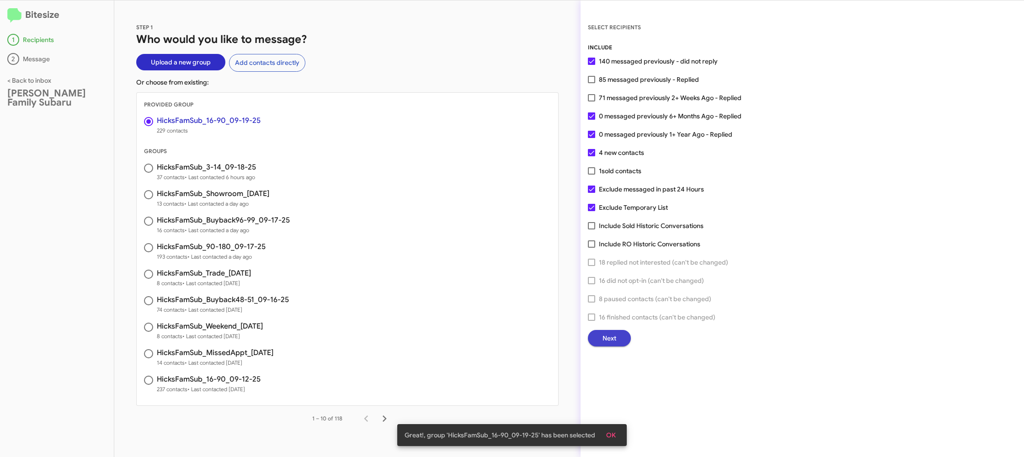
click at [608, 332] on span "Next" at bounding box center [609, 338] width 14 height 16
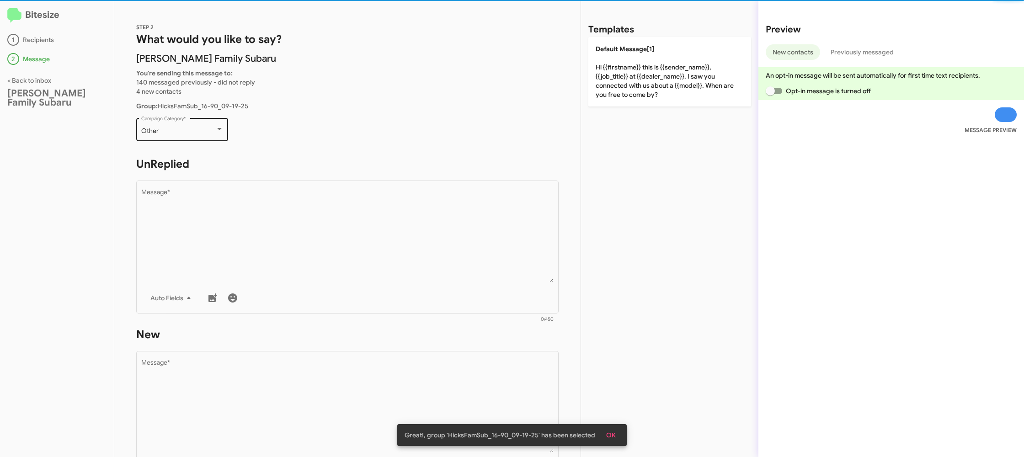
click at [175, 126] on div "Other Campaign Category *" at bounding box center [182, 128] width 82 height 25
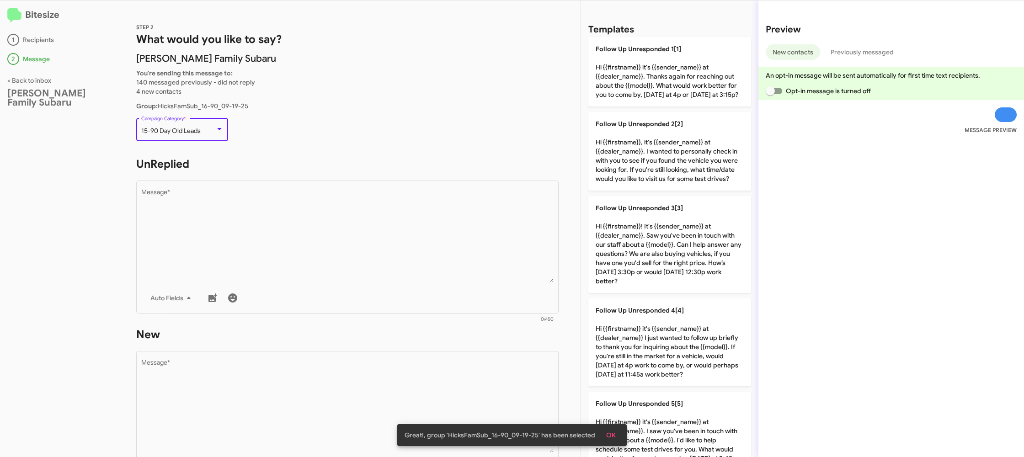
scroll to position [19, 0]
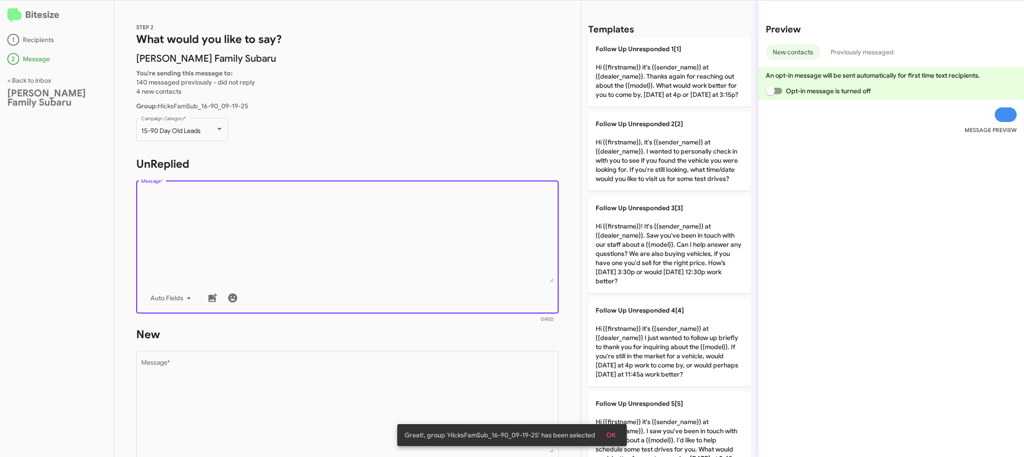
drag, startPoint x: 283, startPoint y: 208, endPoint x: 414, endPoint y: 230, distance: 133.0
click at [283, 212] on textarea "Message *" at bounding box center [347, 235] width 413 height 93
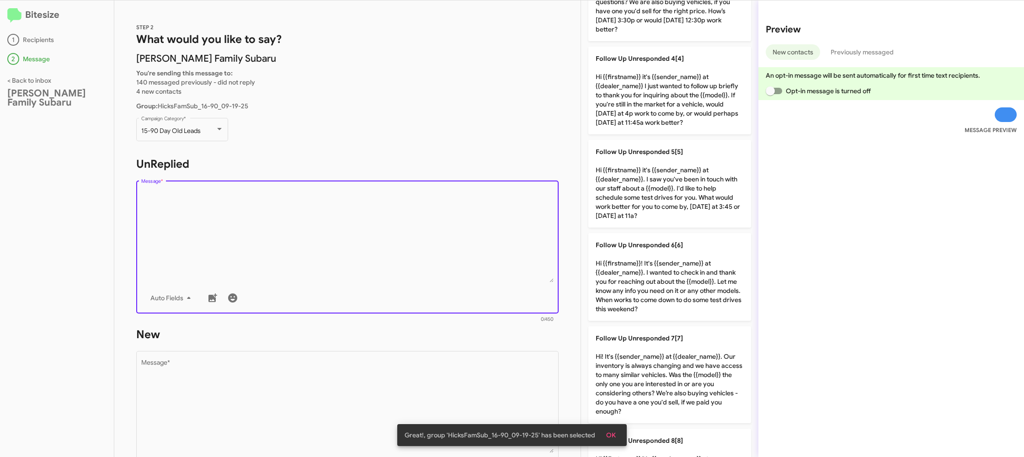
scroll to position [605, 0]
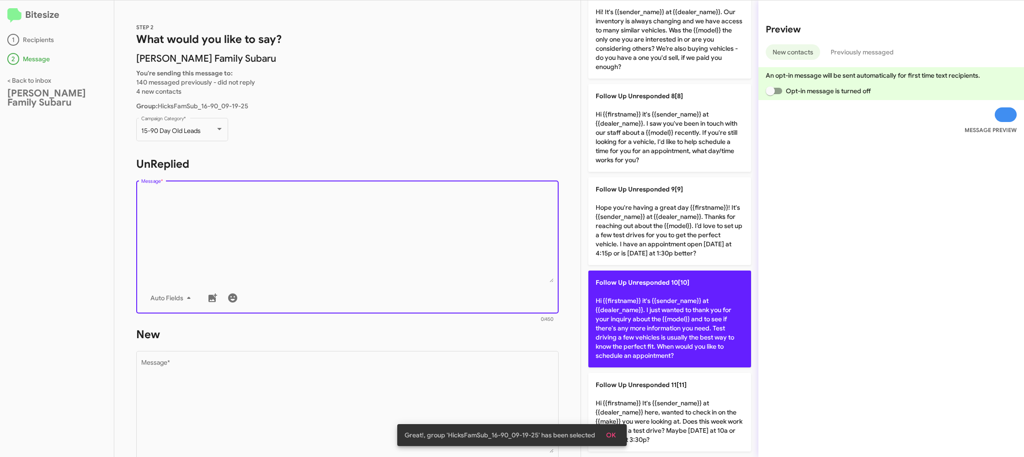
drag, startPoint x: 660, startPoint y: 327, endPoint x: 610, endPoint y: 339, distance: 52.1
click at [659, 327] on p "Follow Up Unresponded 10[10] Hi {{firstname}} it's {{sender_name}} at {{dealer_…" at bounding box center [669, 318] width 163 height 97
type textarea "Hi {{firstname}} it's {{sender_name}} at {{dealer_name}}. I just wanted to than…"
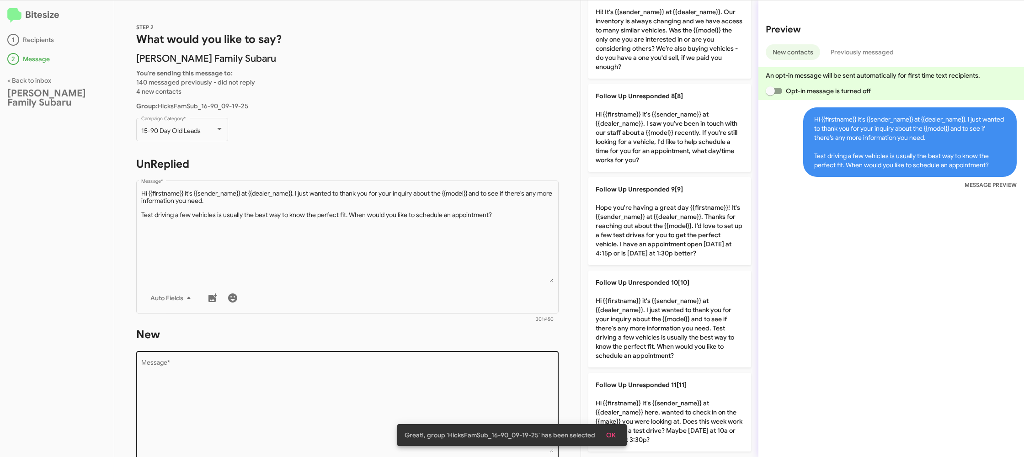
click at [454, 395] on textarea "Message *" at bounding box center [347, 406] width 413 height 93
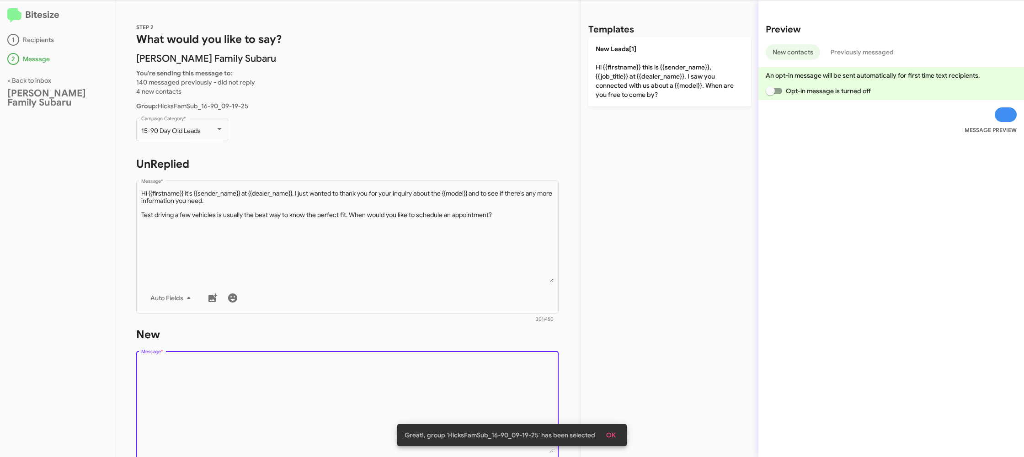
drag, startPoint x: 454, startPoint y: 395, endPoint x: 463, endPoint y: 364, distance: 33.0
click at [456, 378] on textarea "Message *" at bounding box center [347, 406] width 413 height 93
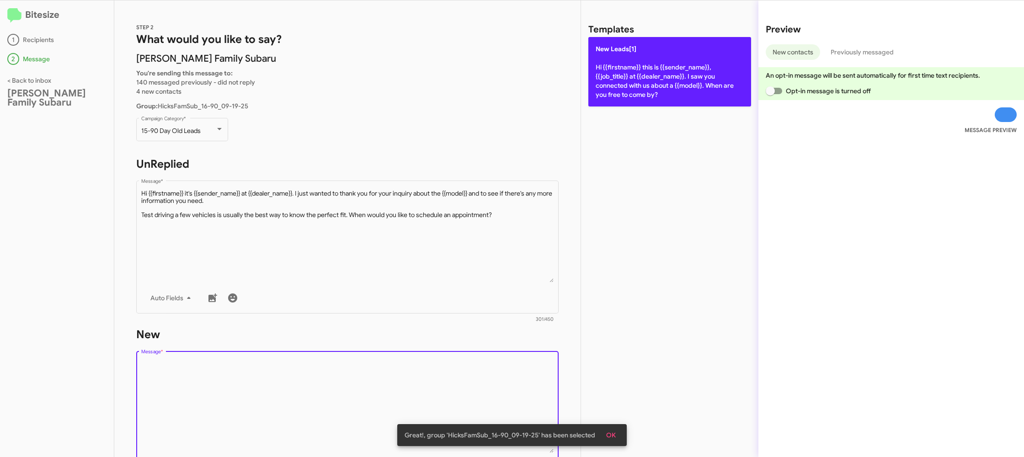
drag, startPoint x: 665, startPoint y: 68, endPoint x: 657, endPoint y: 73, distance: 9.4
click at [664, 69] on p "New Leads[1] Hi {{firstname}} this is {{sender_name}}, {{job_title}} at {{deale…" at bounding box center [669, 71] width 163 height 69
type textarea "Hi {{firstname}} this is {{sender_name}}, {{job_title}} at {{dealer_name}}. I s…"
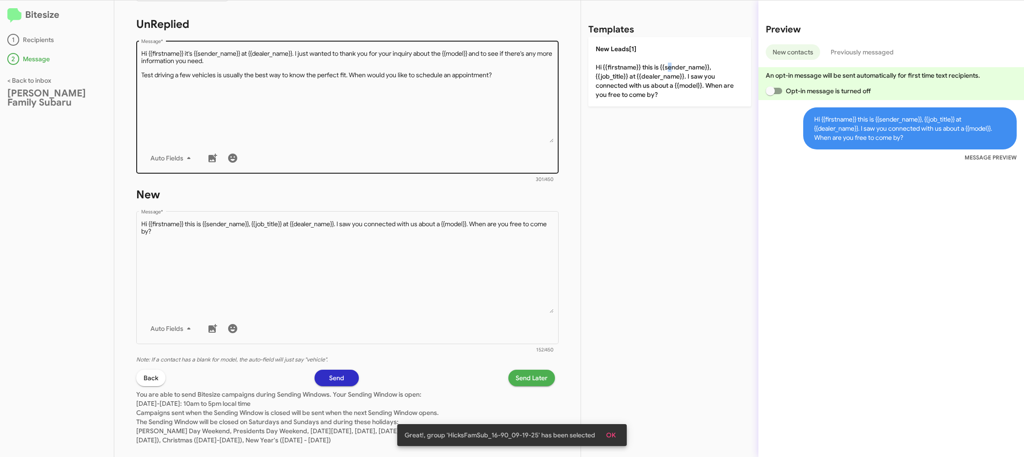
scroll to position [155, 0]
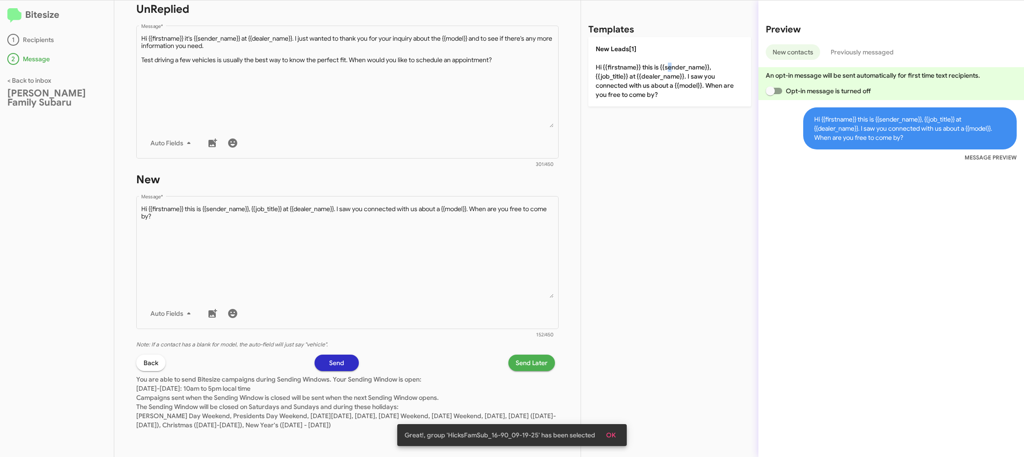
click at [521, 366] on span "Send Later" at bounding box center [531, 363] width 32 height 16
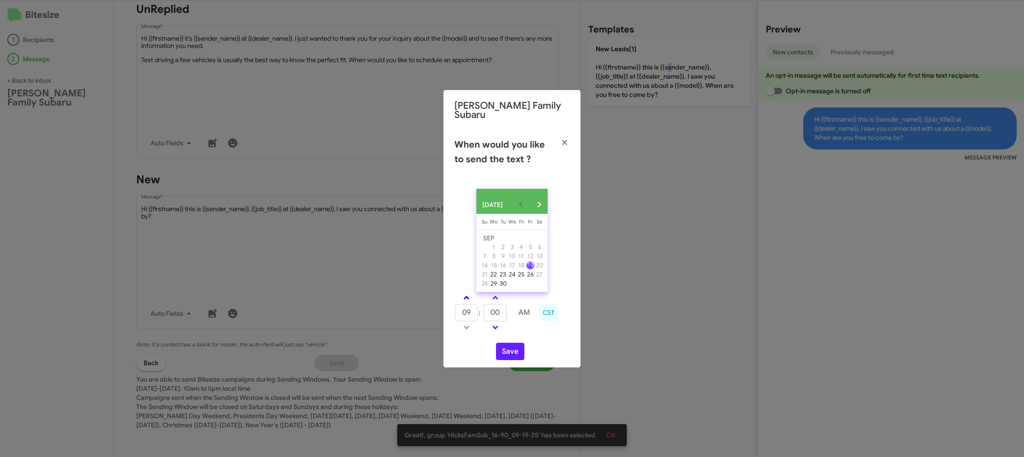
click at [470, 299] on link at bounding box center [466, 297] width 16 height 11
click at [468, 296] on span at bounding box center [466, 299] width 6 height 6
click at [467, 295] on link at bounding box center [466, 297] width 16 height 11
click at [467, 294] on link at bounding box center [466, 297] width 16 height 11
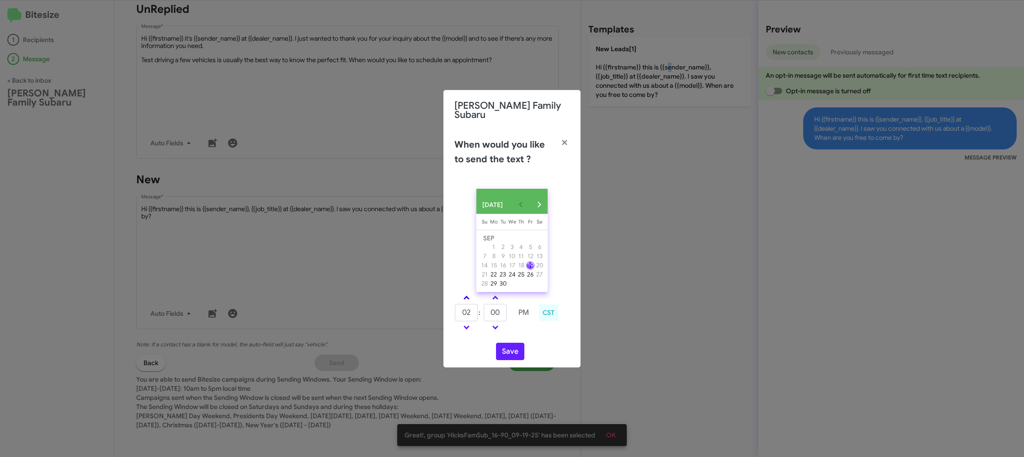
click at [467, 294] on link at bounding box center [466, 297] width 16 height 11
type input "05"
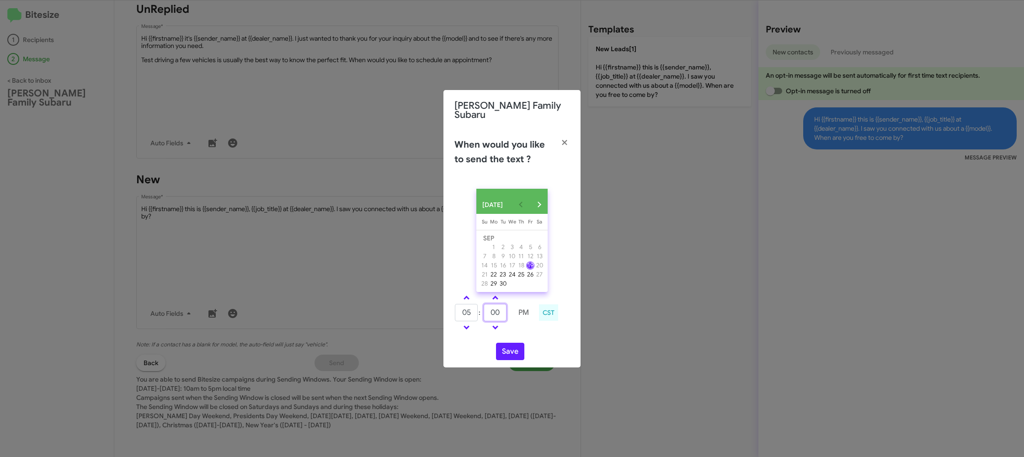
click at [496, 309] on input "00" at bounding box center [494, 312] width 23 height 17
type input "22"
click at [524, 332] on div "05 : 22 PM CST" at bounding box center [511, 313] width 129 height 43
click at [513, 346] on button "Save" at bounding box center [510, 351] width 28 height 17
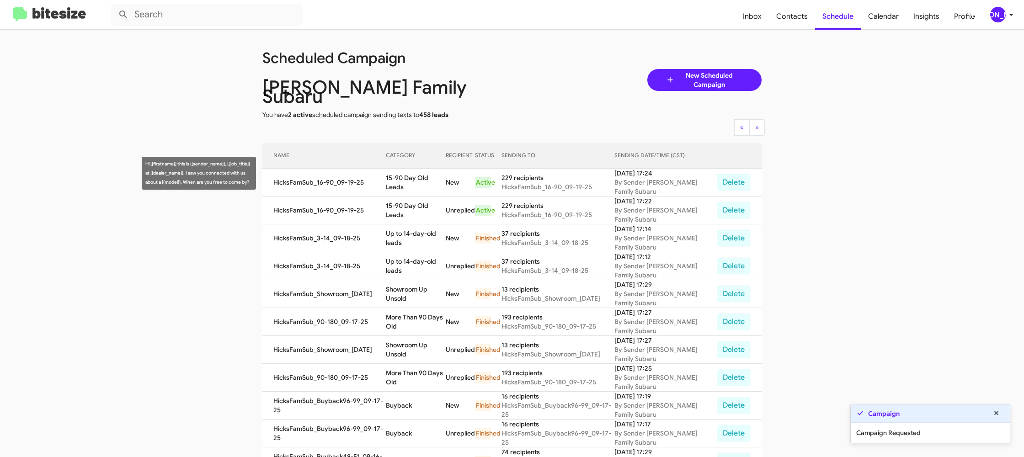
click at [413, 170] on td "15-90 Day Old Leads" at bounding box center [416, 183] width 60 height 28
drag, startPoint x: 413, startPoint y: 170, endPoint x: 405, endPoint y: 173, distance: 8.8
click at [413, 169] on td "15-90 Day Old Leads" at bounding box center [416, 183] width 60 height 28
copy td "15-90 Day Old Leads"
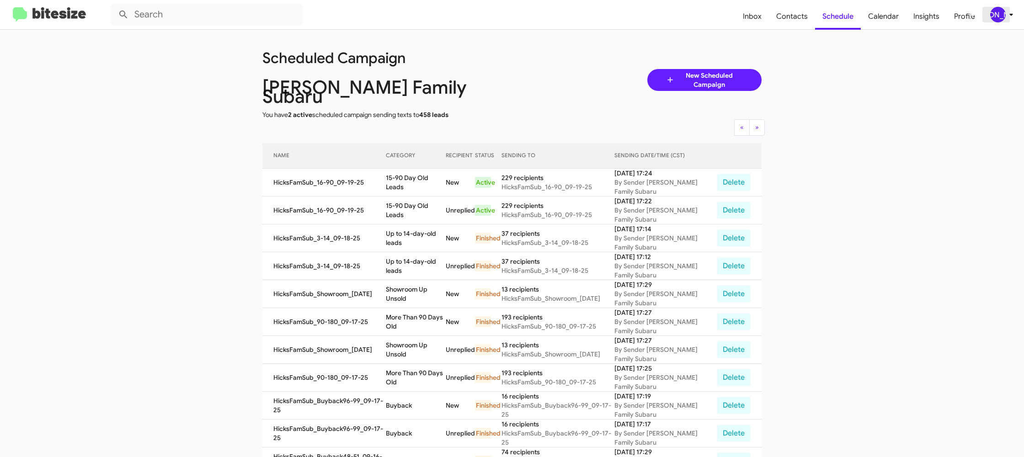
click at [1003, 14] on div "[PERSON_NAME]" at bounding box center [998, 15] width 16 height 16
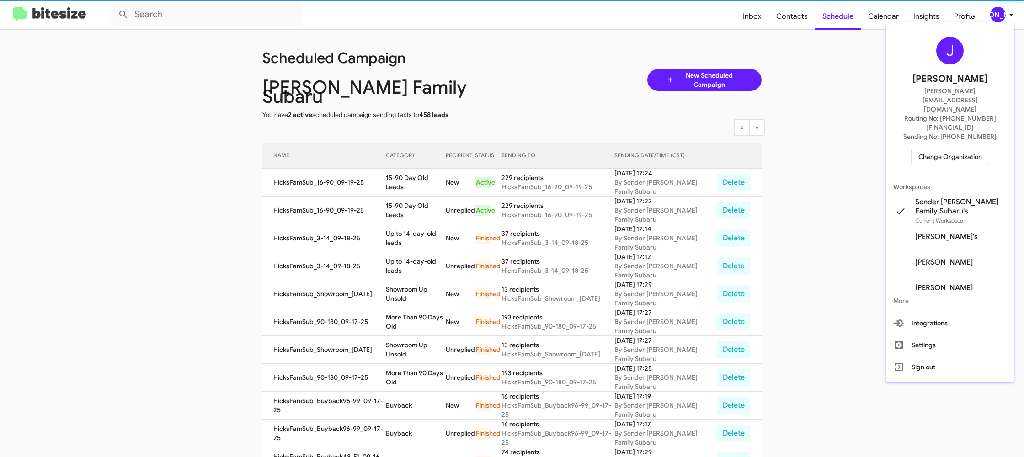
click at [921, 149] on span "Change Organization" at bounding box center [950, 157] width 64 height 16
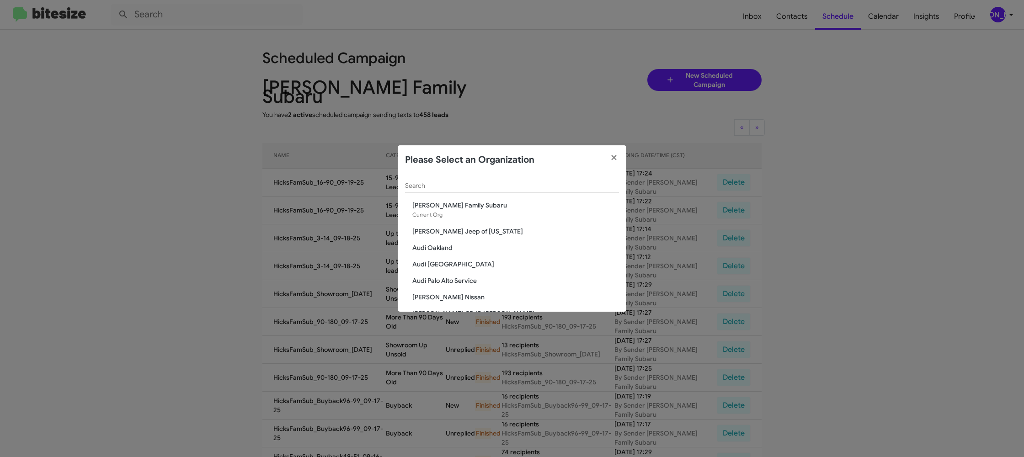
click at [432, 180] on div "Search" at bounding box center [512, 184] width 214 height 18
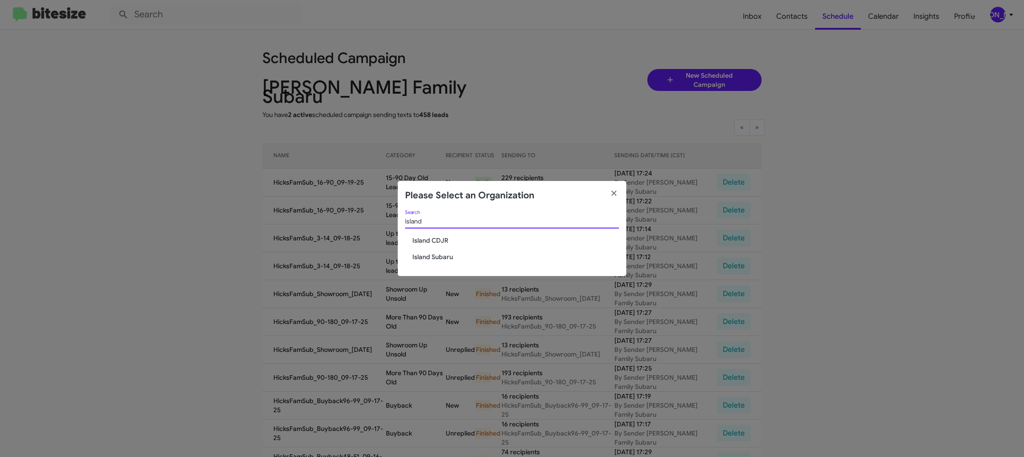
type input "island"
click at [429, 254] on span "Island Subaru" at bounding box center [515, 256] width 207 height 9
drag, startPoint x: 429, startPoint y: 254, endPoint x: 435, endPoint y: 253, distance: 6.1
click at [429, 254] on span "Island Subaru" at bounding box center [515, 256] width 207 height 9
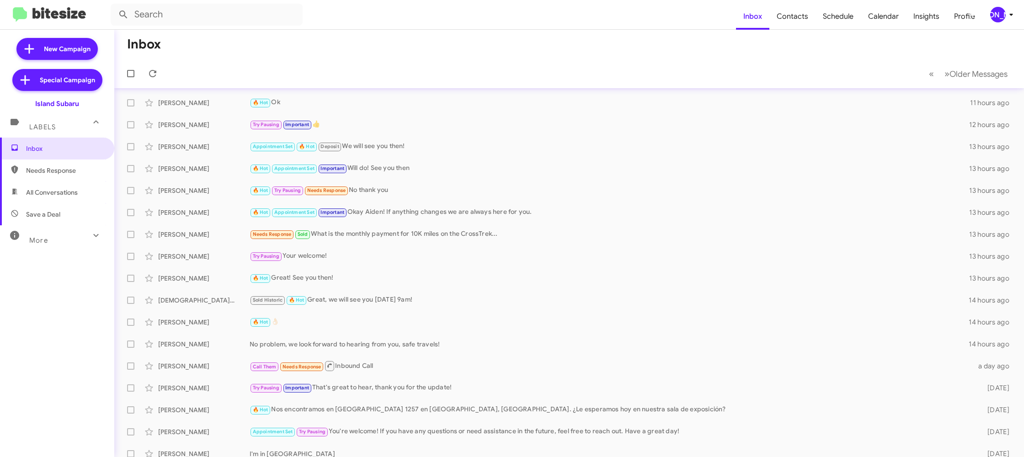
scroll to position [8, 0]
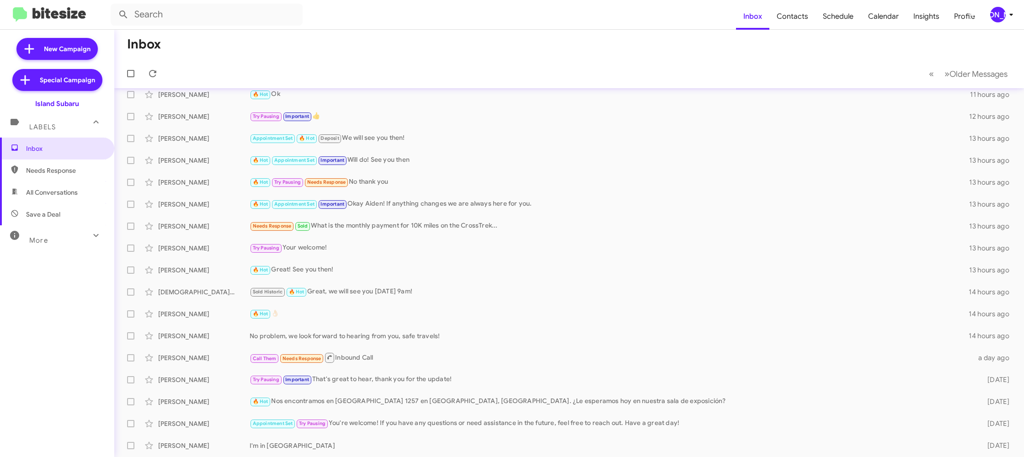
click at [998, 11] on div "[PERSON_NAME]" at bounding box center [998, 15] width 16 height 16
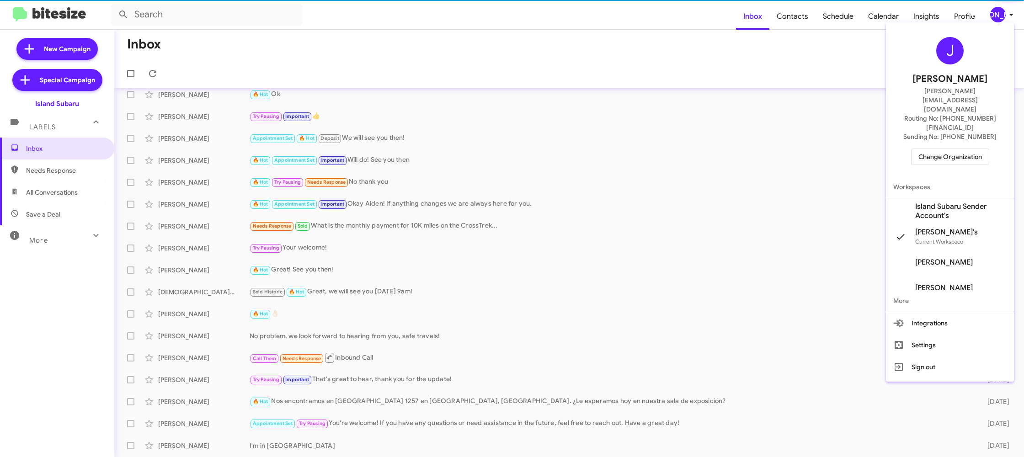
click at [934, 202] on span "Island Subaru Sender Account's" at bounding box center [960, 211] width 91 height 18
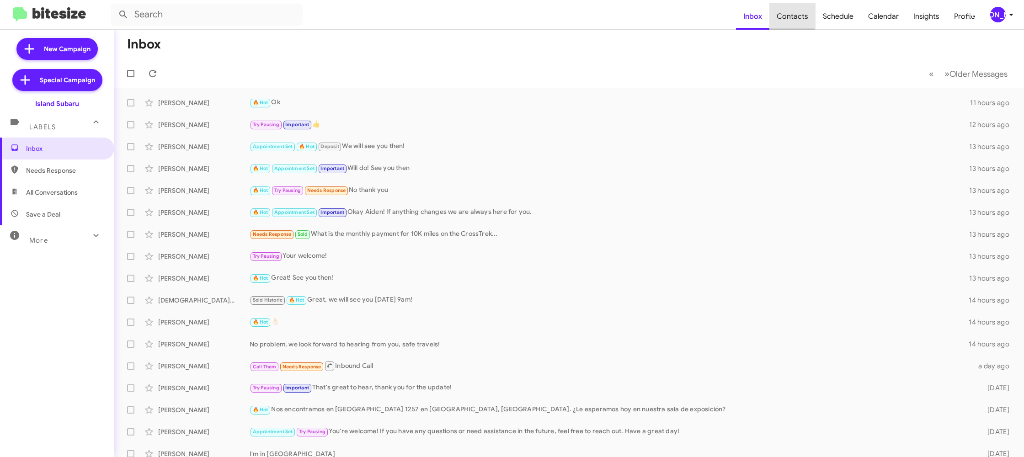
click at [790, 12] on span "Contacts" at bounding box center [792, 16] width 46 height 27
type input "in:groups"
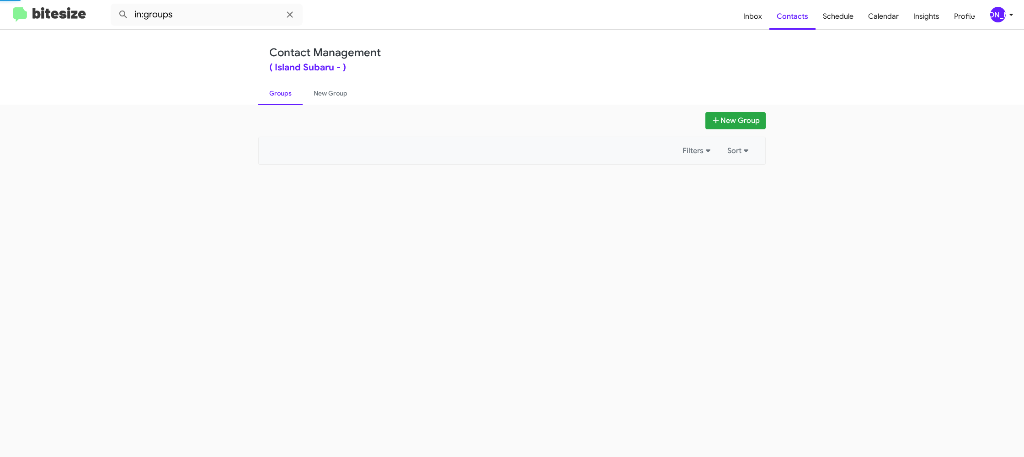
click at [1012, 13] on icon at bounding box center [1010, 14] width 11 height 11
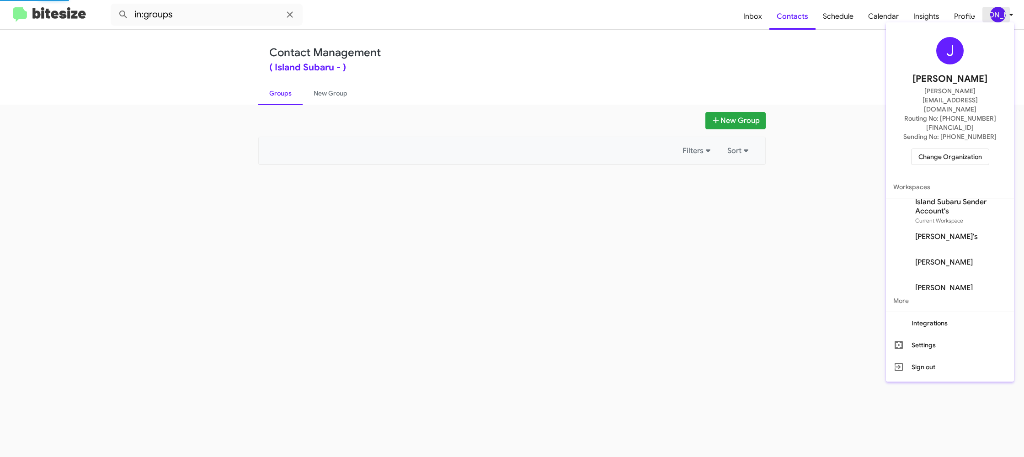
click at [1012, 13] on div at bounding box center [512, 228] width 1024 height 457
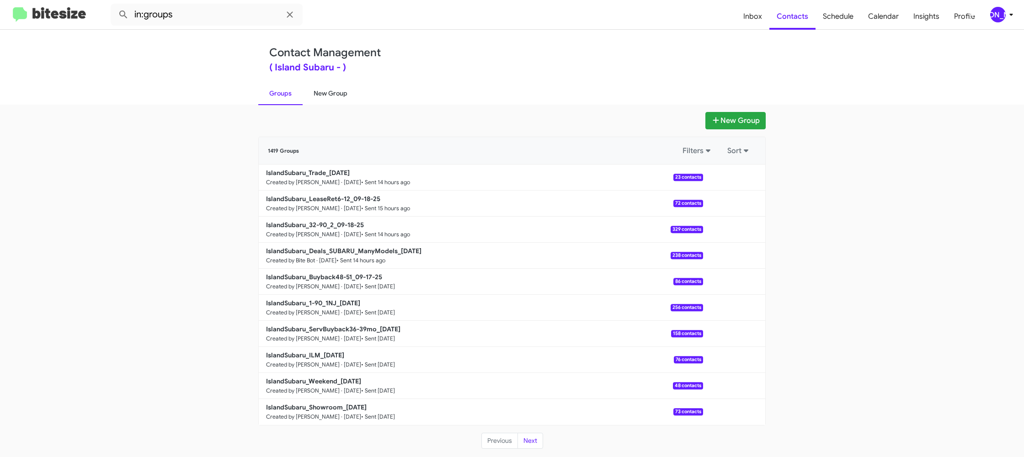
click at [348, 78] on div "Contact Management ( Island Subaru - ) Groups New Group" at bounding box center [511, 67] width 521 height 75
click at [329, 97] on link "New Group" at bounding box center [330, 93] width 56 height 24
drag, startPoint x: 329, startPoint y: 97, endPoint x: 377, endPoint y: 3, distance: 105.4
click at [331, 88] on link "New Group" at bounding box center [330, 93] width 56 height 24
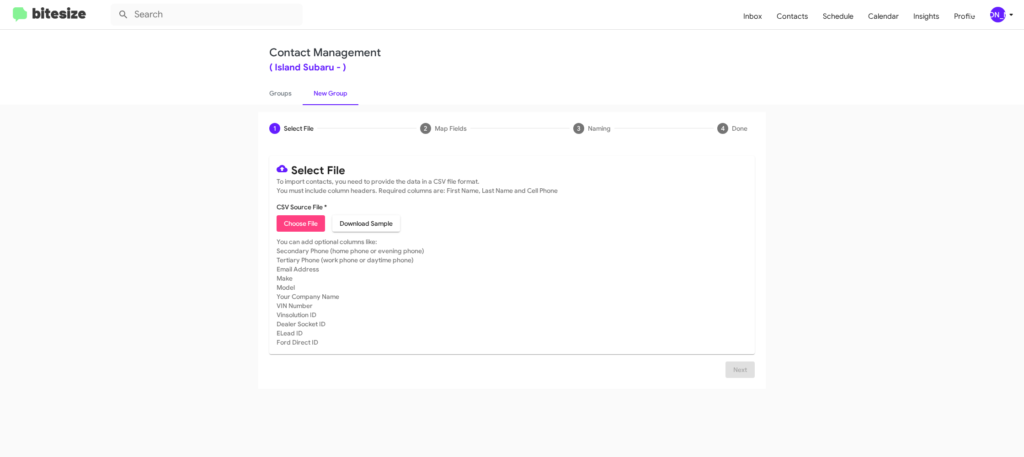
click at [293, 228] on span "Choose File" at bounding box center [301, 223] width 34 height 16
type input "IslandSubaru_1-30_2_09-19-25"
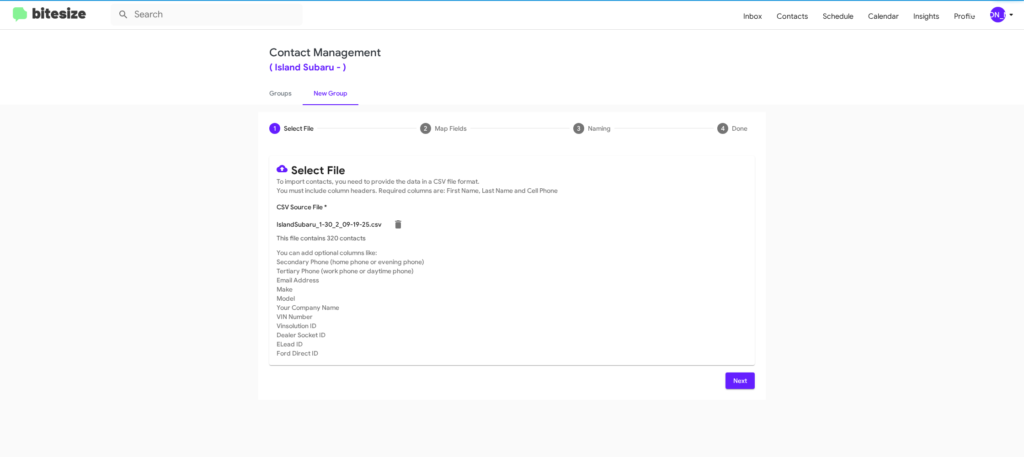
click at [717, 306] on mat-card-subtitle "You can add optional columns like: Secondary Phone (home phone or evening phone…" at bounding box center [511, 303] width 471 height 110
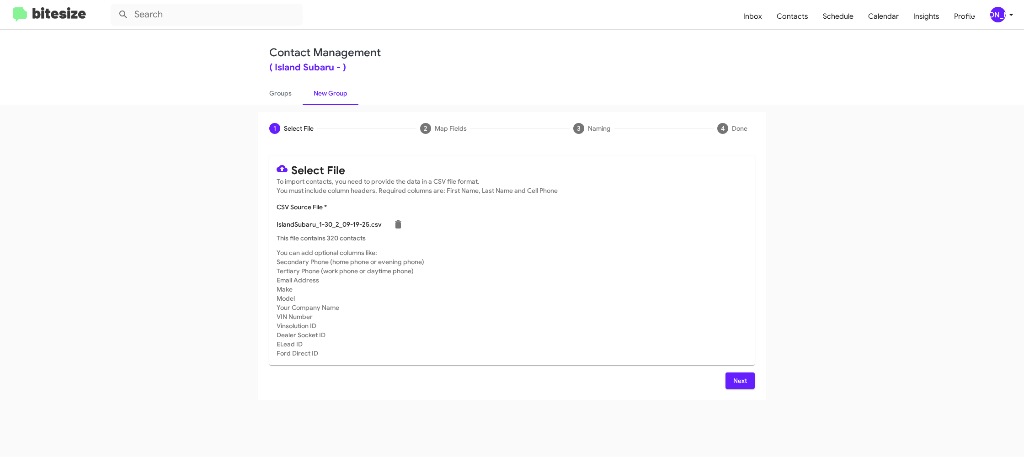
click at [746, 383] on span "Next" at bounding box center [739, 380] width 15 height 16
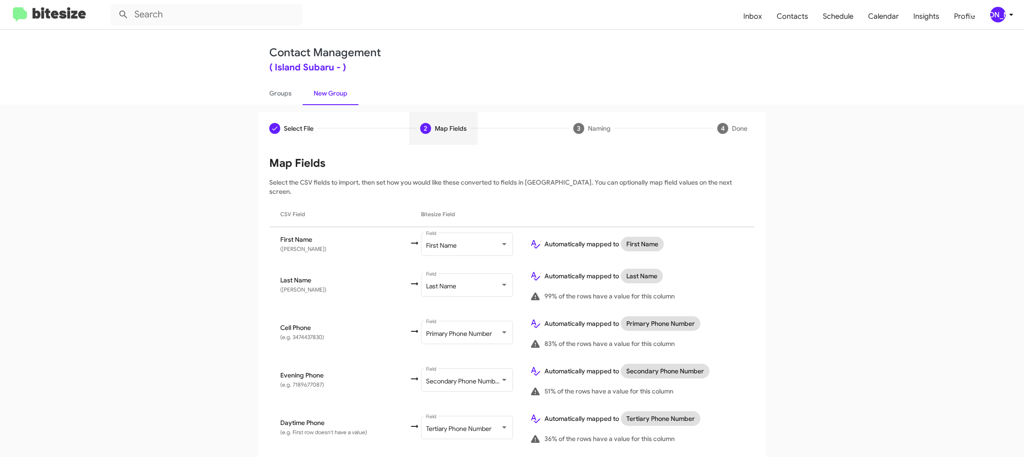
scroll to position [436, 0]
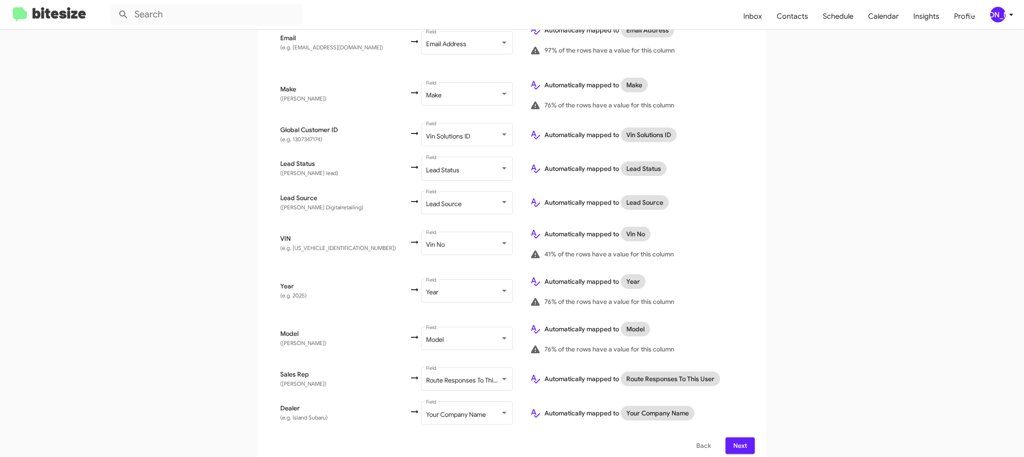
click at [750, 441] on button "Next" at bounding box center [739, 445] width 29 height 16
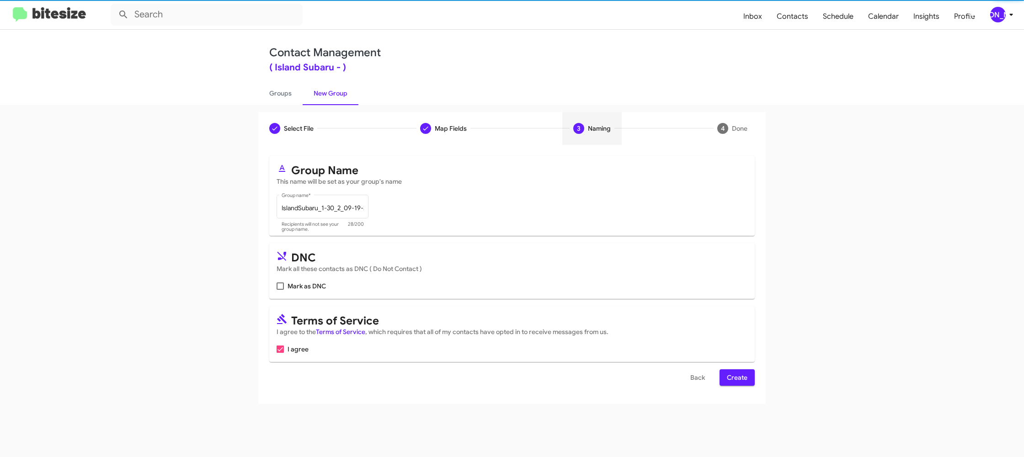
scroll to position [0, 0]
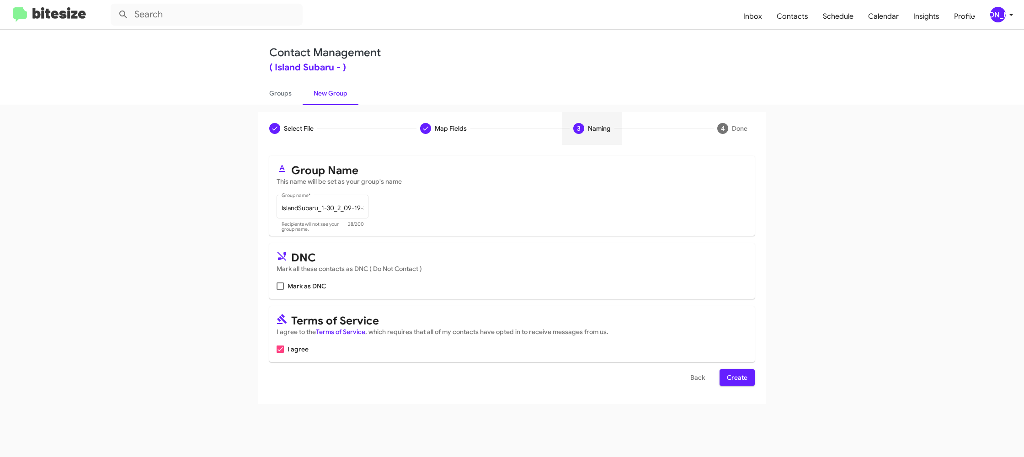
click at [725, 377] on button "Create" at bounding box center [736, 377] width 35 height 16
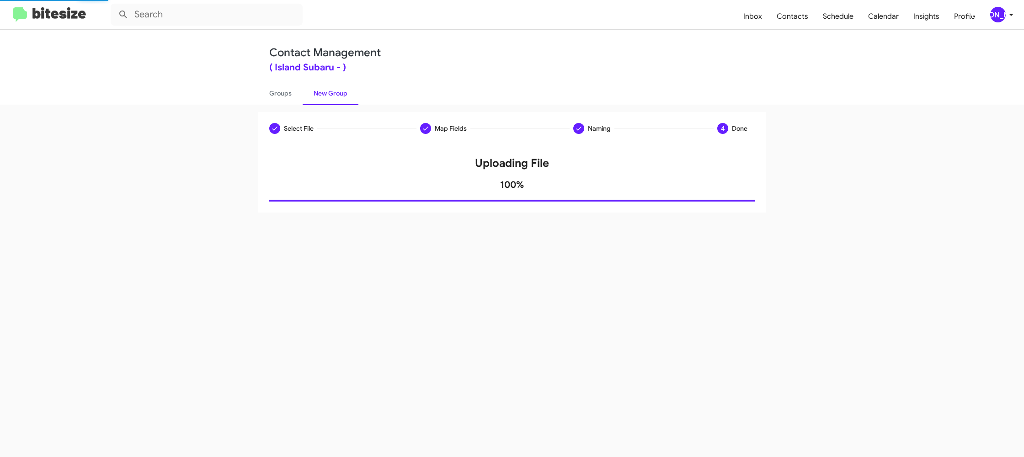
click at [295, 106] on div "Select File Map Fields Naming 4 Done Select File To import contacts, you need t…" at bounding box center [512, 281] width 1024 height 352
click at [293, 101] on link "Groups" at bounding box center [280, 93] width 44 height 24
type input "in:groups"
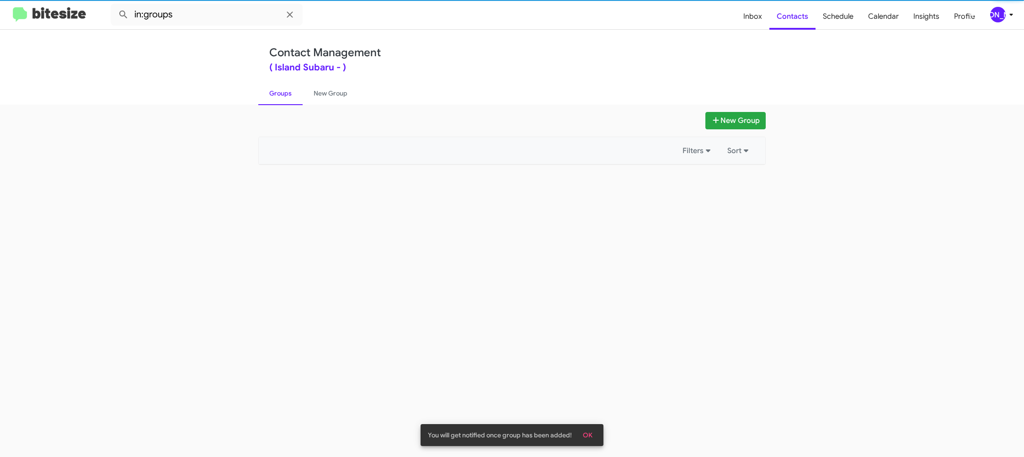
click at [293, 101] on link "Groups" at bounding box center [280, 93] width 44 height 24
click at [308, 97] on link "New Group" at bounding box center [330, 93] width 56 height 24
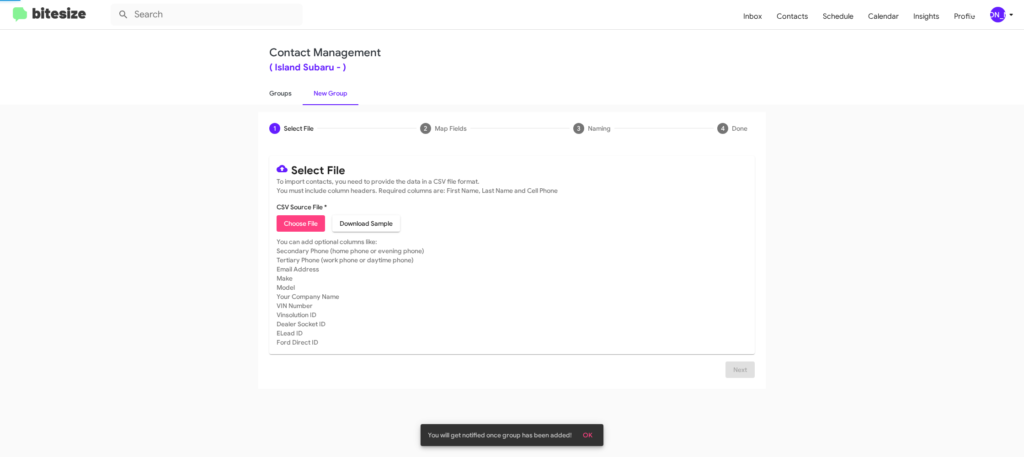
click at [286, 96] on link "Groups" at bounding box center [280, 93] width 44 height 24
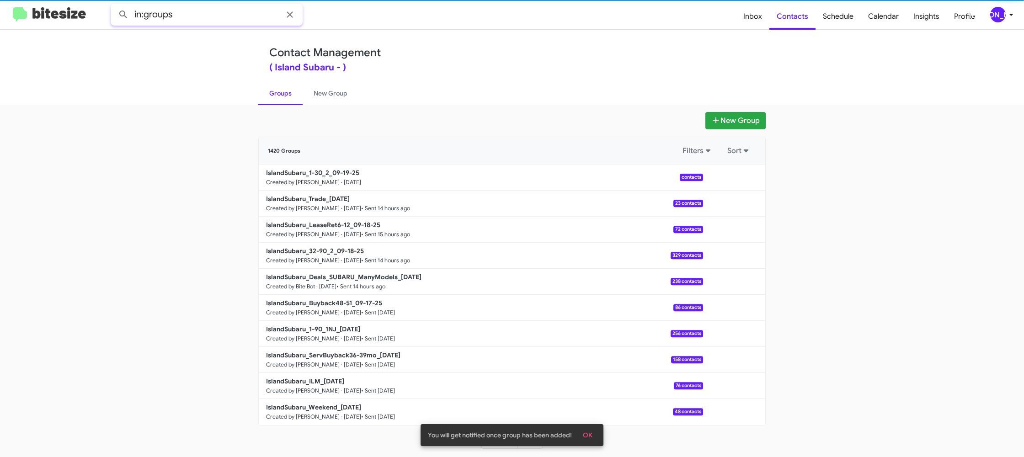
click at [248, 24] on input "in:groups" at bounding box center [207, 15] width 192 height 22
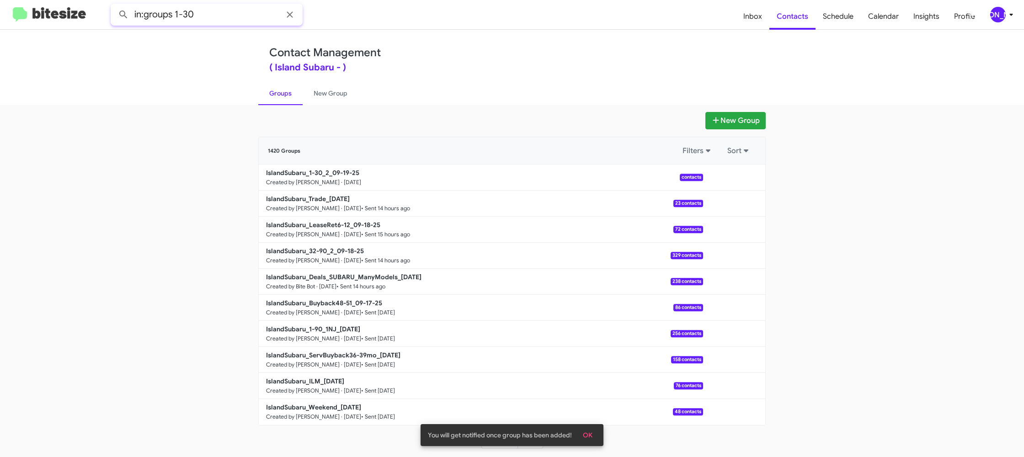
type input "in:groups 1-30"
click at [114, 5] on button at bounding box center [123, 14] width 18 height 18
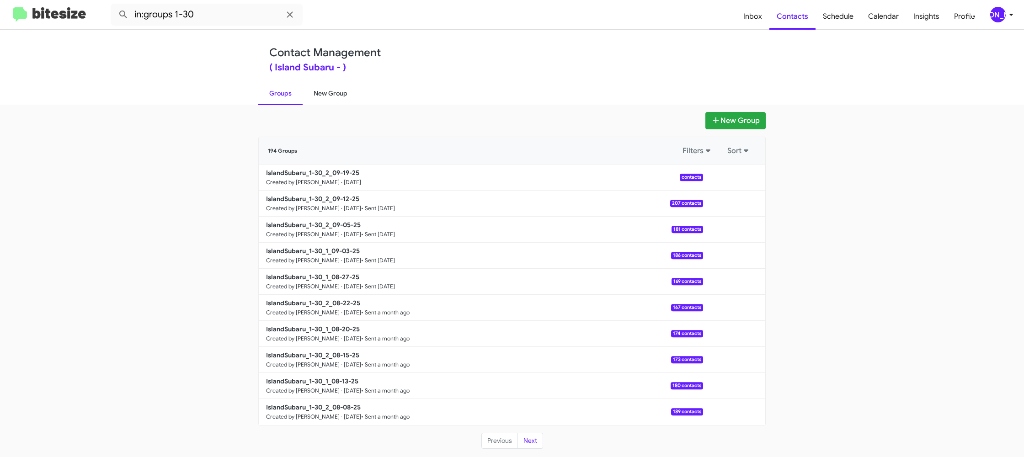
click at [318, 92] on link "New Group" at bounding box center [330, 93] width 56 height 24
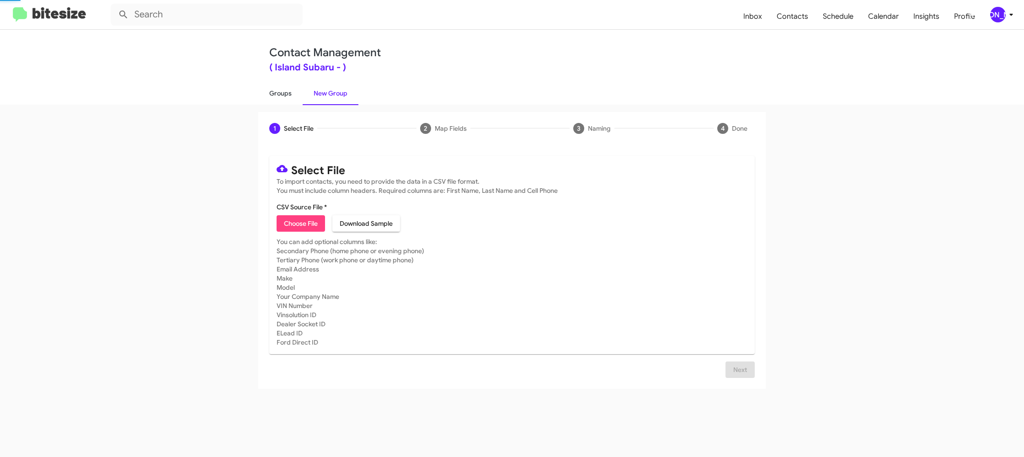
click at [285, 91] on link "Groups" at bounding box center [280, 93] width 44 height 24
type input "in:groups"
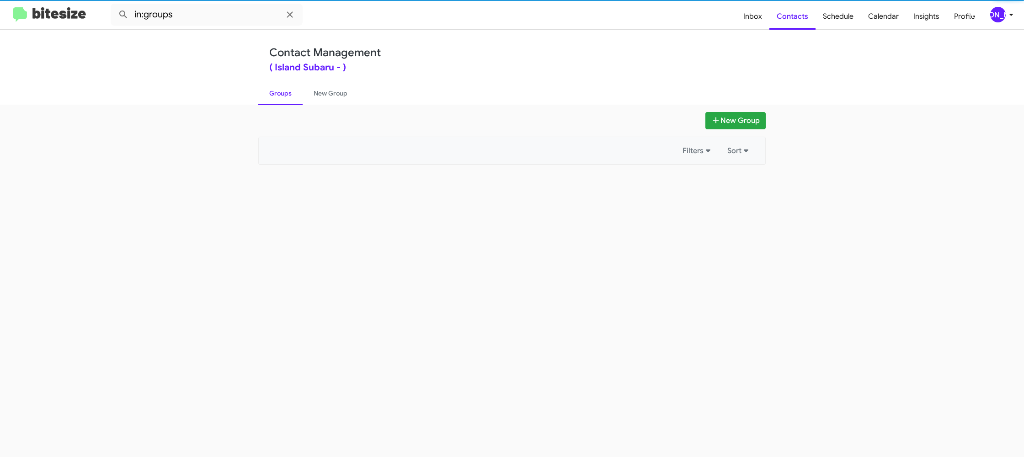
click at [285, 91] on link "Groups" at bounding box center [280, 93] width 44 height 24
drag, startPoint x: 285, startPoint y: 91, endPoint x: 319, endPoint y: 90, distance: 34.3
click at [286, 91] on link "Groups" at bounding box center [280, 93] width 44 height 24
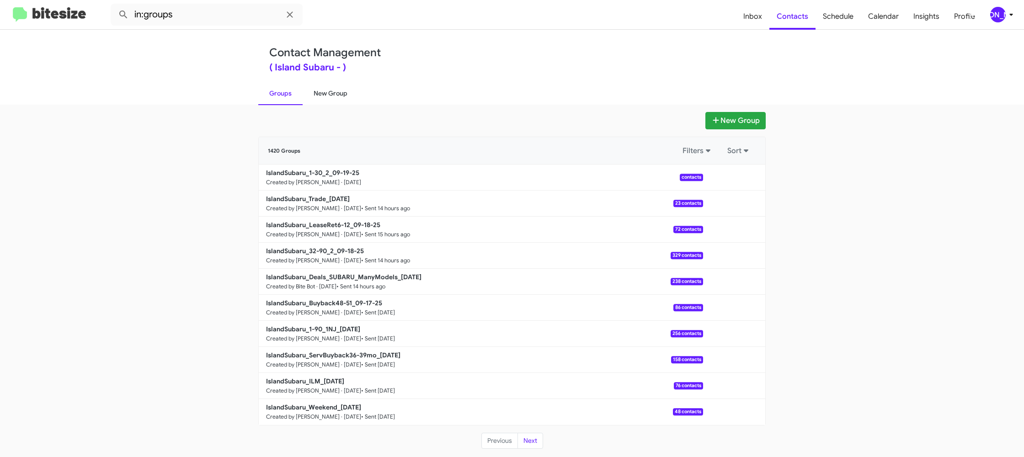
click at [319, 90] on link "New Group" at bounding box center [330, 93] width 56 height 24
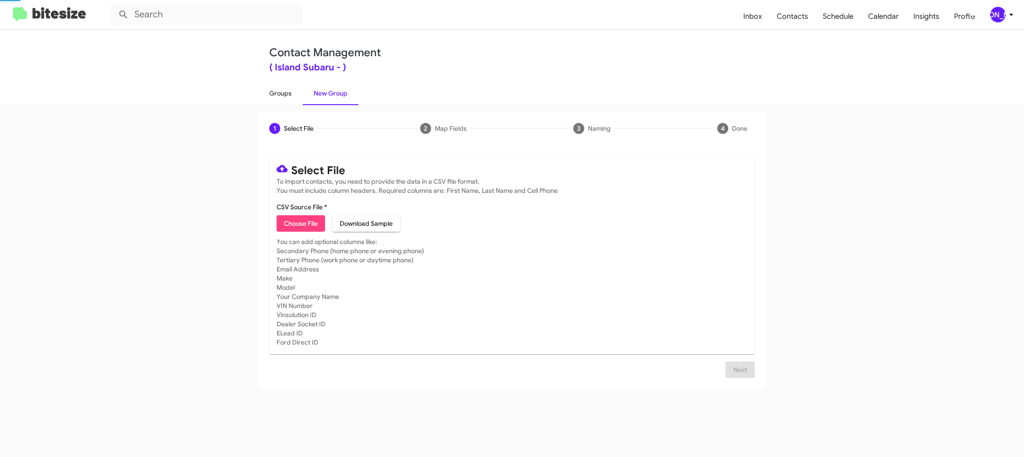
click at [291, 92] on link "Groups" at bounding box center [280, 93] width 44 height 24
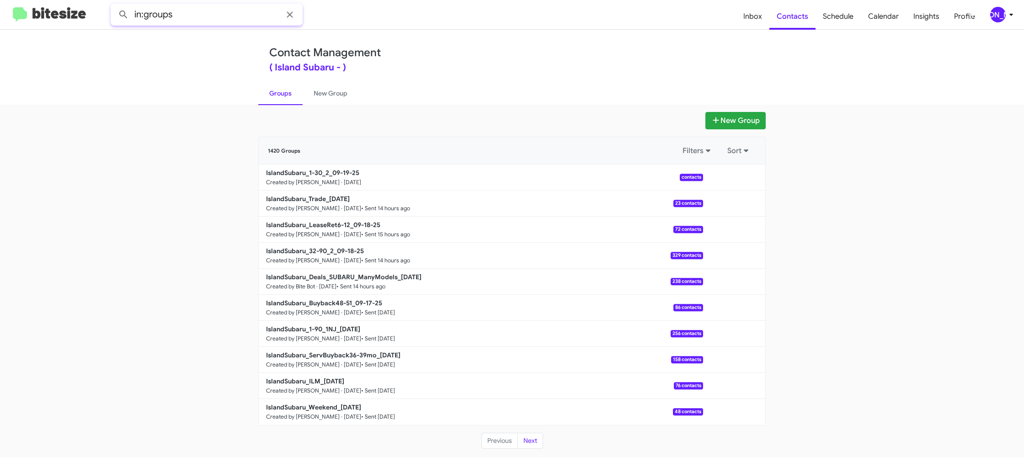
click at [235, 18] on input "in:groups" at bounding box center [207, 15] width 192 height 22
type input "in:groups 1-30"
click at [114, 5] on button at bounding box center [123, 14] width 18 height 18
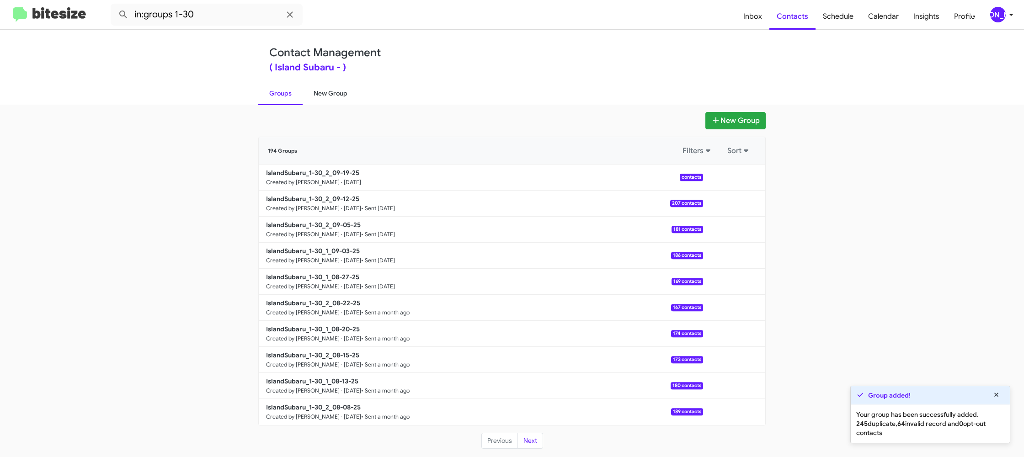
click at [323, 89] on link "New Group" at bounding box center [330, 93] width 56 height 24
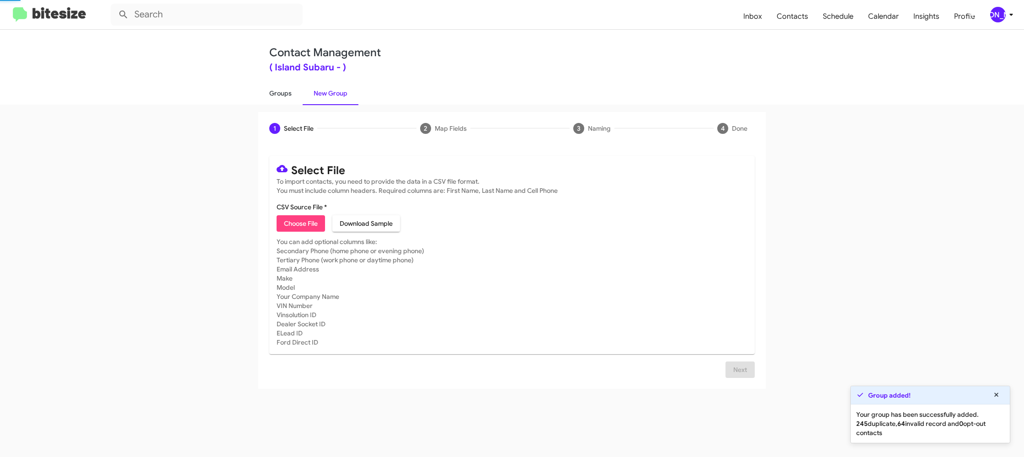
click at [281, 93] on link "Groups" at bounding box center [280, 93] width 44 height 24
type input "in:groups"
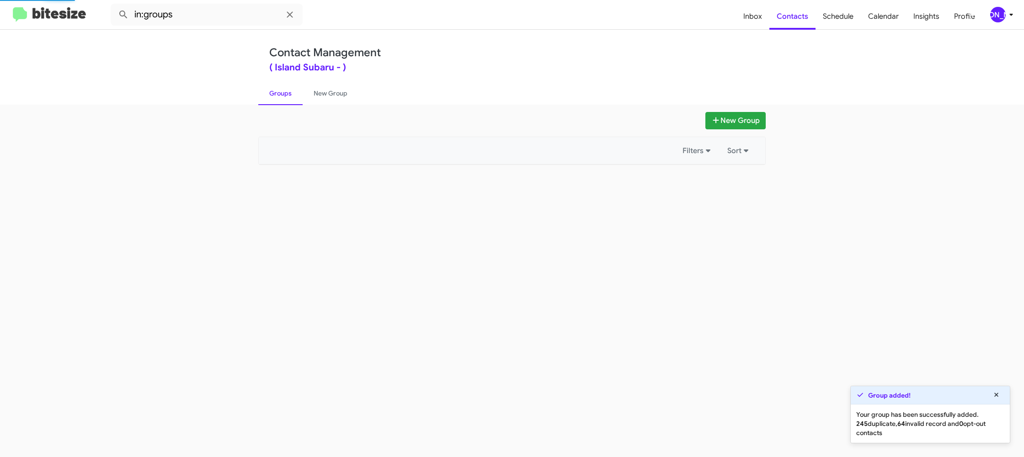
click at [281, 93] on link "Groups" at bounding box center [280, 93] width 44 height 24
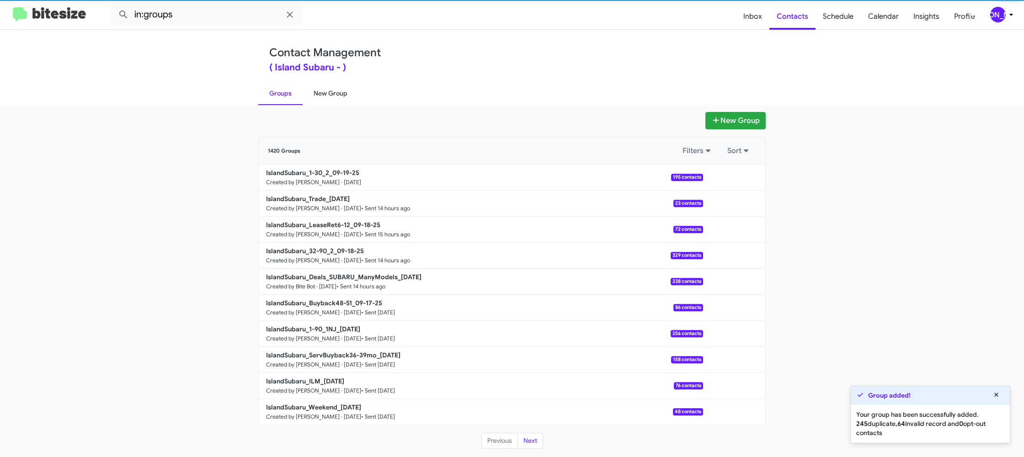
click at [325, 92] on link "New Group" at bounding box center [330, 93] width 56 height 24
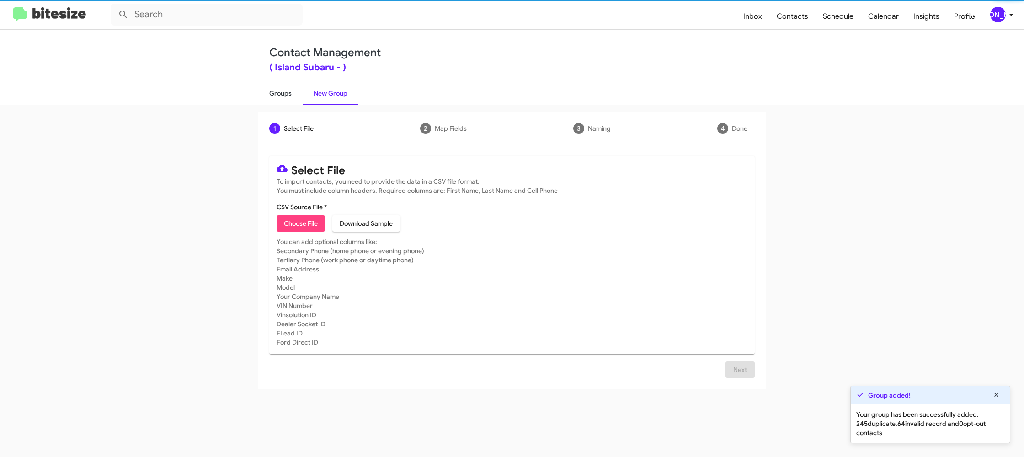
click at [291, 94] on link "Groups" at bounding box center [280, 93] width 44 height 24
type input "in:groups"
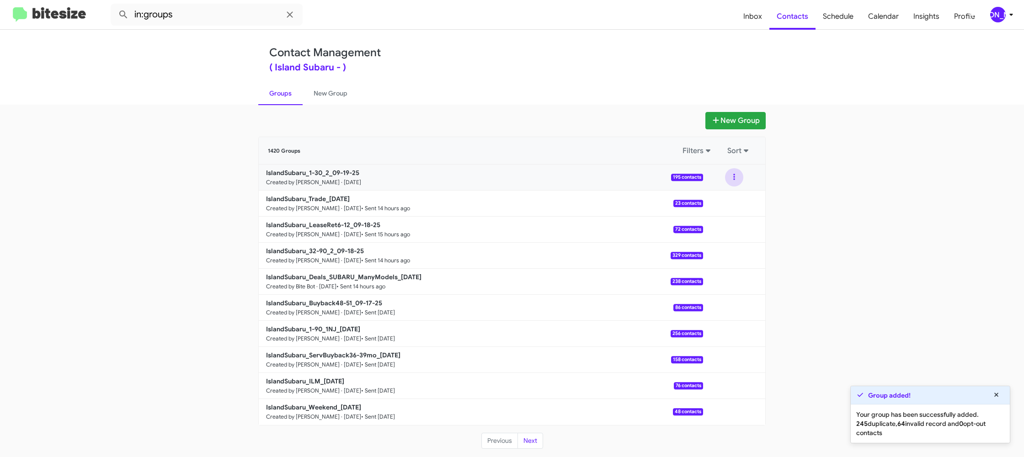
click at [730, 180] on button at bounding box center [734, 177] width 18 height 18
click at [717, 199] on button "View contacts" at bounding box center [706, 202] width 73 height 22
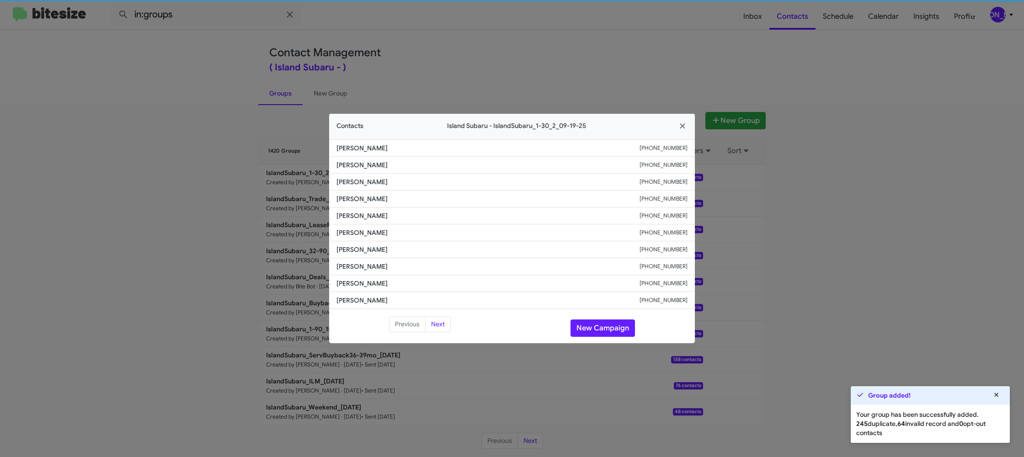
click at [356, 230] on span "[PERSON_NAME]" at bounding box center [487, 232] width 303 height 9
copy span "[PERSON_NAME]"
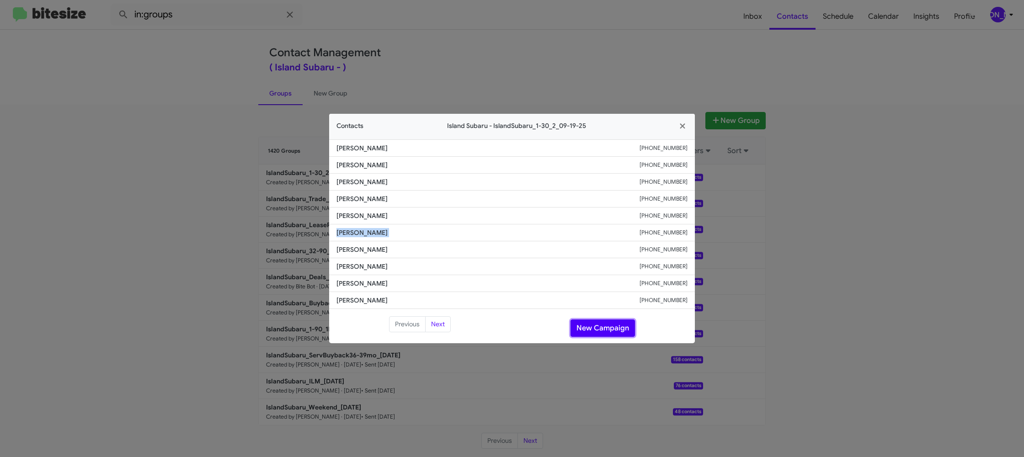
click at [595, 328] on button "New Campaign" at bounding box center [602, 327] width 64 height 17
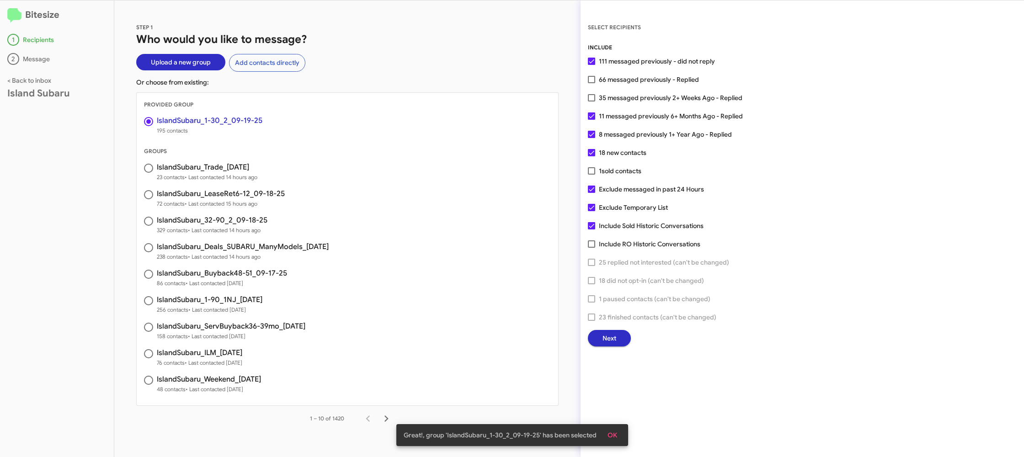
click at [611, 337] on span "Next" at bounding box center [609, 338] width 14 height 16
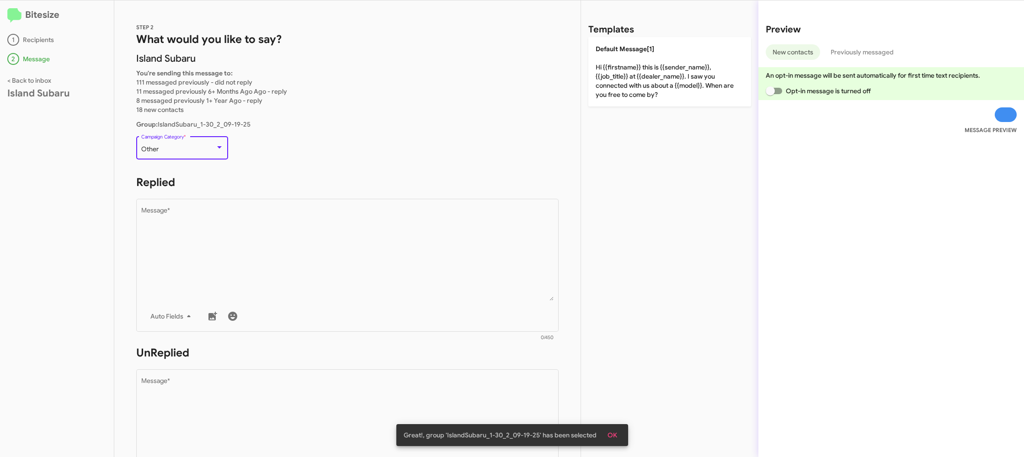
click at [164, 149] on div "Other" at bounding box center [178, 149] width 74 height 7
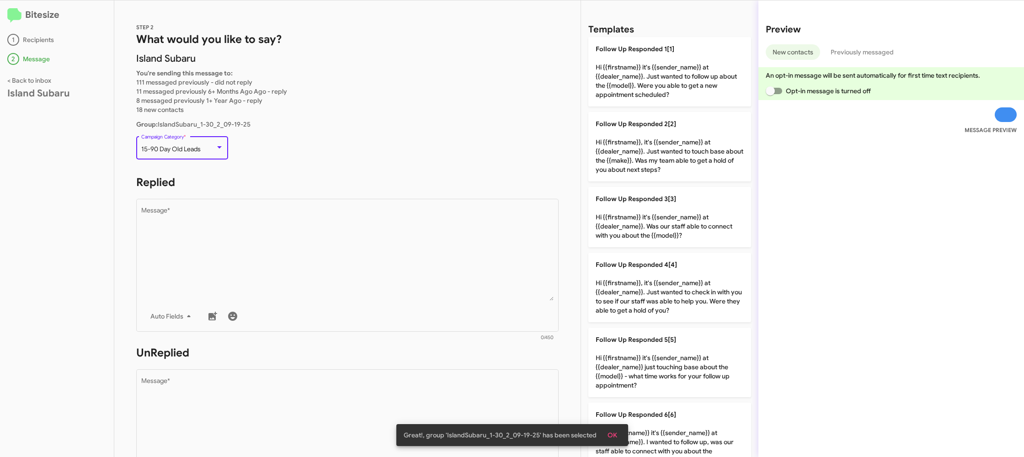
scroll to position [19, 0]
click at [170, 147] on span "15-90 Day Old Leads" at bounding box center [170, 149] width 59 height 8
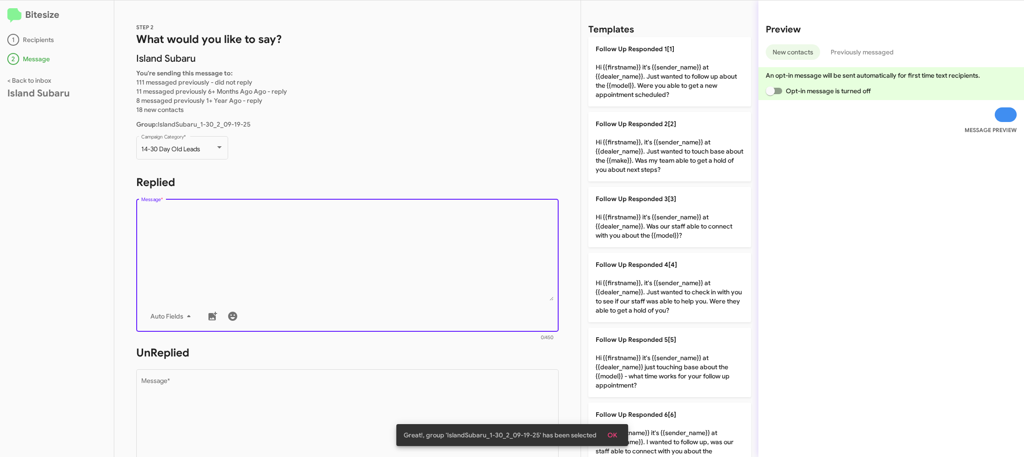
drag, startPoint x: 226, startPoint y: 222, endPoint x: 205, endPoint y: 40, distance: 183.5
click at [226, 217] on textarea "Message *" at bounding box center [347, 253] width 413 height 93
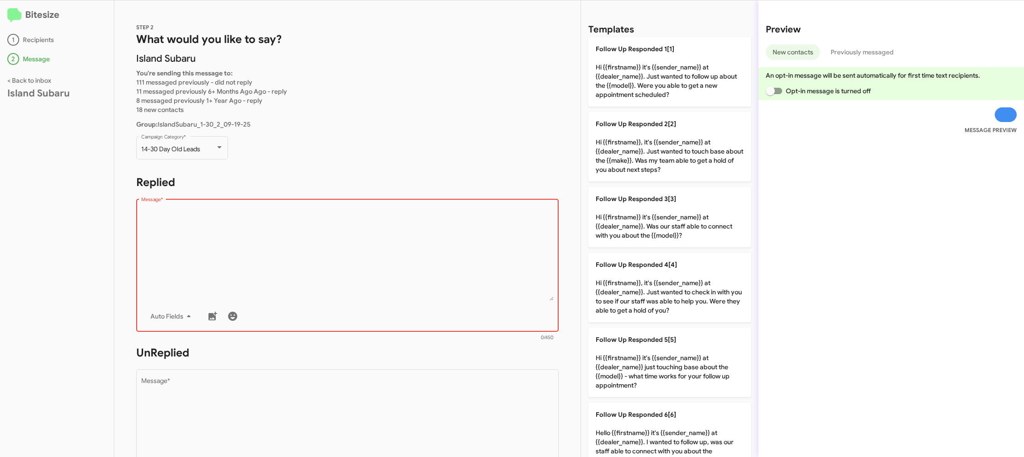
click at [370, 246] on textarea "Message *" at bounding box center [347, 253] width 413 height 93
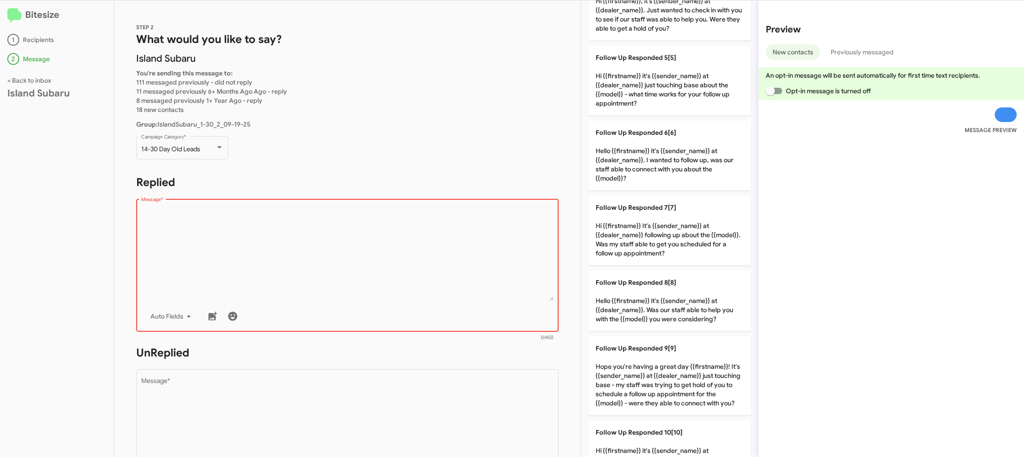
scroll to position [311, 0]
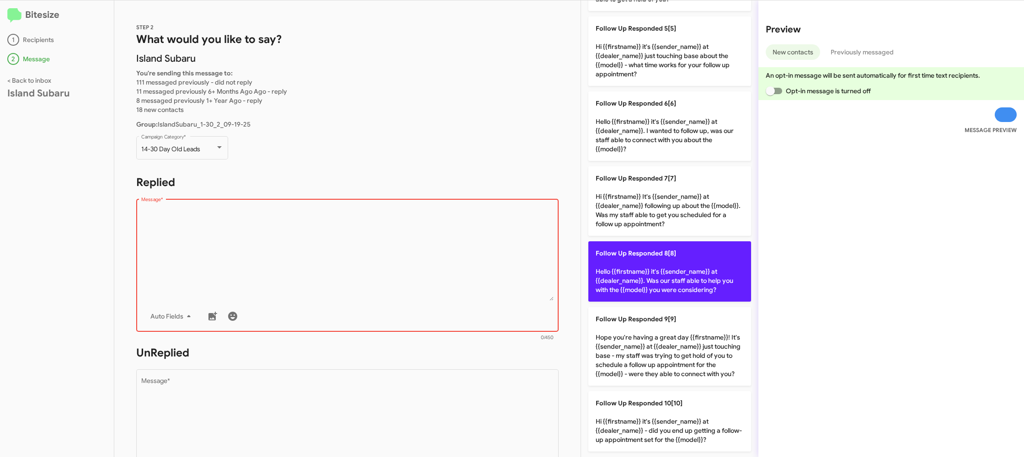
click at [620, 273] on p "Follow Up Responded 8[8] Hello {{firstname}} it's {{sender_name}} at {{dealer_n…" at bounding box center [669, 271] width 163 height 60
type textarea "Hello {{firstname}} it's {{sender_name}} at {{dealer_name}}. Was our staff able…"
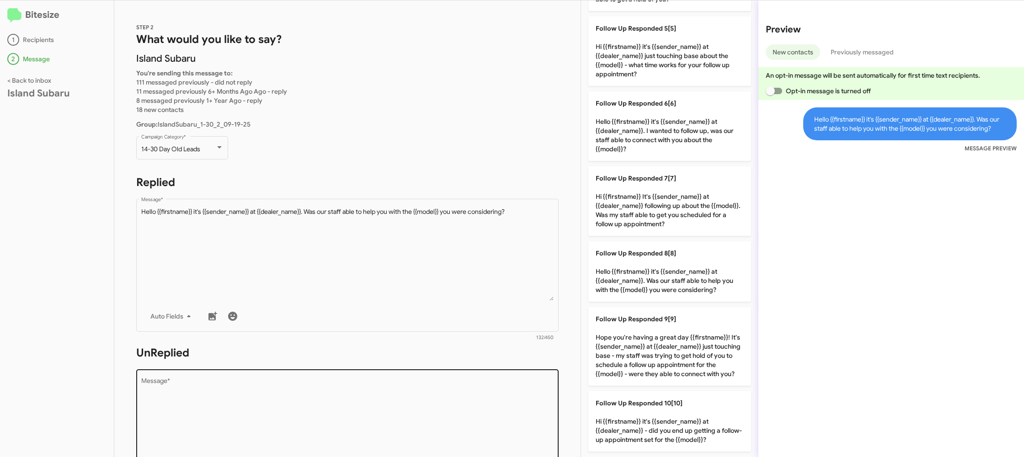
click at [491, 379] on div "Drop image here to insert Auto Fields Message *" at bounding box center [347, 434] width 413 height 135
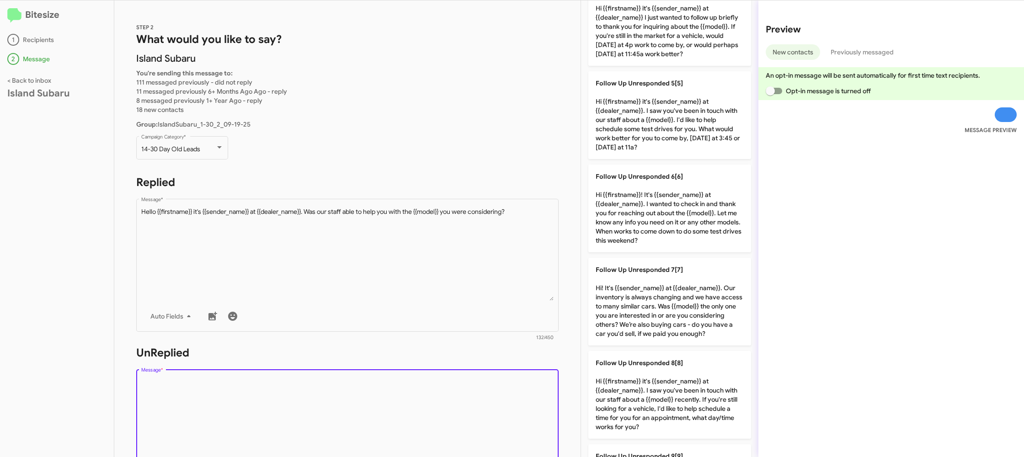
click at [488, 386] on textarea "Message *" at bounding box center [347, 424] width 413 height 93
drag, startPoint x: 488, startPoint y: 386, endPoint x: 570, endPoint y: 362, distance: 84.6
click at [541, 371] on div "Drop image here to insert Auto Fields Message *" at bounding box center [347, 434] width 413 height 135
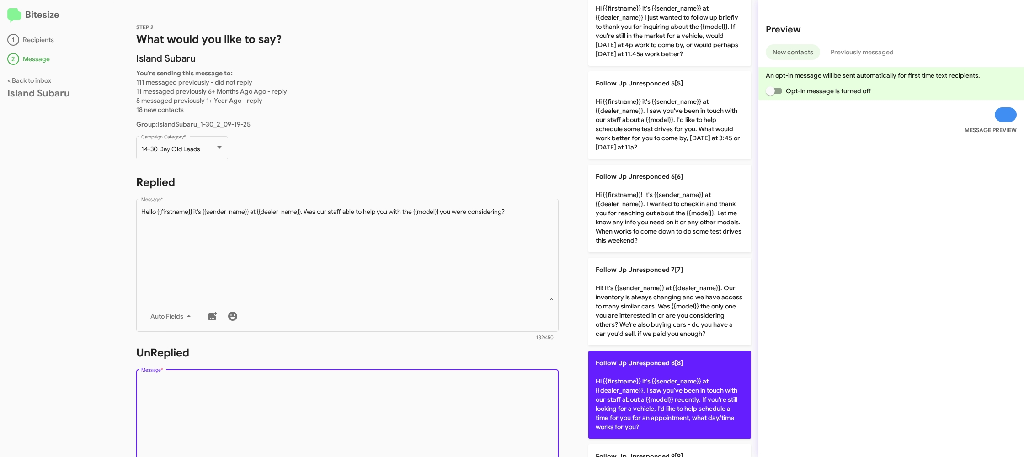
click at [643, 391] on p "Follow Up Unresponded 8[8] Hi {{firstname}} it's {{sender_name}} at {{dealer_na…" at bounding box center [669, 395] width 163 height 88
type textarea "Hi {{firstname}} it's {{sender_name}} at {{dealer_name}}. I saw you've been in …"
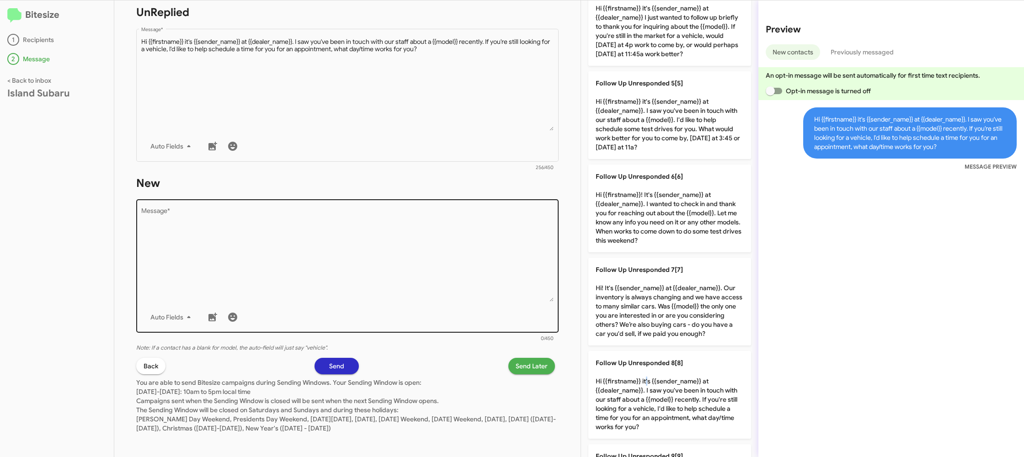
scroll to position [344, 0]
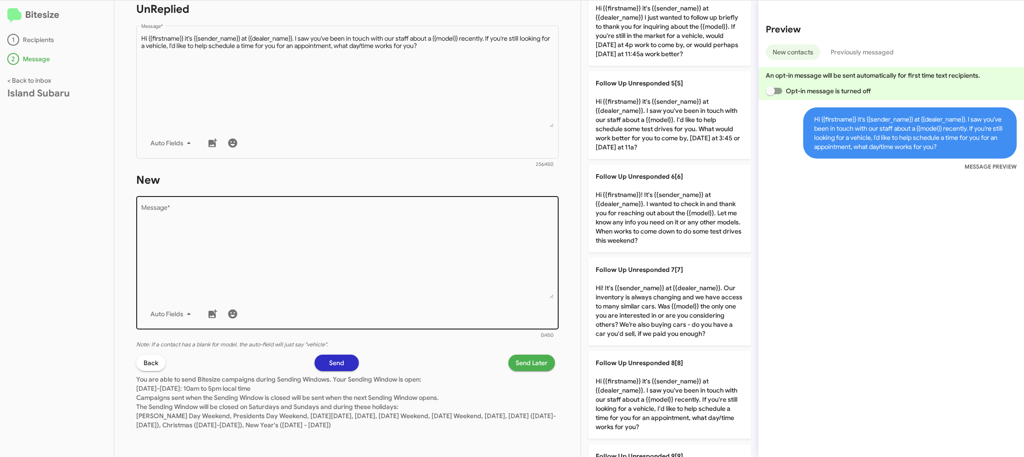
click at [402, 293] on textarea "Message *" at bounding box center [347, 251] width 413 height 93
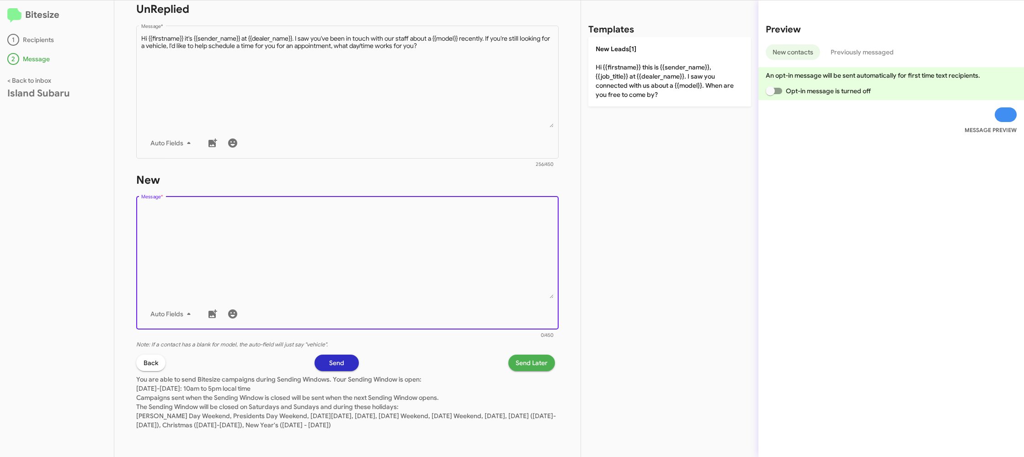
click at [402, 293] on textarea "Message *" at bounding box center [347, 251] width 413 height 93
drag, startPoint x: 402, startPoint y: 293, endPoint x: 575, endPoint y: 116, distance: 247.8
click at [438, 255] on textarea "Message *" at bounding box center [347, 251] width 413 height 93
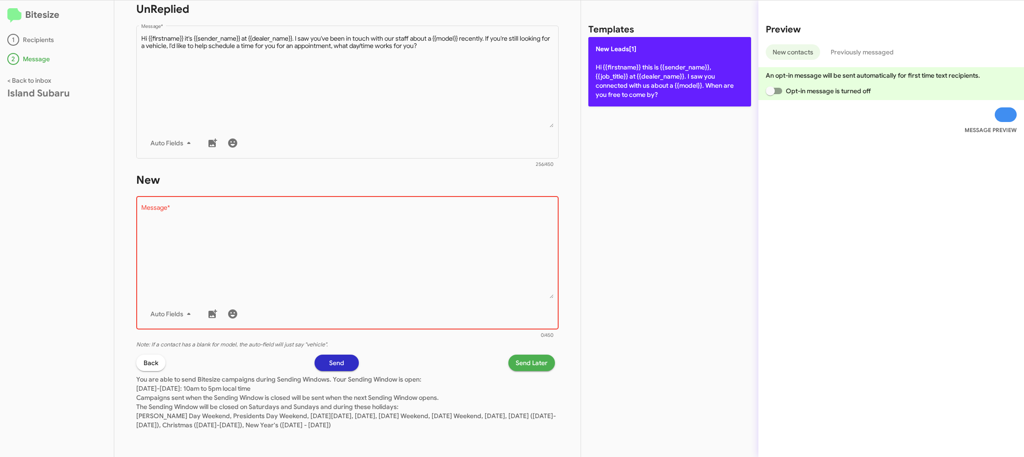
click at [658, 69] on p "New Leads[1] Hi {{firstname}} this is {{sender_name}}, {{job_title}} at {{deale…" at bounding box center [669, 71] width 163 height 69
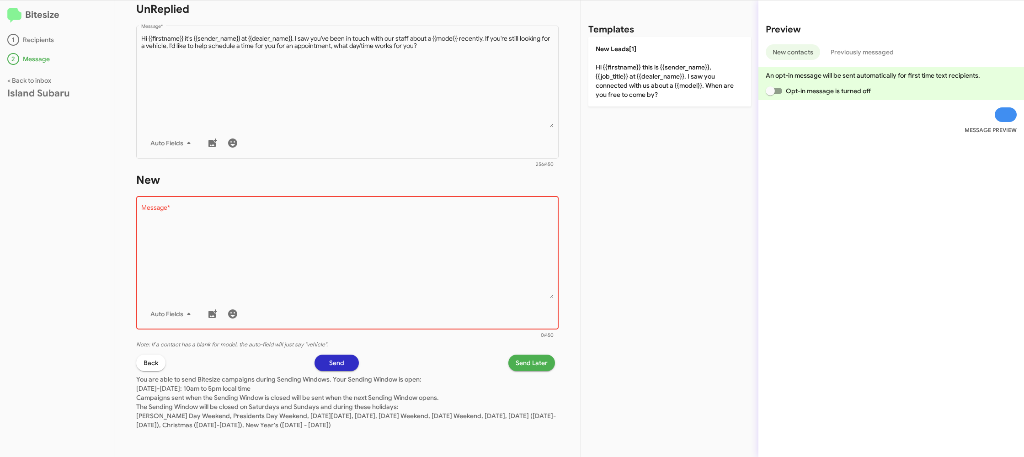
type textarea "Hi {{firstname}} this is {{sender_name}}, {{job_title}} at {{dealer_name}}. I s…"
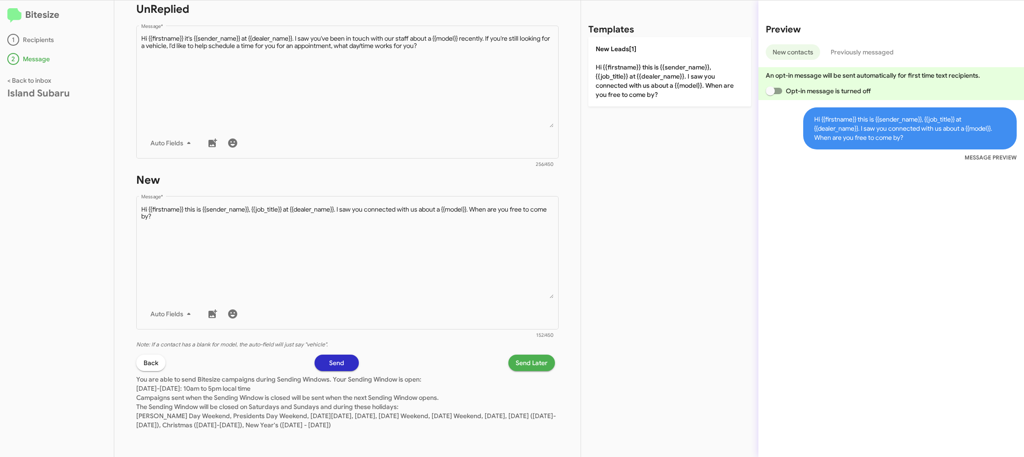
click at [514, 364] on button "Send Later" at bounding box center [531, 363] width 47 height 16
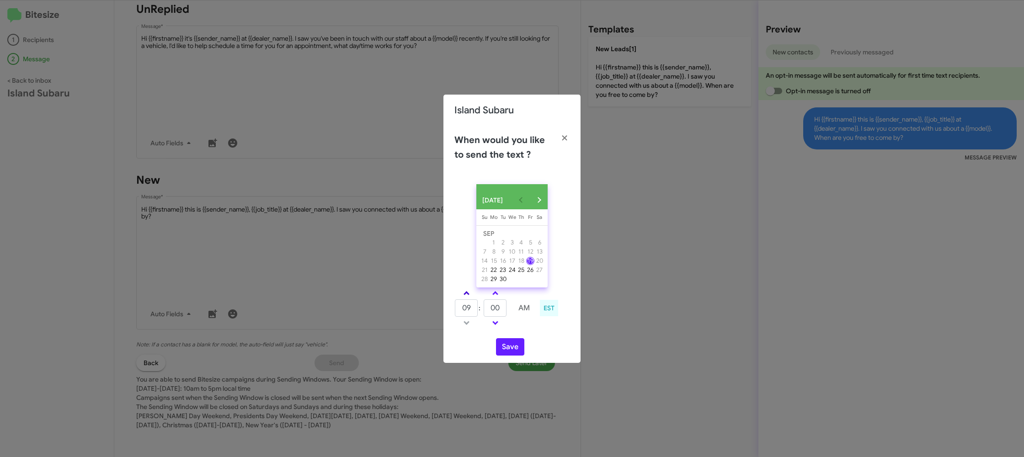
click at [467, 295] on span at bounding box center [466, 294] width 6 height 6
type input "10"
click at [494, 304] on input "00" at bounding box center [494, 307] width 23 height 17
type input "35"
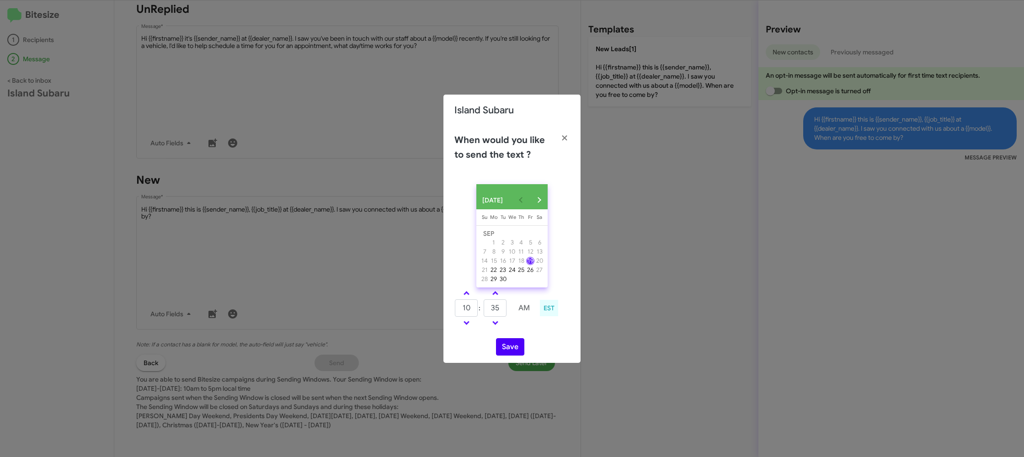
drag, startPoint x: 528, startPoint y: 336, endPoint x: 519, endPoint y: 346, distance: 13.9
click at [525, 339] on div "[DATE] [DATE] Su [DATE] Mo [DATE] Tu [DATE] We [DATE] Th [DATE] Fr [DATE] [DATE…" at bounding box center [511, 270] width 137 height 186
click at [514, 350] on button "Save" at bounding box center [510, 346] width 28 height 17
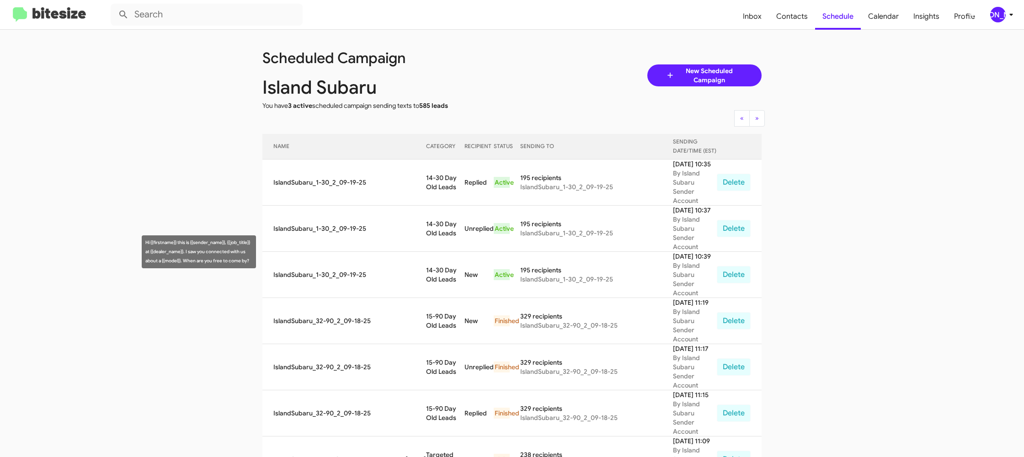
click at [442, 252] on td "14-30 Day Old Leads" at bounding box center [445, 275] width 38 height 46
copy td "14-30 Day Old Leads"
